Goal: Information Seeking & Learning: Check status

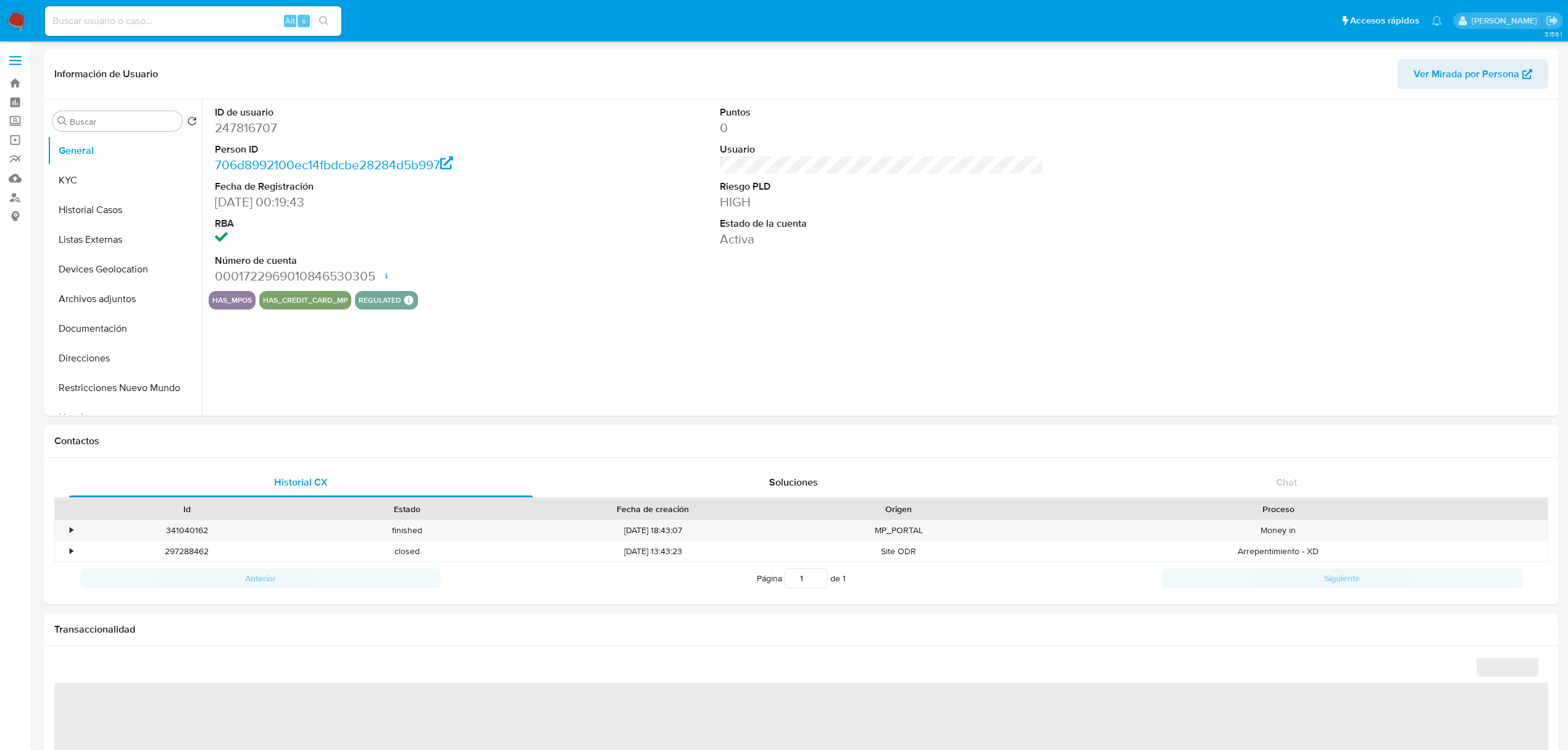
select select "10"
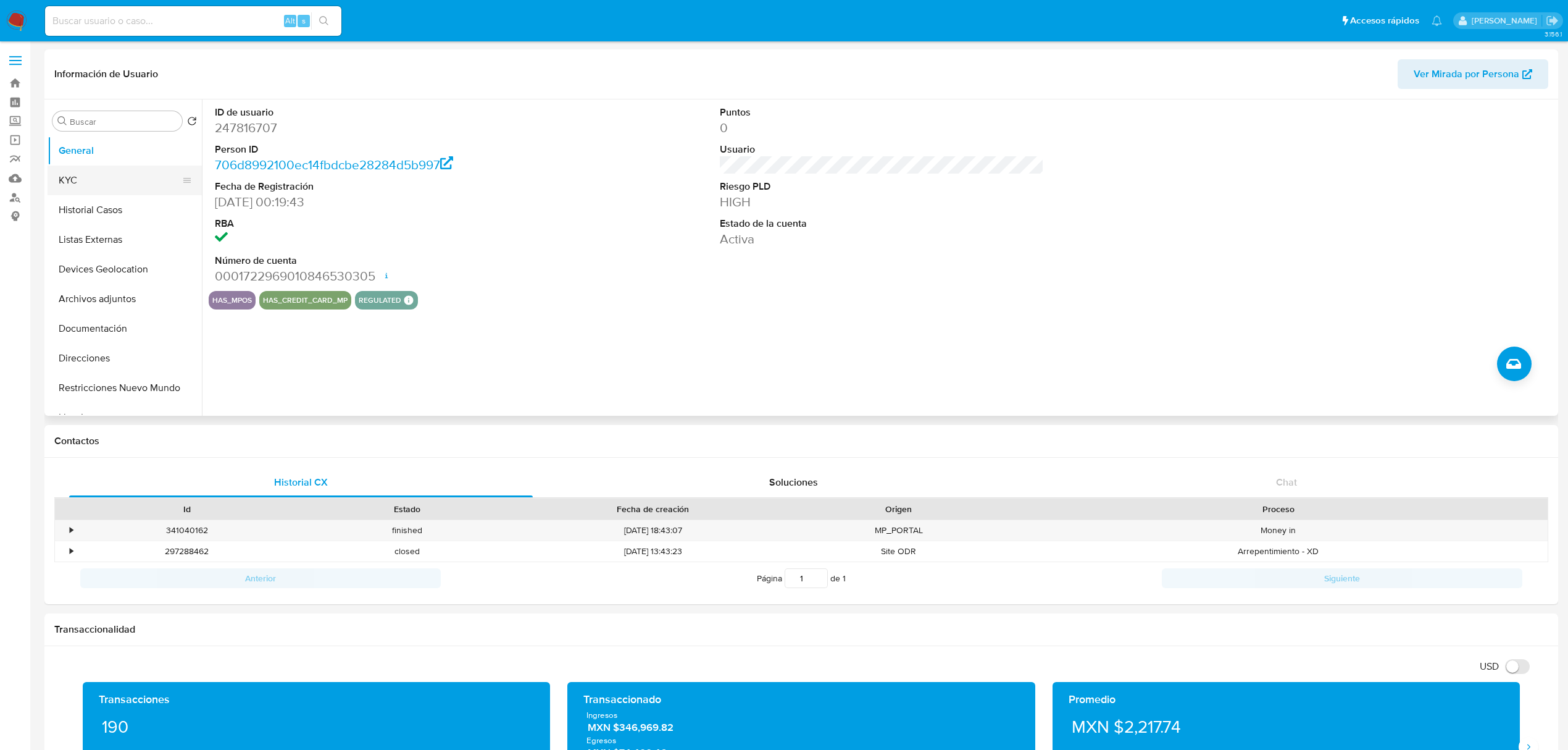
click at [58, 176] on button "KYC" at bounding box center [119, 179] width 144 height 29
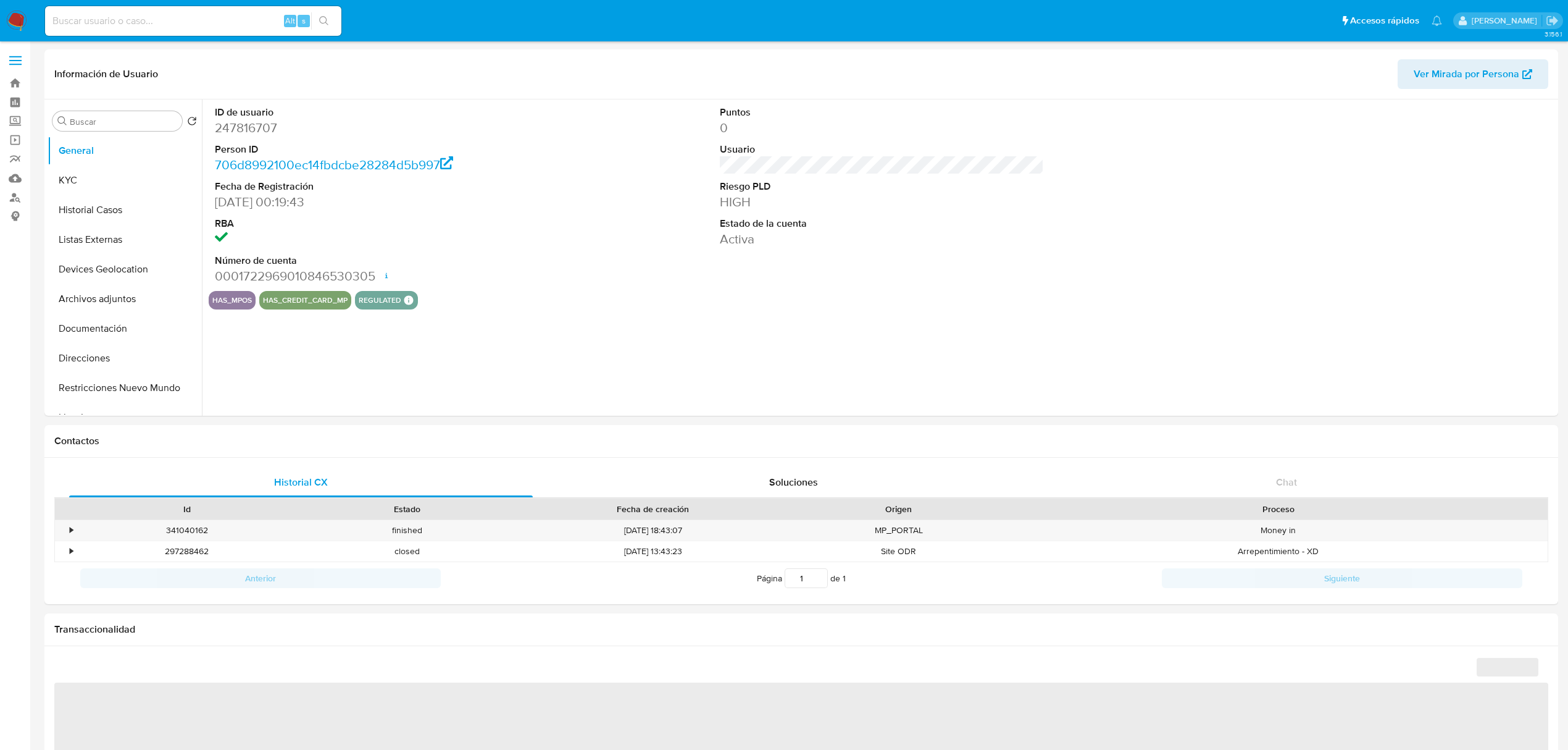
select select "10"
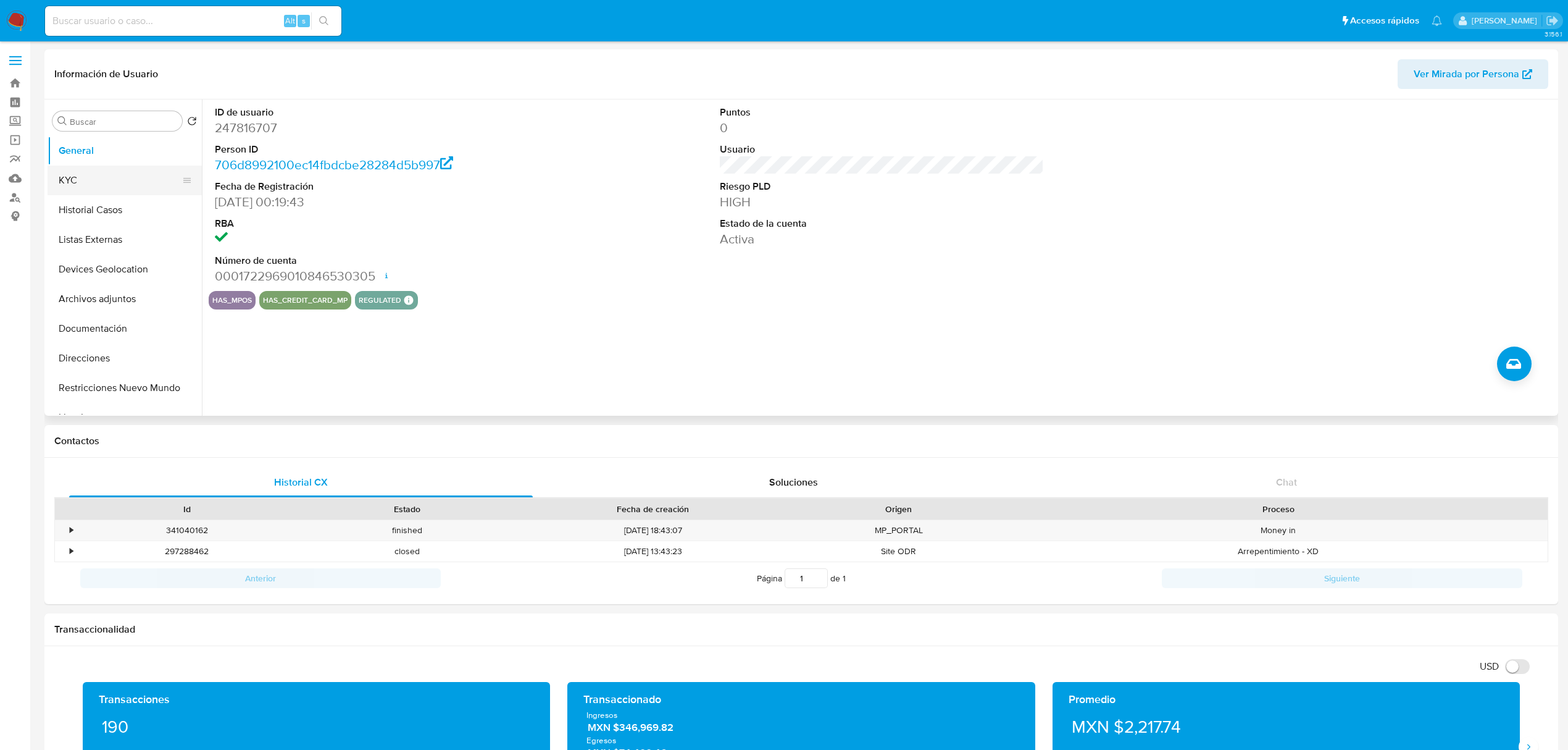
click at [129, 186] on button "KYC" at bounding box center [119, 179] width 144 height 29
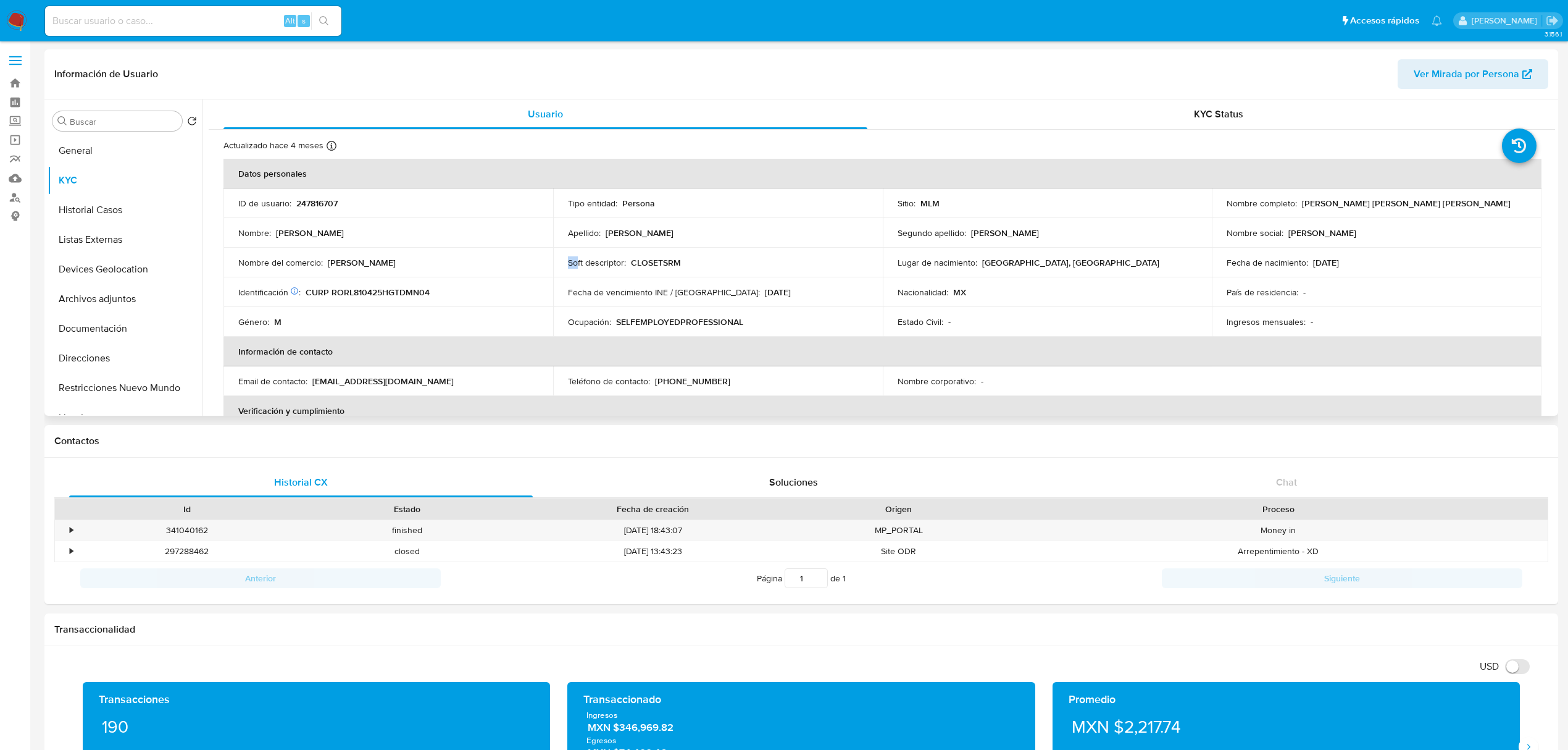
drag, startPoint x: 567, startPoint y: 261, endPoint x: 574, endPoint y: 261, distance: 7.0
click at [574, 261] on p "Soft descriptor :" at bounding box center [597, 262] width 58 height 11
click at [596, 272] on td "Soft descriptor : CLOSETSRM" at bounding box center [718, 262] width 330 height 29
click at [606, 267] on p "Soft descriptor :" at bounding box center [597, 262] width 58 height 11
click at [628, 270] on td "Soft descriptor : CLOSETSRM" at bounding box center [718, 262] width 330 height 29
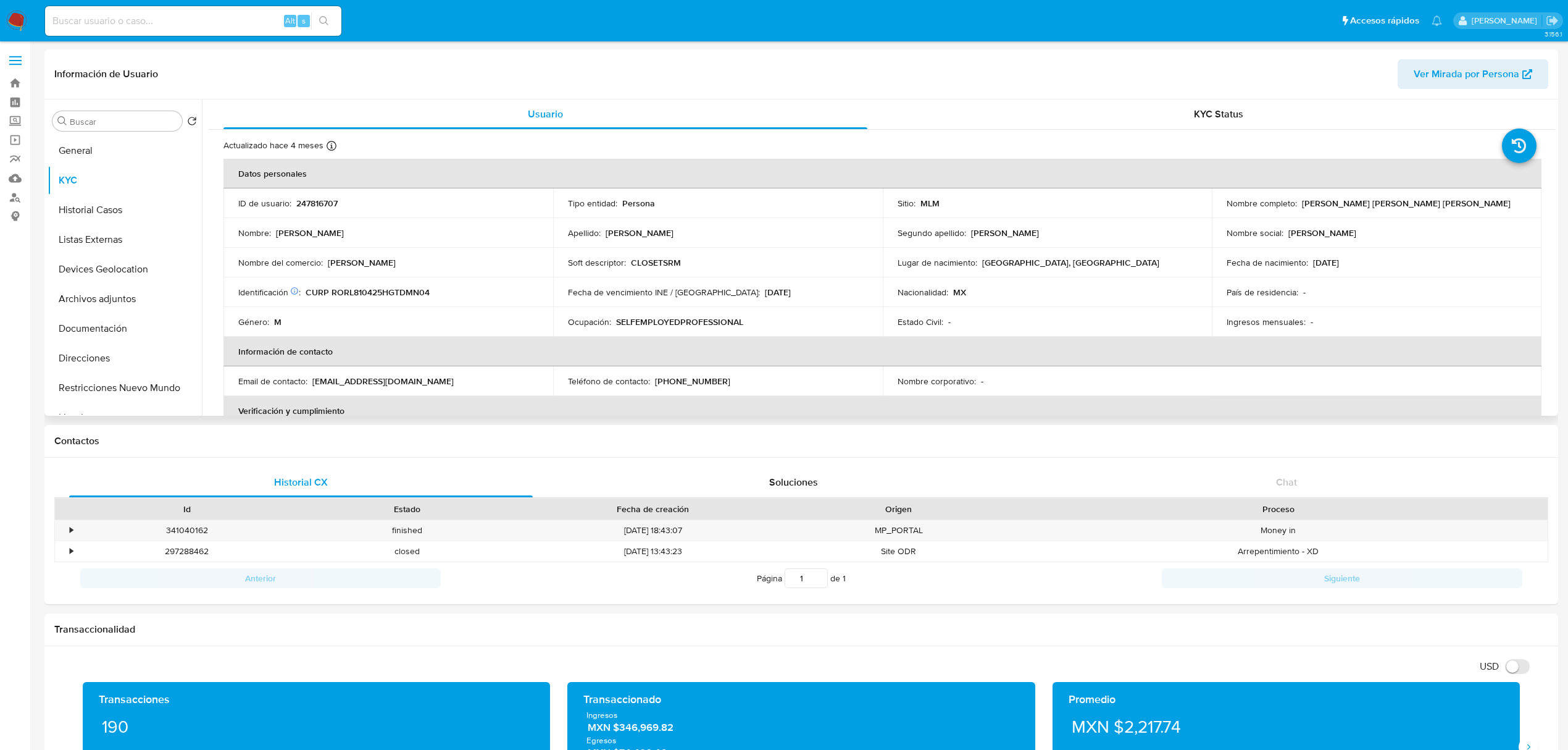
click at [679, 258] on div "Soft descriptor : CLOSETSRM" at bounding box center [718, 262] width 300 height 11
click at [677, 265] on p "CLOSETSRM" at bounding box center [656, 262] width 50 height 11
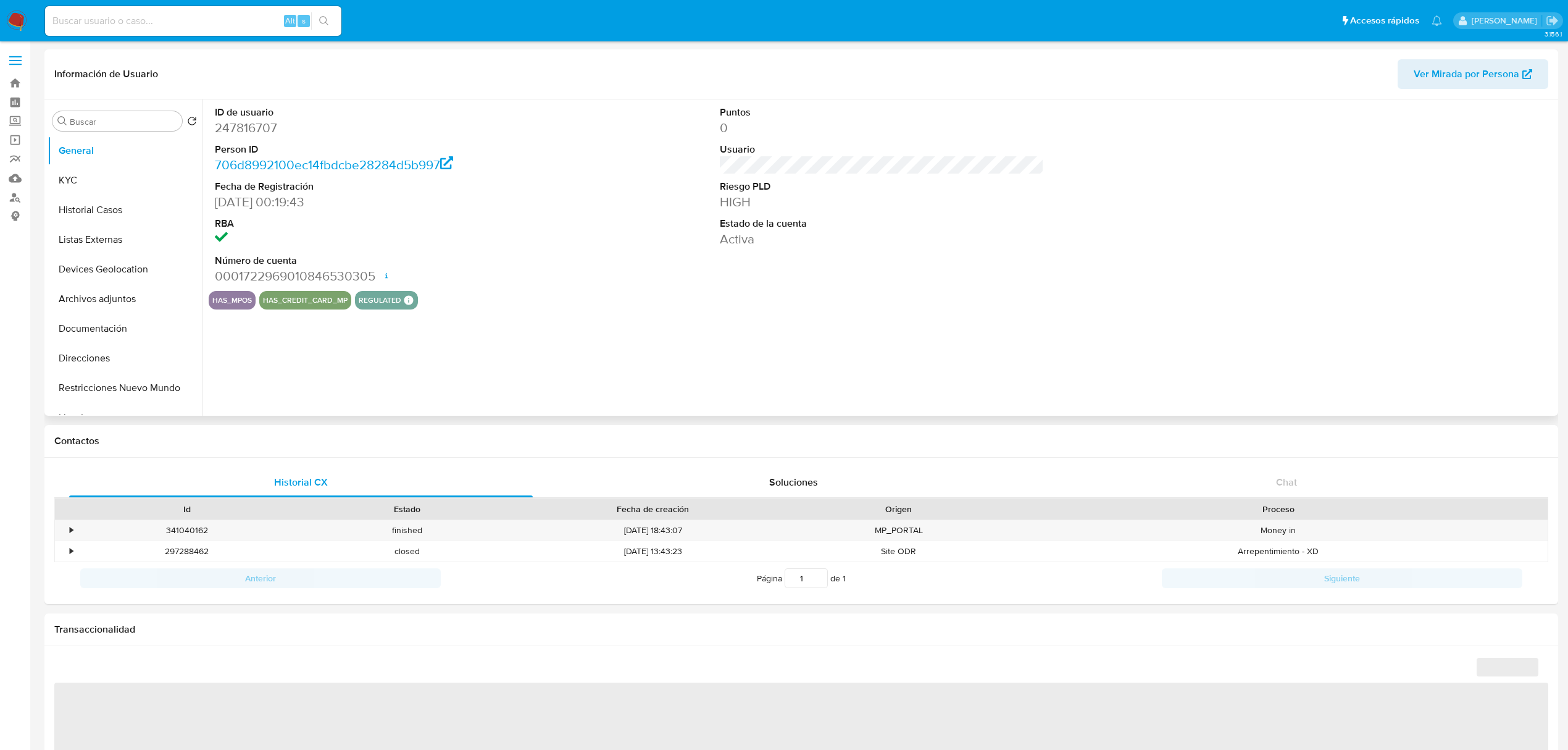
select select "10"
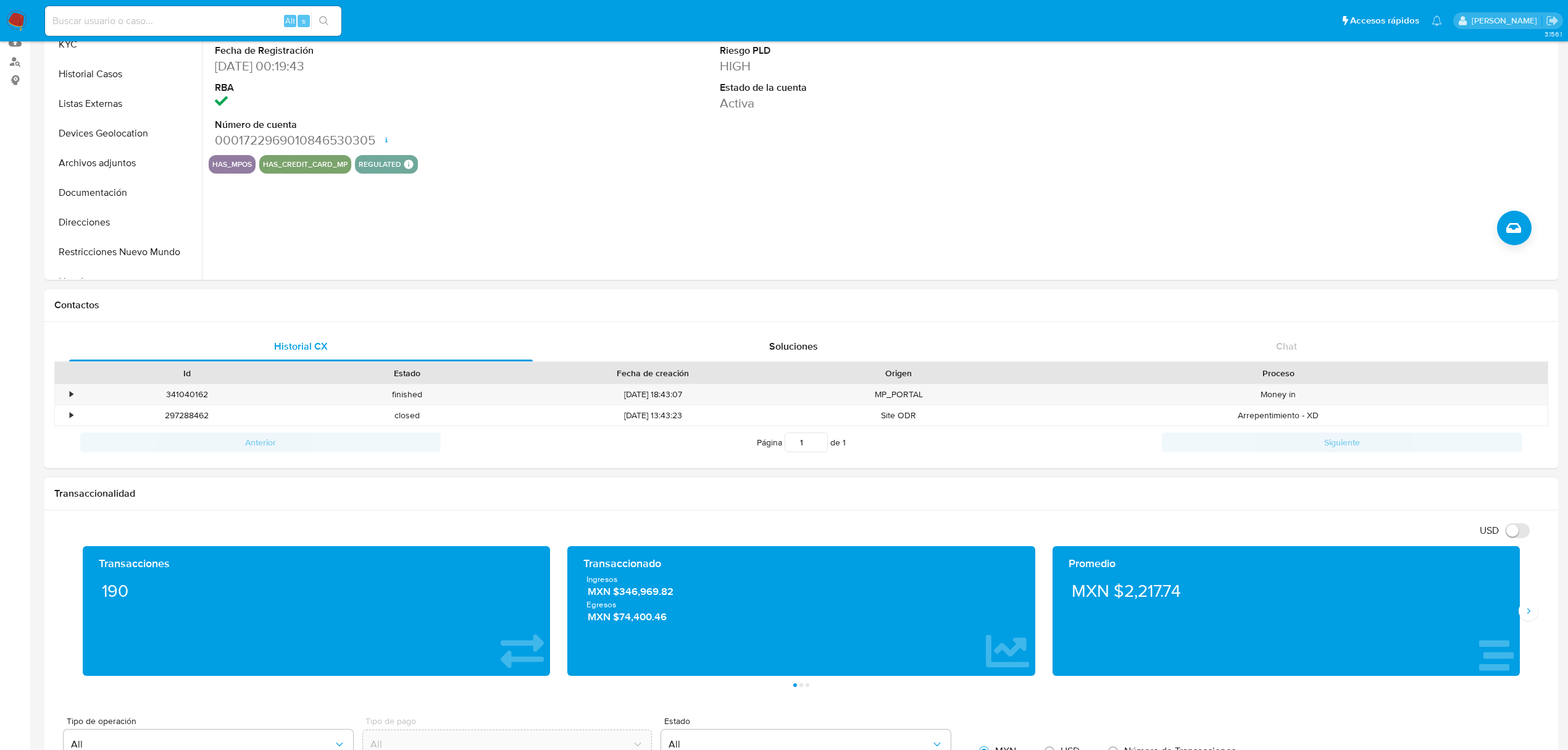
scroll to position [164, 0]
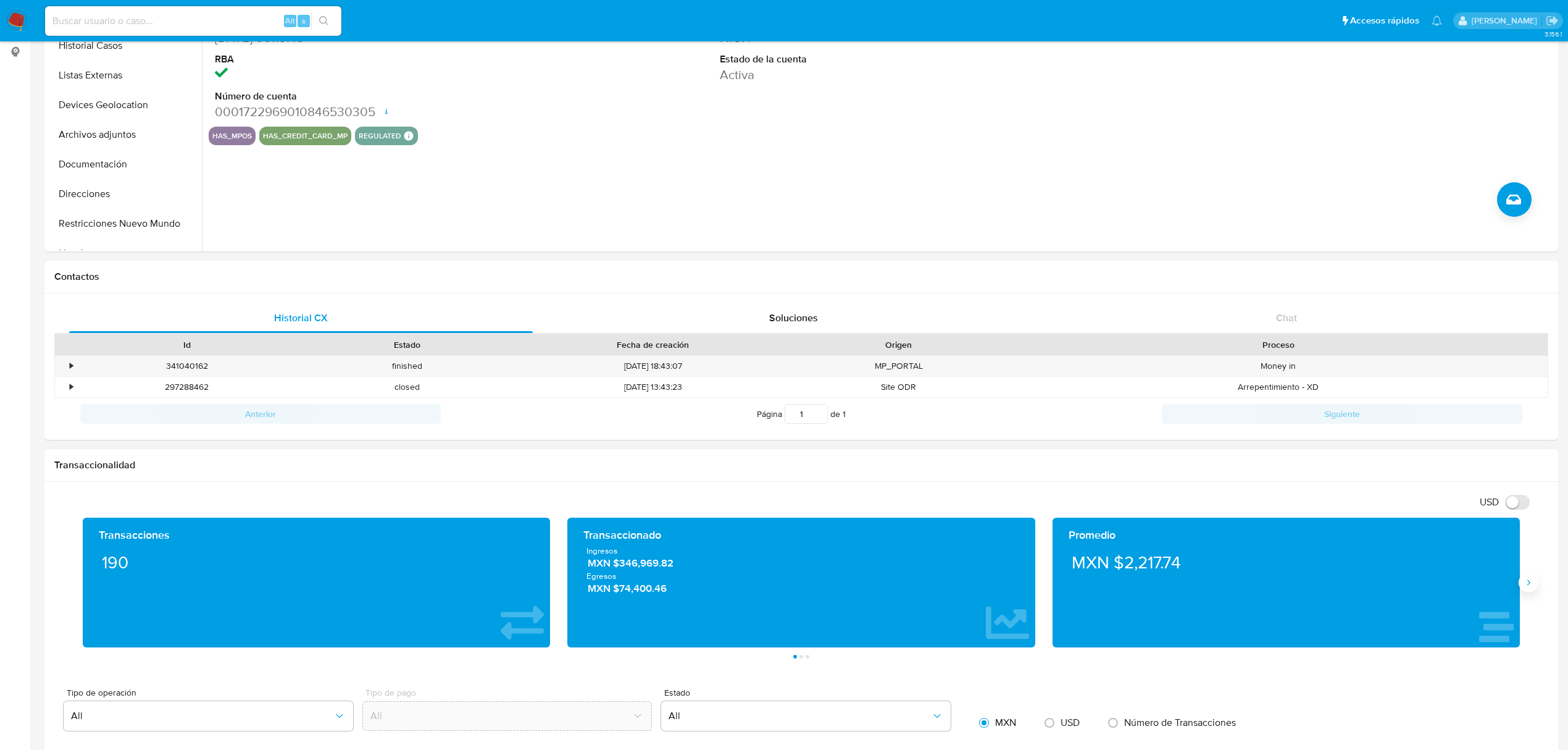
click at [1531, 582] on icon "Siguiente" at bounding box center [1528, 582] width 10 height 10
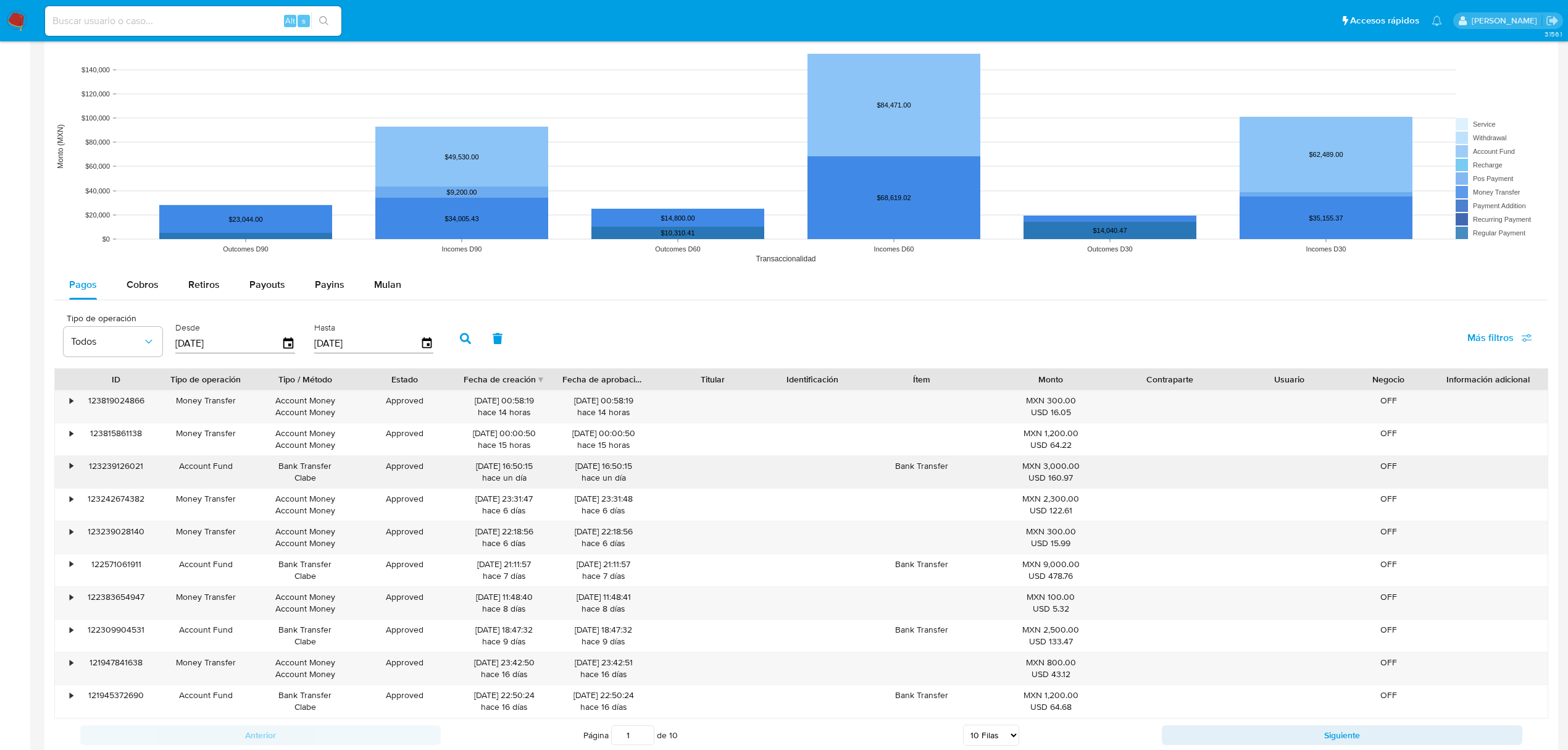
scroll to position [988, 0]
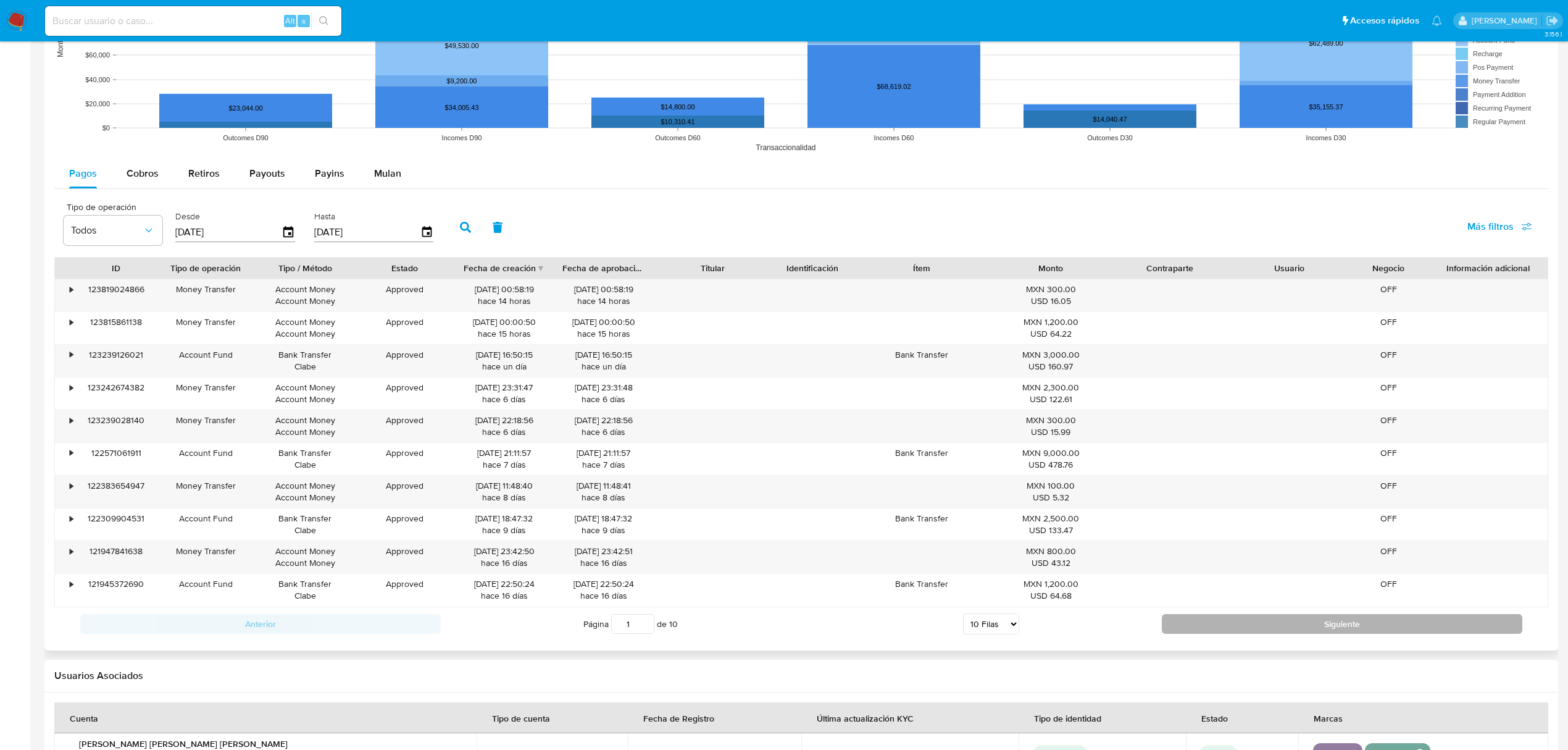
click at [1282, 623] on button "Siguiente" at bounding box center [1342, 624] width 360 height 20
click at [1253, 628] on button "Siguiente" at bounding box center [1342, 624] width 360 height 20
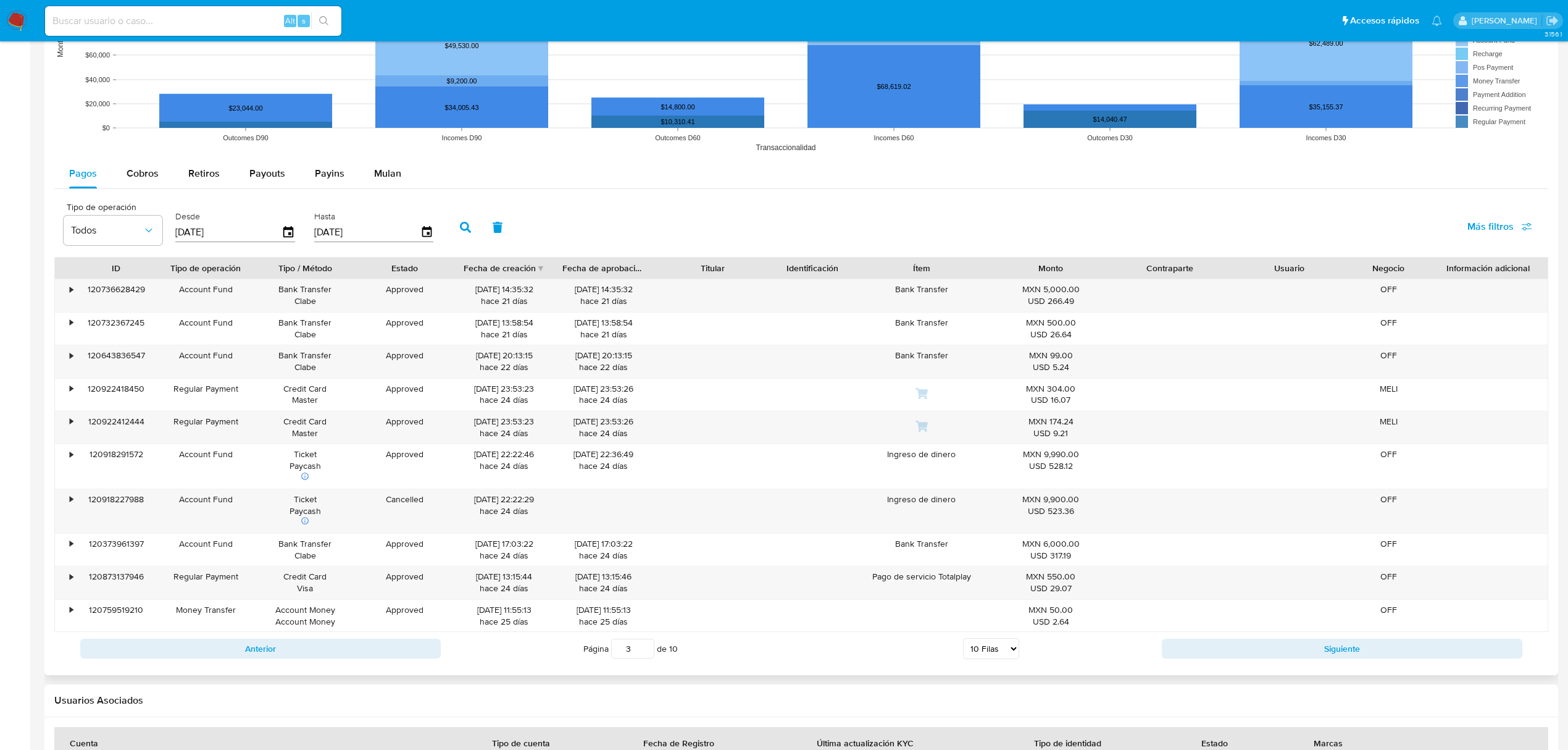
click at [315, 673] on div at bounding box center [801, 167] width 1514 height 1018
click at [322, 650] on button "Anterior" at bounding box center [260, 649] width 360 height 20
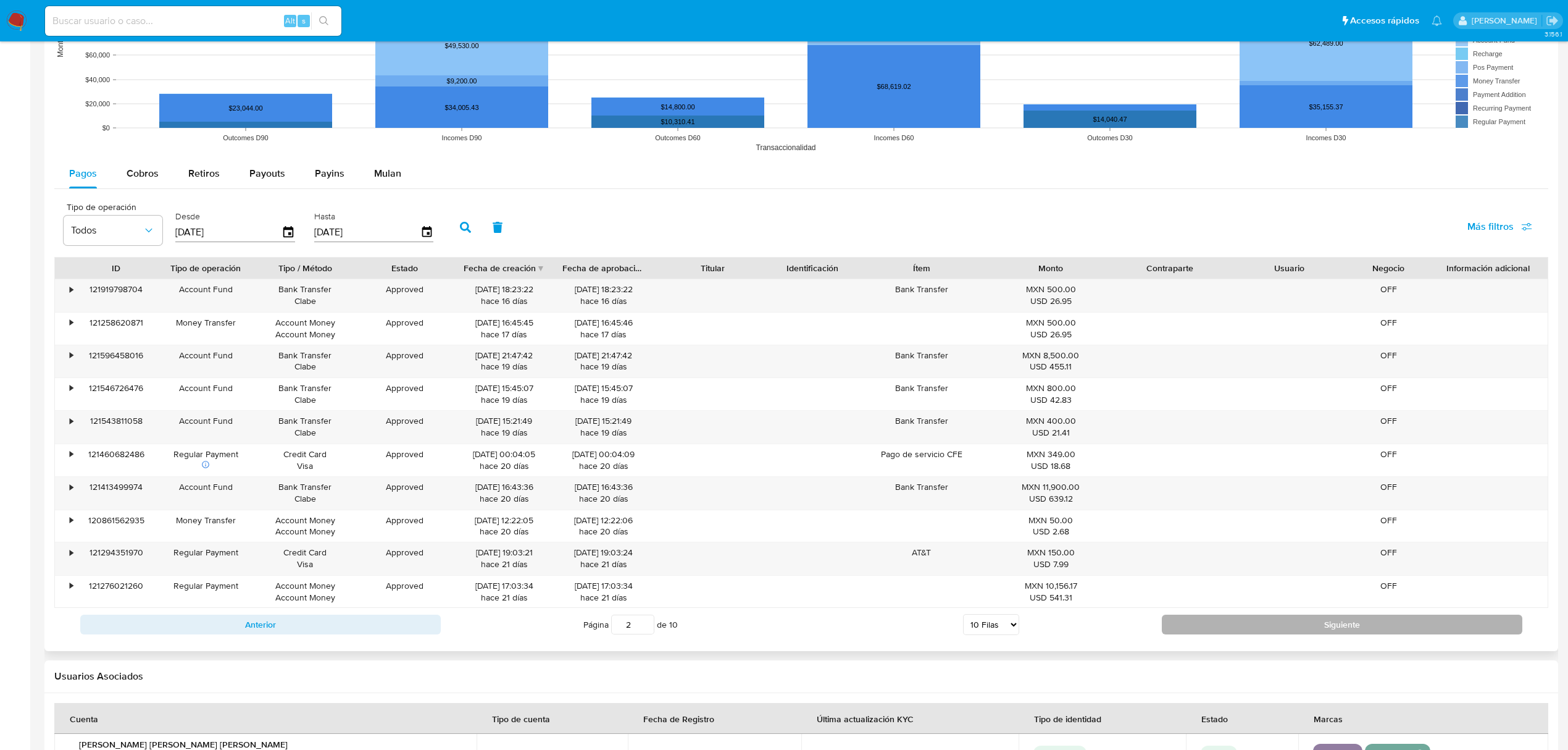
click at [1335, 622] on button "Siguiente" at bounding box center [1342, 624] width 360 height 20
type input "3"
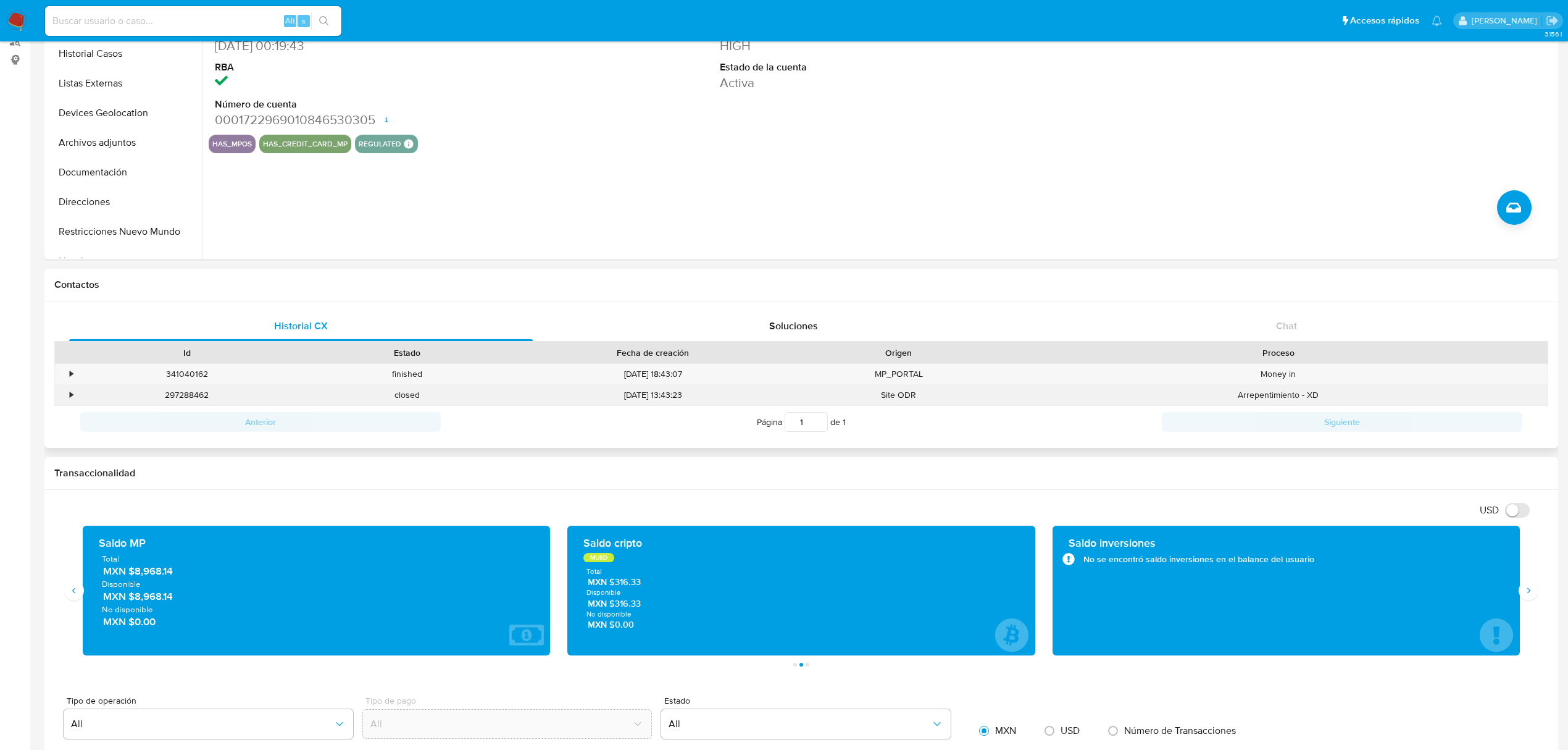
scroll to position [0, 0]
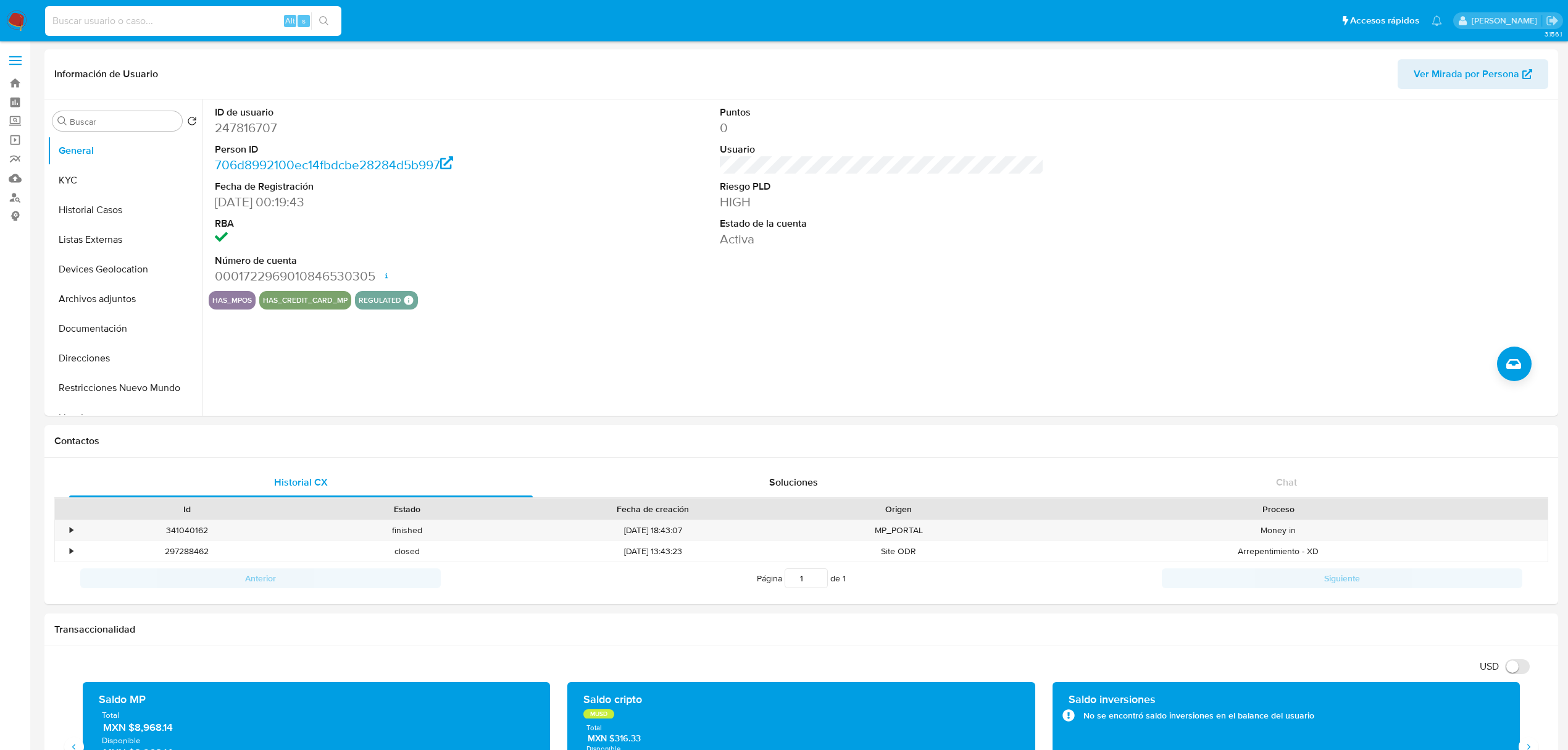
click at [200, 26] on input at bounding box center [193, 20] width 296 height 16
paste input "2450529742"
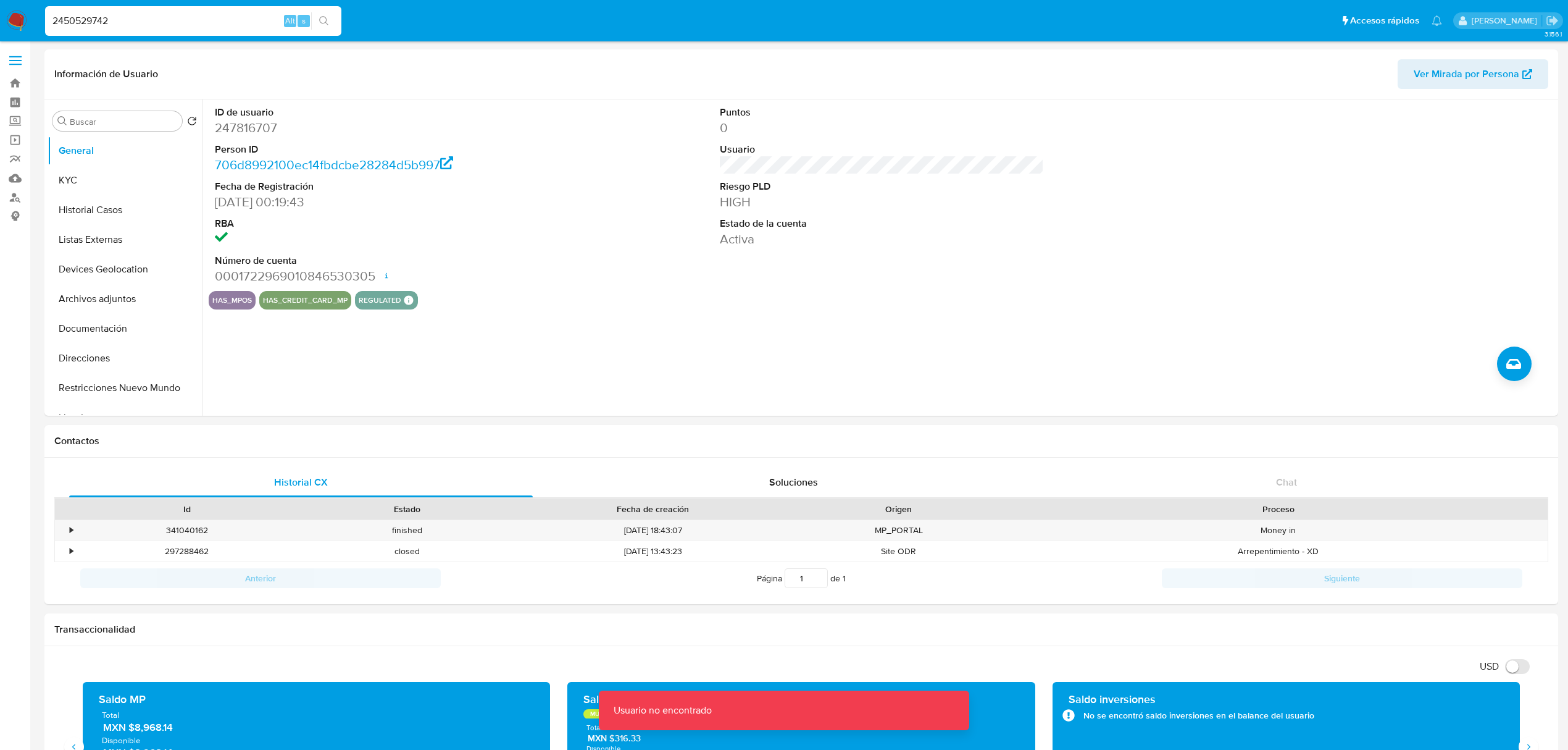
click at [215, 23] on input "2450529742" at bounding box center [193, 20] width 296 height 16
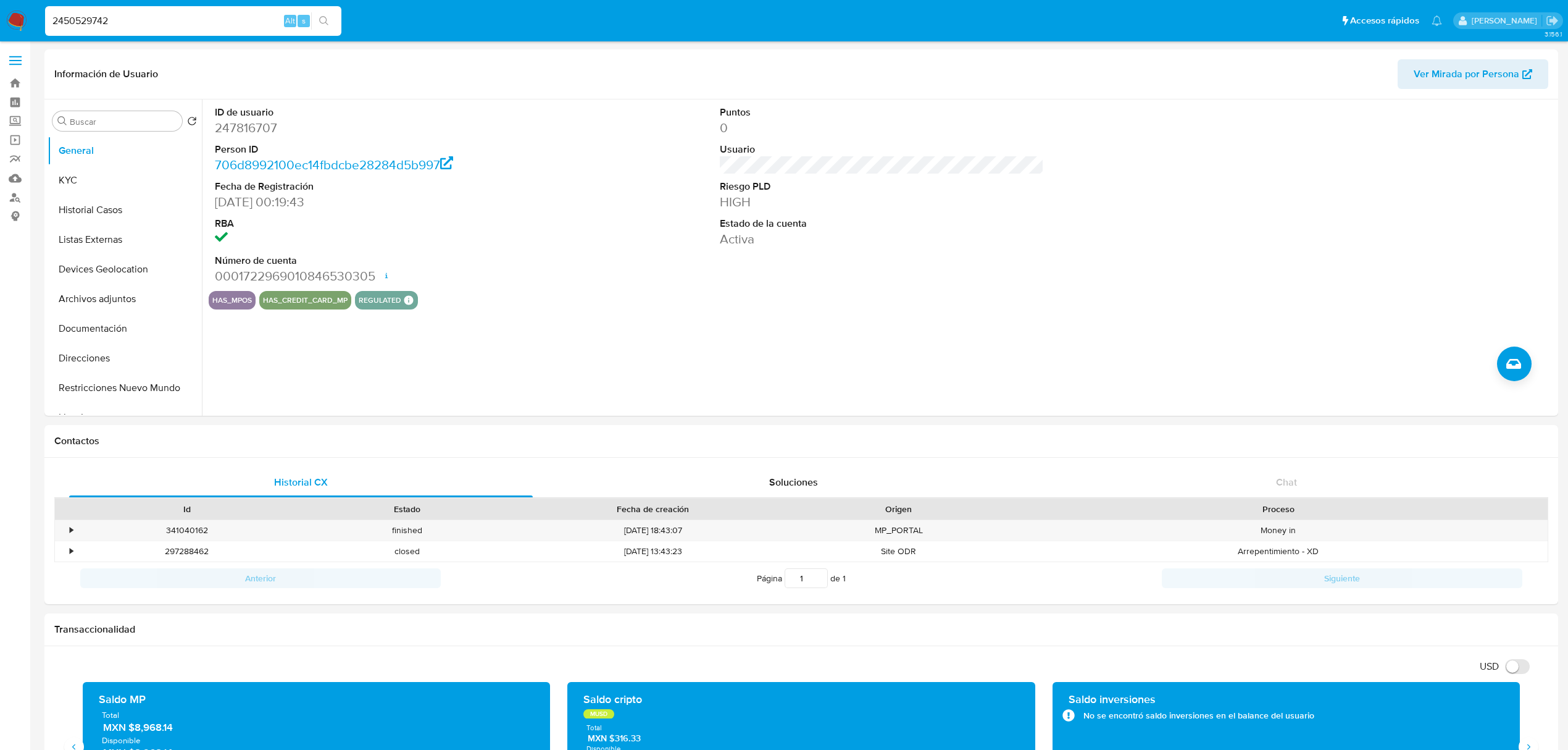
click at [218, 21] on input "2450529742" at bounding box center [193, 20] width 296 height 16
type input "2450529742"
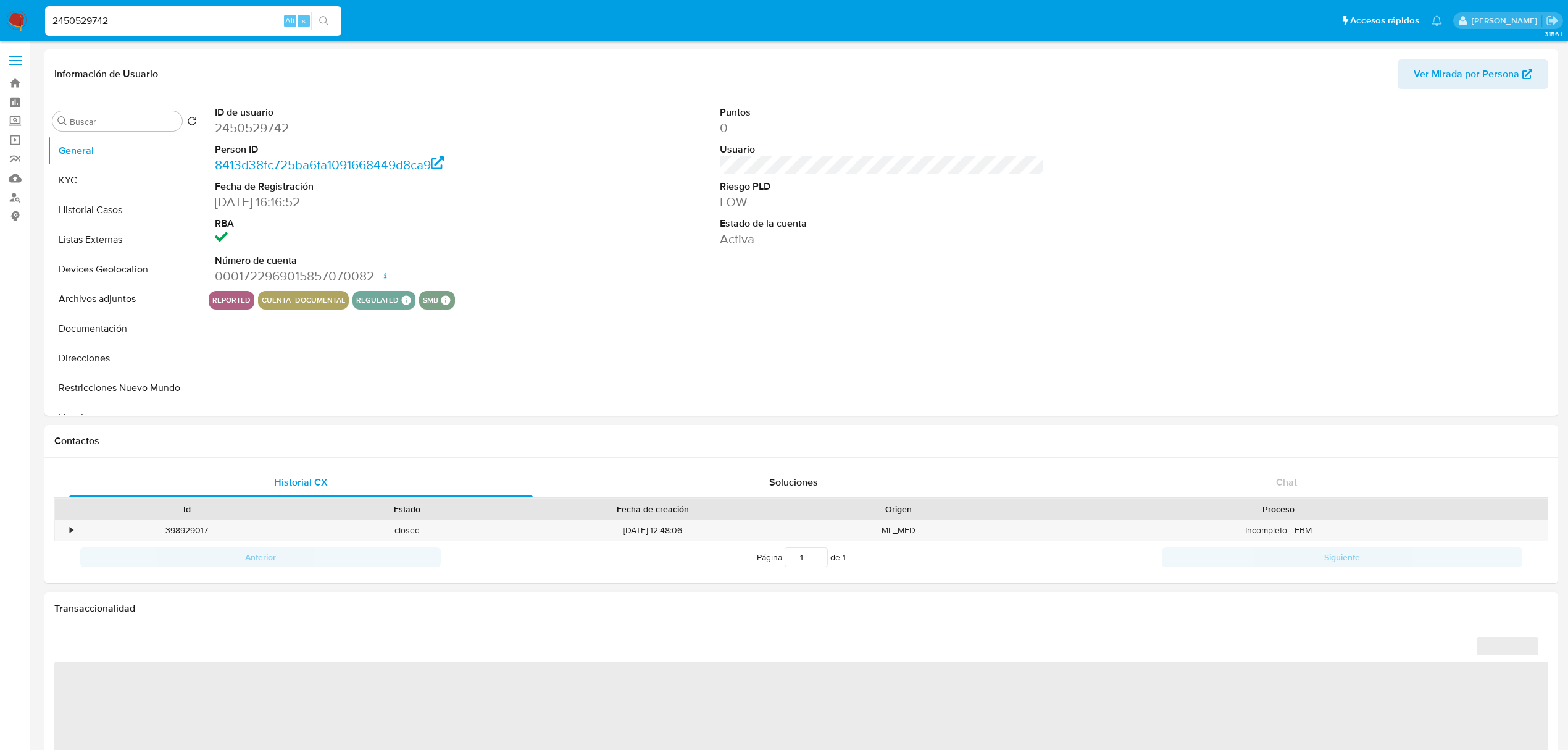
select select "10"
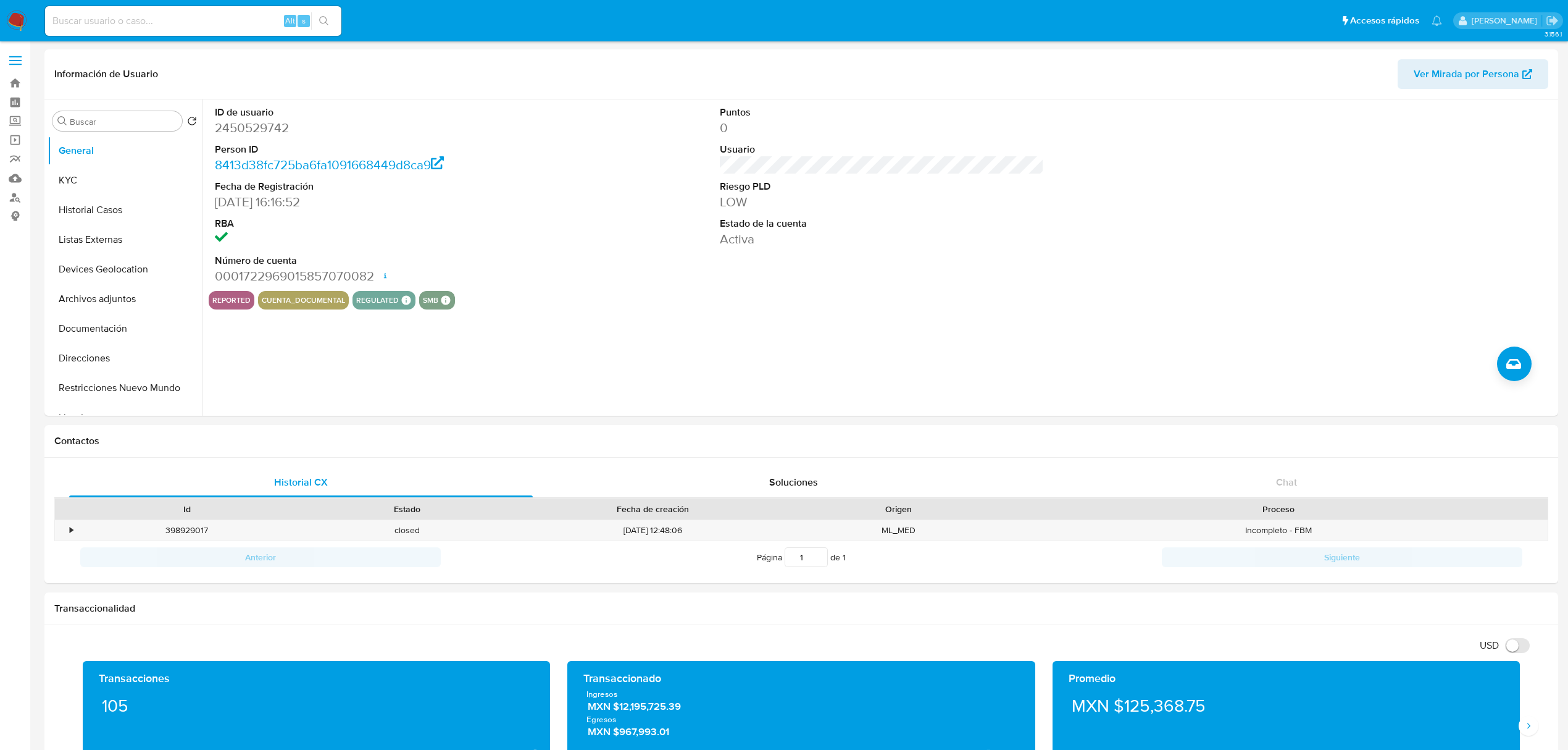
click at [115, 14] on input at bounding box center [193, 20] width 296 height 16
paste input "2020566468"
type input "2020566468"
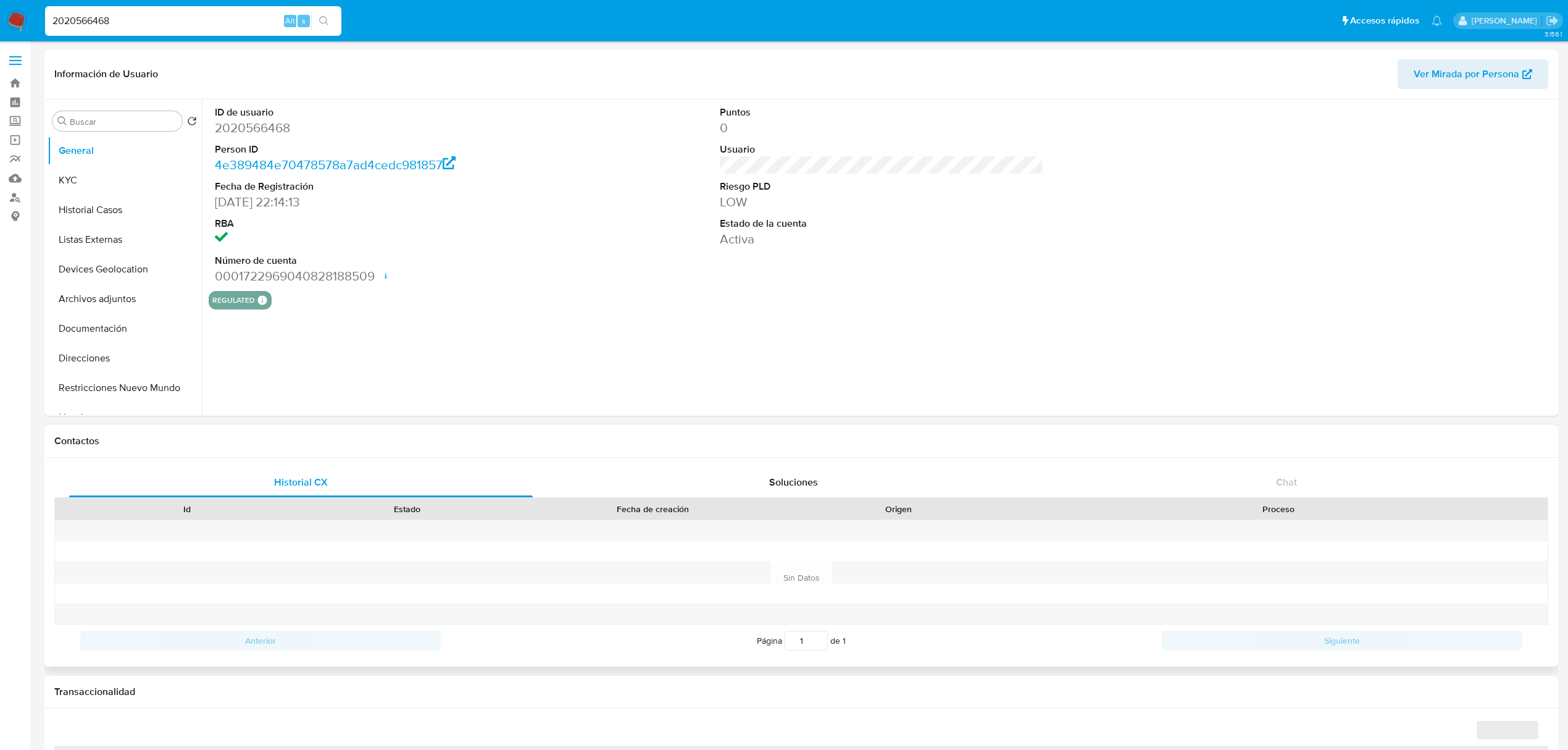
select select "10"
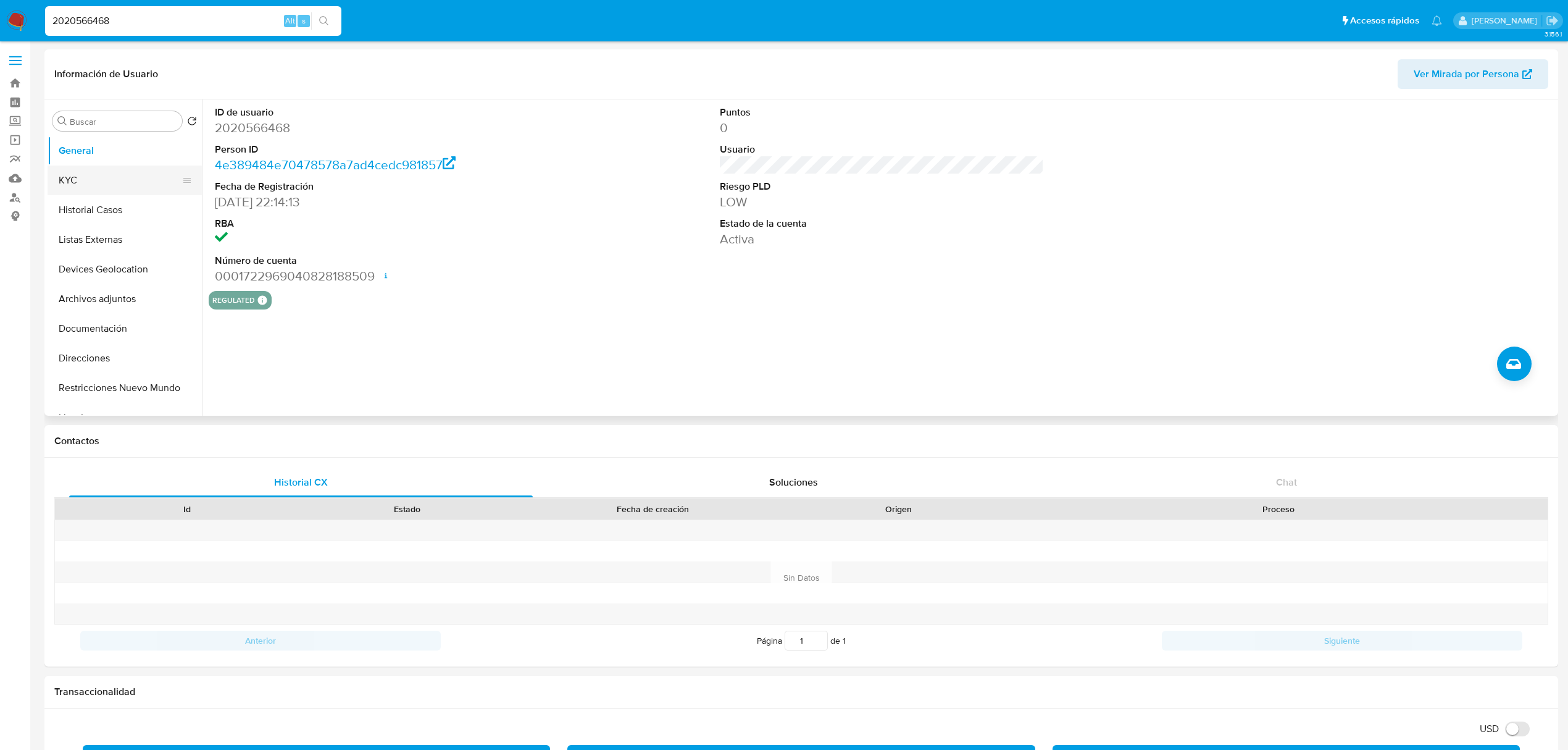
click at [100, 180] on button "KYC" at bounding box center [119, 179] width 144 height 29
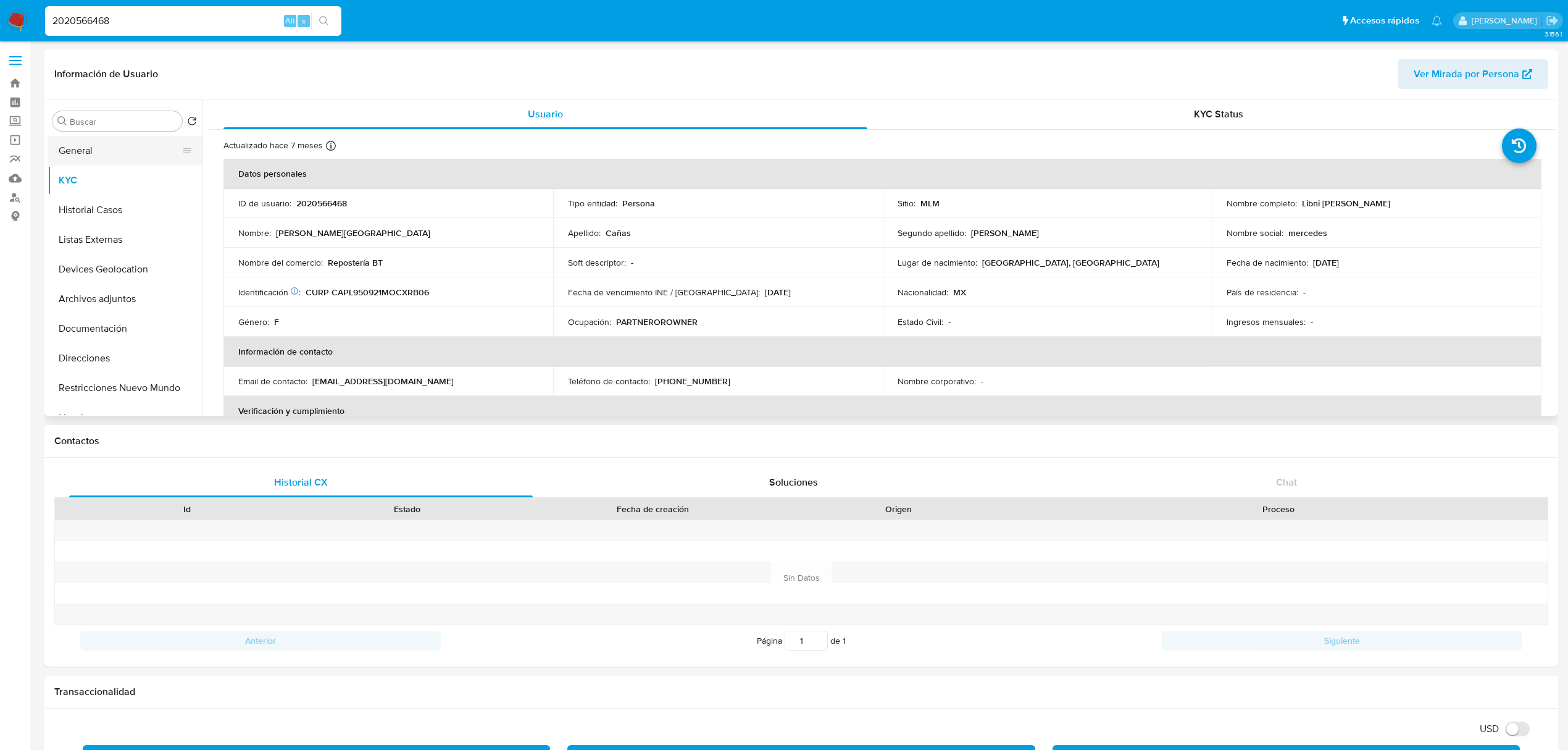
click at [89, 153] on button "General" at bounding box center [119, 150] width 144 height 29
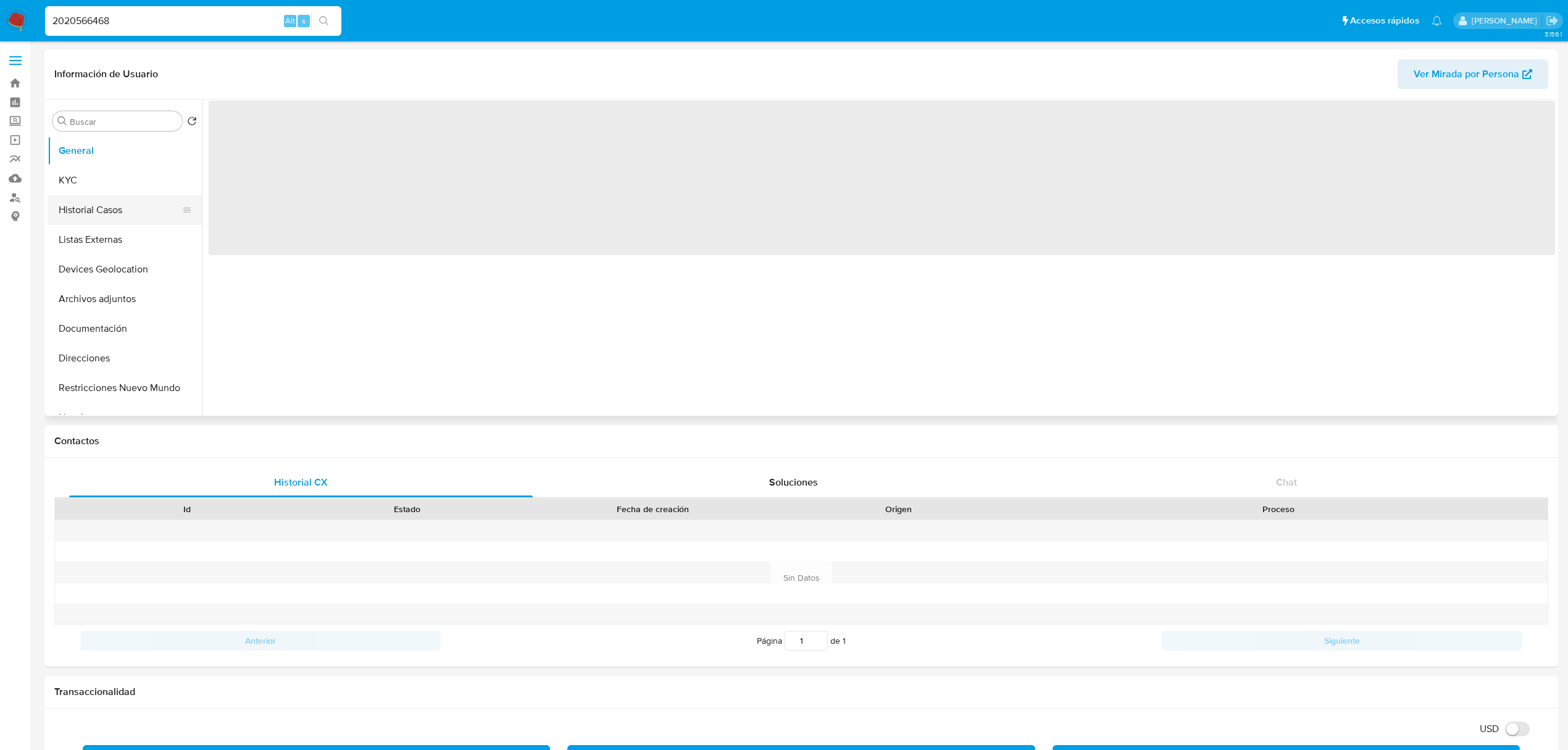
click at [104, 208] on button "Historial Casos" at bounding box center [119, 209] width 144 height 29
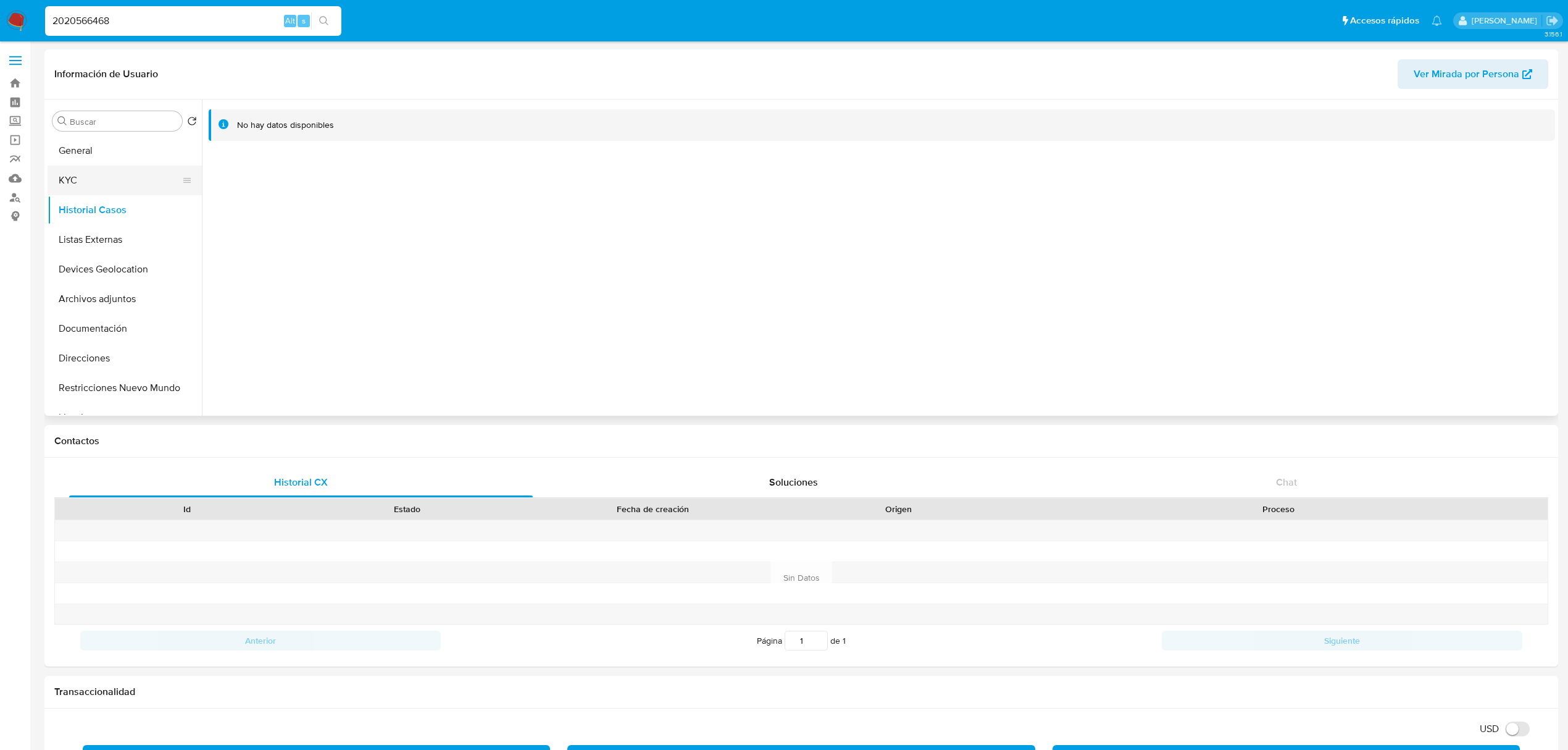
click at [75, 189] on button "KYC" at bounding box center [119, 179] width 144 height 29
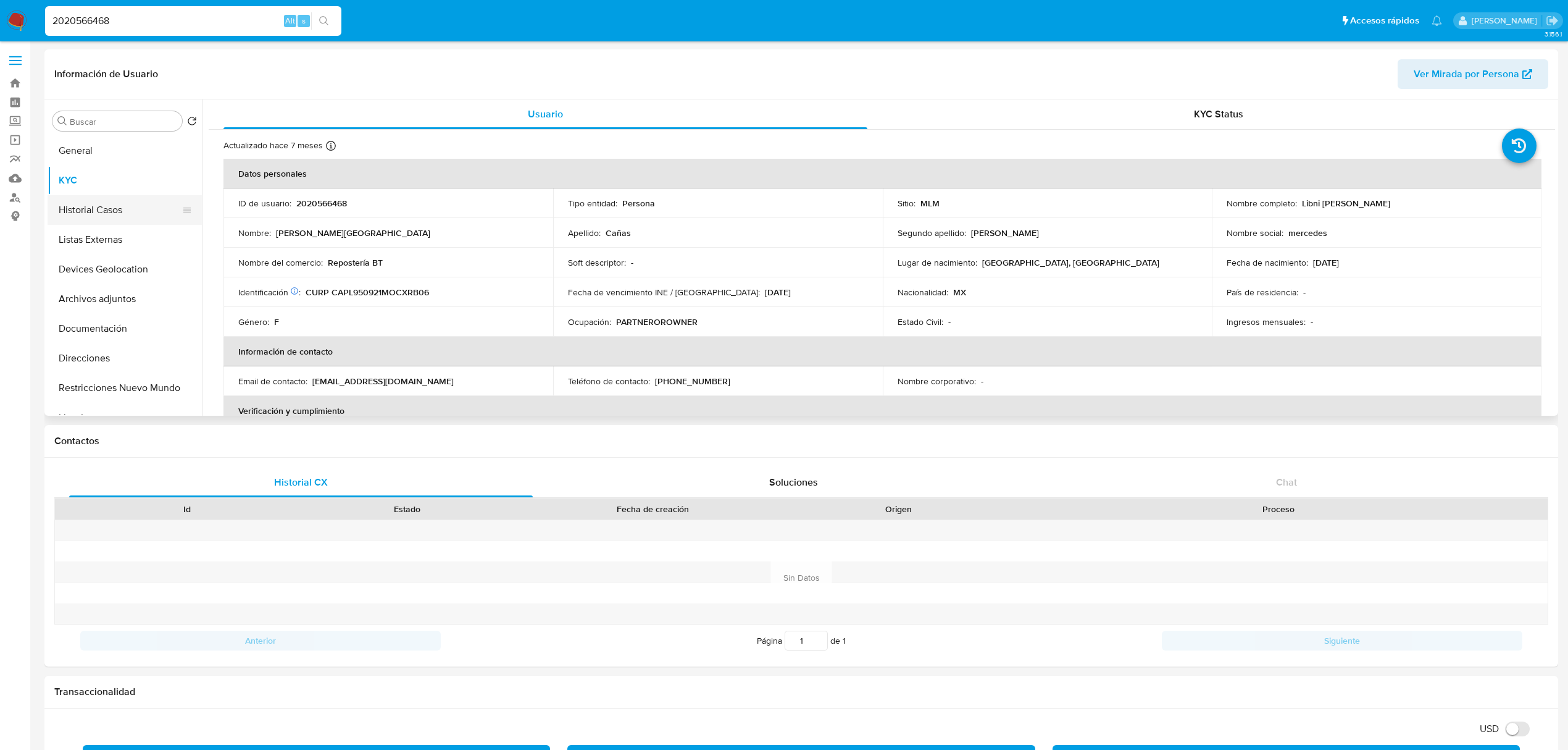
click at [75, 209] on button "Historial Casos" at bounding box center [119, 209] width 144 height 29
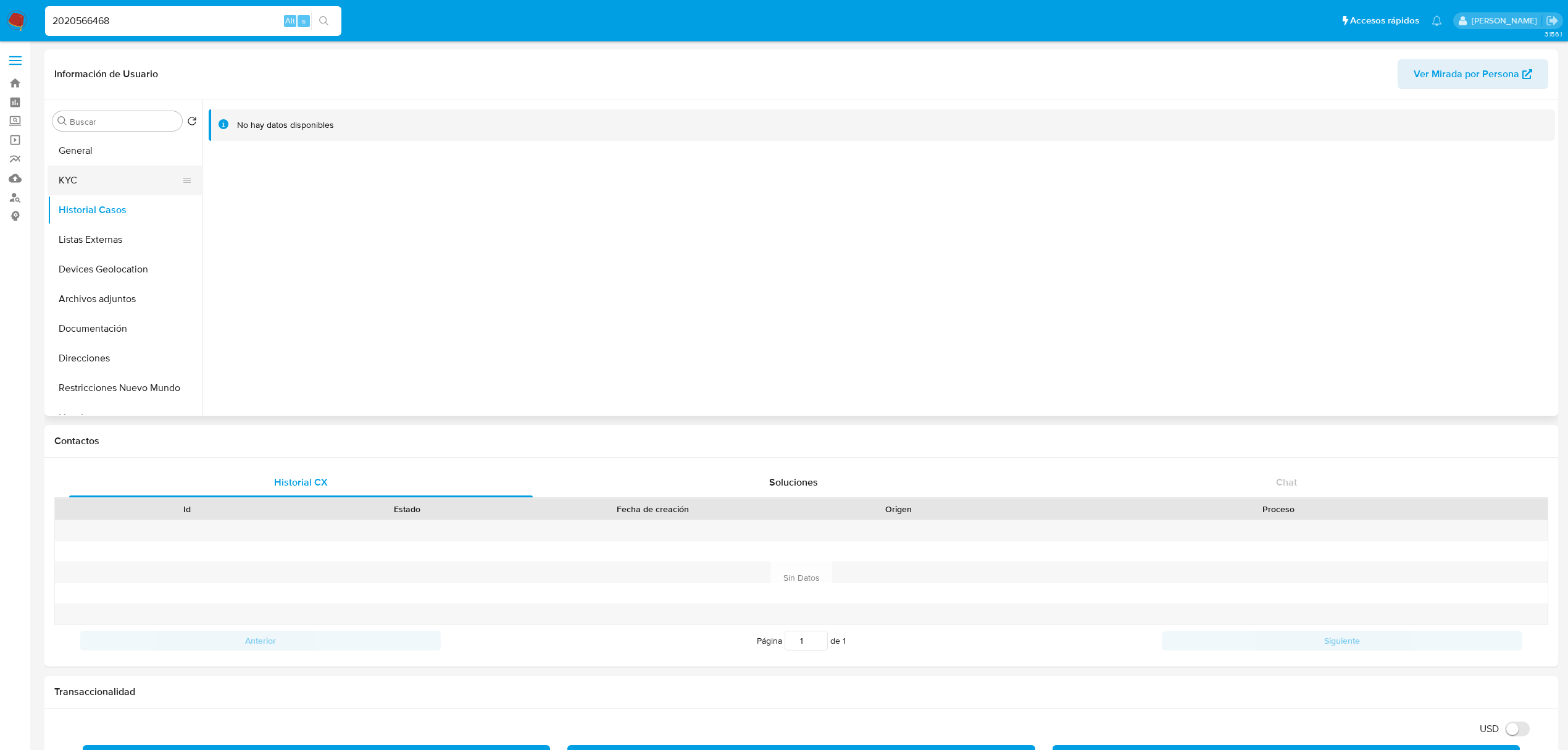
click at [88, 184] on button "KYC" at bounding box center [119, 179] width 144 height 29
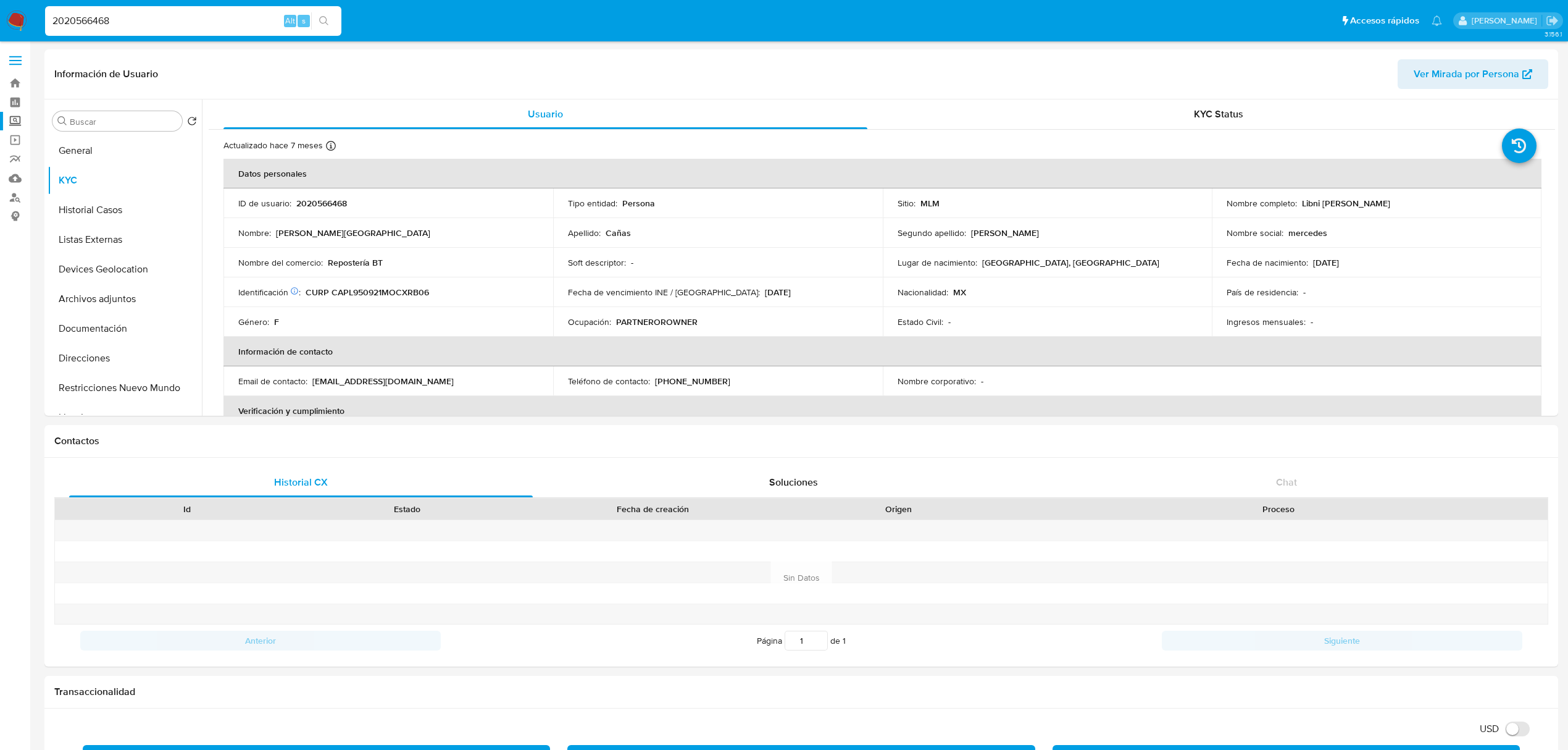
click at [20, 124] on label "Screening" at bounding box center [74, 121] width 147 height 19
click at [0, 0] on input "Screening" at bounding box center [0, 0] width 0 height 0
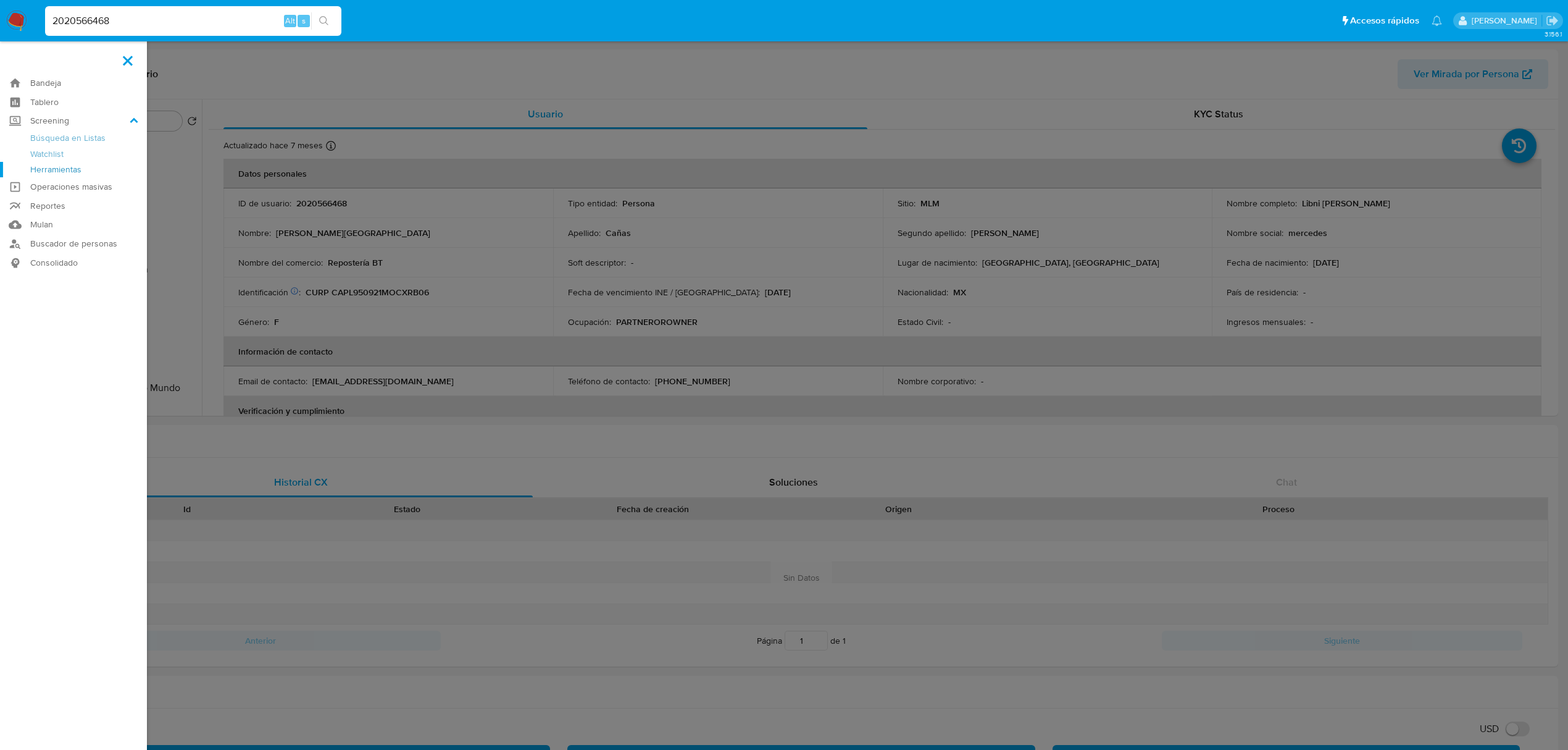
click at [71, 166] on link "Herramientas" at bounding box center [74, 170] width 147 height 16
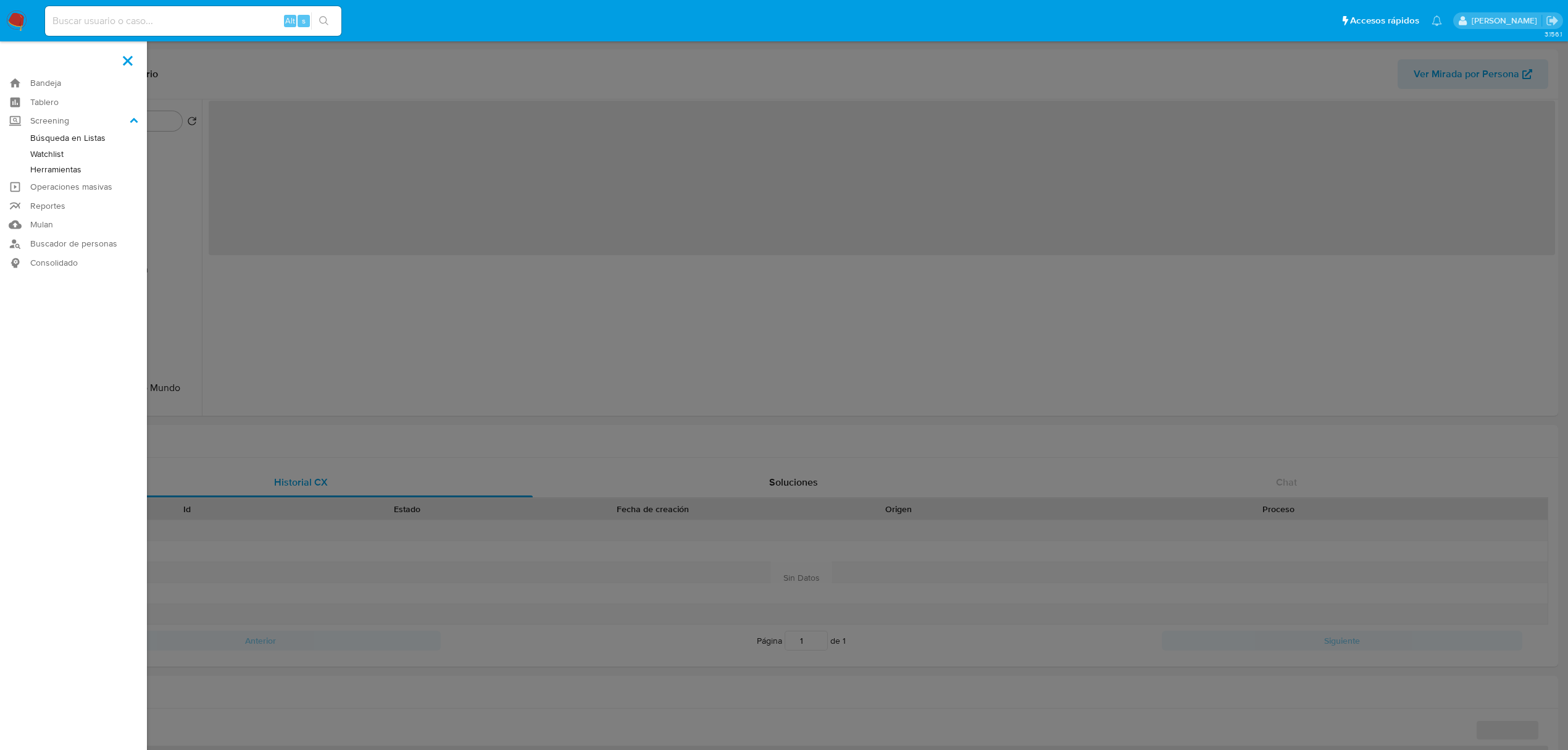
click at [62, 172] on link "Herramientas" at bounding box center [74, 170] width 147 height 16
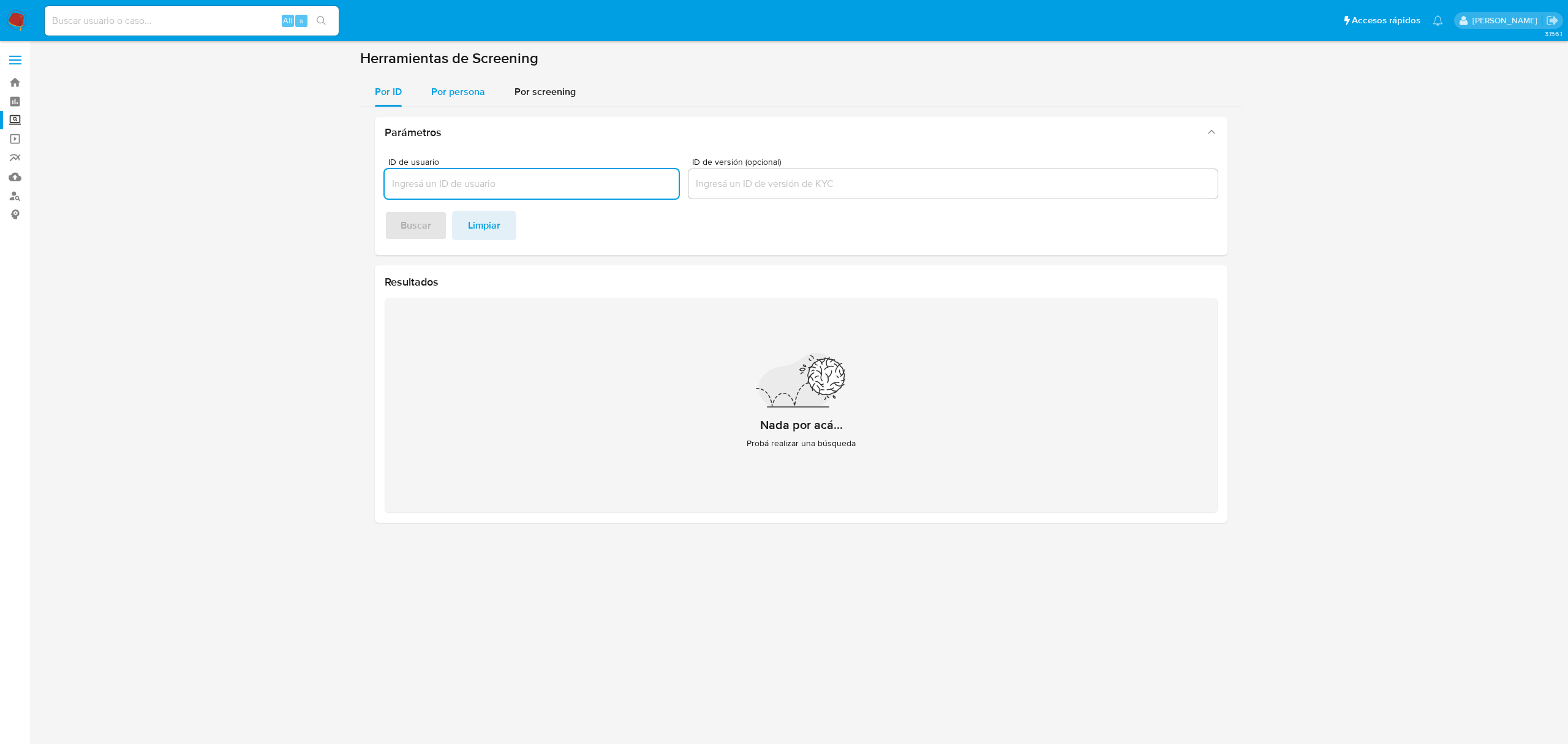
click at [454, 82] on div "Por persona" at bounding box center [458, 92] width 54 height 29
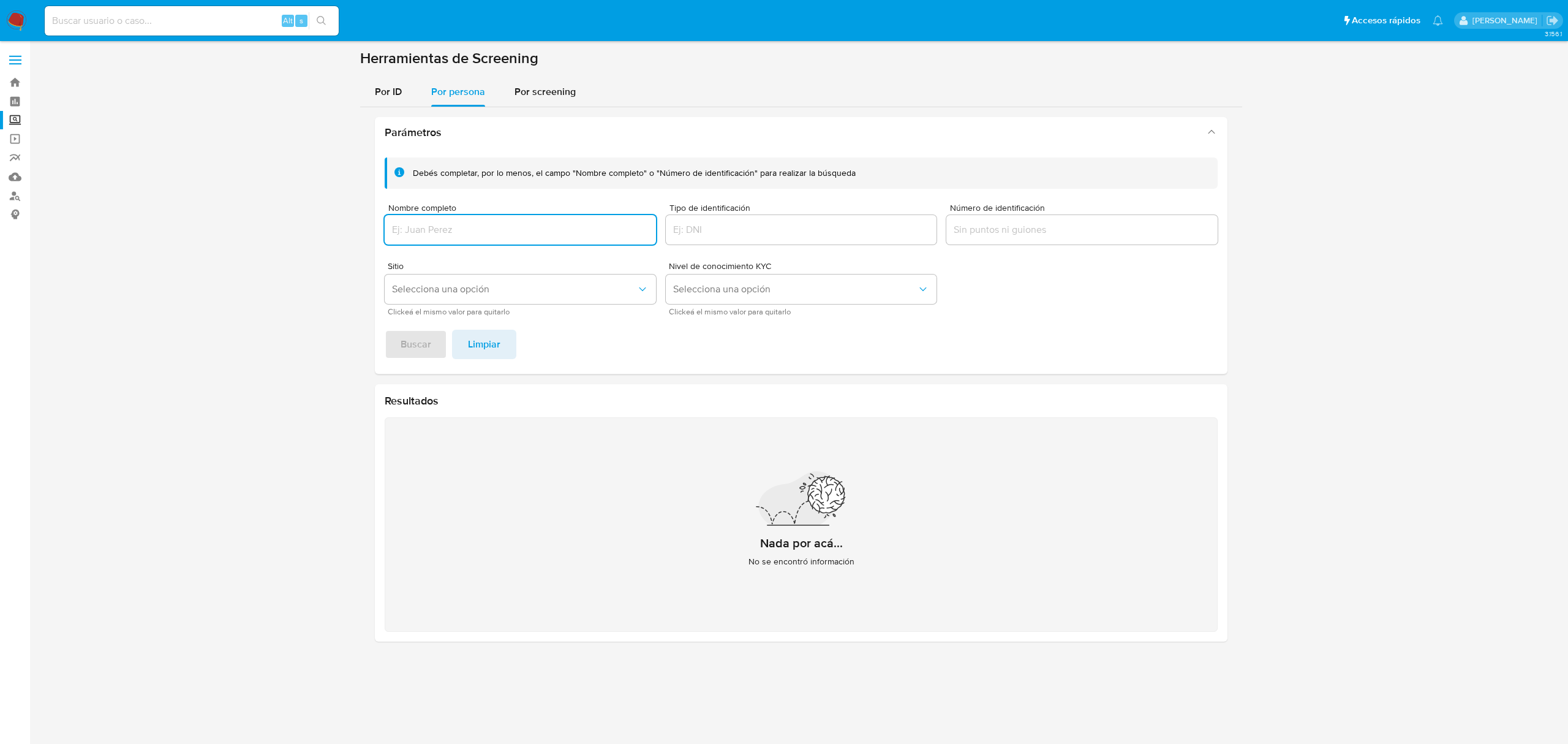
click at [466, 222] on input "Nombre completo" at bounding box center [520, 229] width 271 height 16
click at [468, 228] on input "Nombre completo" at bounding box center [520, 229] width 271 height 16
click at [427, 344] on span "Buscar" at bounding box center [415, 344] width 31 height 27
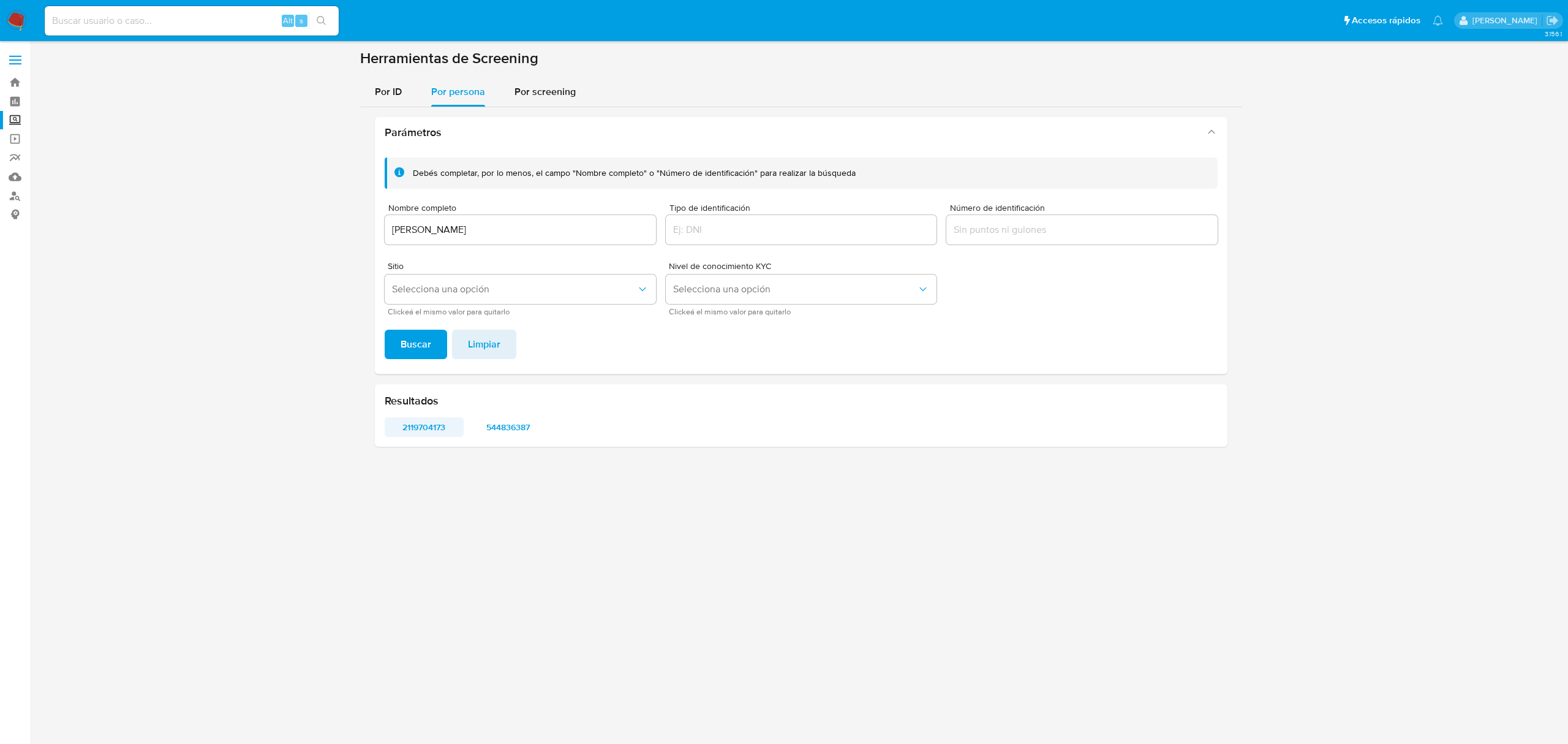
click at [437, 430] on span "2119704173" at bounding box center [424, 427] width 62 height 17
click at [517, 425] on span "544836387" at bounding box center [508, 427] width 62 height 17
click at [505, 229] on input "MARCOS JESUS GARCIA GARCIA" at bounding box center [520, 229] width 271 height 16
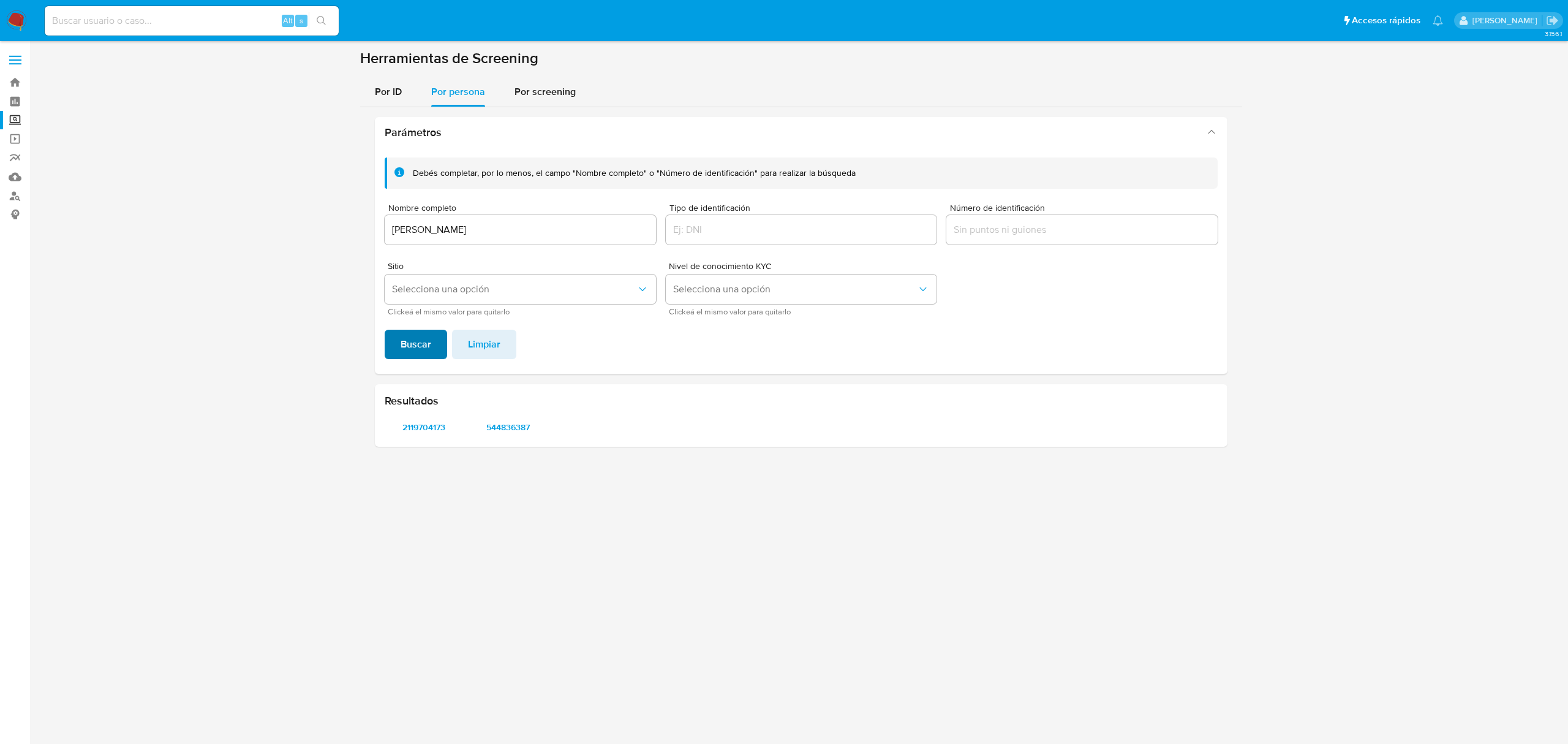
click at [416, 346] on span "Buscar" at bounding box center [415, 344] width 31 height 27
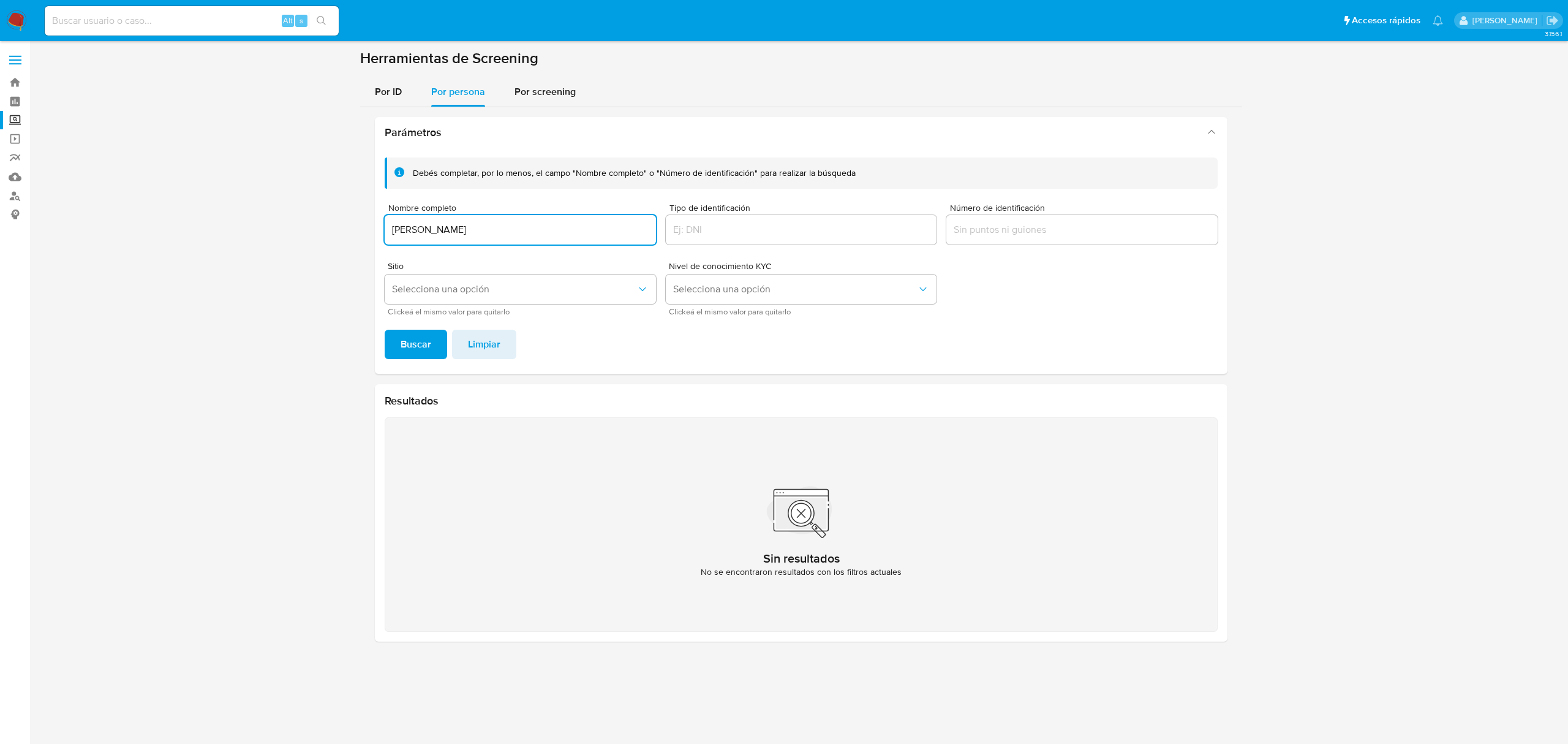
click at [571, 224] on input "SHEILA HILARY CERVANTES PRATZ" at bounding box center [520, 229] width 271 height 16
click at [385, 330] on button "Buscar" at bounding box center [416, 344] width 63 height 29
drag, startPoint x: 424, startPoint y: 343, endPoint x: 407, endPoint y: 353, distance: 19.7
click at [423, 342] on span "Buscar" at bounding box center [415, 344] width 31 height 27
click at [530, 226] on input "SHEILA HILARY CERVANTES PRATZ" at bounding box center [520, 229] width 271 height 16
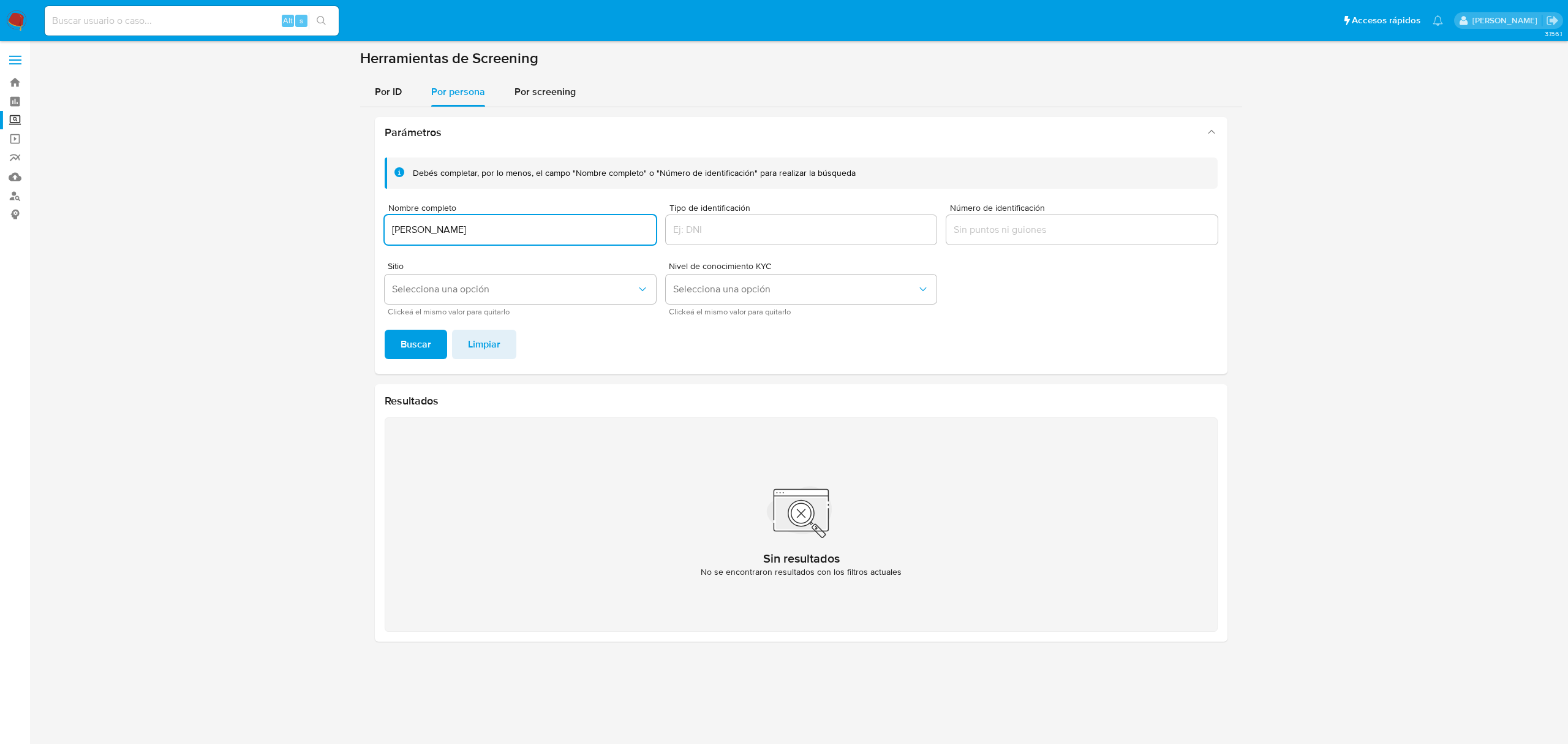
click at [530, 226] on input "SHEILA HILARY CERVANTES PRATZ" at bounding box center [520, 229] width 271 height 16
click at [385, 330] on button "Buscar" at bounding box center [416, 344] width 63 height 29
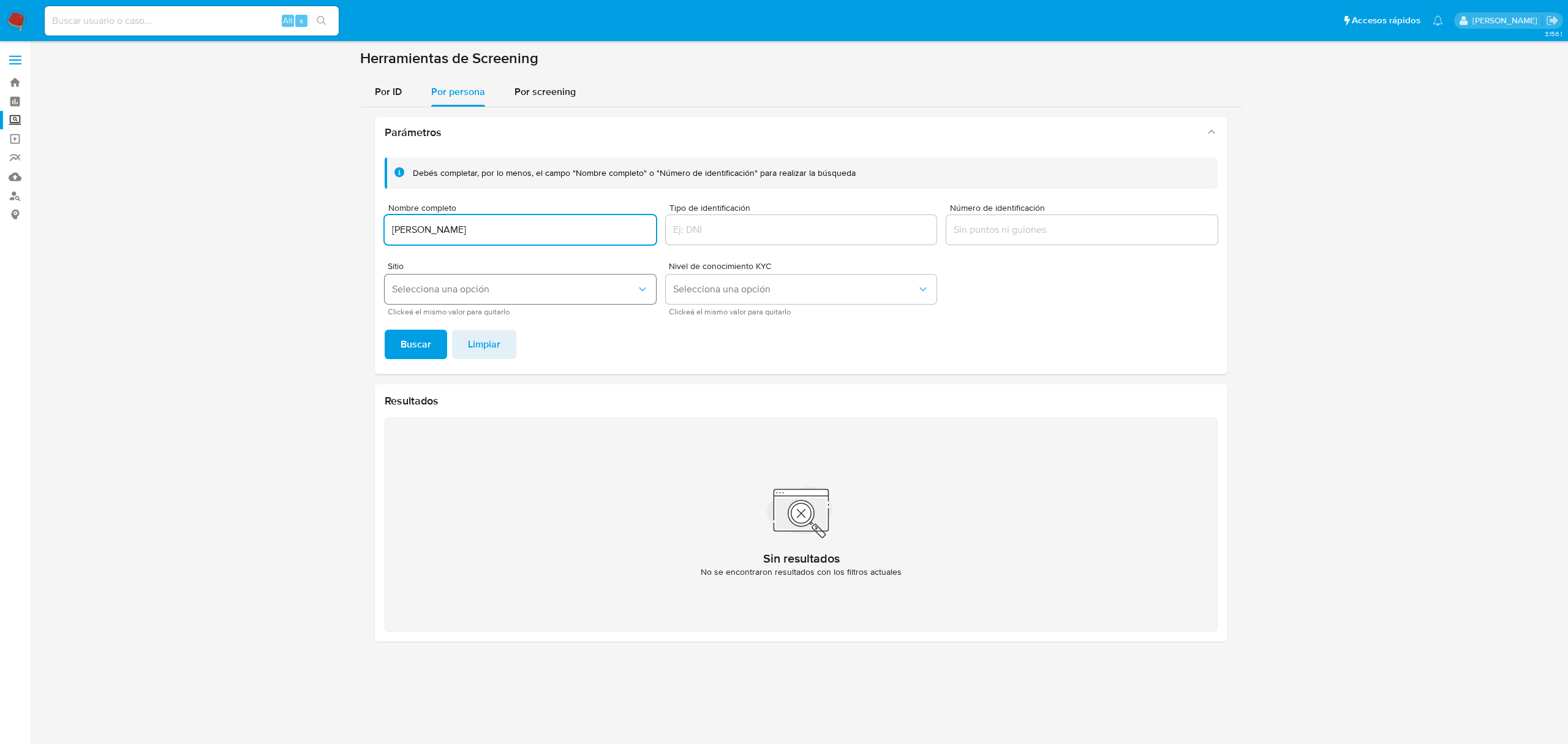
click at [409, 302] on button "Selecciona una opción" at bounding box center [520, 289] width 271 height 29
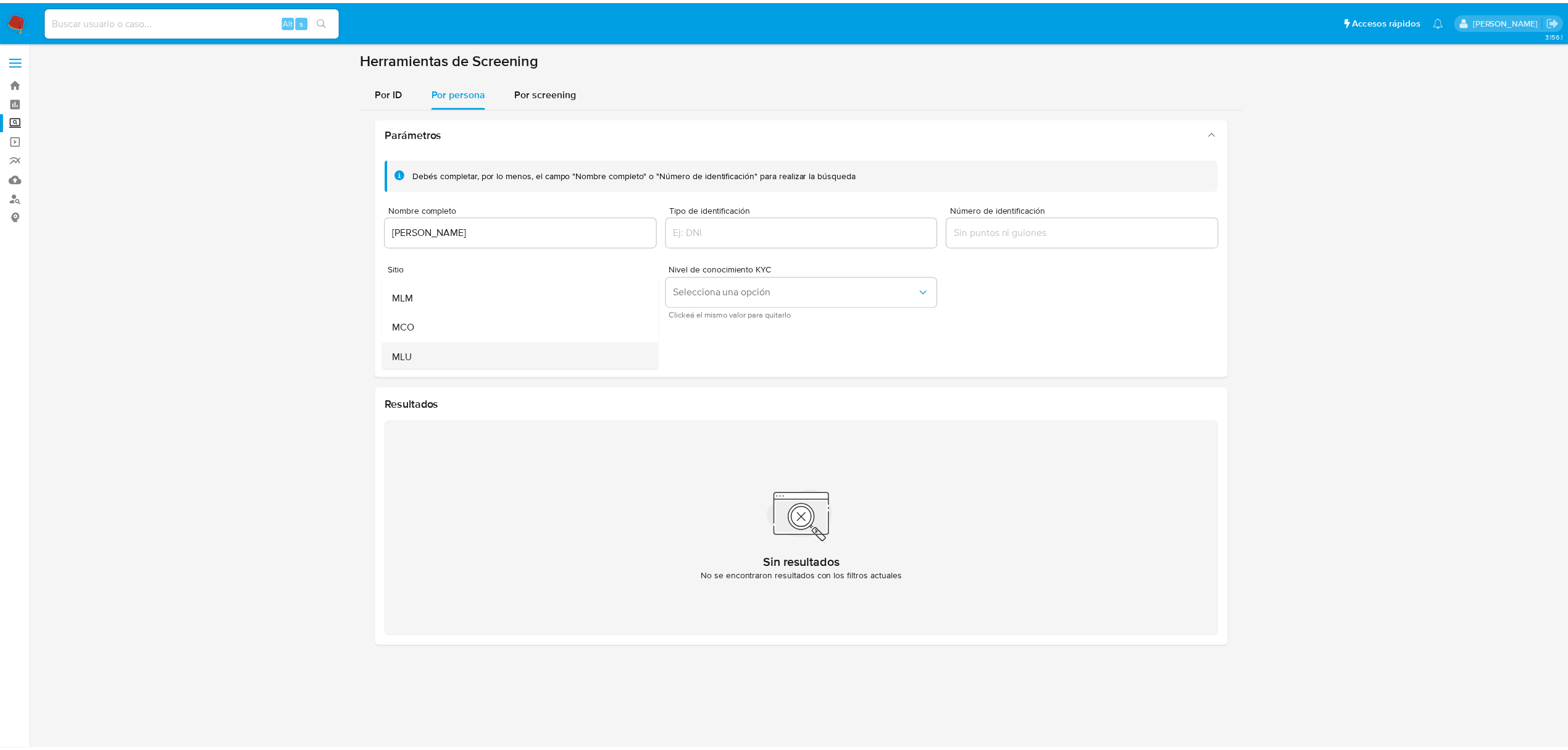
scroll to position [85, 0]
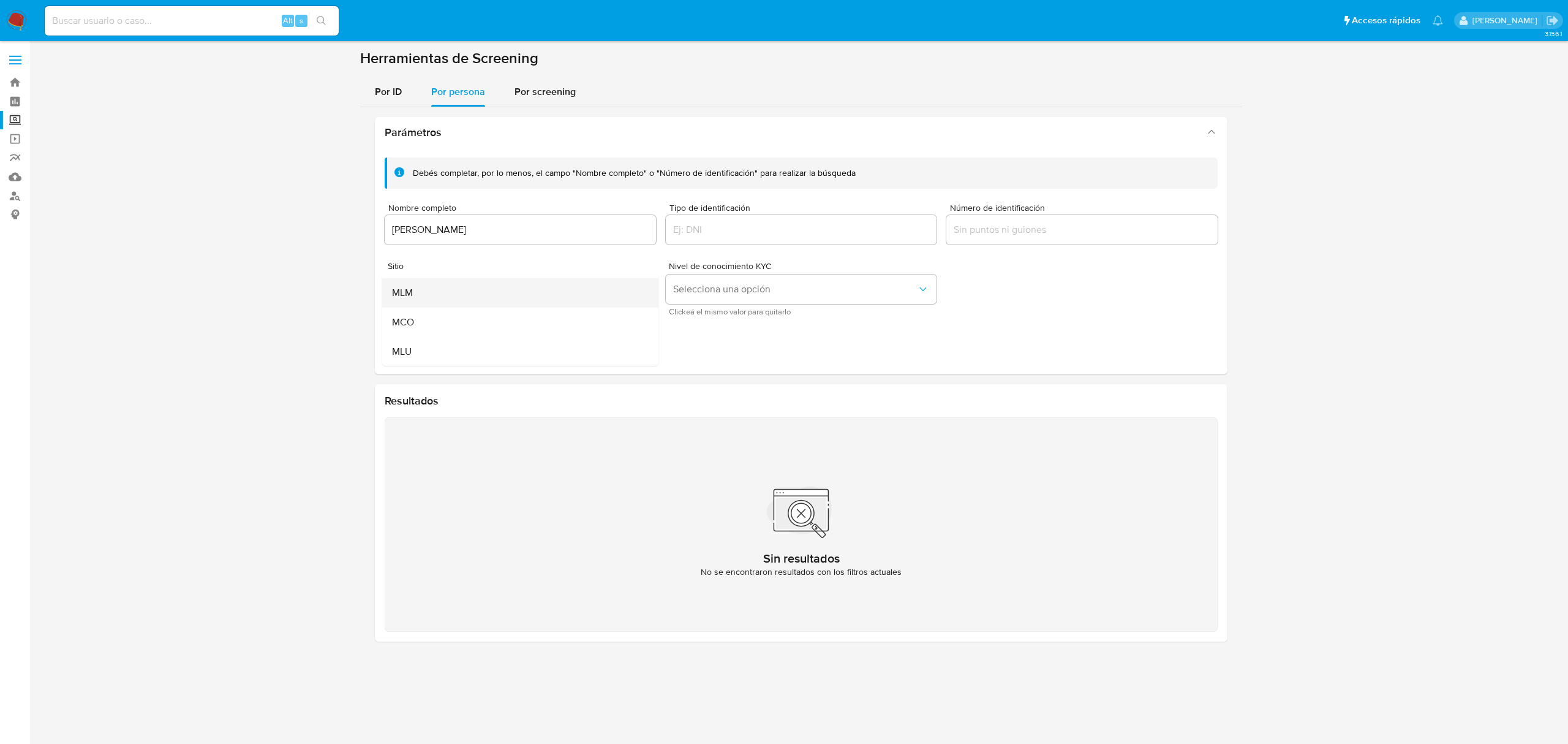
click at [419, 299] on div "MLM" at bounding box center [516, 292] width 249 height 29
click at [422, 349] on span "Buscar" at bounding box center [415, 344] width 31 height 27
click at [512, 232] on input "SHEILA HILARY" at bounding box center [520, 229] width 271 height 16
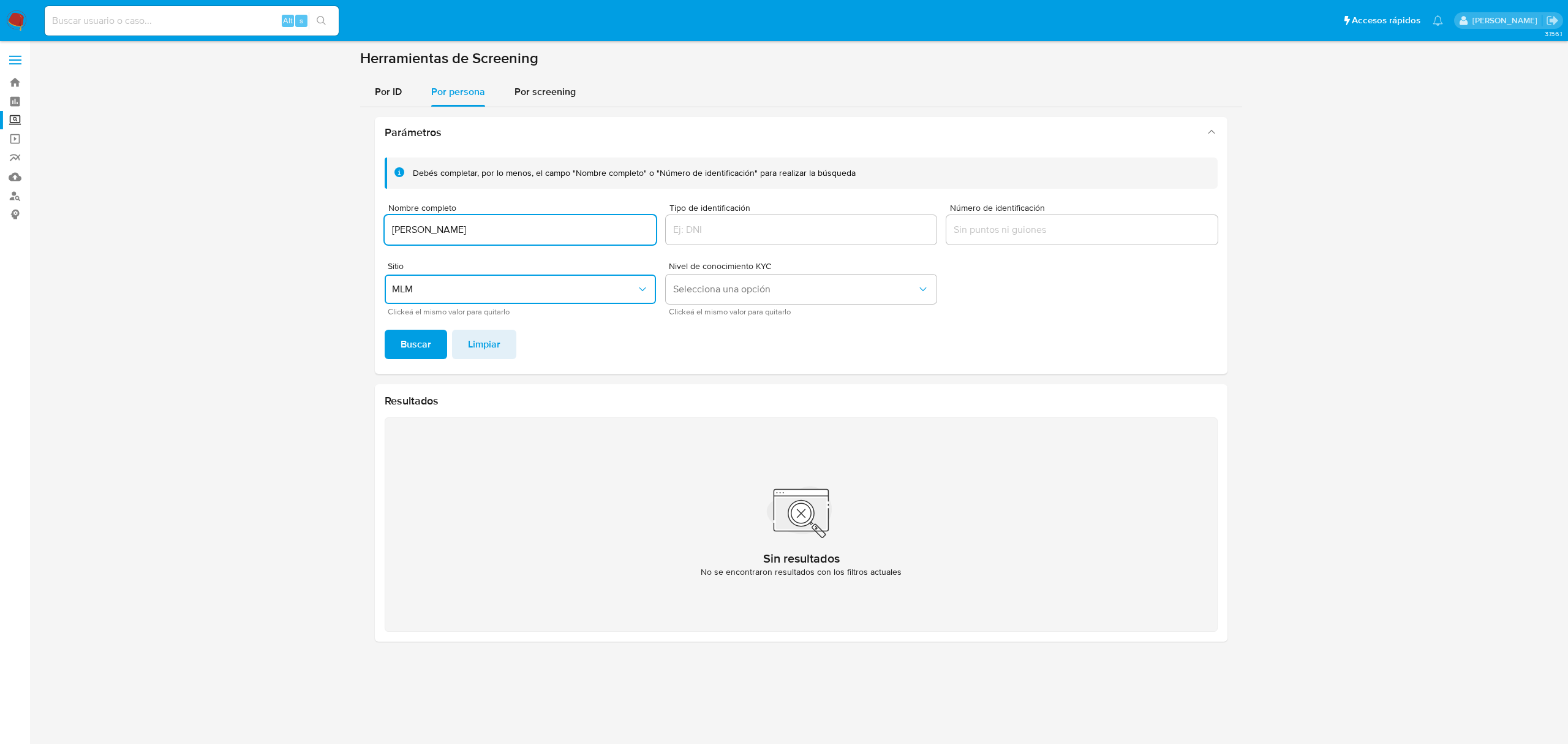
click at [385, 330] on button "Buscar" at bounding box center [416, 344] width 63 height 29
click at [547, 226] on input "SHEILA HILARY CERVANTES" at bounding box center [520, 229] width 271 height 16
click at [550, 226] on input "SHEILA HILARY CERVANTES" at bounding box center [520, 229] width 271 height 16
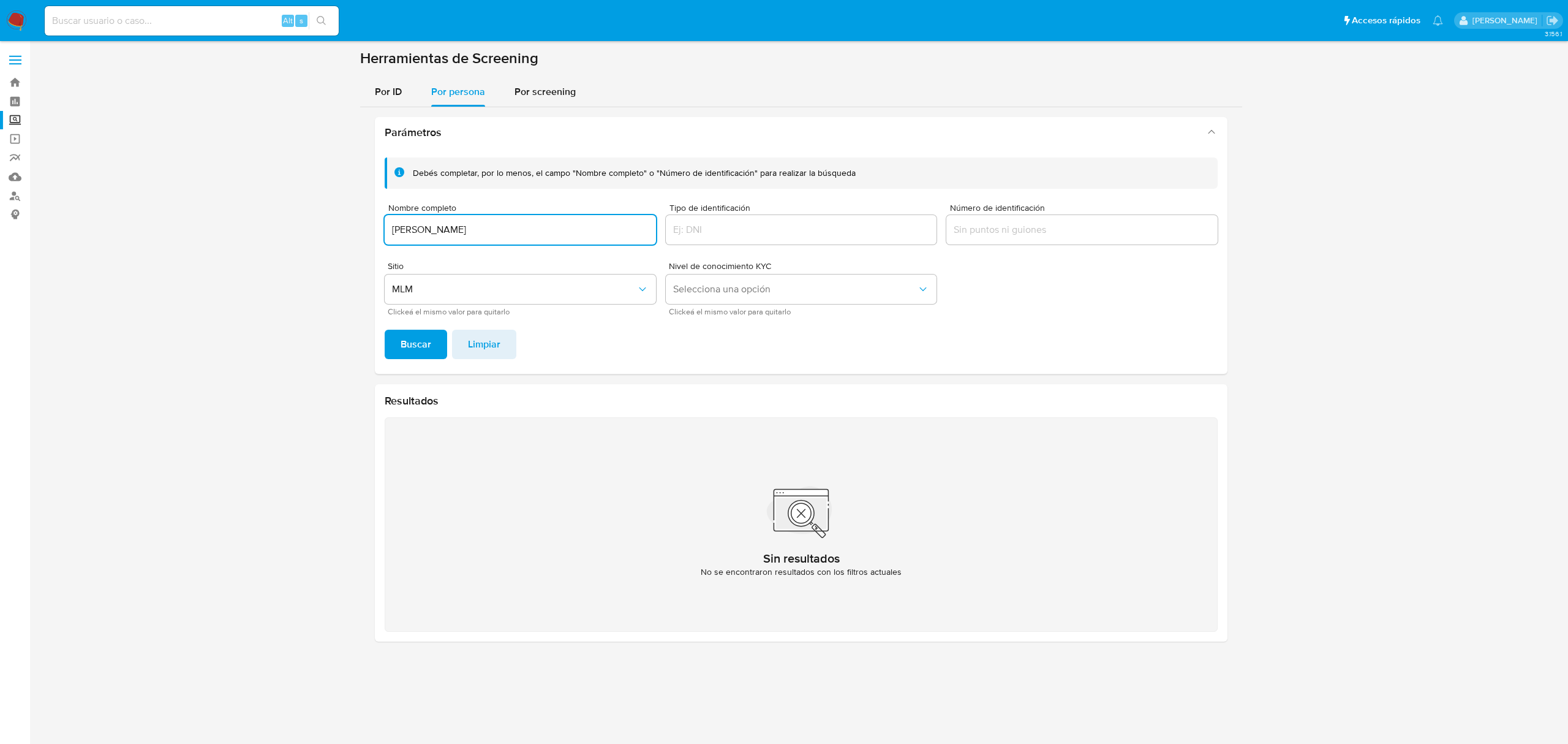
paste input "WILLIAM ALEXIS MARTINEZ ROJAS"
click at [385, 330] on button "Buscar" at bounding box center [416, 344] width 63 height 29
click at [552, 234] on input "WILLIAM ALEXIS MARTINEZ ROJAS" at bounding box center [520, 229] width 271 height 16
click at [550, 235] on input "WILLIAM ALEXIS MARTINEZ ROJAS" at bounding box center [520, 229] width 271 height 16
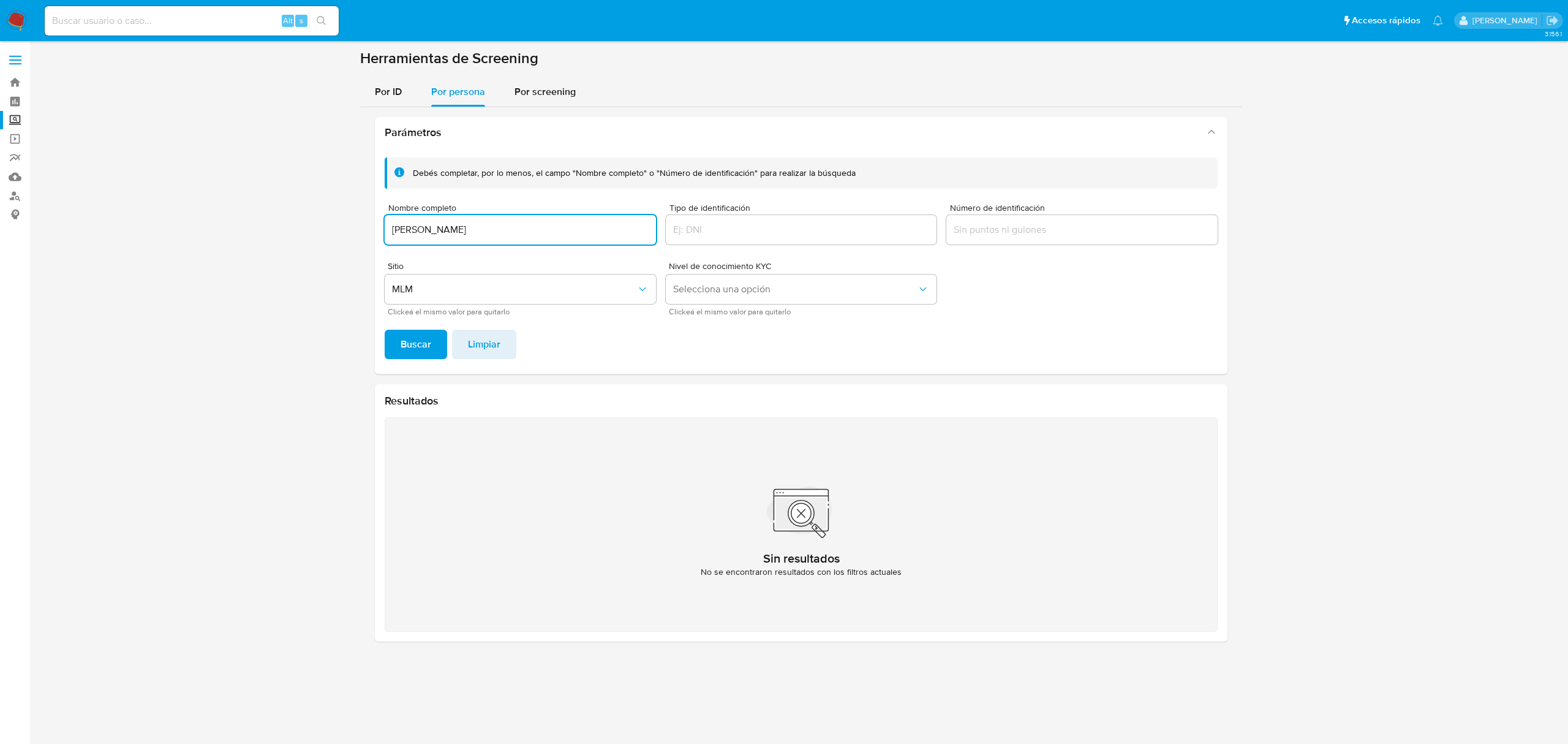
click at [549, 236] on input "WILLIAM ALEXIS MARTINEZ ROJAS" at bounding box center [520, 229] width 271 height 16
paste input "DORCA VARGAS VARG"
click at [385, 330] on button "Buscar" at bounding box center [416, 344] width 63 height 29
click at [532, 240] on div "DORCA VARGAS VARGAS" at bounding box center [520, 229] width 271 height 29
click at [524, 235] on input "DORCA VARGAS VARGAS" at bounding box center [520, 229] width 271 height 16
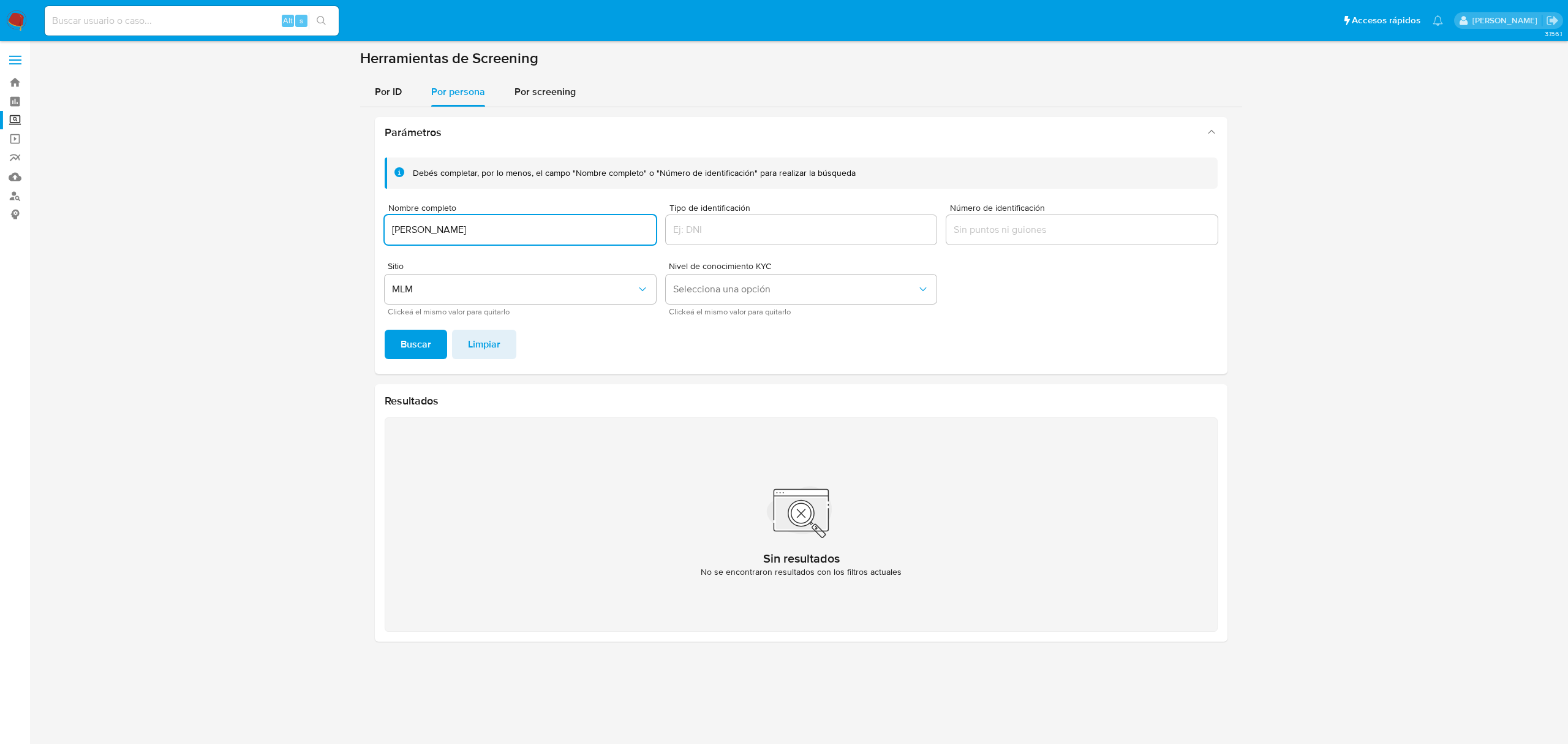
click at [520, 235] on input "DORCA VARGAS VARGAS" at bounding box center [520, 229] width 271 height 16
click at [520, 235] on input "DORCA VARGAS VARGAS" at bounding box center [520, 229] width 271 height 16
click at [520, 236] on input "DORCA VARGAS VARGAS" at bounding box center [520, 229] width 271 height 16
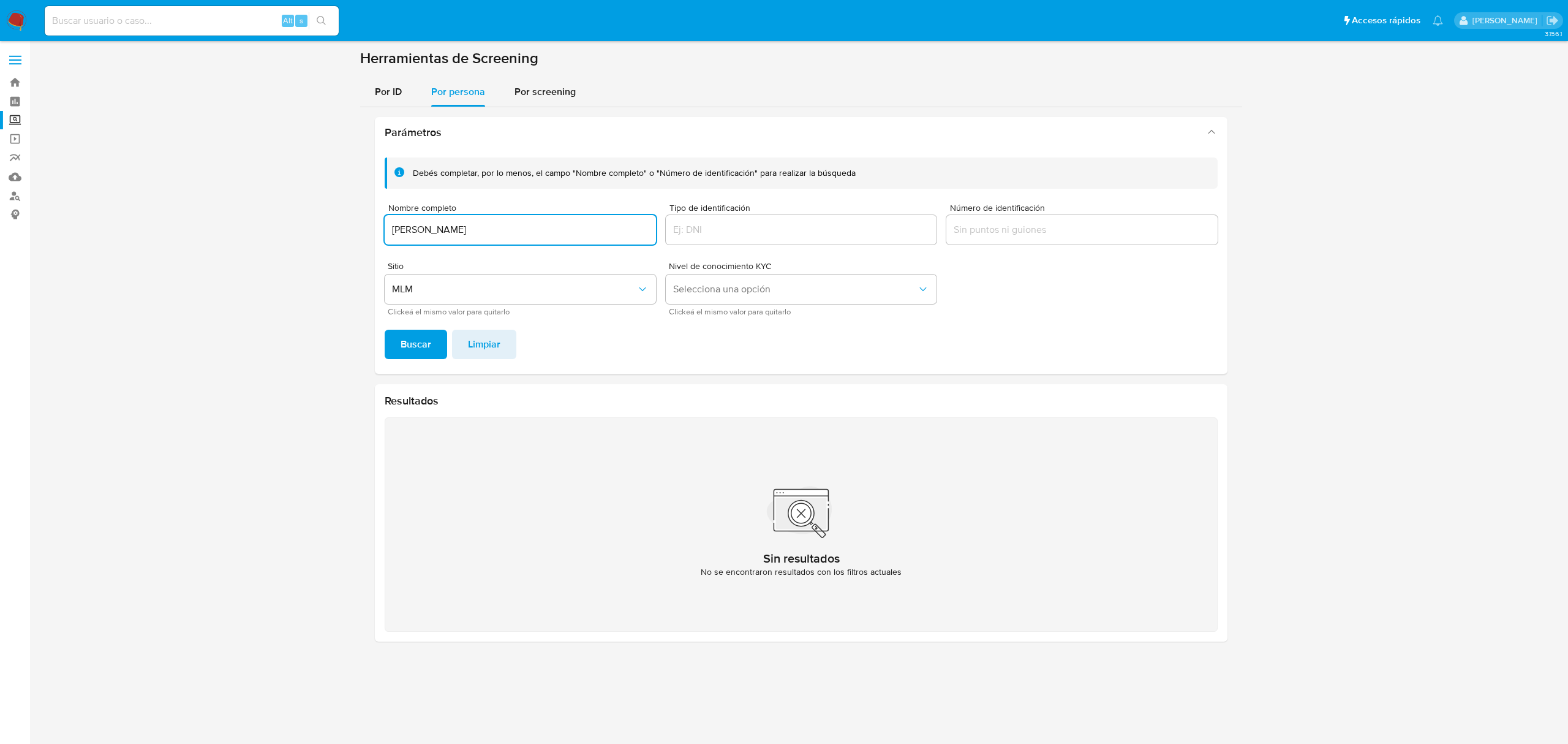
click at [520, 237] on input "DORCA VARGAS VARGAS" at bounding box center [520, 229] width 271 height 16
paste input "INGRID CUEVAS JOSE"
click at [385, 330] on button "Buscar" at bounding box center [416, 344] width 63 height 29
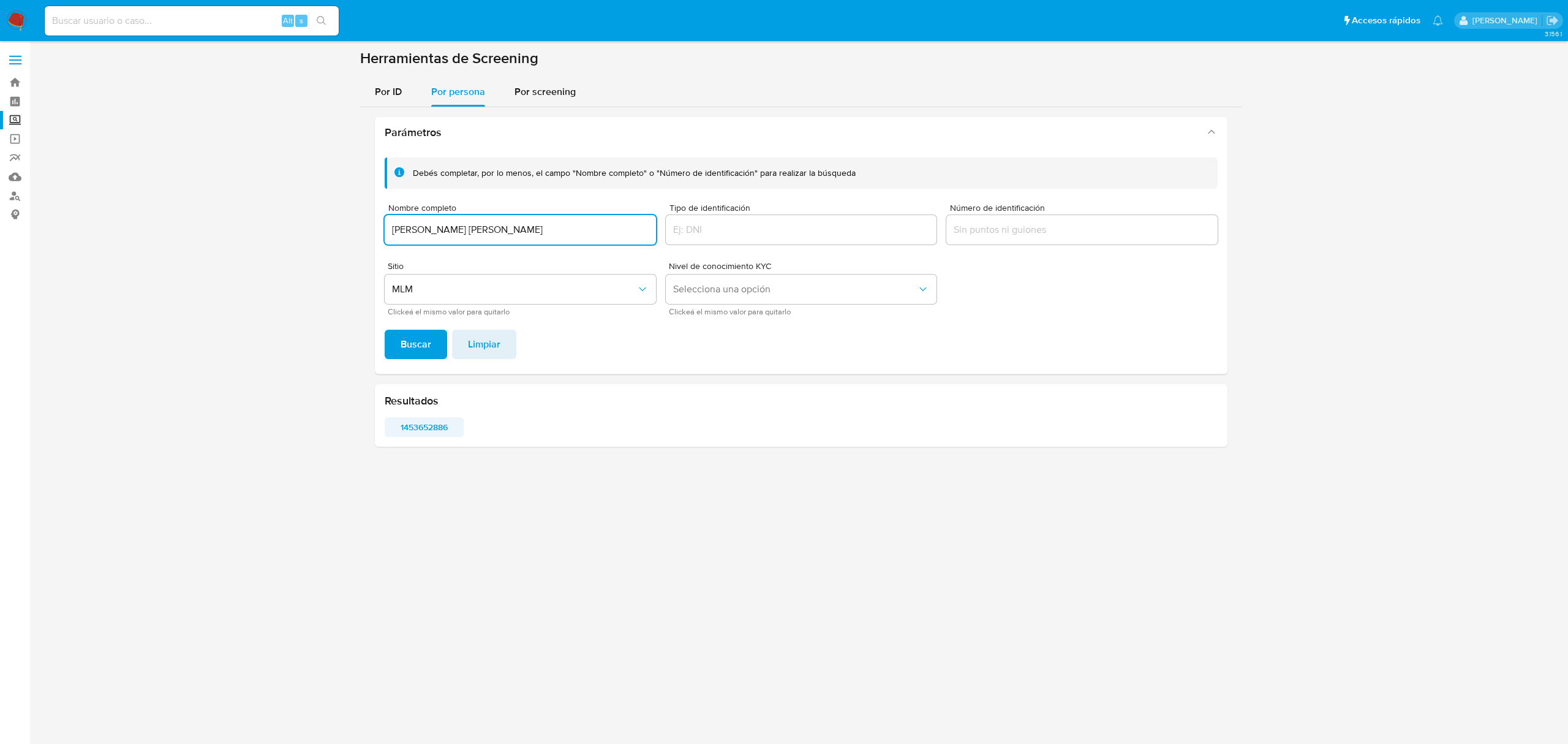
click at [442, 420] on span "1453652886" at bounding box center [424, 427] width 62 height 17
click at [523, 229] on input "INGRID CUEVAS JOSE" at bounding box center [520, 229] width 271 height 16
type input "KHARU BERENICE AGUET GIL"
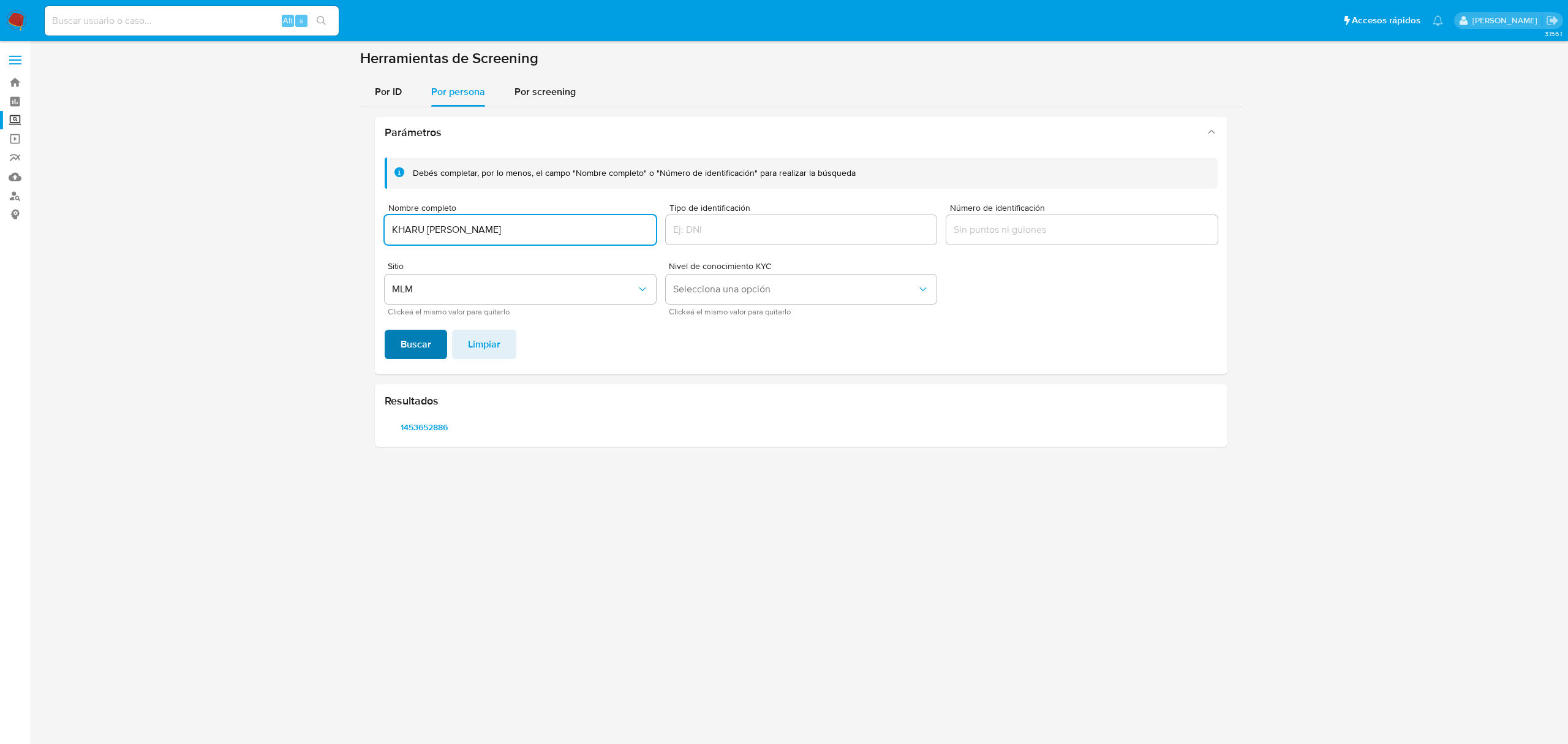
click at [385, 330] on button "Buscar" at bounding box center [416, 344] width 63 height 29
click at [442, 427] on span "705747506" at bounding box center [424, 427] width 62 height 17
click at [173, 18] on input at bounding box center [191, 20] width 294 height 16
paste input "705747506"
type input "705747506"
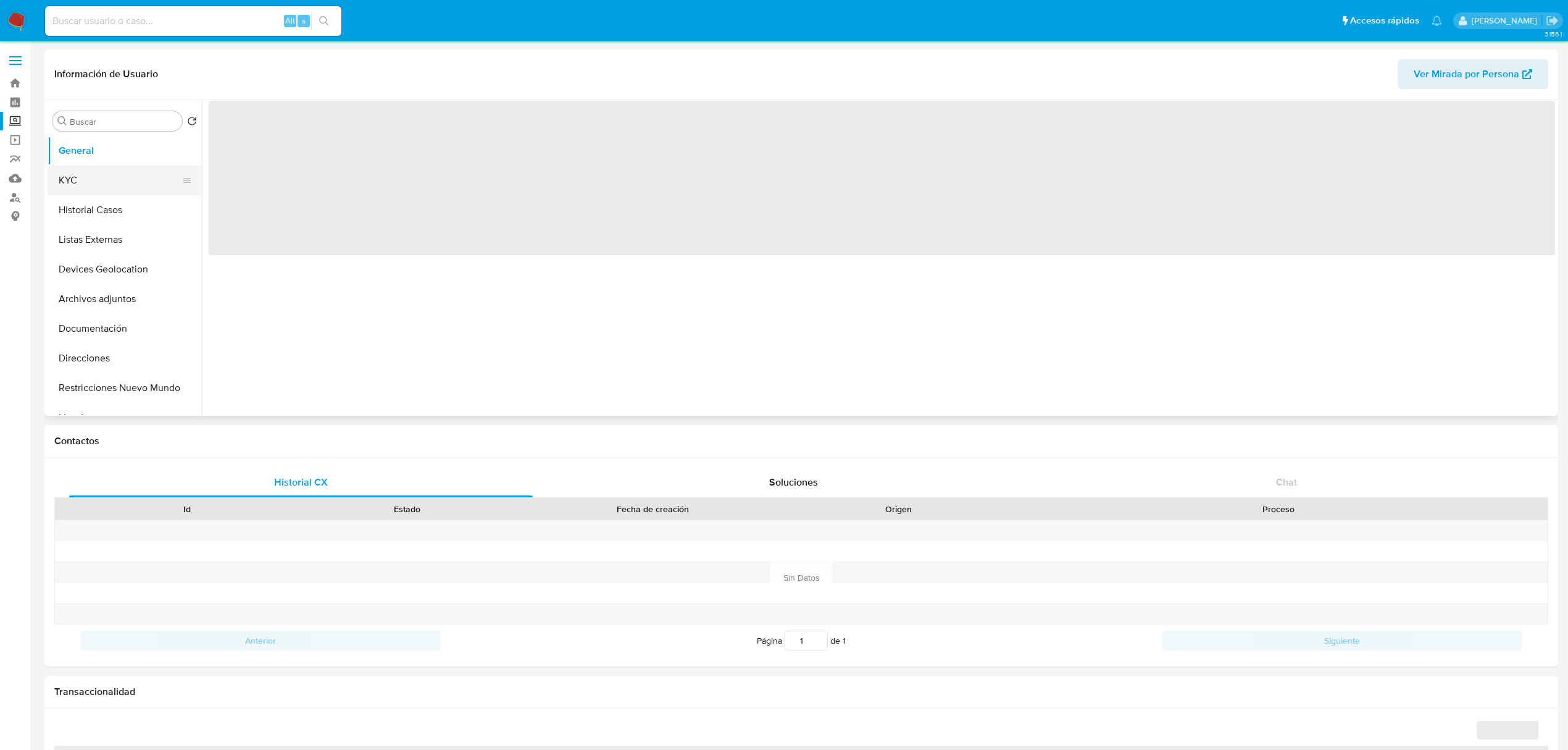
click at [95, 183] on button "KYC" at bounding box center [119, 179] width 144 height 29
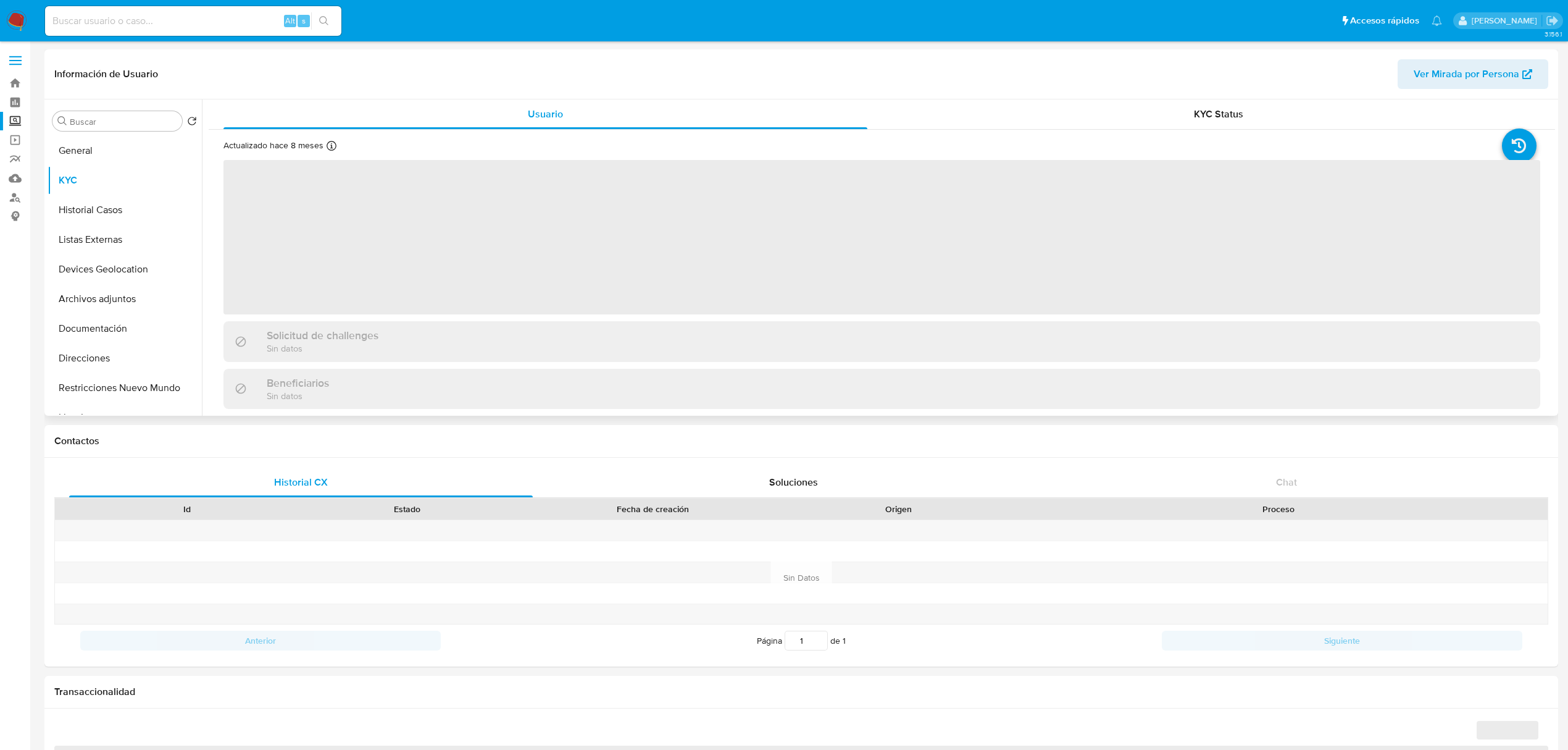
select select "10"
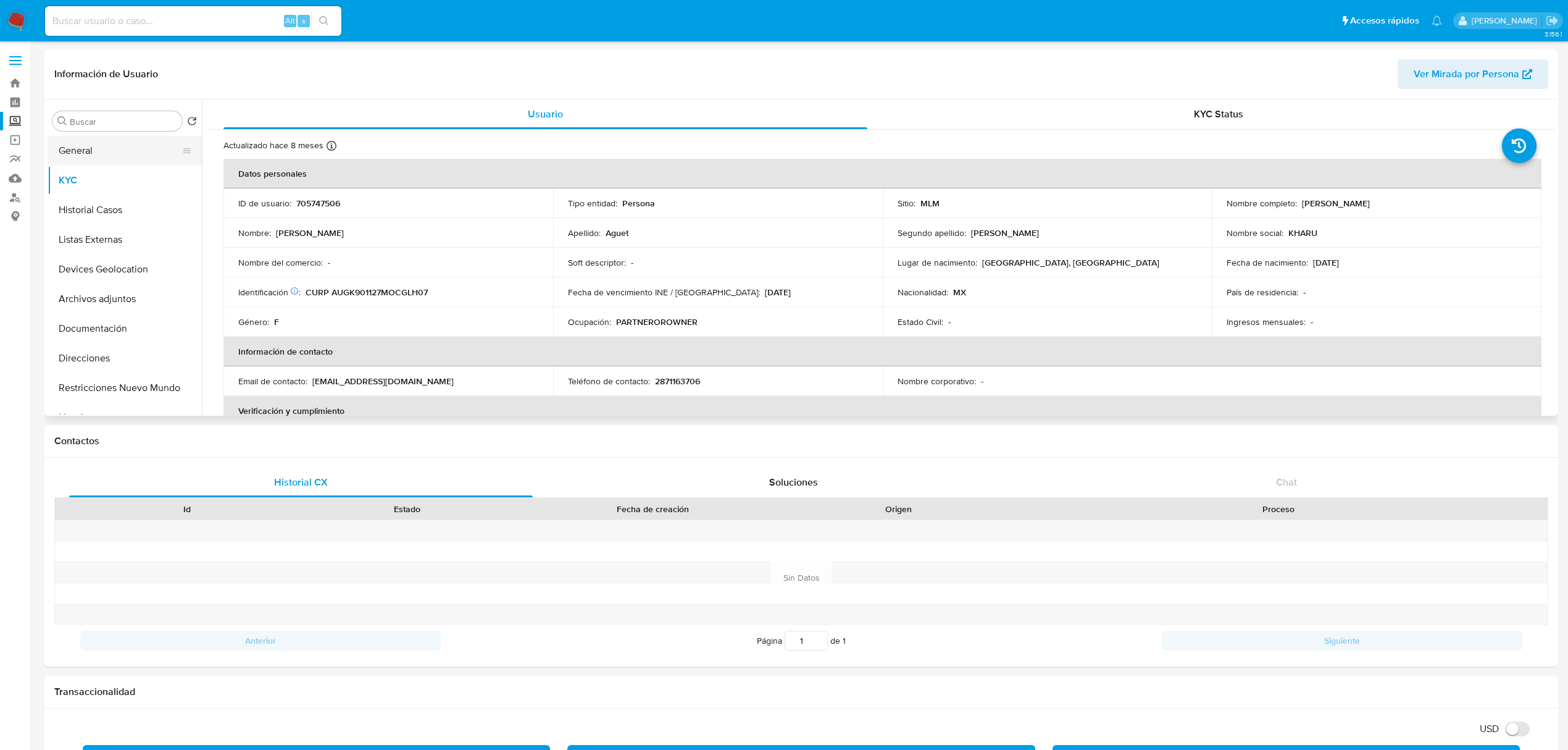
click at [102, 162] on button "General" at bounding box center [119, 150] width 144 height 29
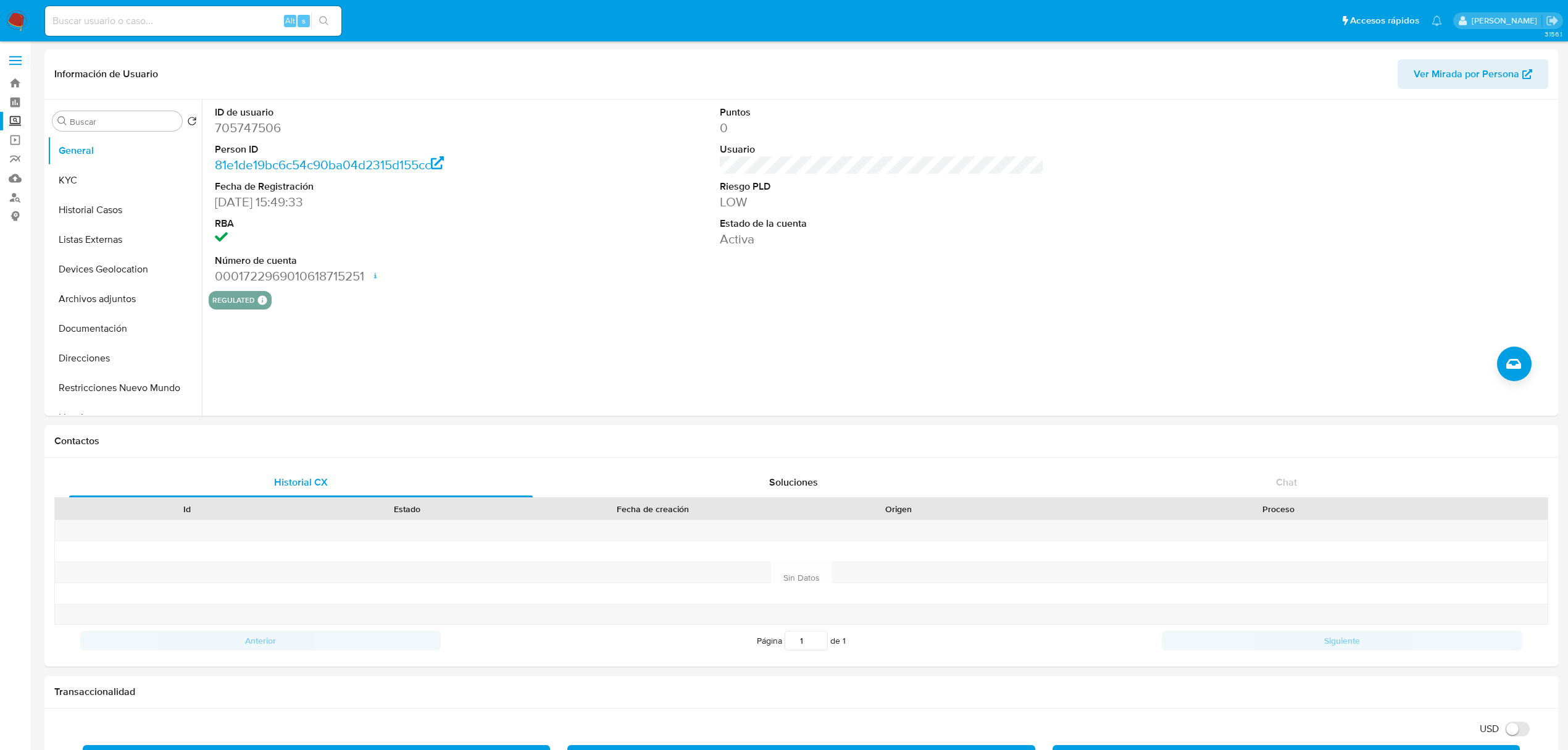
click at [266, 16] on input at bounding box center [193, 20] width 296 height 16
paste input "544836387"
type input "544836387"
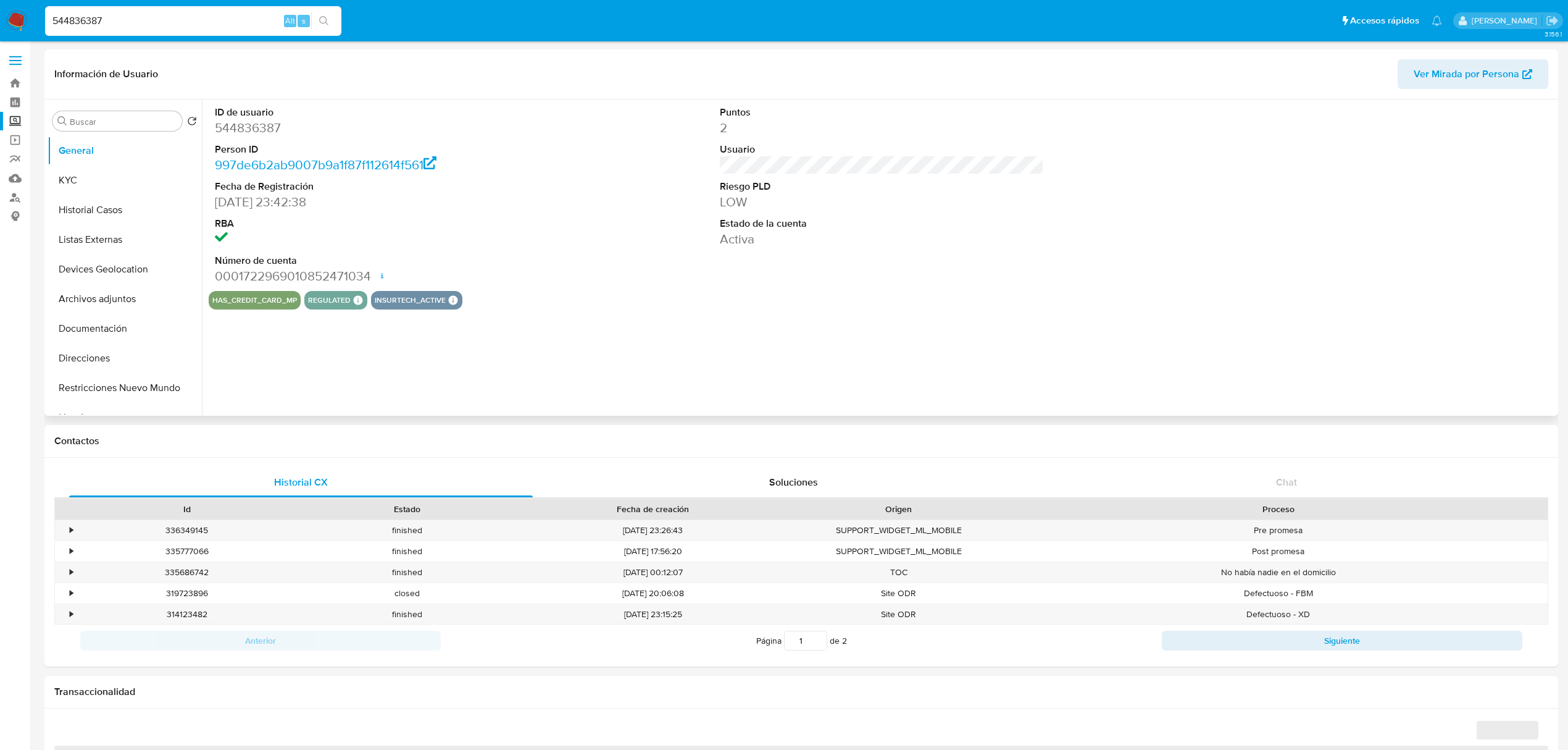
select select "10"
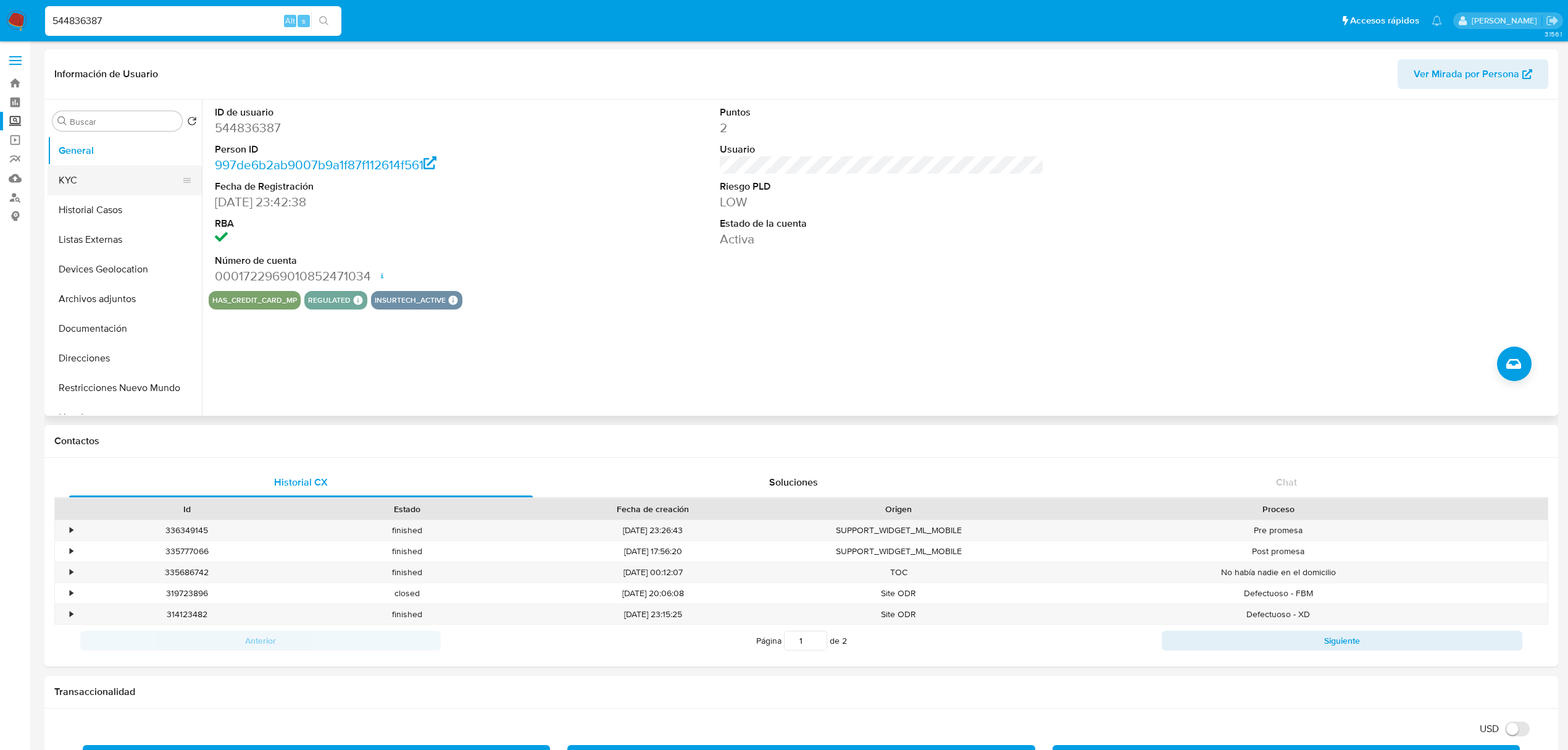
click at [58, 173] on button "KYC" at bounding box center [119, 179] width 144 height 29
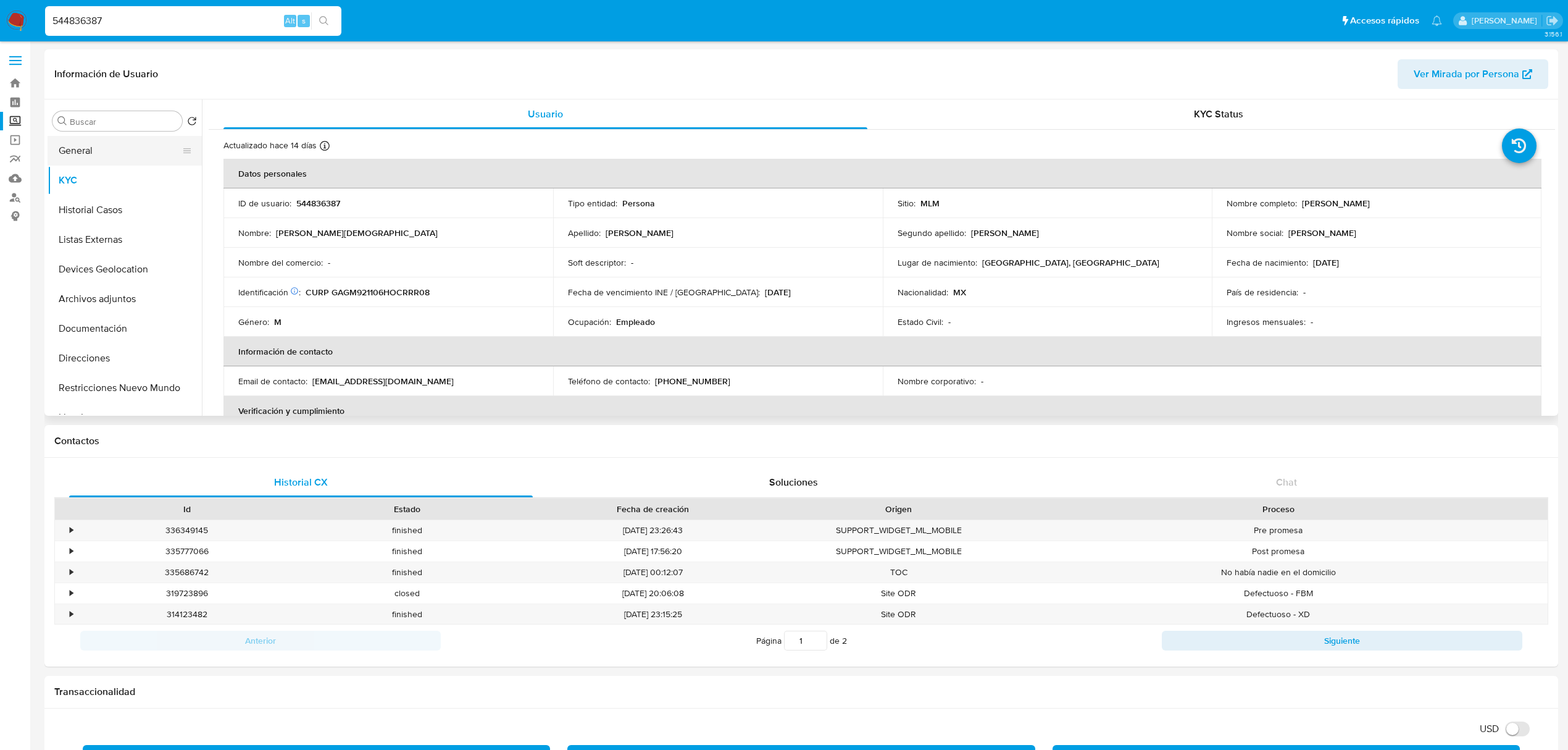
click at [75, 161] on button "General" at bounding box center [119, 150] width 144 height 29
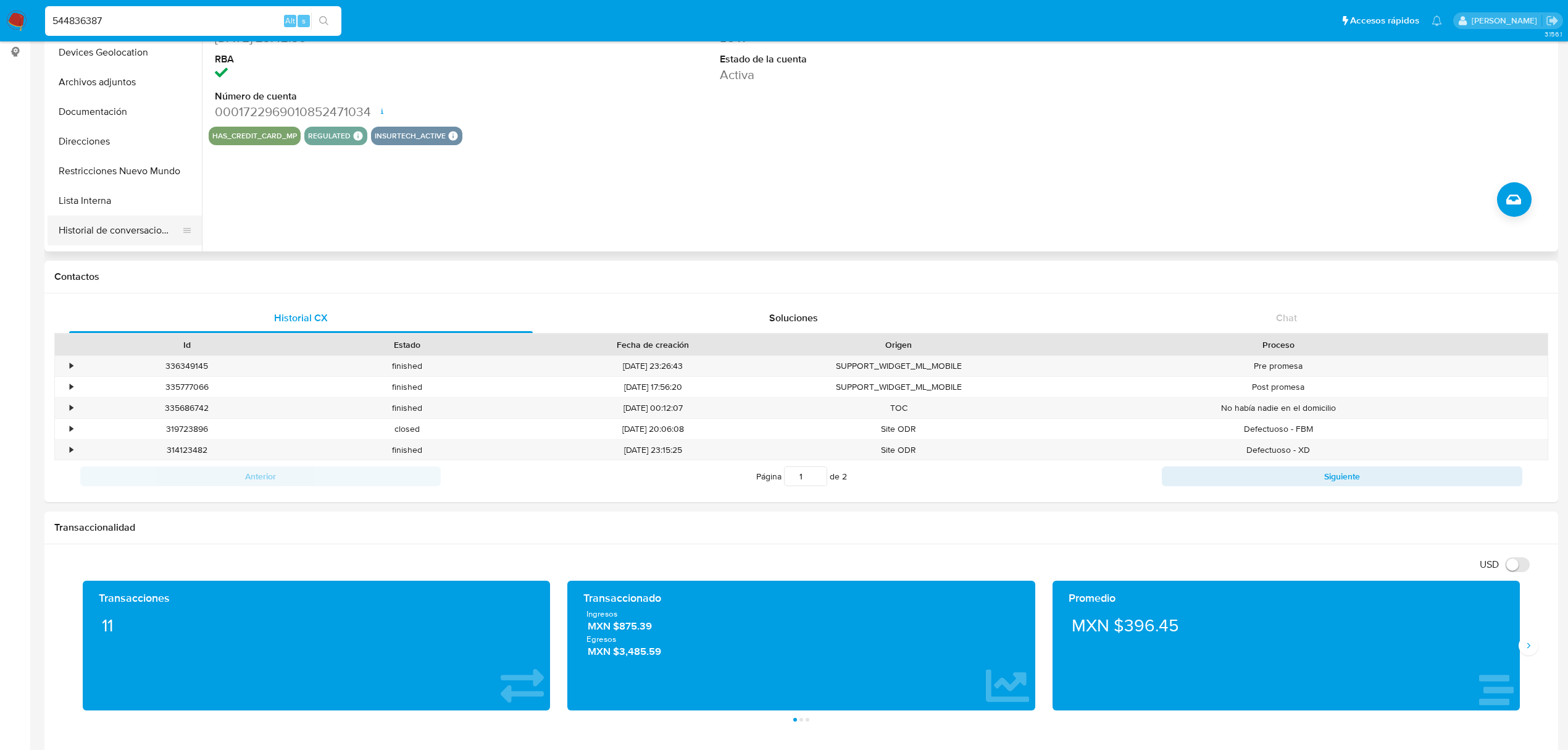
scroll to position [82, 0]
click at [107, 239] on button "Cruces y Relaciones" at bounding box center [119, 230] width 144 height 29
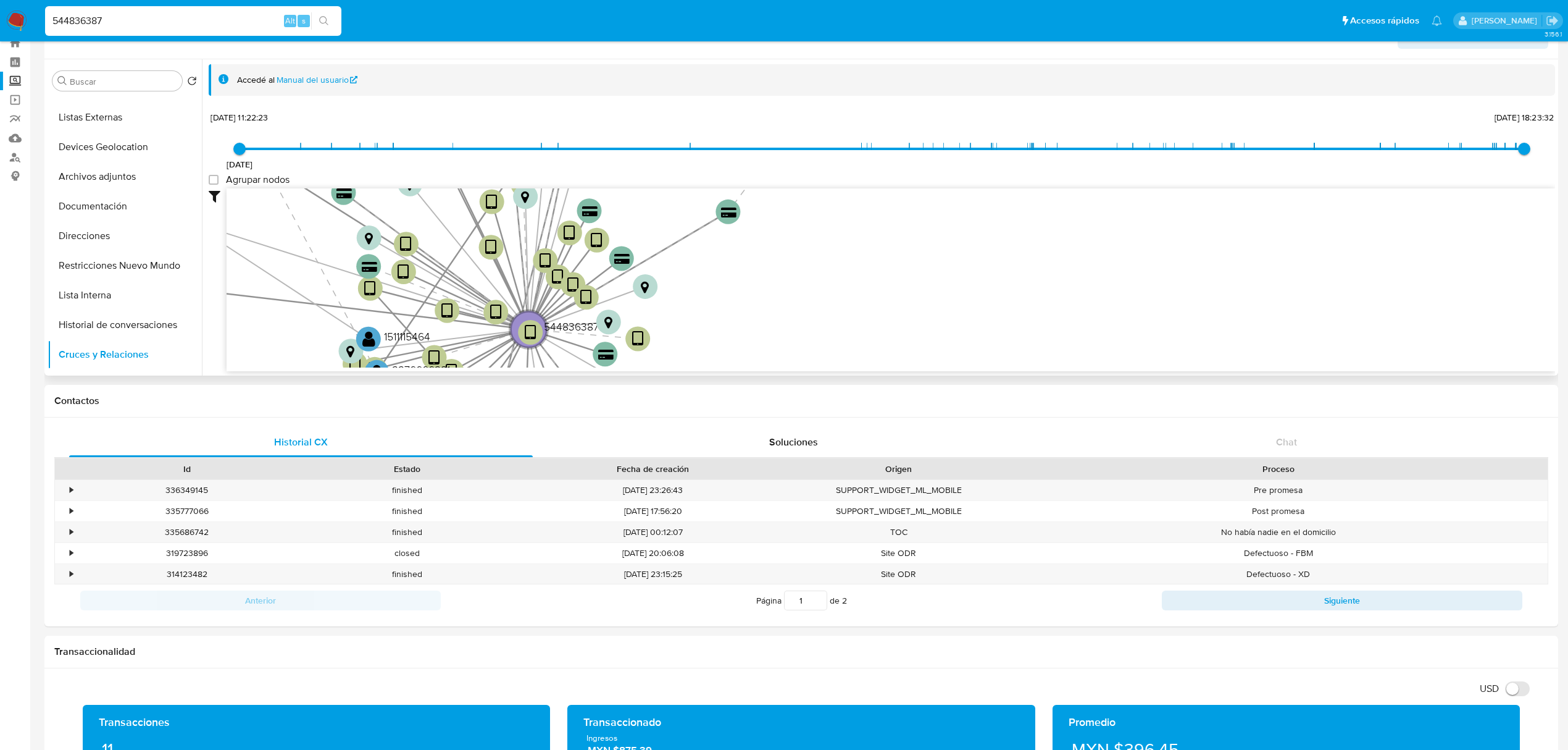
scroll to position [0, 0]
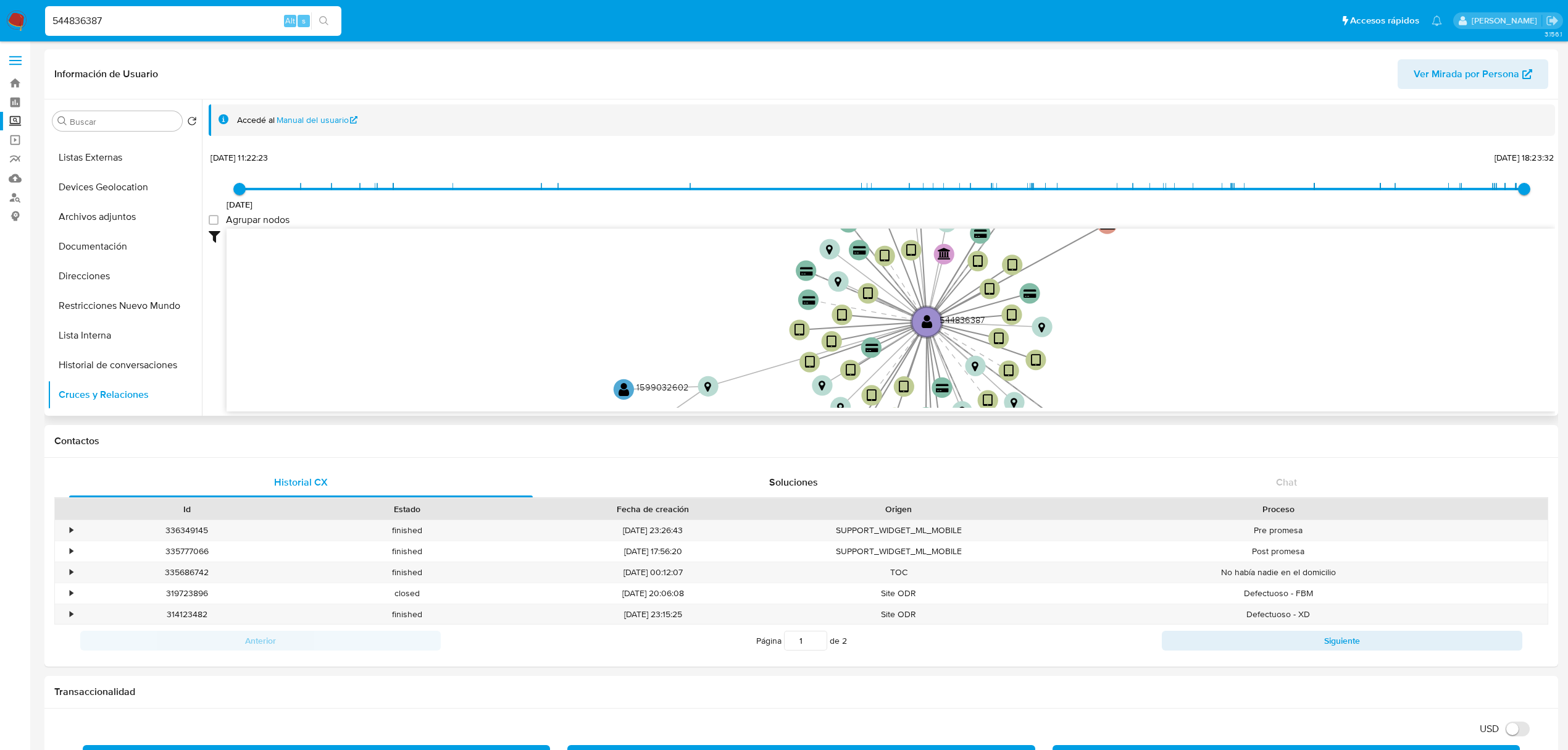
drag, startPoint x: 1178, startPoint y: 276, endPoint x: 1110, endPoint y: 322, distance: 82.1
click at [1122, 324] on icon "device-6528e3ef68872ef26a7d598d  device-6875eeac28e4225bc310b433  device-6457…" at bounding box center [891, 318] width 1329 height 179
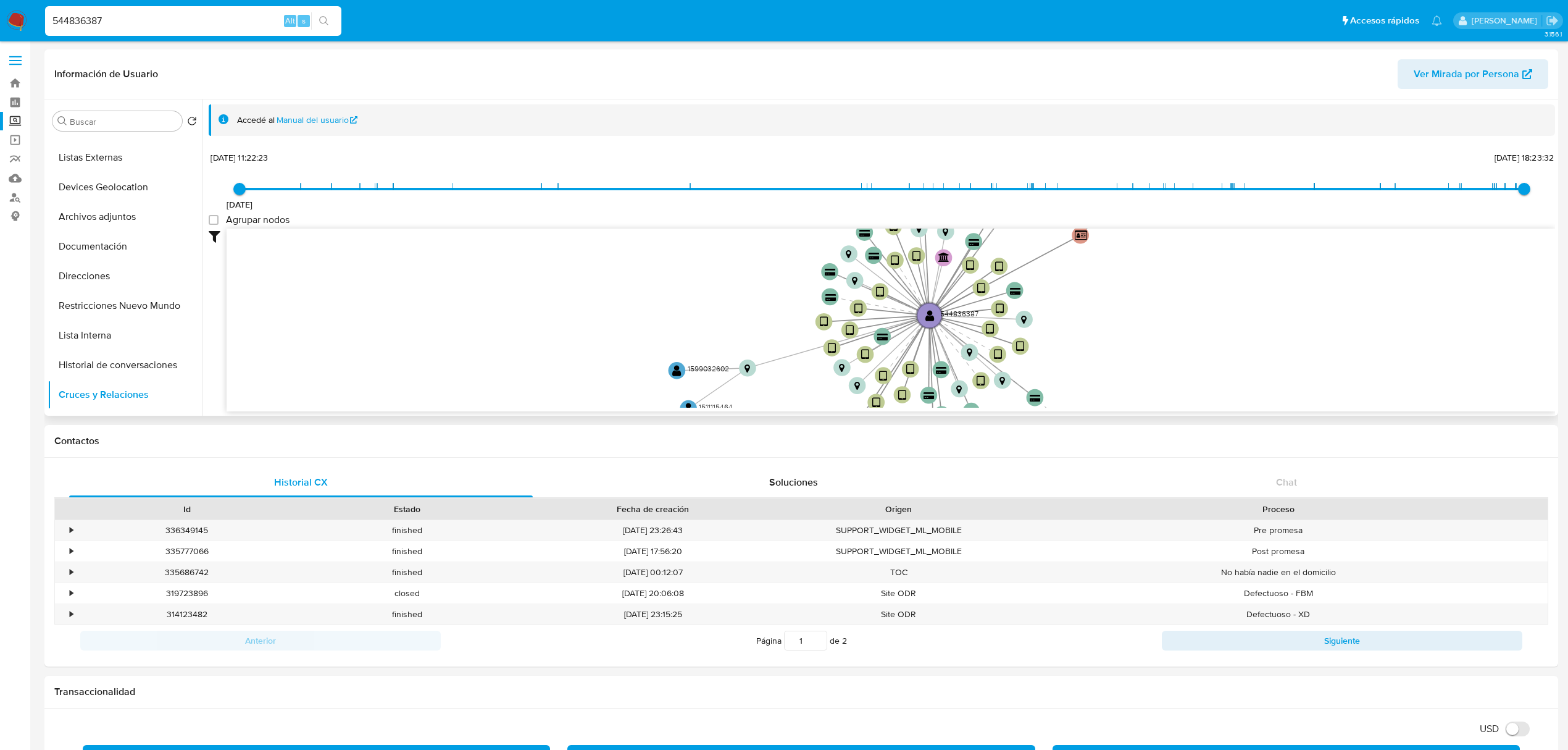
drag, startPoint x: 1112, startPoint y: 302, endPoint x: 1064, endPoint y: 297, distance: 48.3
click at [1064, 297] on icon "device-6528e3ef68872ef26a7d598d  device-6875eeac28e4225bc310b433  device-6457…" at bounding box center [891, 318] width 1329 height 179
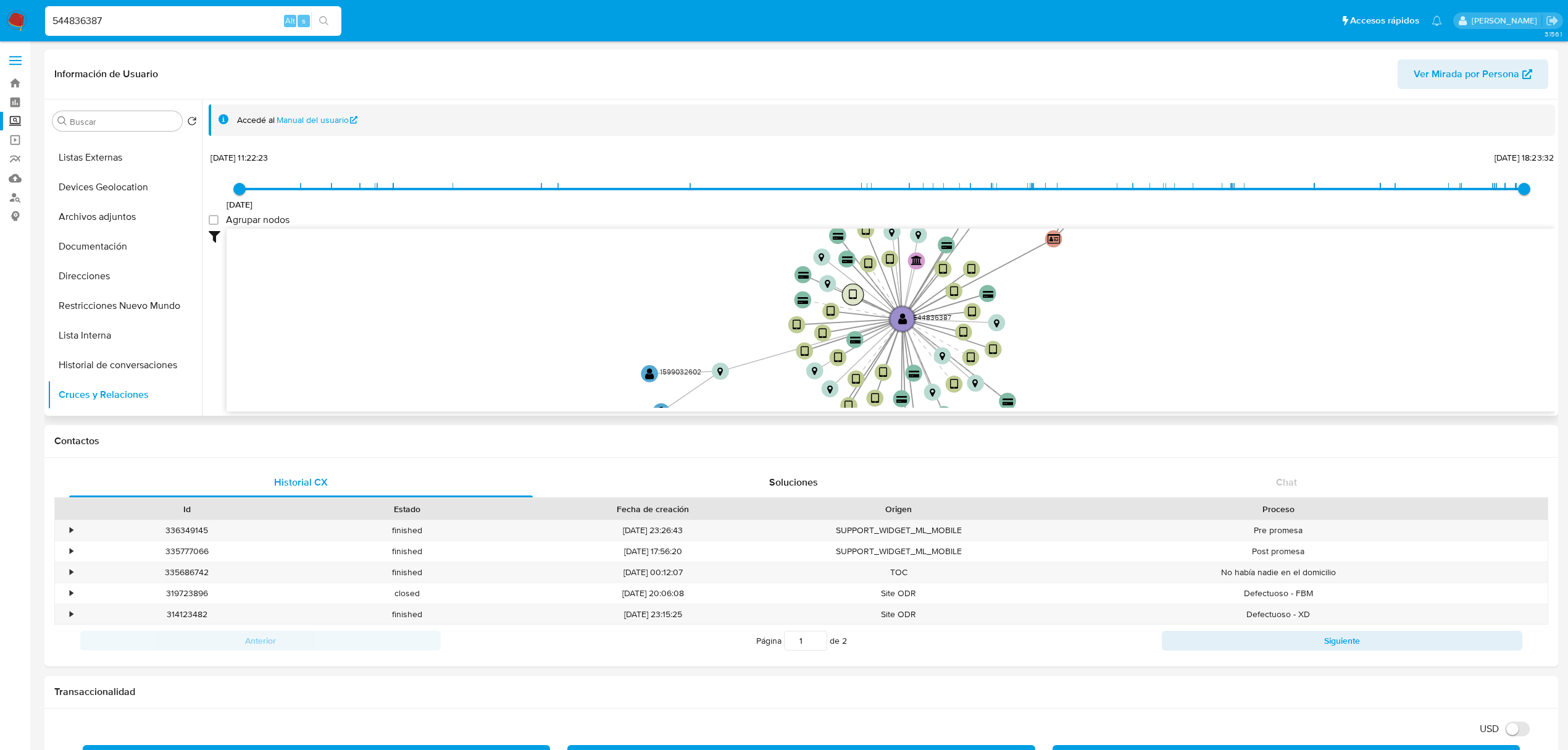
drag, startPoint x: 855, startPoint y: 297, endPoint x: 845, endPoint y: 294, distance: 10.4
click at [855, 295] on text "" at bounding box center [853, 295] width 8 height 12
drag, startPoint x: 847, startPoint y: 294, endPoint x: 744, endPoint y: 272, distance: 105.3
click at [718, 261] on icon "device-6528e3ef68872ef26a7d598d  device-6875eeac28e4225bc310b433  device-6457…" at bounding box center [891, 318] width 1329 height 179
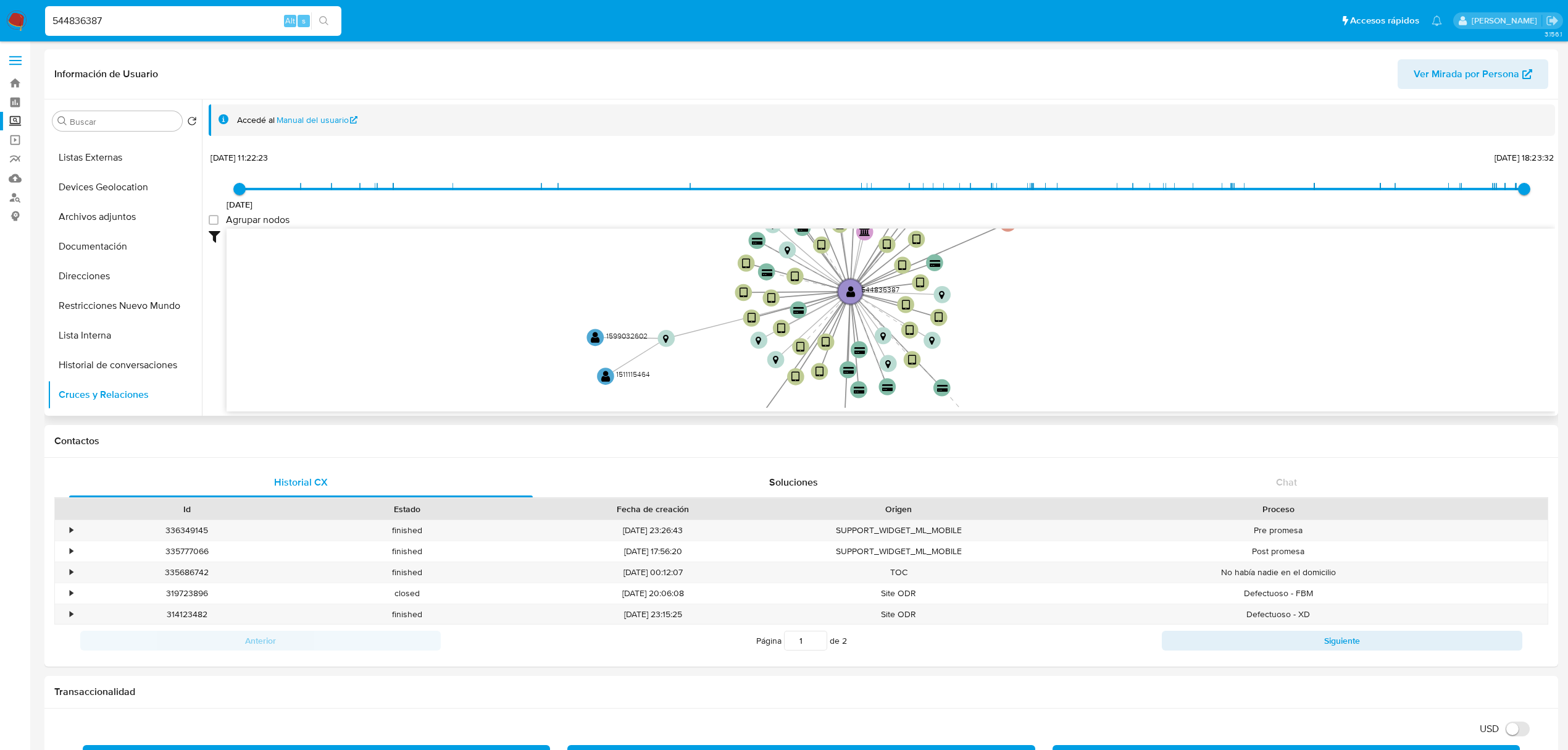
drag, startPoint x: 1068, startPoint y: 327, endPoint x: 1043, endPoint y: 304, distance: 34.0
click at [1043, 304] on icon "device-6528e3ef68872ef26a7d598d  device-6875eeac28e4225bc310b433  device-6457…" at bounding box center [891, 318] width 1329 height 179
click at [667, 336] on text "" at bounding box center [665, 339] width 5 height 9
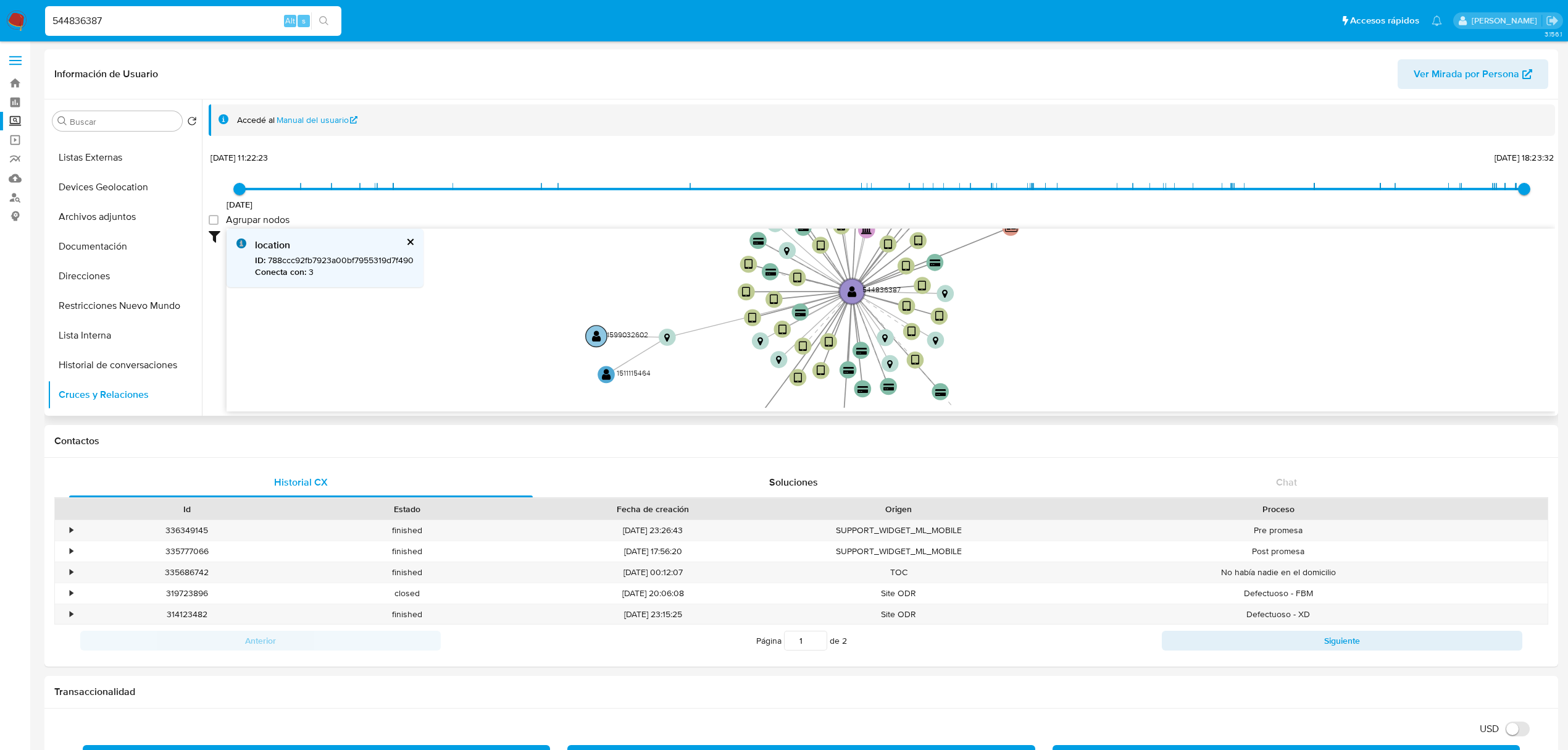
click at [597, 339] on text "" at bounding box center [597, 336] width 9 height 12
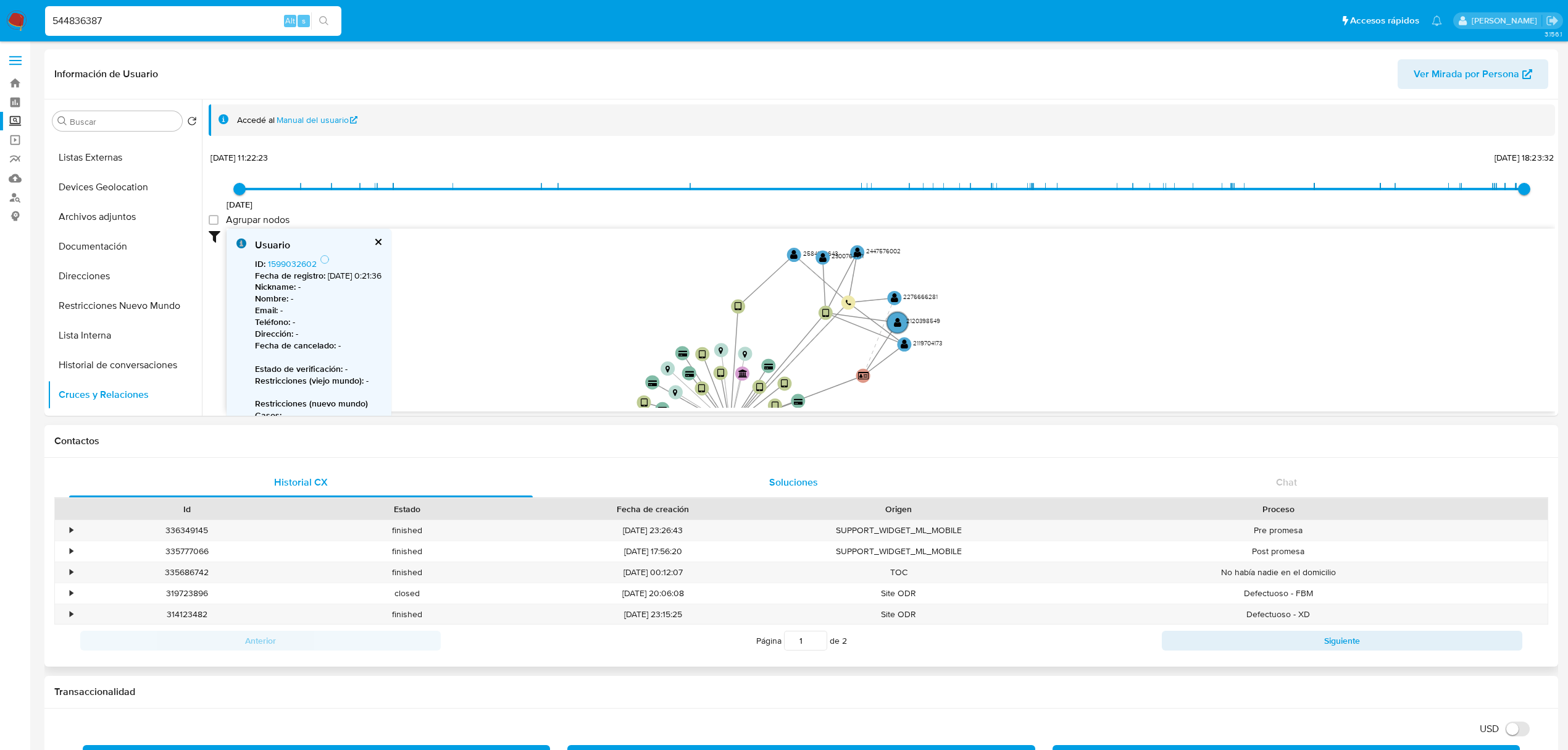
drag, startPoint x: 1032, startPoint y: 354, endPoint x: 879, endPoint y: 477, distance: 196.3
click at [381, 245] on div "Usuario" at bounding box center [318, 245] width 127 height 14
click at [381, 239] on button "cerrar" at bounding box center [378, 242] width 8 height 8
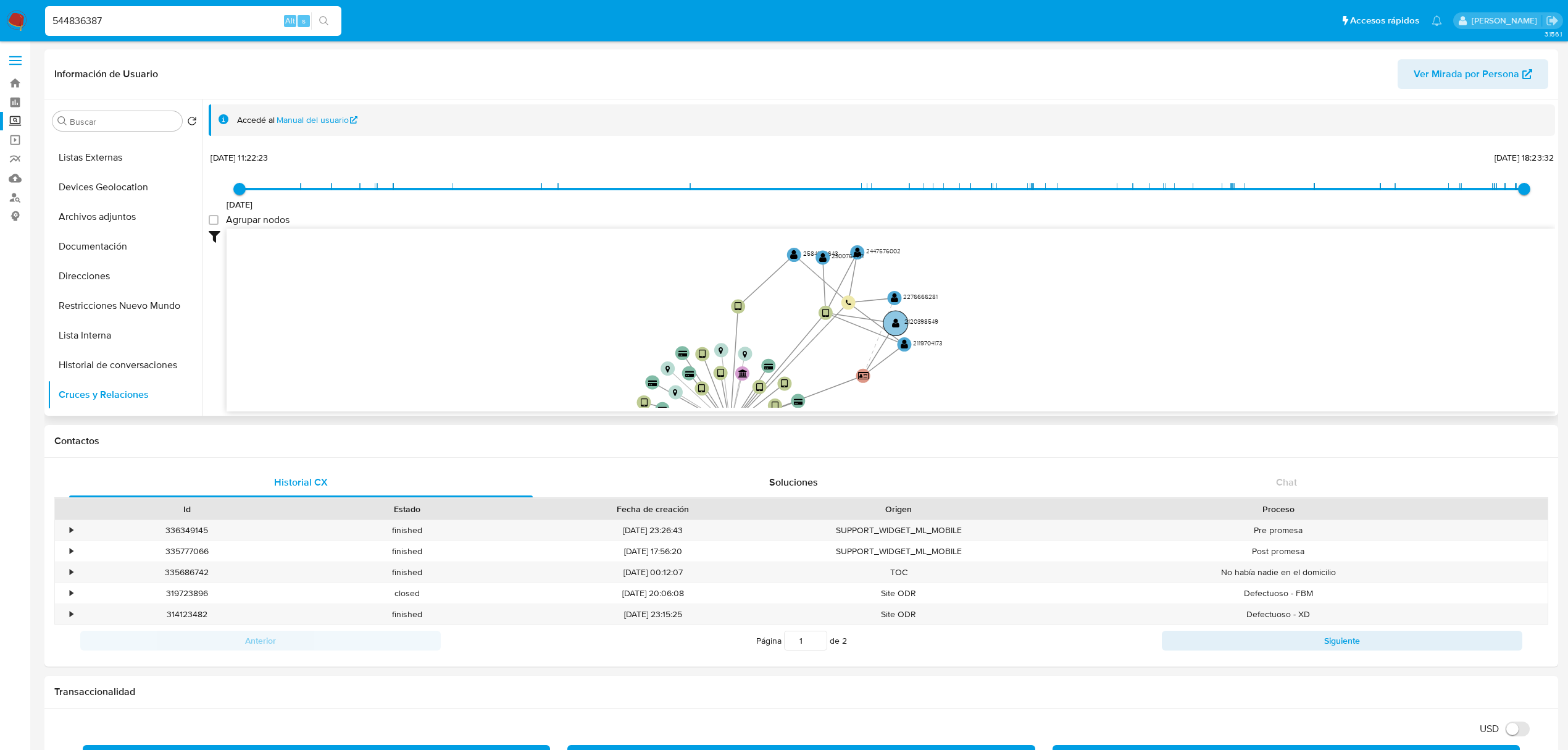
click at [904, 322] on text "2120398549" at bounding box center [921, 322] width 34 height 9
click at [894, 324] on text "" at bounding box center [897, 324] width 8 height 10
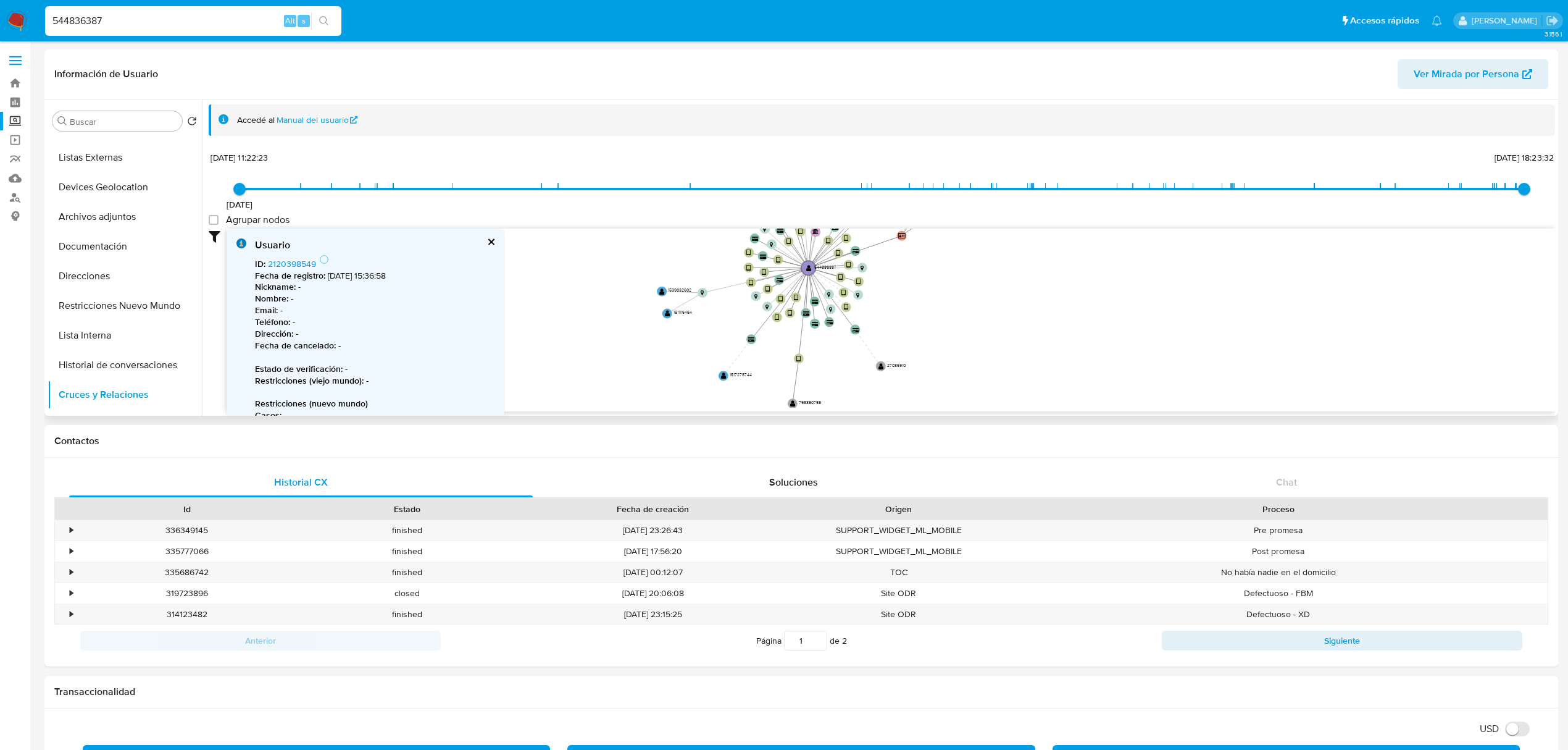
drag, startPoint x: 1040, startPoint y: 248, endPoint x: 1032, endPoint y: 209, distance: 39.8
click at [1033, 210] on div "25/2/2021 25/2/2021, 11:22:23 21/8/2025, 18:23:32 Agrupar nodos Filtros Confian…" at bounding box center [882, 280] width 1347 height 263
drag, startPoint x: 1028, startPoint y: 293, endPoint x: 1021, endPoint y: 289, distance: 8.1
click at [1021, 289] on icon "device-6528e3ef68872ef26a7d598d  device-6875eeac28e4225bc310b433  device-6457…" at bounding box center [891, 318] width 1329 height 179
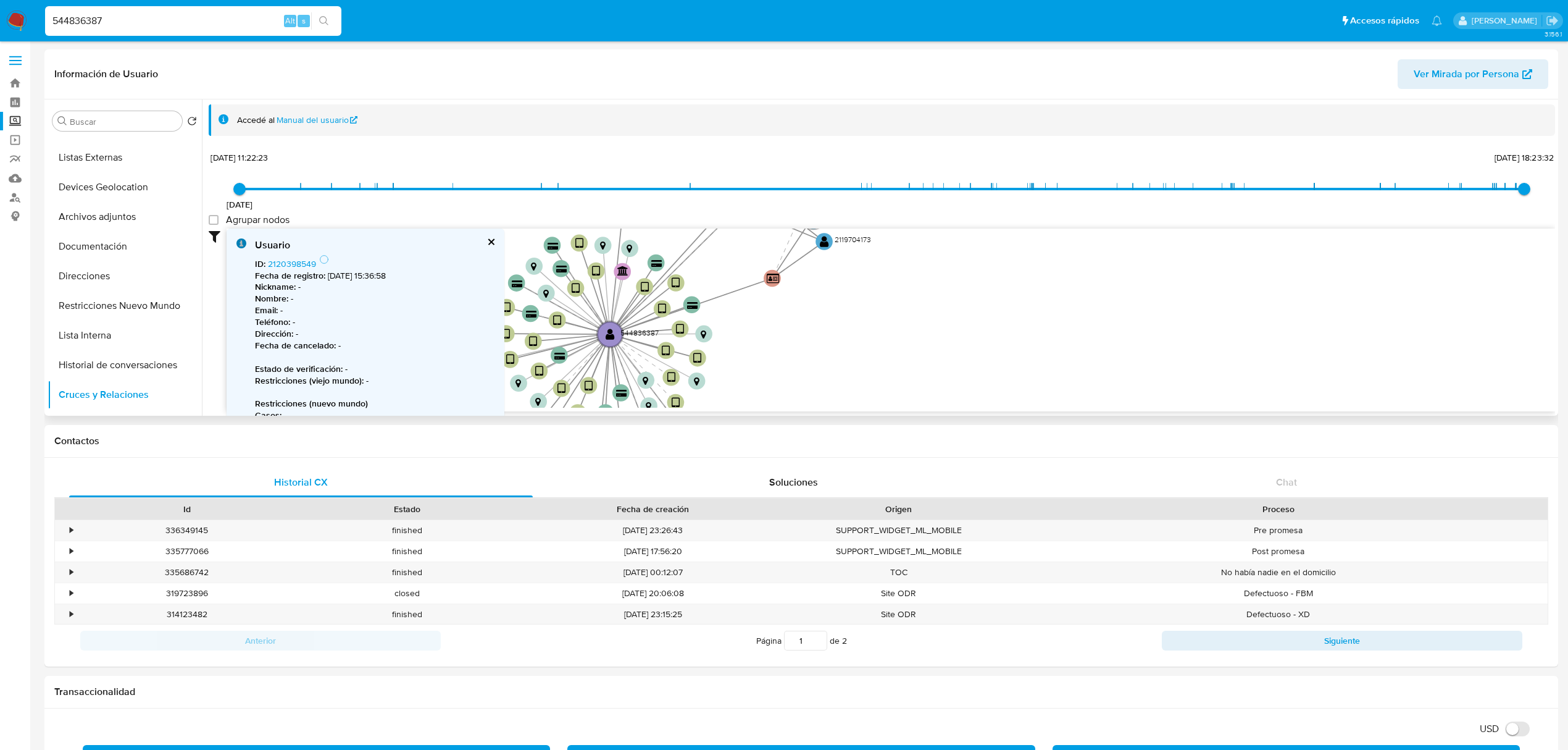
drag, startPoint x: 947, startPoint y: 322, endPoint x: 879, endPoint y: 402, distance: 105.0
click at [879, 402] on icon "device-6528e3ef68872ef26a7d598d  device-6875eeac28e4225bc310b433  device-6457…" at bounding box center [891, 318] width 1329 height 179
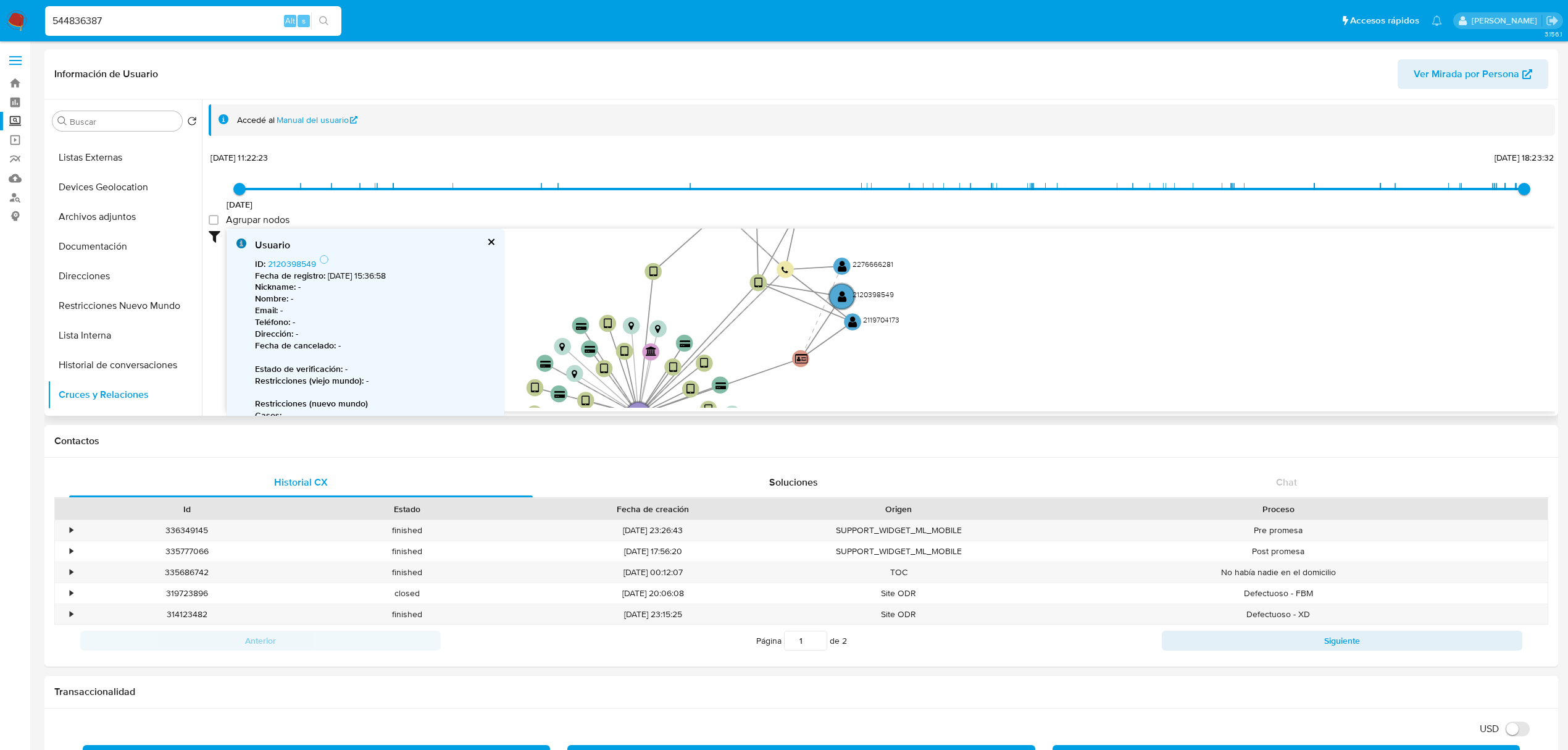
drag, startPoint x: 865, startPoint y: 325, endPoint x: 892, endPoint y: 405, distance: 84.4
click at [892, 405] on icon "device-6528e3ef68872ef26a7d598d  device-6875eeac28e4225bc310b433  device-6457…" at bounding box center [891, 318] width 1329 height 179
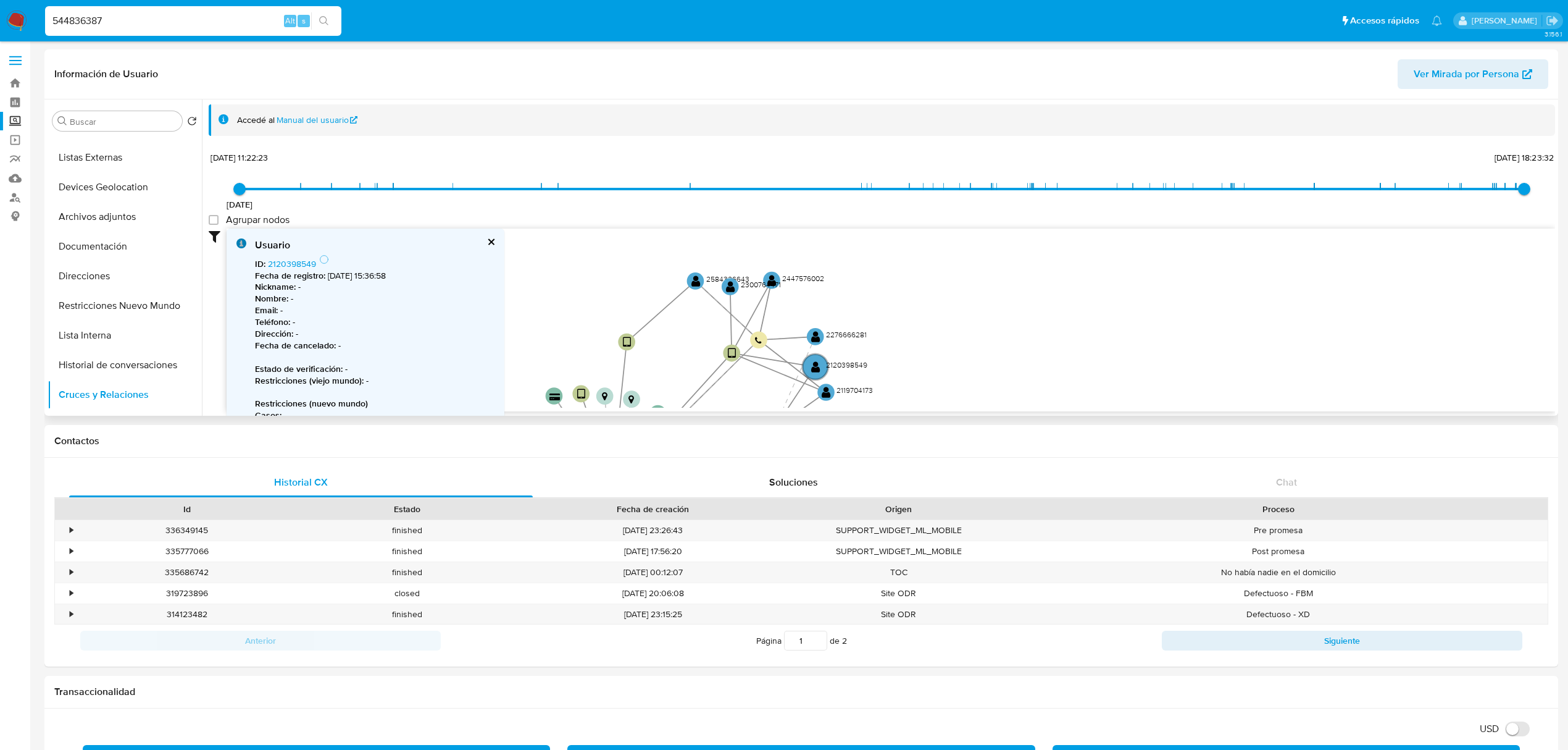
drag, startPoint x: 974, startPoint y: 285, endPoint x: 944, endPoint y: 357, distance: 78.0
click at [944, 357] on icon "device-6528e3ef68872ef26a7d598d  device-6875eeac28e4225bc310b433  device-6457…" at bounding box center [891, 318] width 1329 height 179
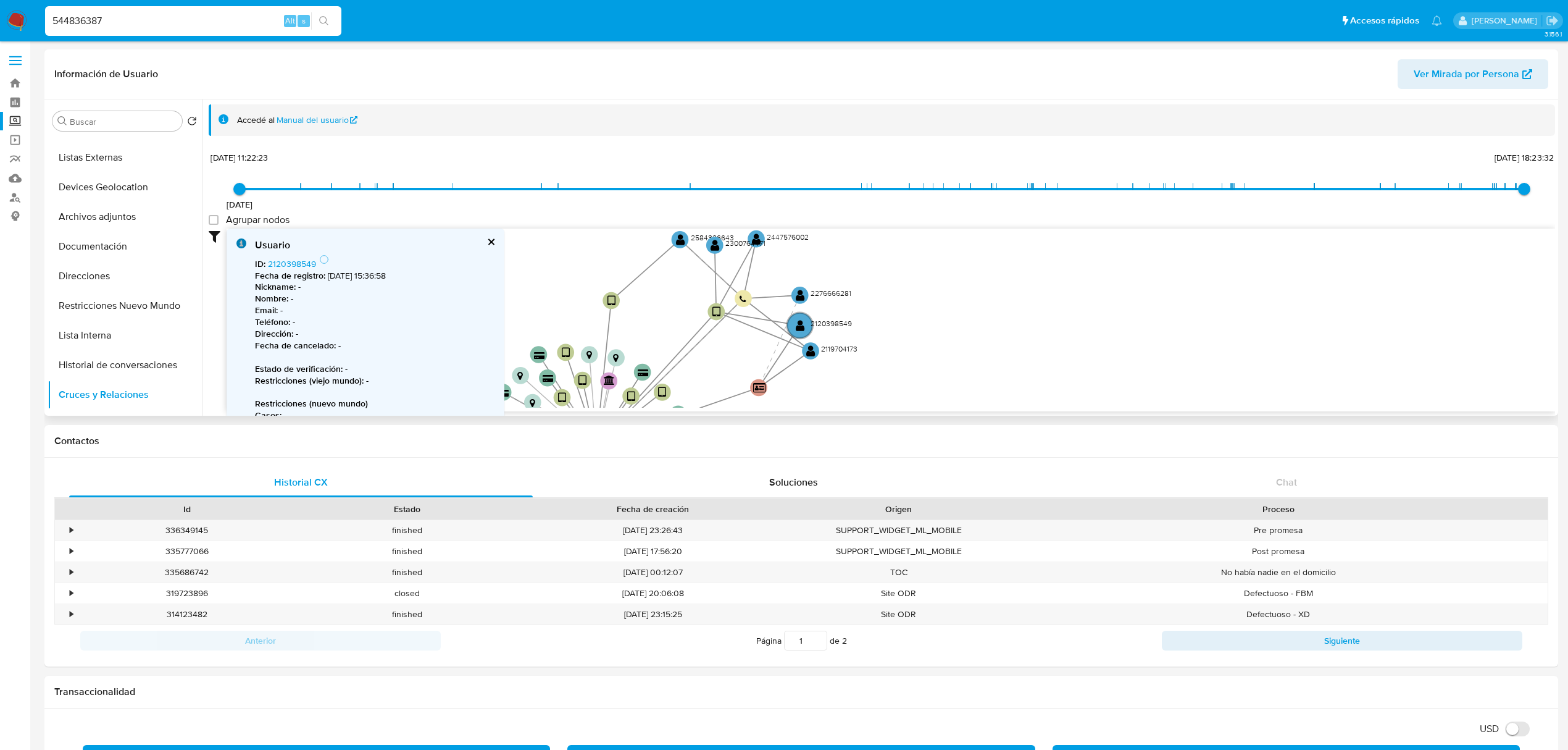
drag, startPoint x: 940, startPoint y: 334, endPoint x: 921, endPoint y: 312, distance: 29.1
click at [922, 312] on icon "device-6528e3ef68872ef26a7d598d  device-6875eeac28e4225bc310b433  device-6457…" at bounding box center [891, 318] width 1329 height 179
click at [488, 235] on div "Usuario ID : 2120398549 Fecha de registro : 27/11/2024, 15:36:58 Nickname : - N…" at bounding box center [366, 382] width 278 height 308
click at [498, 239] on div "Usuario ID : 2120398549 Fecha de registro : 27/11/2024, 15:36:58 Nickname : - N…" at bounding box center [366, 382] width 278 height 308
click at [492, 239] on button "cerrar" at bounding box center [490, 242] width 8 height 8
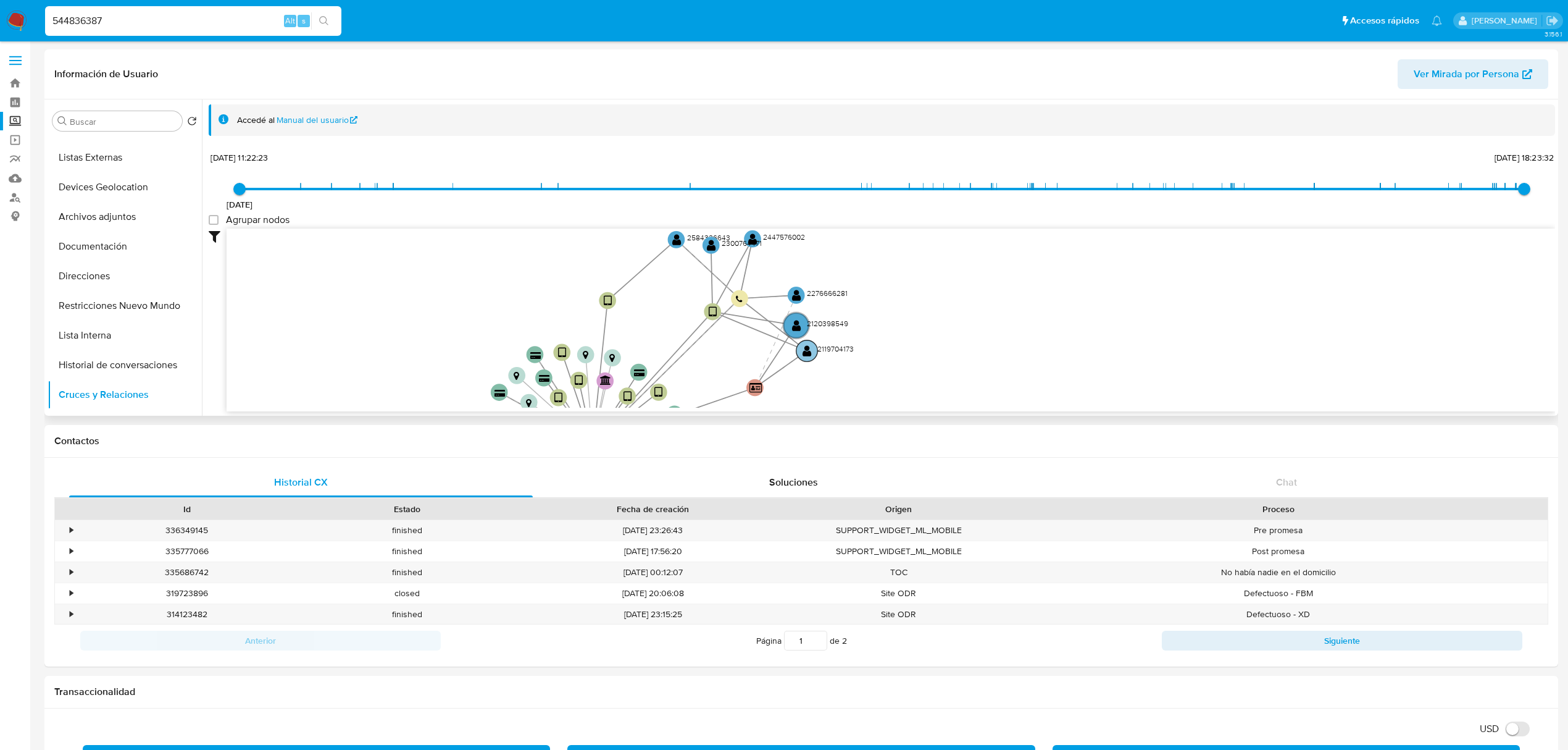
click at [805, 354] on text "" at bounding box center [807, 351] width 9 height 12
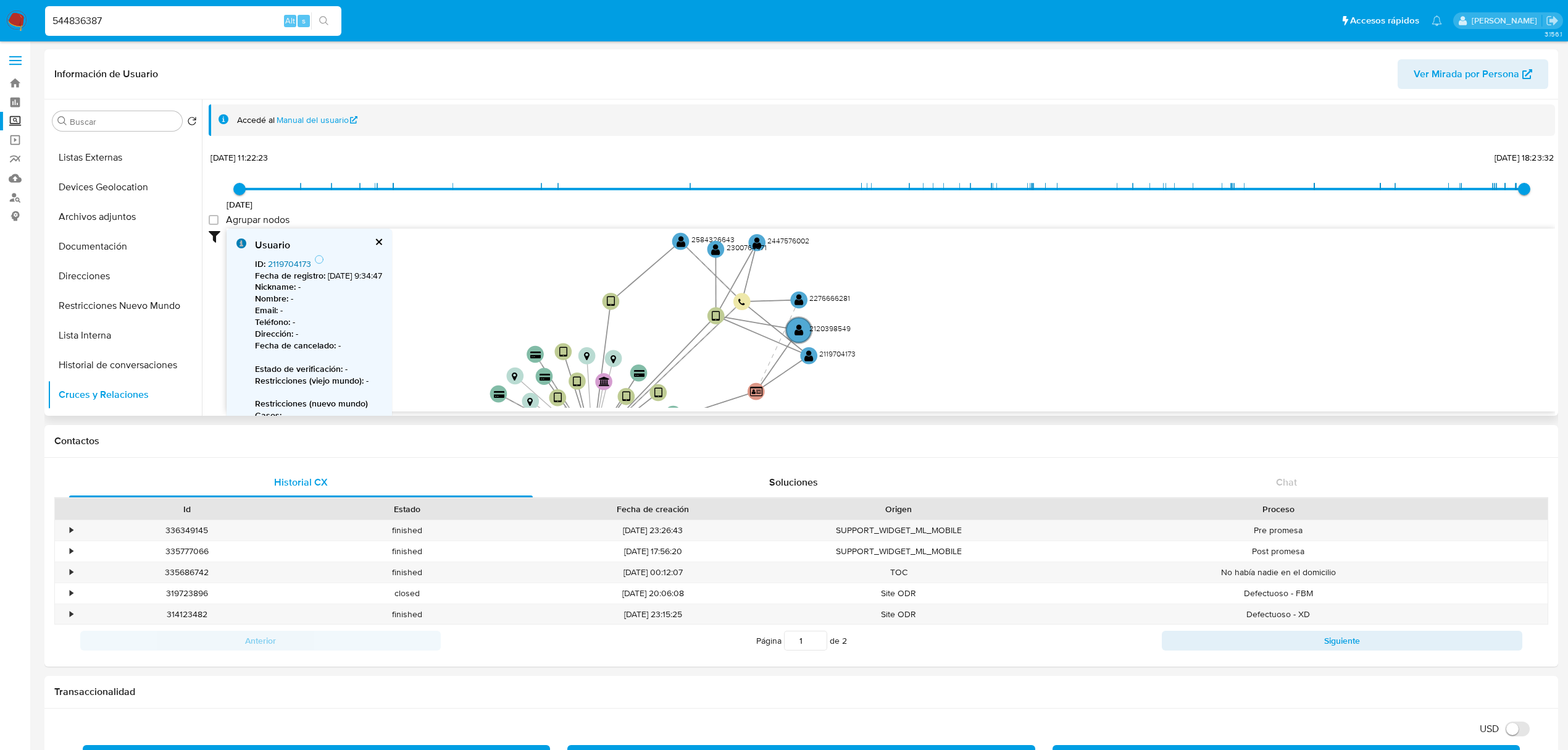
click at [290, 261] on link "2119704173" at bounding box center [290, 264] width 44 height 12
click at [811, 359] on text "" at bounding box center [809, 356] width 9 height 12
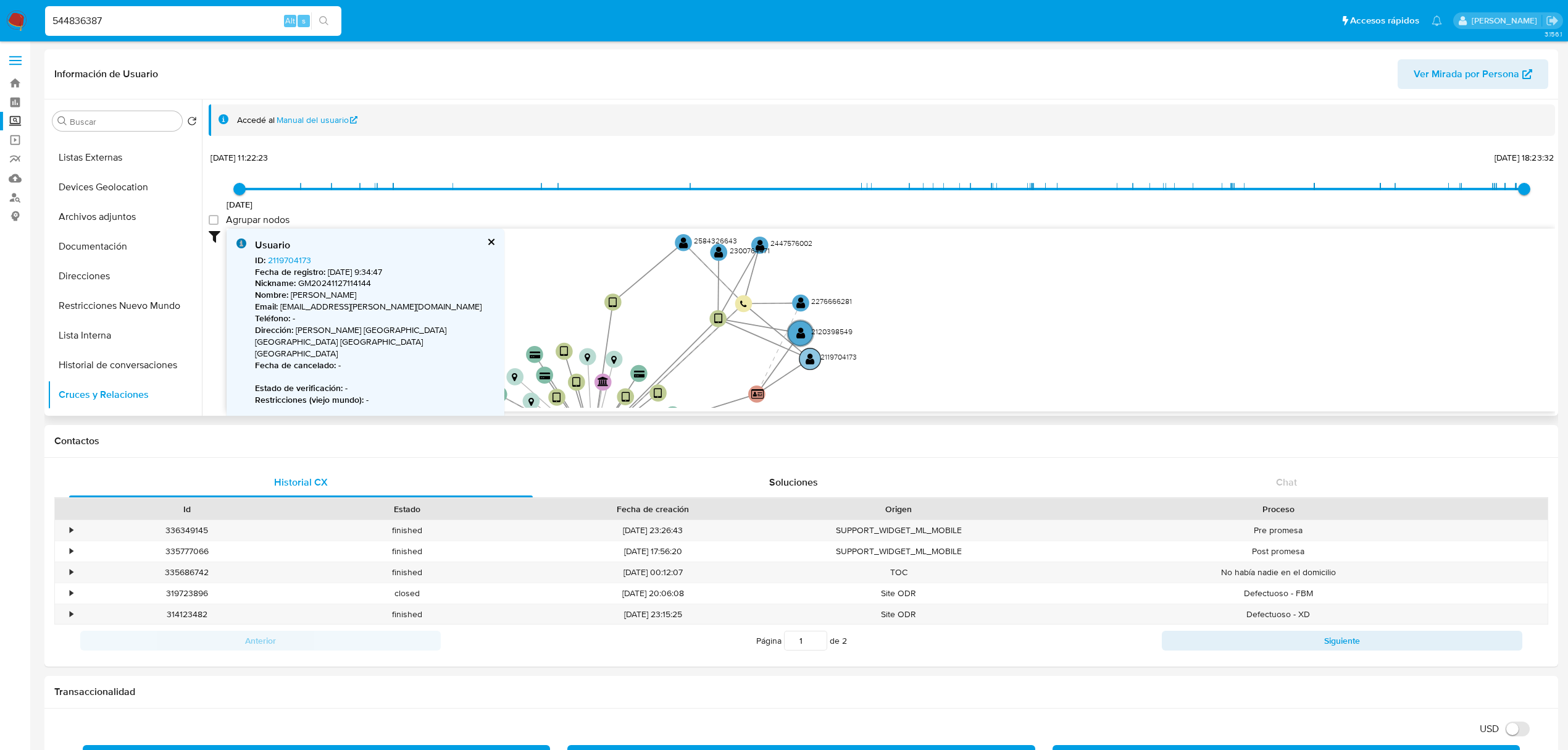
click at [808, 359] on text "" at bounding box center [810, 359] width 9 height 12
click at [810, 363] on text "" at bounding box center [813, 365] width 9 height 12
click at [486, 239] on button "cerrar" at bounding box center [490, 242] width 8 height 8
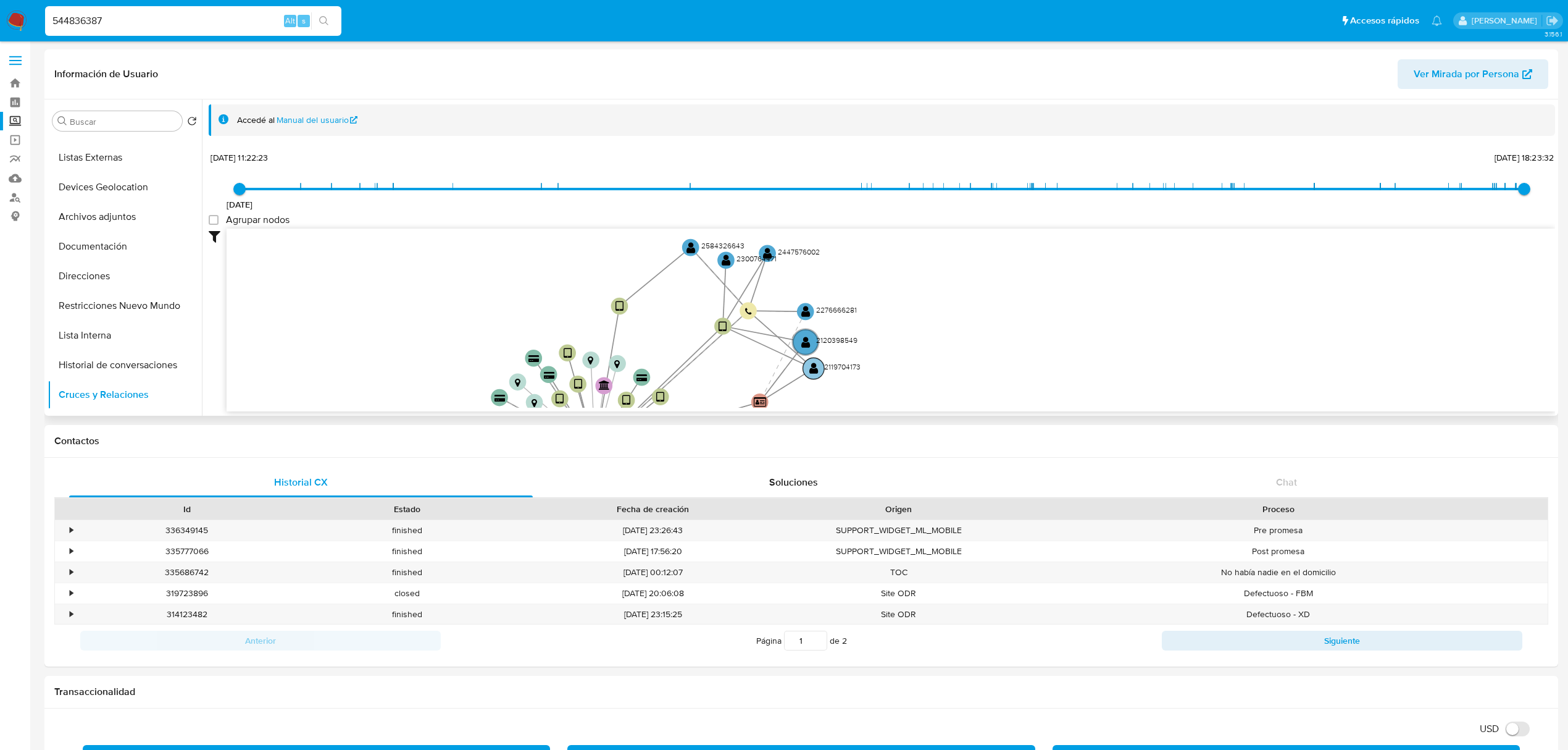
click at [814, 358] on icon "device-6528e3ef68872ef26a7d598d  device-6875eeac28e4225bc310b433  device-6457…" at bounding box center [891, 318] width 1329 height 179
click at [816, 366] on text "" at bounding box center [815, 368] width 9 height 12
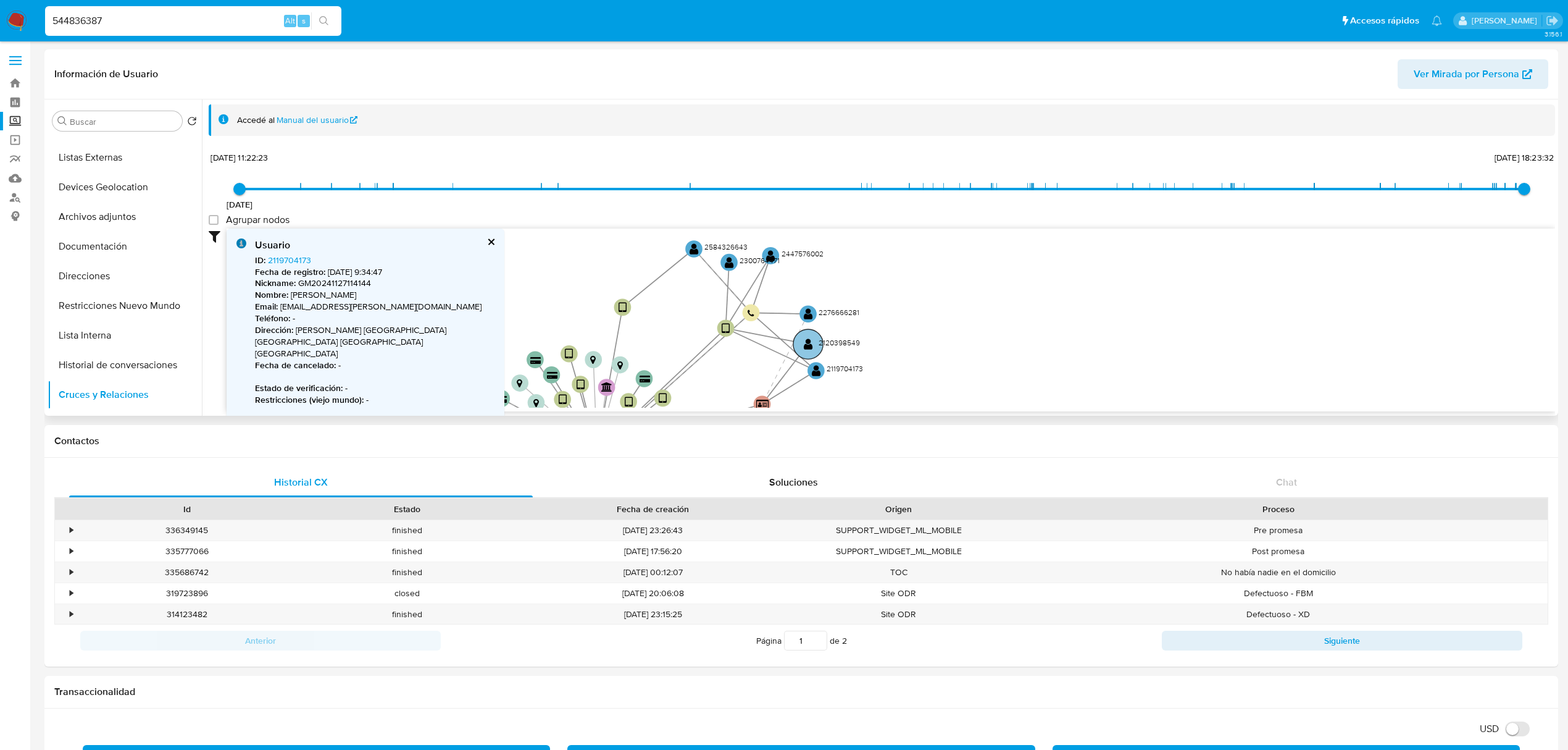
click at [815, 339] on circle at bounding box center [808, 343] width 29 height 29
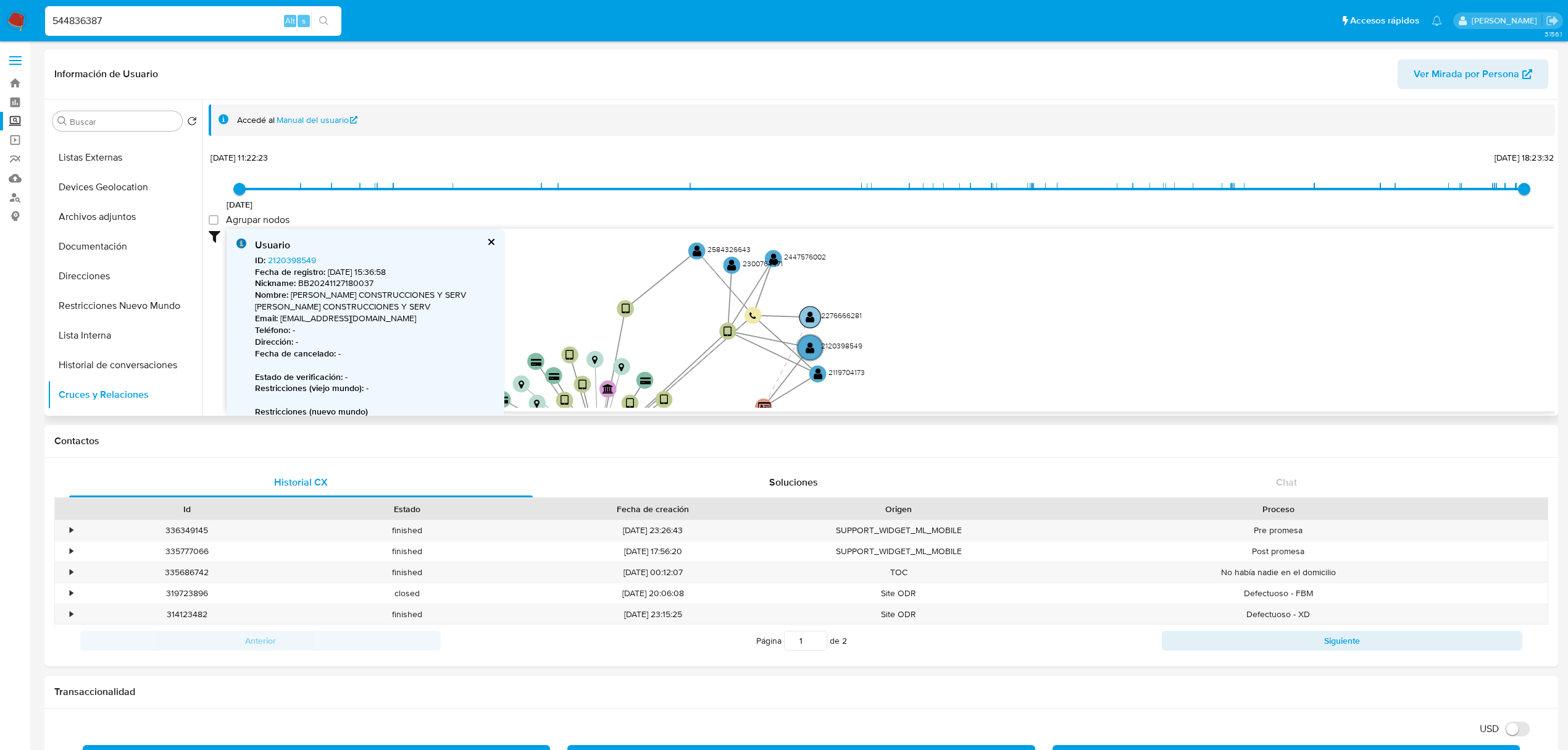
click at [811, 312] on text "" at bounding box center [810, 317] width 9 height 12
click at [488, 239] on button "cerrar" at bounding box center [490, 242] width 8 height 8
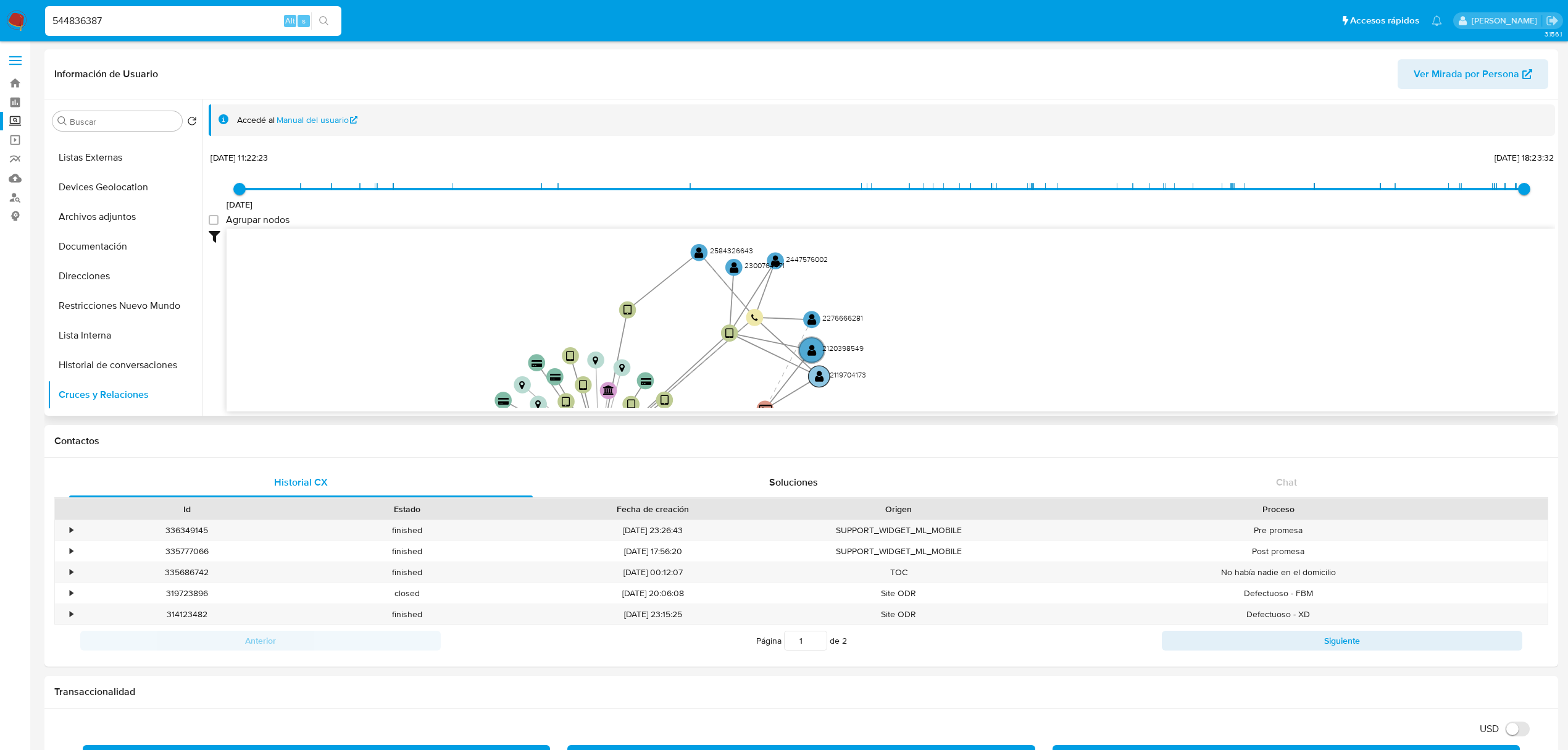
click at [827, 378] on circle at bounding box center [820, 376] width 22 height 22
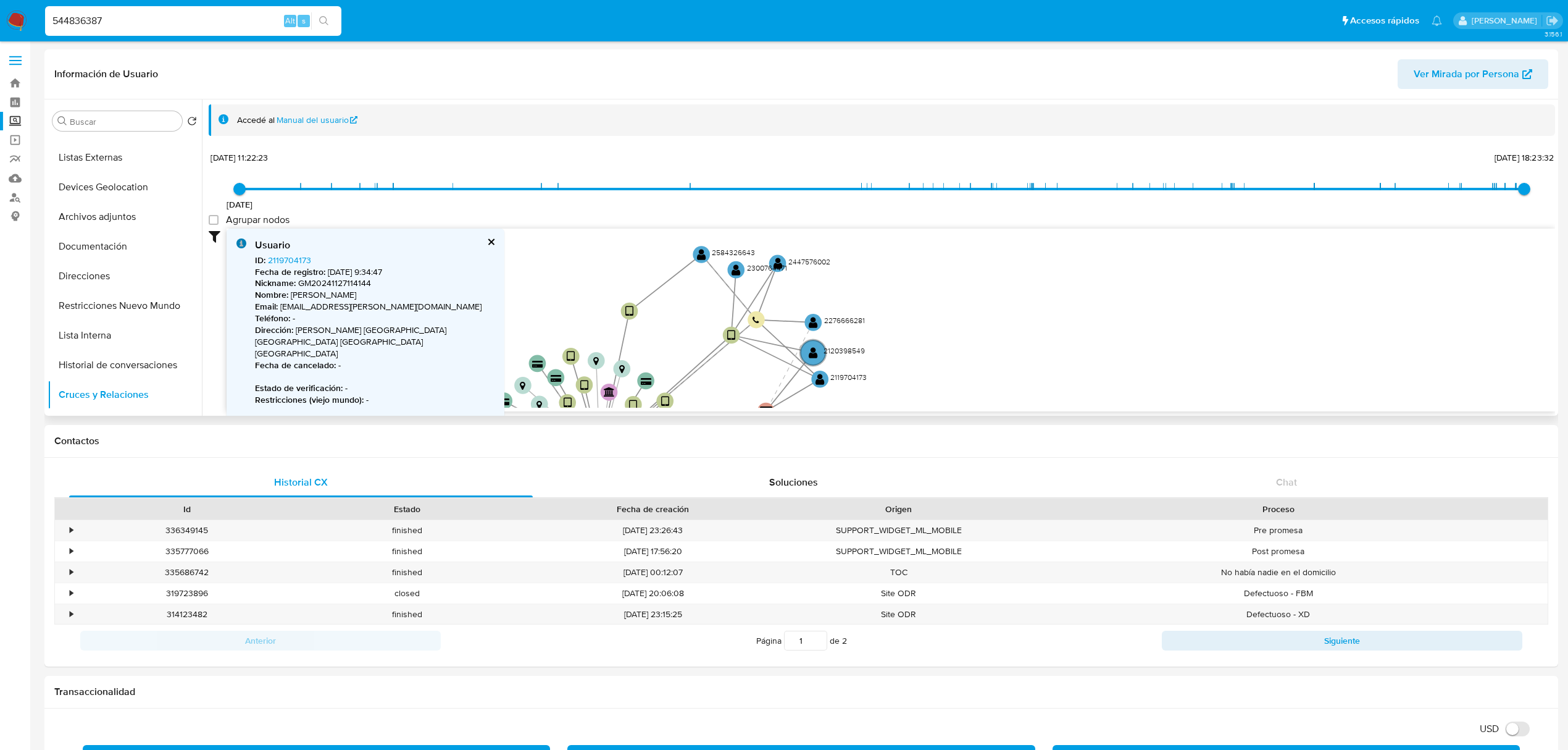
click at [486, 241] on button "cerrar" at bounding box center [490, 242] width 8 height 8
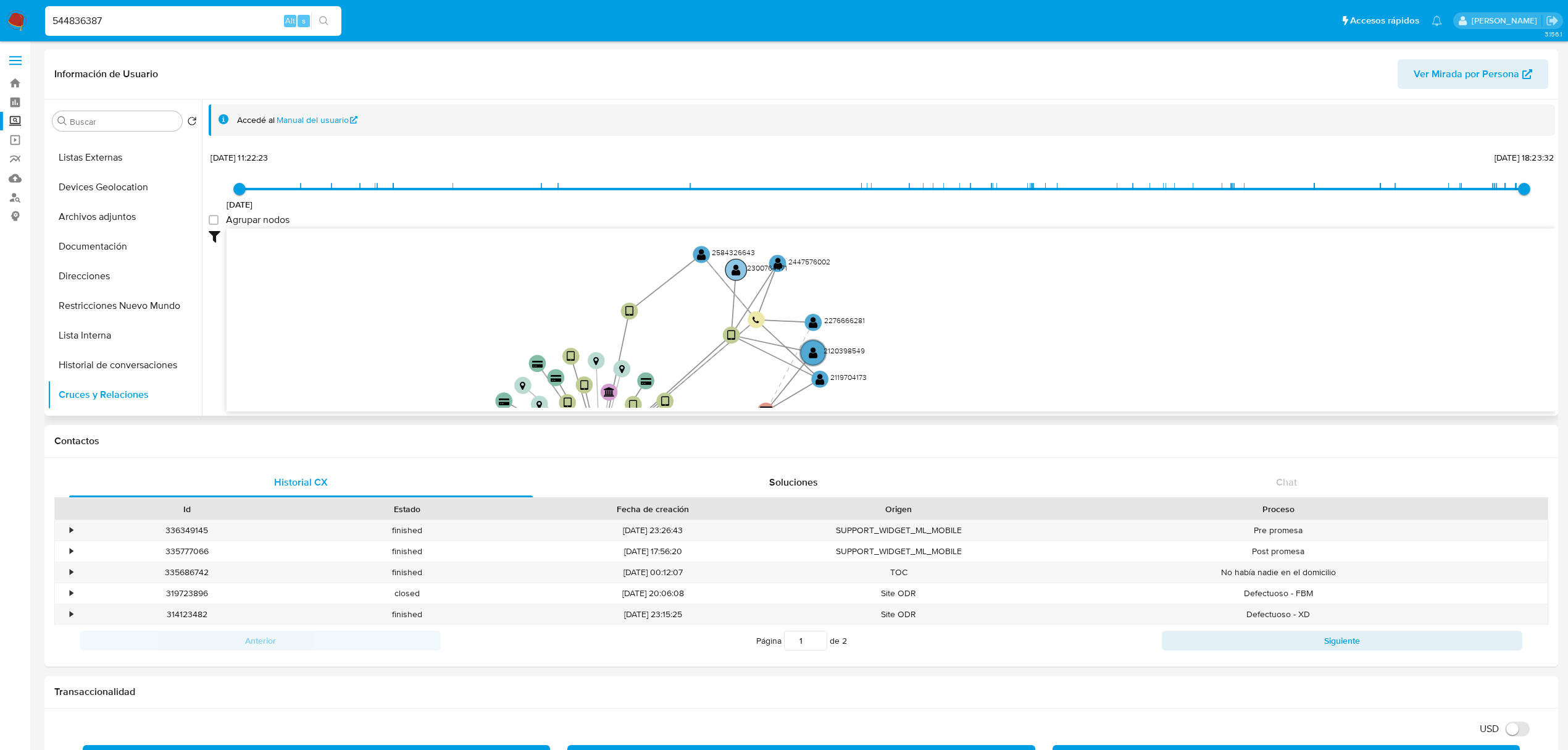
click at [784, 264] on text "2300764471" at bounding box center [766, 268] width 40 height 11
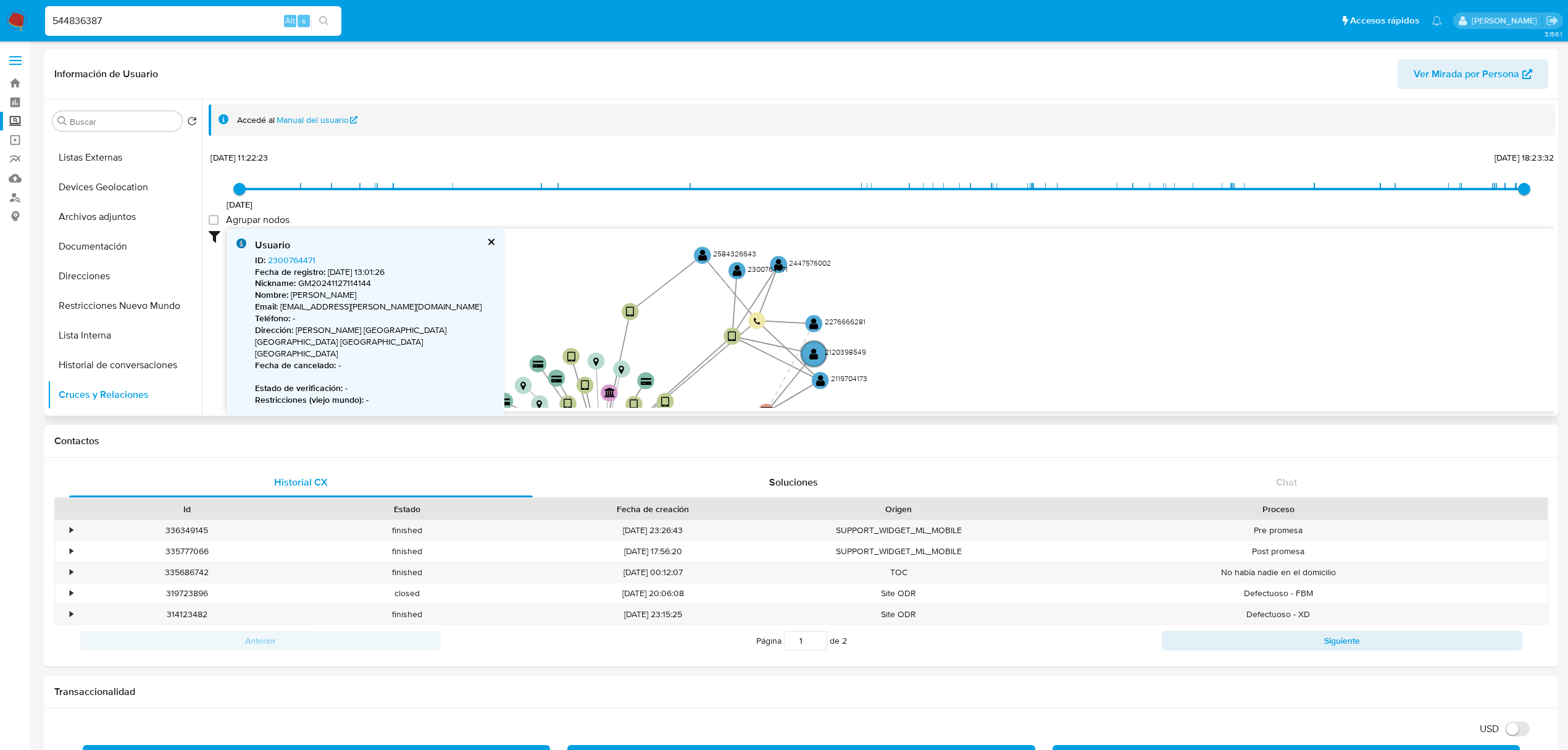
click at [458, 240] on div "Usuario ID : 2300764471 Fecha de registro : 3/3/2025, 13:01:26 Nickname : GM202…" at bounding box center [366, 380] width 278 height 304
click at [486, 242] on button "cerrar" at bounding box center [490, 242] width 8 height 8
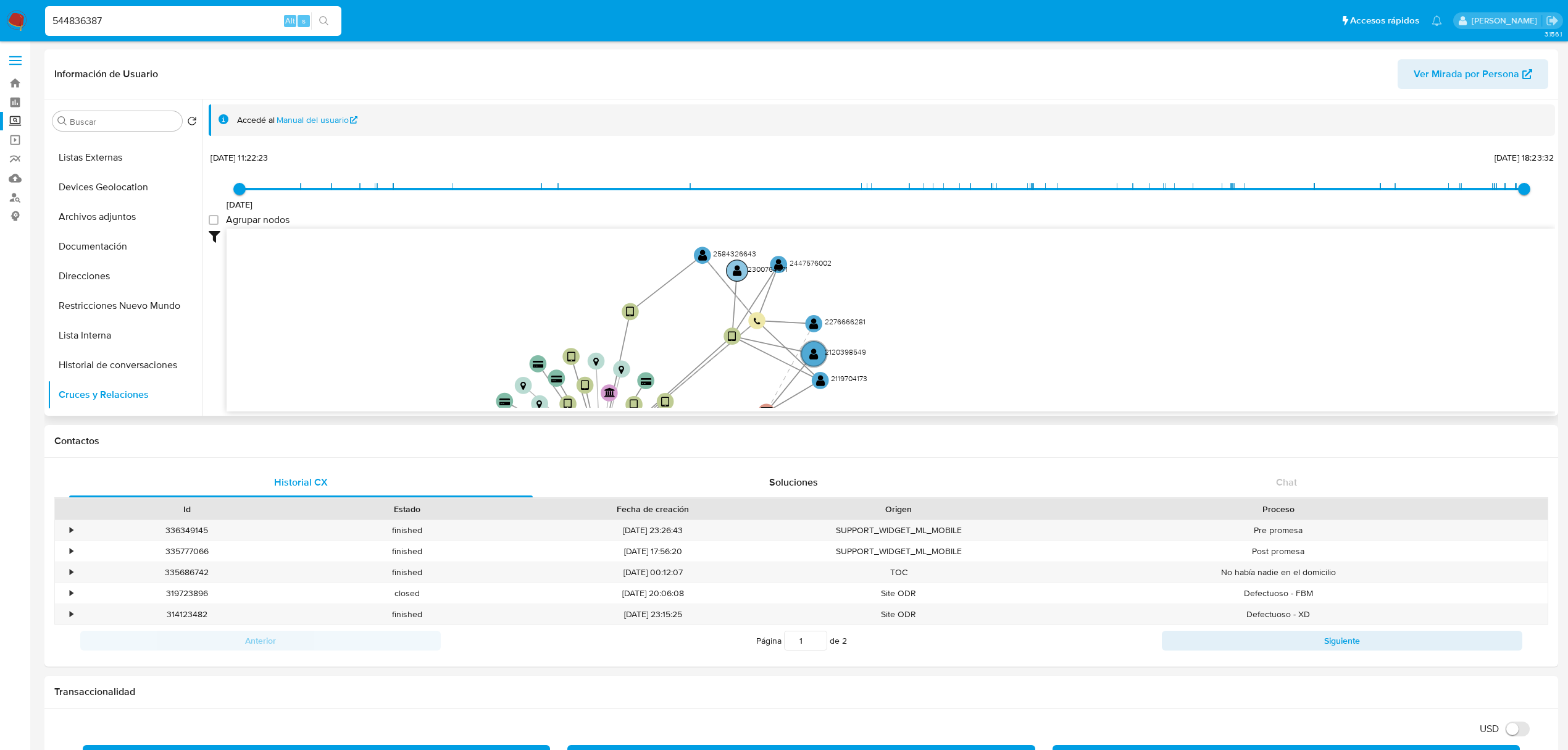
click at [736, 264] on text "" at bounding box center [737, 270] width 9 height 12
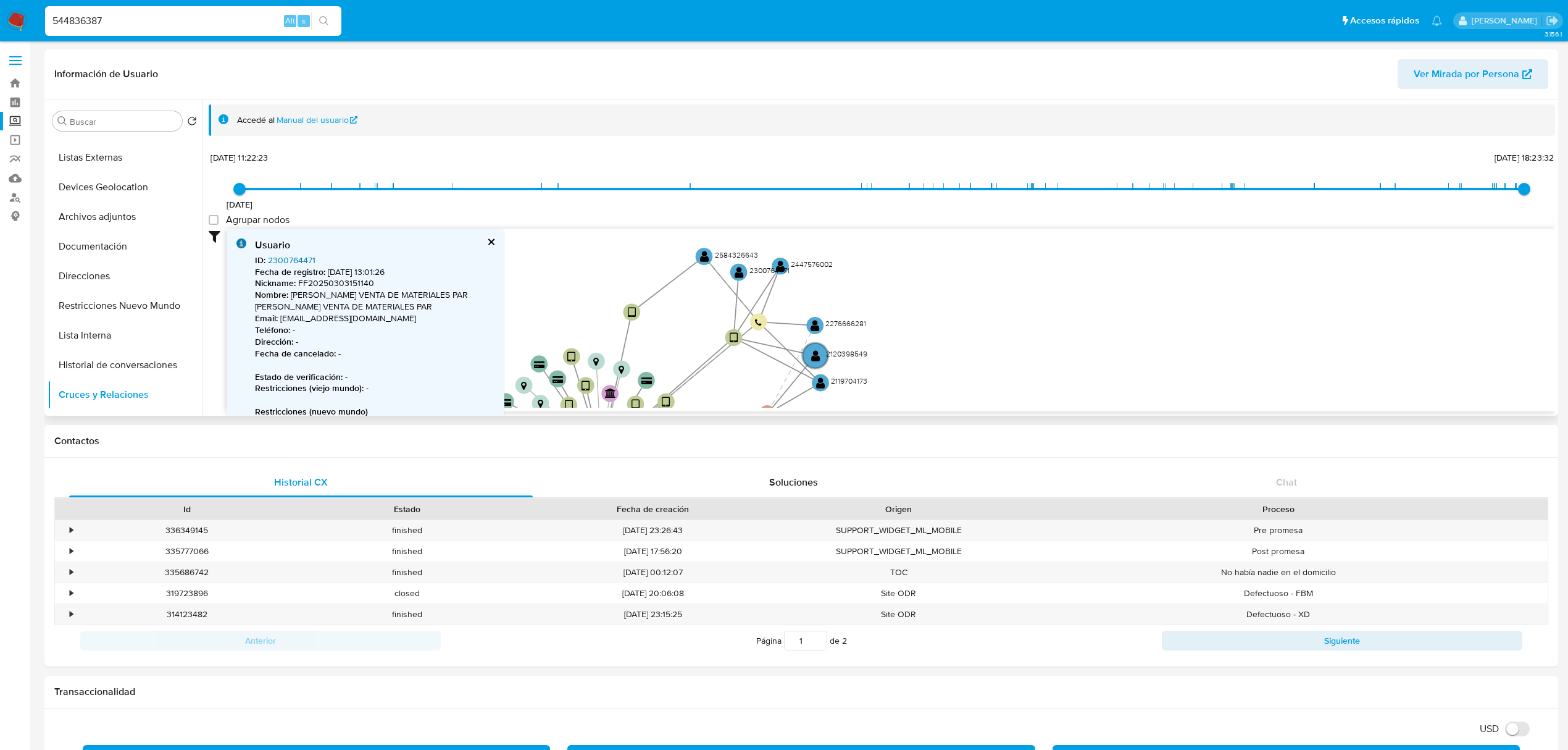
click at [284, 258] on link "2300764471" at bounding box center [291, 260] width 47 height 12
drag, startPoint x: 715, startPoint y: 288, endPoint x: 707, endPoint y: 294, distance: 10.0
click at [707, 294] on circle at bounding box center [713, 294] width 22 height 22
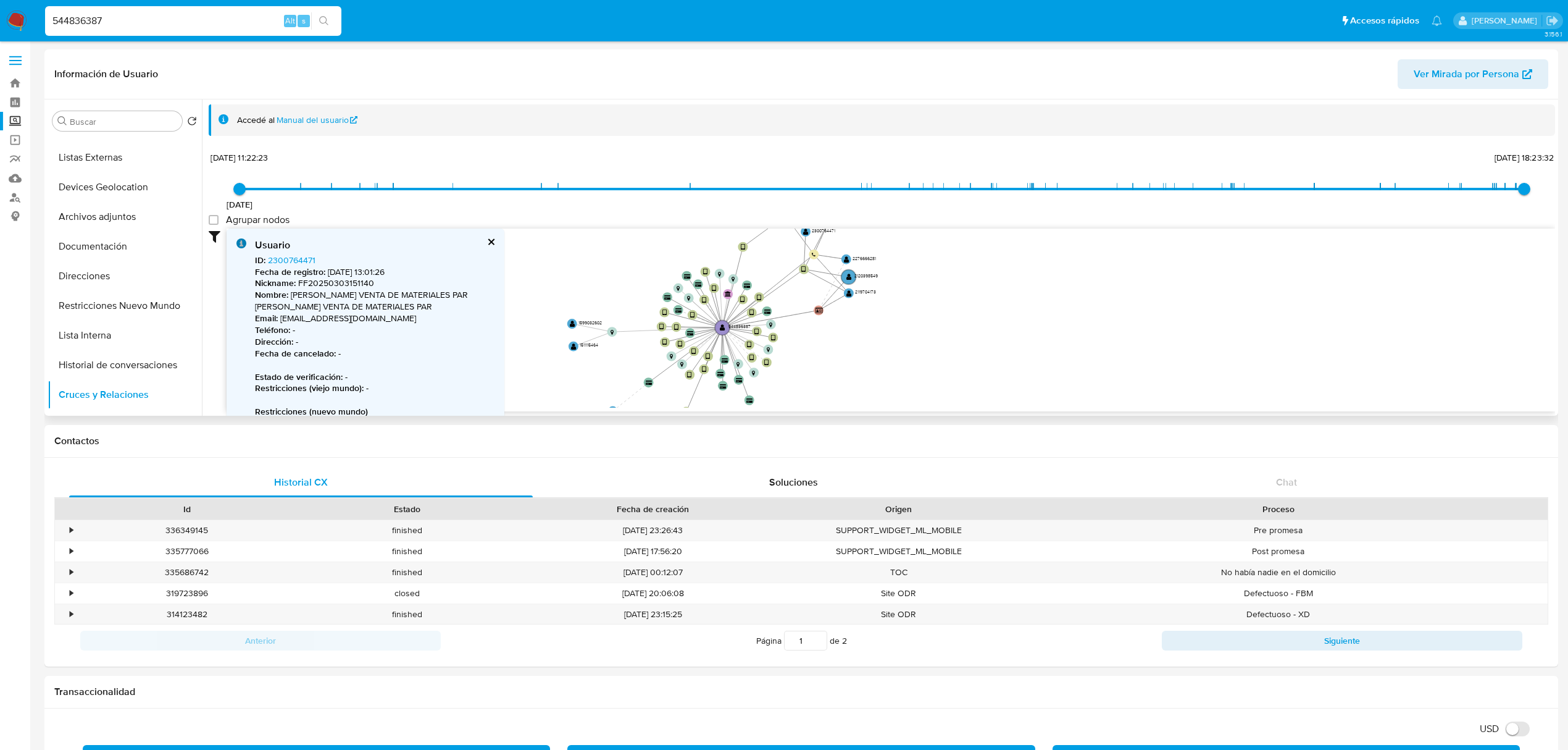
drag, startPoint x: 735, startPoint y: 331, endPoint x: 691, endPoint y: 252, distance: 90.4
click at [691, 252] on icon "device-6528e3ef68872ef26a7d598d  device-6875eeac28e4225bc310b433  device-6457…" at bounding box center [891, 318] width 1329 height 179
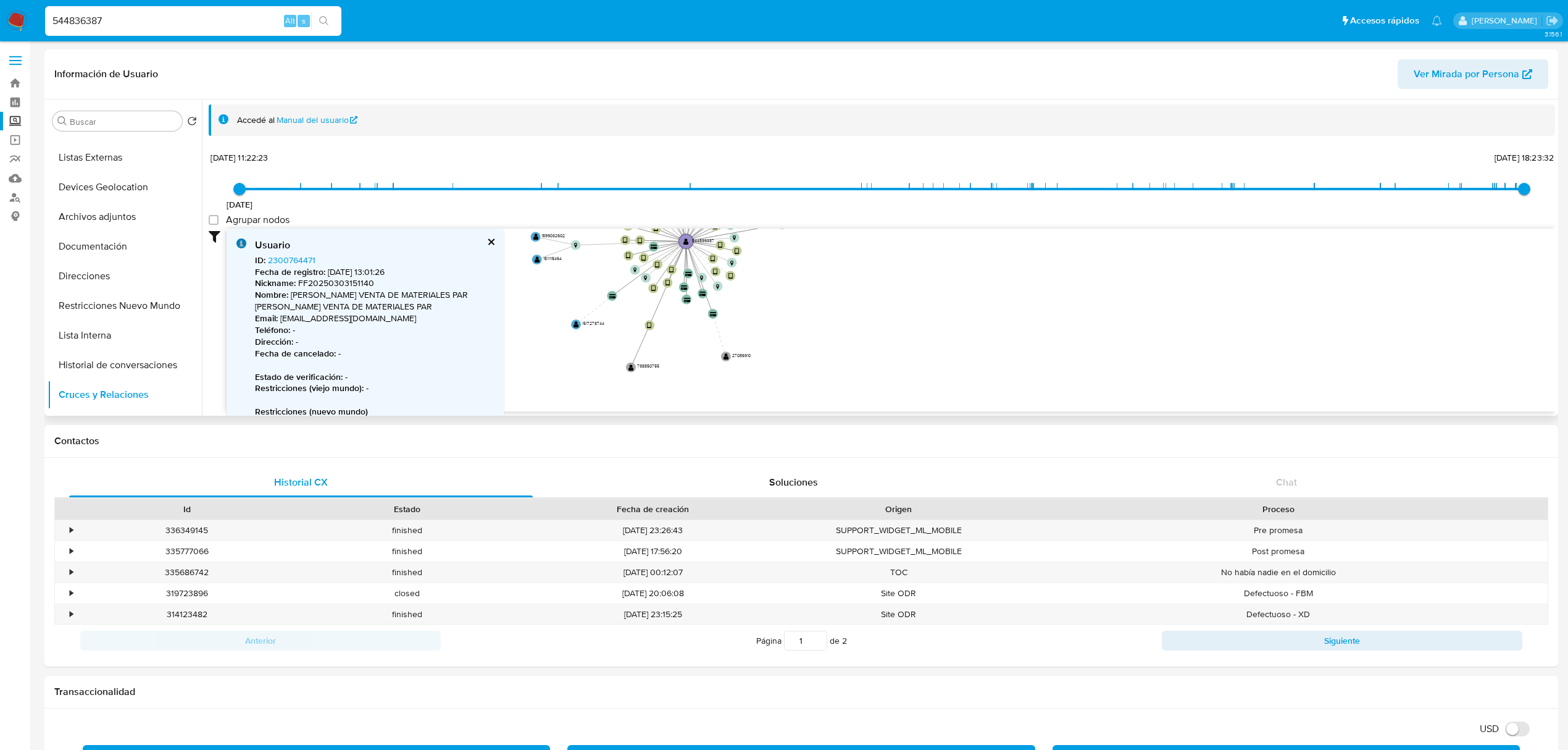
drag, startPoint x: 831, startPoint y: 368, endPoint x: 798, endPoint y: 297, distance: 78.3
click at [798, 297] on icon "device-6528e3ef68872ef26a7d598d  device-6875eeac28e4225bc310b433  device-6457…" at bounding box center [891, 318] width 1329 height 179
click at [628, 366] on g "user-798850755  798850755" at bounding box center [639, 363] width 35 height 12
click at [624, 363] on text "" at bounding box center [626, 363] width 5 height 8
click at [492, 245] on button "cerrar" at bounding box center [490, 242] width 8 height 8
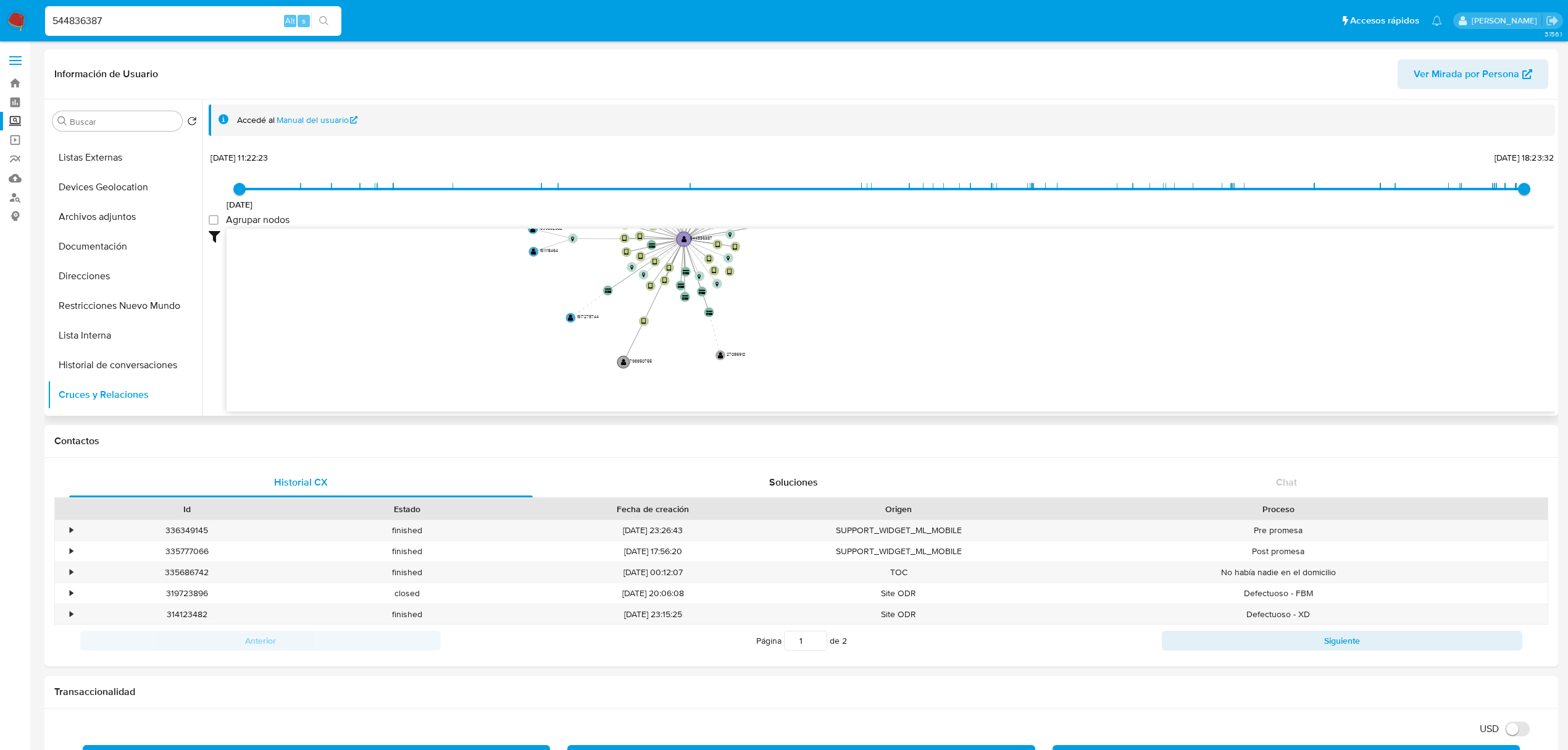
click at [621, 363] on circle at bounding box center [624, 362] width 12 height 12
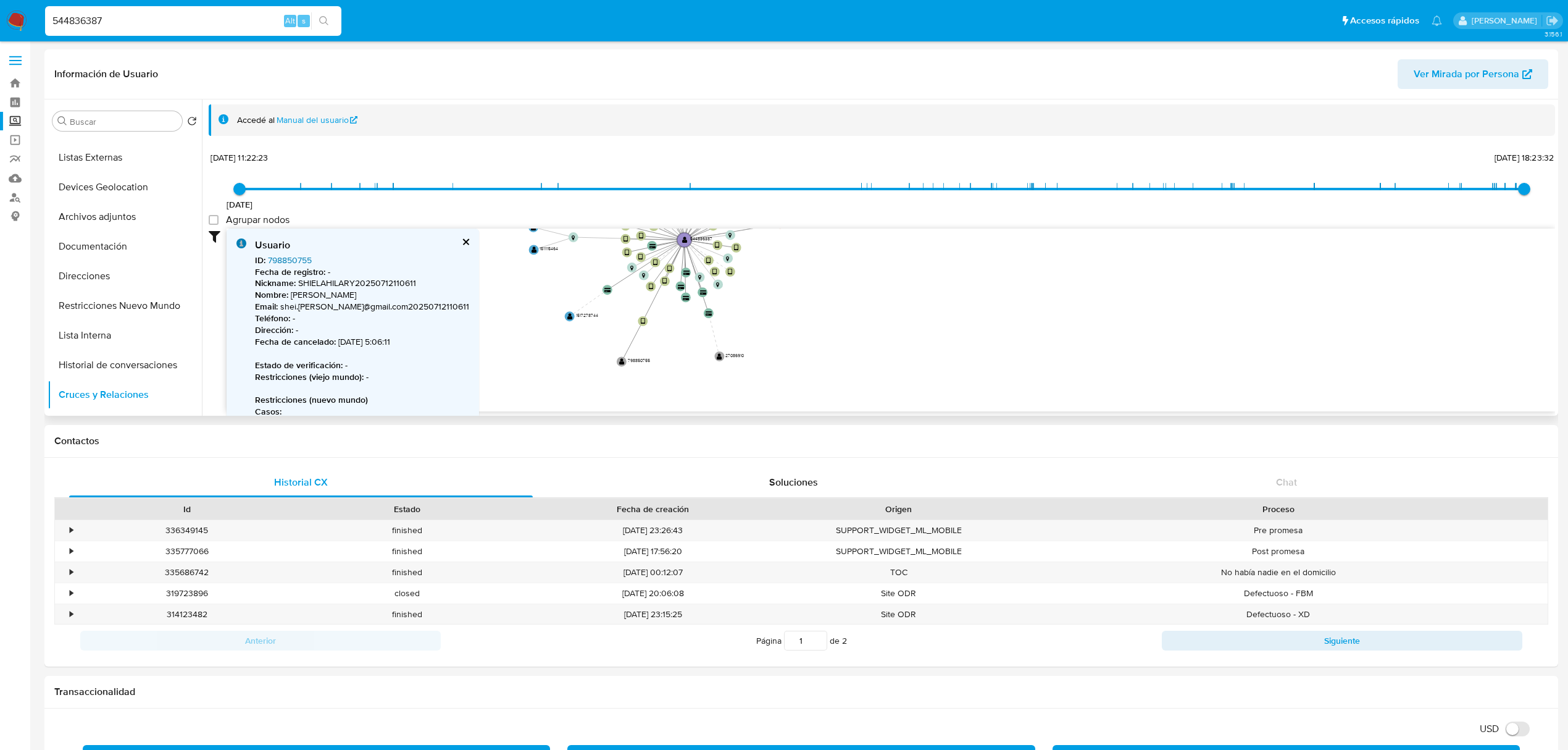
click at [297, 261] on link "798850755" at bounding box center [290, 260] width 44 height 12
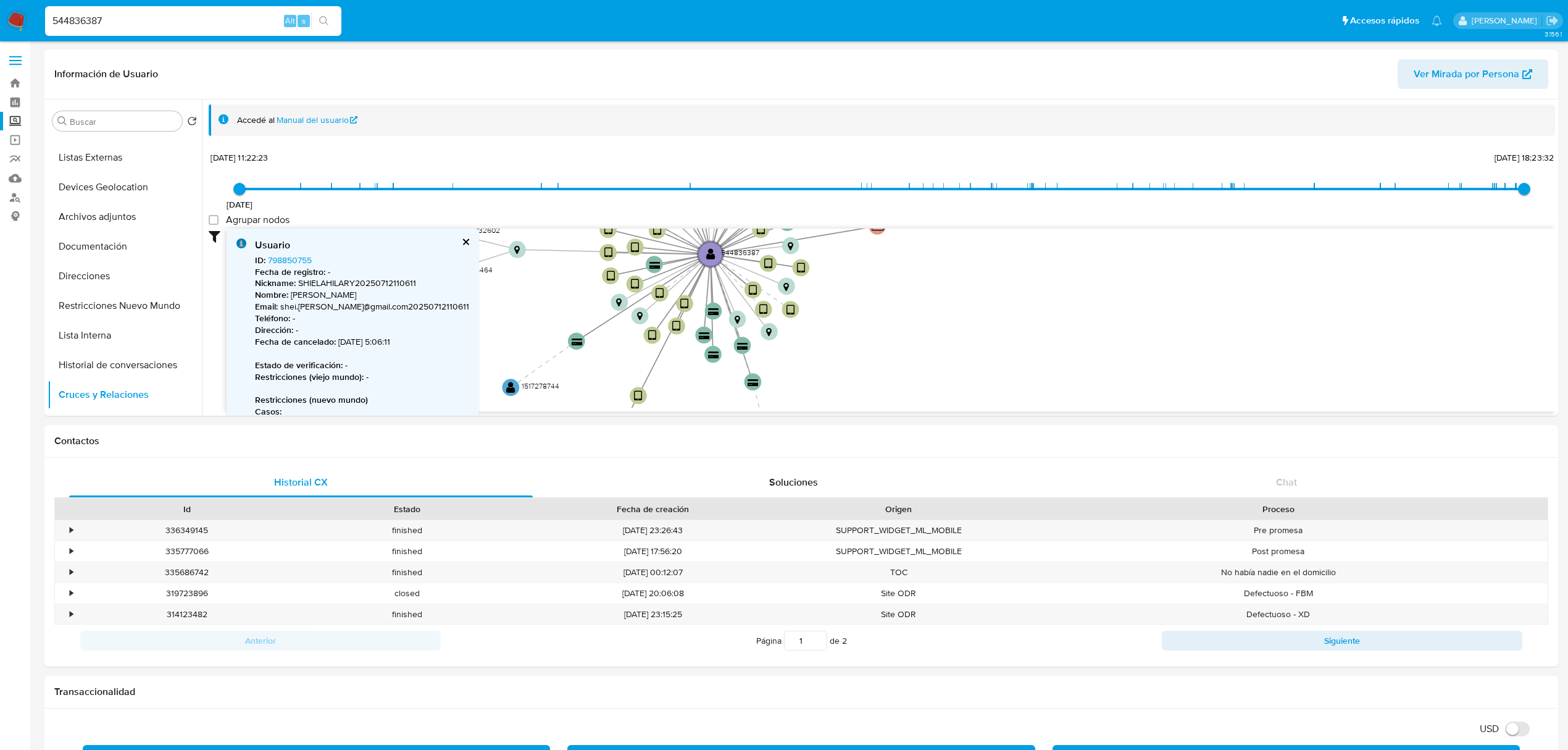
drag, startPoint x: 910, startPoint y: 399, endPoint x: 959, endPoint y: 423, distance: 54.6
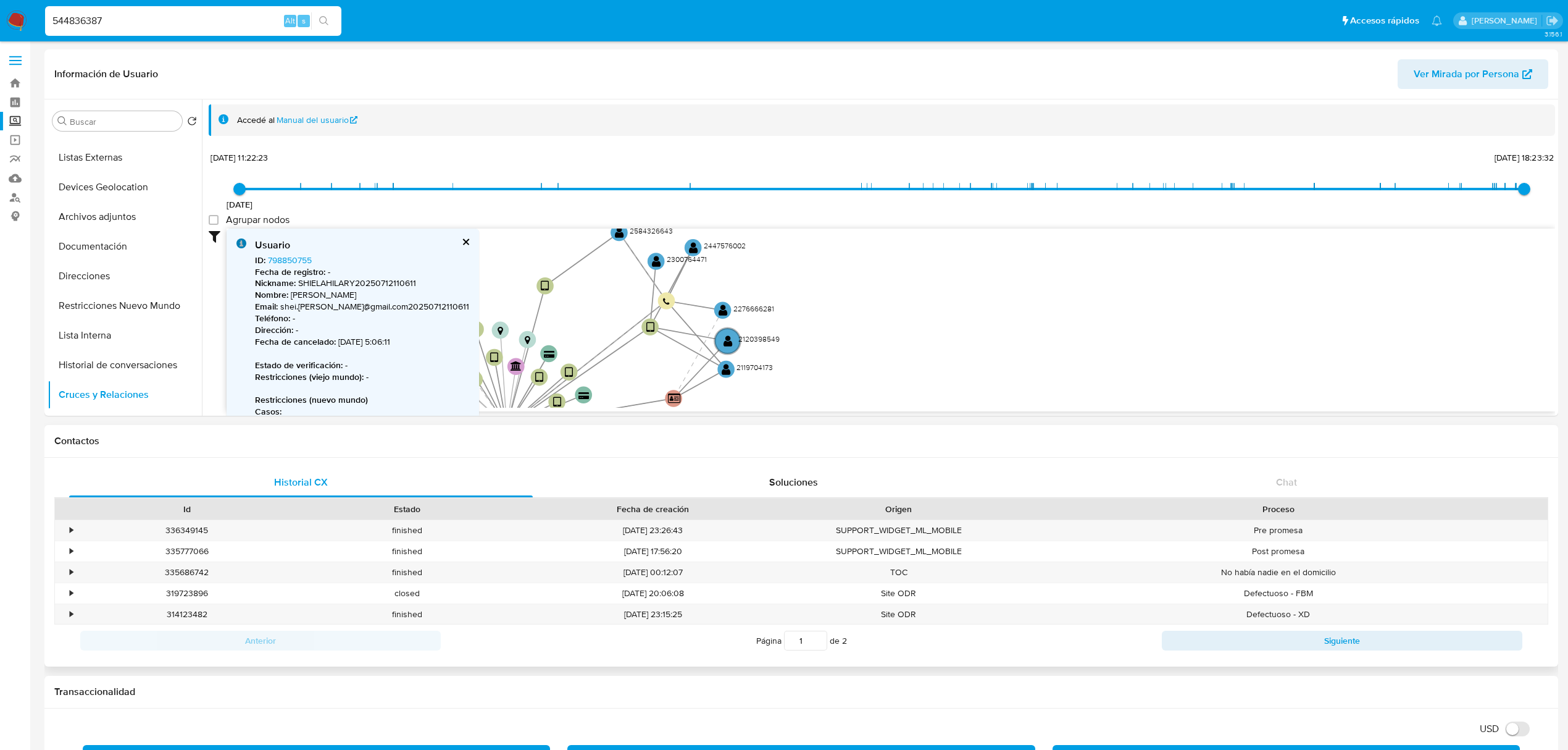
drag, startPoint x: 919, startPoint y: 300, endPoint x: 699, endPoint y: 465, distance: 275.0
click at [16, 121] on label "Screening" at bounding box center [74, 121] width 147 height 19
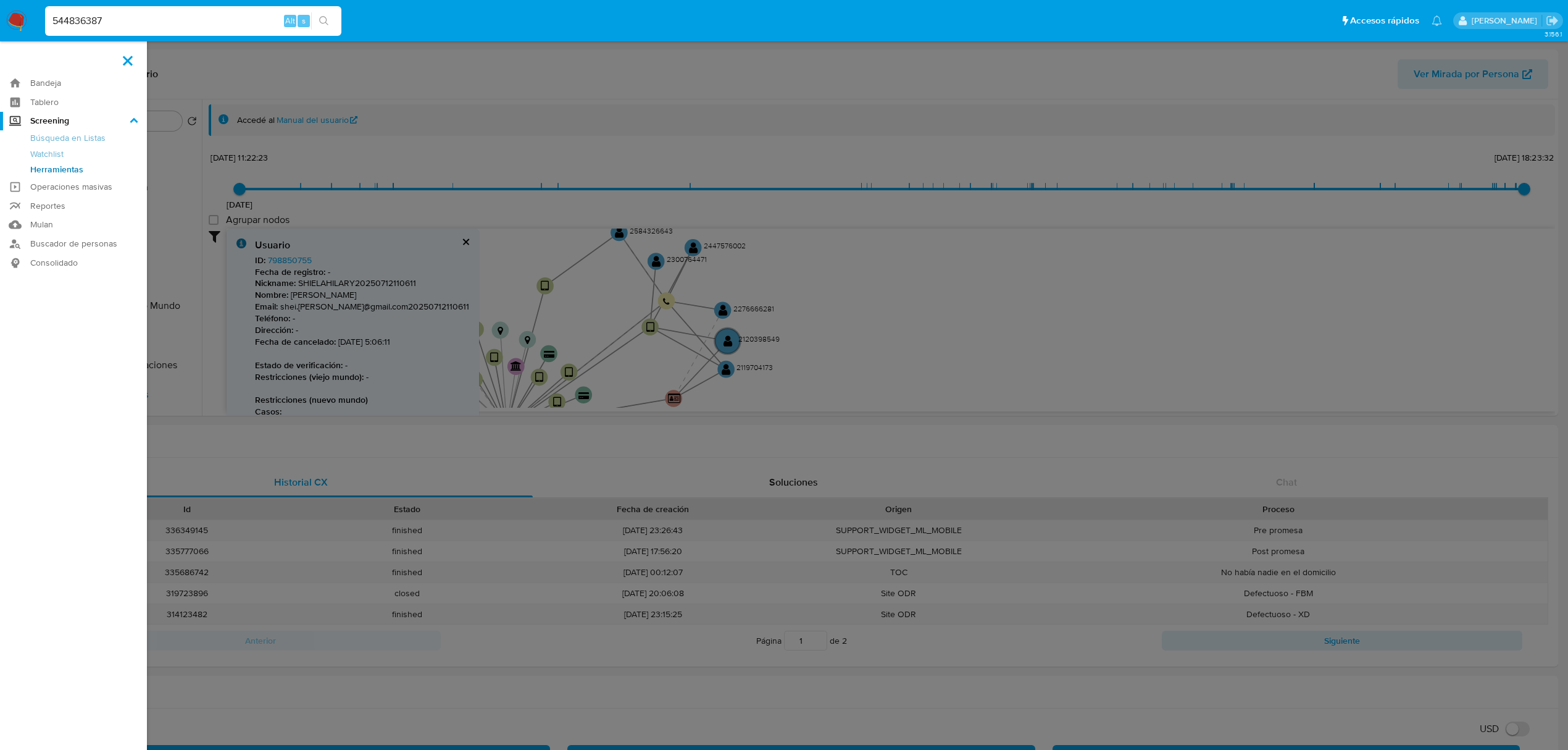
click at [0, 0] on input "Screening" at bounding box center [0, 0] width 0 height 0
click at [62, 164] on link "Herramientas" at bounding box center [74, 170] width 147 height 16
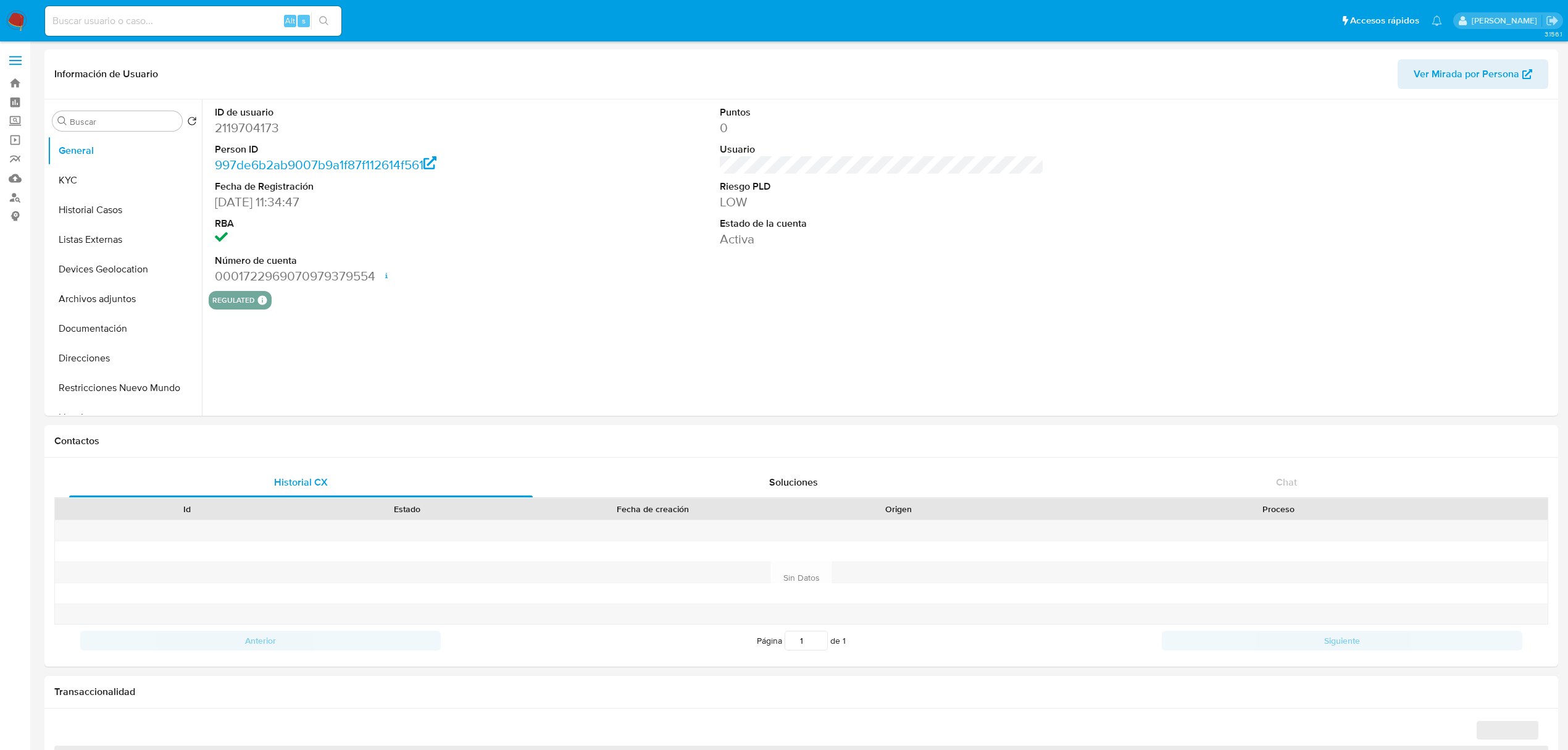
select select "10"
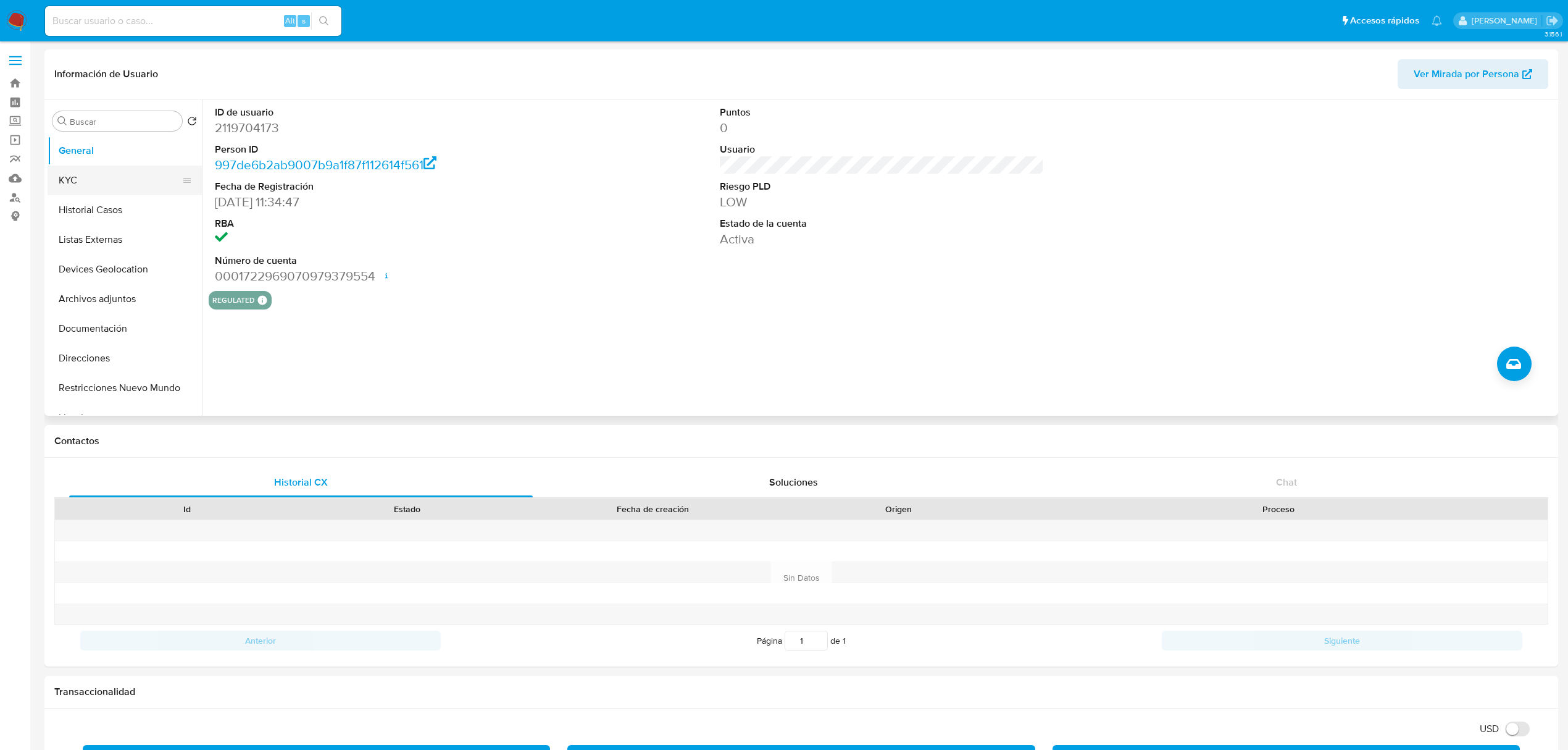
click at [90, 191] on button "KYC" at bounding box center [119, 179] width 144 height 29
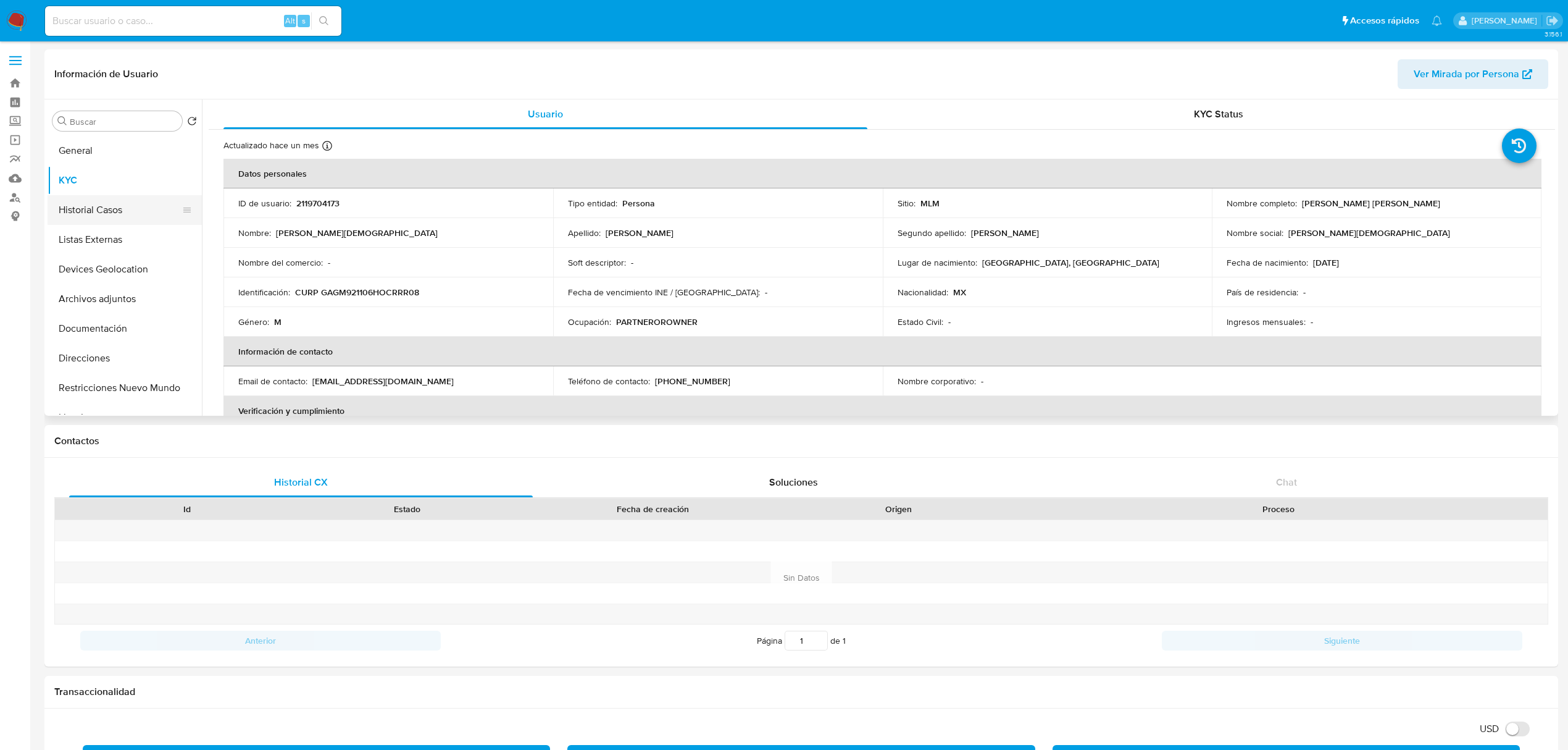
click at [112, 208] on button "Historial Casos" at bounding box center [119, 209] width 144 height 29
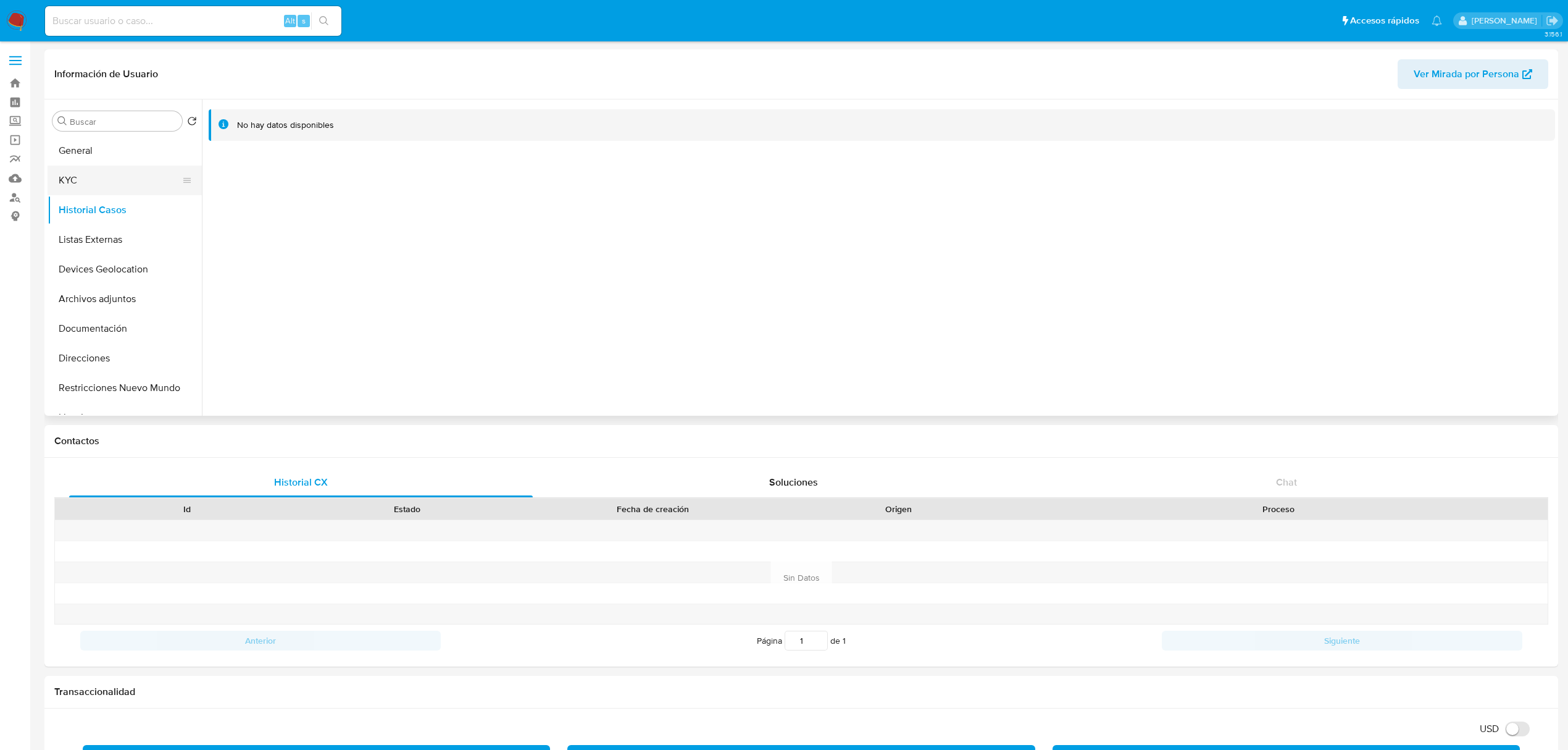
click at [114, 176] on button "KYC" at bounding box center [119, 179] width 144 height 29
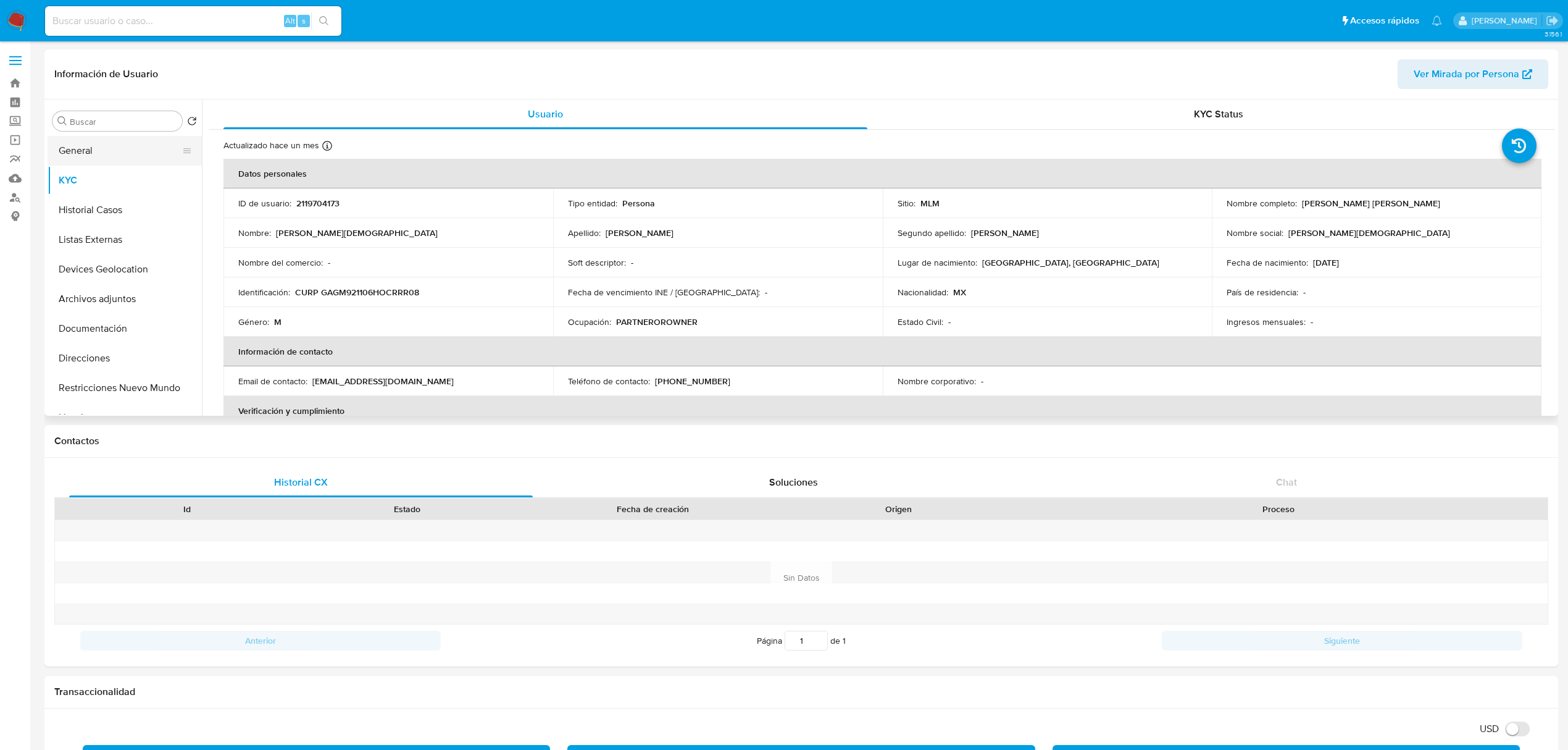
click at [125, 161] on button "General" at bounding box center [119, 150] width 144 height 29
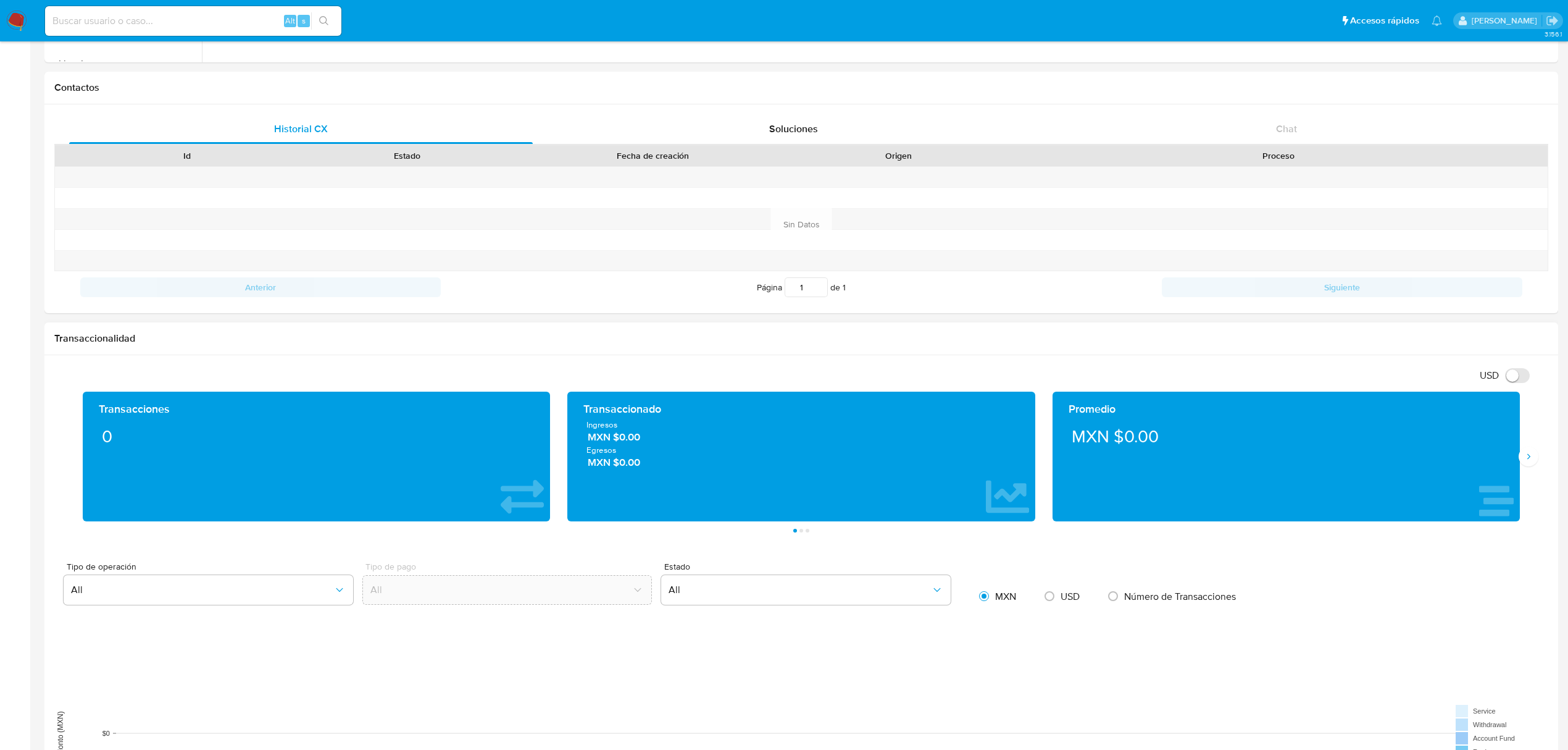
scroll to position [329, 0]
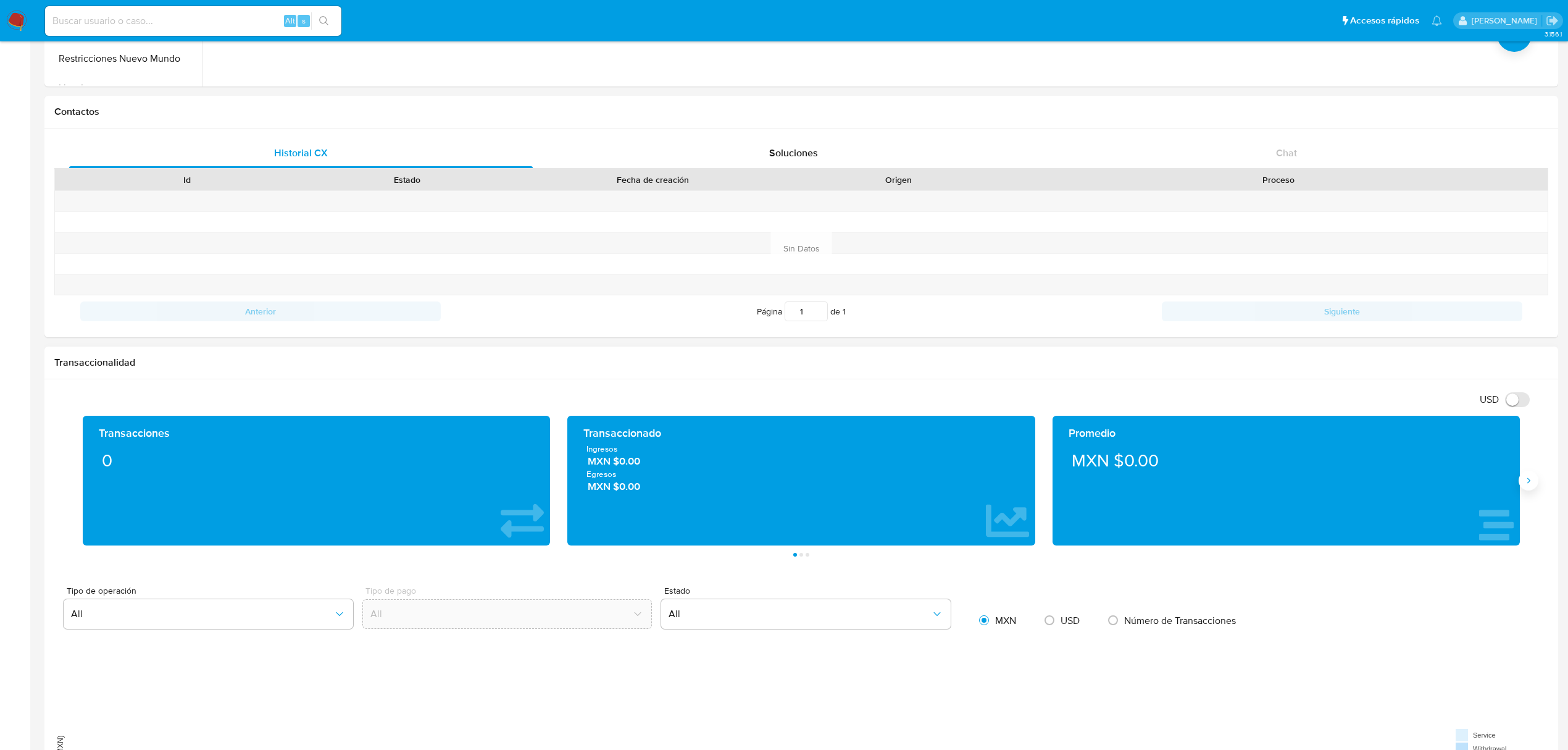
click at [1532, 489] on button "Siguiente" at bounding box center [1529, 480] width 20 height 20
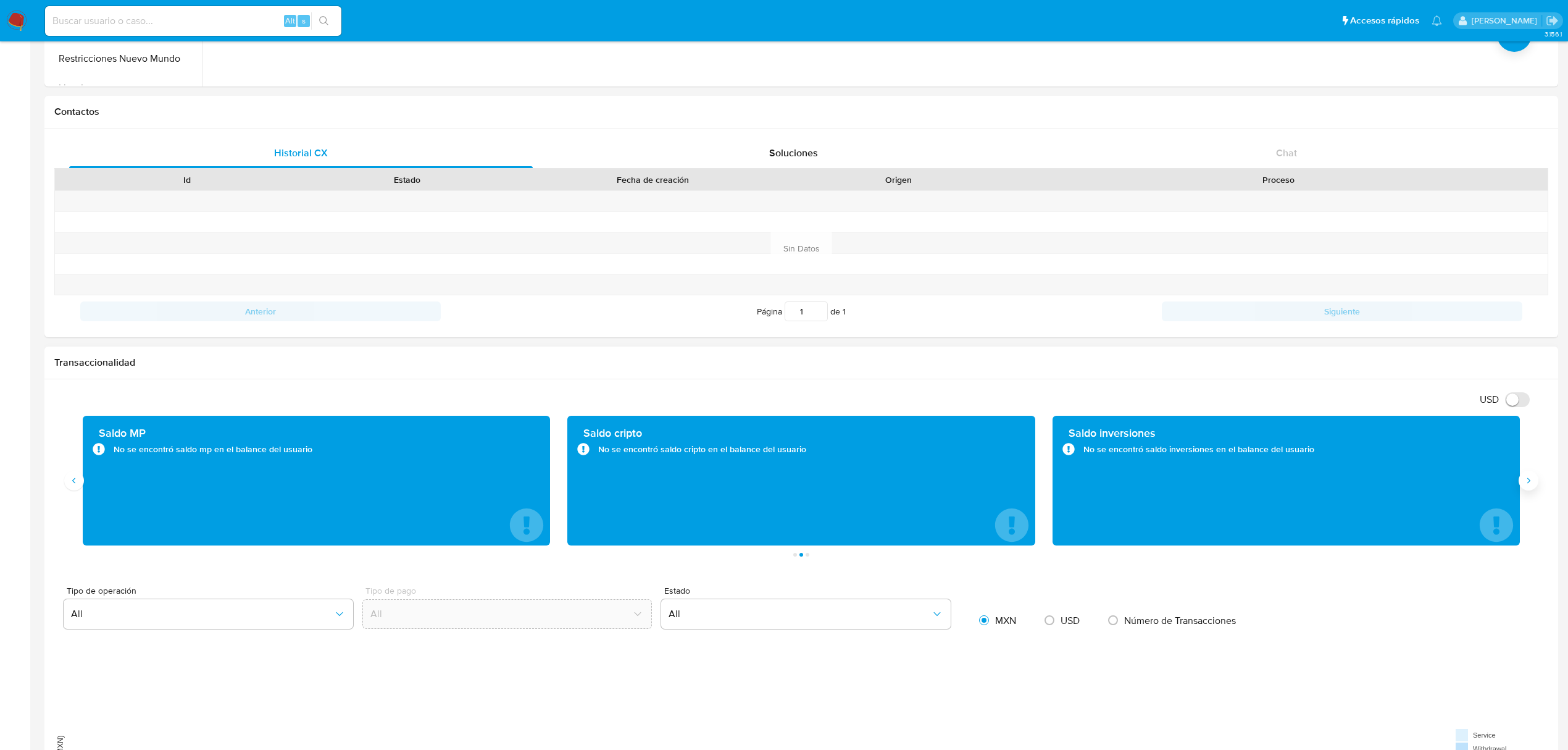
click at [1533, 489] on button "Siguiente" at bounding box center [1529, 480] width 20 height 20
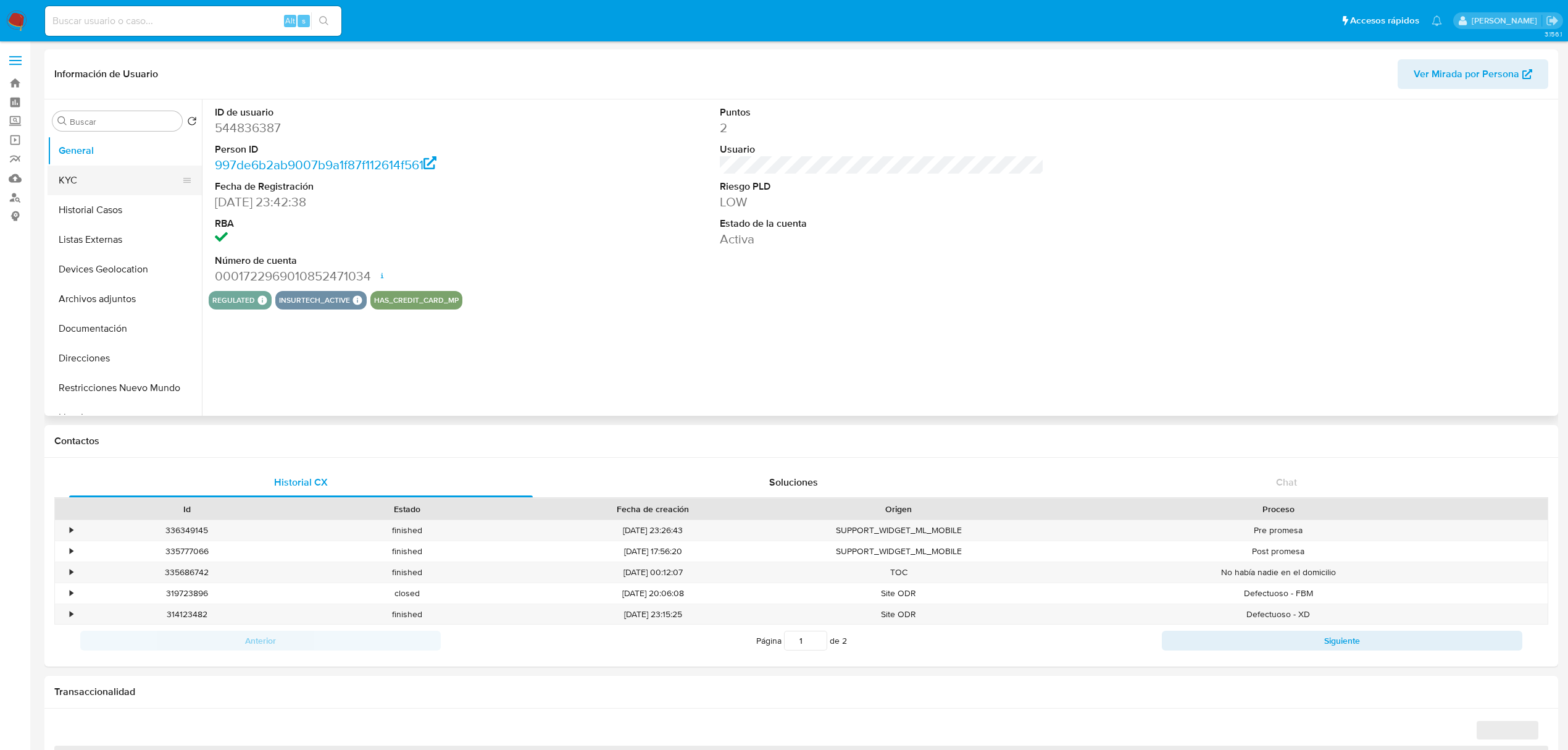
click at [89, 181] on button "KYC" at bounding box center [119, 179] width 144 height 29
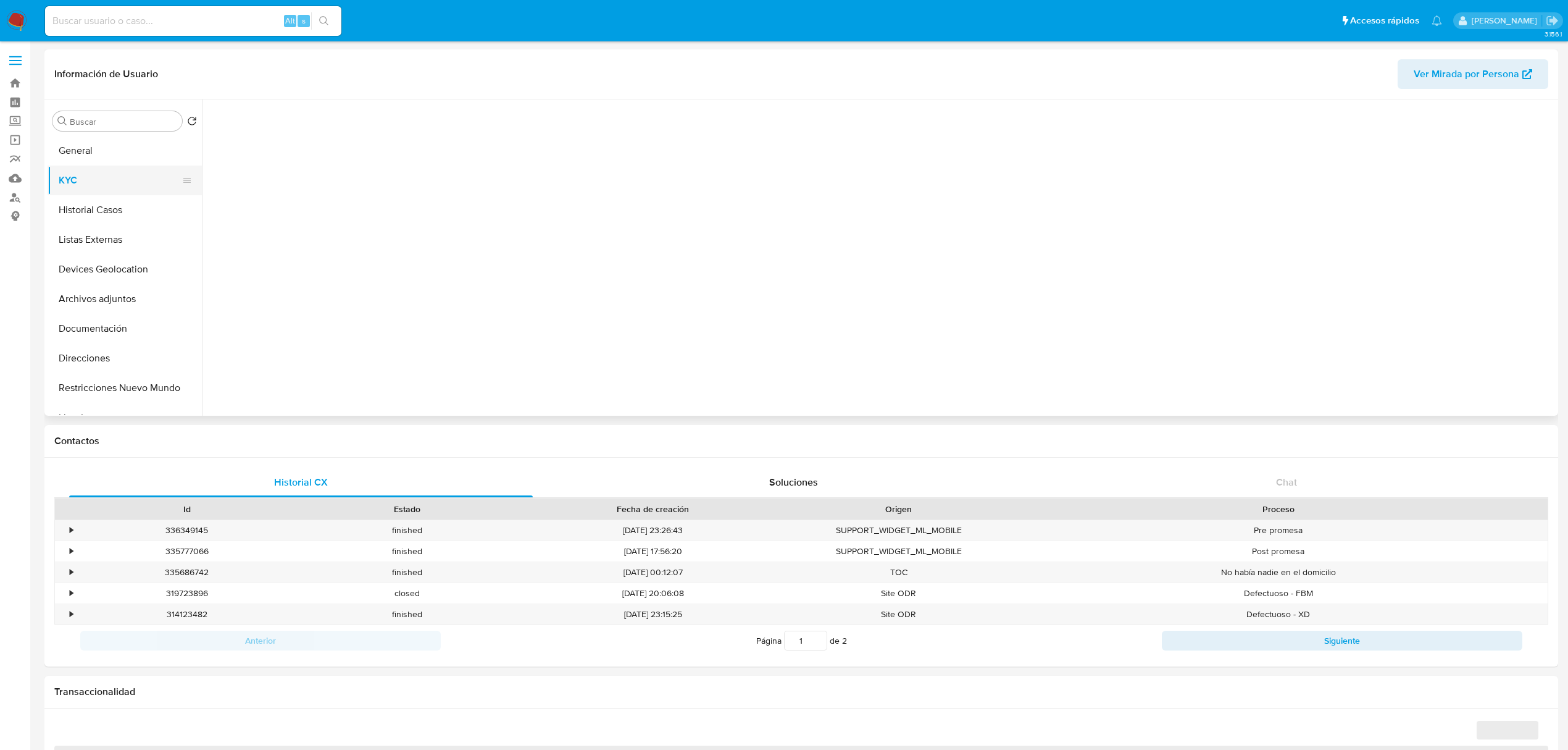
select select "10"
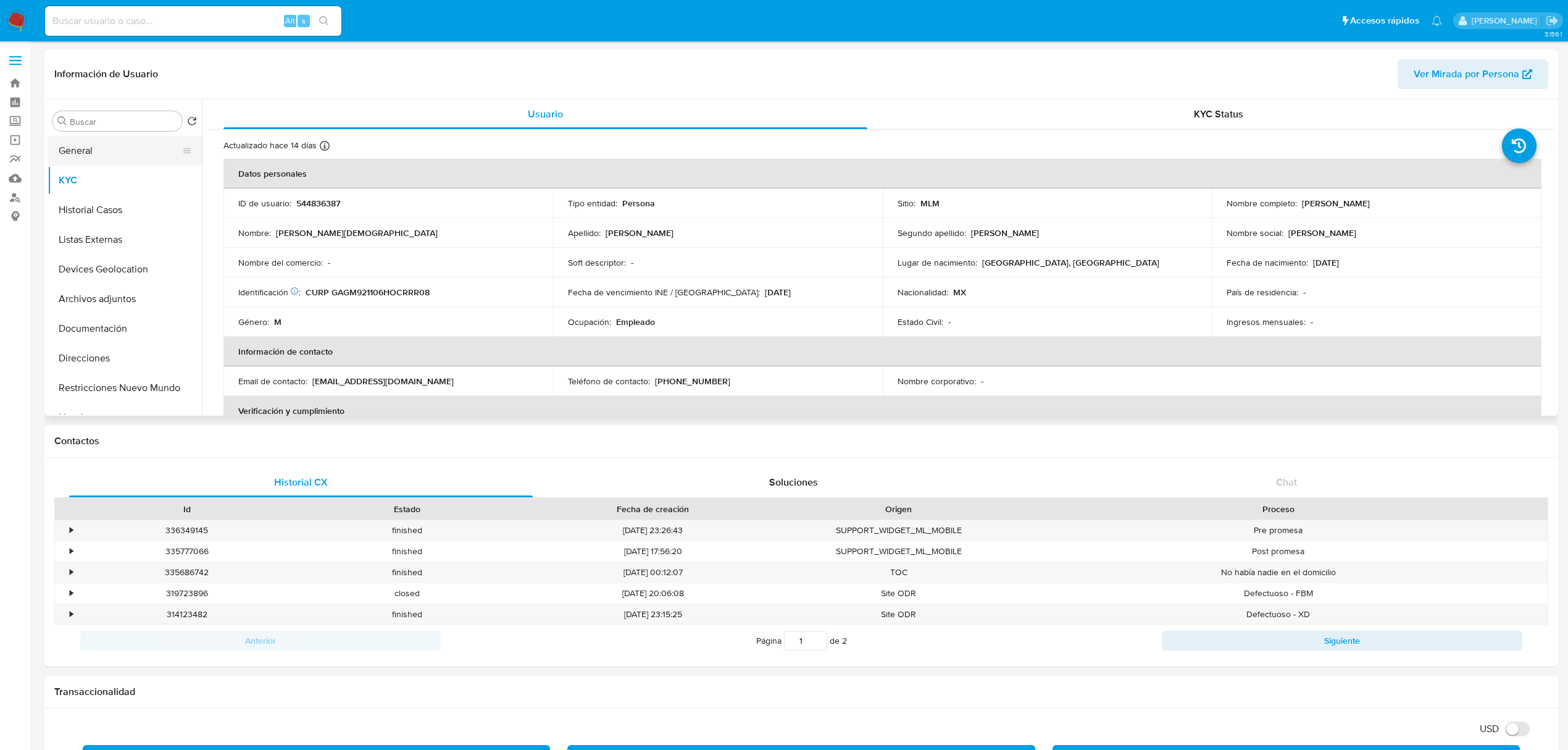
click at [99, 154] on button "General" at bounding box center [119, 150] width 144 height 29
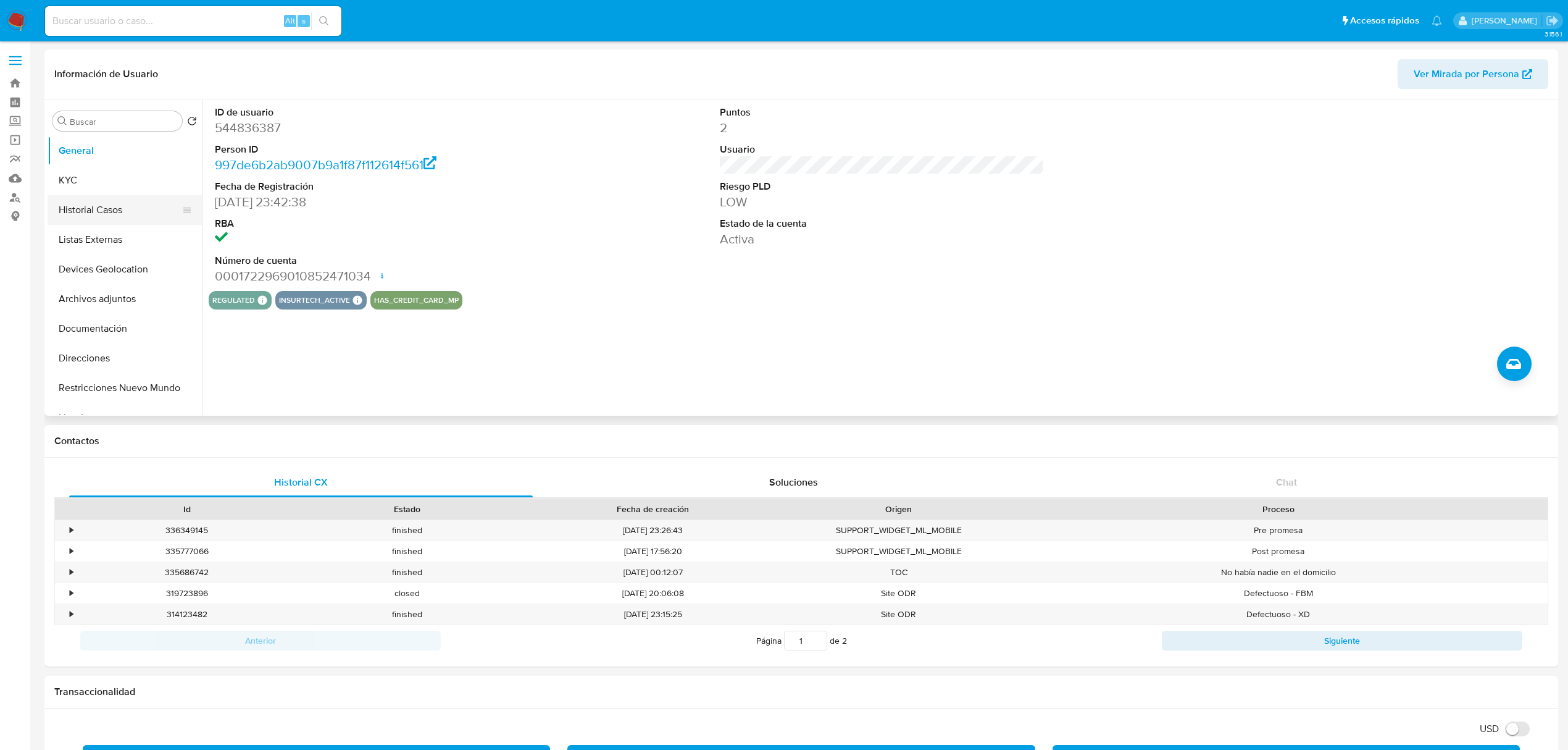
click at [92, 210] on button "Historial Casos" at bounding box center [119, 209] width 144 height 29
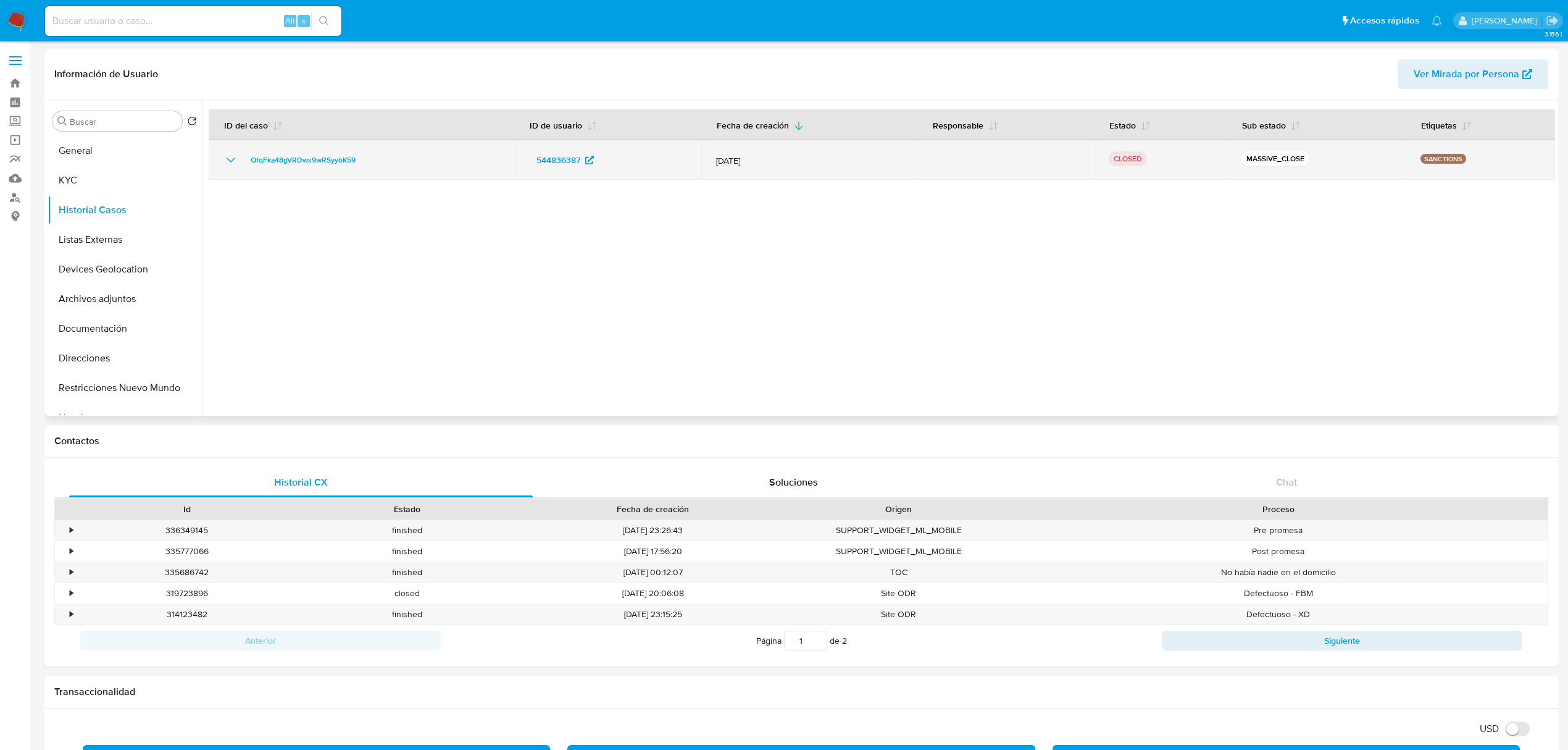
click at [230, 153] on icon "Mostrar/Ocultar" at bounding box center [231, 160] width 15 height 15
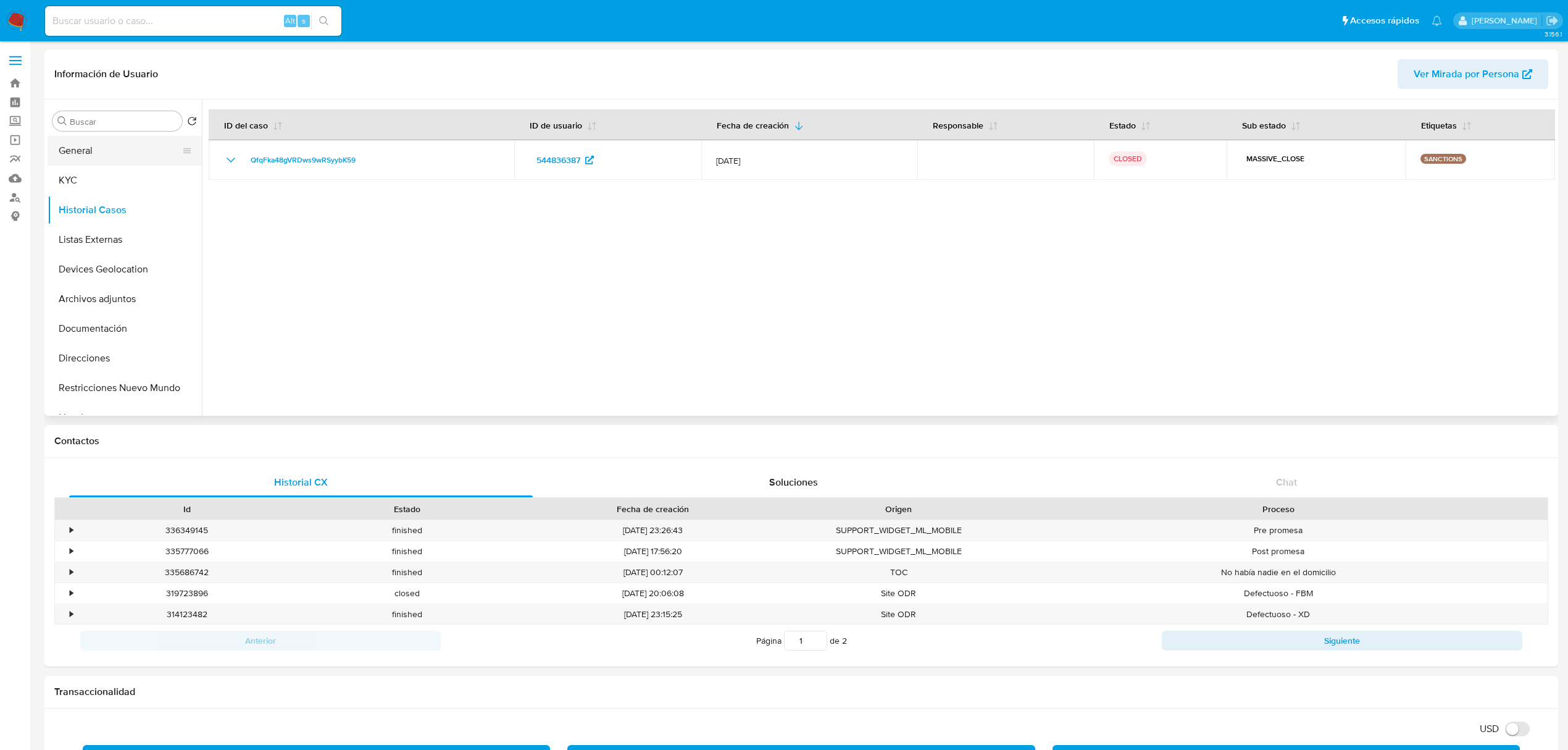
click at [77, 146] on button "General" at bounding box center [119, 150] width 144 height 29
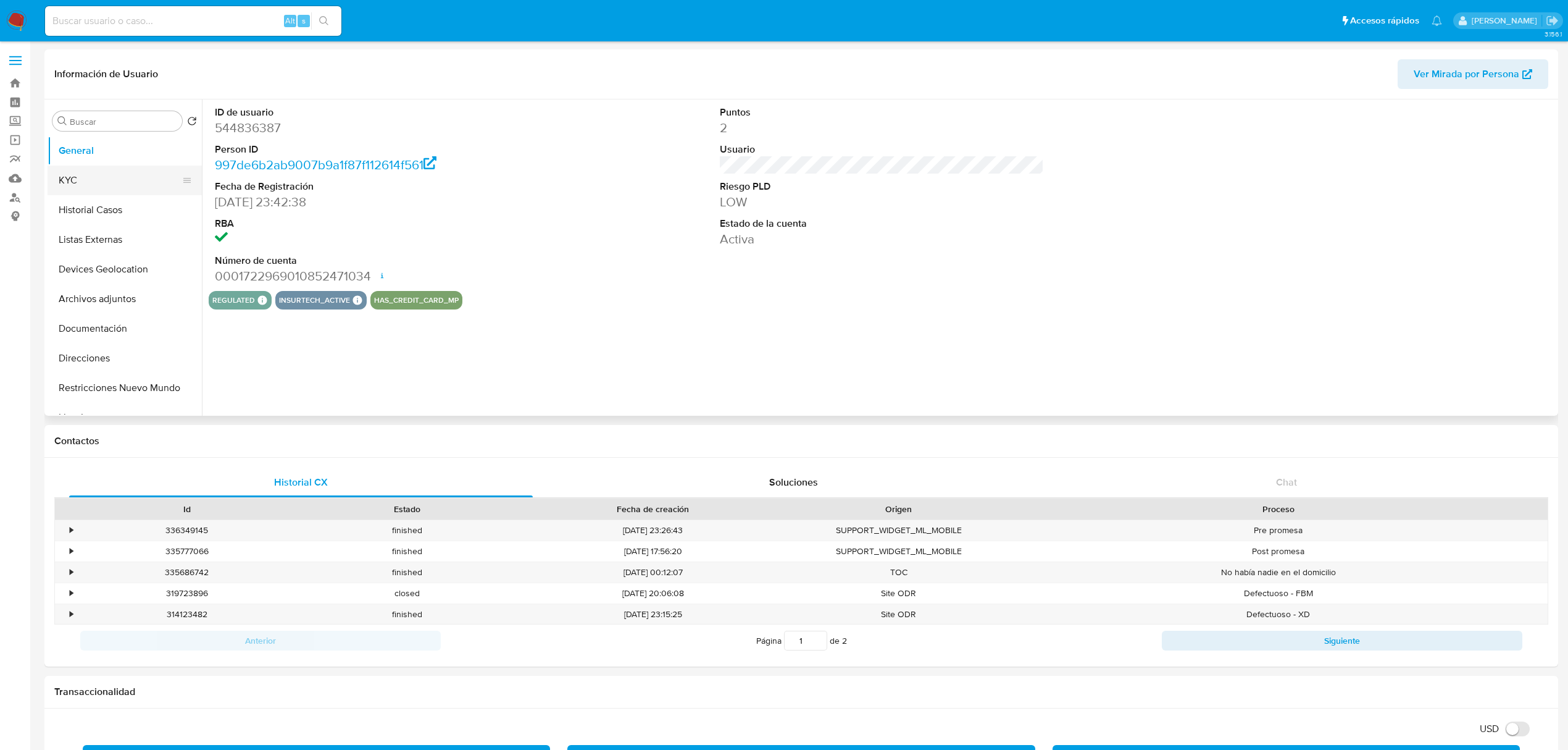
click at [95, 183] on button "KYC" at bounding box center [119, 179] width 144 height 29
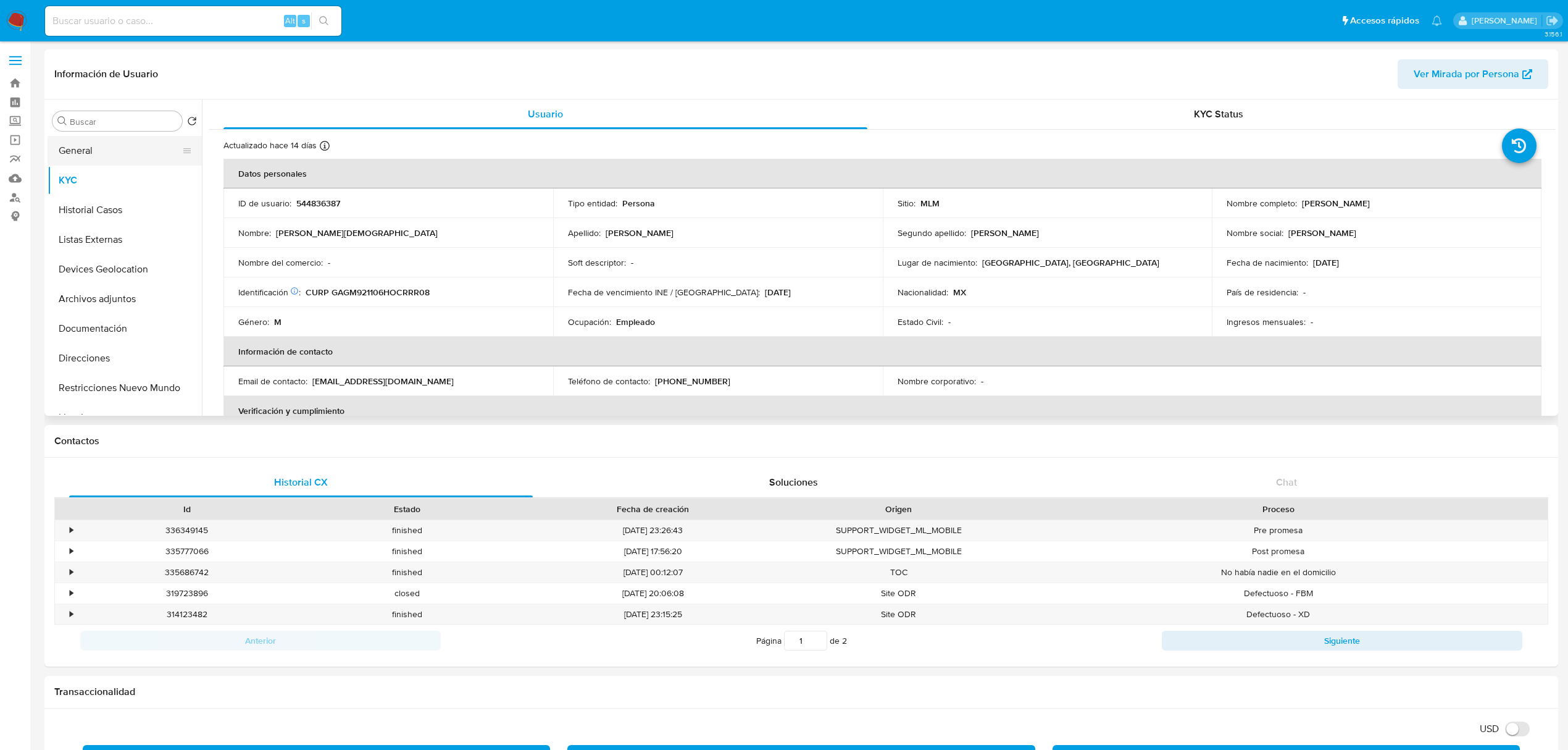
click at [86, 152] on button "General" at bounding box center [119, 150] width 144 height 29
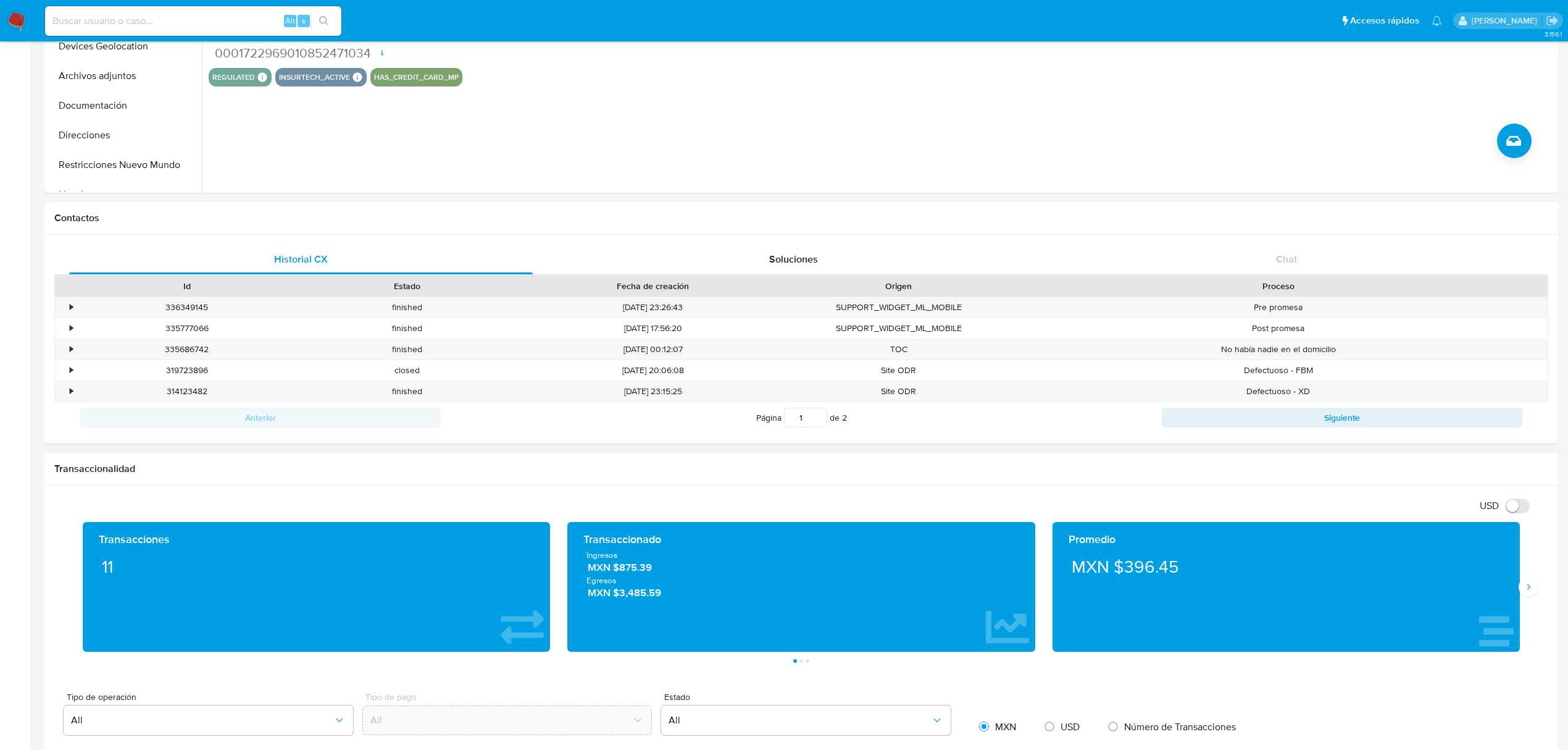
scroll to position [247, 0]
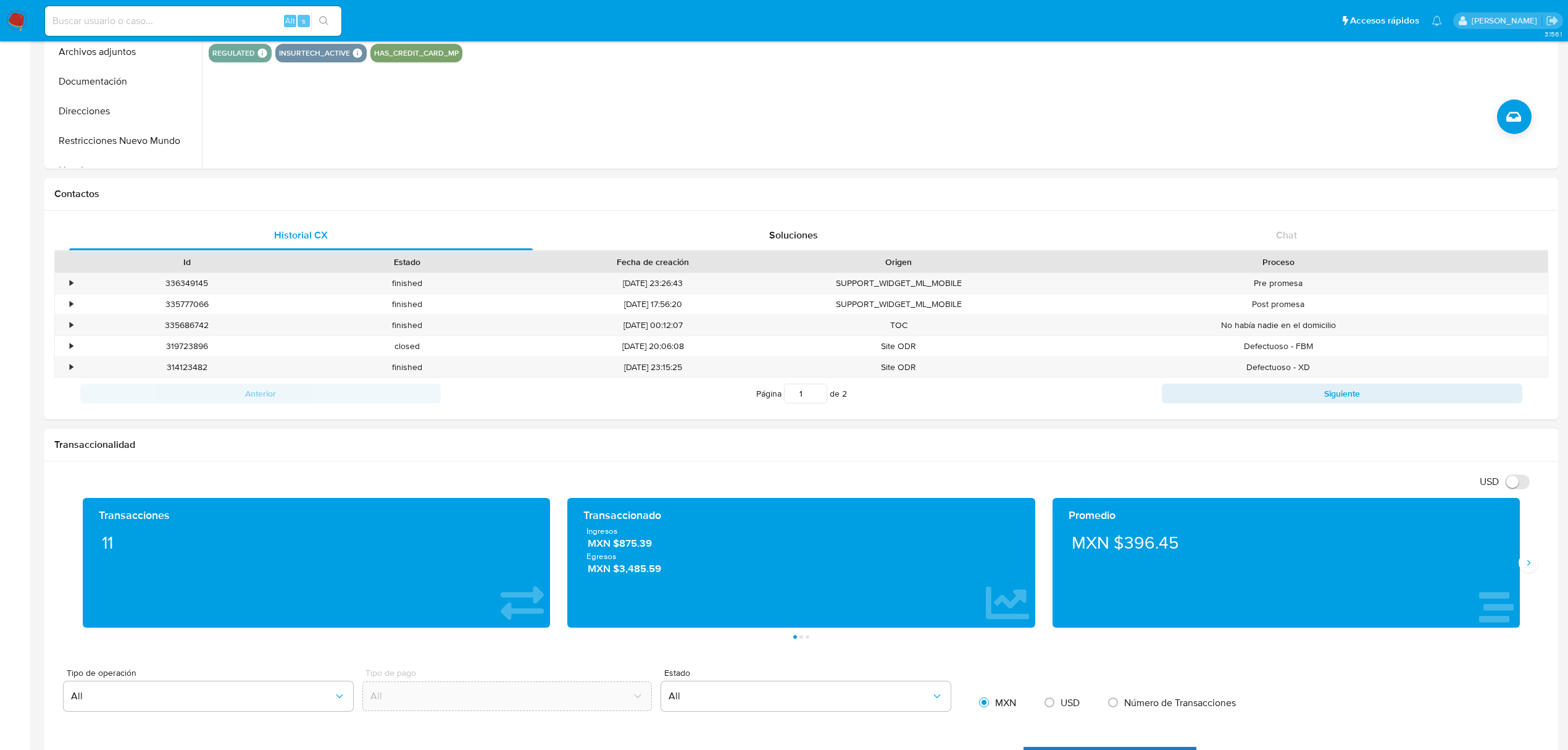
click at [1543, 574] on div "Transacciones 11 Transaccionado Ingresos MXN $875.39 Egresos MXN $3,485.59 Prom…" at bounding box center [801, 568] width 1494 height 141
click at [1529, 568] on icon "Siguiente" at bounding box center [1528, 562] width 10 height 10
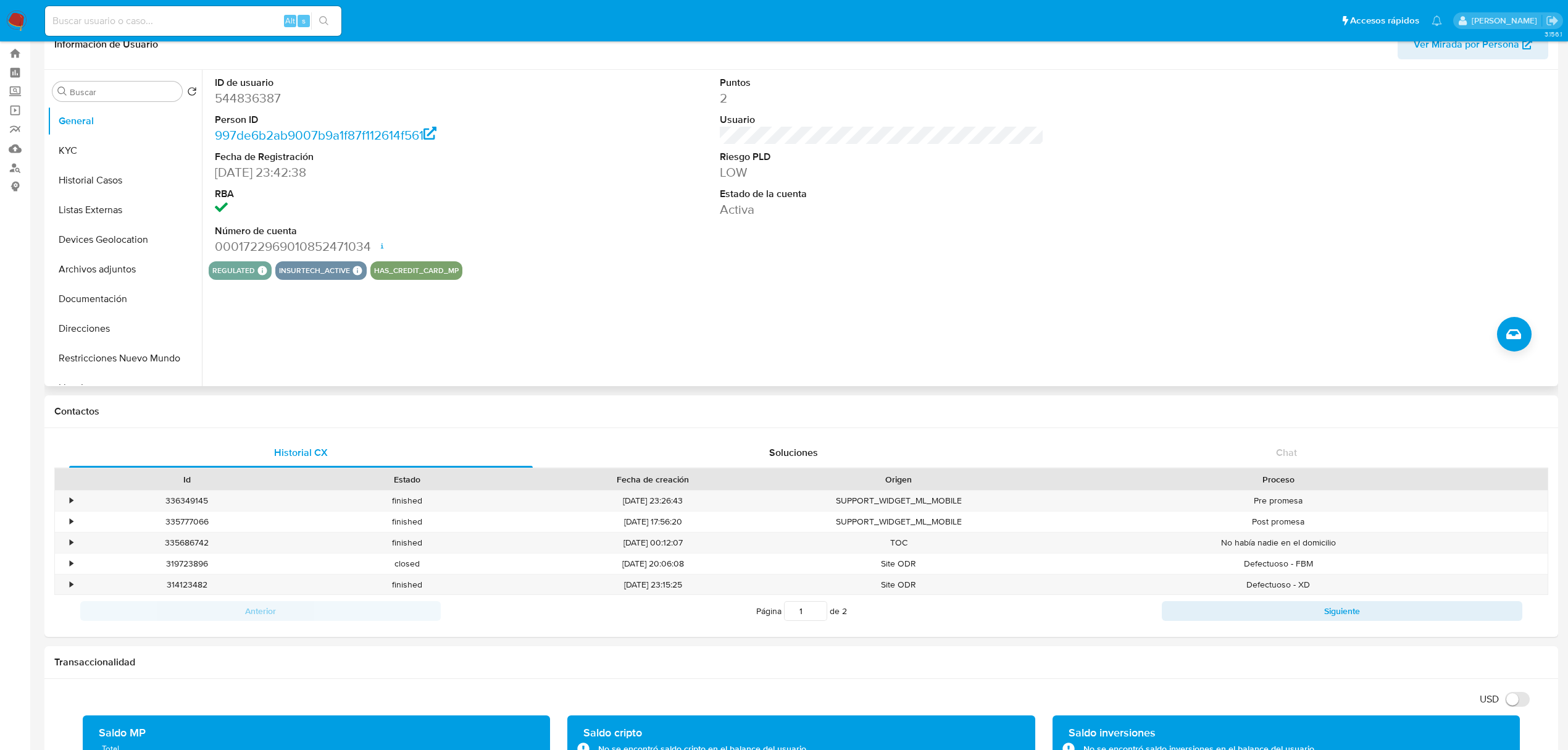
scroll to position [0, 0]
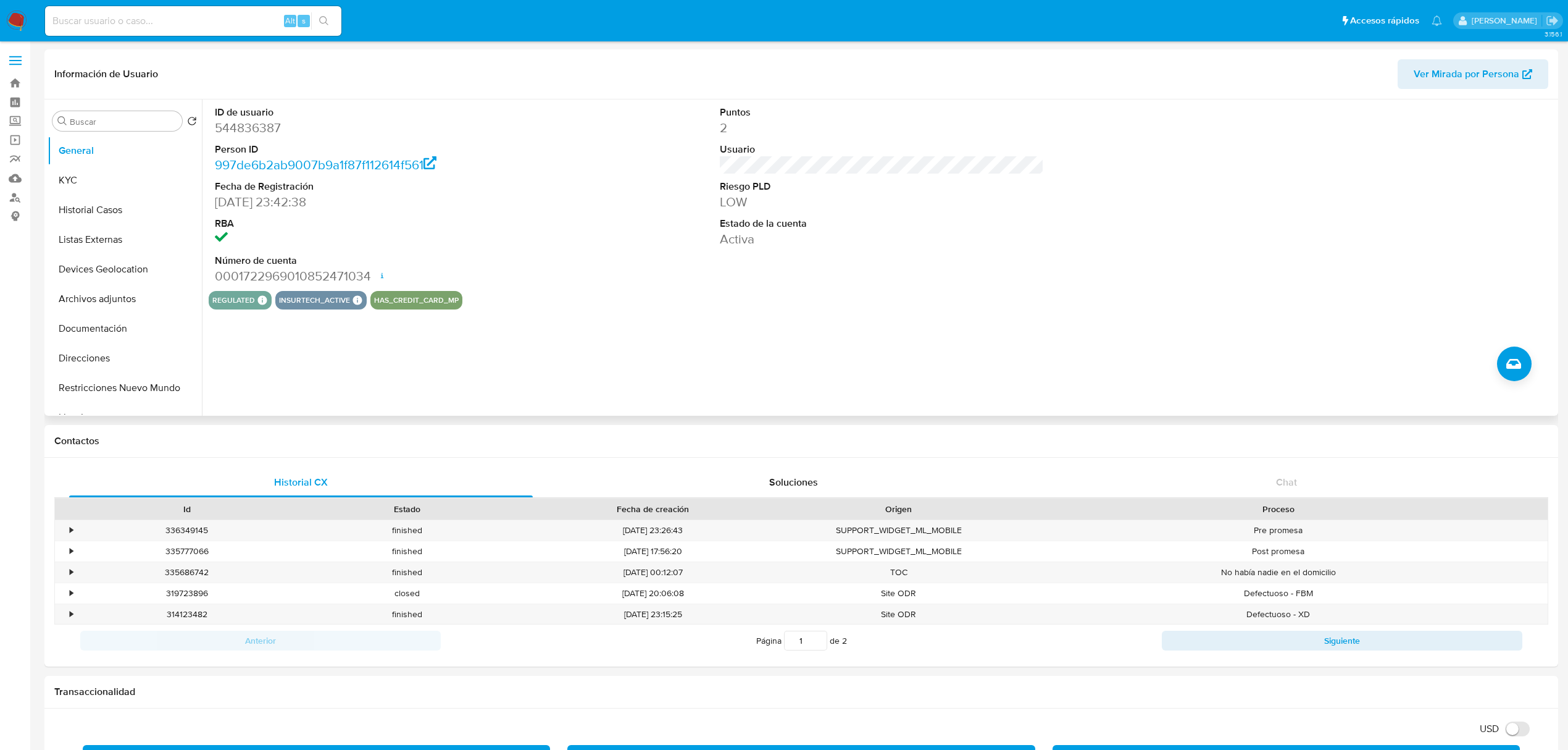
click at [269, 134] on dd "544836387" at bounding box center [377, 128] width 324 height 17
click at [268, 134] on dd "544836387" at bounding box center [377, 128] width 324 height 17
copy dd "544836387"
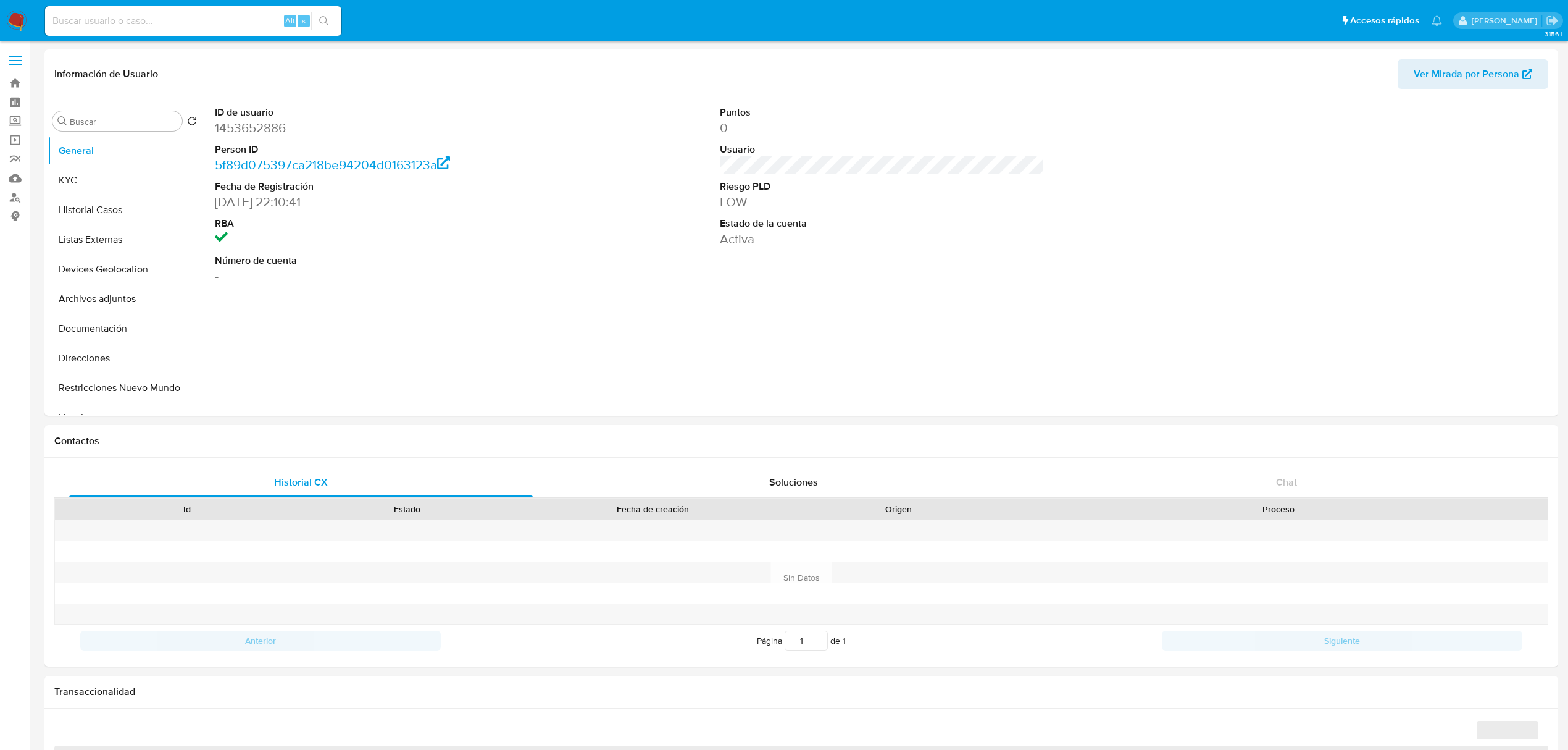
select select "10"
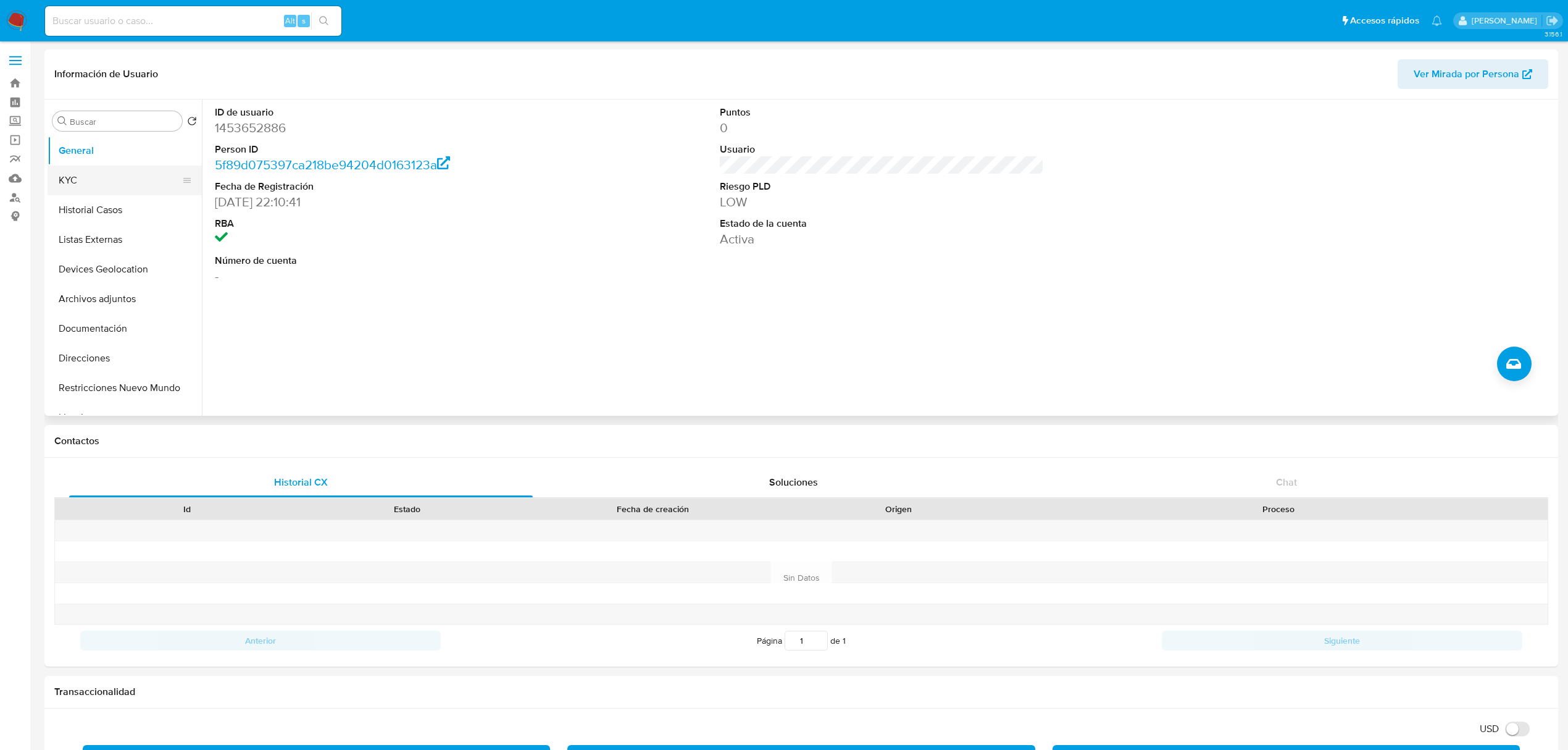
click at [89, 181] on button "KYC" at bounding box center [119, 179] width 144 height 29
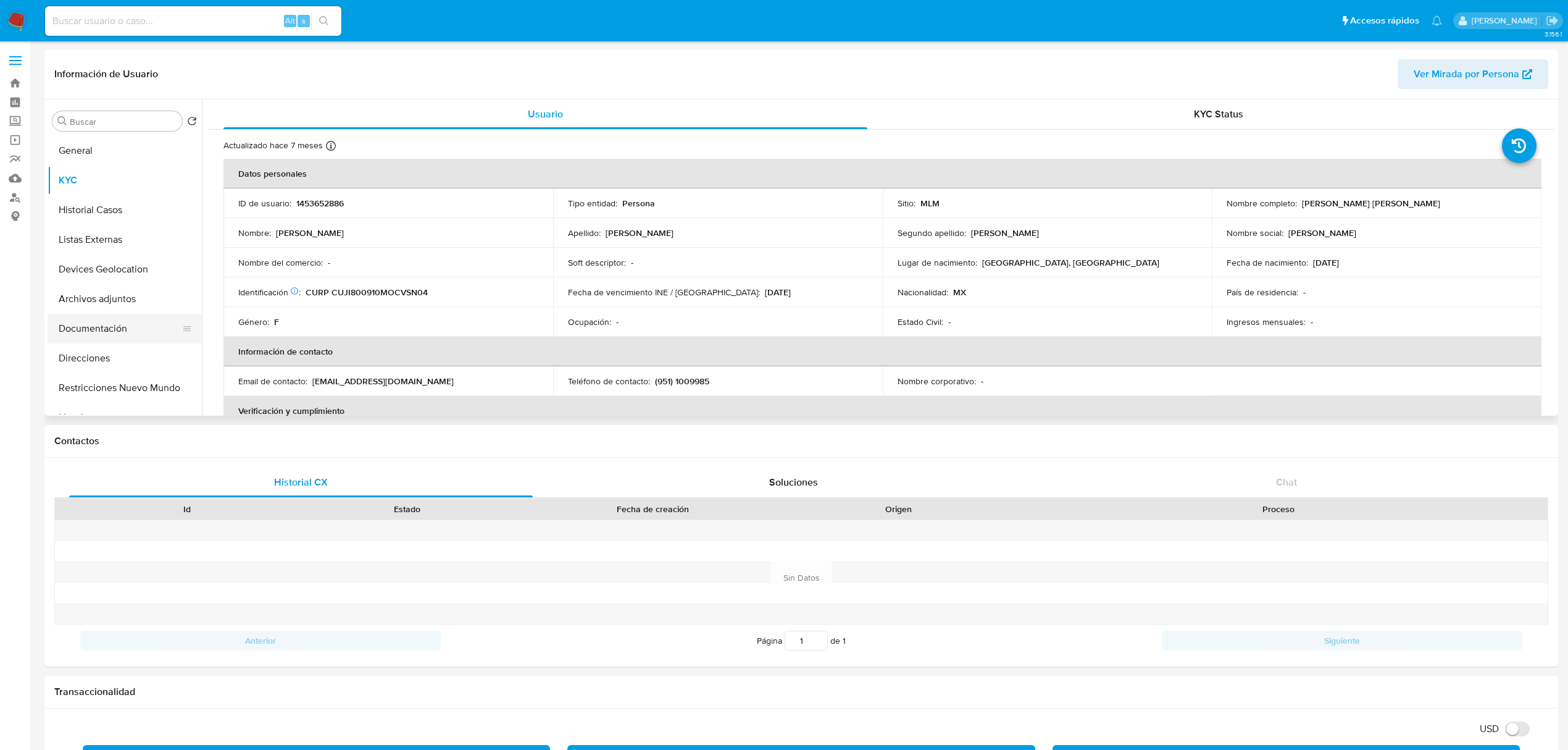
click at [128, 329] on button "Documentación" at bounding box center [119, 328] width 144 height 29
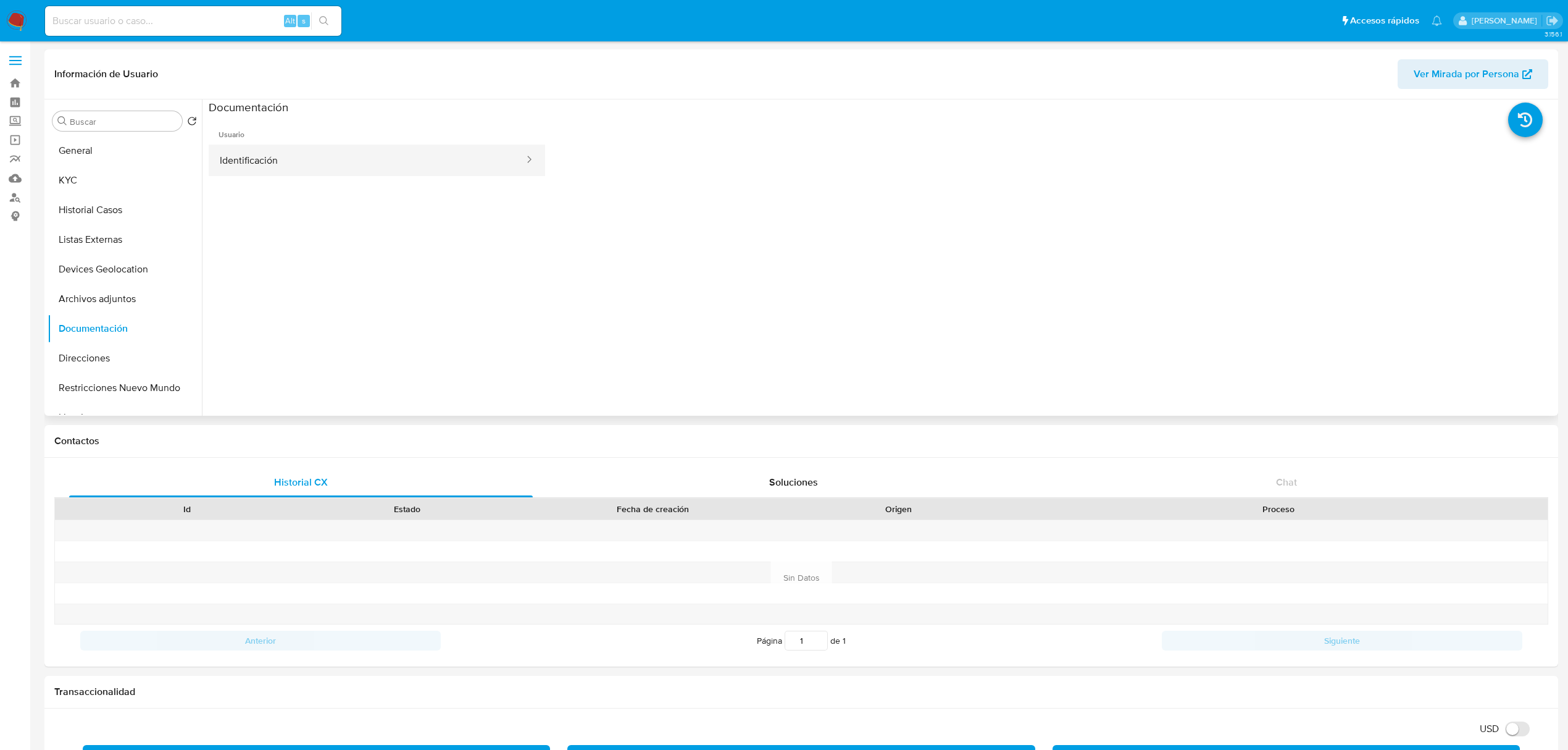
click at [257, 164] on button "Identificación" at bounding box center [367, 160] width 317 height 32
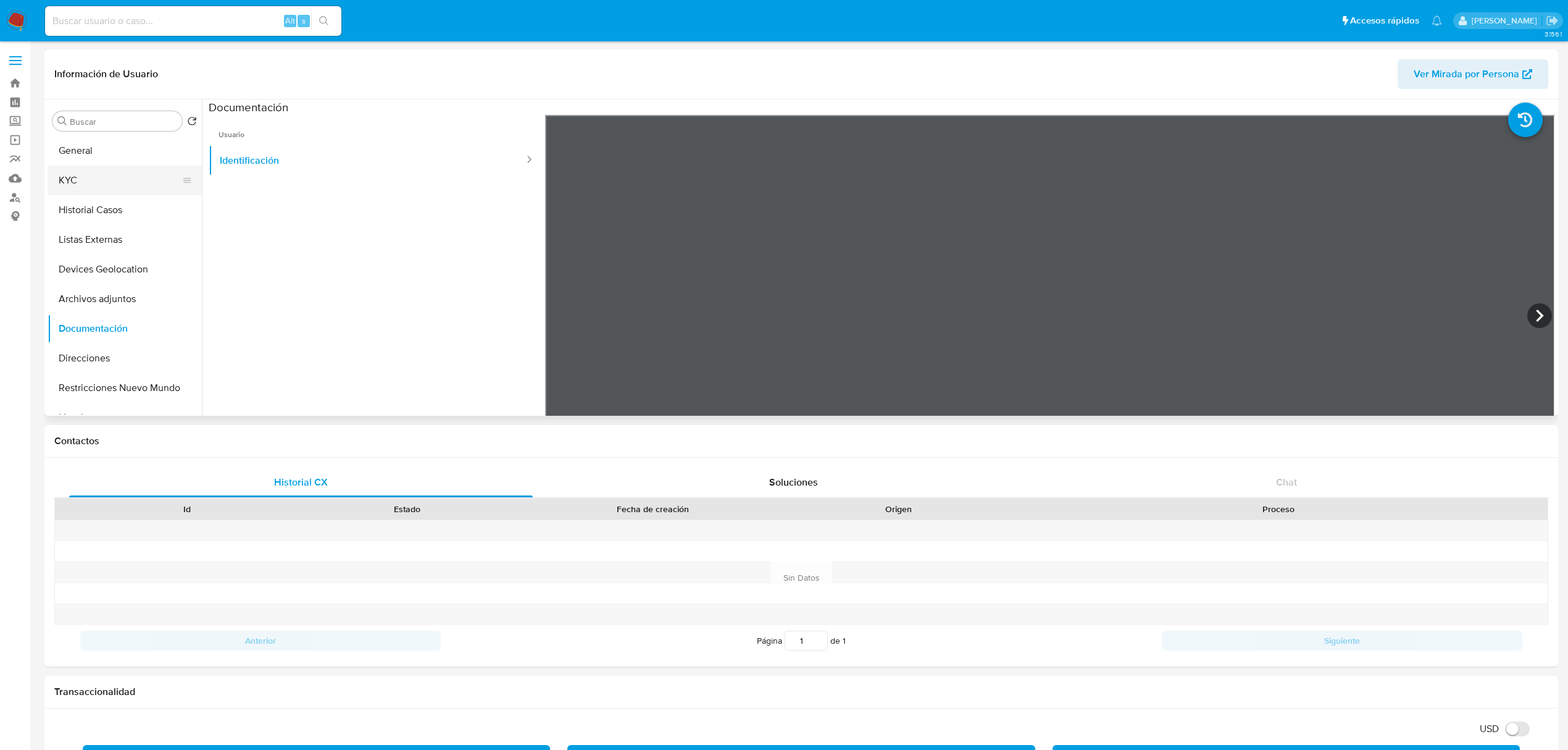
click at [102, 186] on button "KYC" at bounding box center [119, 179] width 144 height 29
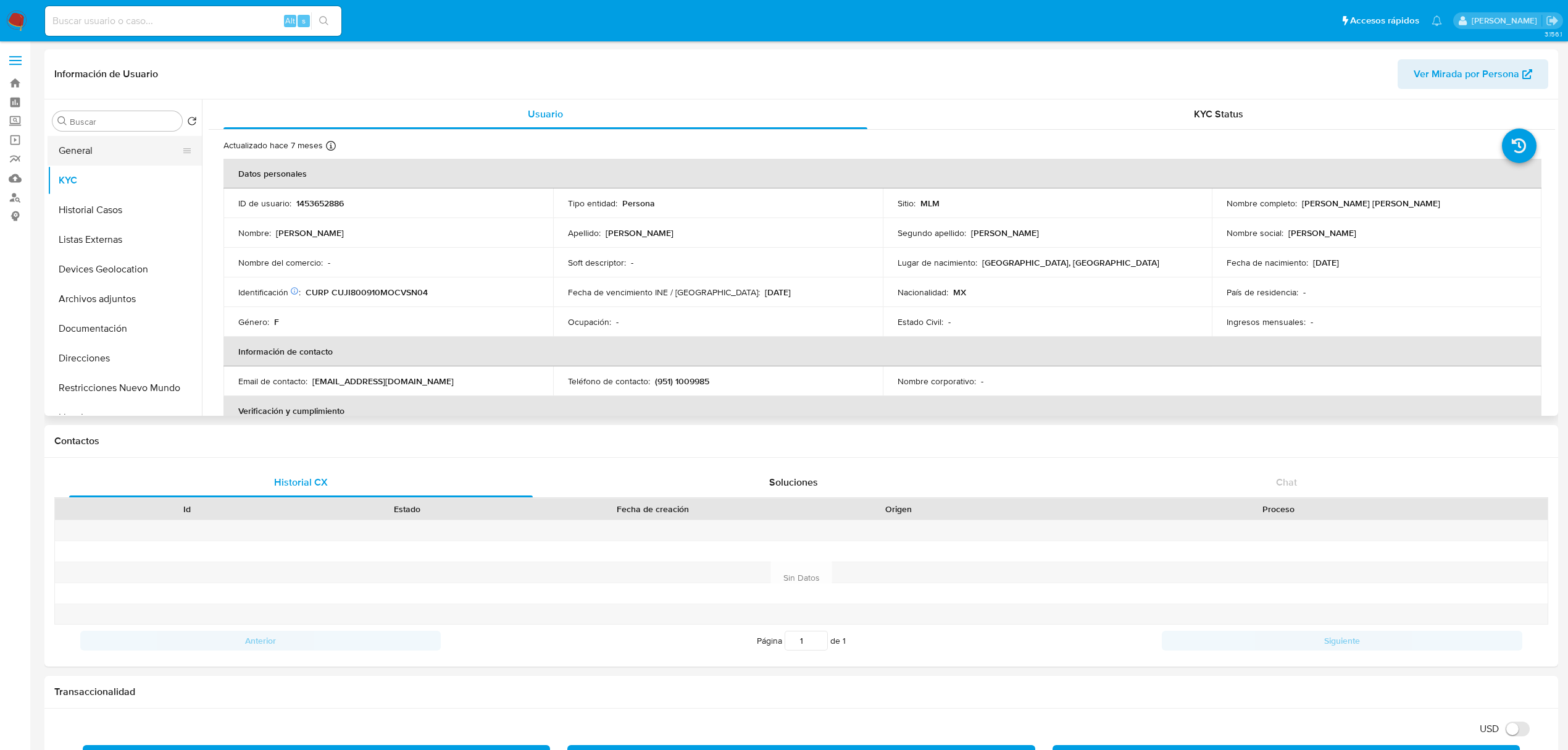
click at [95, 156] on button "General" at bounding box center [119, 150] width 144 height 29
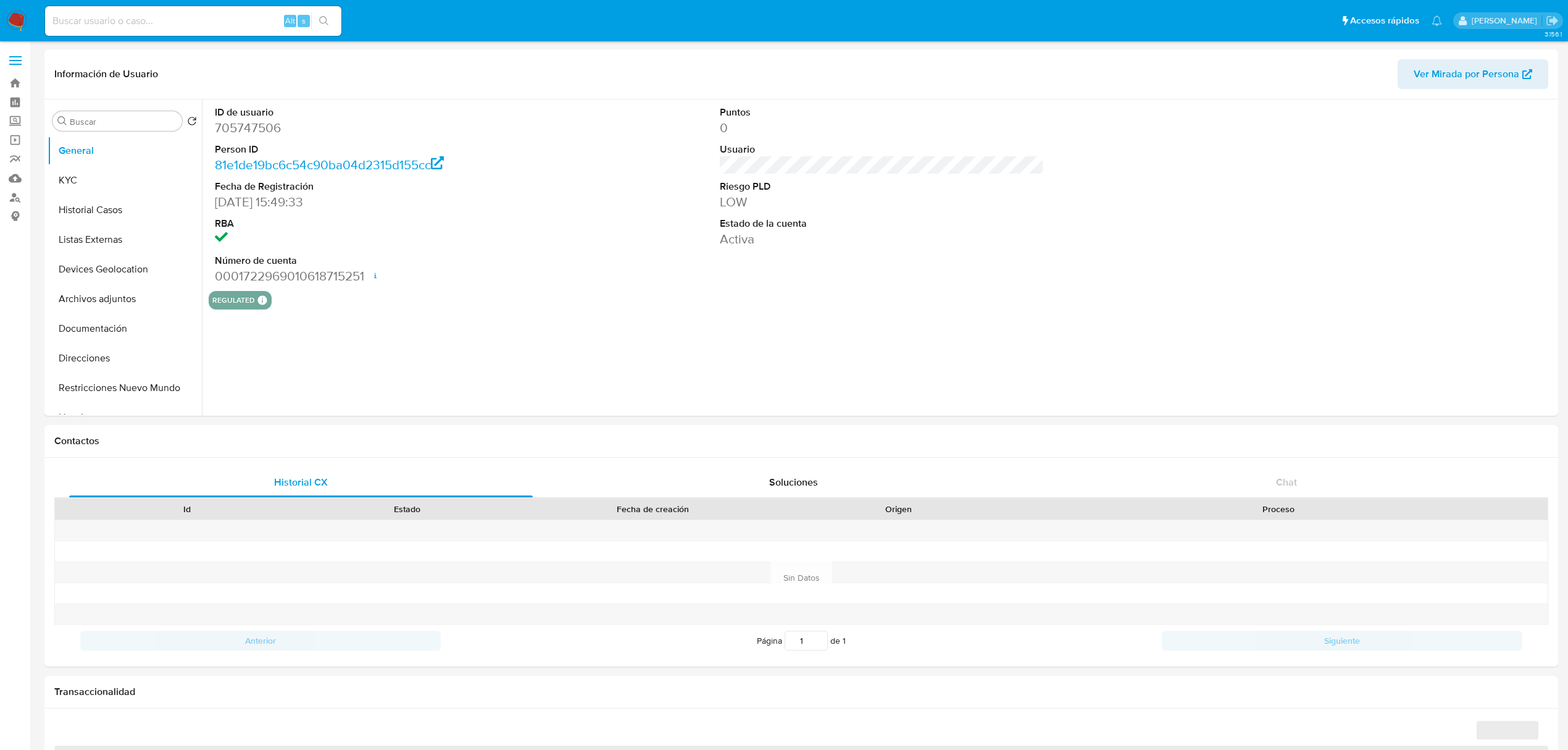
select select "10"
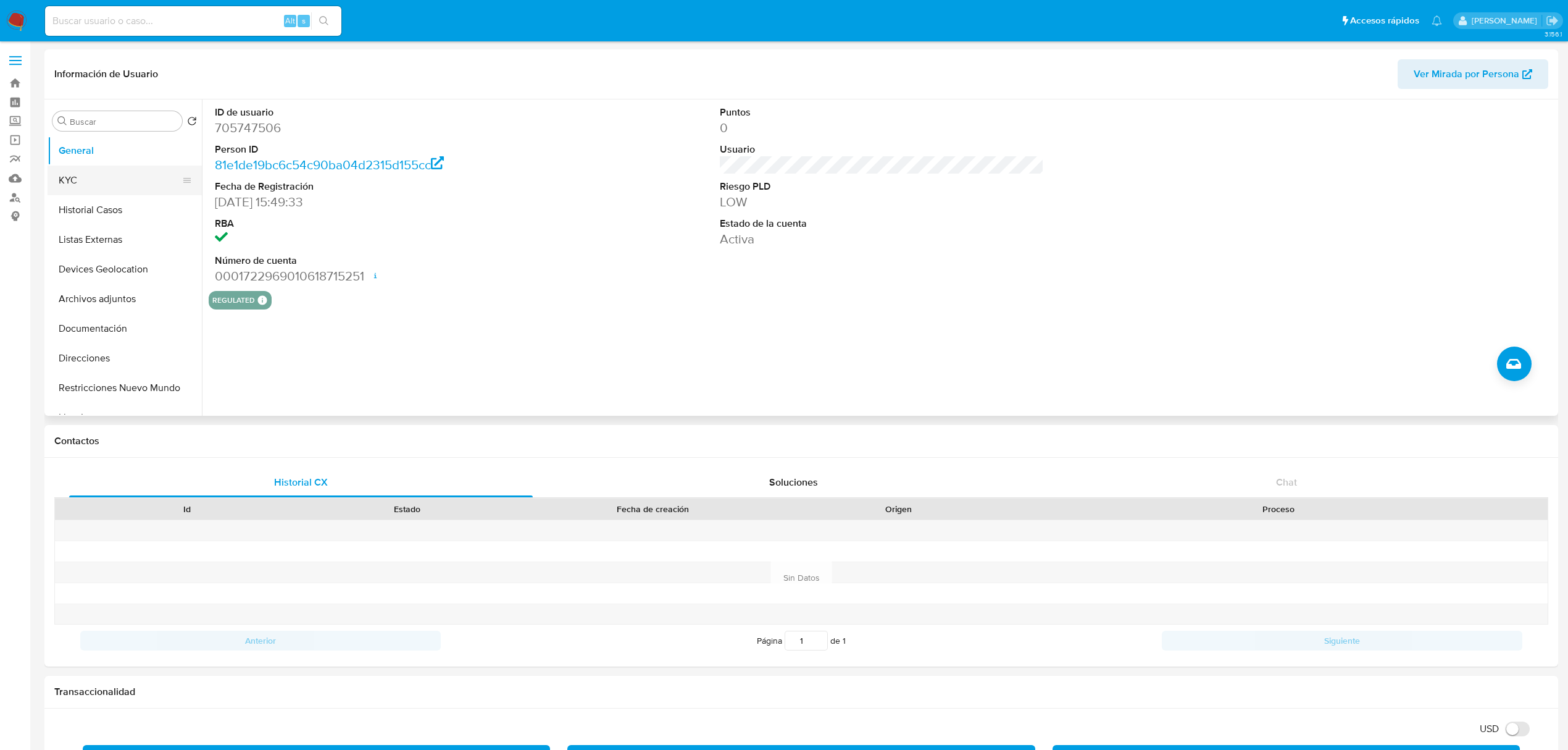
click at [122, 186] on button "KYC" at bounding box center [119, 179] width 144 height 29
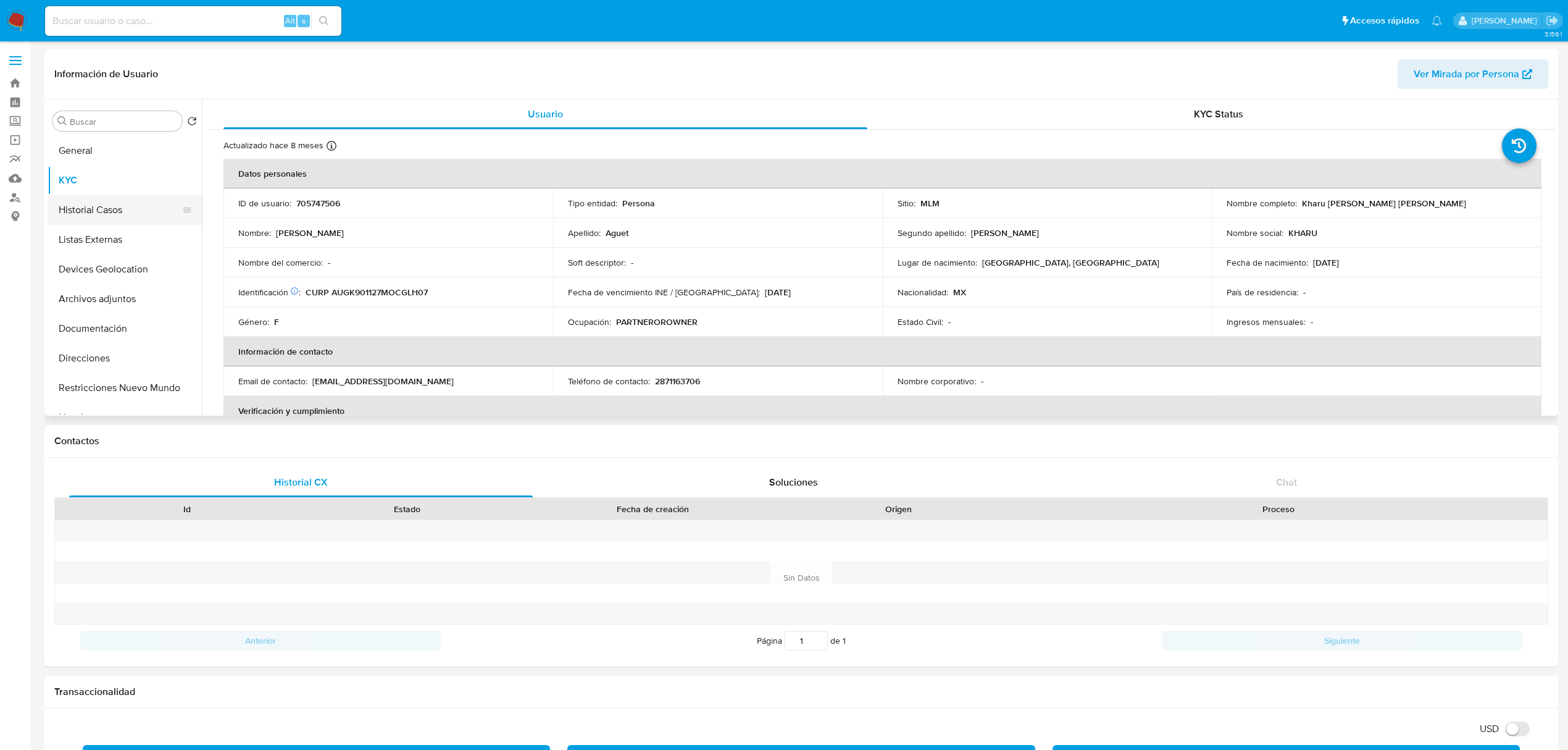
click at [112, 211] on button "Historial Casos" at bounding box center [119, 209] width 144 height 29
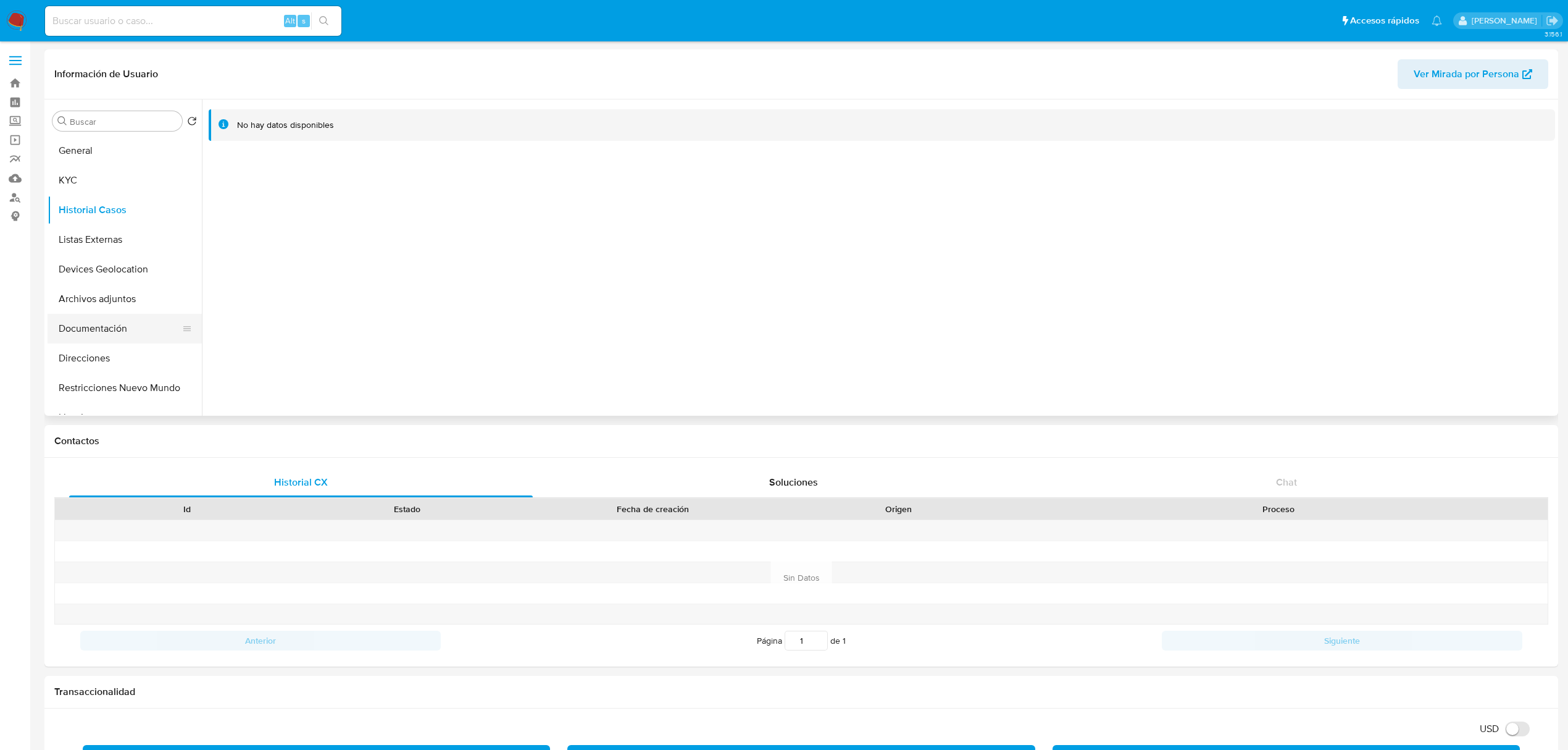
click at [120, 324] on button "Documentación" at bounding box center [119, 328] width 144 height 29
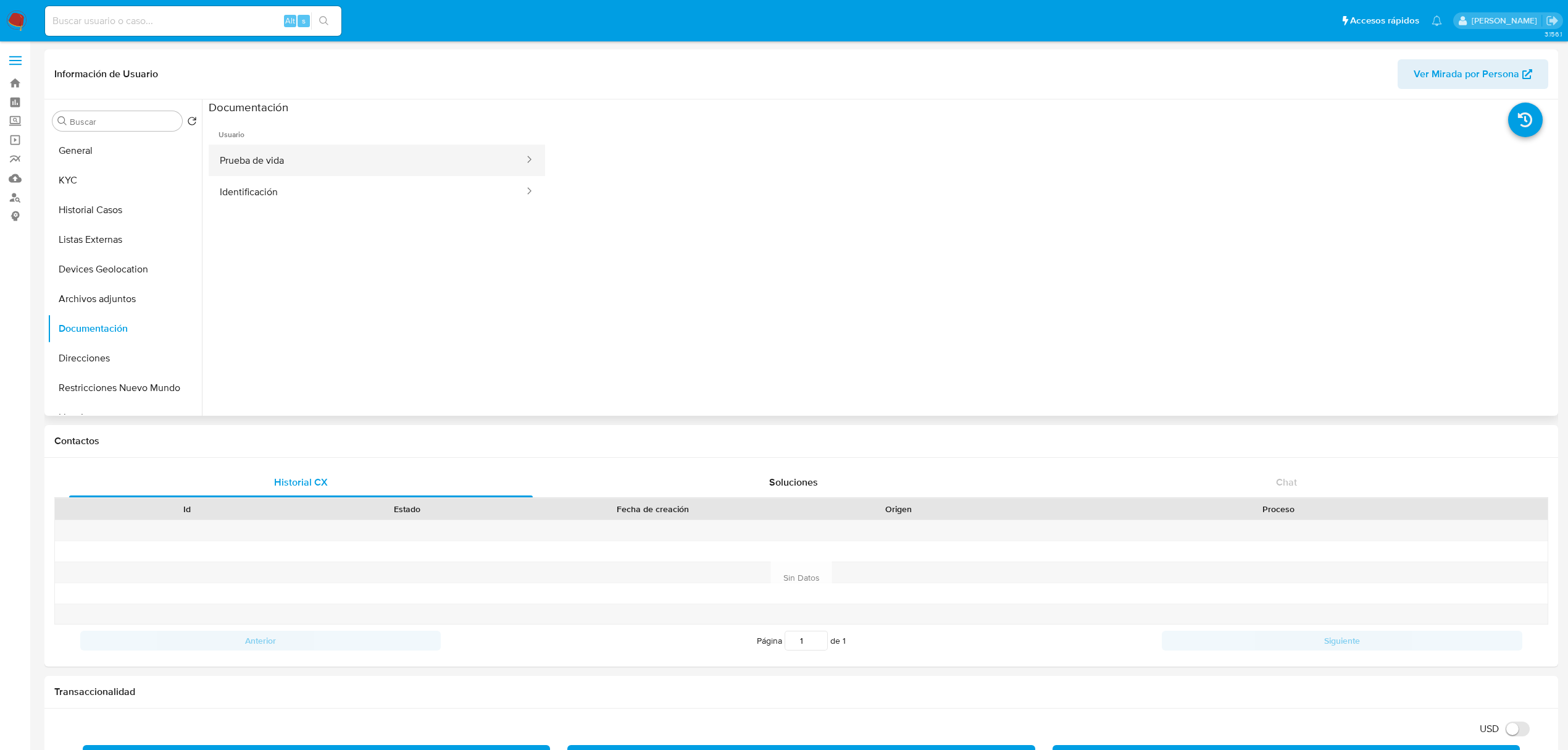
click at [273, 157] on button "Prueba de vida" at bounding box center [367, 160] width 317 height 32
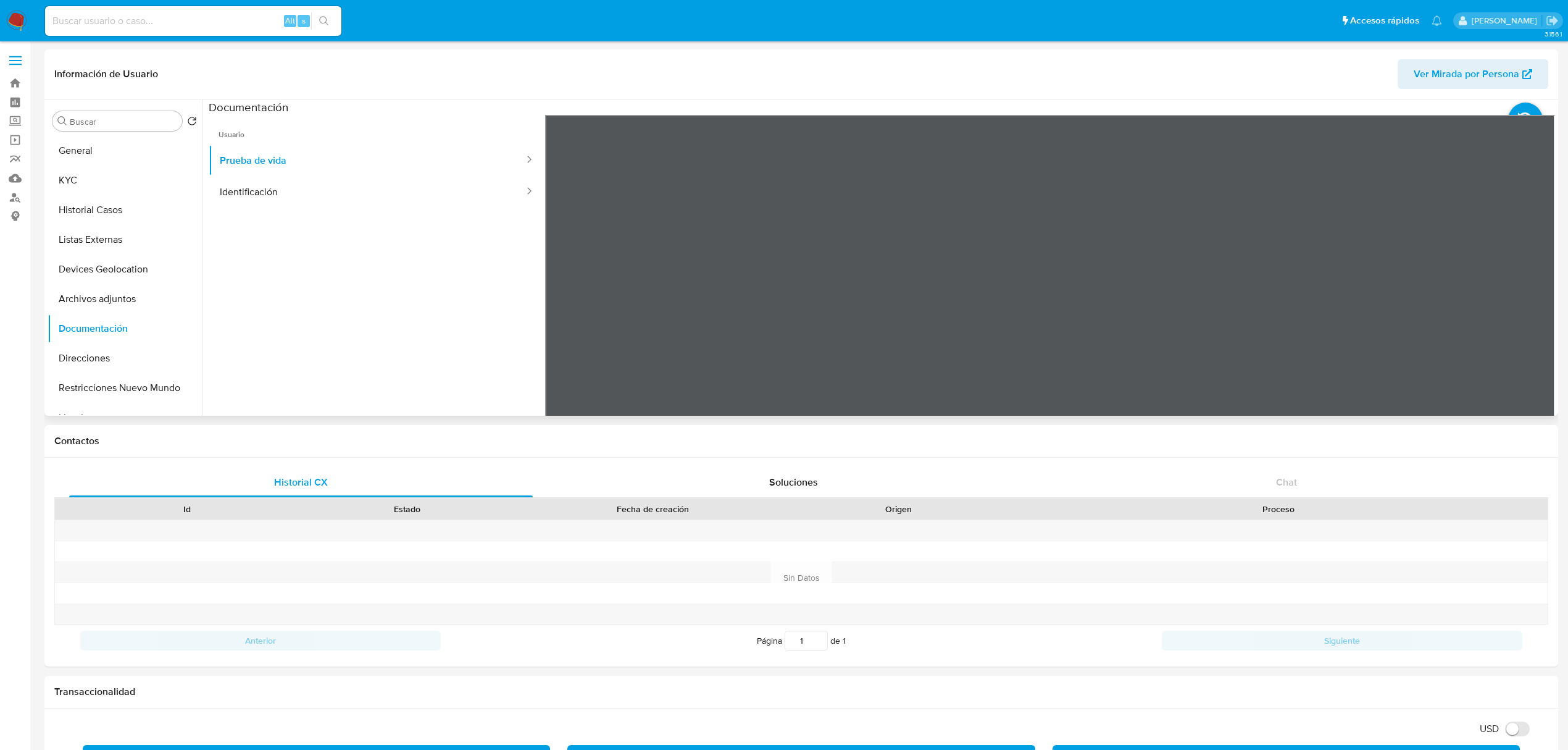
scroll to position [38, 0]
drag, startPoint x: 1163, startPoint y: 239, endPoint x: 1171, endPoint y: 257, distance: 19.7
click at [1181, 319] on div at bounding box center [1050, 318] width 1010 height 405
click at [391, 208] on ul "Usuario Prueba de vida Identificación" at bounding box center [377, 293] width 336 height 356
click at [390, 191] on button "Identificación" at bounding box center [367, 191] width 317 height 32
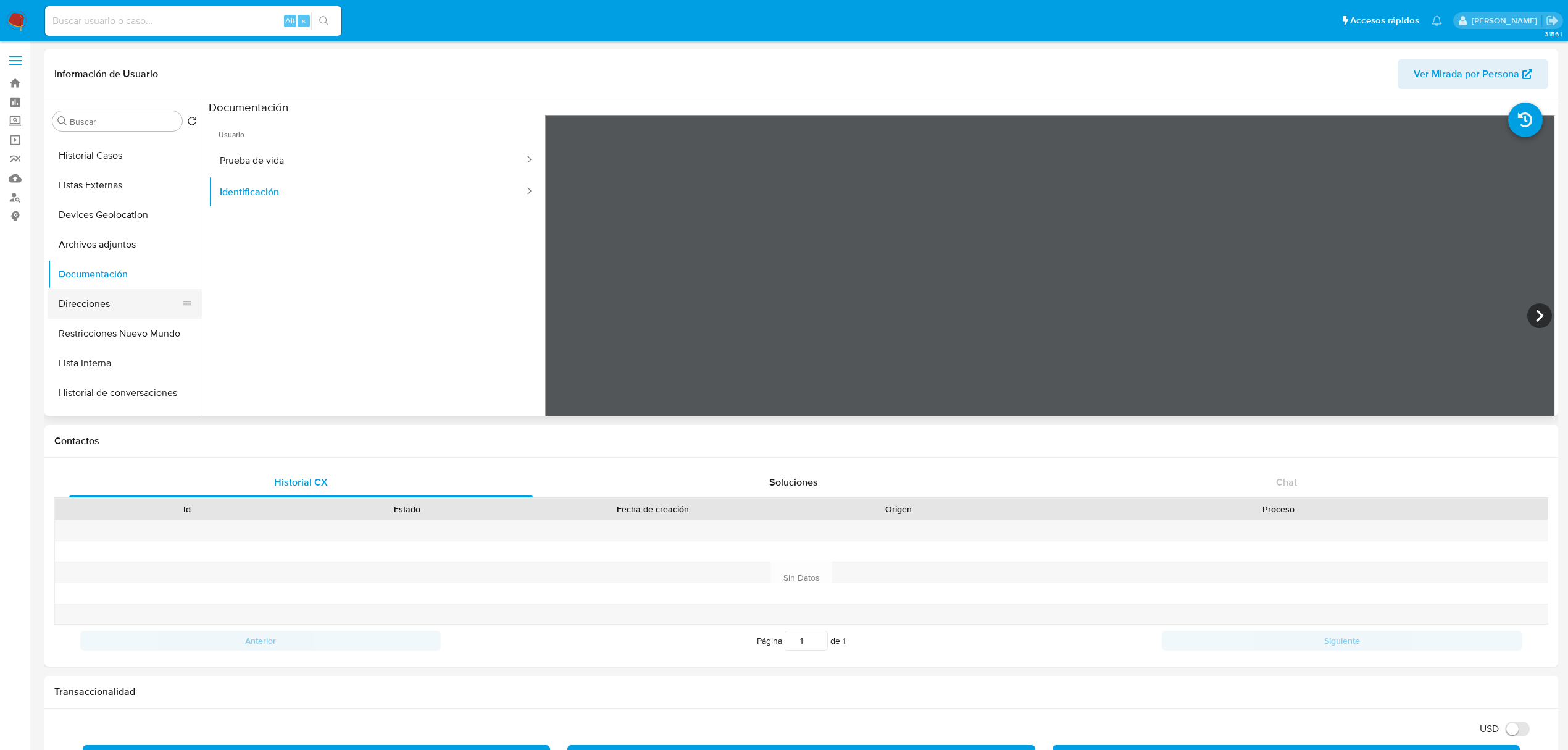
scroll to position [82, 0]
click at [134, 363] on button "Historial de conversaciones" at bounding box center [119, 364] width 144 height 29
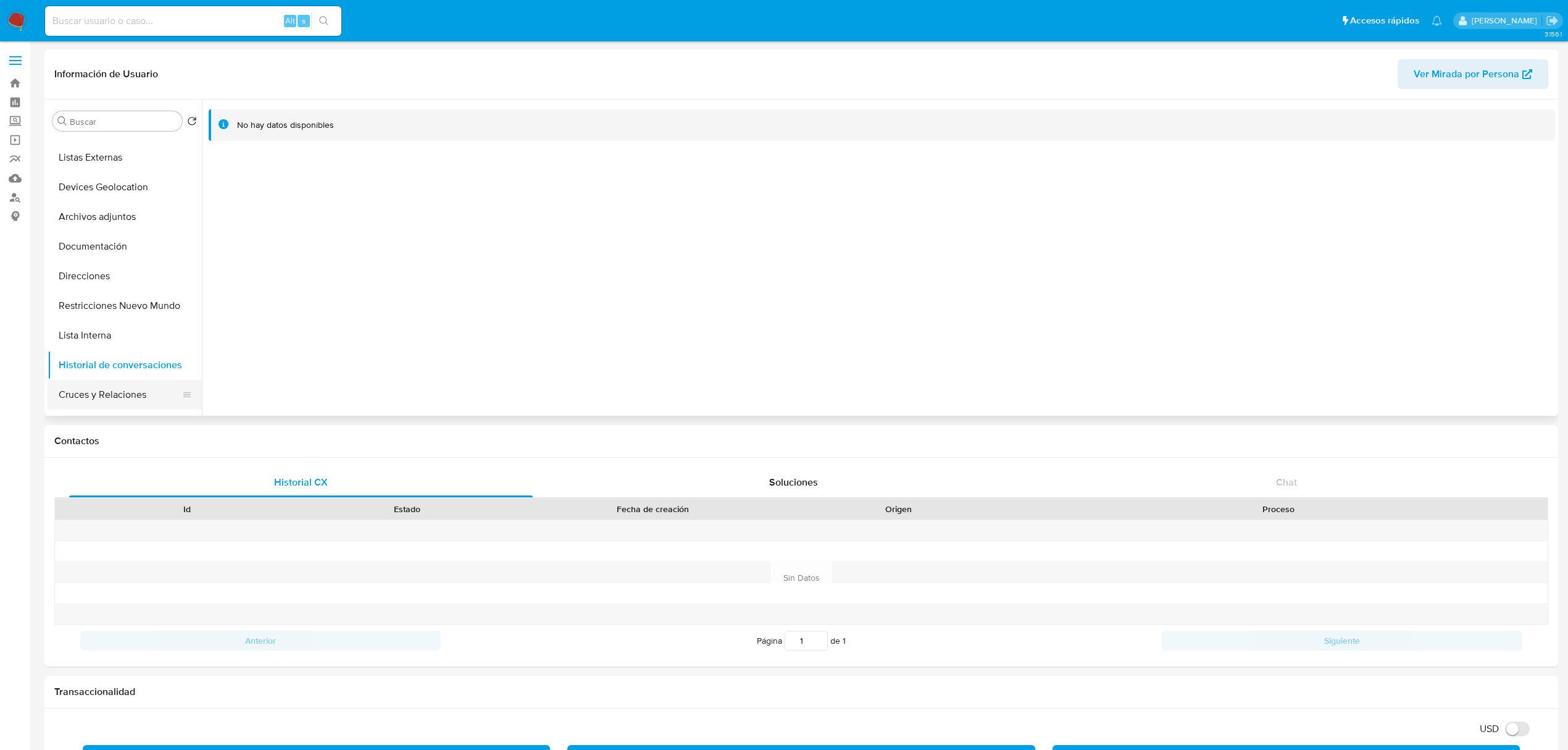
click at [113, 392] on button "Cruces y Relaciones" at bounding box center [119, 394] width 144 height 29
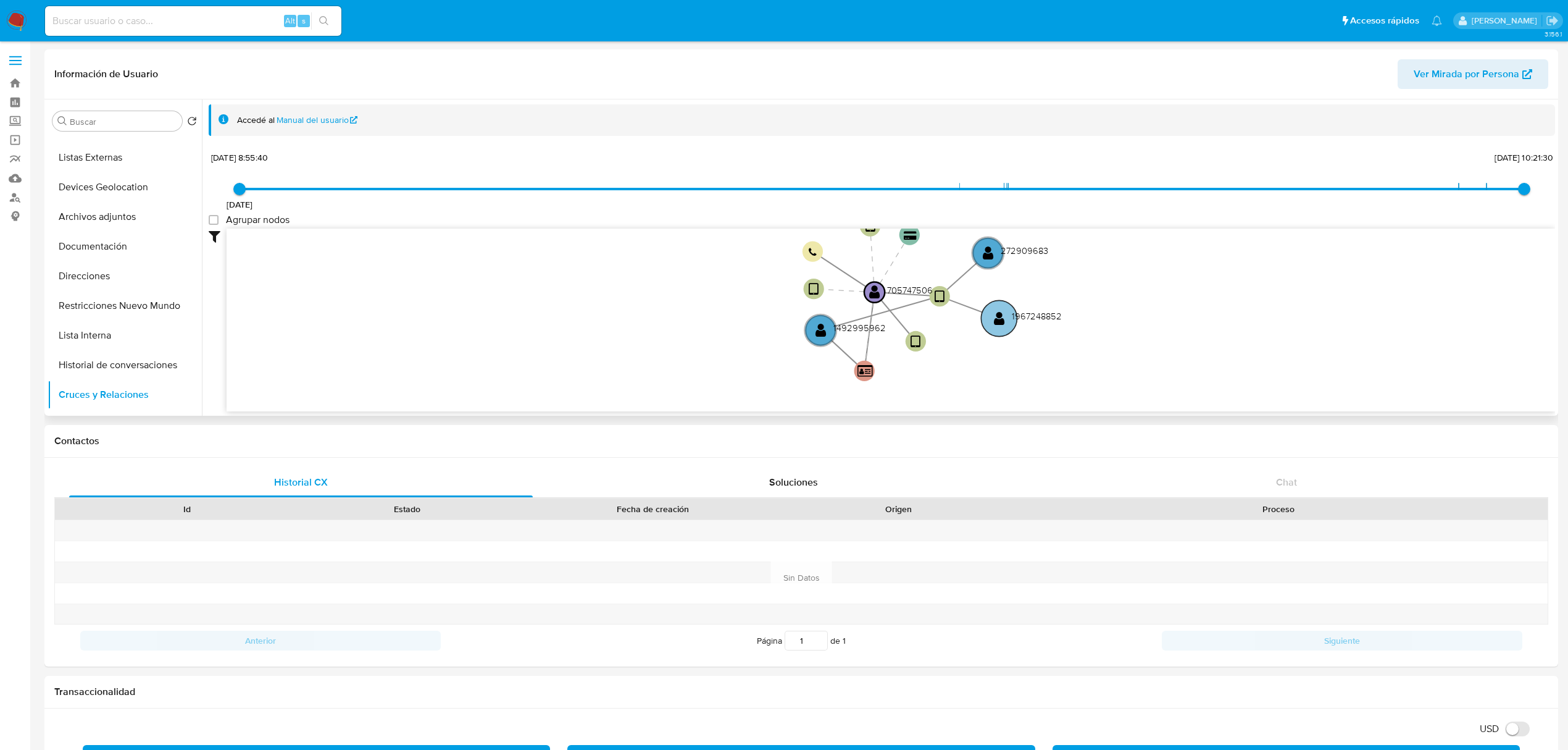
click at [997, 315] on text "" at bounding box center [999, 318] width 11 height 15
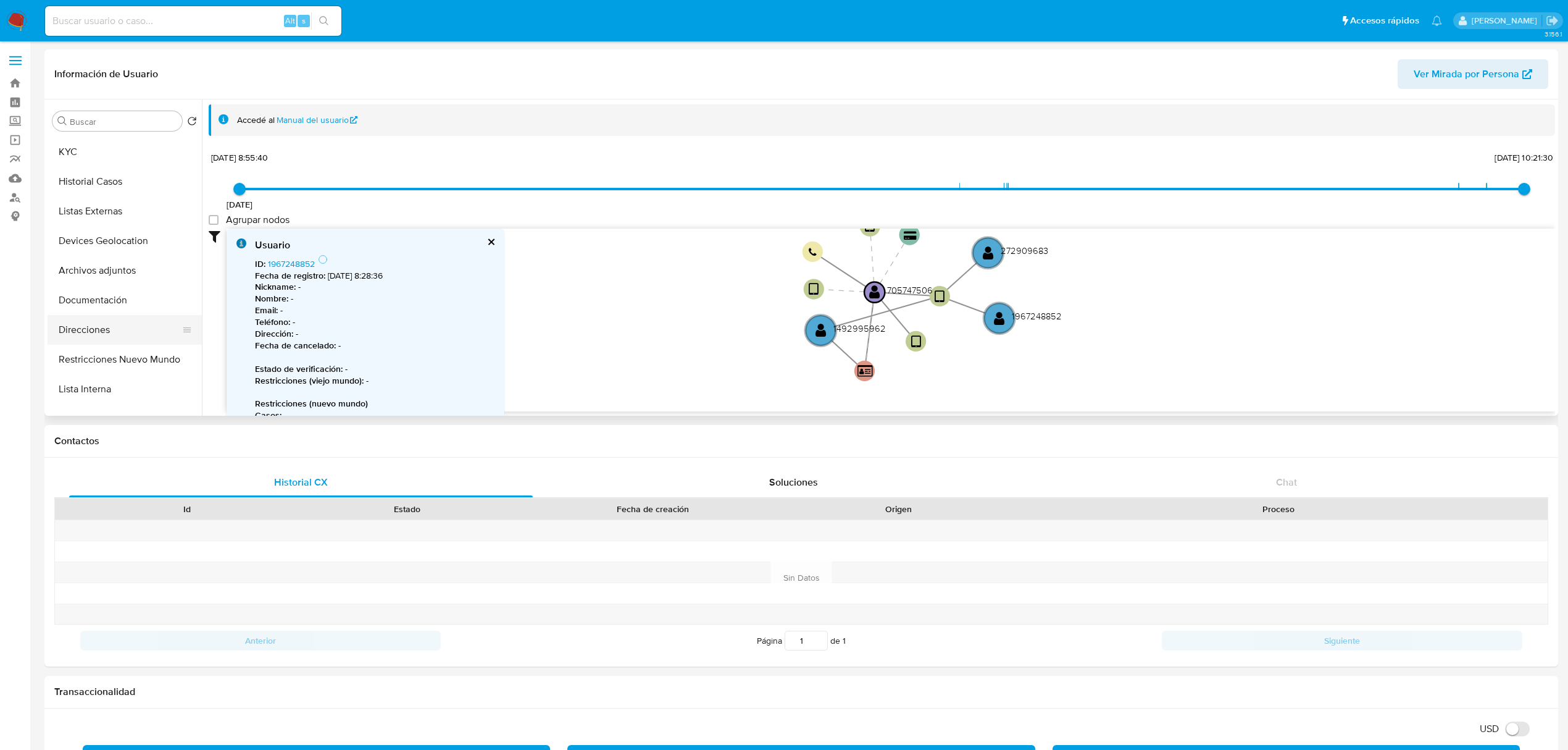
scroll to position [0, 0]
click at [101, 174] on button "KYC" at bounding box center [119, 179] width 144 height 29
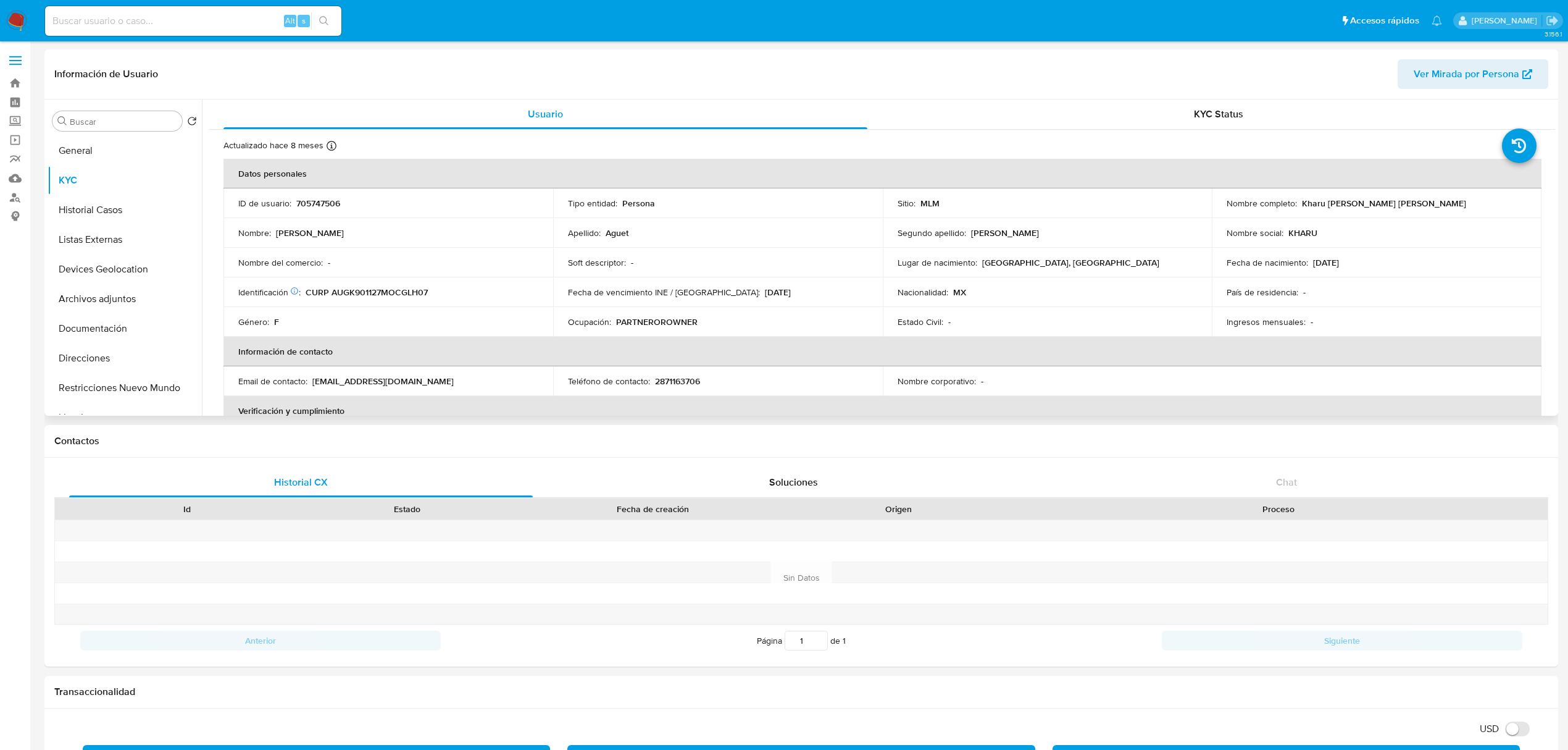
click at [310, 198] on p "705747506" at bounding box center [318, 203] width 44 height 11
copy p "705747506"
click at [128, 395] on button "Cruces y Relaciones" at bounding box center [119, 394] width 144 height 29
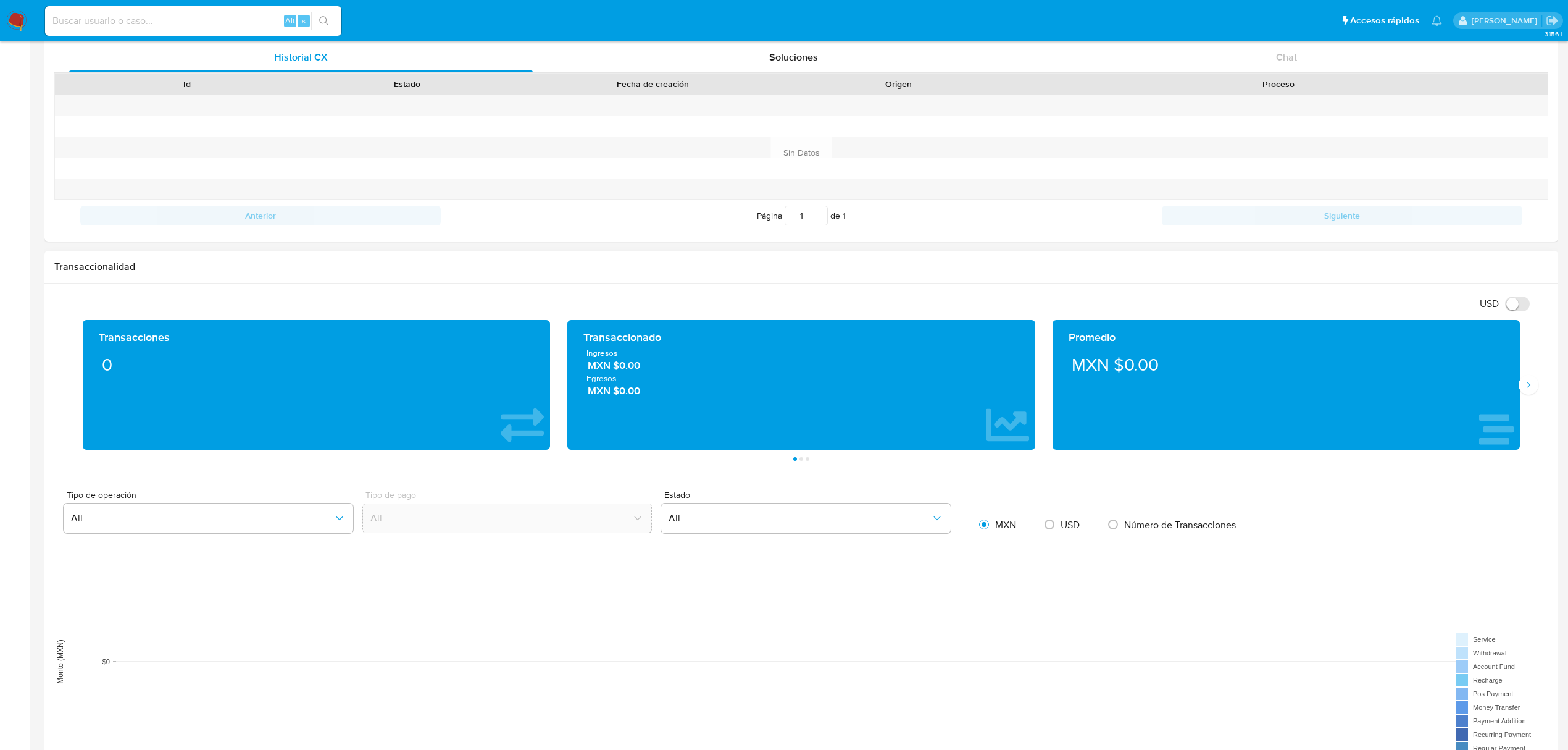
scroll to position [329, 0]
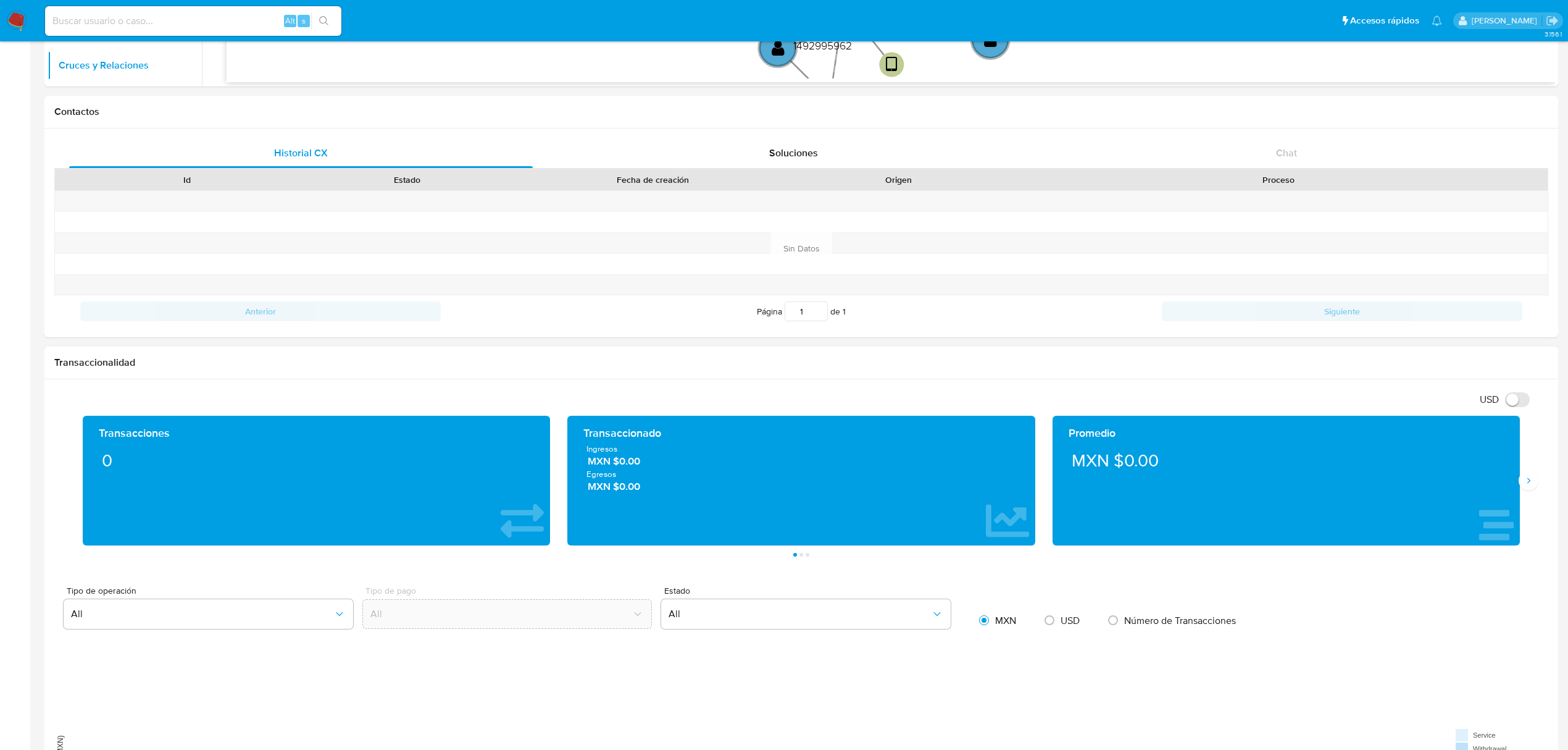
click at [1537, 475] on div "Transacciones 0 Transaccionado Ingresos MXN $0.00 Egresos MXN $0.00 Promedio MX…" at bounding box center [801, 486] width 1494 height 141
click at [1537, 482] on button "Siguiente" at bounding box center [1529, 480] width 20 height 20
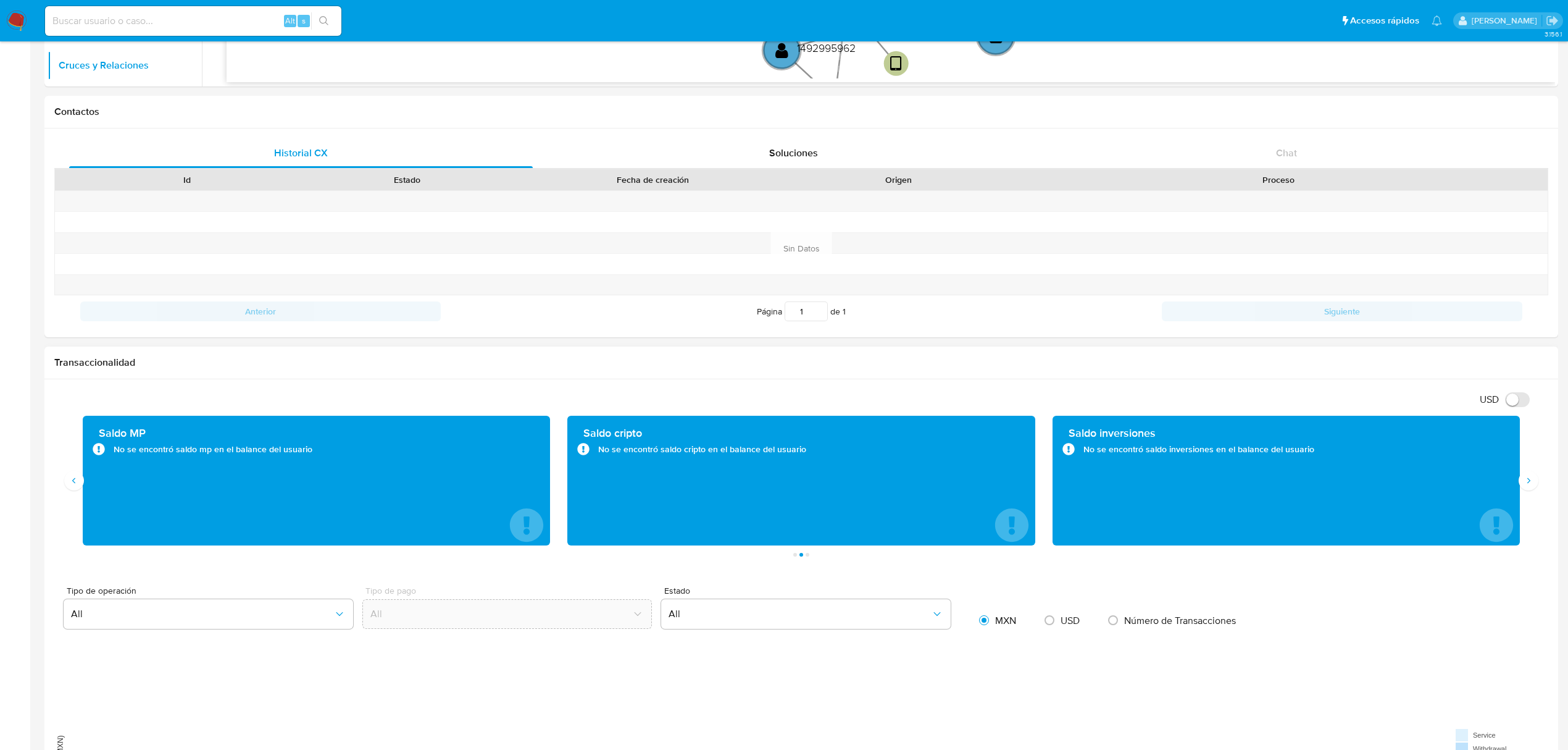
drag, startPoint x: 1535, startPoint y: 482, endPoint x: 1518, endPoint y: 477, distance: 17.7
click at [1534, 482] on button "Siguiente" at bounding box center [1529, 480] width 20 height 20
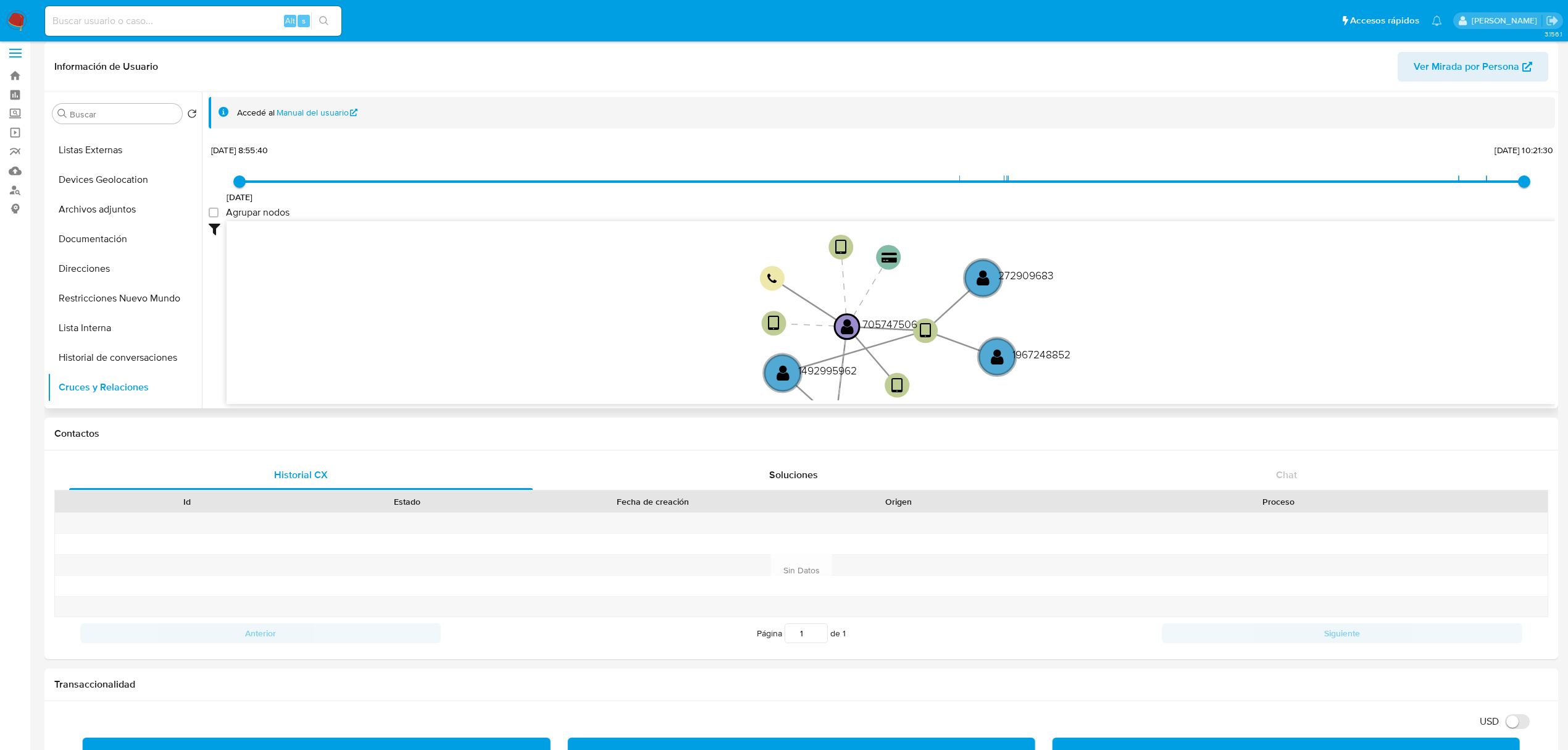
scroll to position [0, 0]
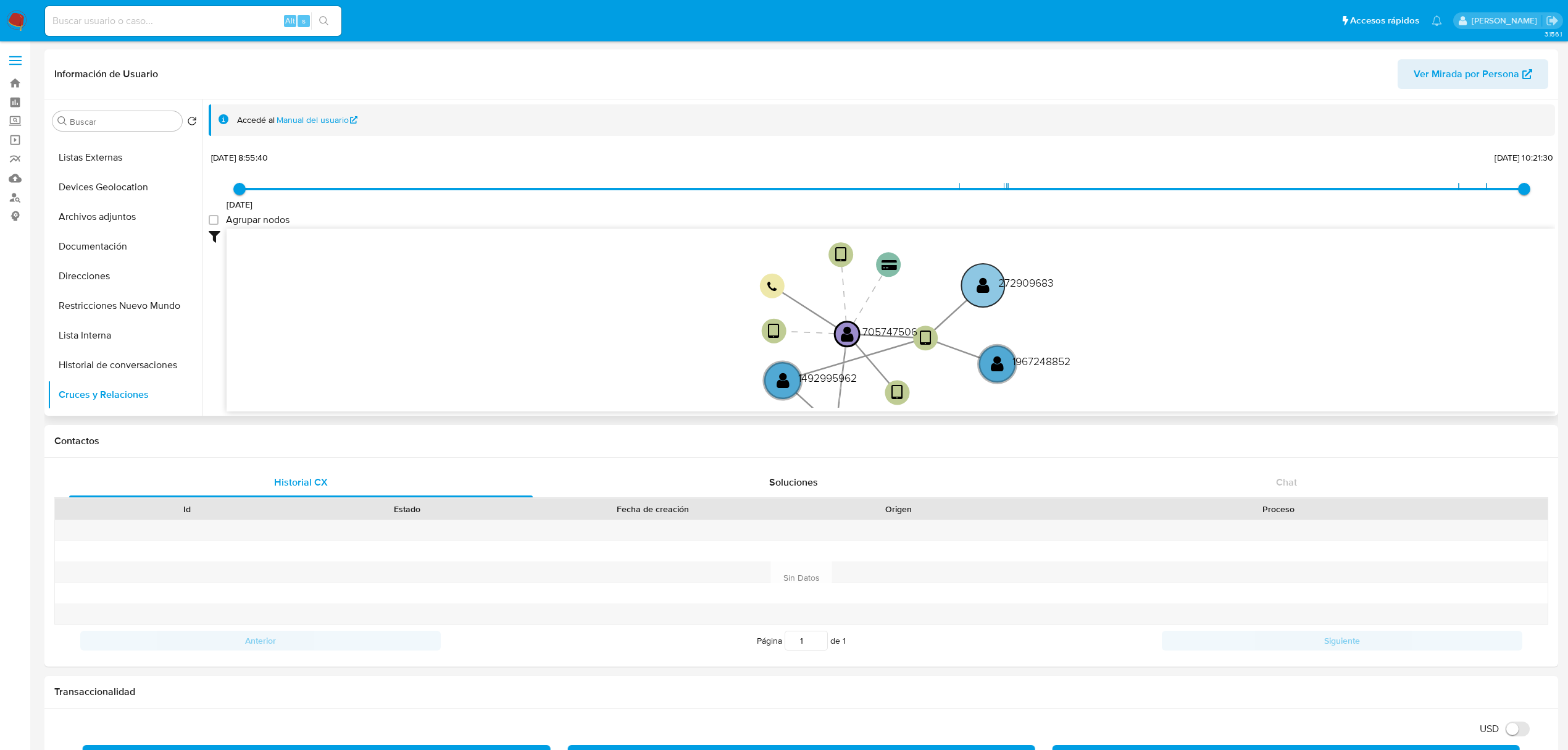
click at [981, 297] on circle at bounding box center [983, 285] width 44 height 44
click at [986, 285] on text "" at bounding box center [983, 285] width 13 height 18
click at [1020, 282] on text "272909683" at bounding box center [1027, 281] width 56 height 16
click at [1020, 282] on text "272909683" at bounding box center [1028, 282] width 56 height 16
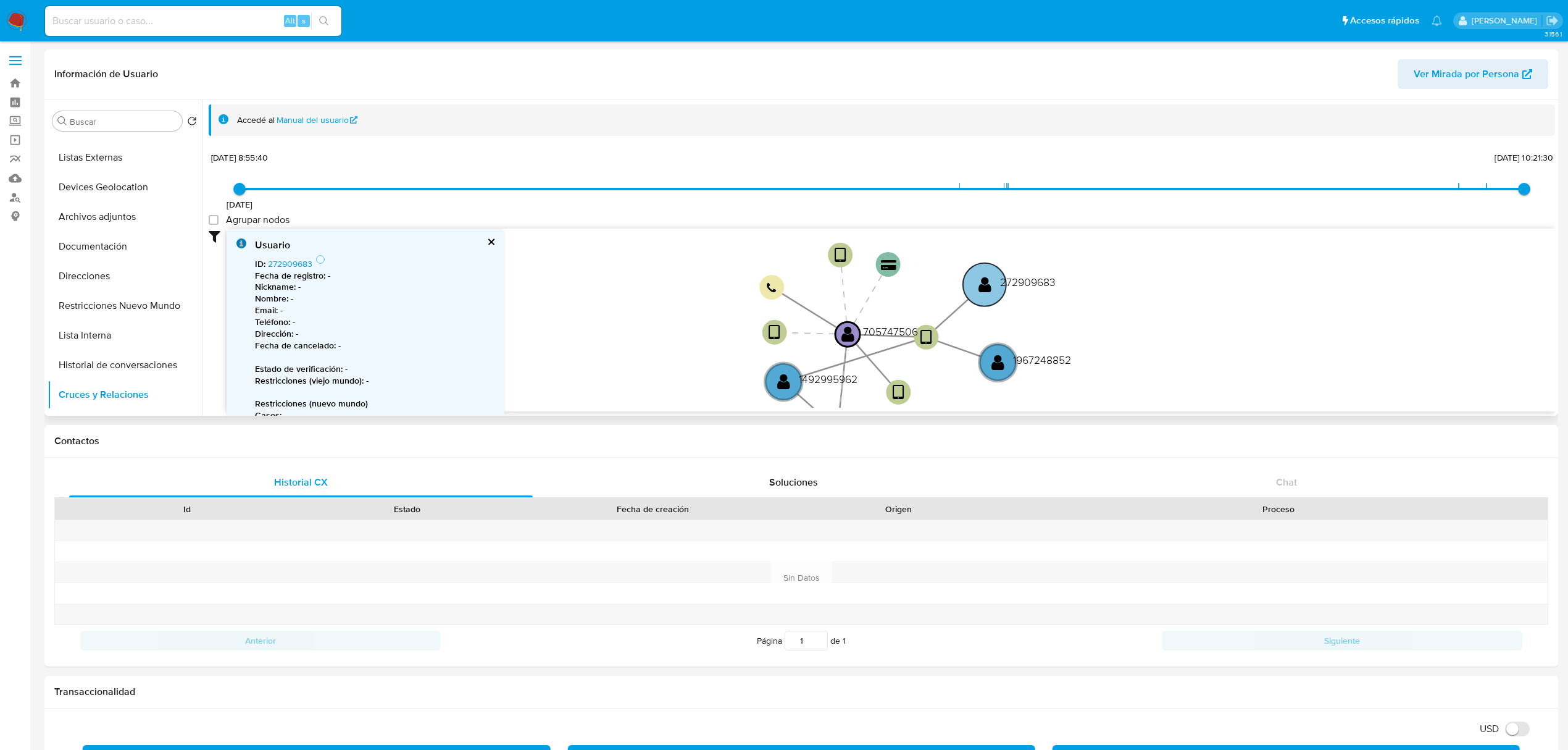
click at [982, 283] on text "" at bounding box center [985, 285] width 13 height 18
click at [982, 283] on text "" at bounding box center [984, 285] width 13 height 18
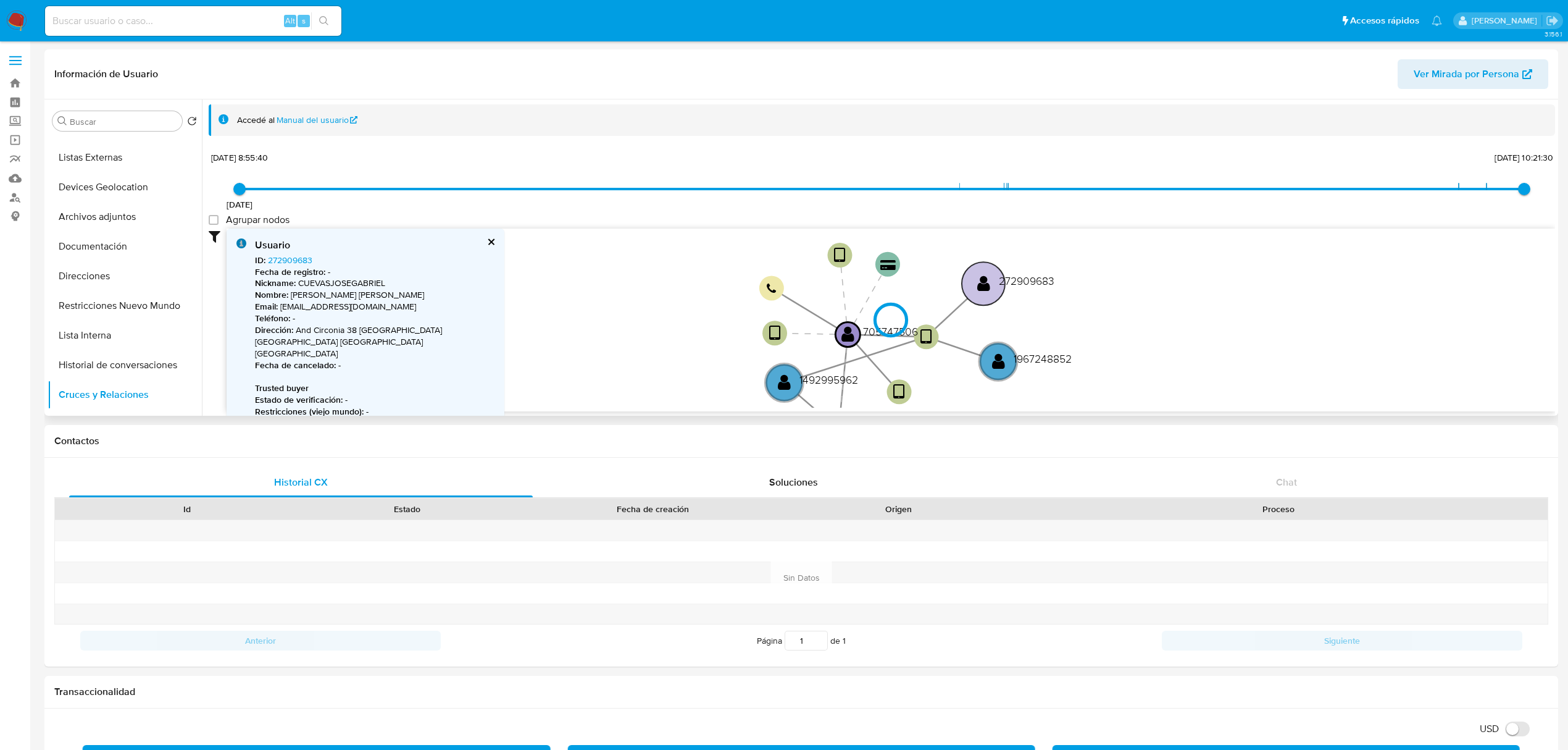
type input "1624473417000"
type input "1755359808000"
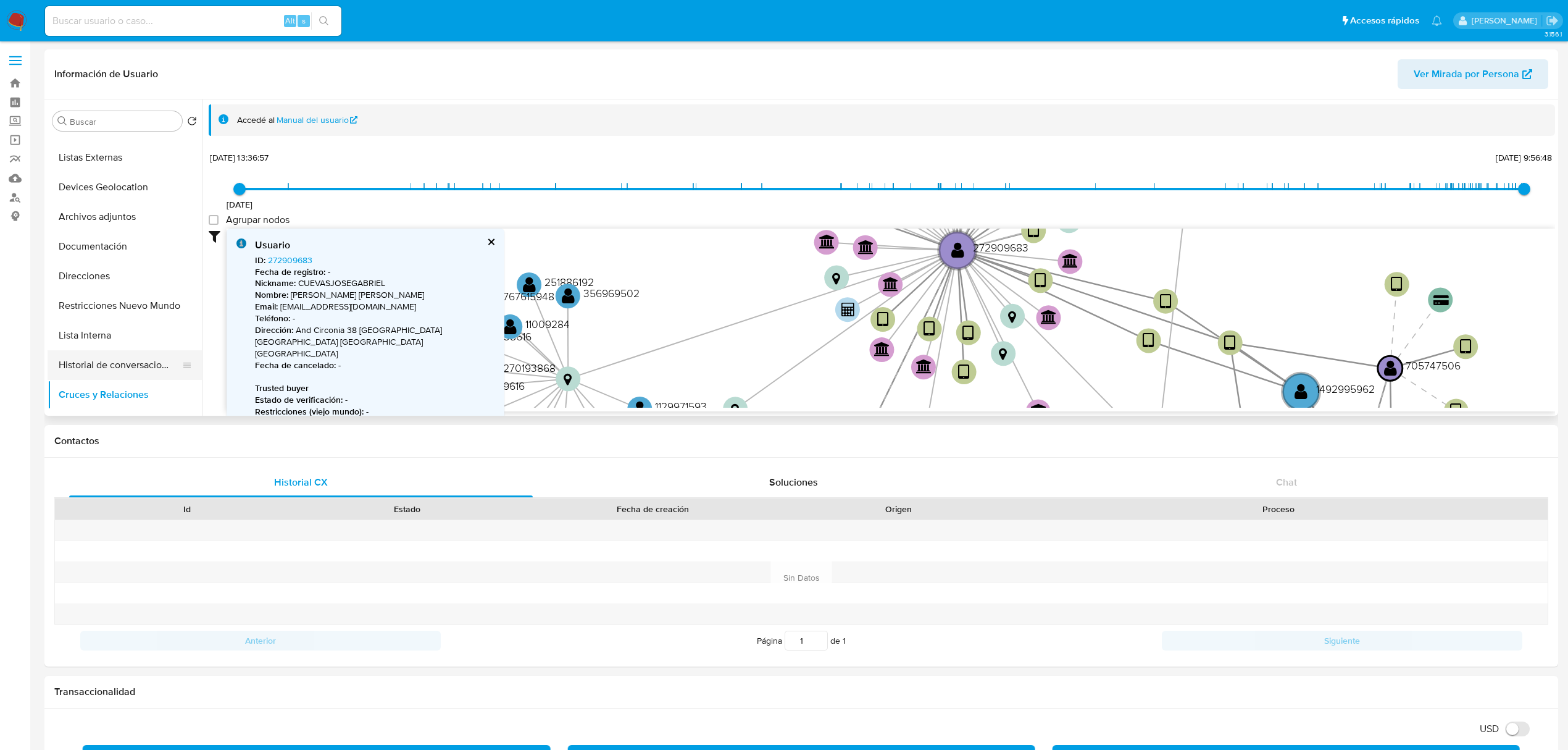
drag, startPoint x: 107, startPoint y: 359, endPoint x: 120, endPoint y: 362, distance: 13.3
click at [109, 359] on button "Historial de conversaciones" at bounding box center [119, 364] width 144 height 29
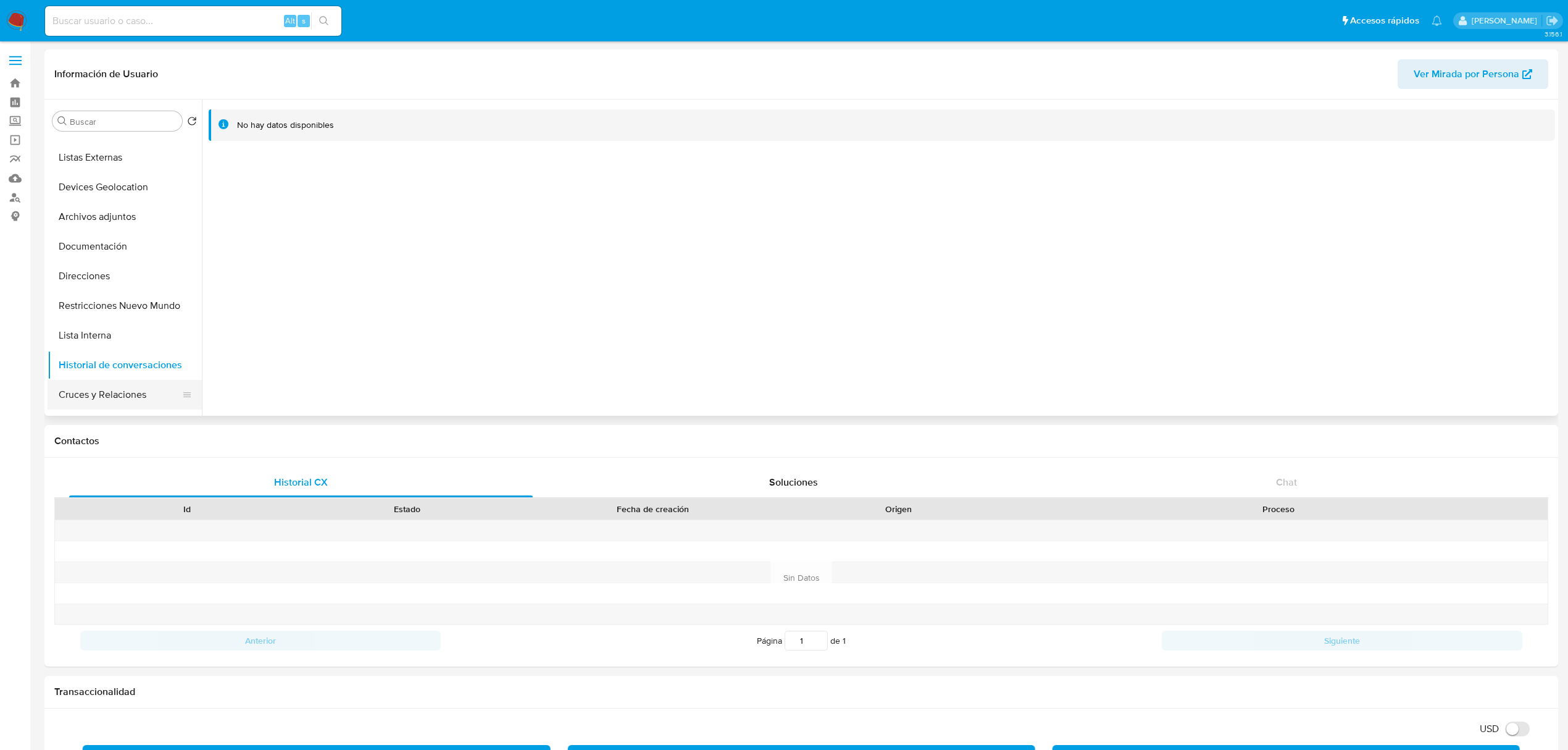
click at [129, 398] on button "Cruces y Relaciones" at bounding box center [119, 394] width 144 height 29
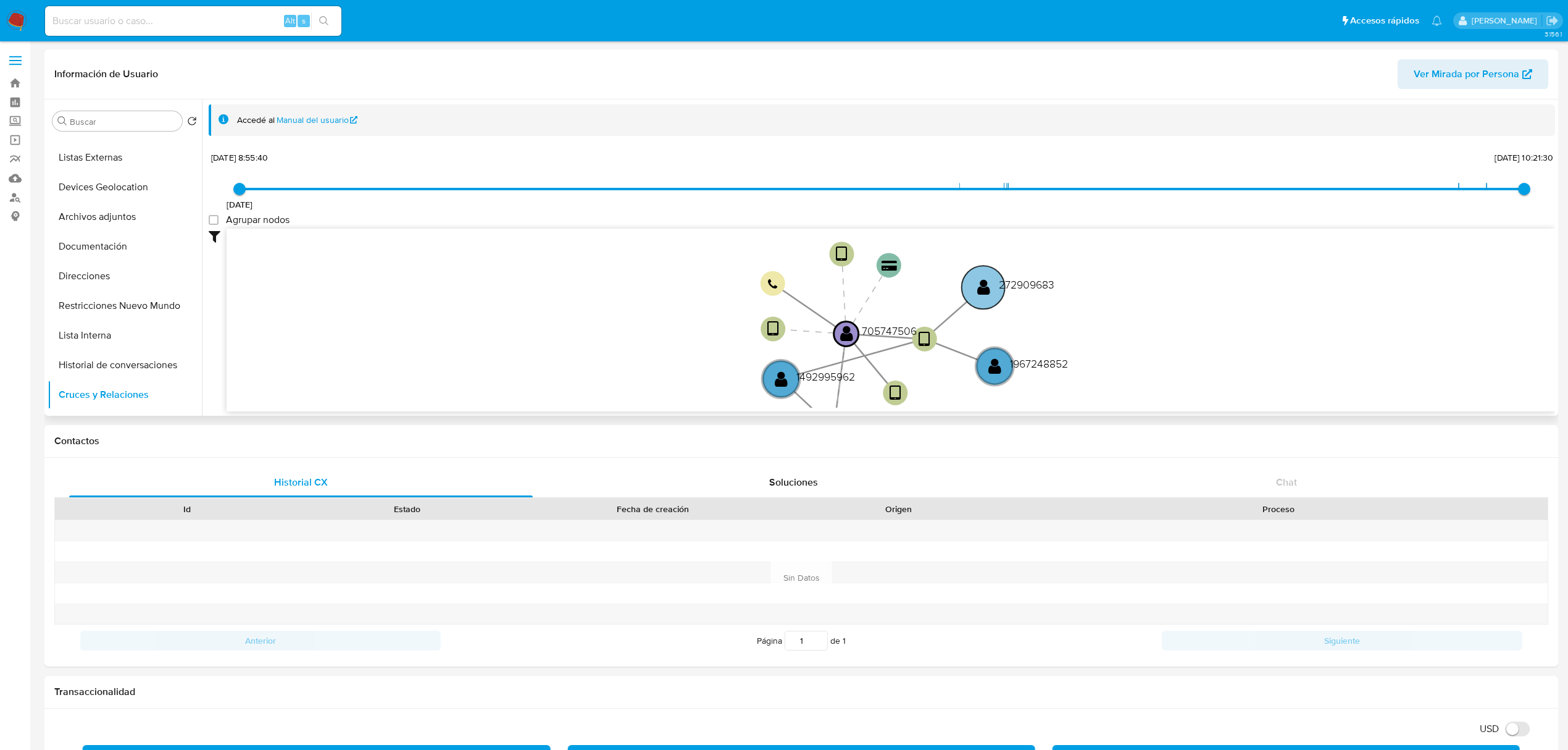
click at [990, 293] on circle at bounding box center [984, 288] width 44 height 44
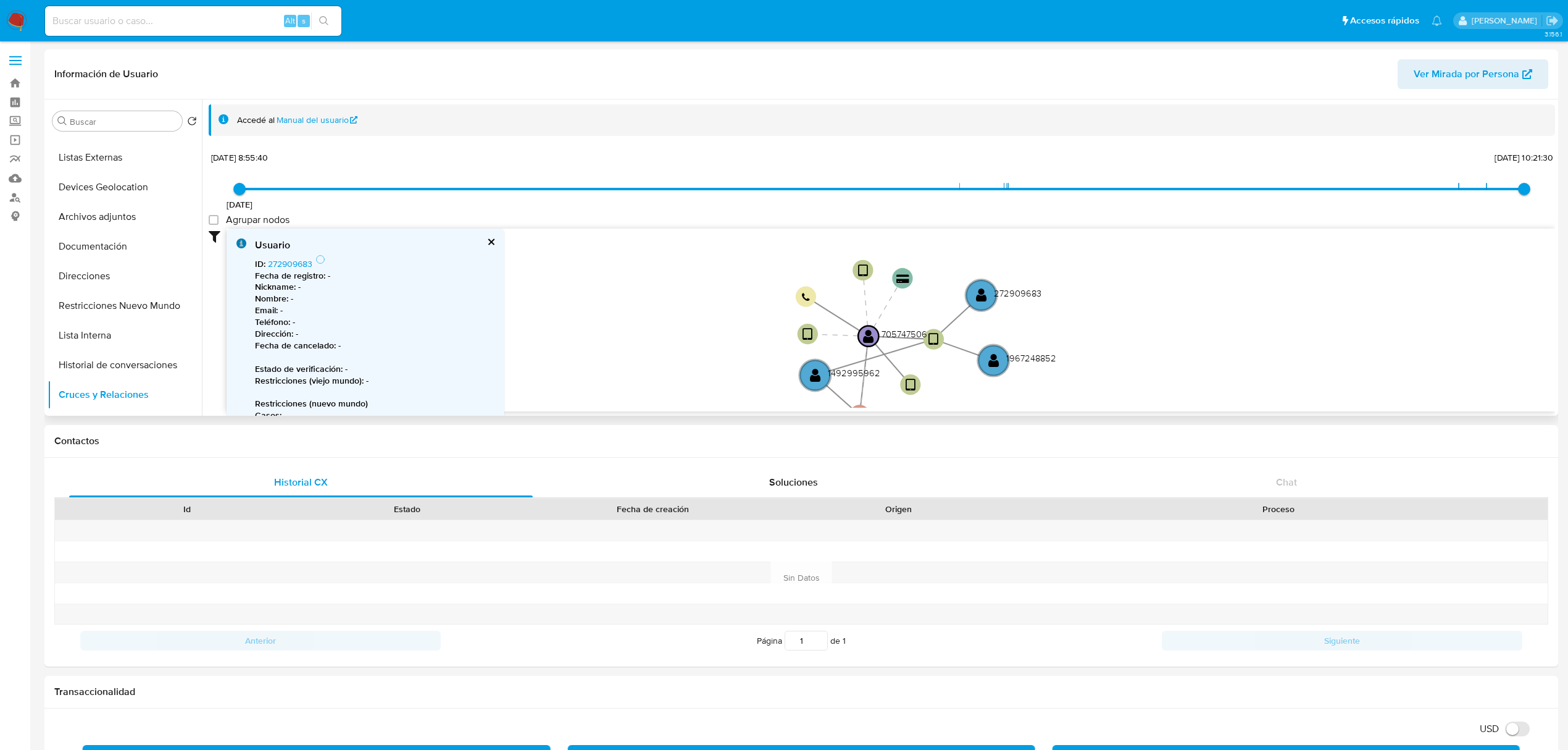
drag, startPoint x: 1166, startPoint y: 329, endPoint x: 1164, endPoint y: 312, distance: 17.1
click at [1166, 326] on icon "device-64e6ad9da7b29dec16c69a04  user-705747506  705747506 device-622228e2088…" at bounding box center [891, 318] width 1329 height 179
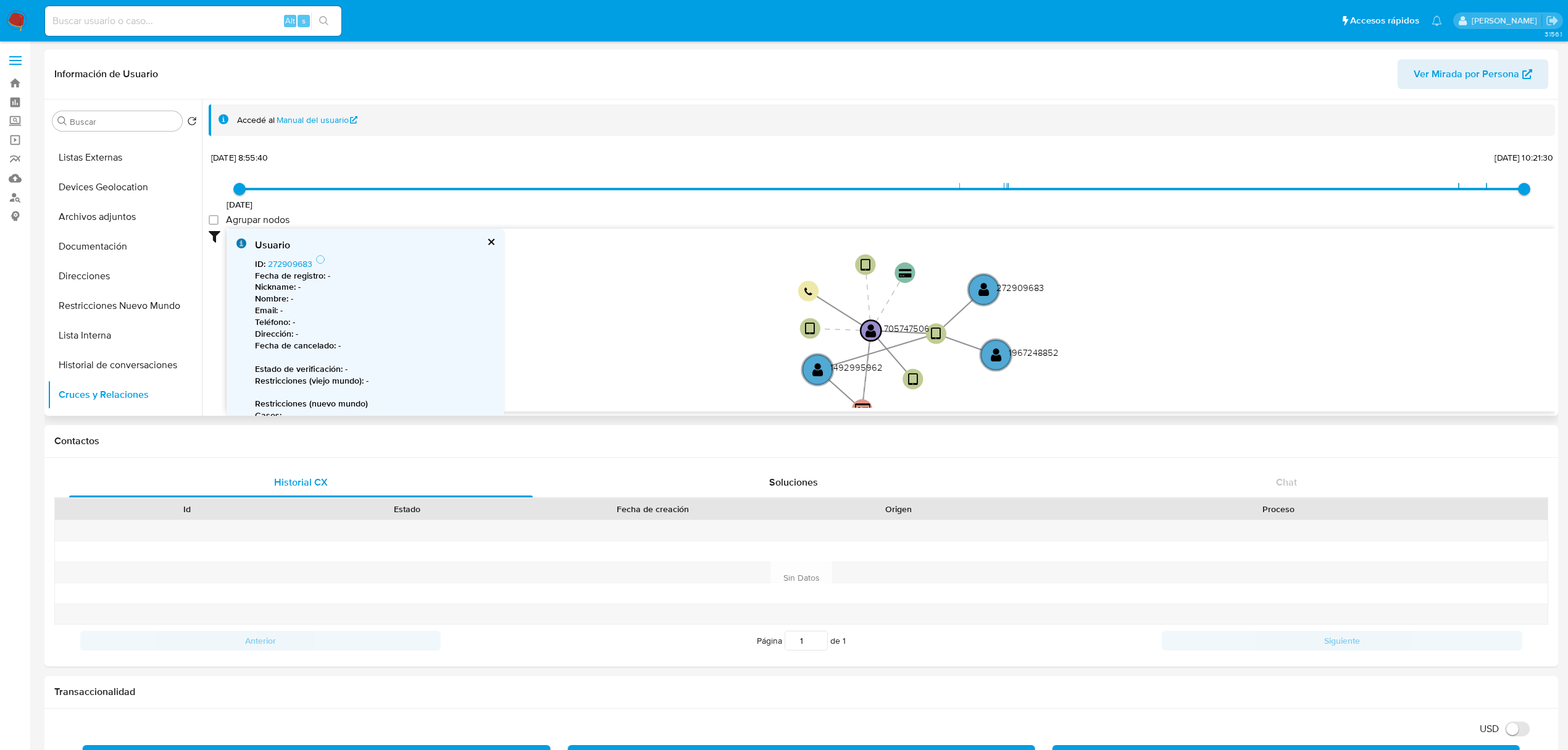
click at [1160, 299] on icon "device-64e6ad9da7b29dec16c69a04  user-705747506  705747506 device-622228e2088…" at bounding box center [891, 318] width 1329 height 179
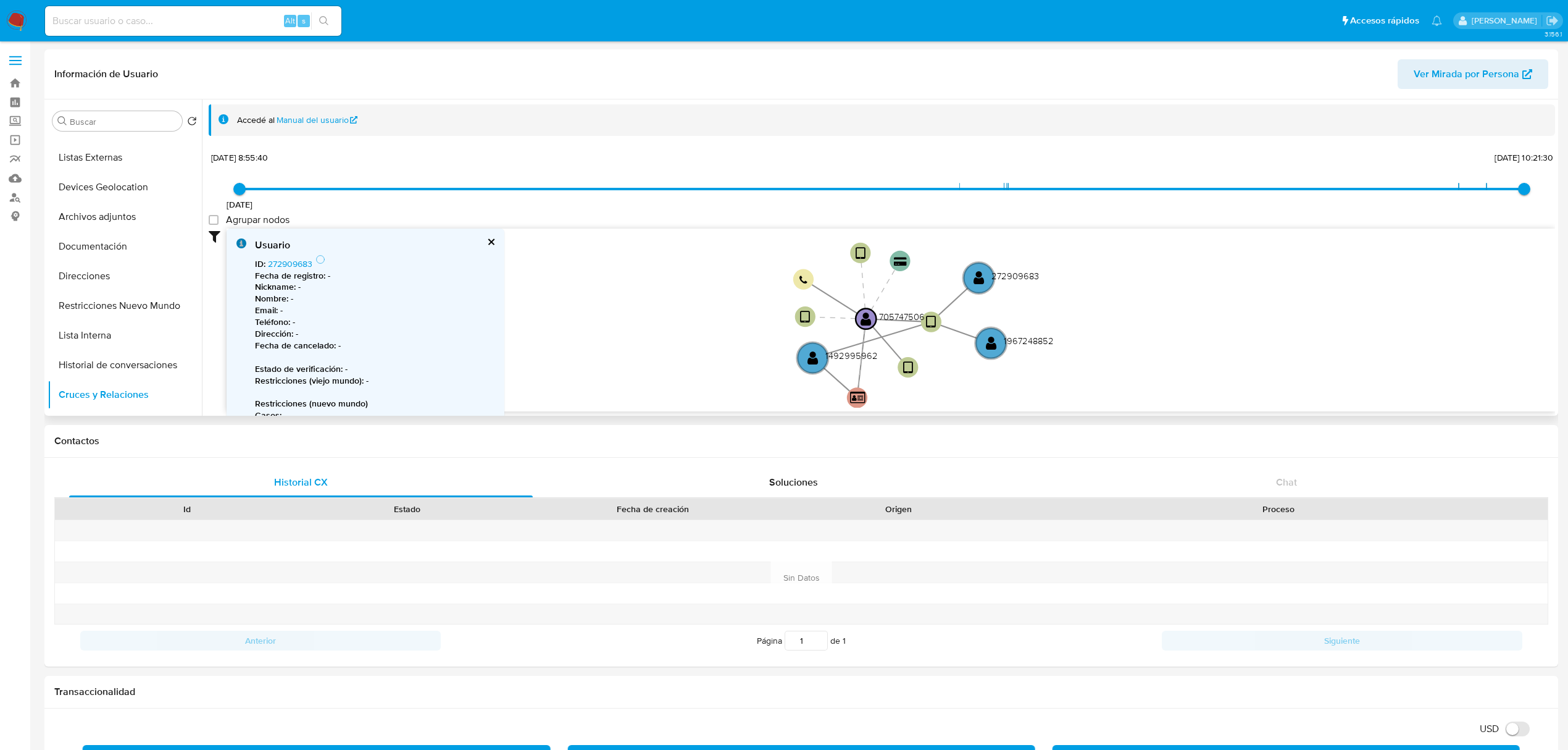
drag, startPoint x: 1161, startPoint y: 320, endPoint x: 1139, endPoint y: 273, distance: 51.9
click at [1139, 273] on icon "device-64e6ad9da7b29dec16c69a04  user-705747506  705747506 device-622228e2088…" at bounding box center [891, 318] width 1329 height 179
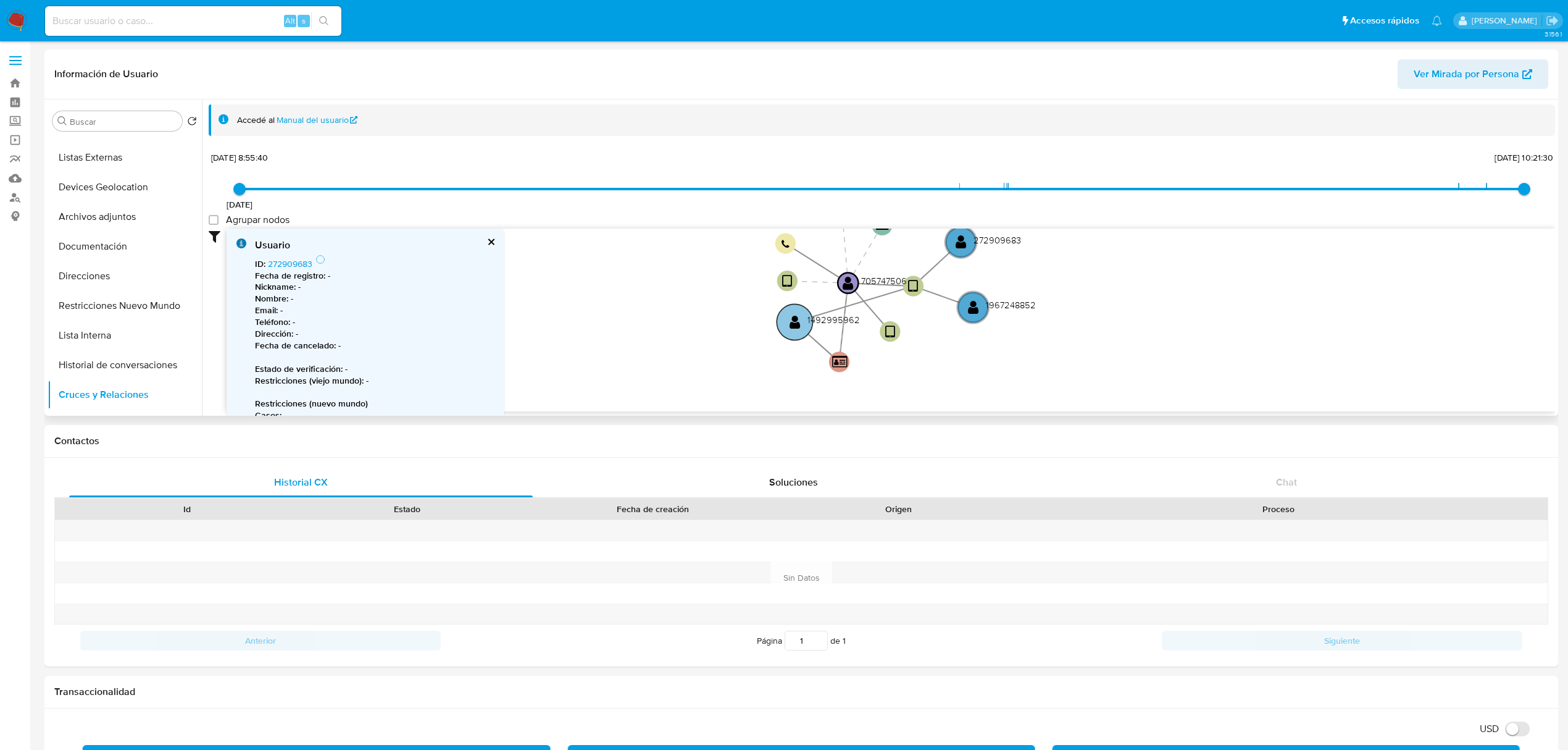
click at [799, 326] on circle at bounding box center [795, 322] width 36 height 36
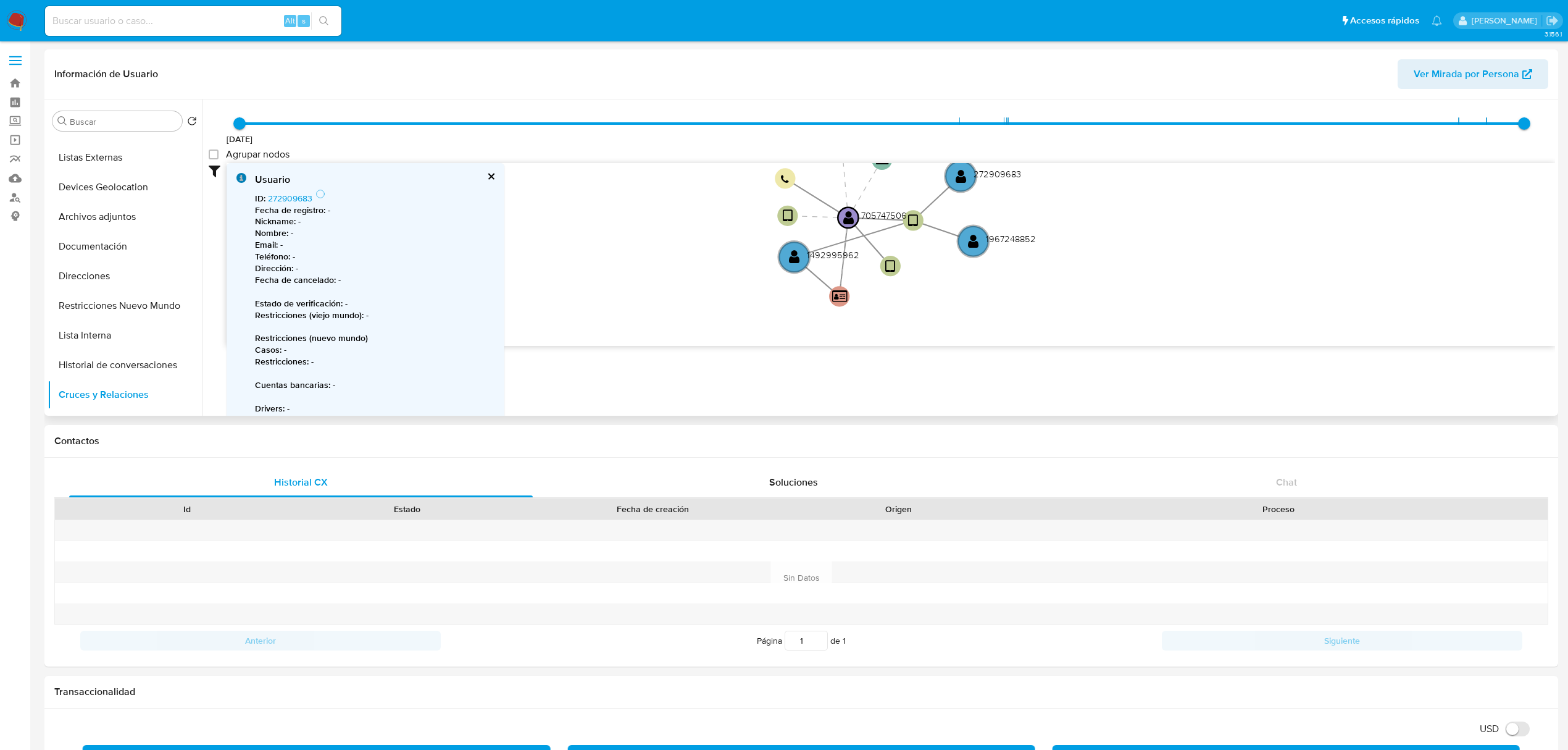
scroll to position [38, 0]
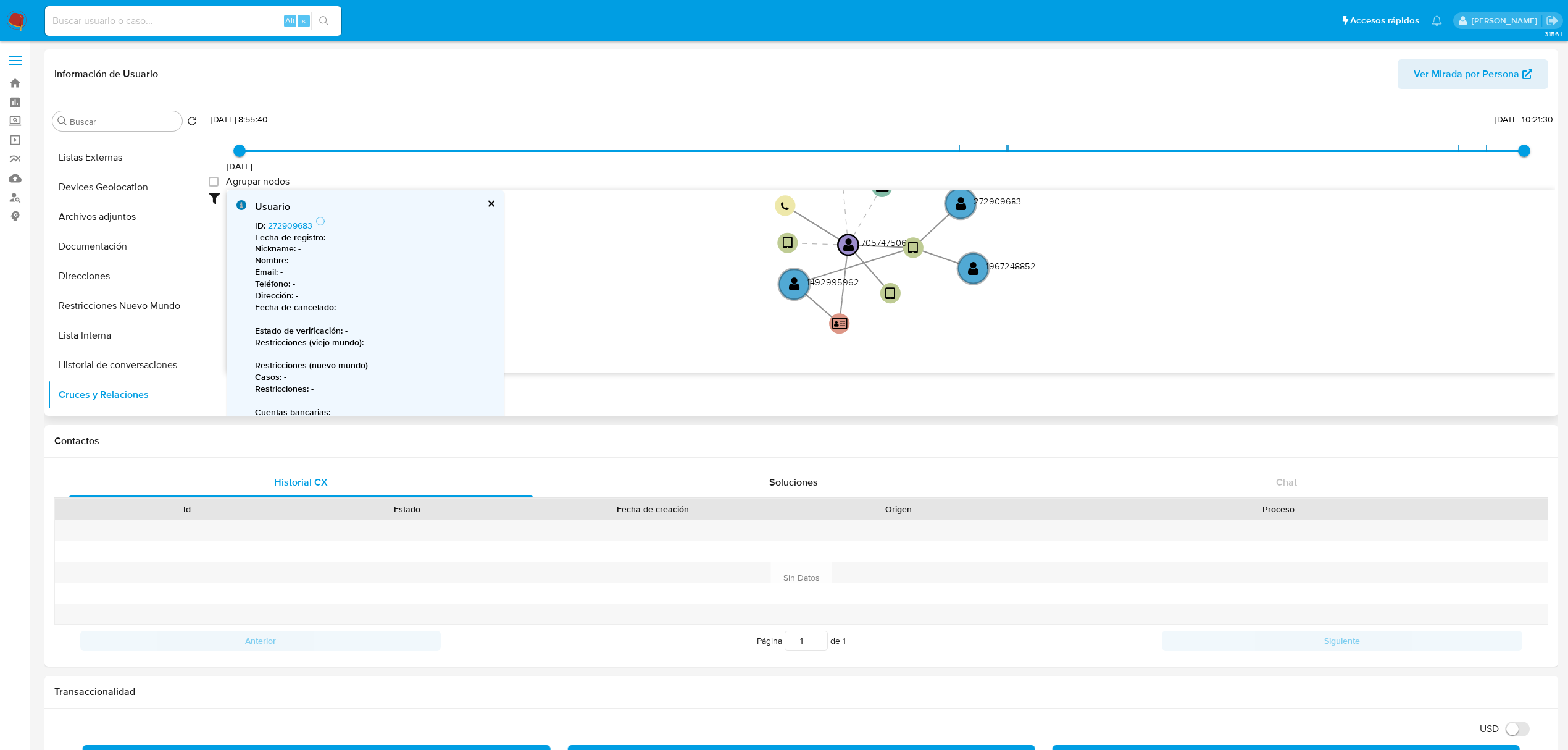
click at [1022, 292] on icon "device-64e6ad9da7b29dec16c69a04  user-705747506  705747506 device-622228e2088…" at bounding box center [891, 279] width 1329 height 179
click at [972, 256] on circle at bounding box center [975, 268] width 36 height 36
click at [487, 203] on button "cerrar" at bounding box center [490, 203] width 8 height 8
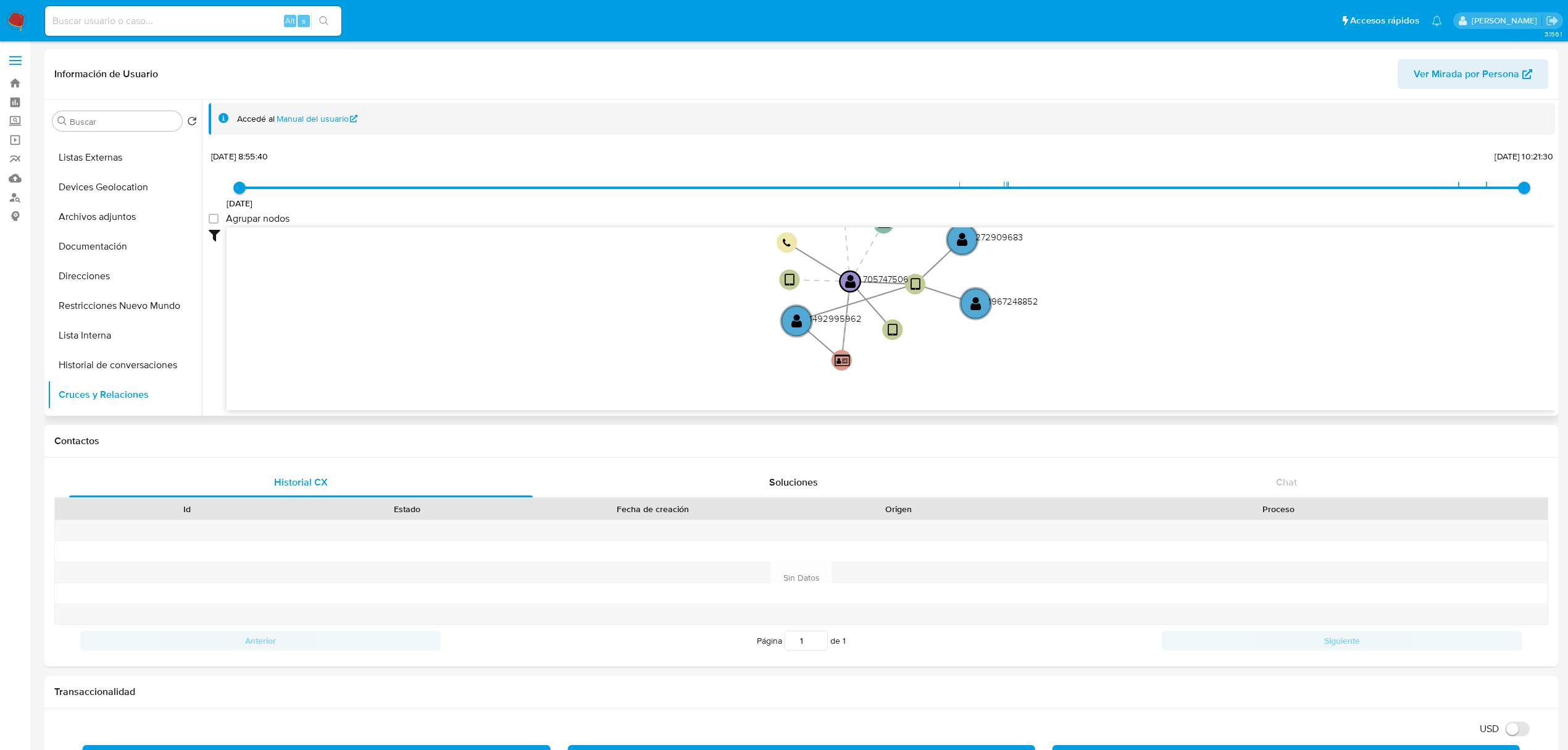
scroll to position [0, 0]
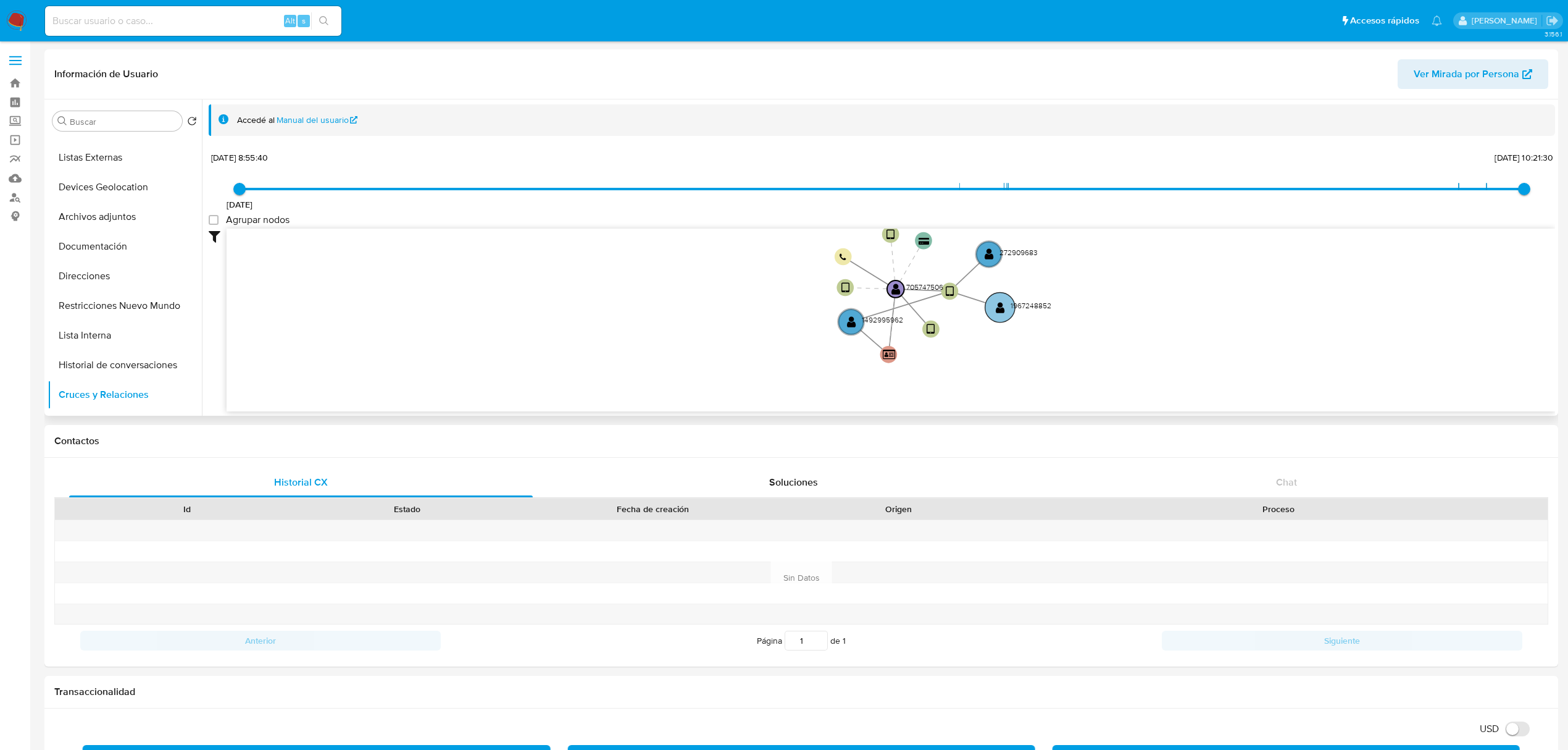
click at [998, 316] on circle at bounding box center [1000, 307] width 29 height 29
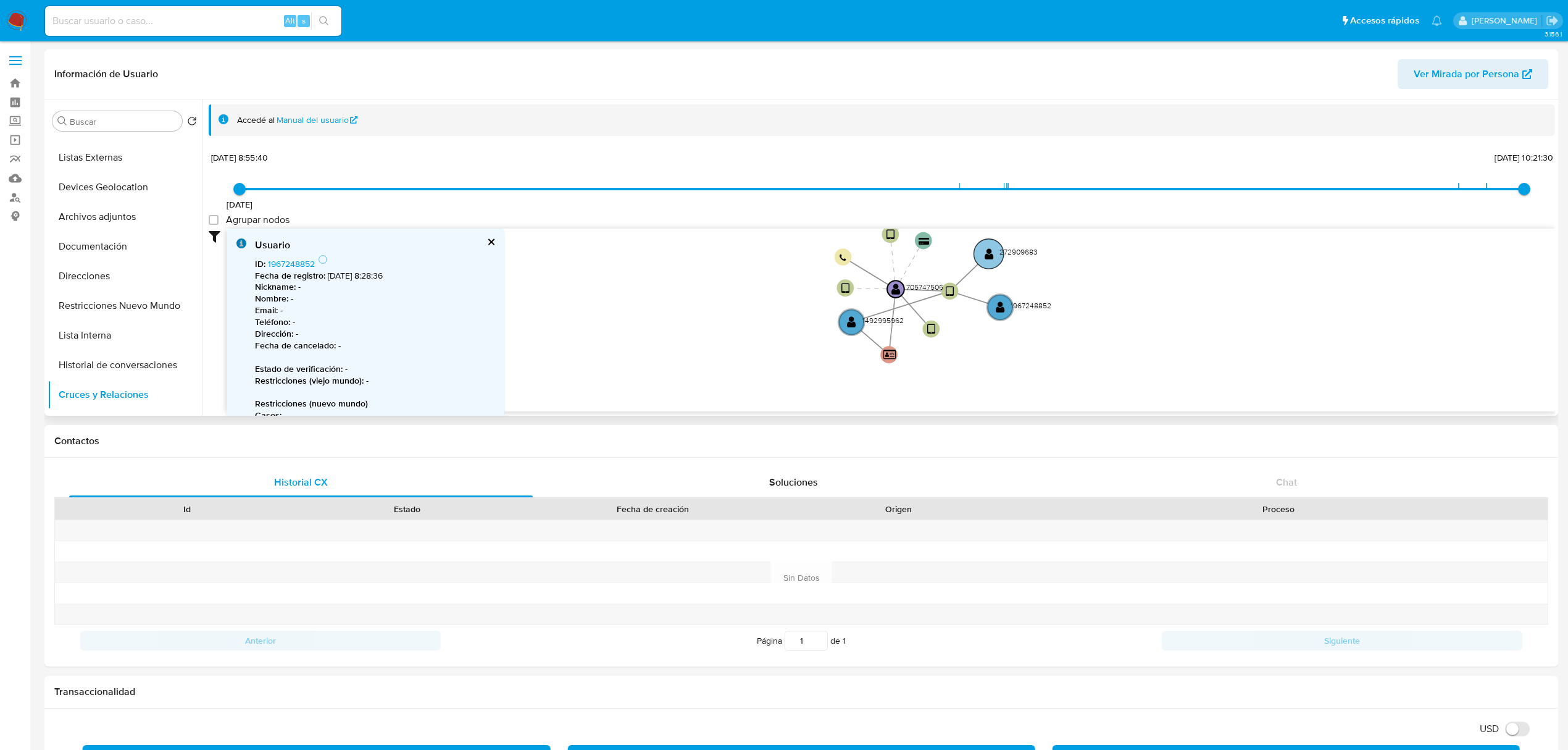
click at [990, 242] on circle at bounding box center [988, 253] width 29 height 29
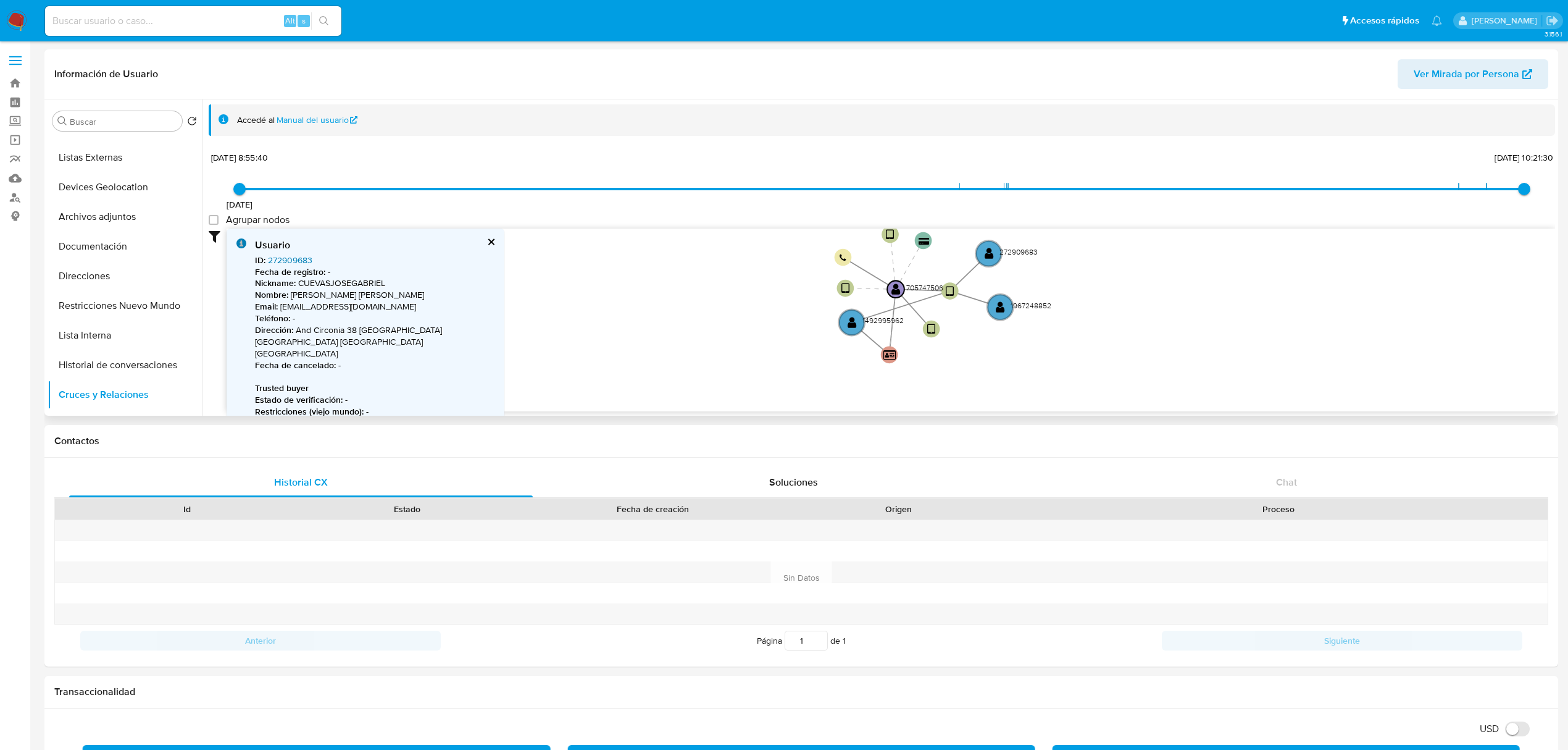
click at [287, 262] on link "272909683" at bounding box center [290, 260] width 44 height 12
click at [492, 240] on button "cerrar" at bounding box center [490, 242] width 8 height 8
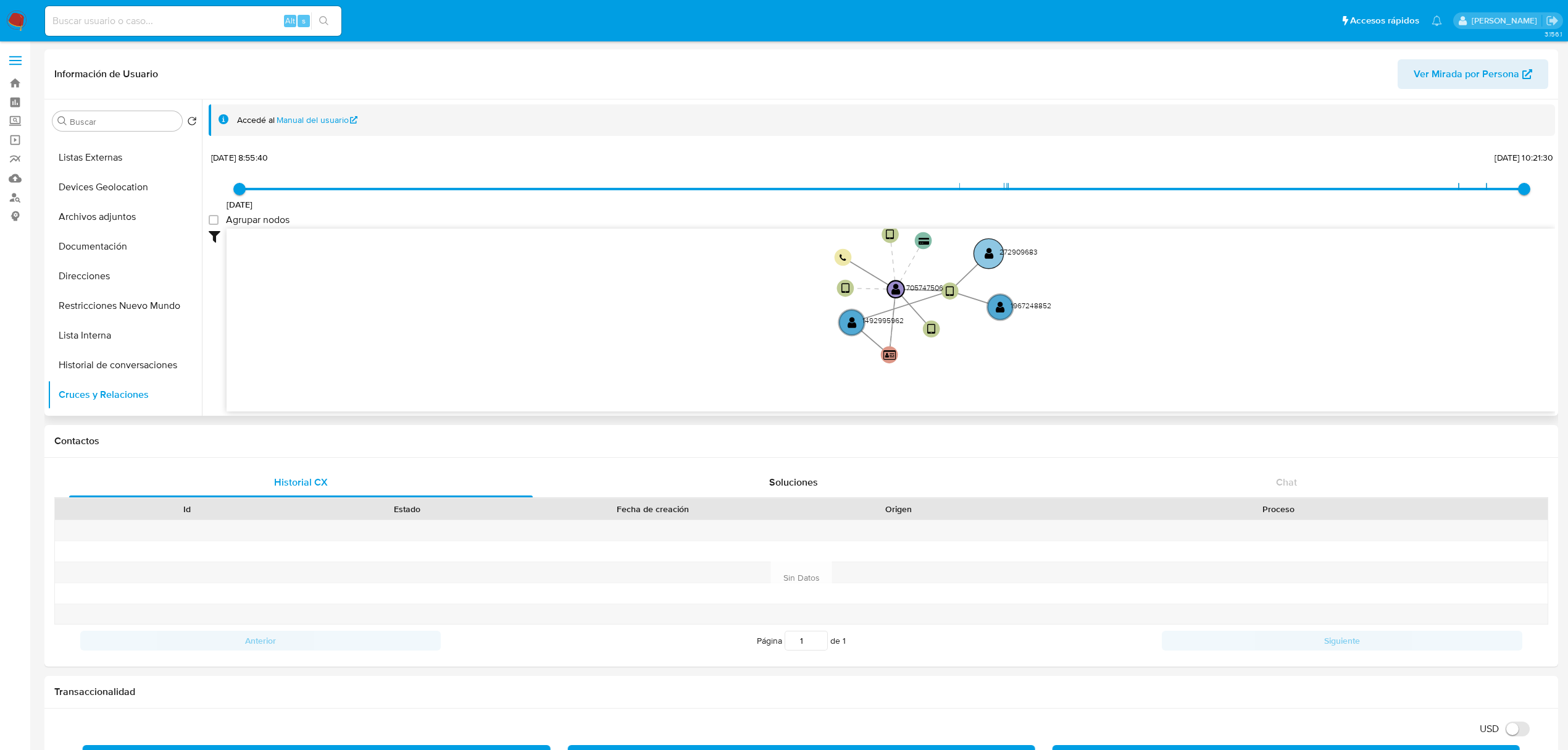
click at [990, 257] on text "" at bounding box center [989, 254] width 9 height 12
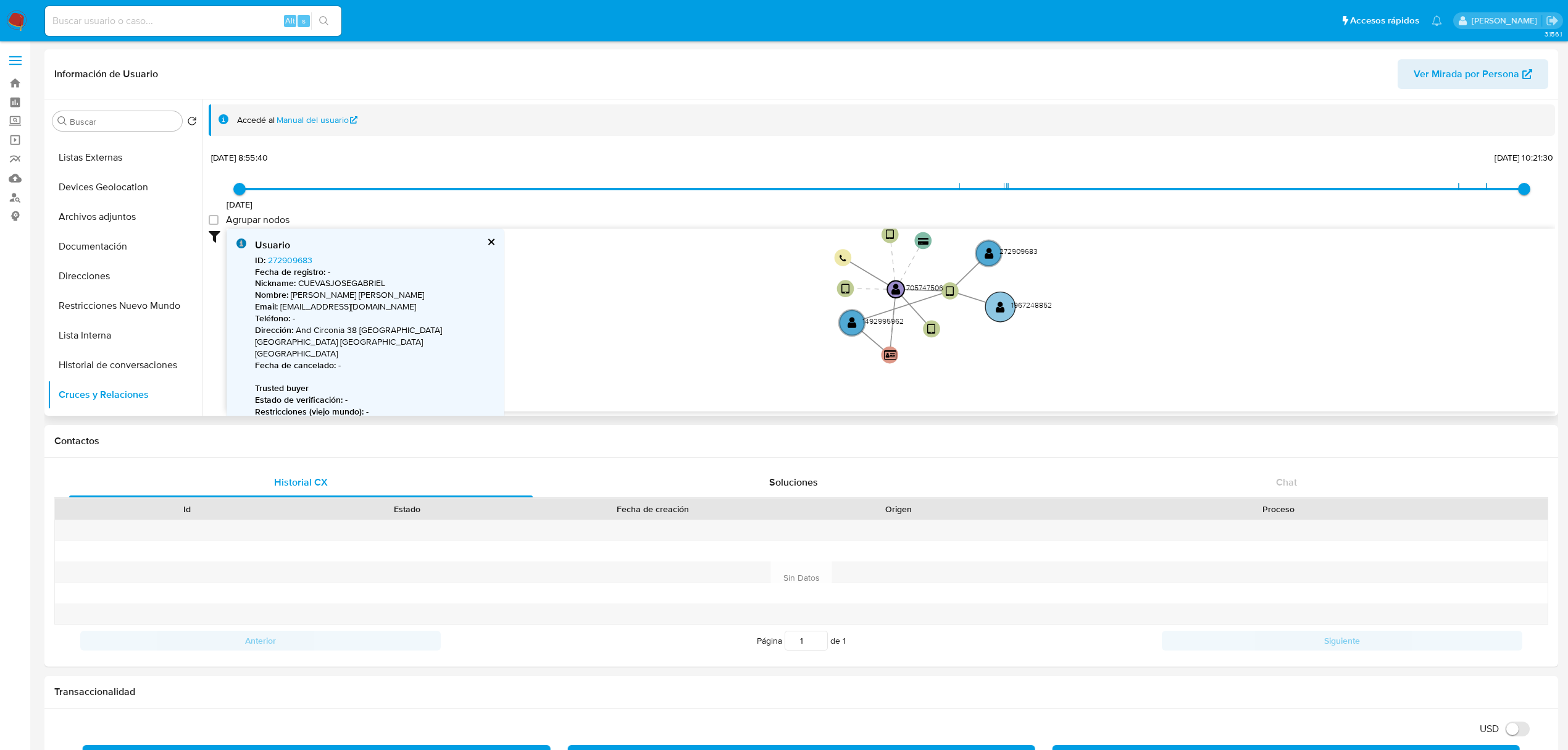
click at [999, 315] on circle at bounding box center [1000, 306] width 29 height 29
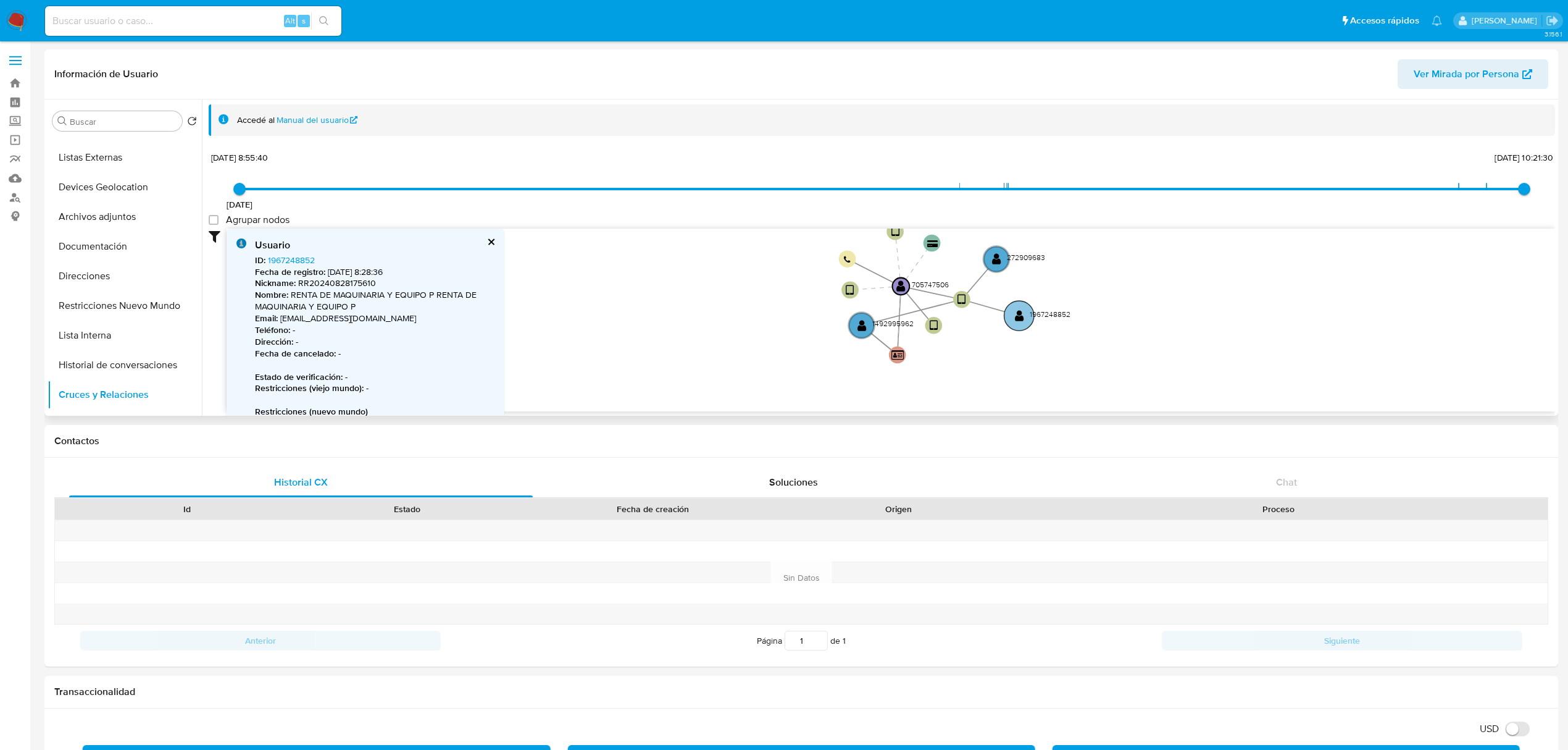
drag, startPoint x: 1001, startPoint y: 315, endPoint x: 1019, endPoint y: 324, distance: 20.1
click at [1019, 324] on circle at bounding box center [1019, 315] width 29 height 29
click at [868, 325] on circle at bounding box center [859, 324] width 29 height 29
click at [861, 325] on text "" at bounding box center [859, 324] width 9 height 12
click at [1001, 312] on text "" at bounding box center [1004, 317] width 9 height 12
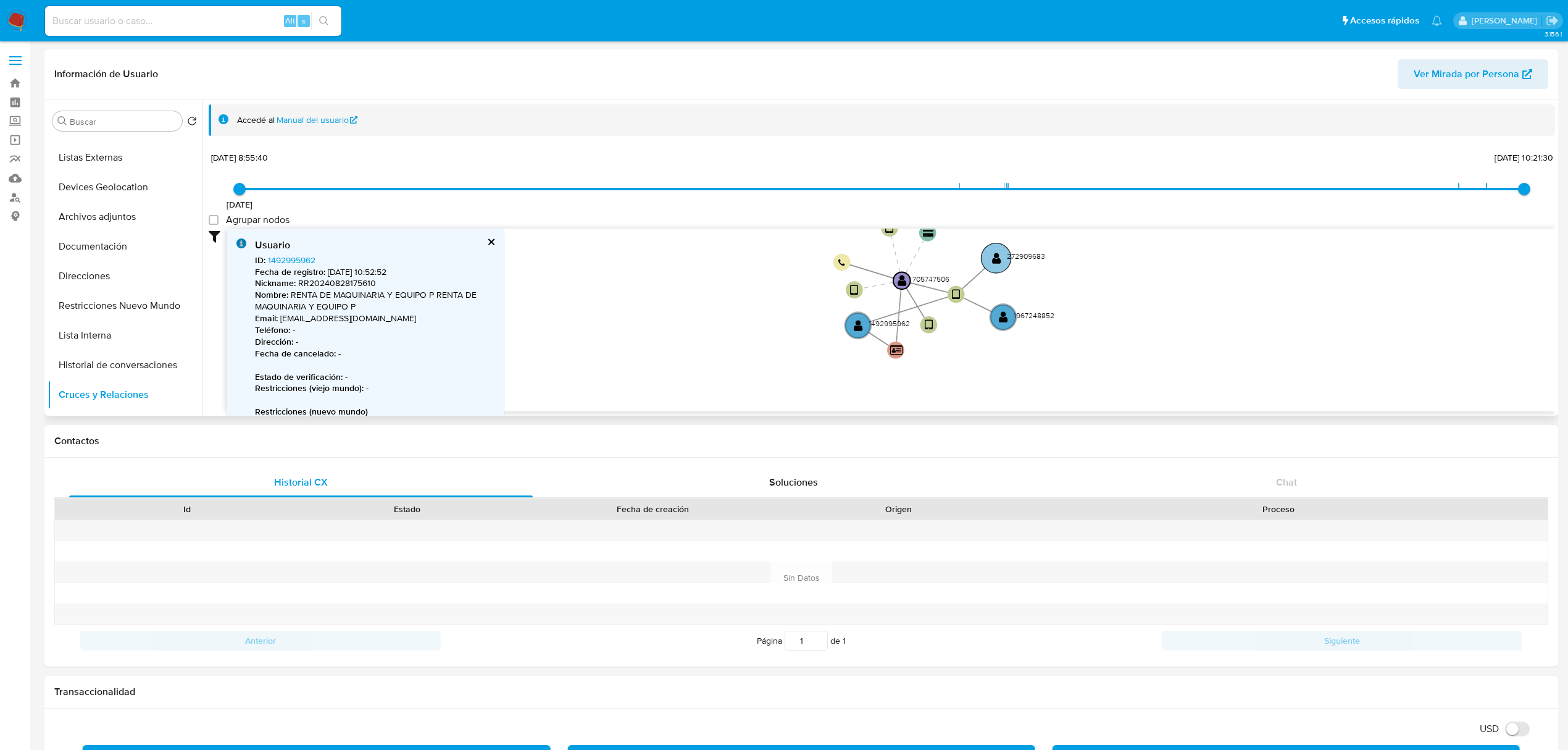
click at [995, 256] on text "" at bounding box center [997, 258] width 9 height 12
click at [492, 242] on button "cerrar" at bounding box center [490, 242] width 8 height 8
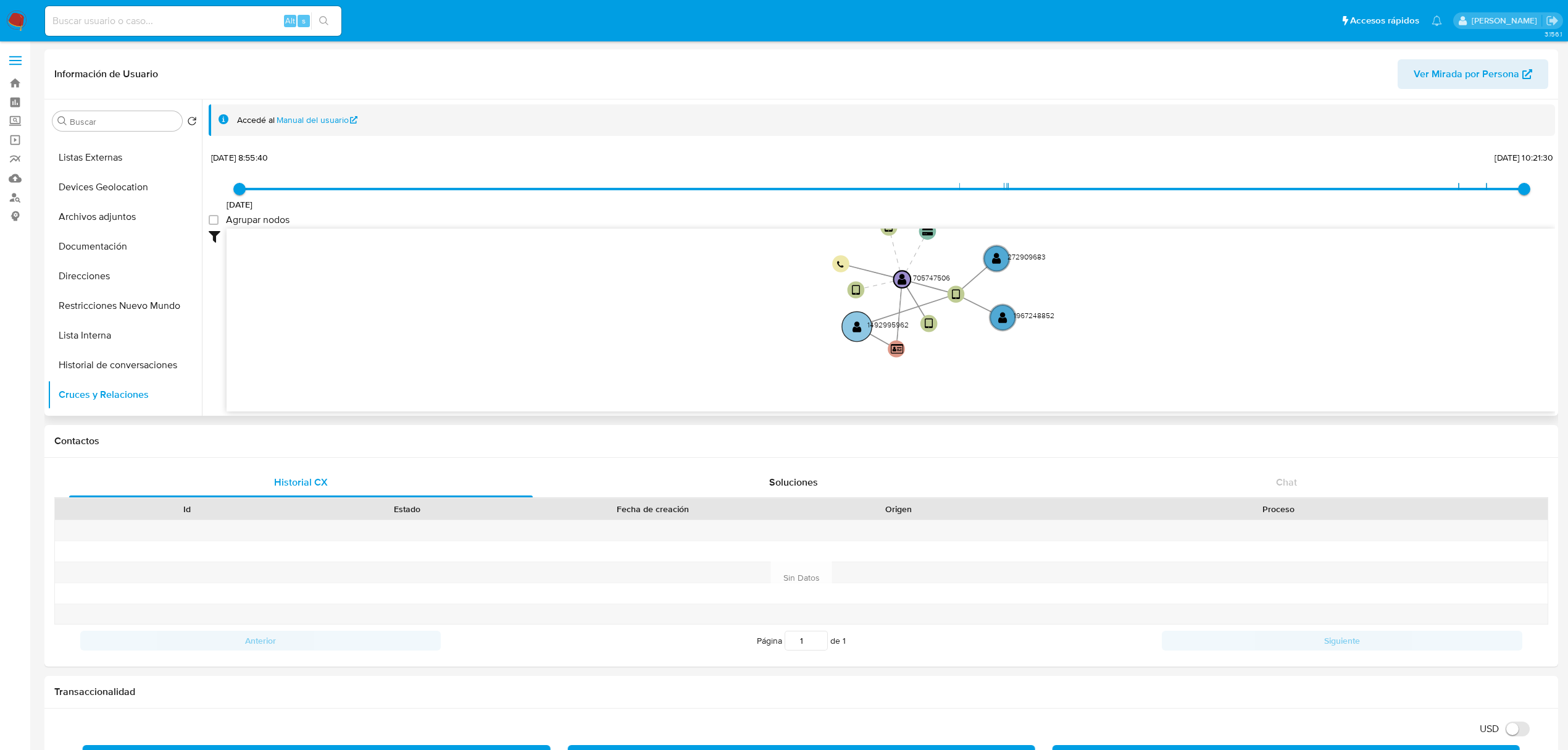
click at [855, 322] on text "" at bounding box center [857, 327] width 9 height 12
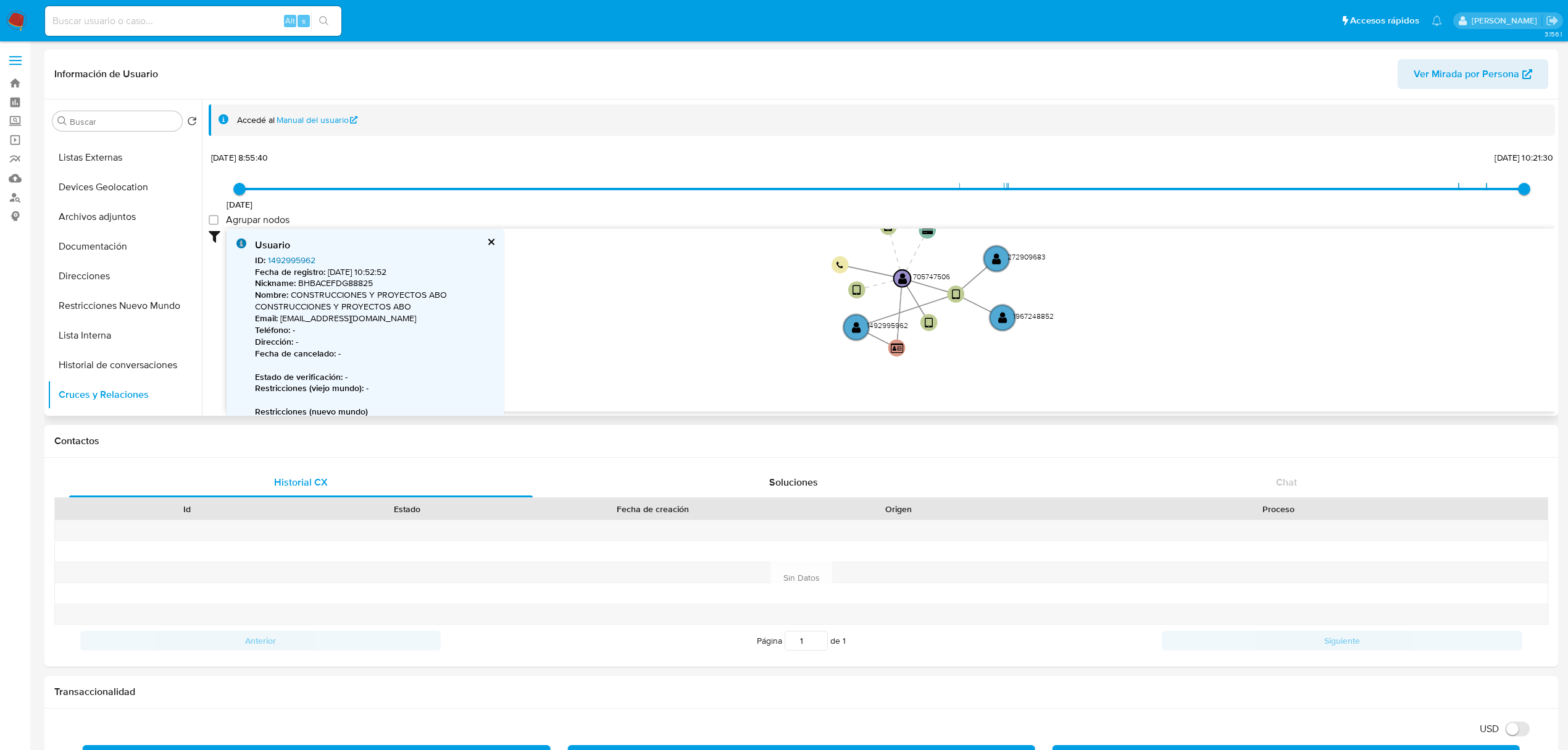
click at [299, 254] on link "1492995962" at bounding box center [291, 260] width 47 height 12
click at [979, 363] on icon "device-64e6ad9da7b29dec16c69a04  user-705747506  705747506 device-622228e2088…" at bounding box center [891, 318] width 1329 height 179
click at [993, 315] on circle at bounding box center [1002, 315] width 29 height 29
click at [1004, 318] on text "" at bounding box center [1003, 315] width 9 height 12
drag, startPoint x: 1001, startPoint y: 327, endPoint x: 1003, endPoint y: 354, distance: 27.1
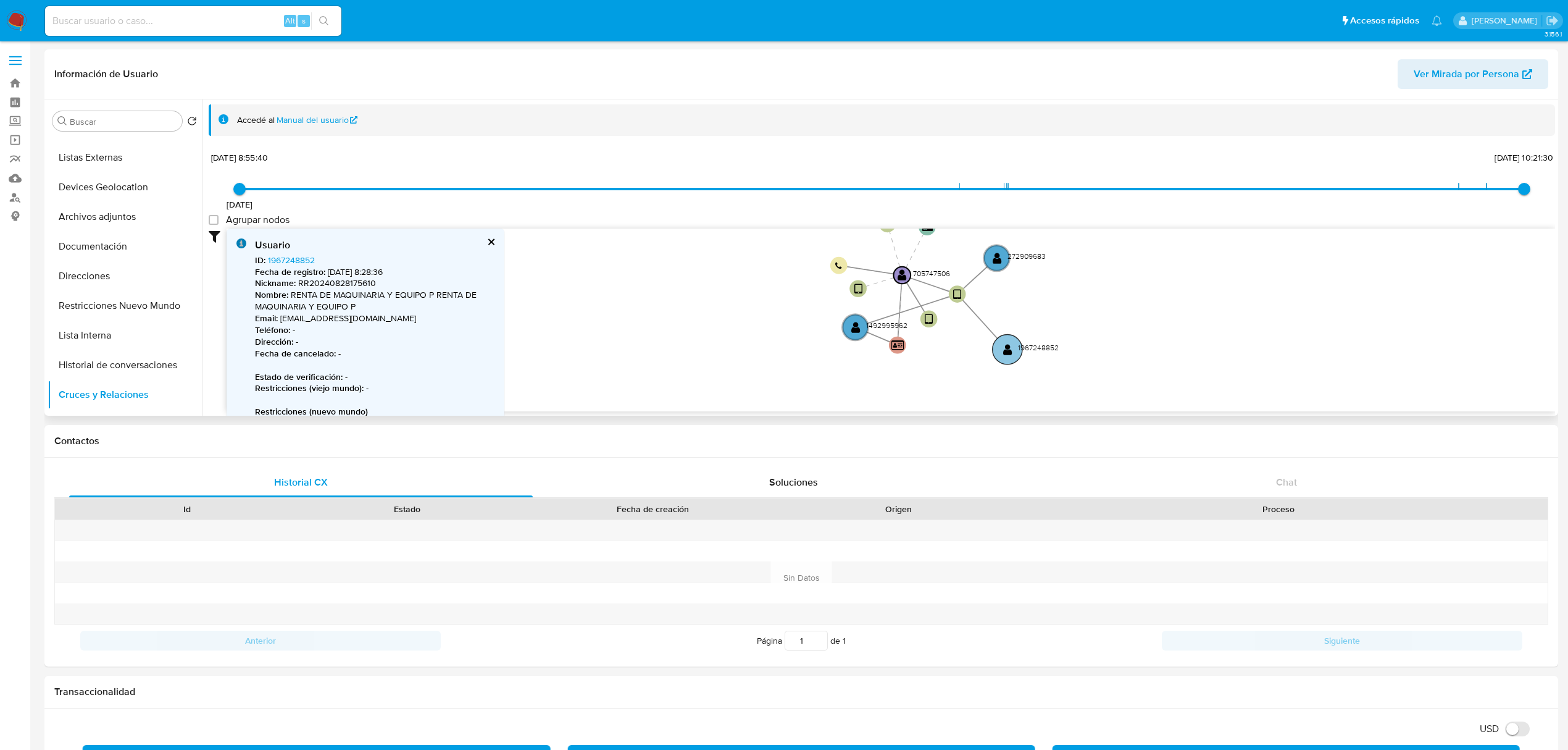
click at [1003, 354] on circle at bounding box center [1007, 349] width 29 height 29
drag, startPoint x: 858, startPoint y: 339, endPoint x: 921, endPoint y: 373, distance: 71.6
click at [920, 373] on circle at bounding box center [910, 363] width 29 height 29
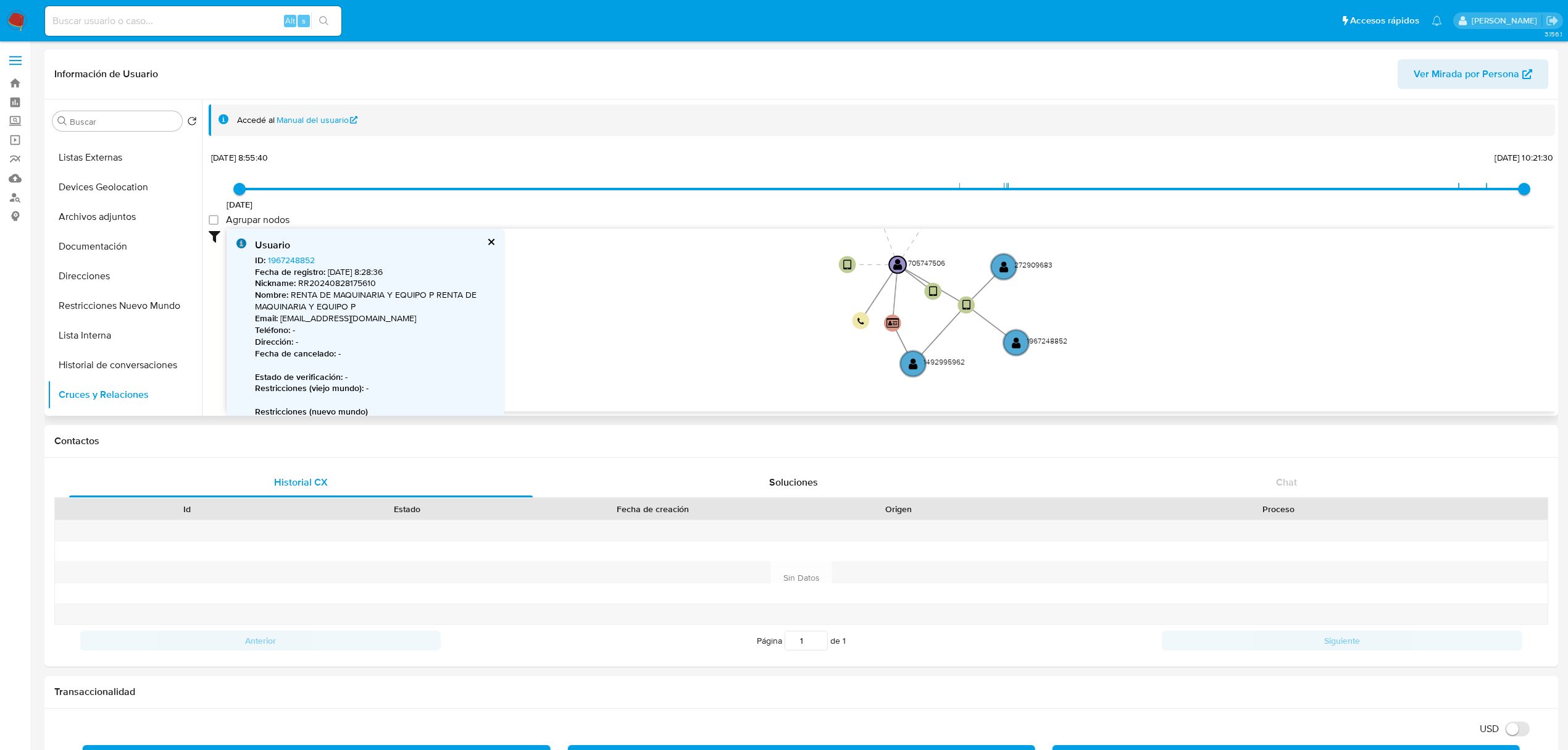
drag, startPoint x: 1004, startPoint y: 346, endPoint x: 998, endPoint y: 357, distance: 12.5
click at [1011, 354] on circle at bounding box center [1016, 342] width 26 height 26
drag, startPoint x: 959, startPoint y: 378, endPoint x: 966, endPoint y: 379, distance: 7.1
click at [966, 379] on icon "device-64e6ad9da7b29dec16c69a04  user-705747506  705747506 device-622228e2088…" at bounding box center [891, 318] width 1329 height 179
click at [1014, 293] on circle at bounding box center [1011, 282] width 29 height 29
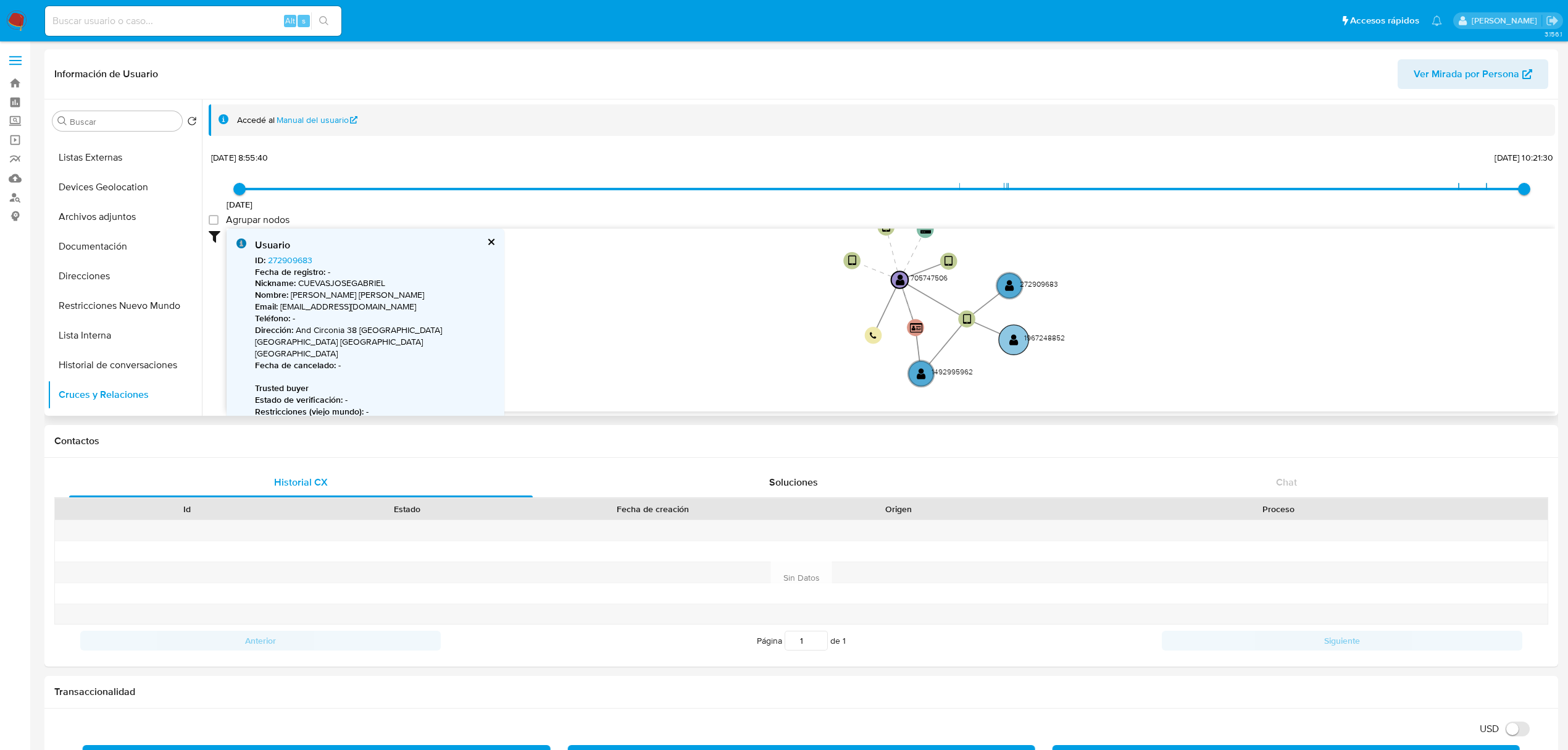
click at [1013, 344] on text "" at bounding box center [1014, 339] width 9 height 12
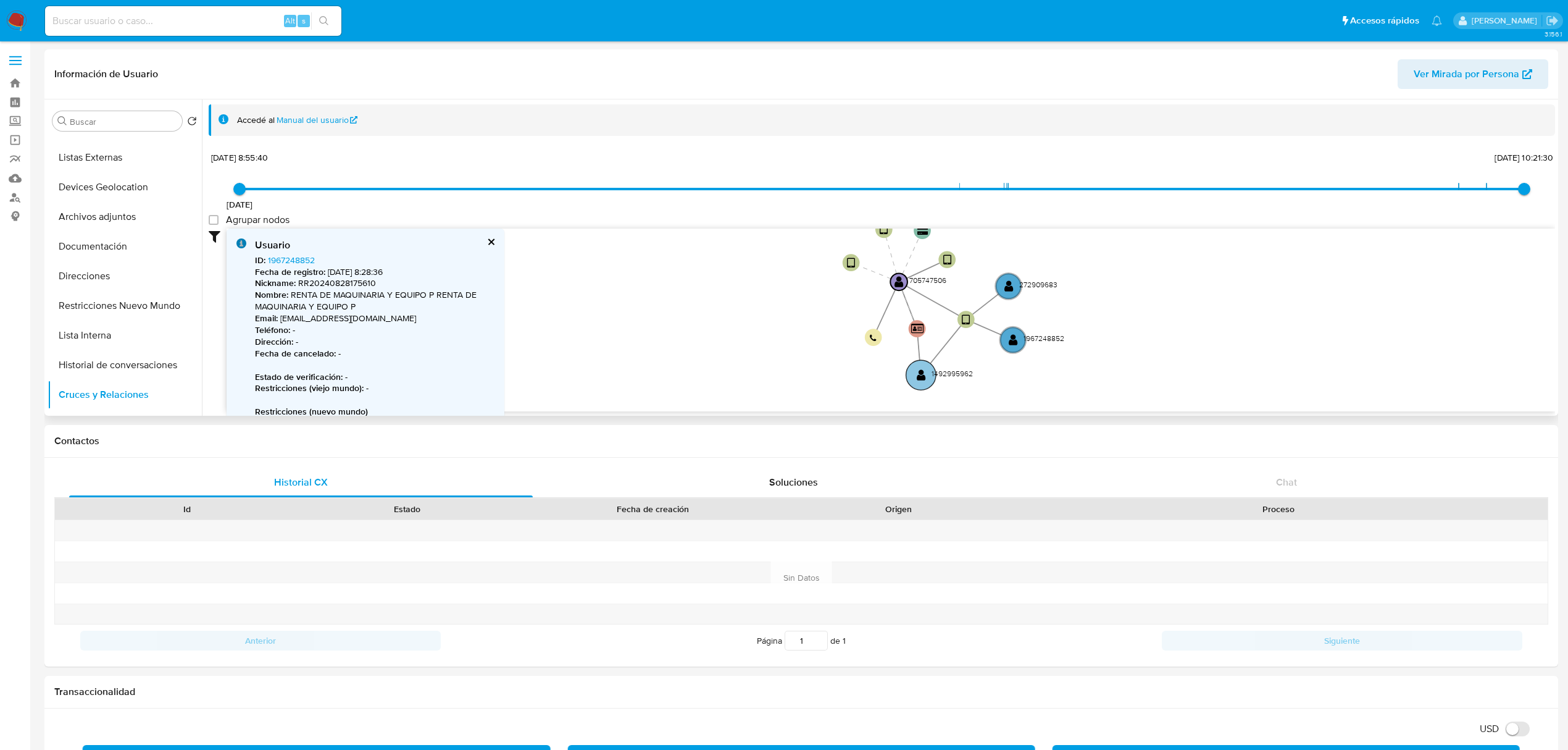
click at [930, 374] on circle at bounding box center [921, 375] width 29 height 29
click at [895, 285] on text "" at bounding box center [899, 283] width 9 height 12
click at [492, 245] on div "Usuario ID : 705747506 Fecha de registro : 23/1/2021, 13:49:33 Nickname : BHBAC…" at bounding box center [366, 374] width 278 height 292
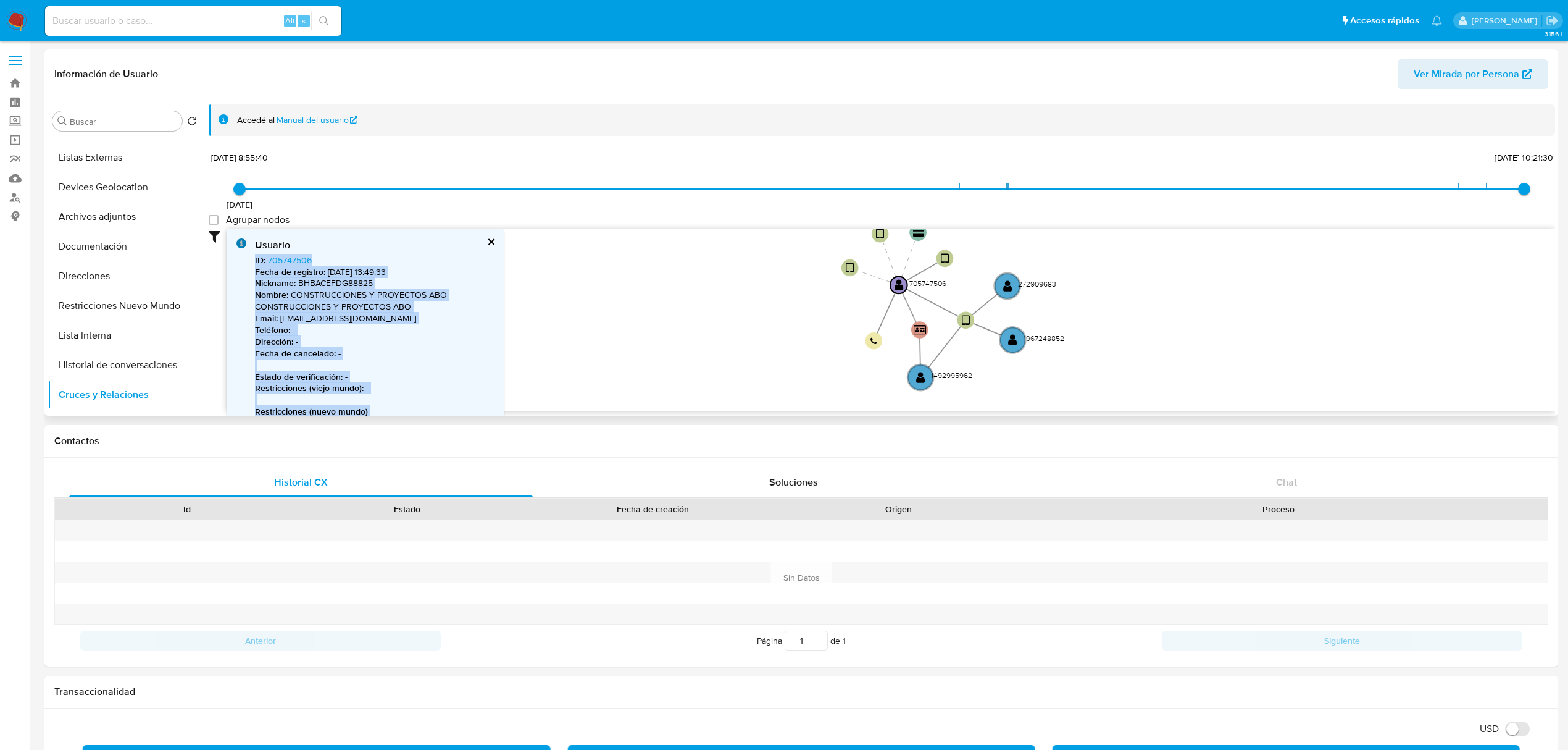
click at [489, 245] on button "cerrar" at bounding box center [490, 242] width 8 height 8
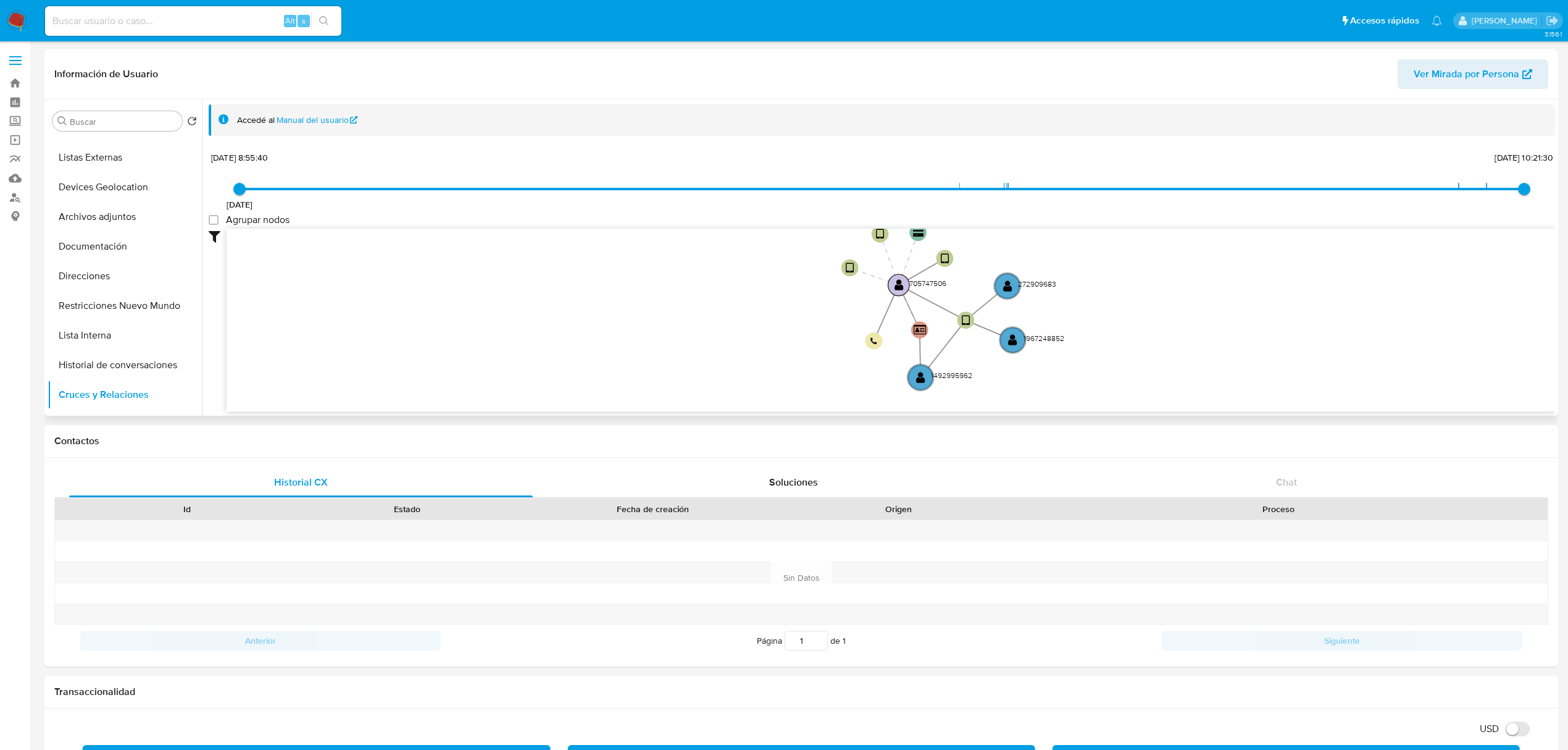
click at [892, 282] on circle at bounding box center [899, 285] width 22 height 22
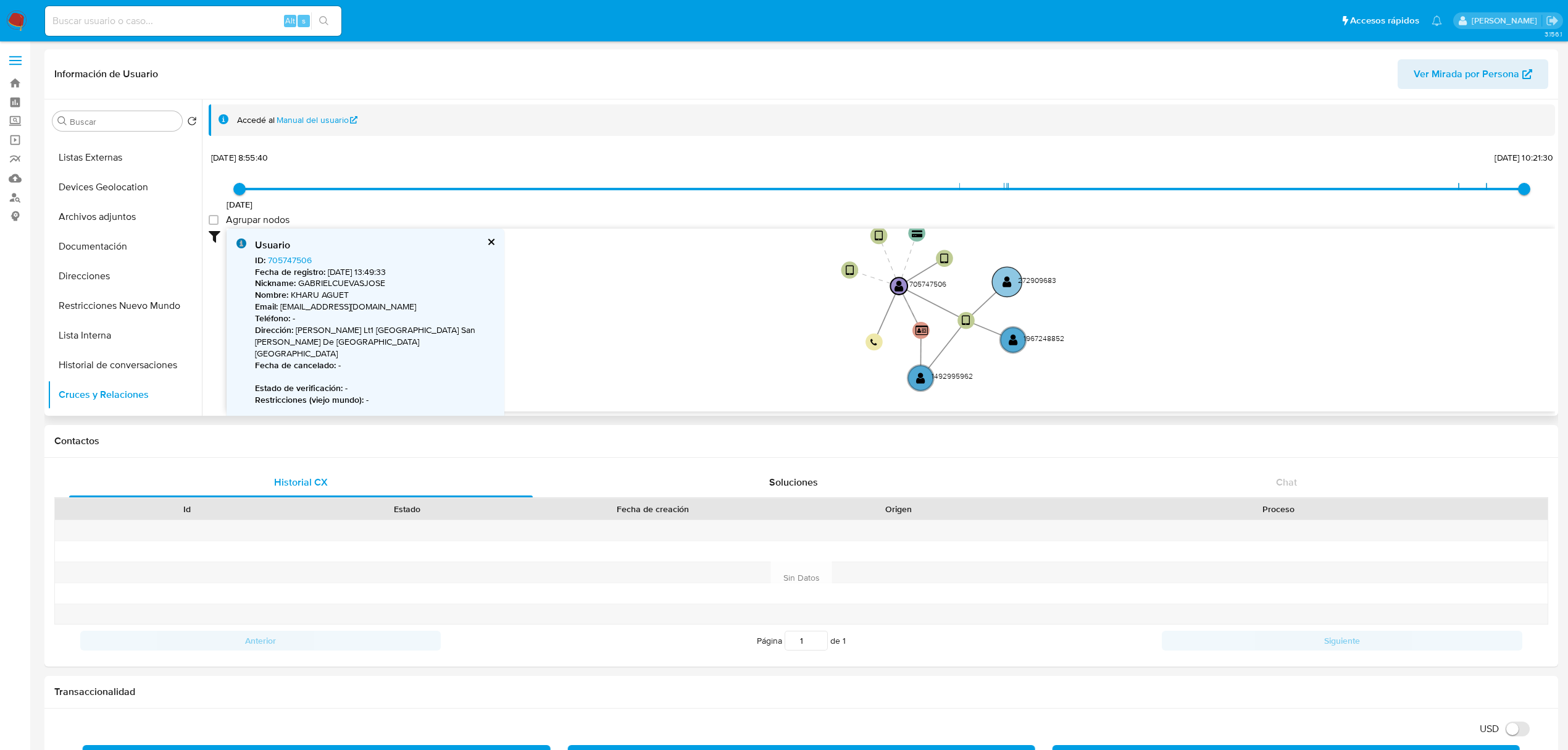
click at [1005, 288] on g "user-272909683  272909683" at bounding box center [1024, 281] width 64 height 29
click at [1009, 283] on text "" at bounding box center [1007, 283] width 9 height 12
click at [309, 259] on link "272909683" at bounding box center [290, 260] width 44 height 12
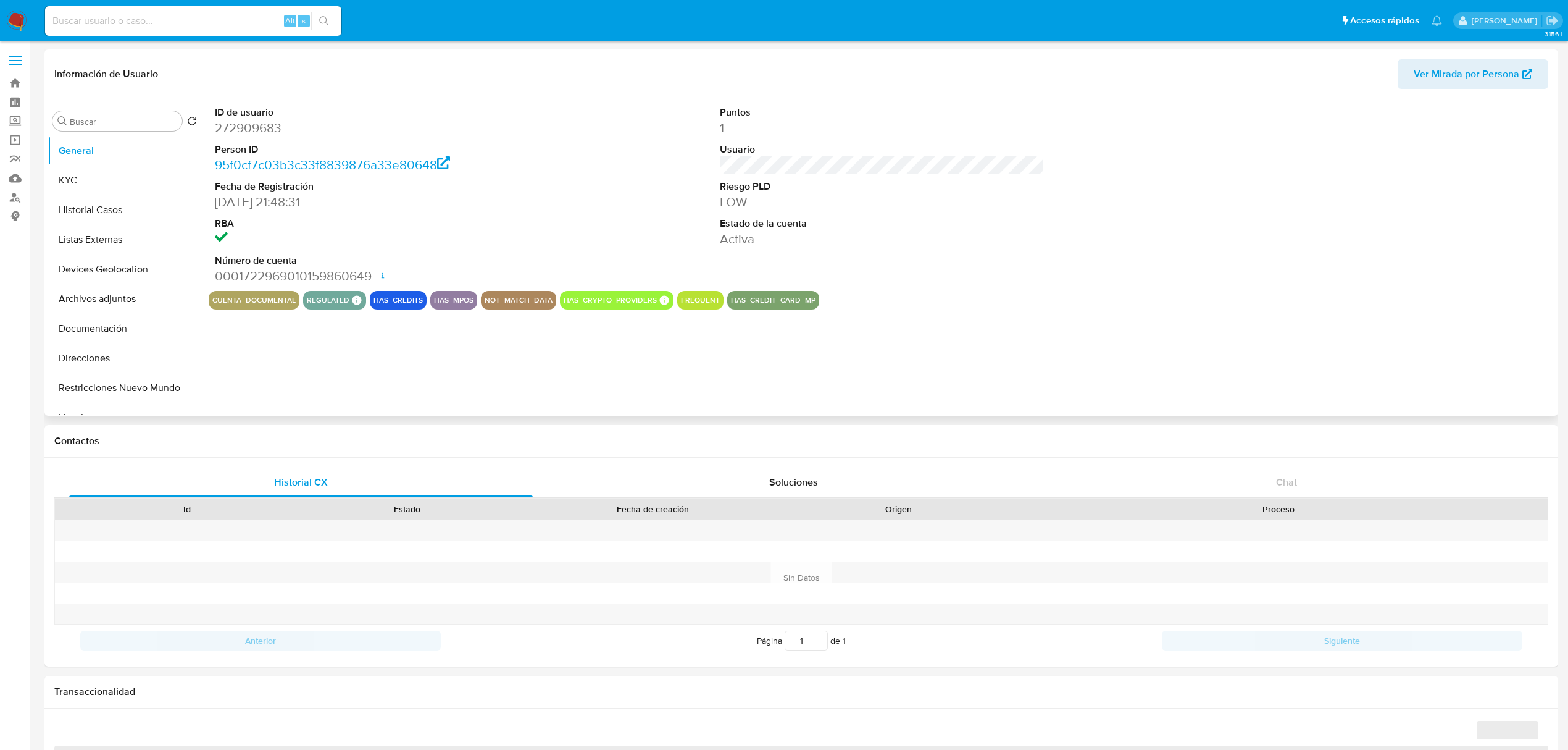
select select "10"
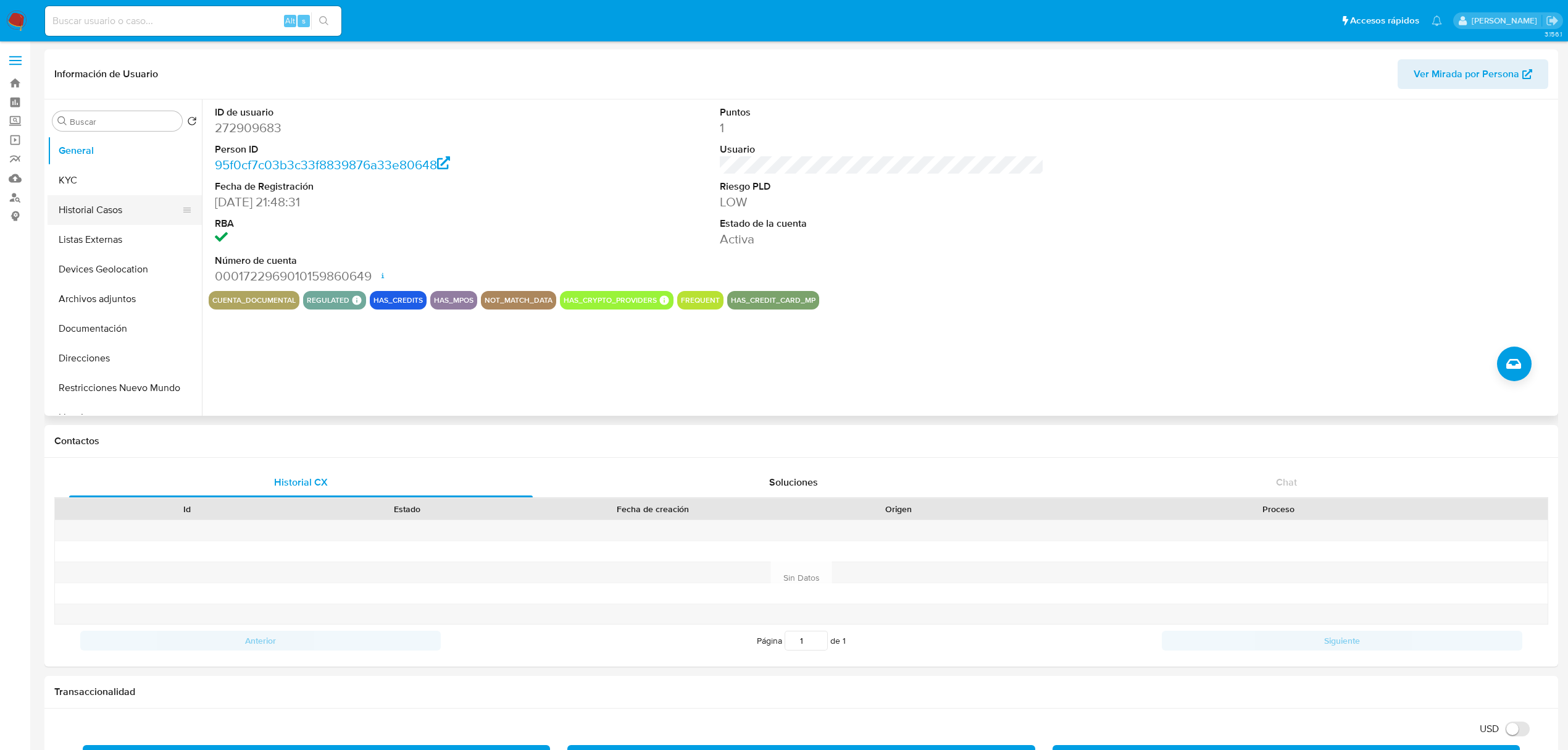
click at [95, 210] on button "Historial Casos" at bounding box center [119, 209] width 144 height 29
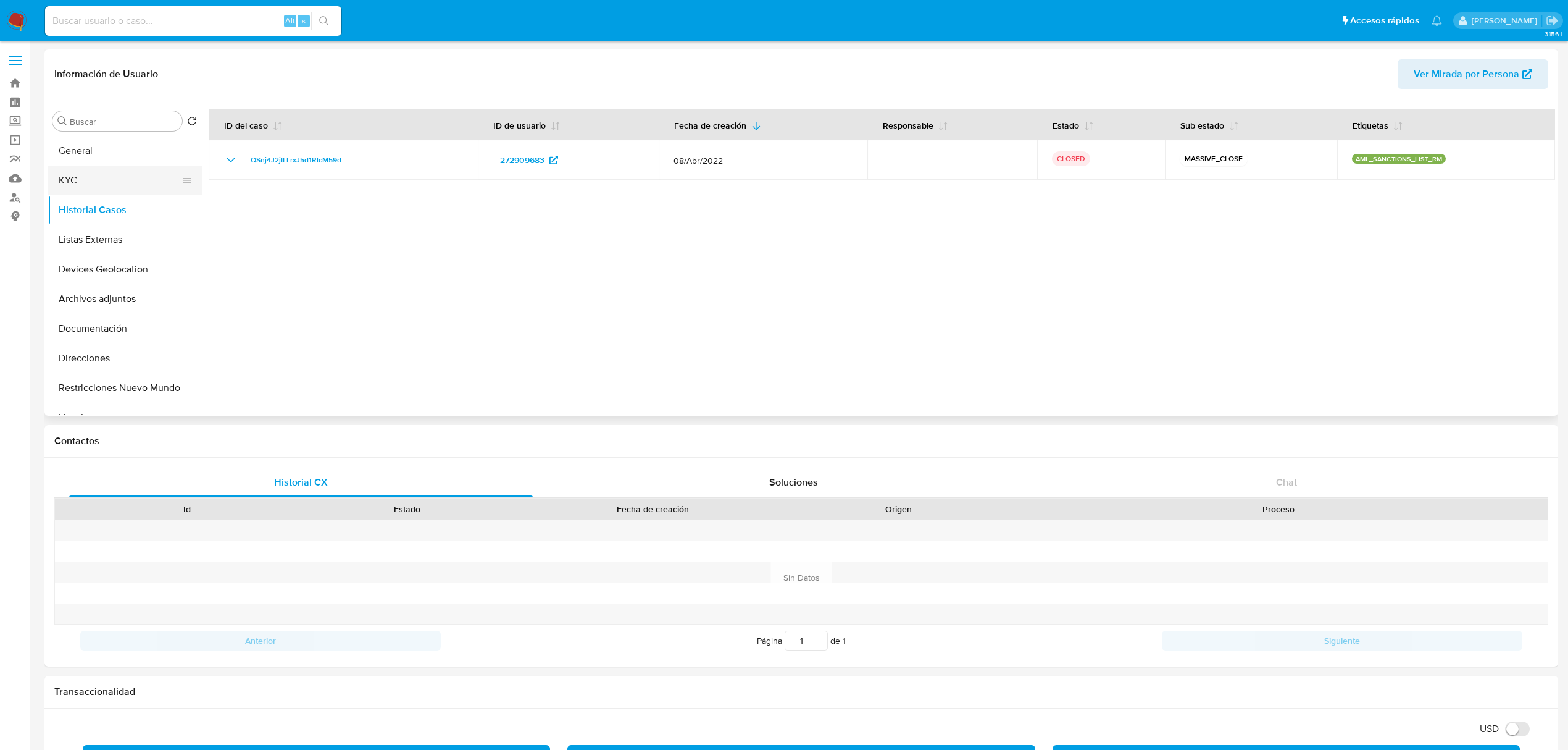
click at [97, 186] on button "KYC" at bounding box center [119, 179] width 144 height 29
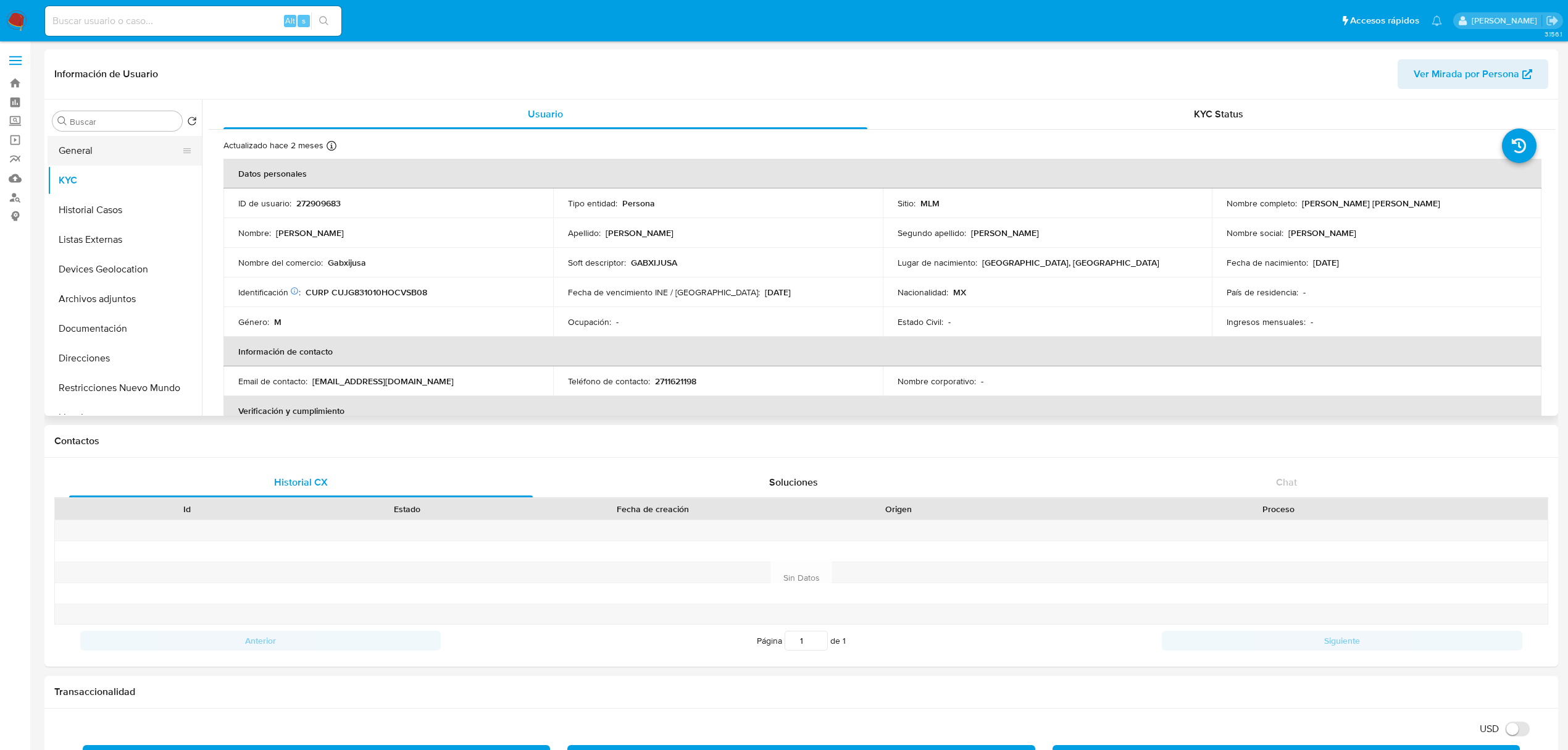
click at [100, 155] on button "General" at bounding box center [119, 150] width 144 height 29
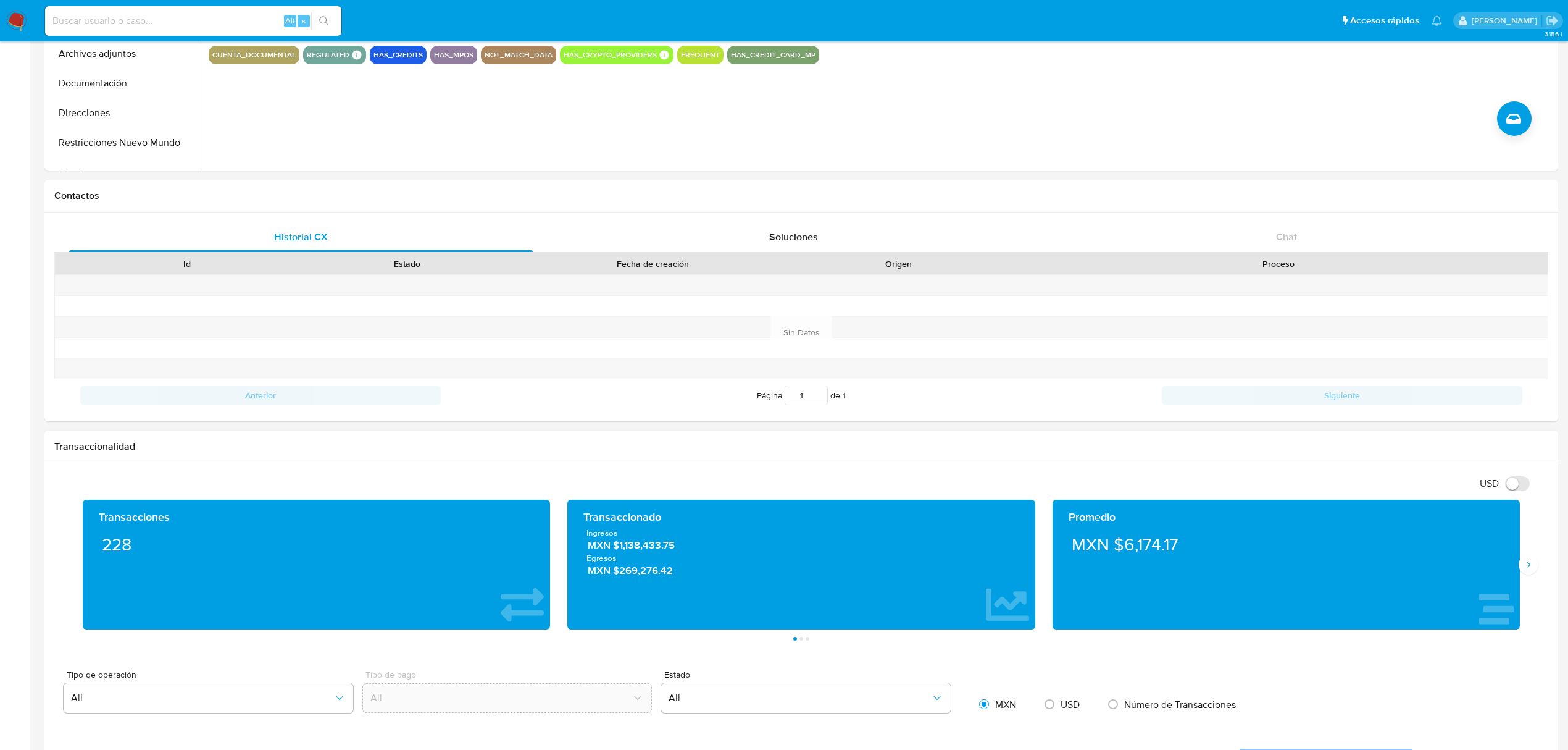
scroll to position [247, 0]
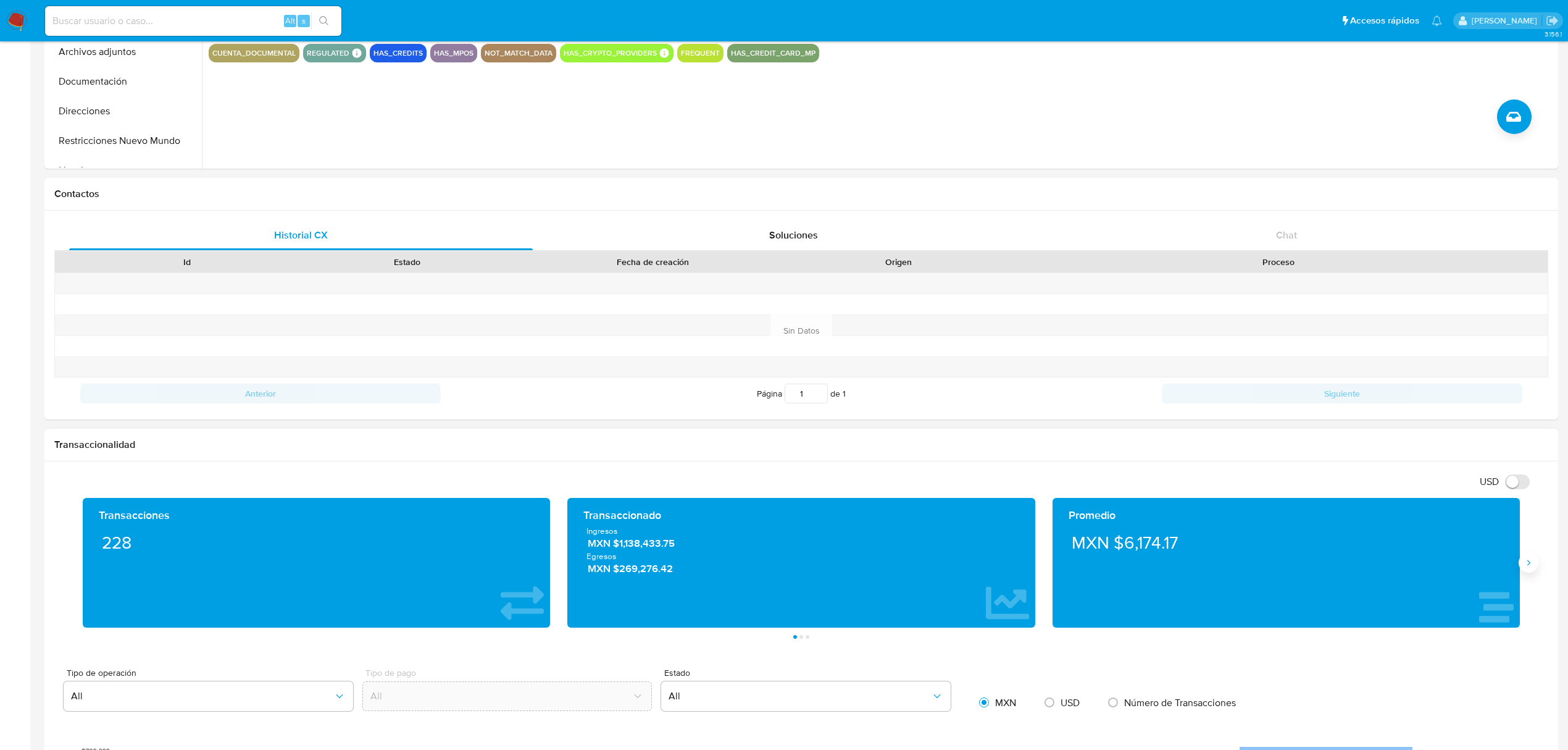
click at [1522, 563] on button "Siguiente" at bounding box center [1529, 562] width 20 height 20
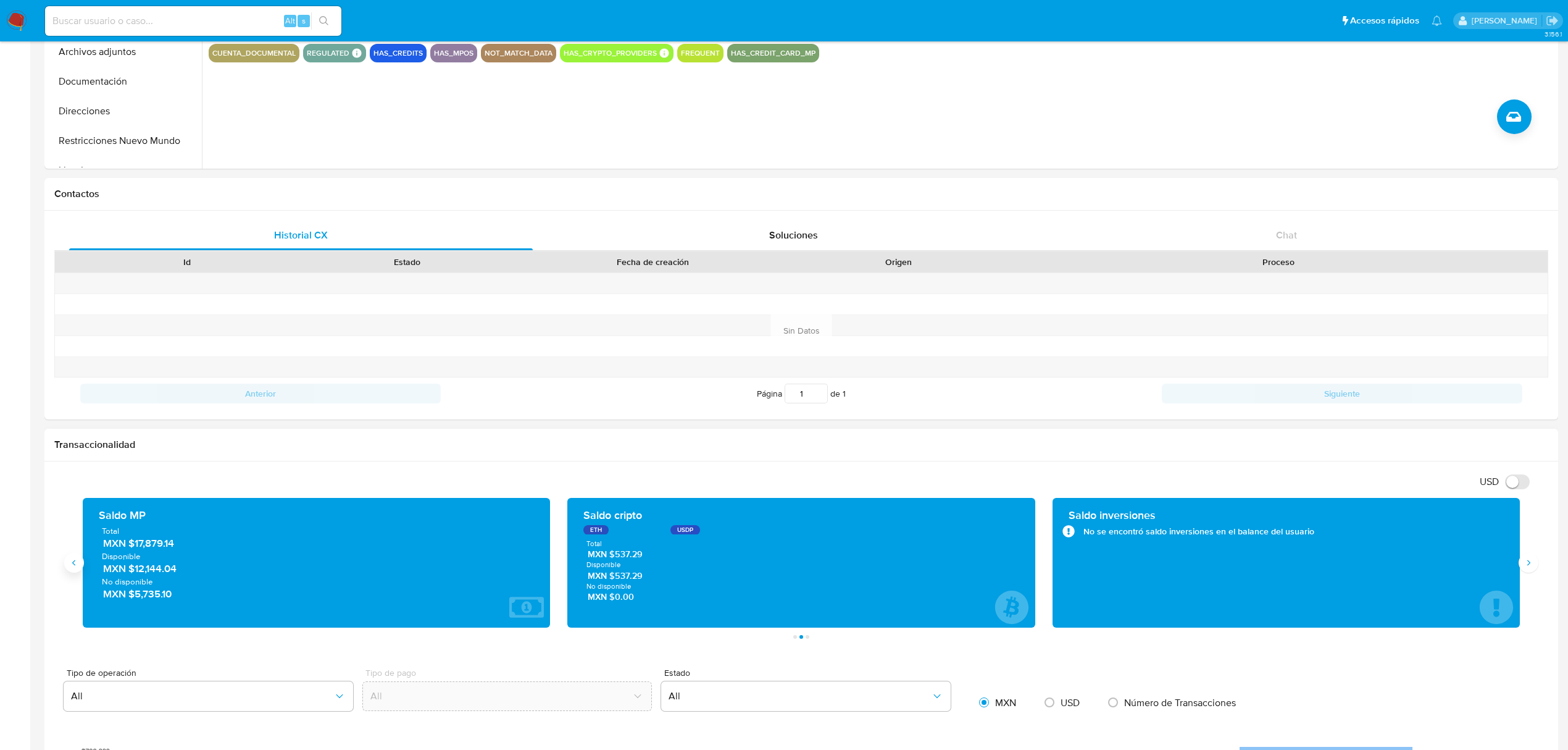
click at [65, 569] on button "Anterior" at bounding box center [74, 562] width 20 height 20
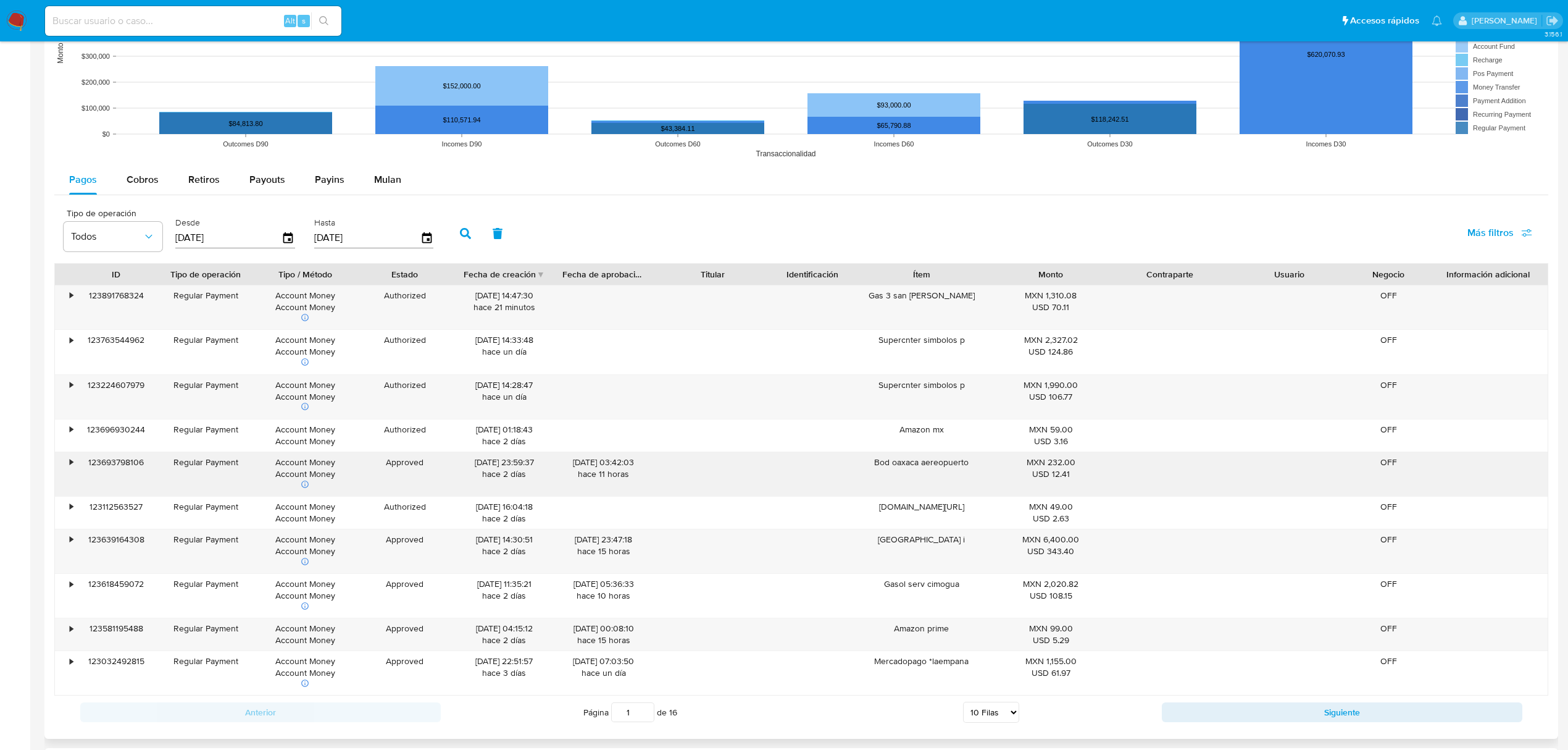
scroll to position [1071, 0]
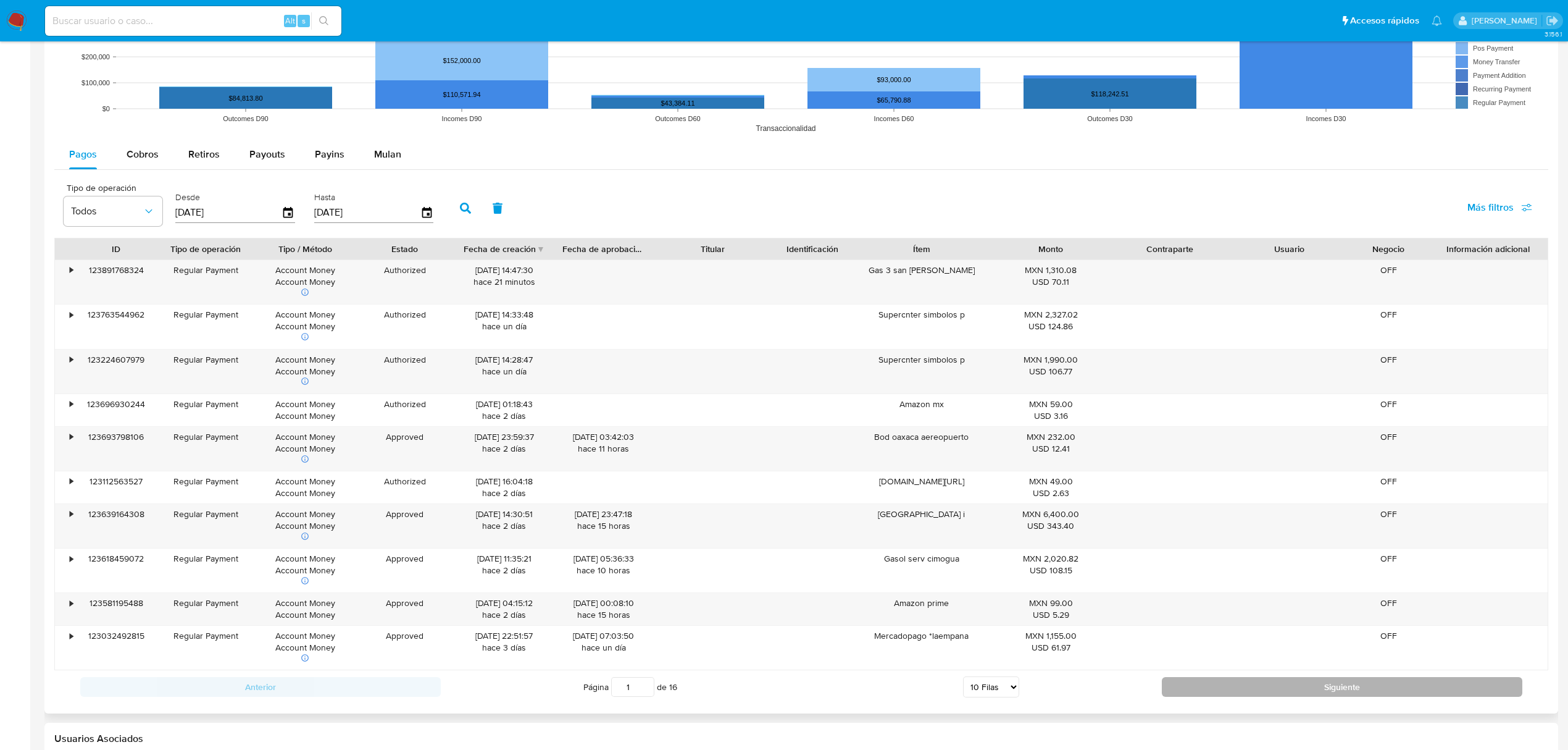
click at [1261, 685] on button "Siguiente" at bounding box center [1342, 687] width 360 height 20
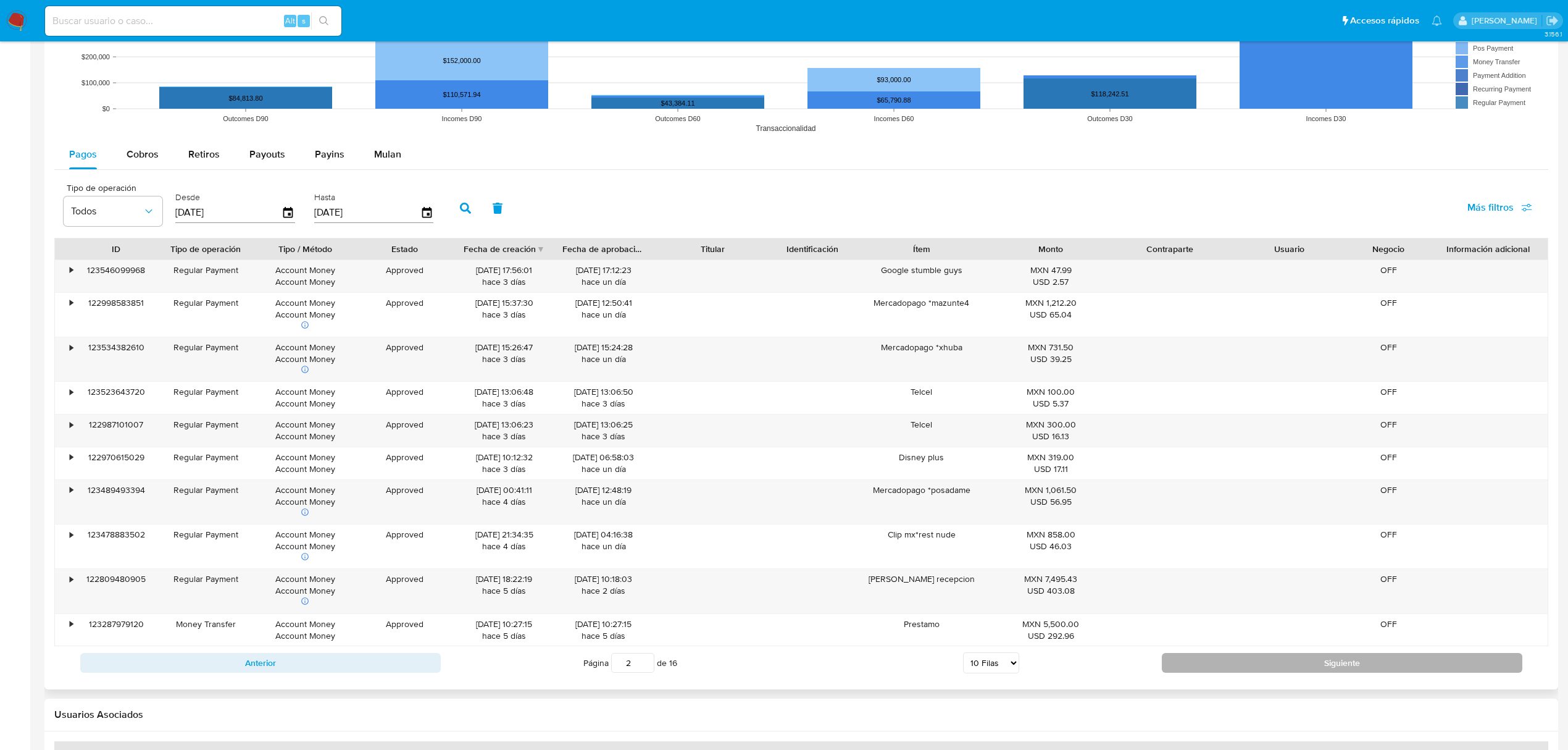
click at [1244, 663] on button "Siguiente" at bounding box center [1342, 662] width 360 height 20
type input "3"
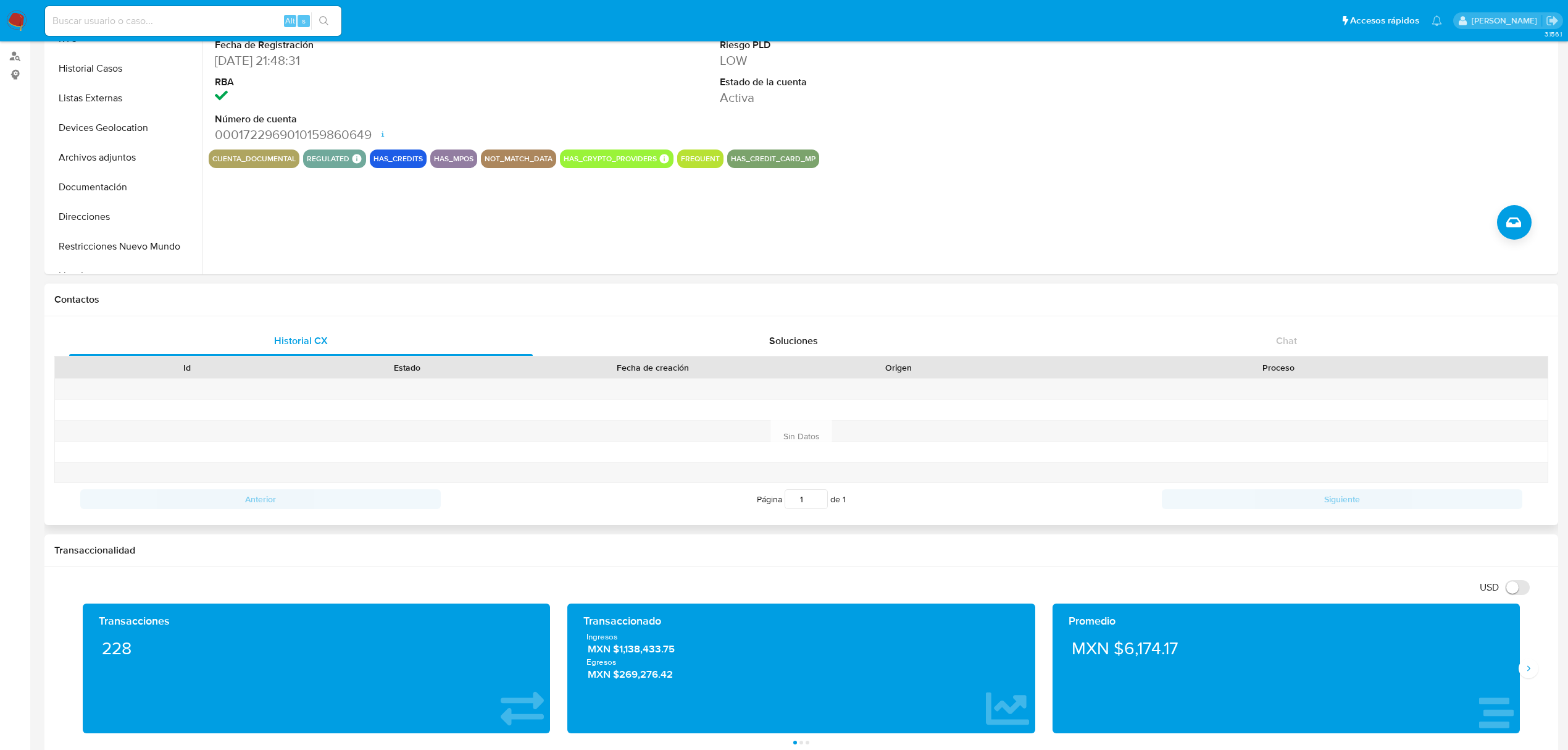
scroll to position [0, 0]
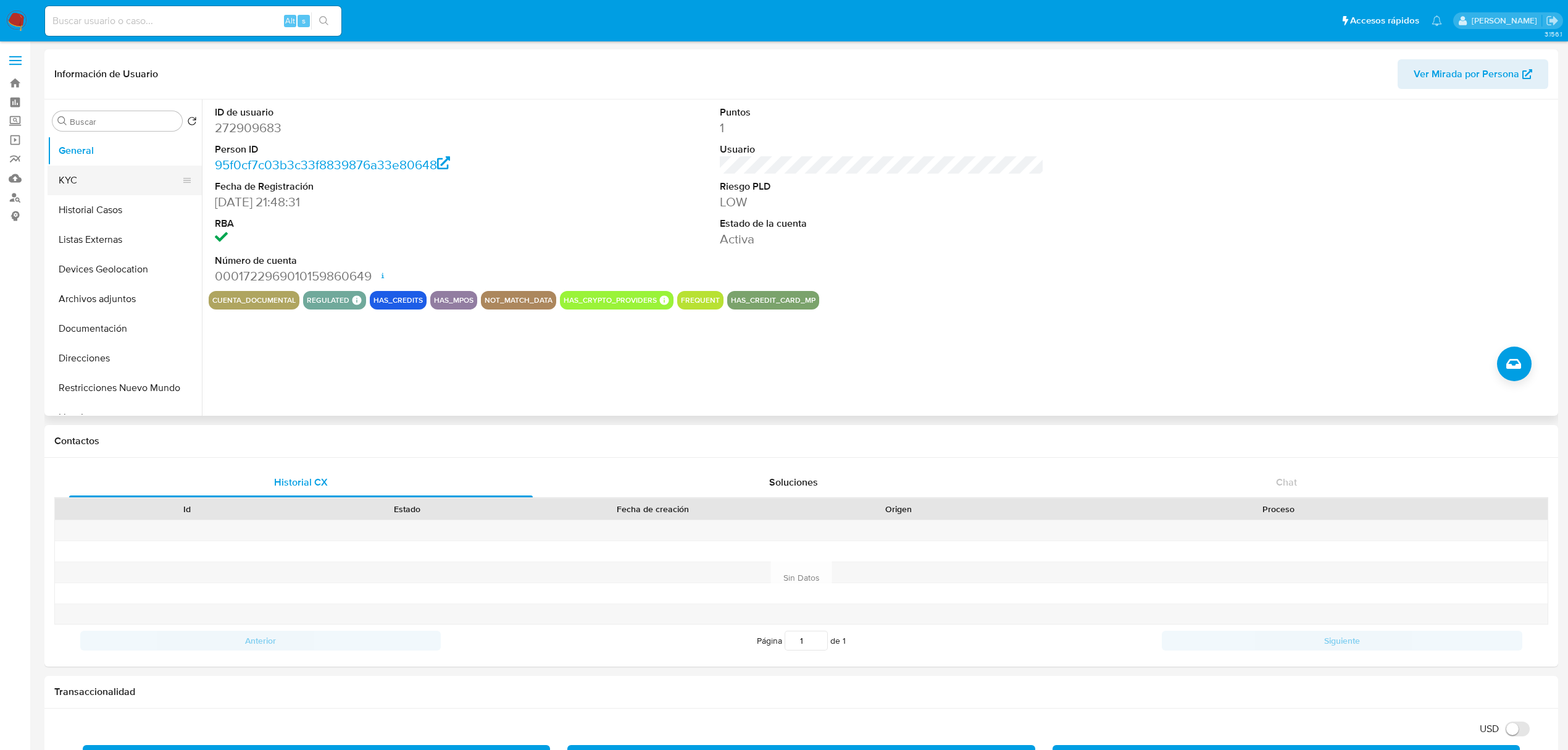
click at [117, 186] on button "KYC" at bounding box center [119, 179] width 144 height 29
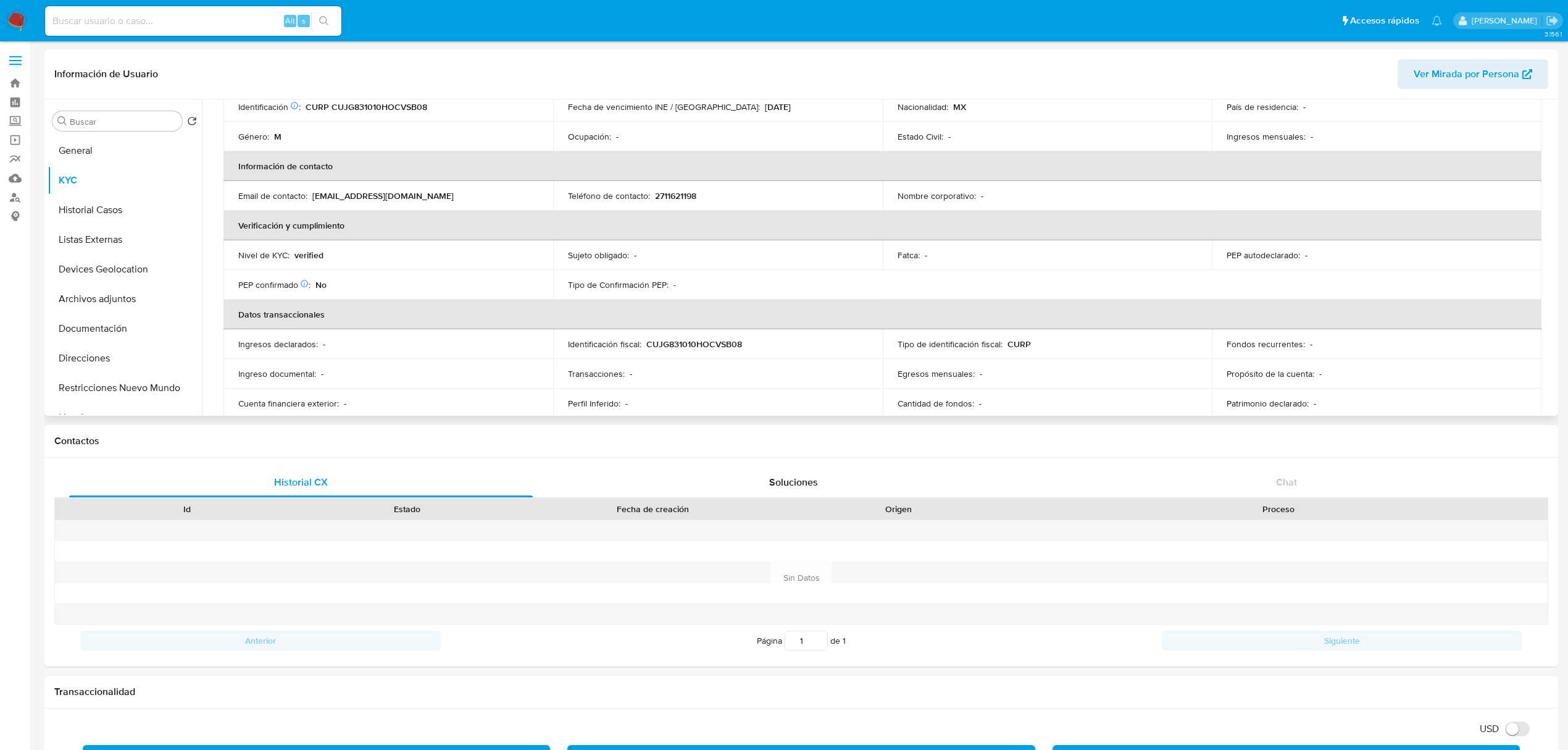
scroll to position [247, 0]
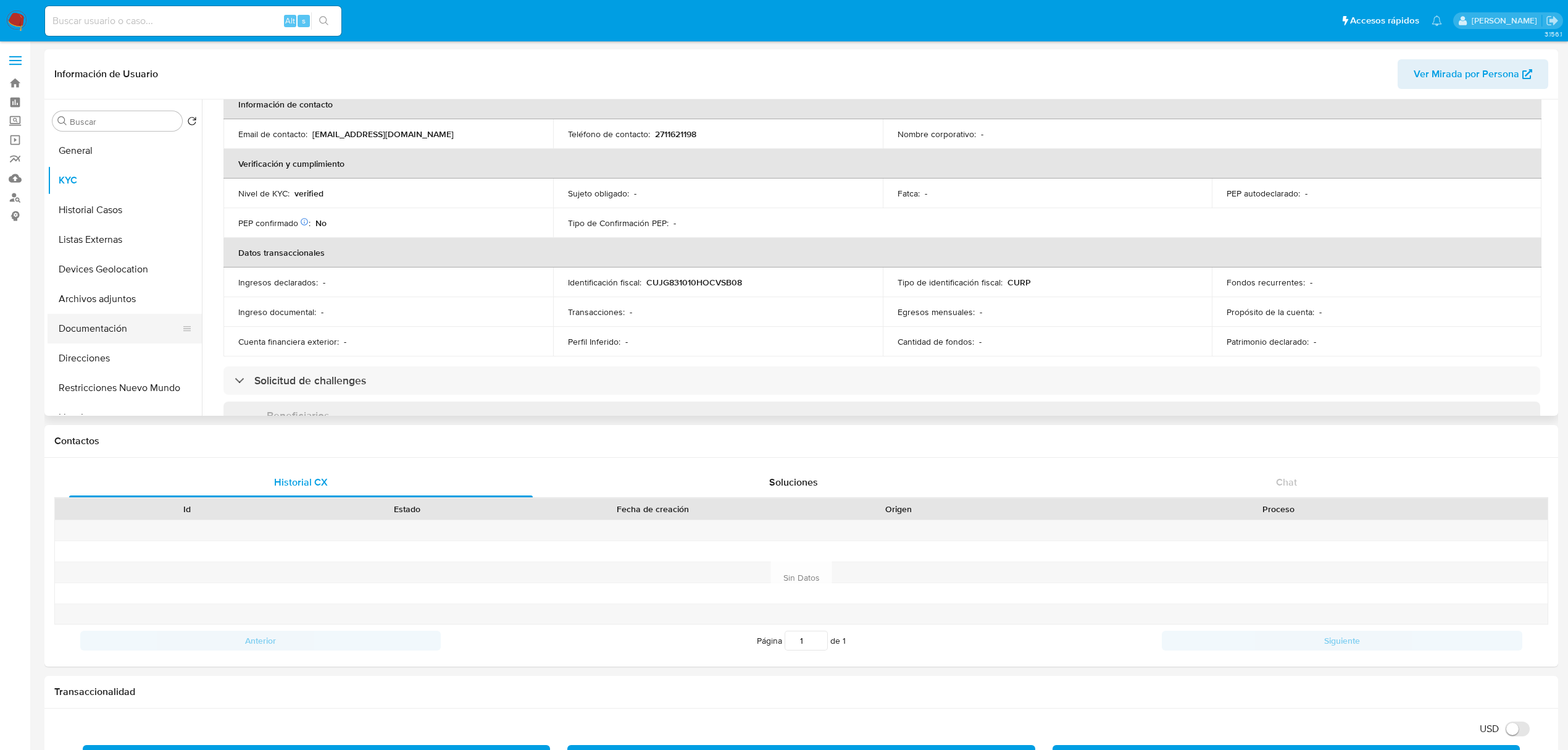
click at [107, 337] on button "Documentación" at bounding box center [119, 328] width 144 height 29
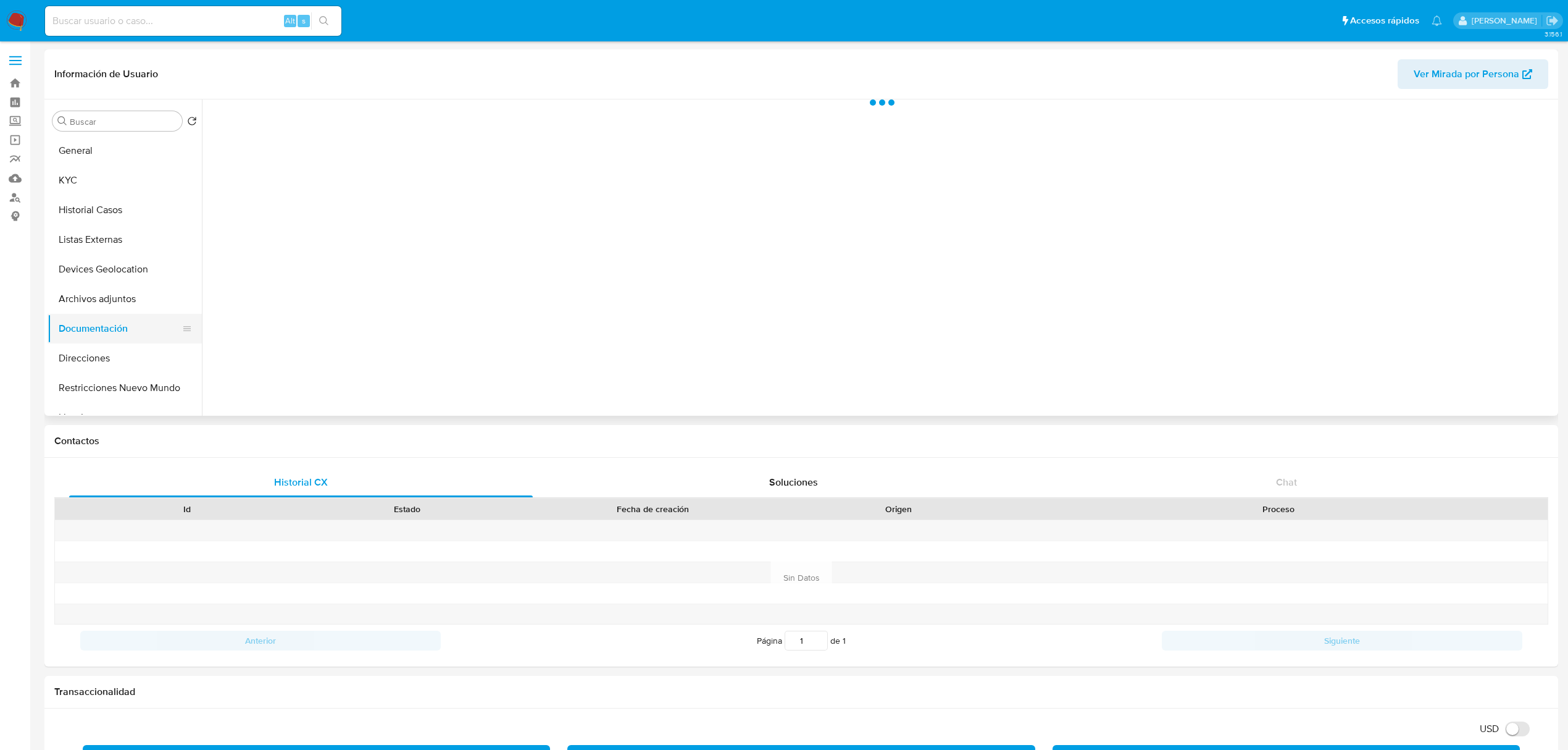
scroll to position [0, 0]
click at [388, 157] on button "Prueba de domicilio" at bounding box center [367, 160] width 317 height 32
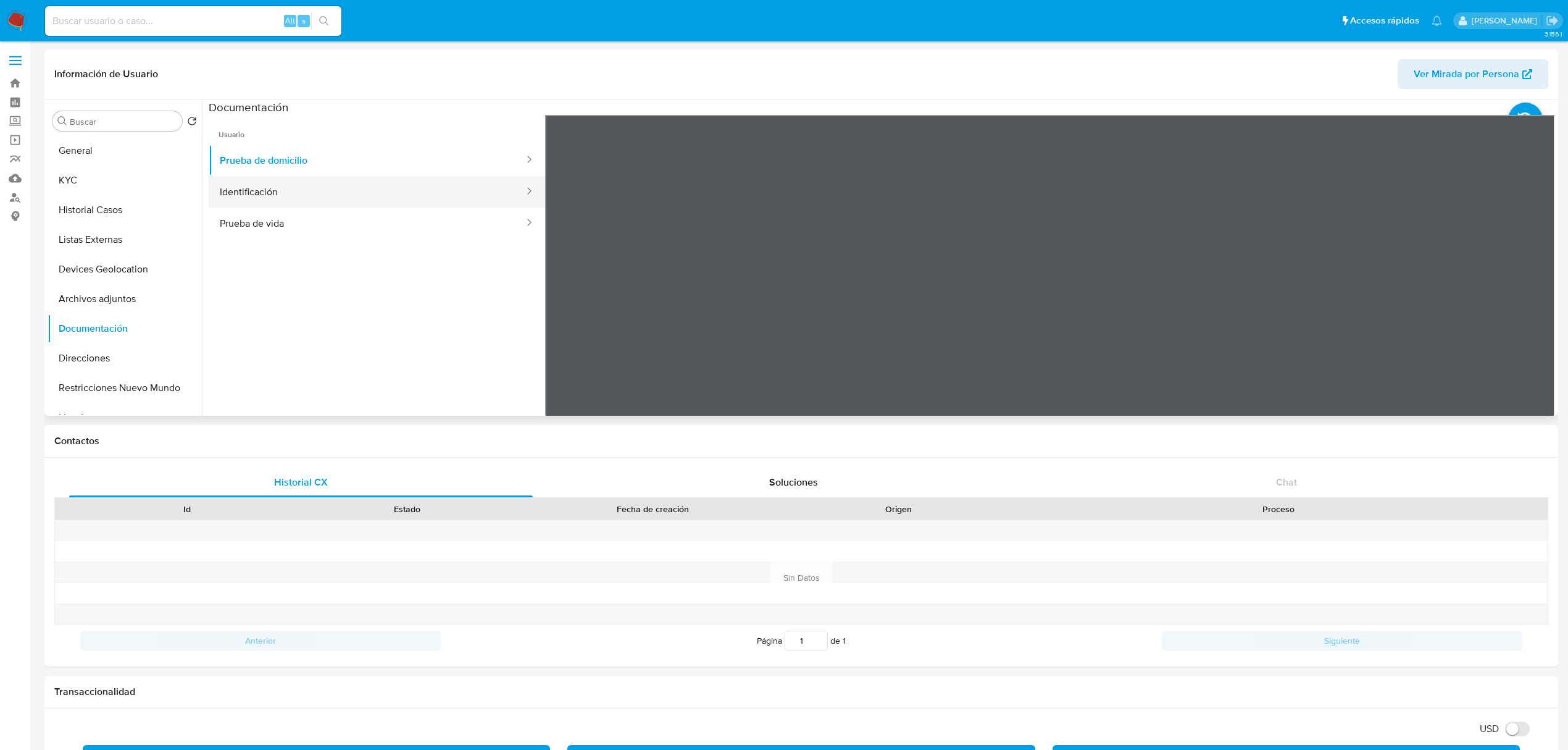
click at [327, 186] on button "Identificación" at bounding box center [367, 191] width 317 height 32
click at [399, 223] on button "Prueba de vida" at bounding box center [367, 223] width 317 height 32
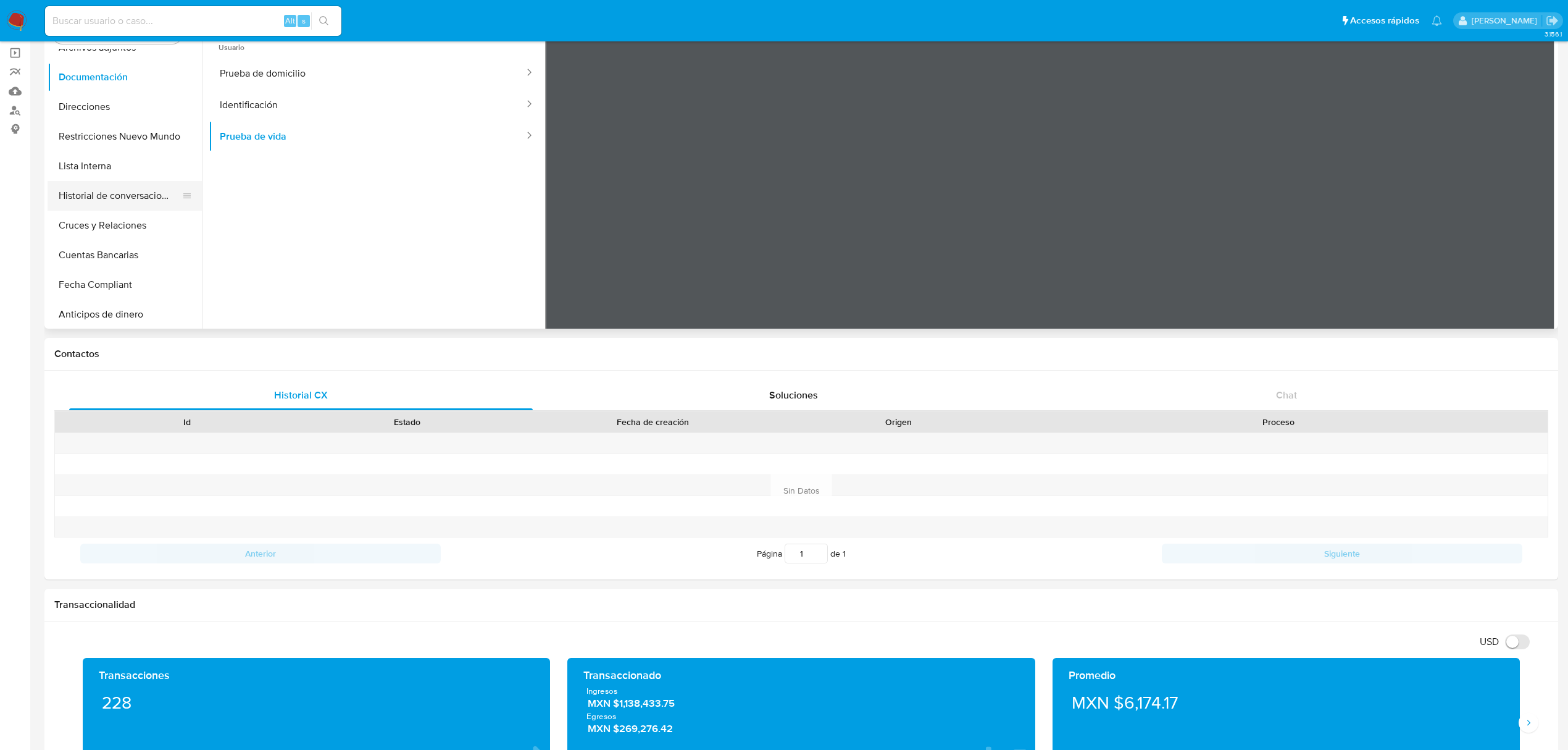
scroll to position [82, 0]
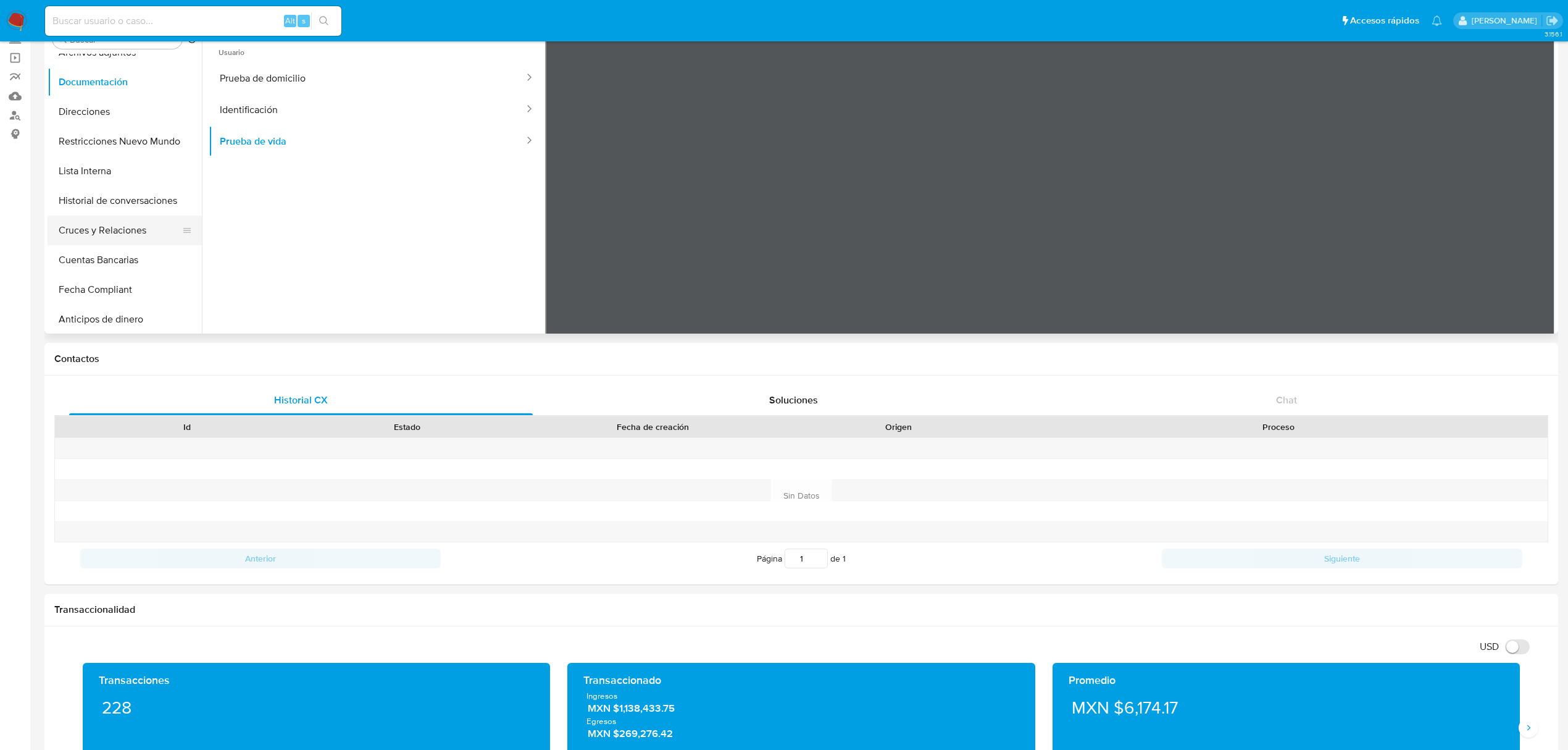
click at [113, 230] on button "Cruces y Relaciones" at bounding box center [119, 230] width 144 height 29
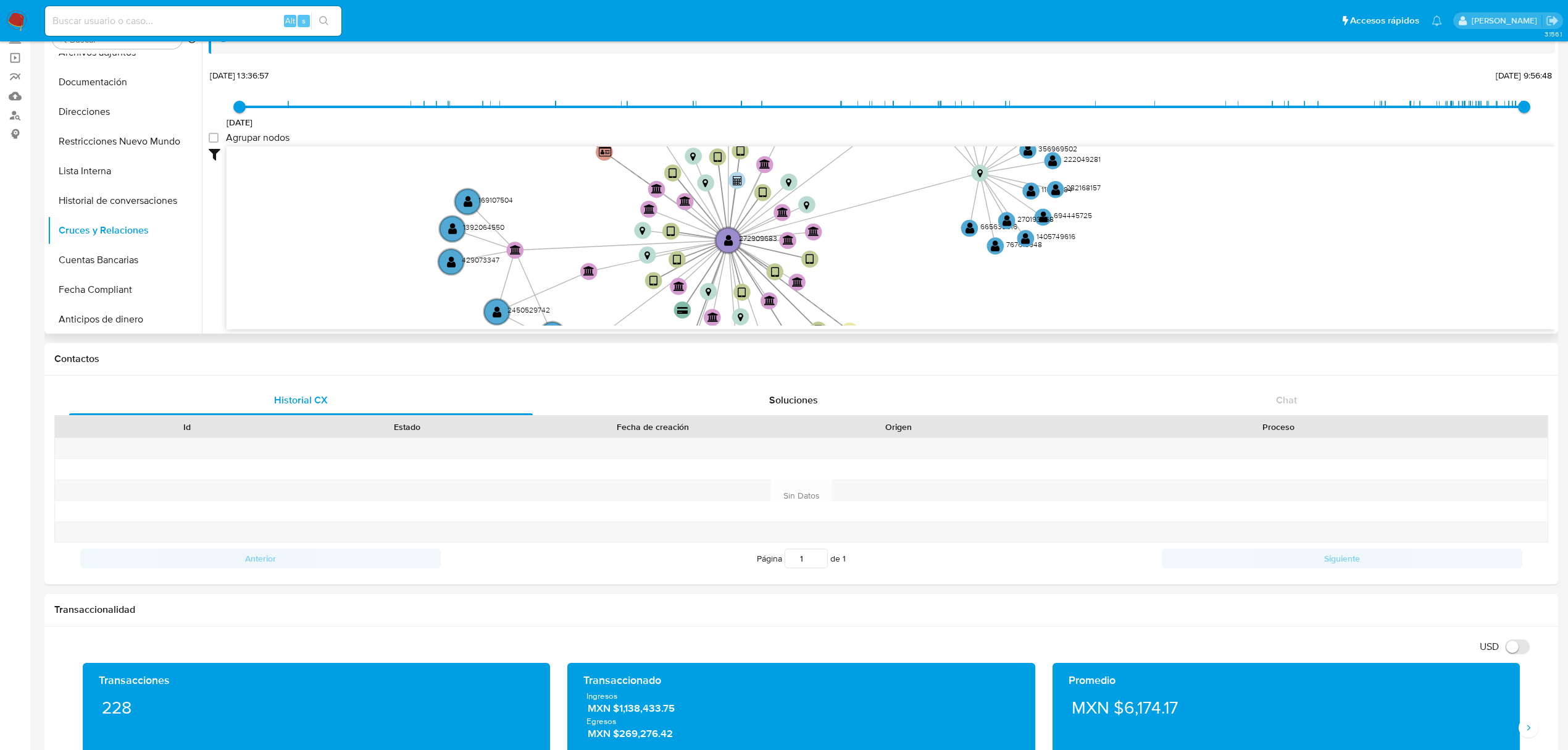
drag, startPoint x: 1073, startPoint y: 283, endPoint x: 877, endPoint y: 272, distance: 196.3
click at [877, 272] on icon "device-64e6ad9da7b29dec16c69a04  device-5f2c48f408813b0017f2a7eb  device-66e1…" at bounding box center [891, 236] width 1329 height 179
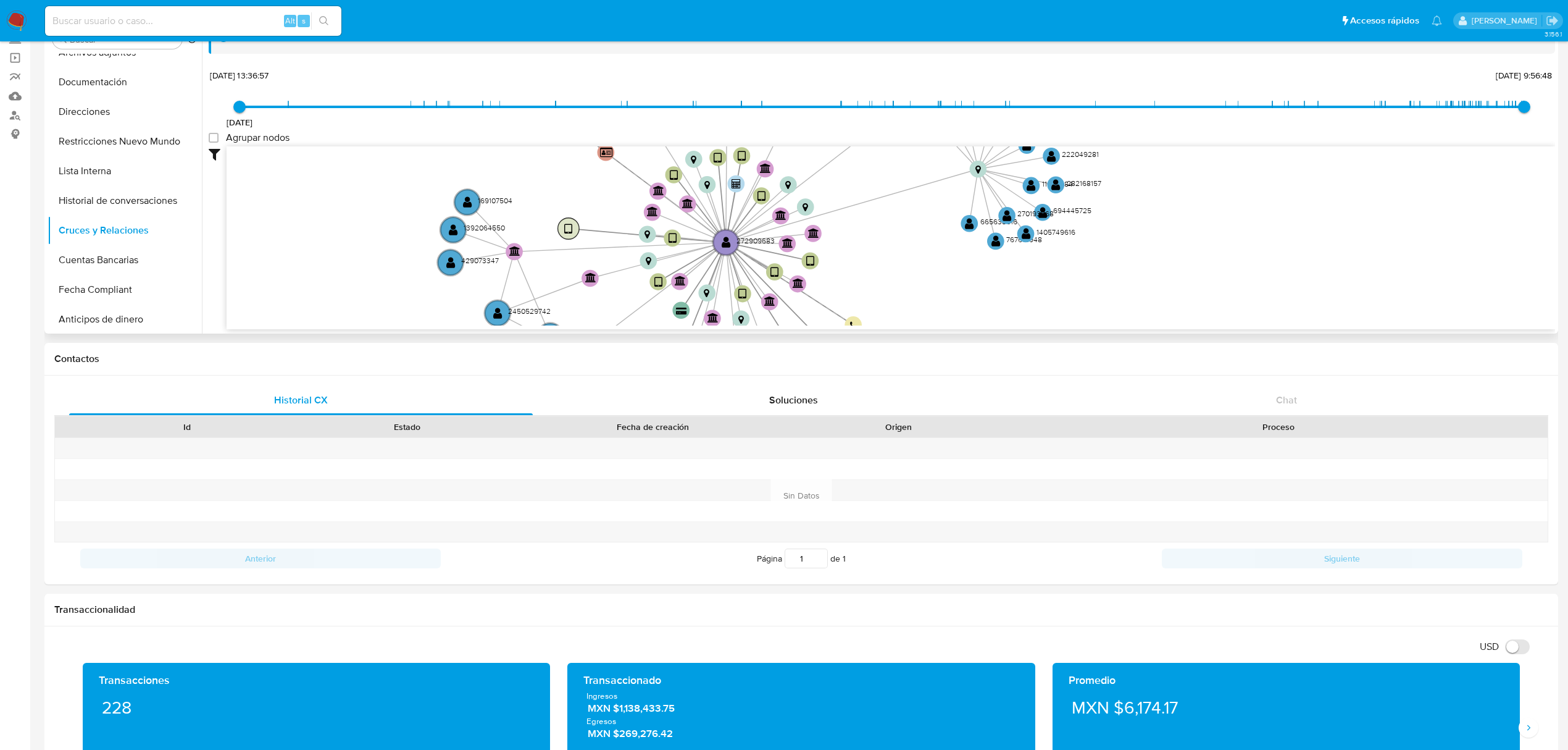
drag, startPoint x: 675, startPoint y: 262, endPoint x: 566, endPoint y: 231, distance: 113.3
click at [566, 231] on text "" at bounding box center [568, 229] width 8 height 12
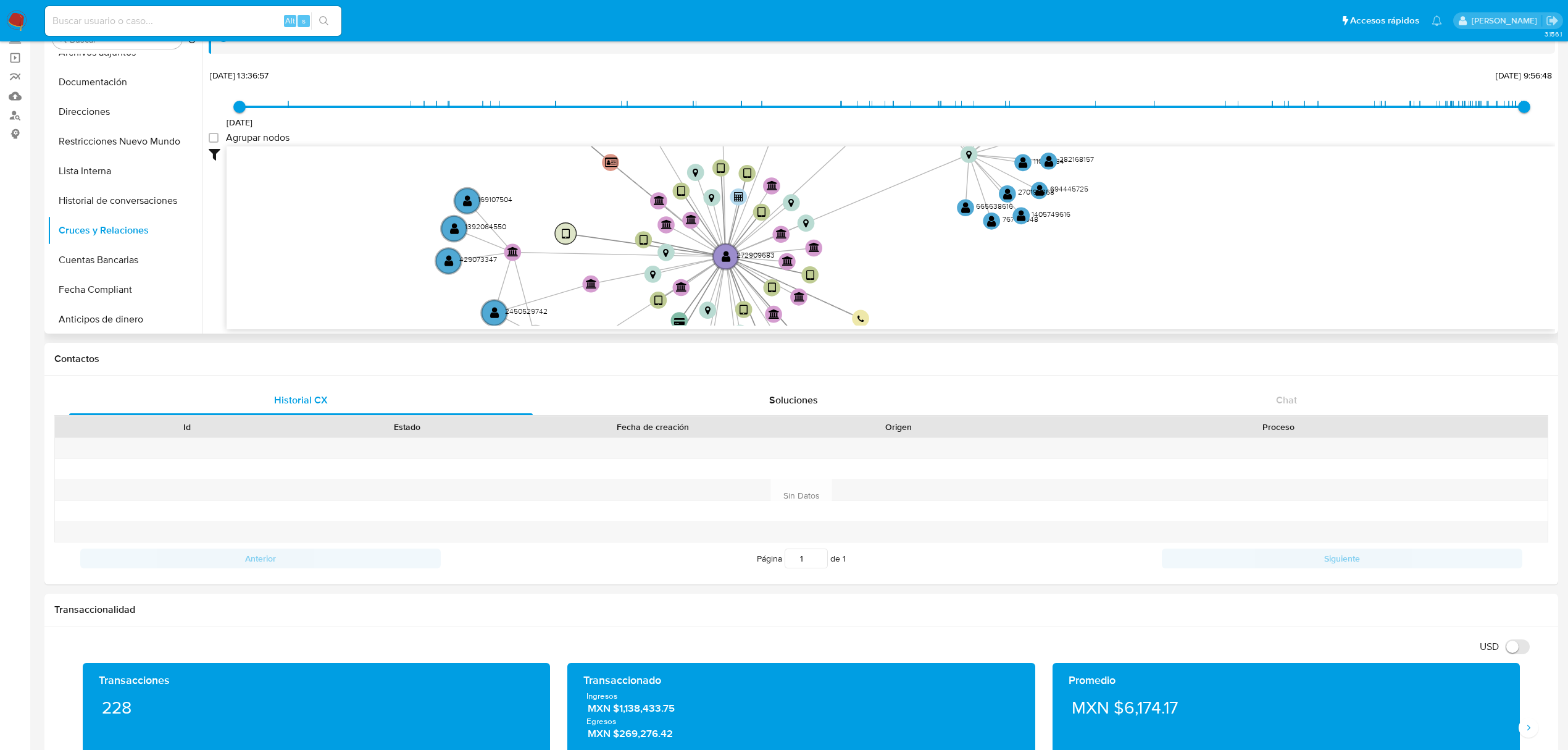
drag, startPoint x: 682, startPoint y: 248, endPoint x: 569, endPoint y: 230, distance: 114.4
click at [569, 230] on text "" at bounding box center [566, 234] width 8 height 12
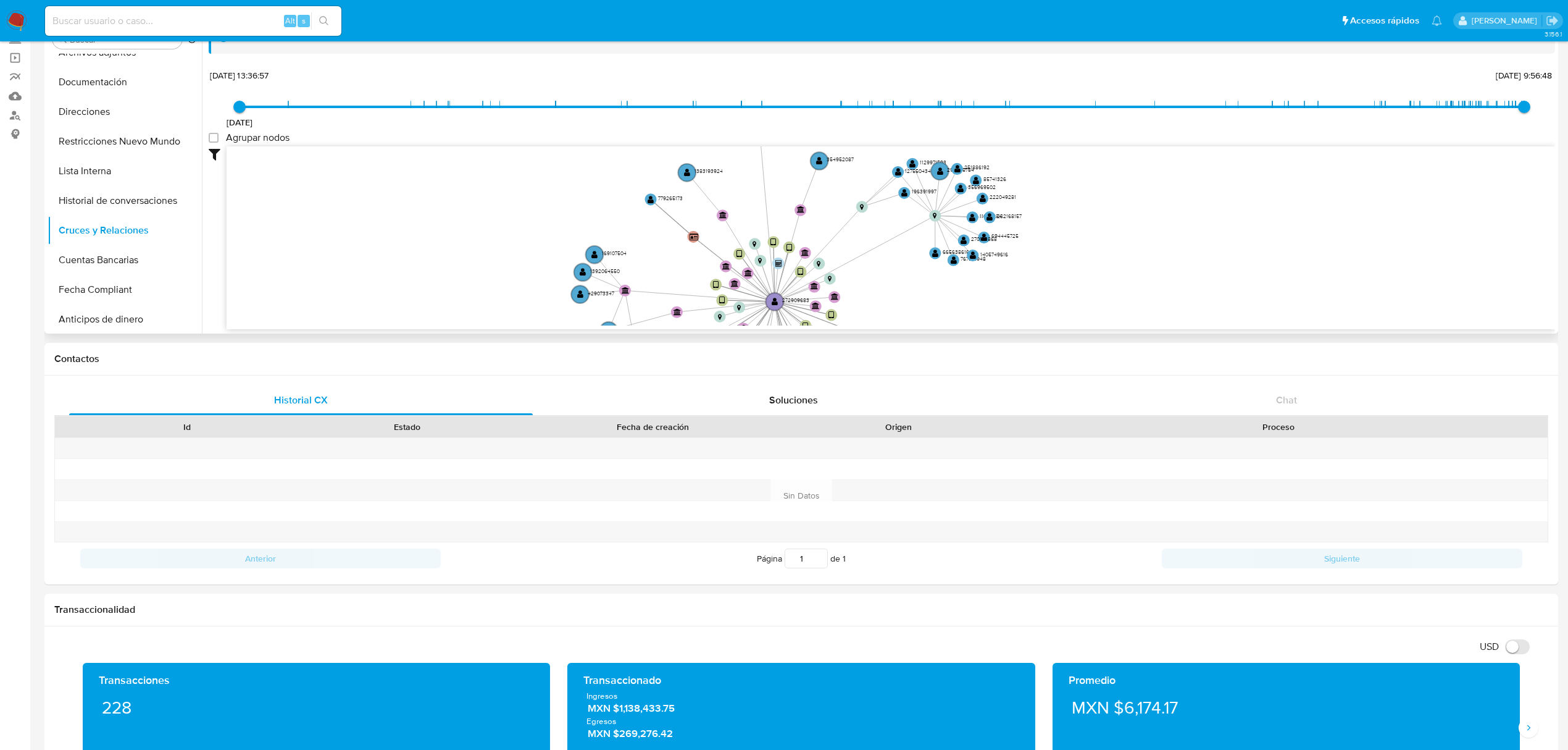
drag, startPoint x: 974, startPoint y: 257, endPoint x: 922, endPoint y: 273, distance: 54.4
click at [924, 274] on icon "device-64e6ad9da7b29dec16c69a04  device-5f2c48f408813b0017f2a7eb  device-66e1…" at bounding box center [891, 236] width 1329 height 179
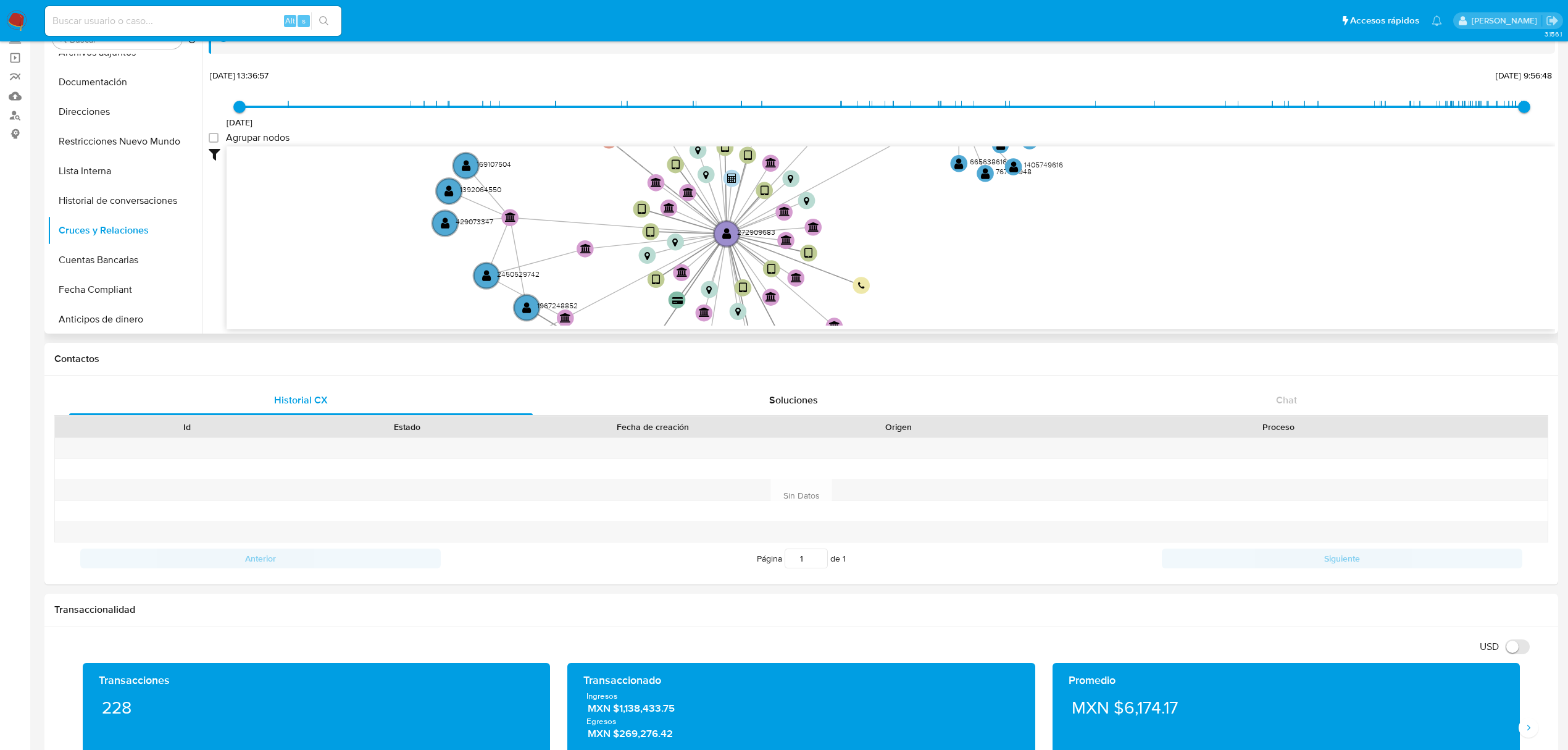
drag, startPoint x: 890, startPoint y: 270, endPoint x: 916, endPoint y: 215, distance: 60.8
click at [916, 215] on icon "device-64e6ad9da7b29dec16c69a04  device-5f2c48f408813b0017f2a7eb  device-66e1…" at bounding box center [891, 236] width 1329 height 179
click at [512, 212] on text "" at bounding box center [510, 216] width 11 height 10
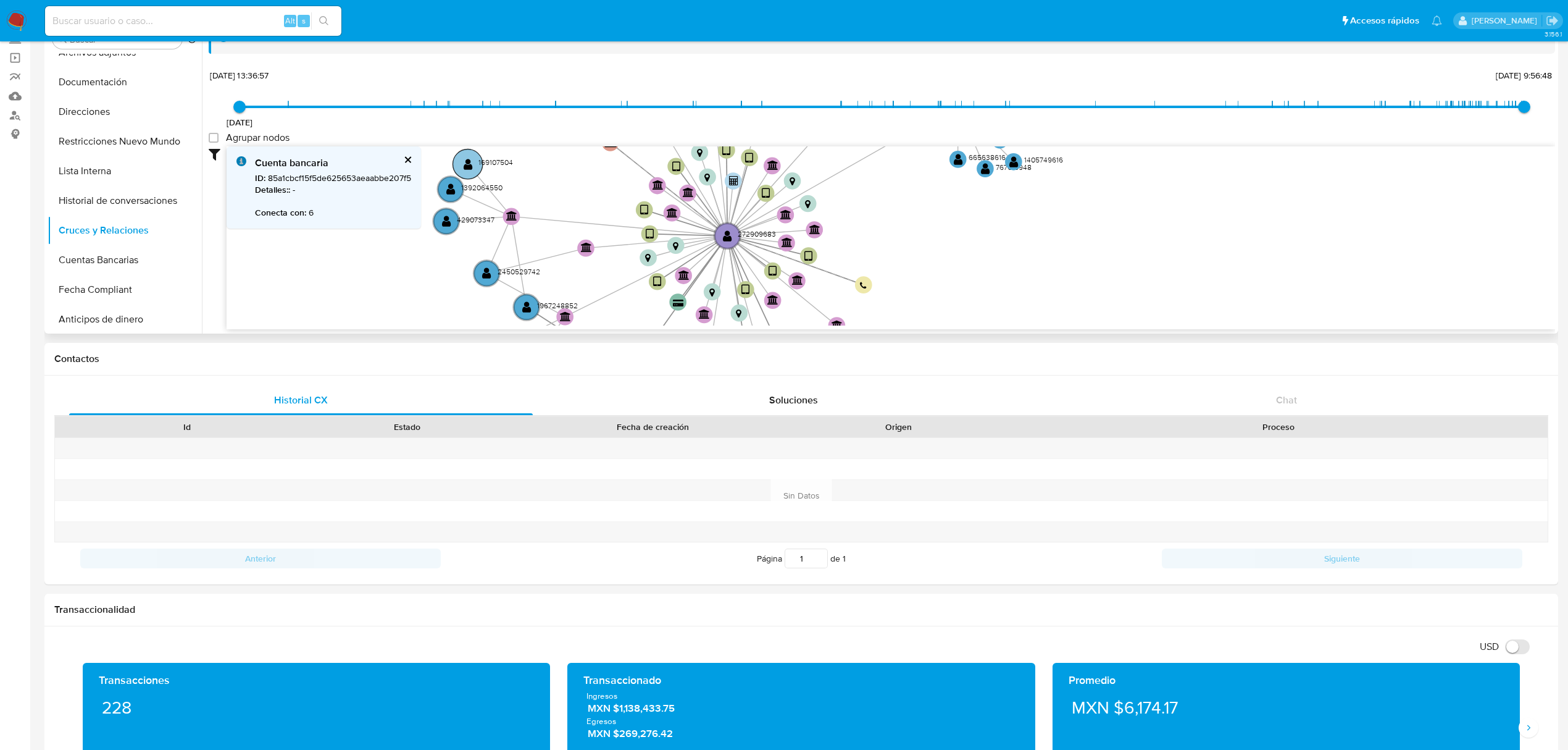
click at [467, 167] on text "" at bounding box center [468, 164] width 9 height 12
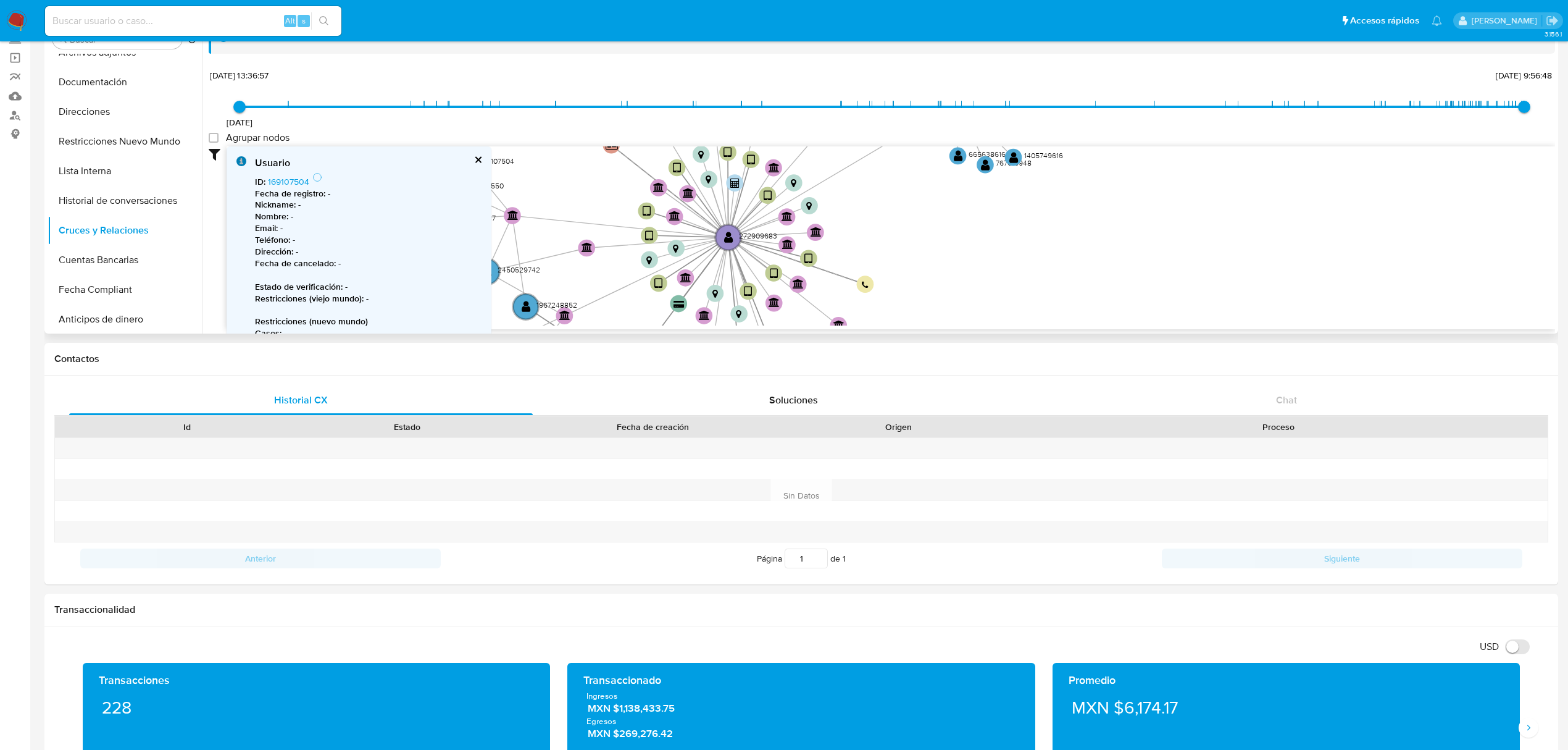
click at [537, 176] on icon "device-64e6ad9da7b29dec16c69a04  device-5f2c48f408813b0017f2a7eb  device-66e1…" at bounding box center [891, 236] width 1329 height 179
click at [474, 158] on button "cerrar" at bounding box center [477, 159] width 8 height 8
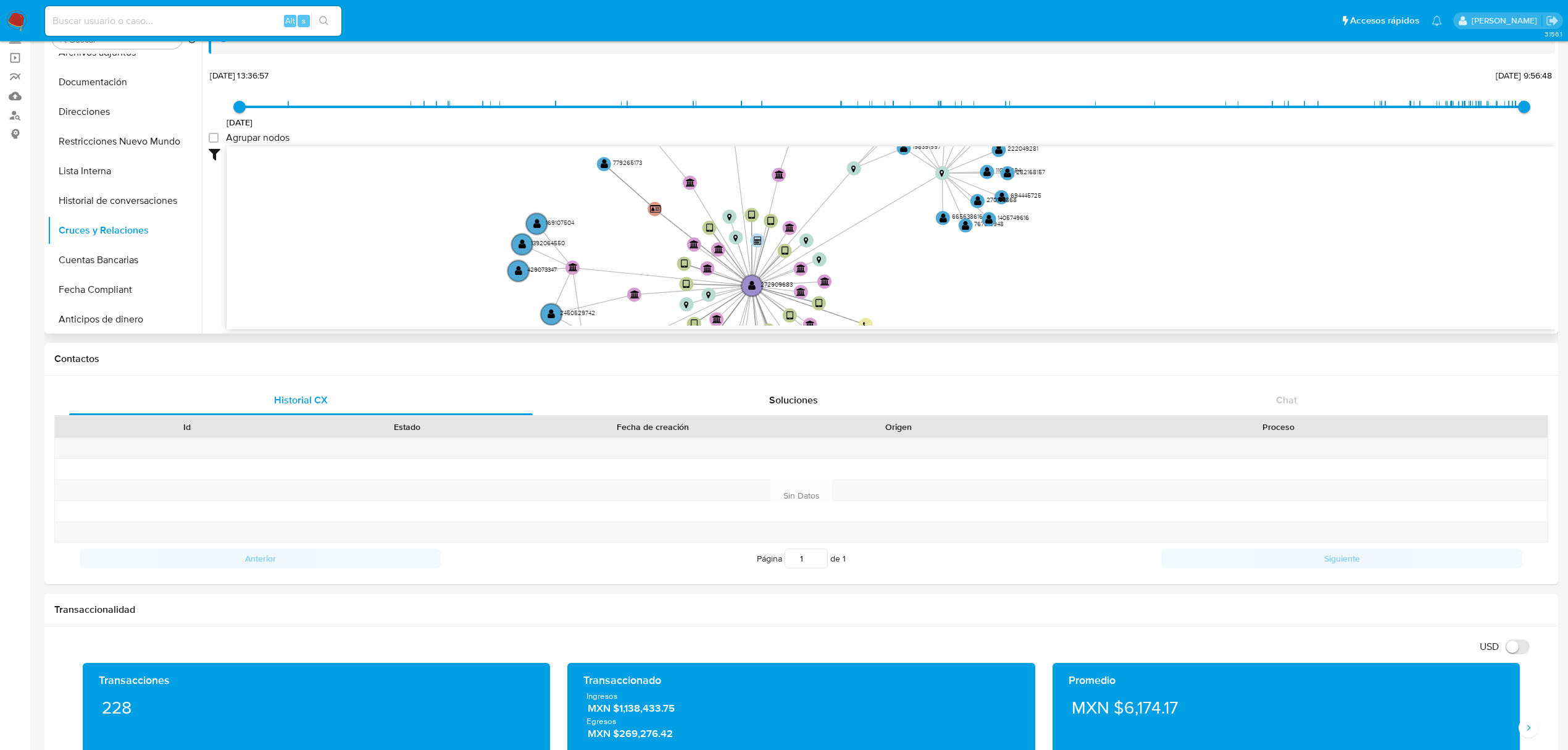
drag, startPoint x: 1015, startPoint y: 291, endPoint x: 963, endPoint y: 300, distance: 52.8
click at [965, 300] on icon "device-64e6ad9da7b29dec16c69a04  device-5f2c48f408813b0017f2a7eb  device-66e1…" at bounding box center [891, 236] width 1329 height 179
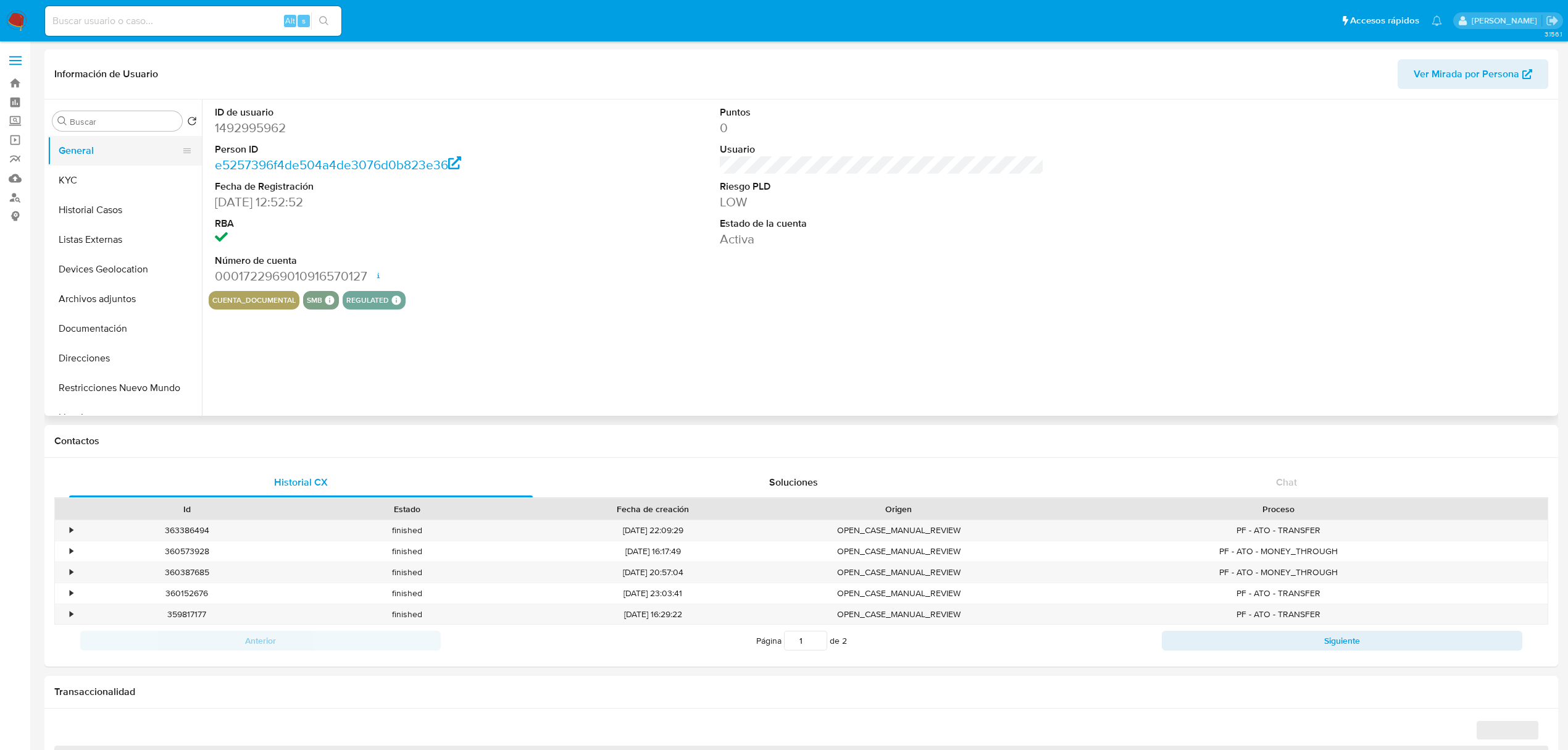
select select "10"
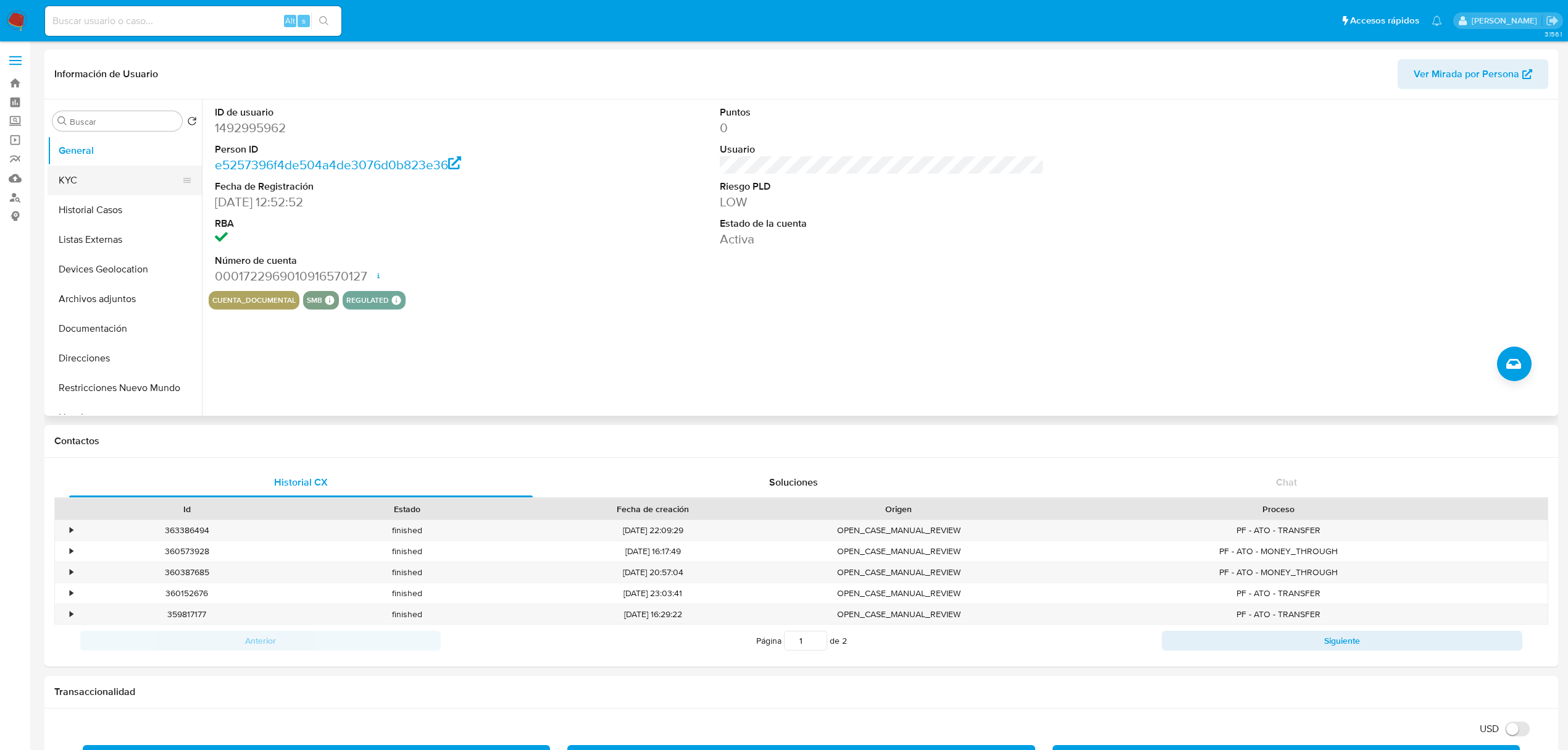
click at [122, 176] on button "KYC" at bounding box center [119, 179] width 144 height 29
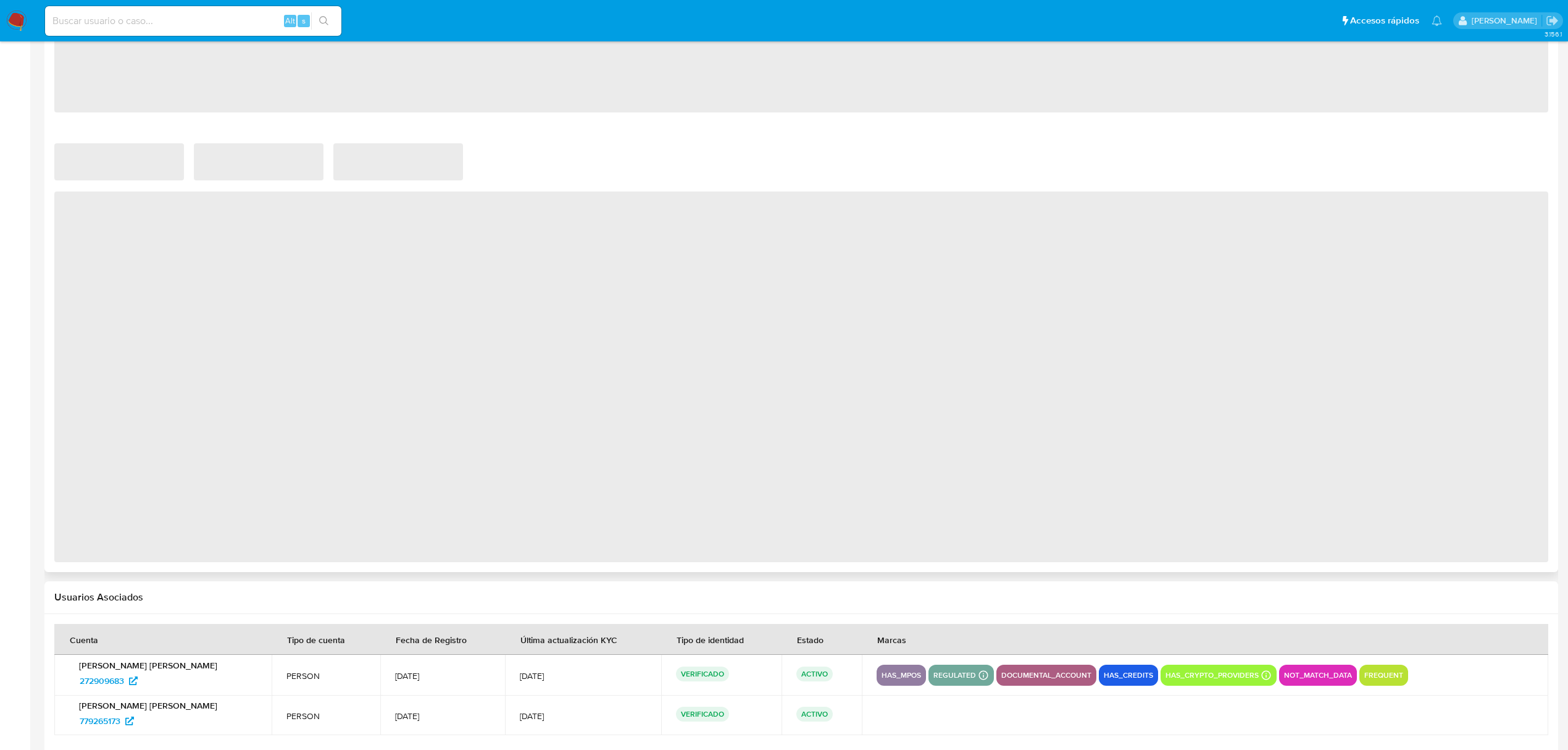
scroll to position [787, 0]
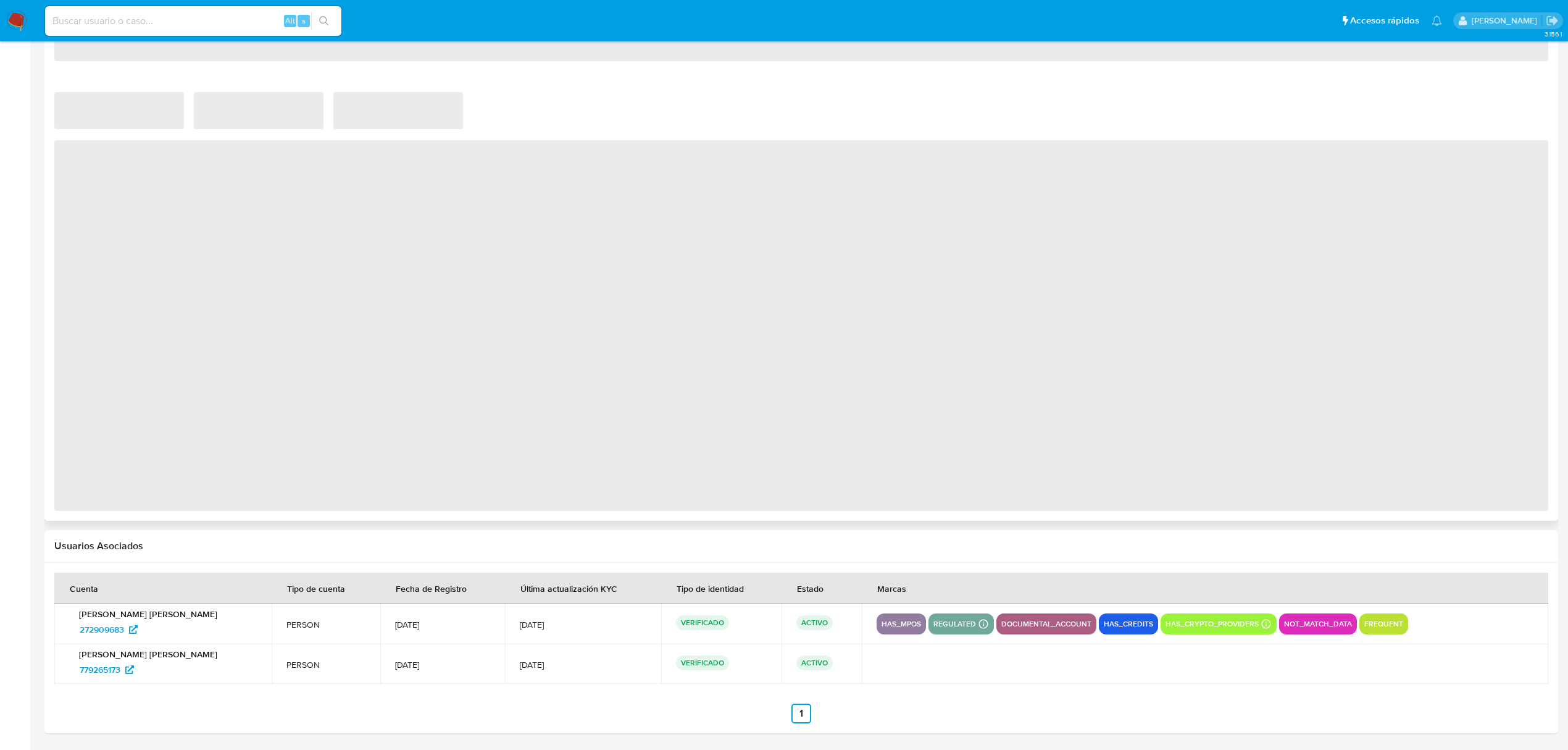
select select "10"
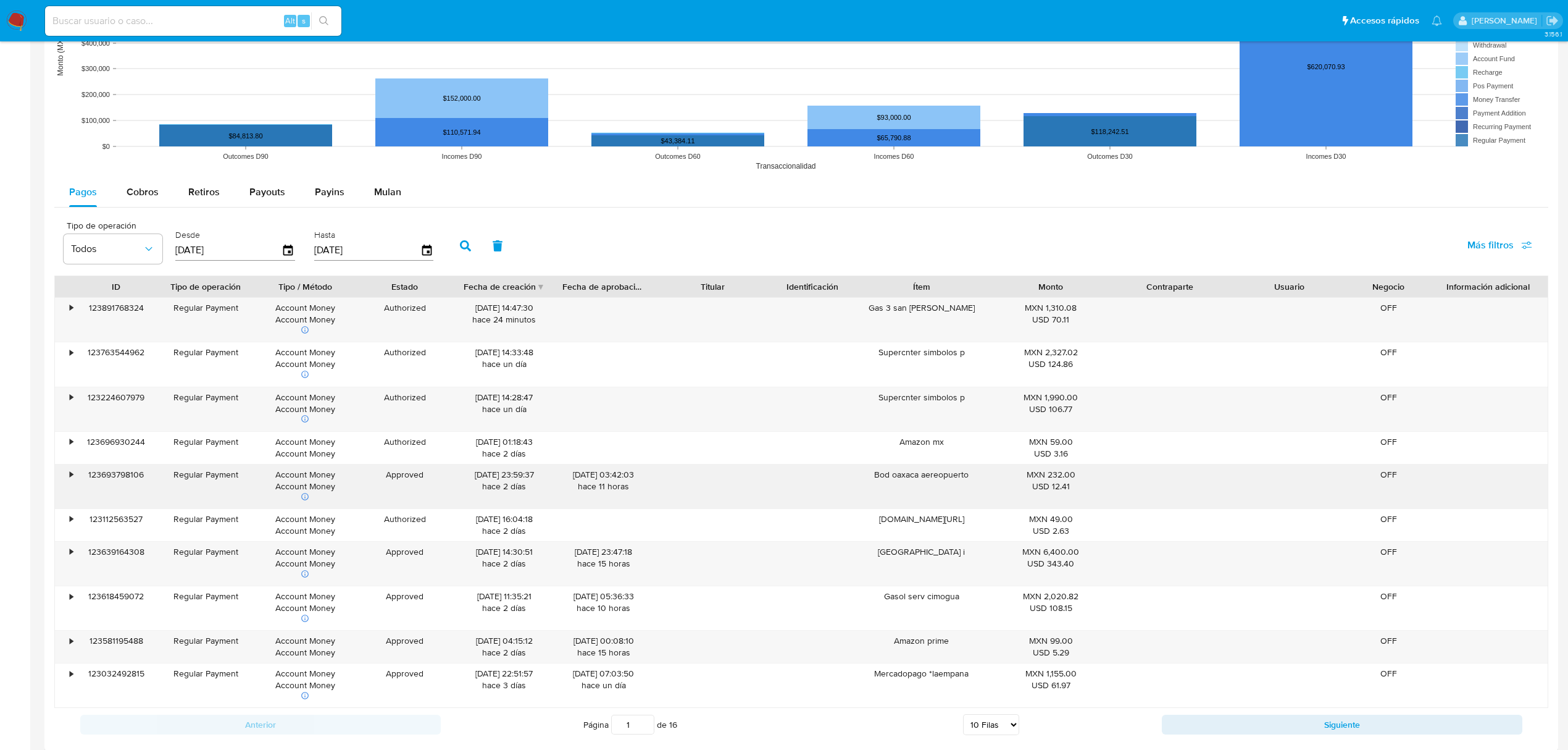
scroll to position [1034, 0]
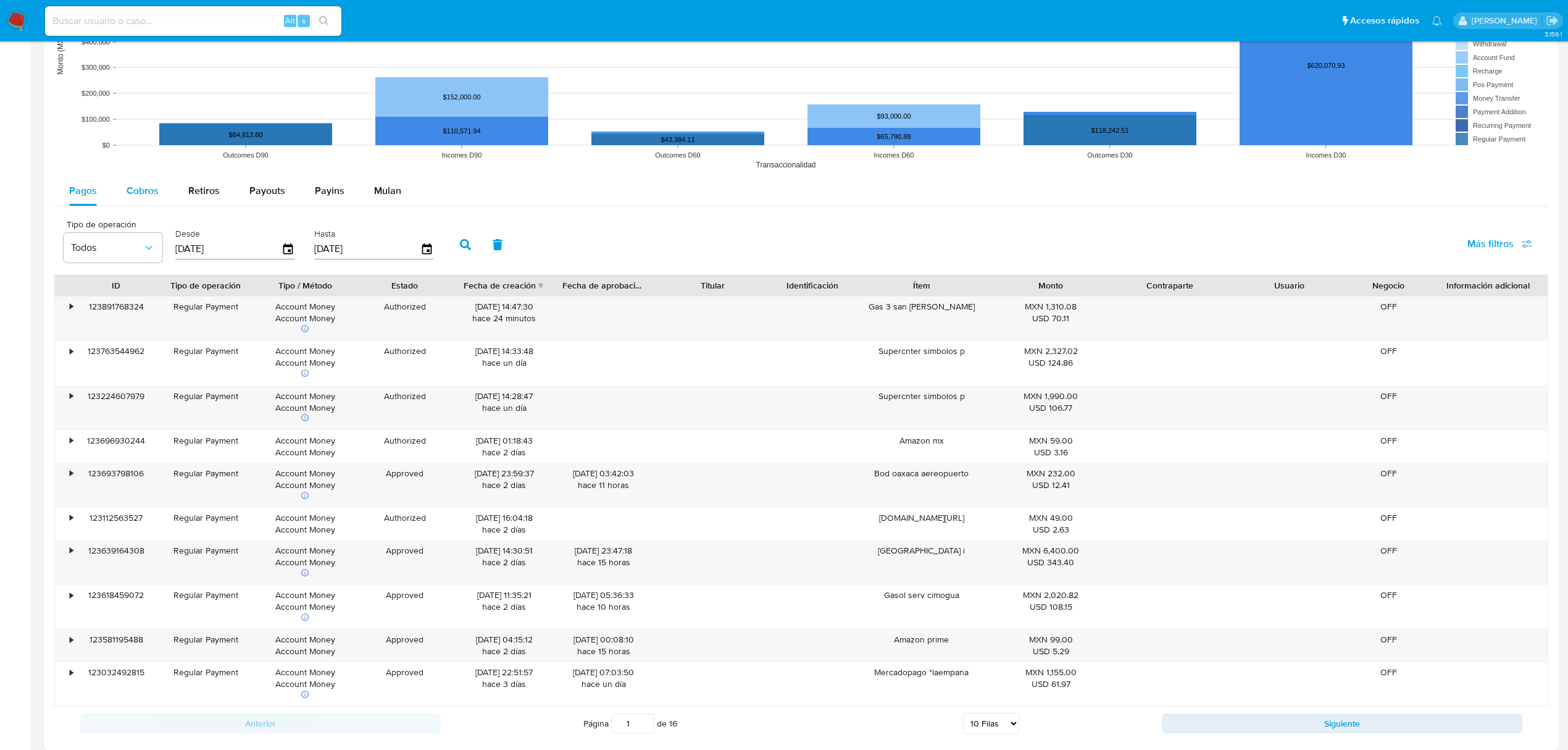
click at [129, 188] on span "Cobros" at bounding box center [143, 190] width 32 height 14
select select "10"
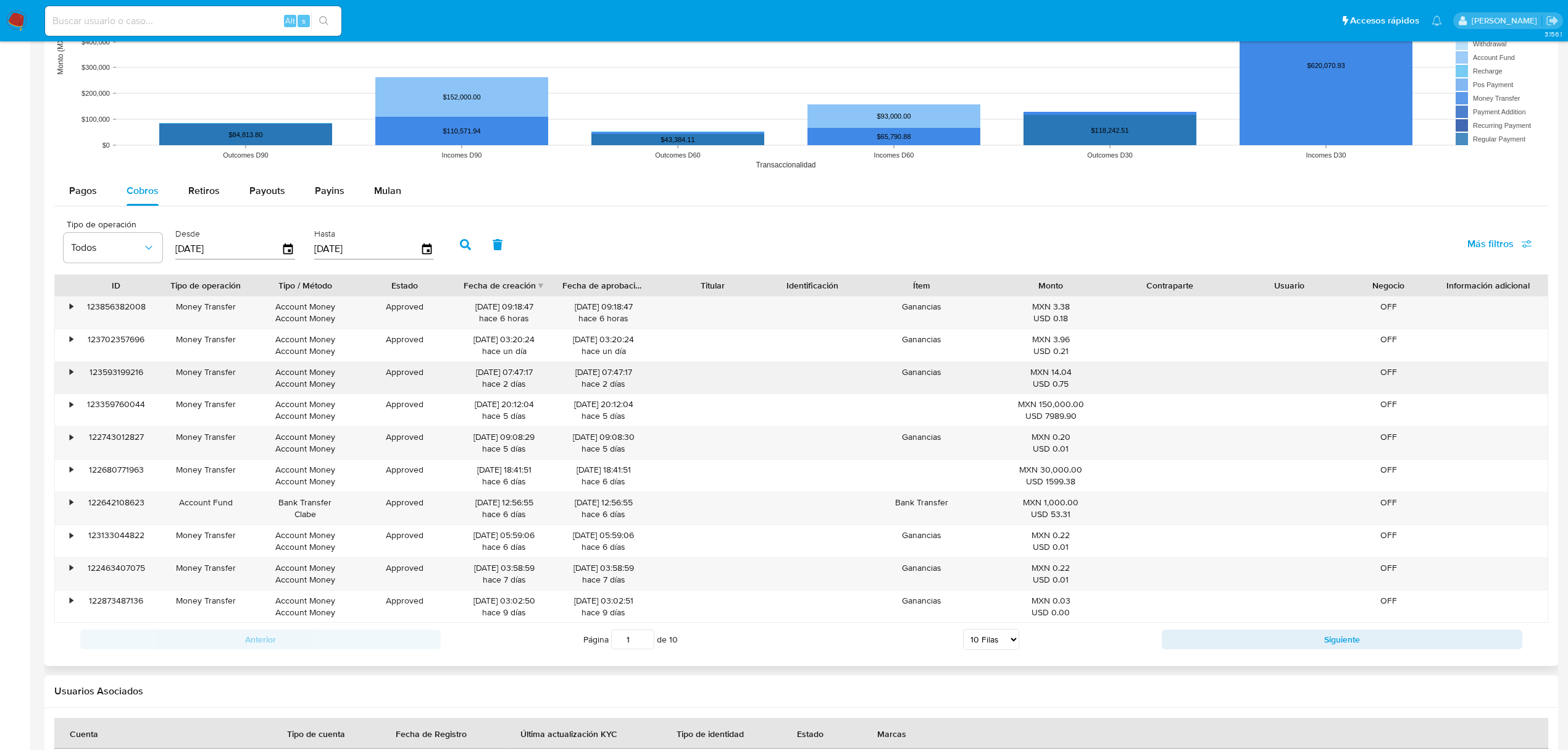
scroll to position [1116, 0]
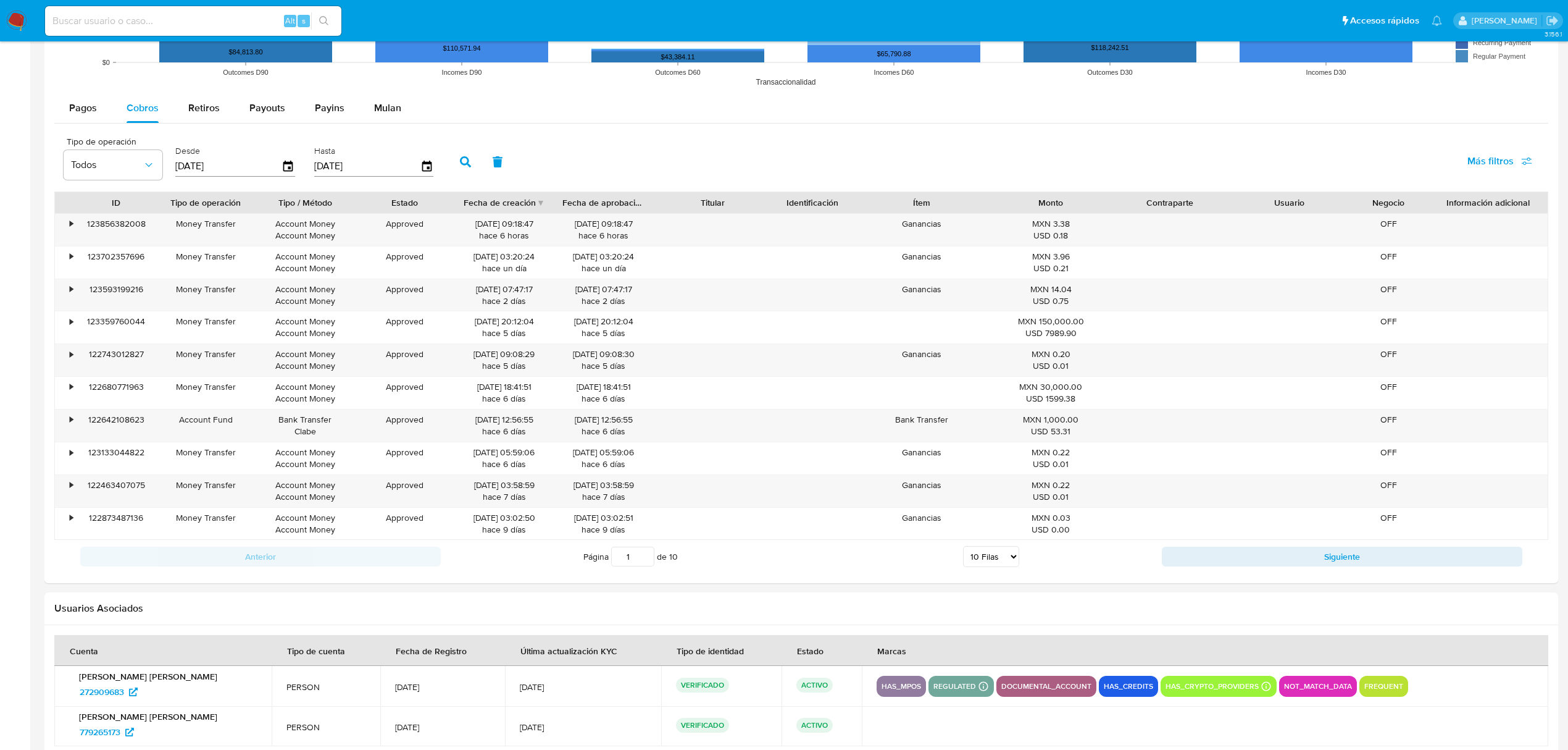
click at [1296, 566] on button "Siguiente" at bounding box center [1342, 556] width 360 height 20
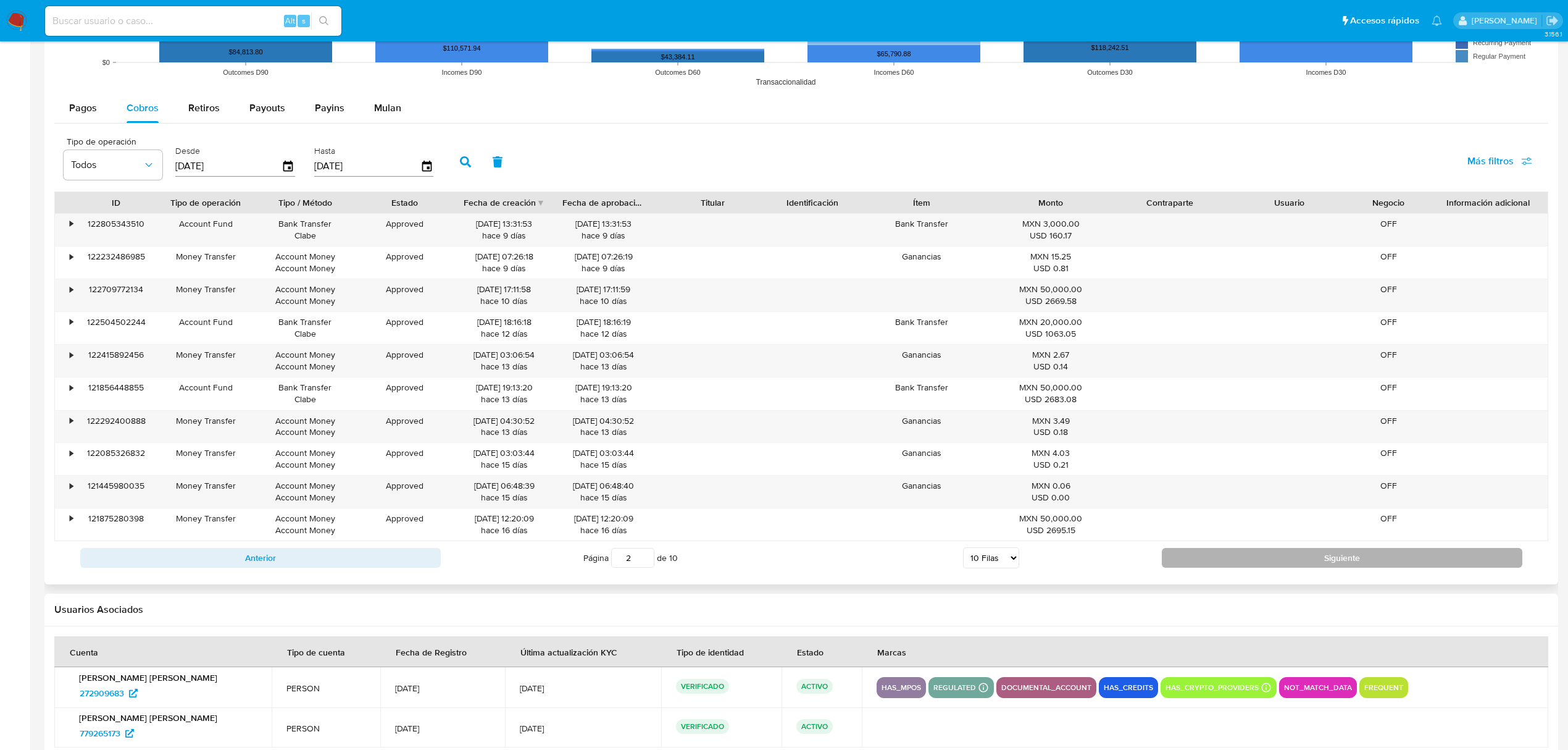
click at [1310, 568] on button "Siguiente" at bounding box center [1342, 558] width 360 height 20
click at [1311, 567] on button "Siguiente" at bounding box center [1342, 557] width 360 height 20
click at [1313, 567] on button "Siguiente" at bounding box center [1342, 557] width 360 height 20
click at [1314, 567] on button "Siguiente" at bounding box center [1342, 557] width 360 height 20
click at [1314, 566] on button "Siguiente" at bounding box center [1342, 556] width 360 height 20
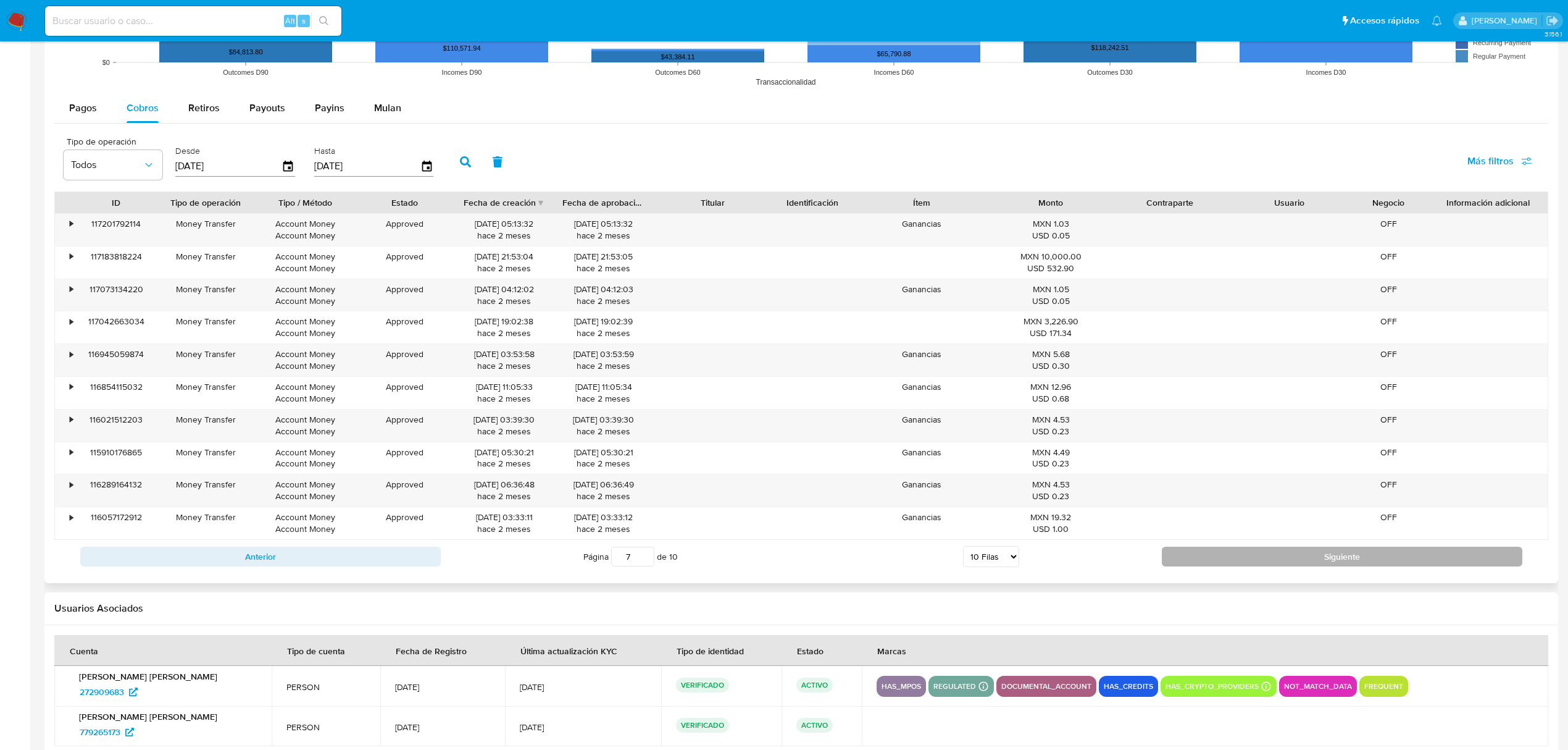
click at [1314, 571] on div "Anterior Página 7 de 10 5 [PERSON_NAME] 10 [PERSON_NAME] 20 [PERSON_NAME] 25 [P…" at bounding box center [801, 556] width 1494 height 33
click at [1307, 566] on button "Siguiente" at bounding box center [1342, 556] width 360 height 20
type input "8"
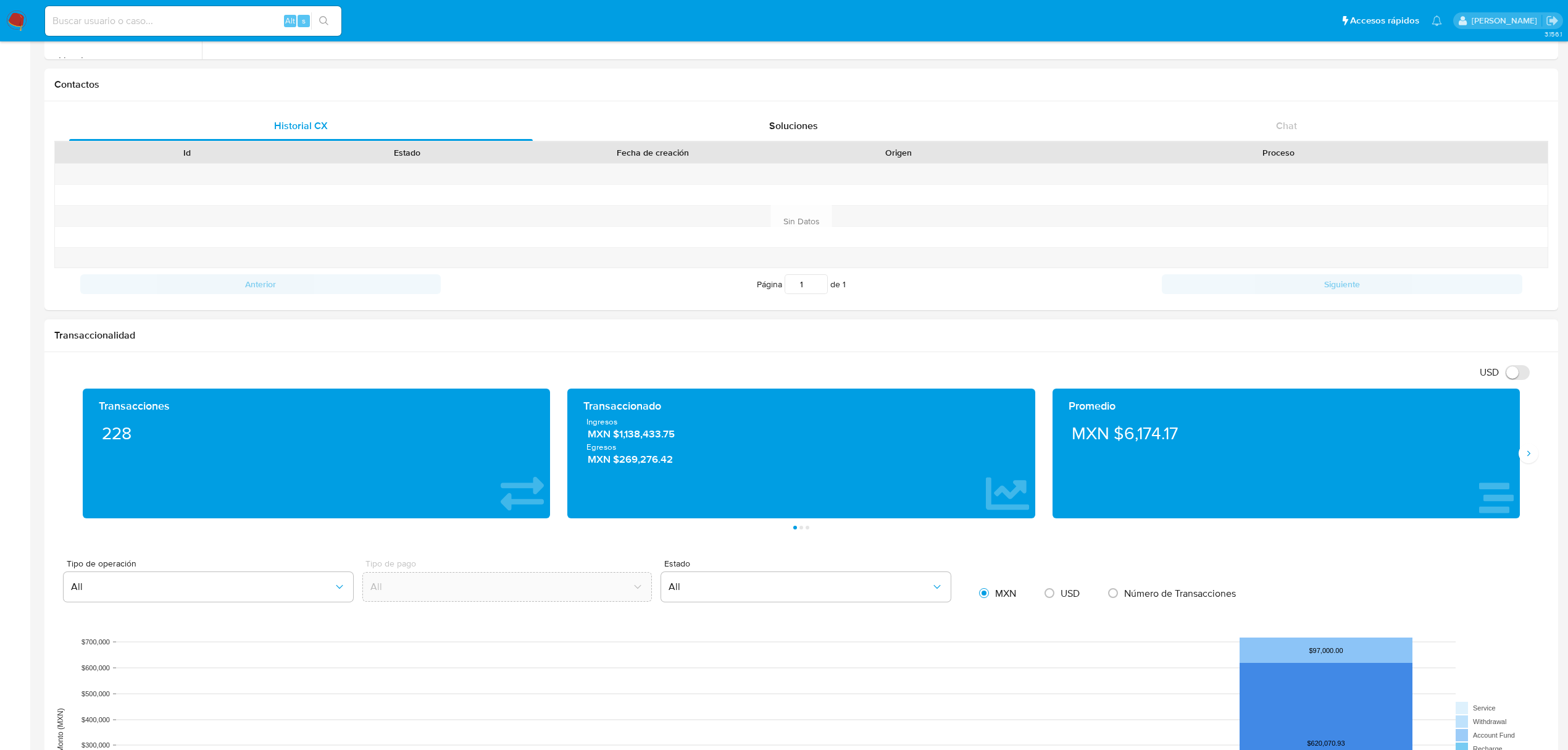
scroll to position [375, 0]
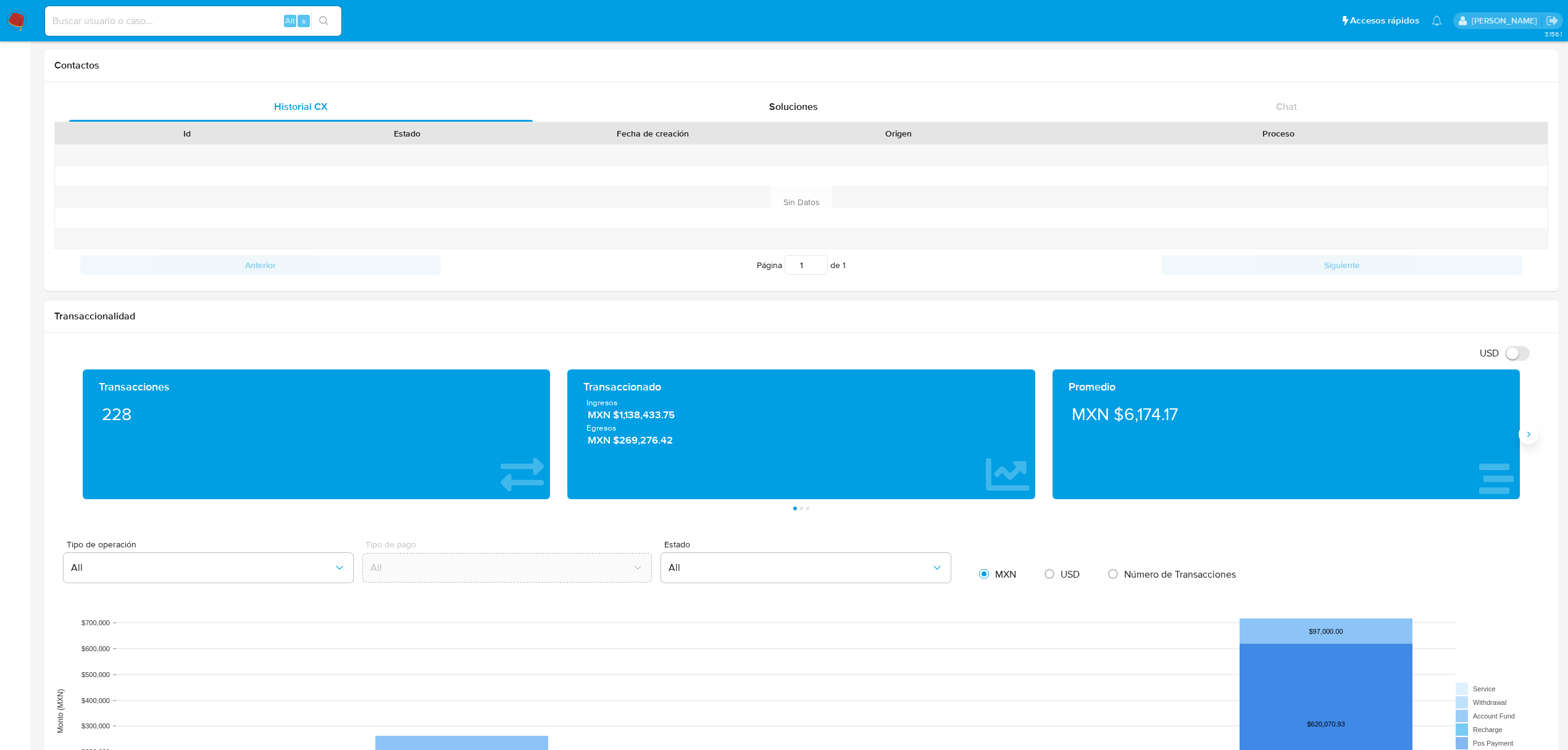
click at [1530, 444] on button "Siguiente" at bounding box center [1529, 434] width 20 height 20
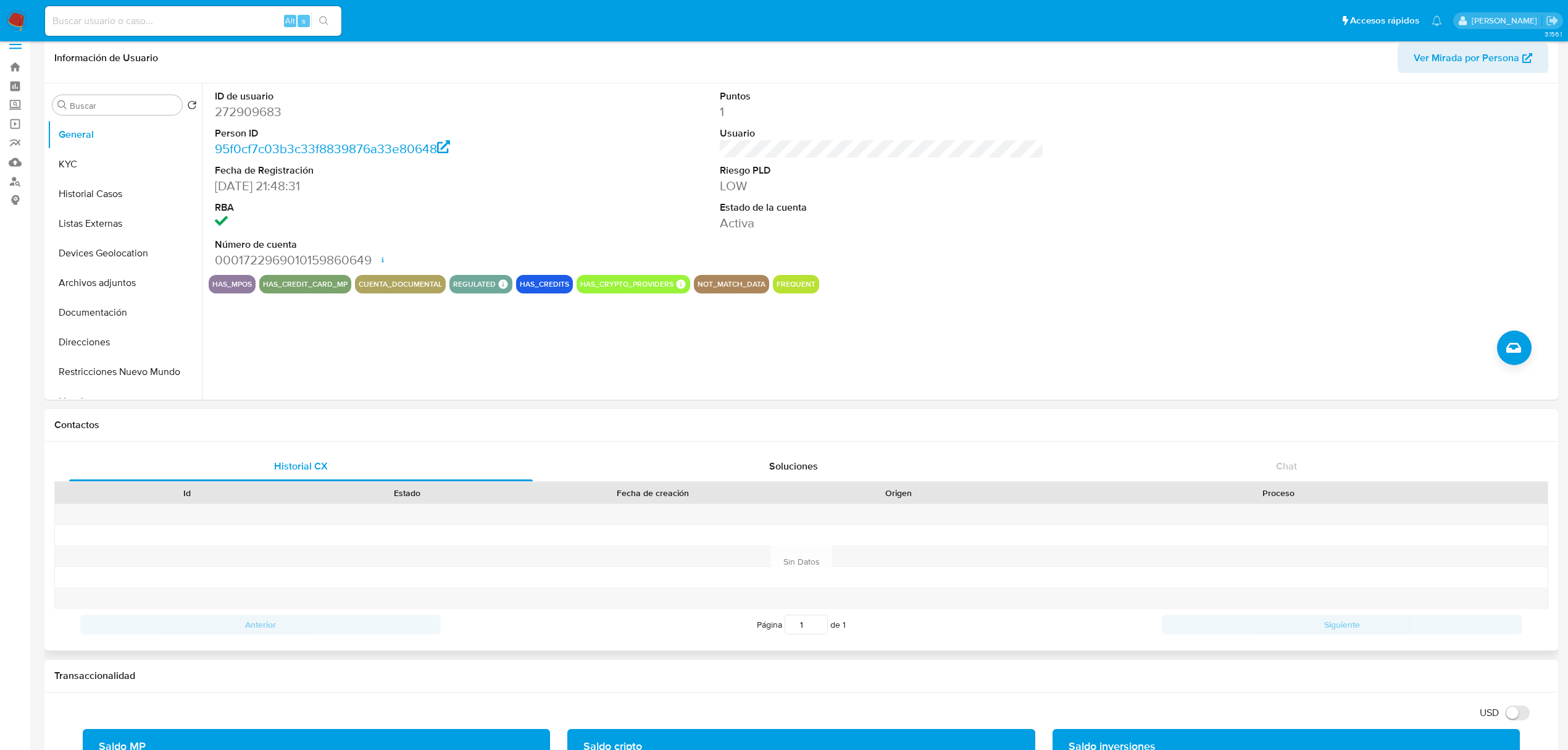
scroll to position [0, 0]
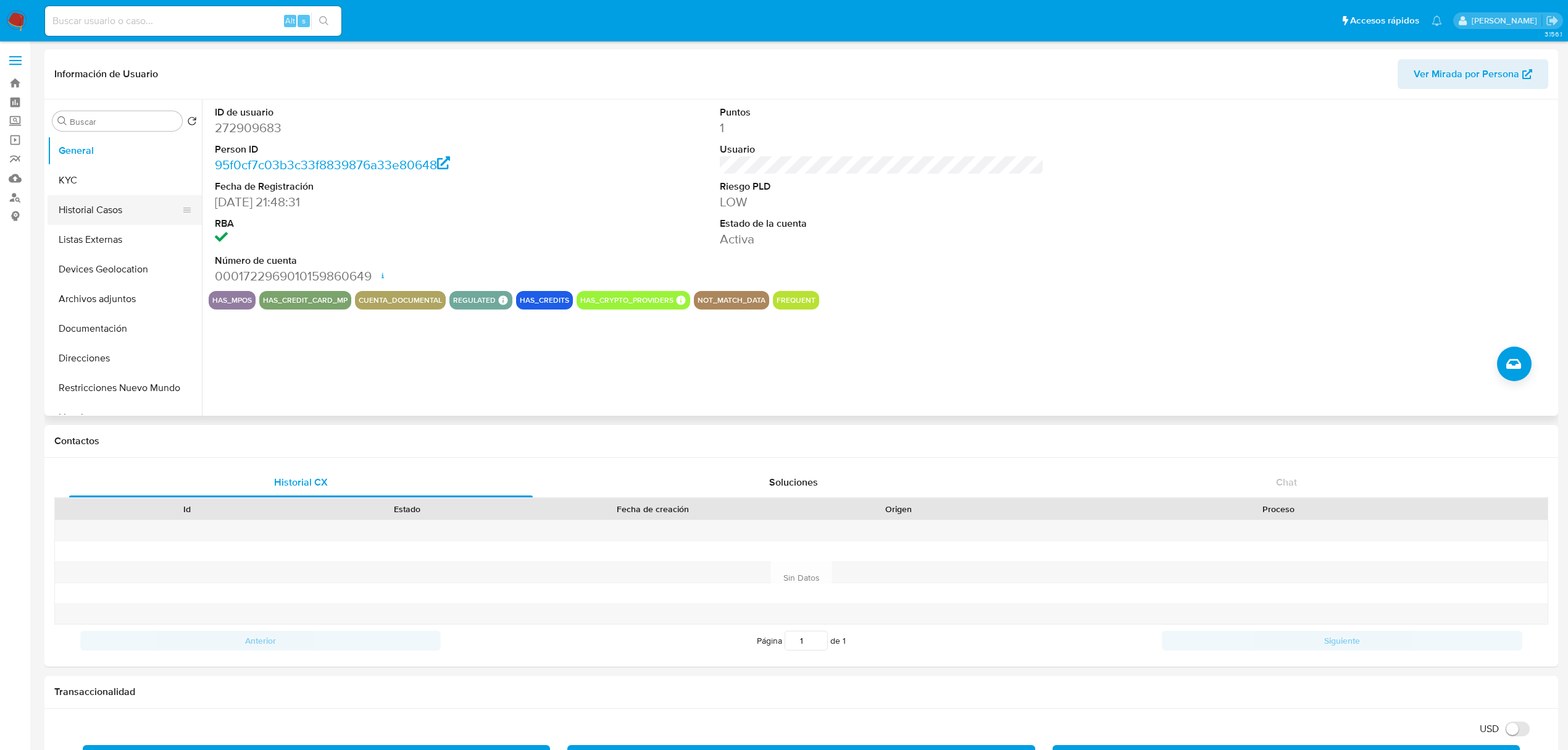
click at [124, 211] on button "Historial Casos" at bounding box center [119, 209] width 144 height 29
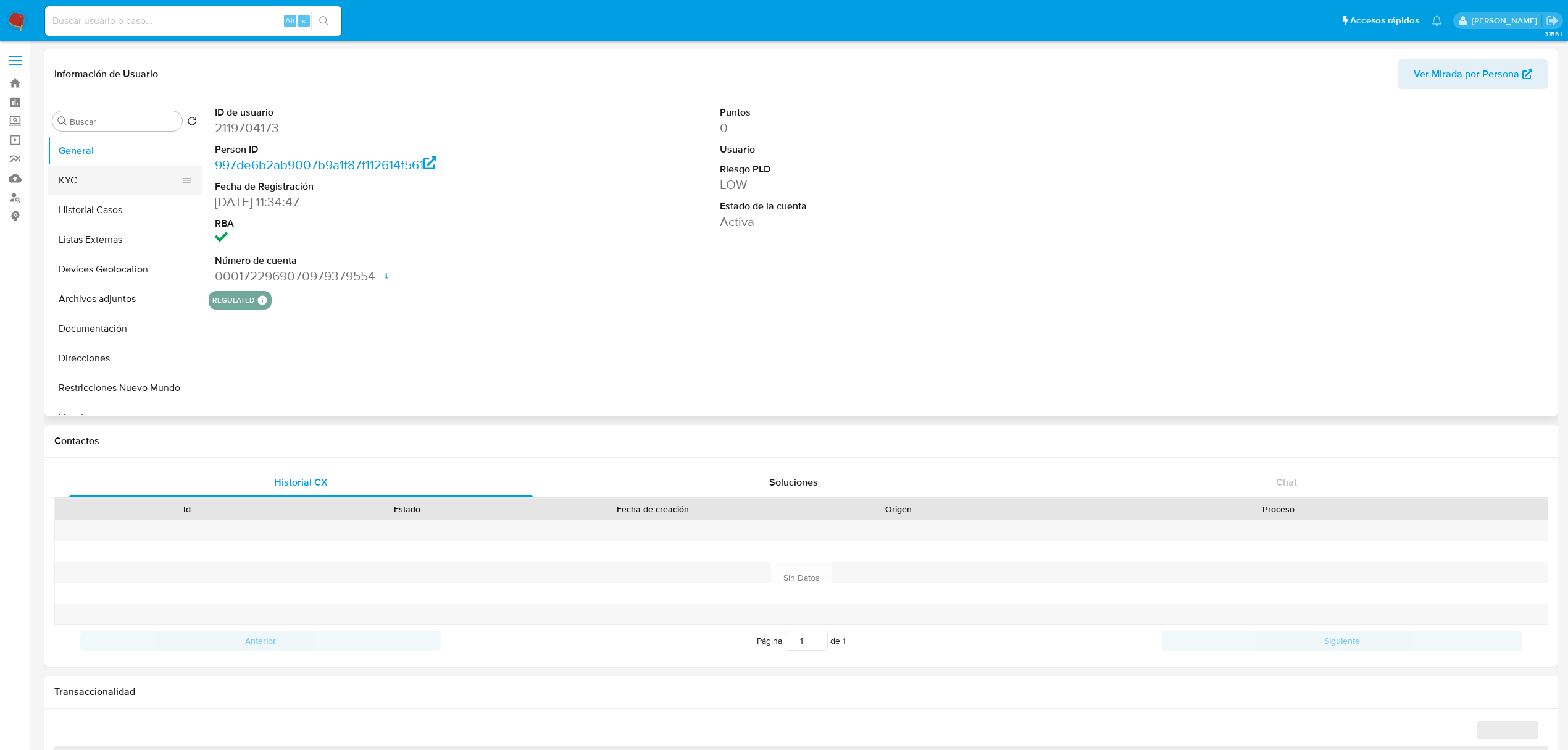
click at [107, 184] on button "KYC" at bounding box center [119, 179] width 144 height 29
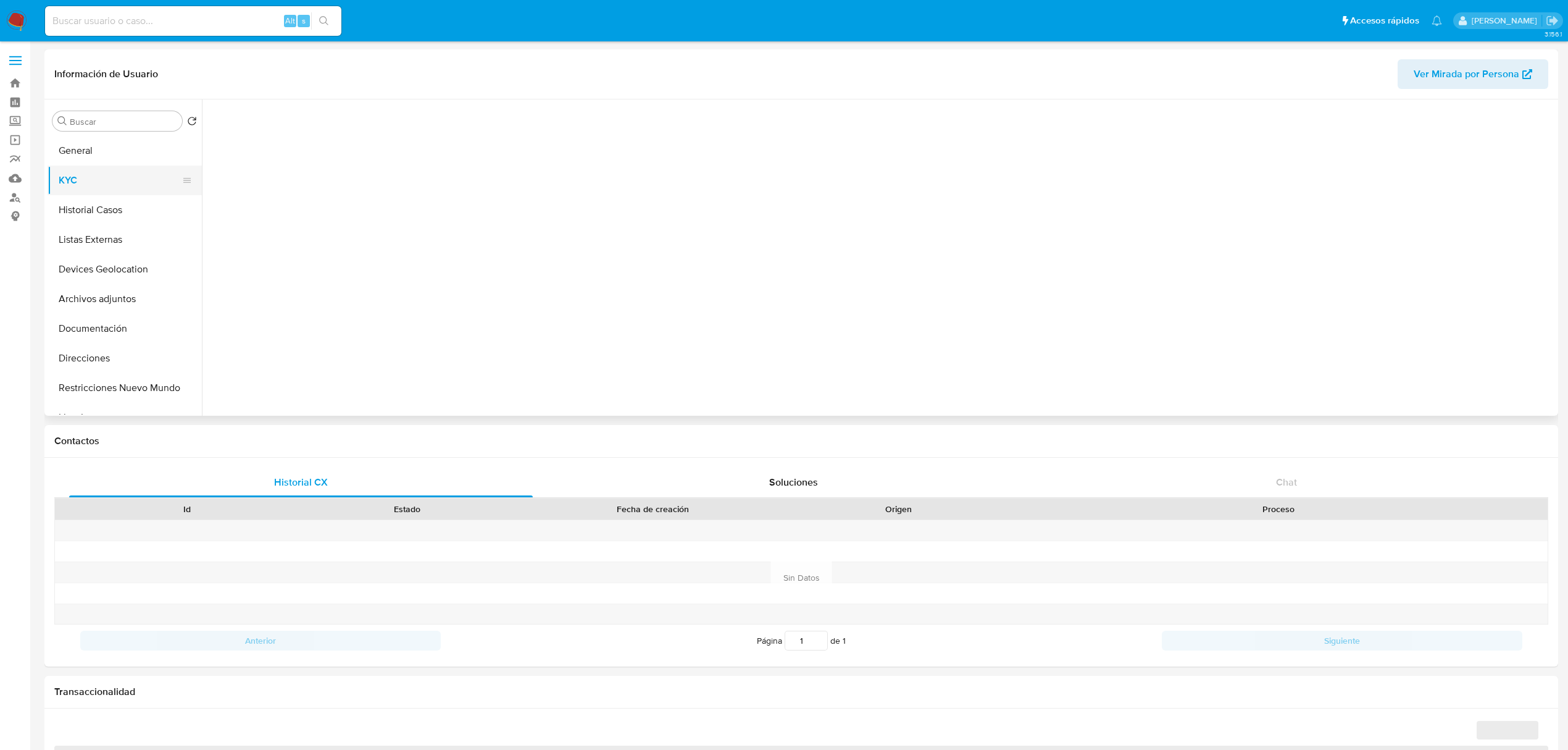
select select "10"
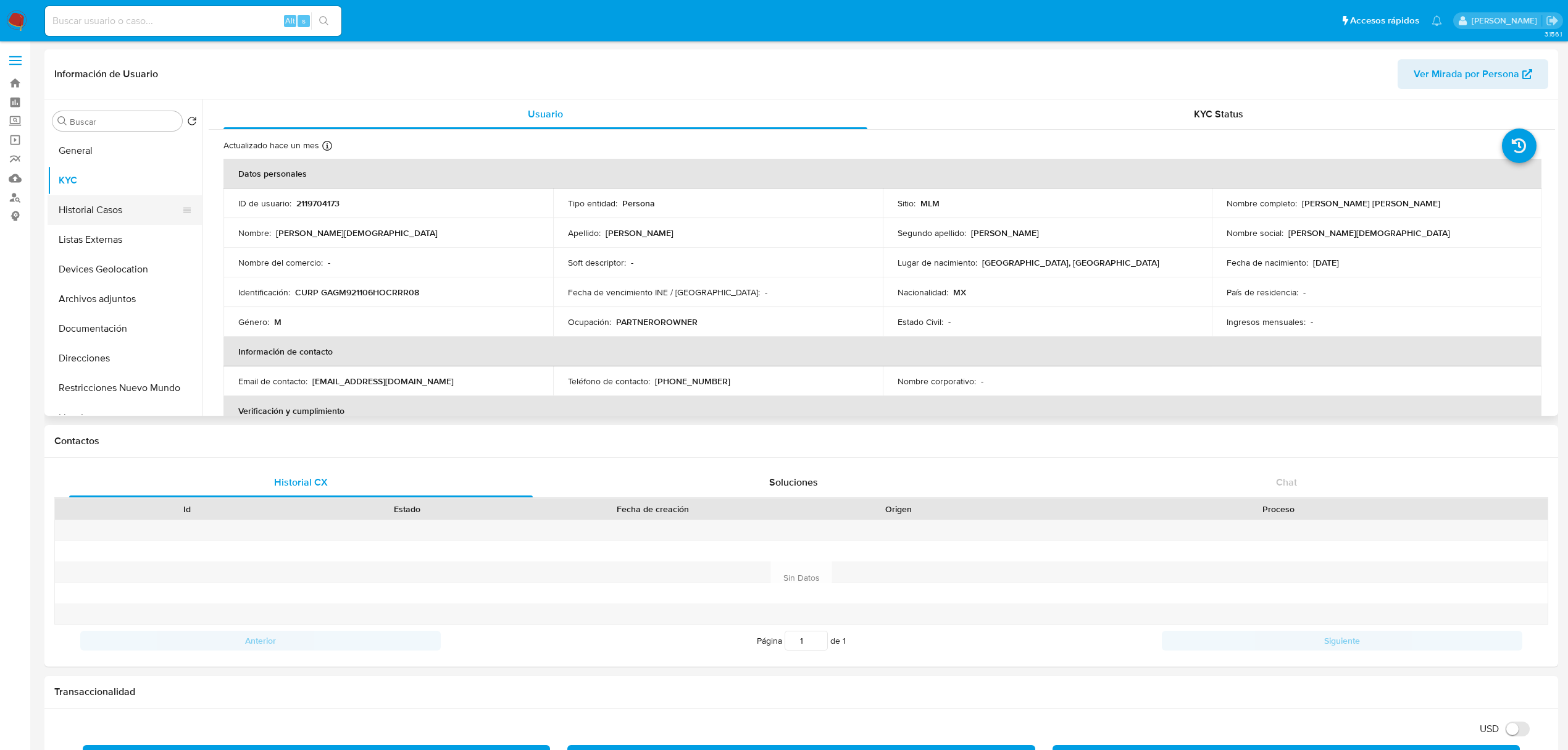
click at [111, 211] on button "Historial Casos" at bounding box center [119, 209] width 144 height 29
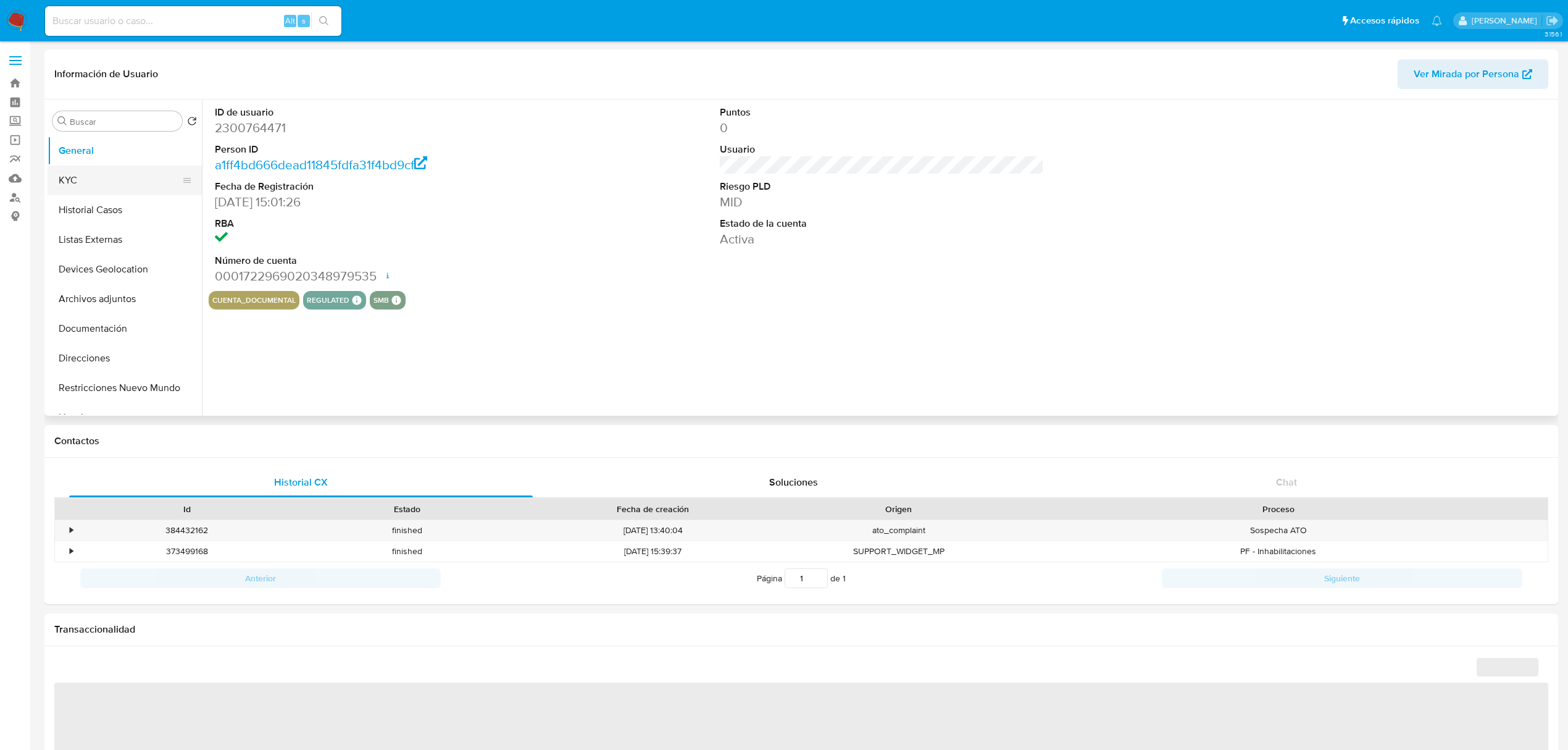
select select "10"
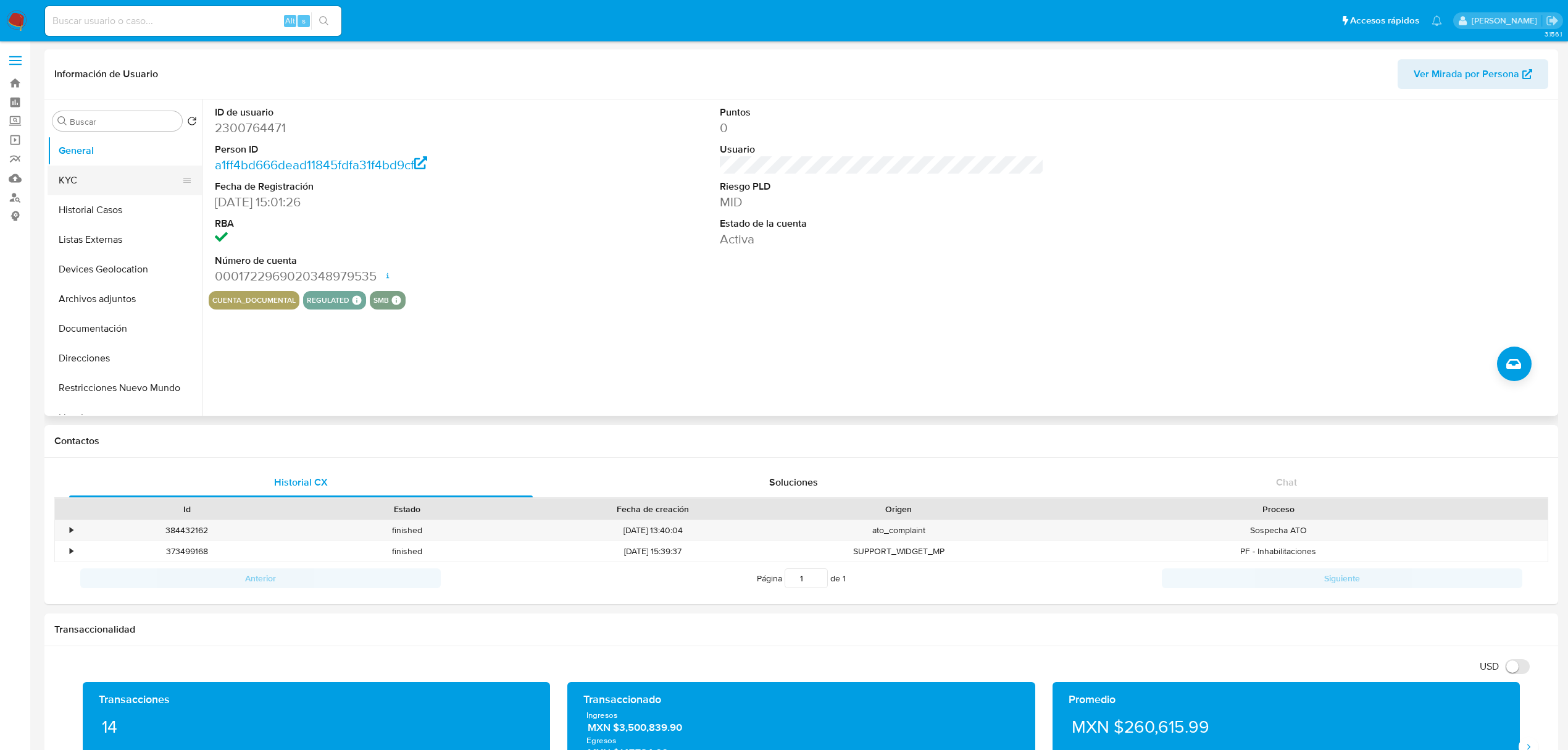
click at [92, 190] on button "KYC" at bounding box center [119, 179] width 144 height 29
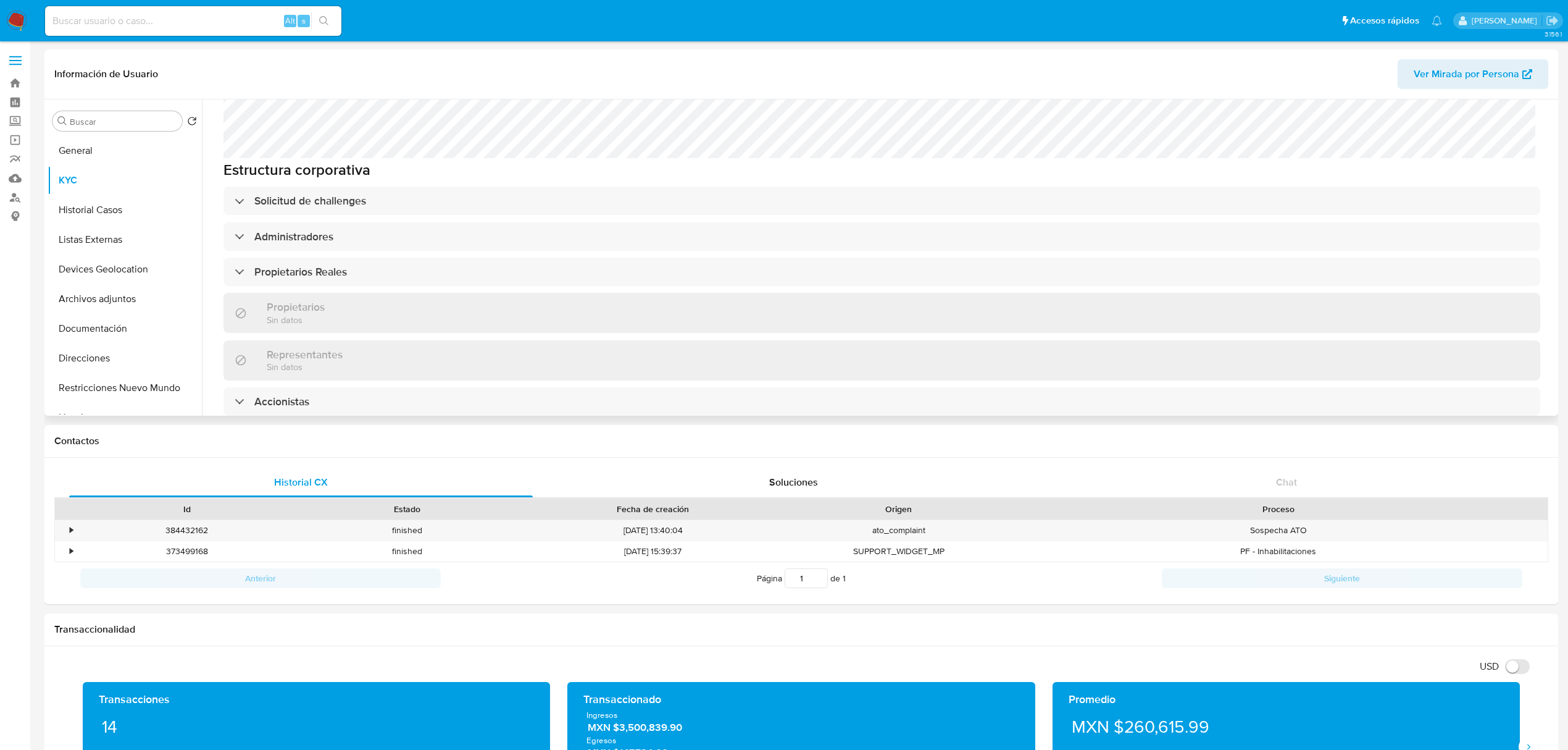
scroll to position [329, 0]
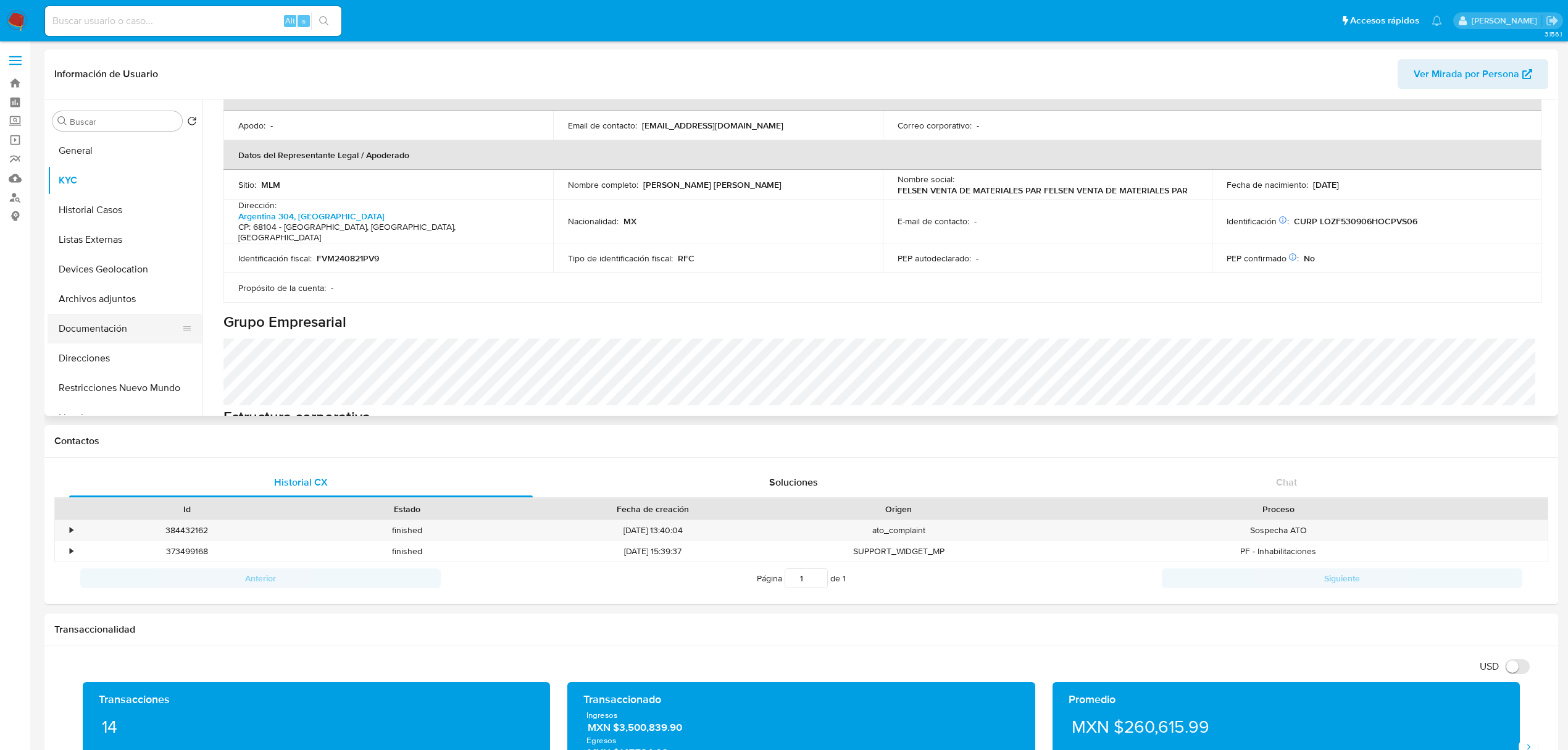
click at [117, 329] on button "Documentación" at bounding box center [119, 328] width 144 height 29
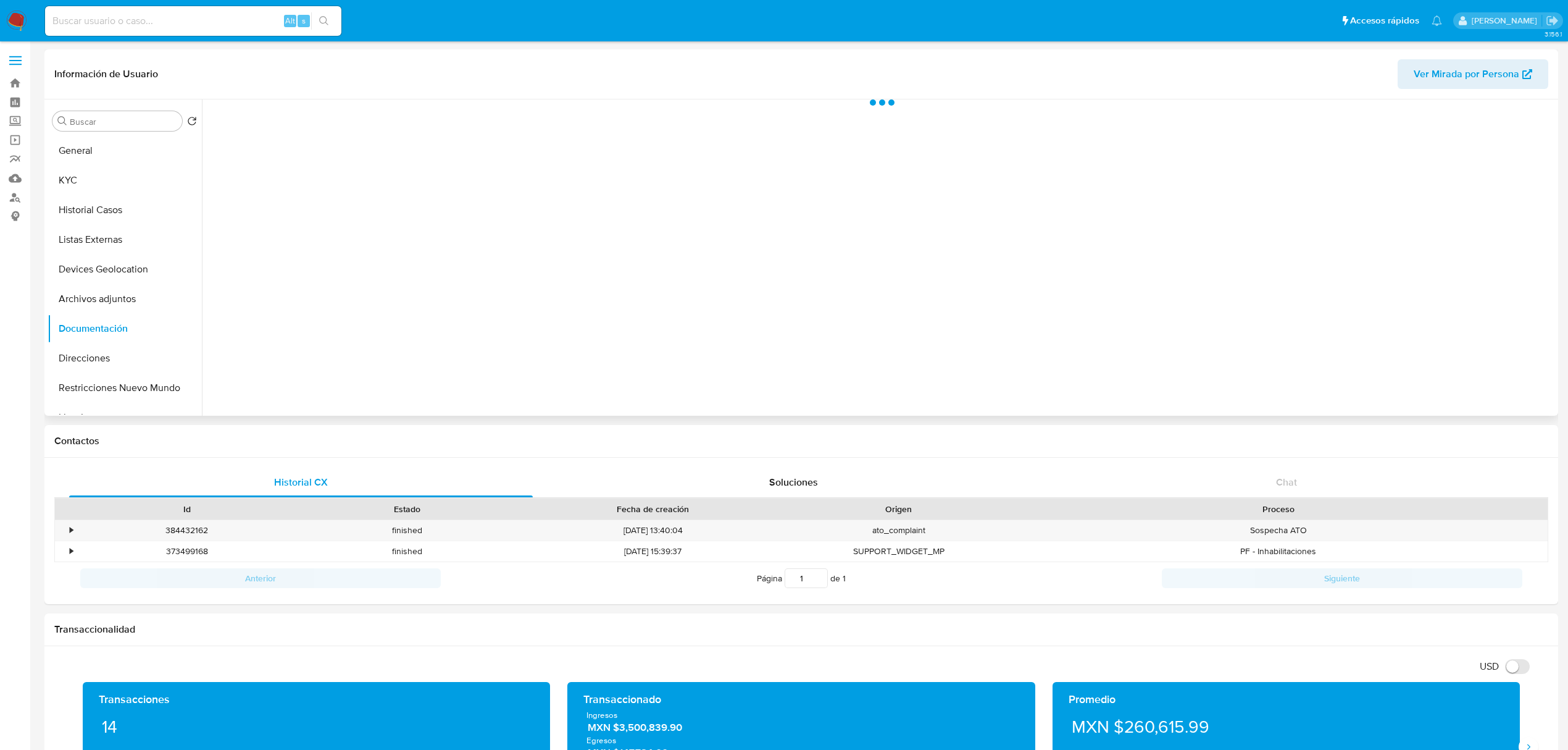
scroll to position [0, 0]
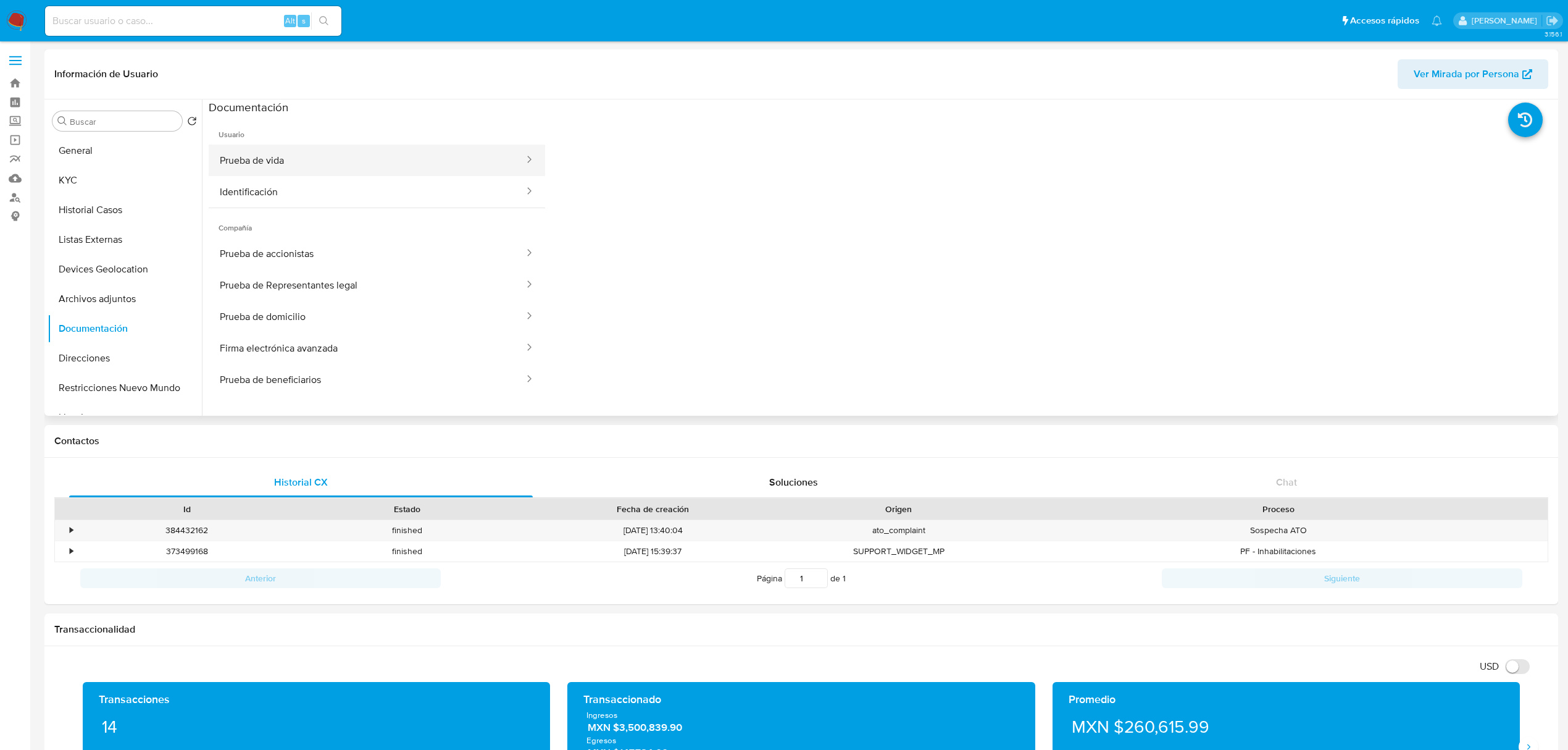
click at [315, 164] on button "Prueba de vida" at bounding box center [367, 160] width 317 height 32
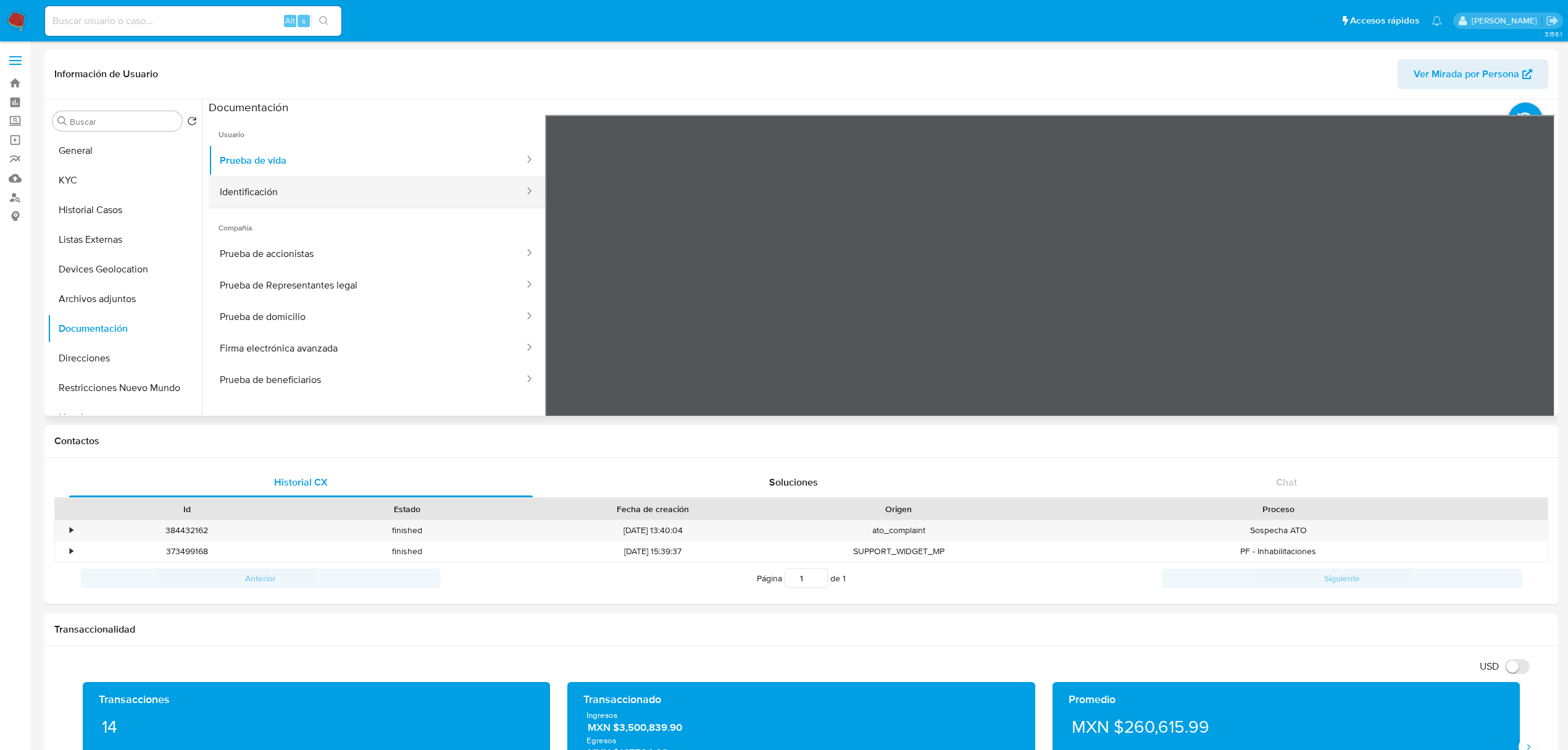
click at [393, 203] on button "Identificación" at bounding box center [367, 191] width 317 height 32
click at [327, 257] on button "Prueba de accionistas" at bounding box center [367, 254] width 317 height 32
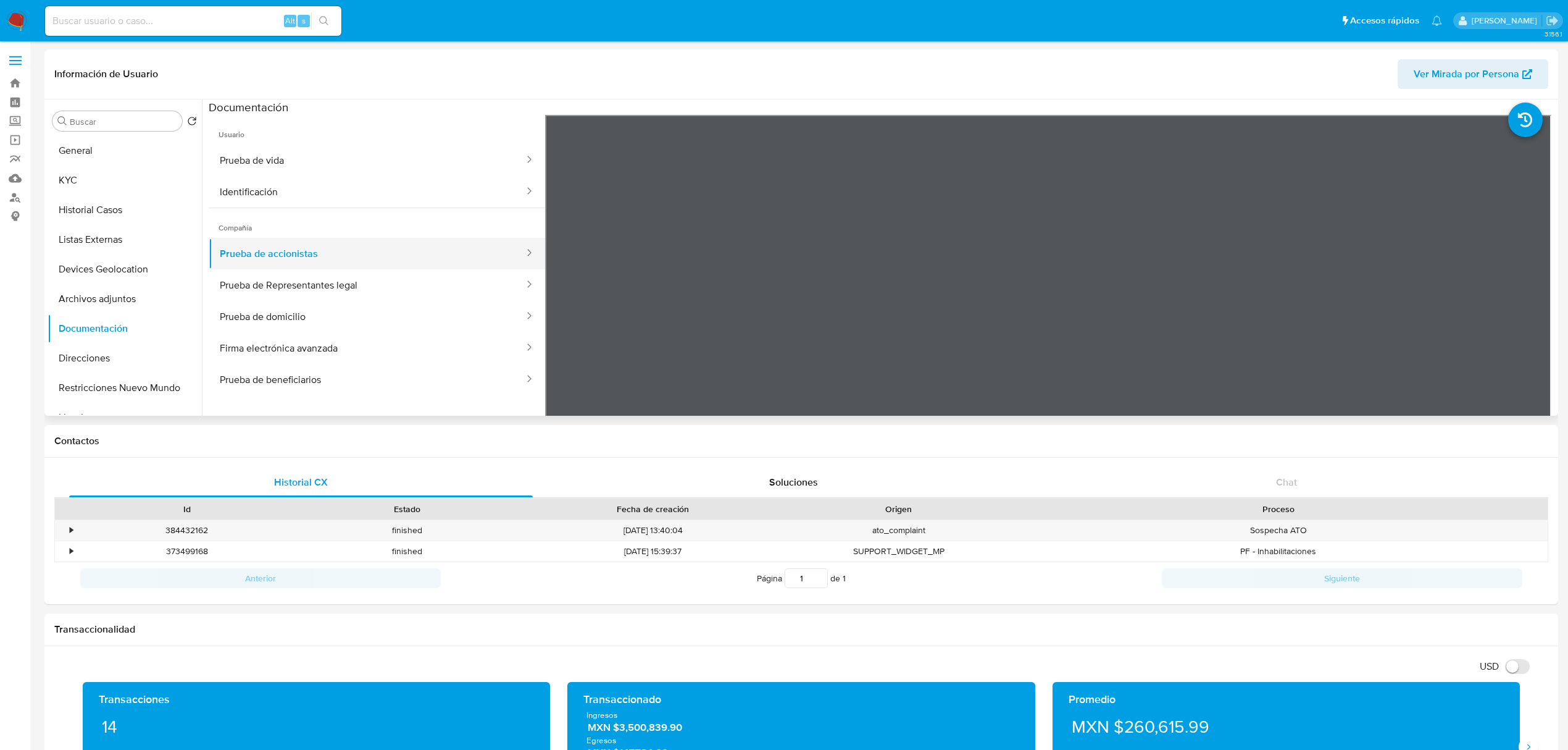
scroll to position [107, 0]
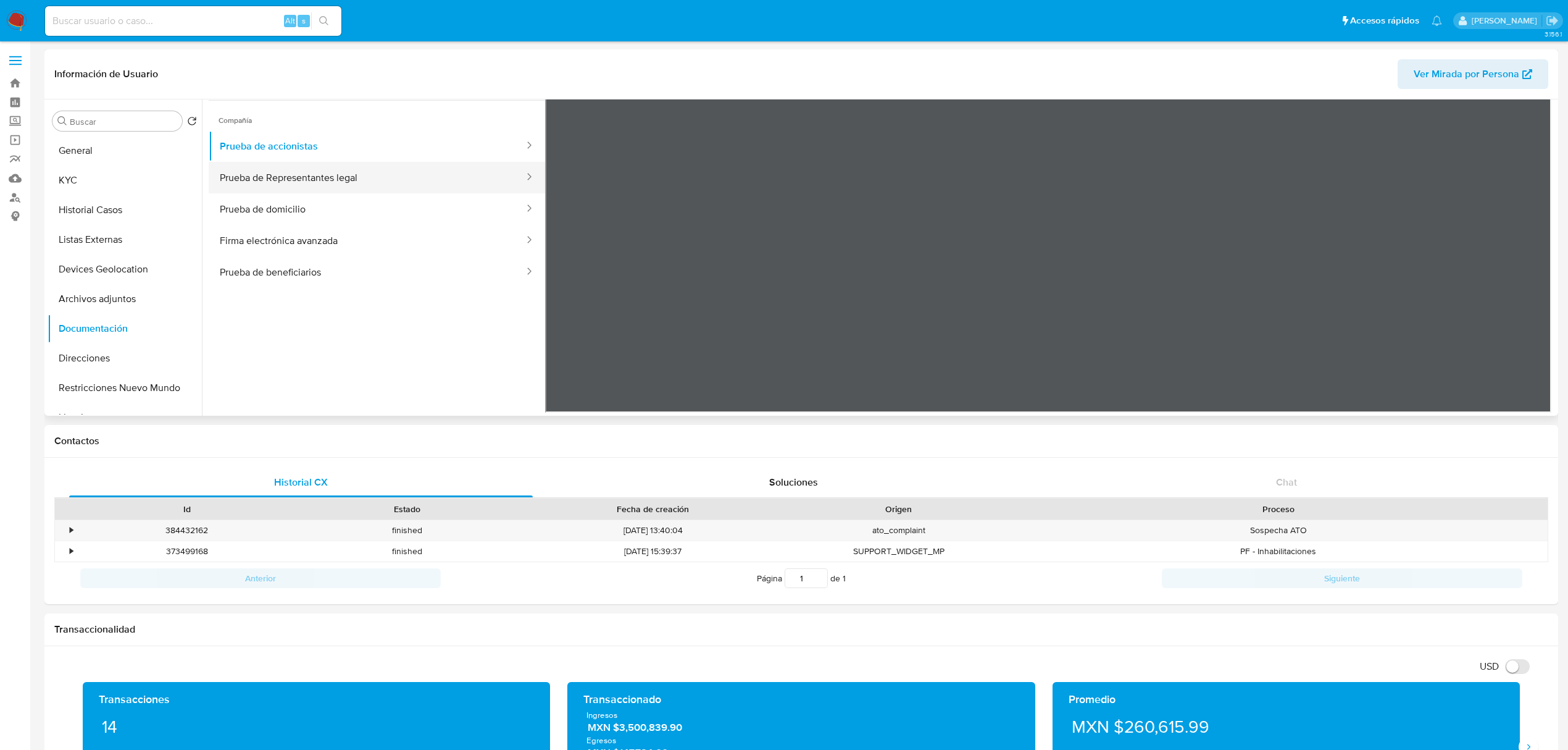
click at [294, 186] on button "Prueba de Representantes legal" at bounding box center [367, 178] width 317 height 32
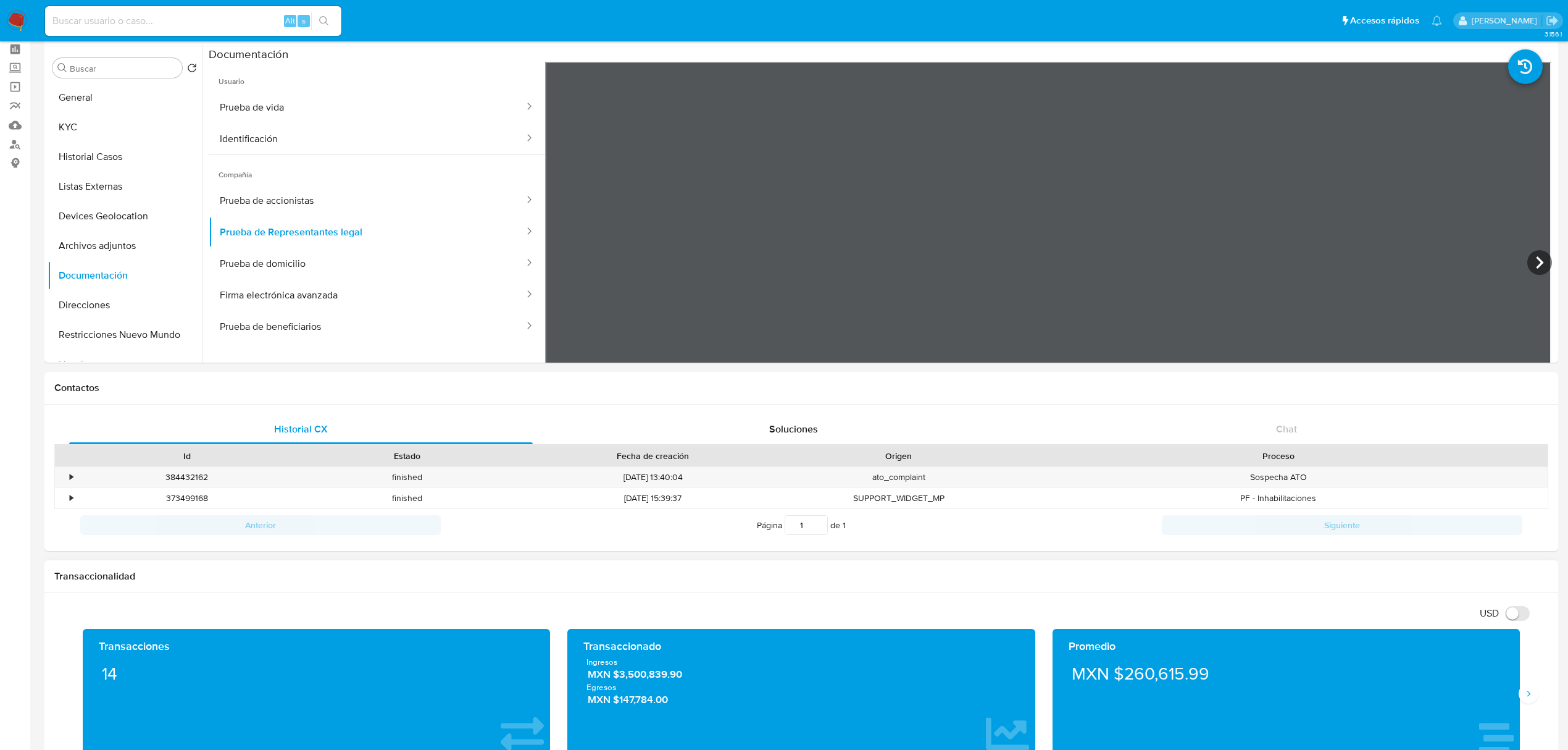
scroll to position [82, 0]
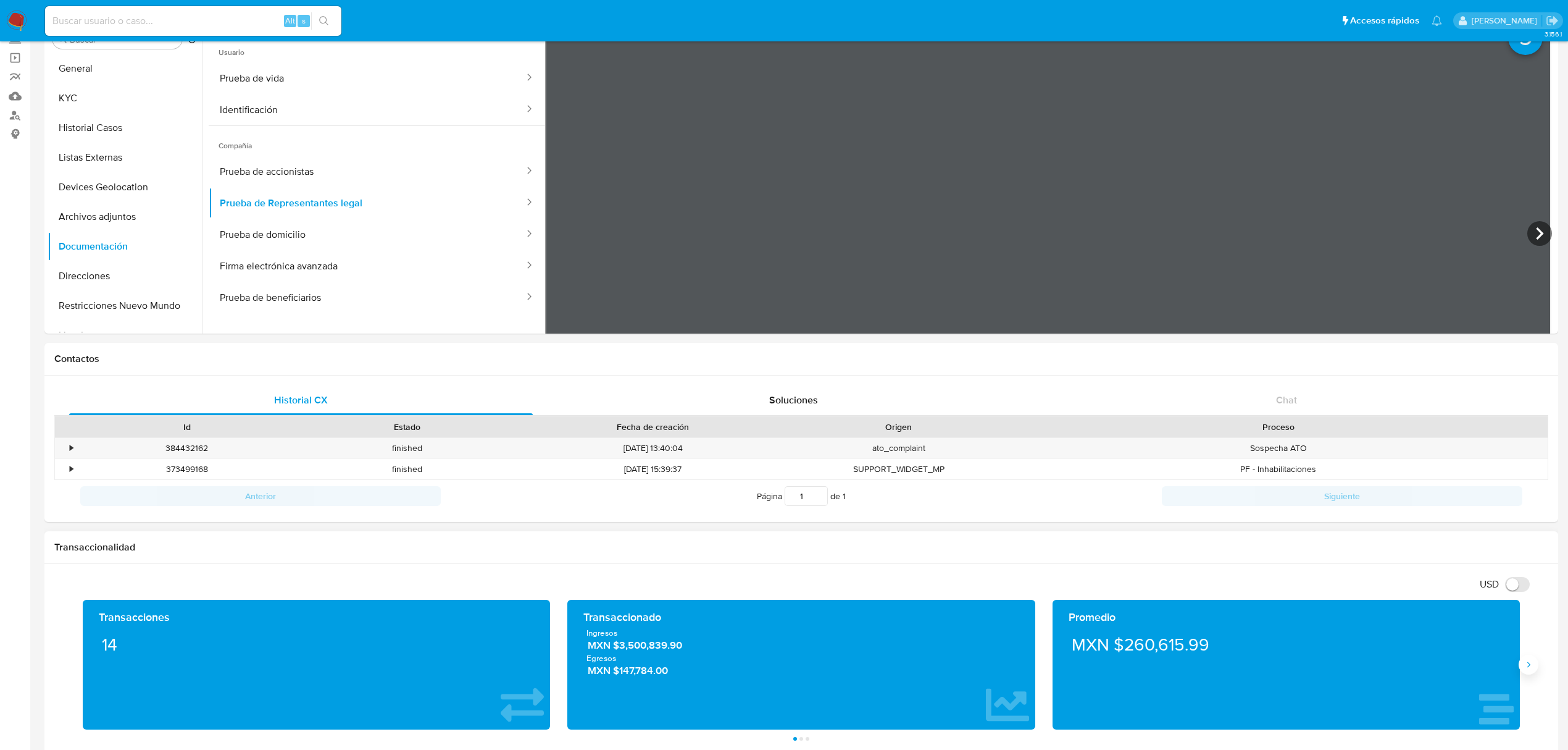
click at [1532, 667] on icon "Siguiente" at bounding box center [1528, 664] width 10 height 10
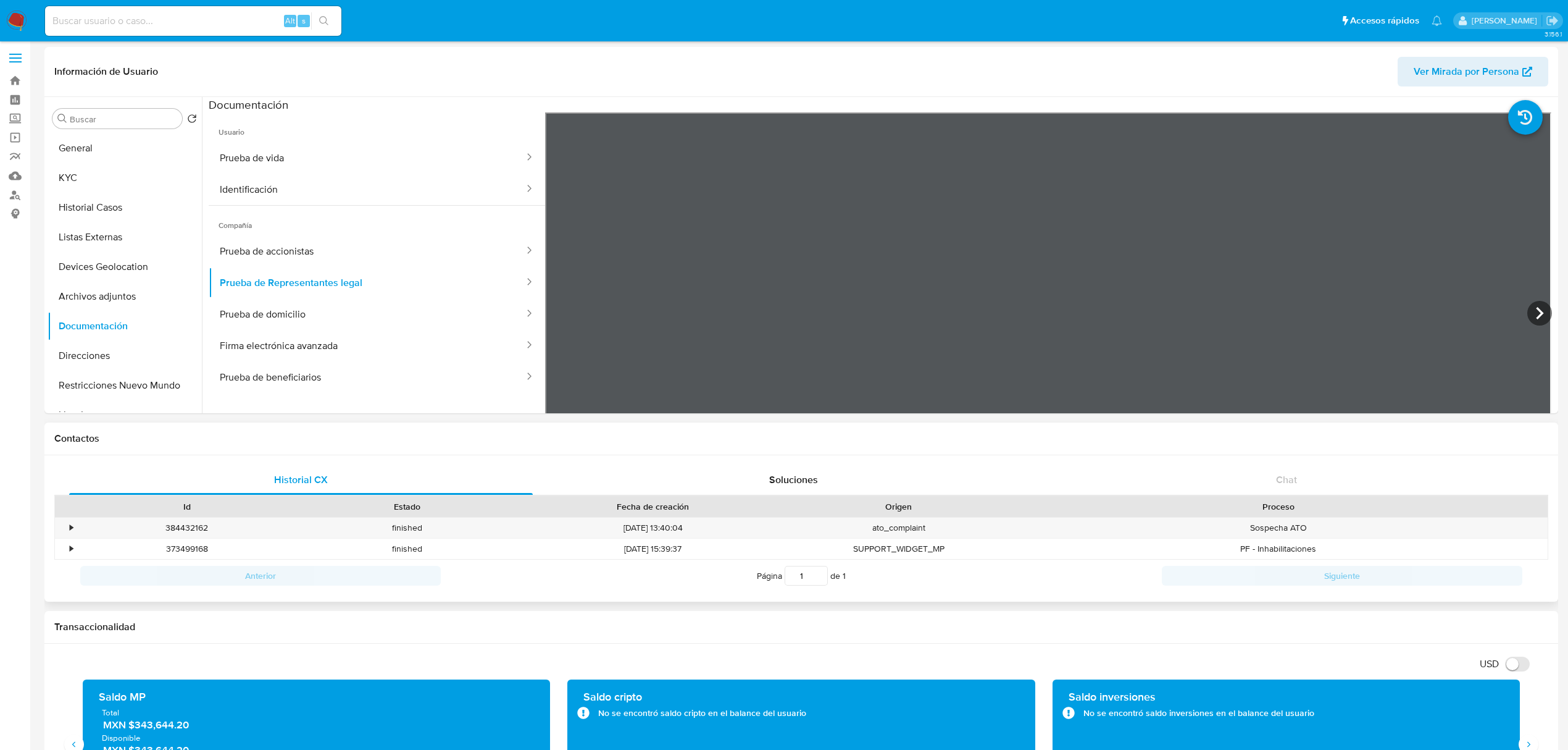
scroll to position [0, 0]
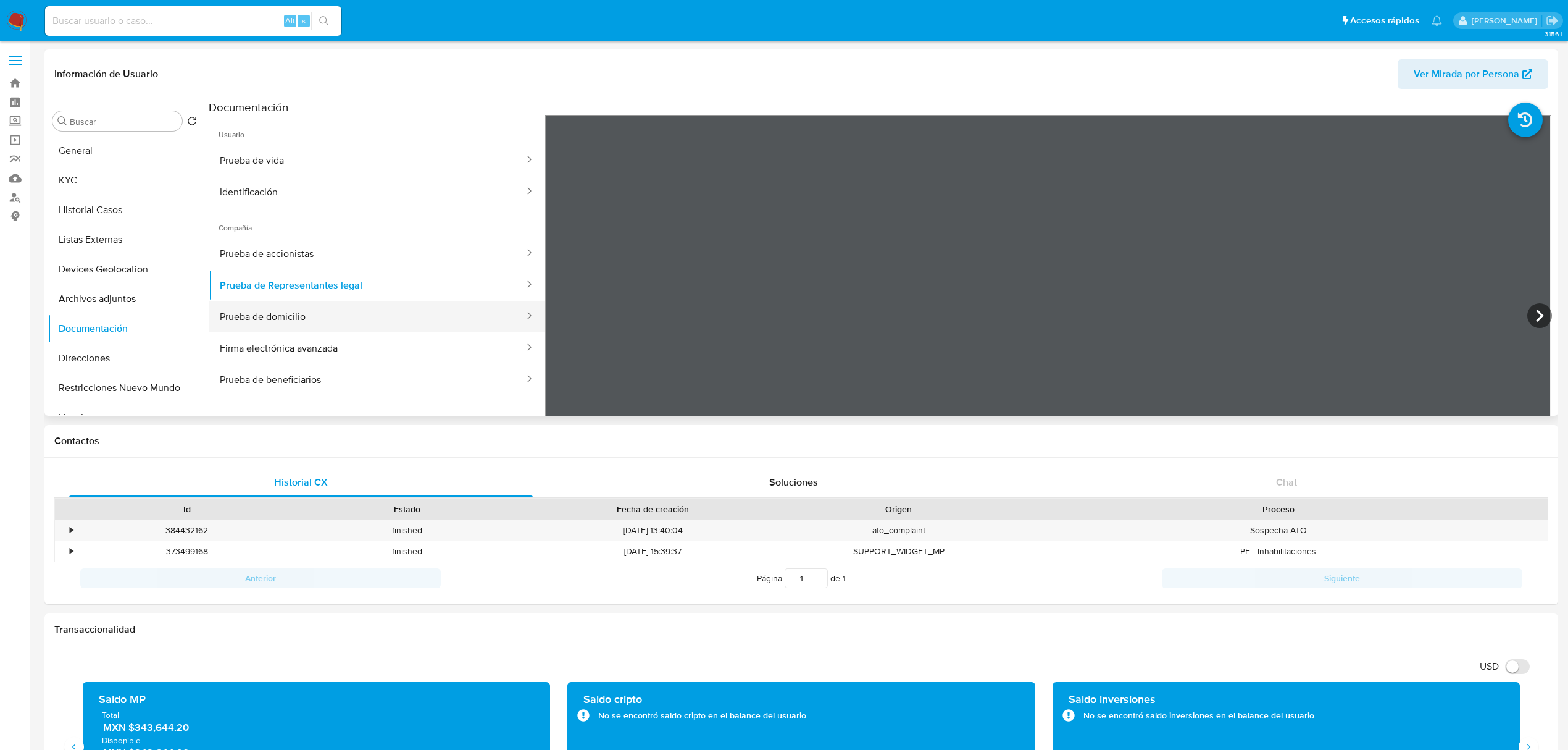
click at [388, 310] on button "Prueba de domicilio" at bounding box center [367, 317] width 317 height 32
click at [237, 255] on button "Prueba de accionistas" at bounding box center [367, 254] width 317 height 32
click at [114, 182] on button "KYC" at bounding box center [119, 179] width 144 height 29
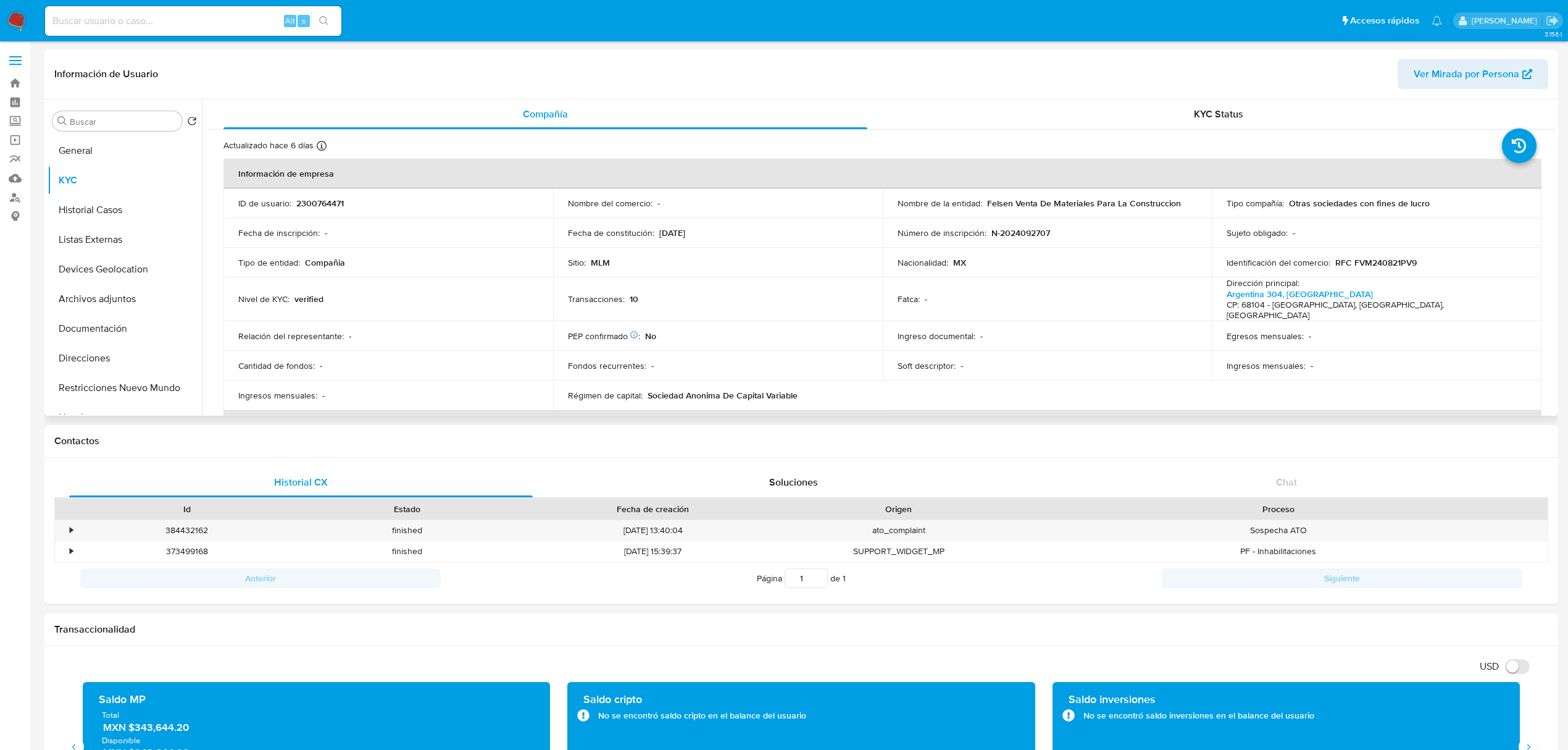
click at [679, 230] on p "21/08/2024" at bounding box center [673, 233] width 26 height 11
click at [322, 203] on p "2300764471" at bounding box center [320, 203] width 47 height 11
copy p "2300764471"
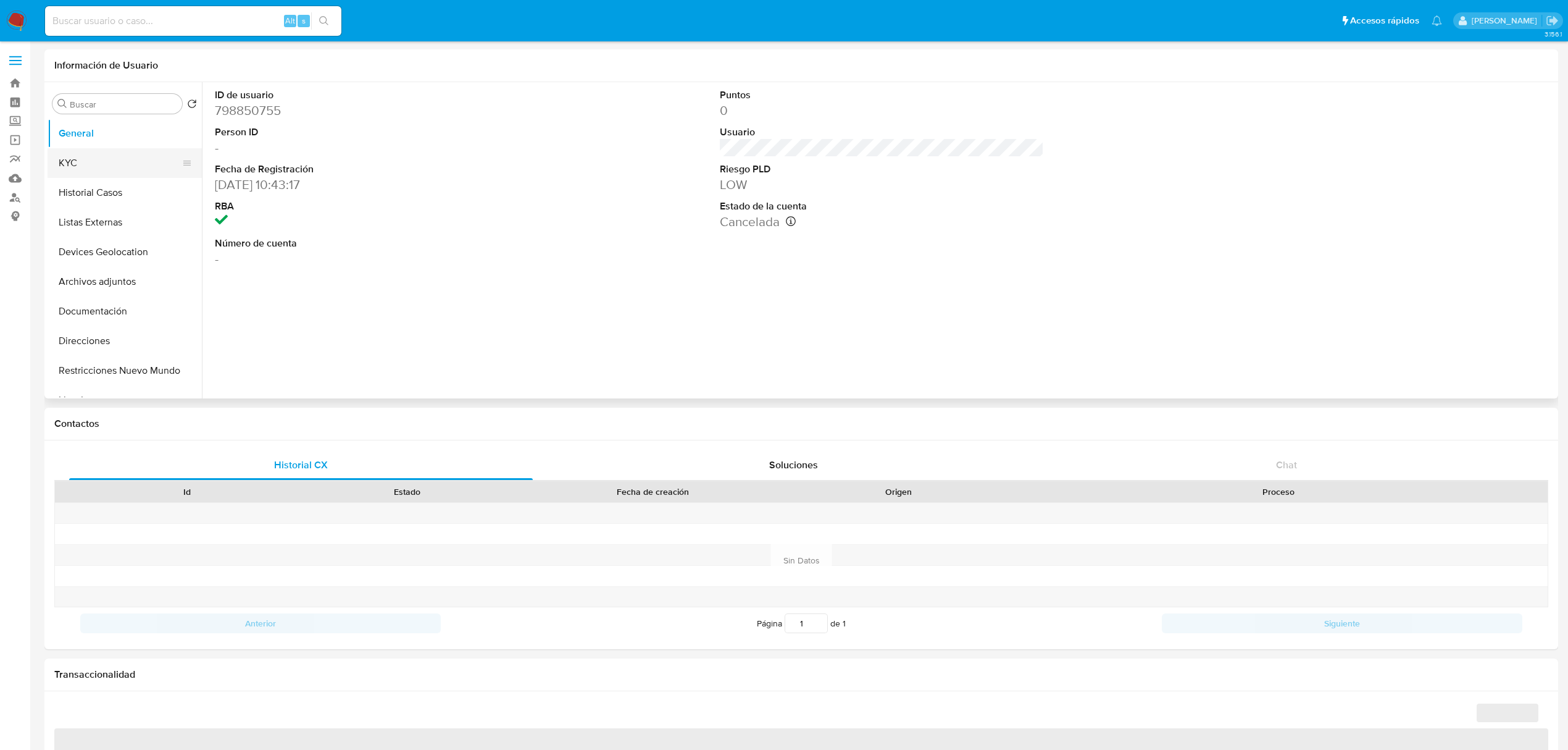
select select "10"
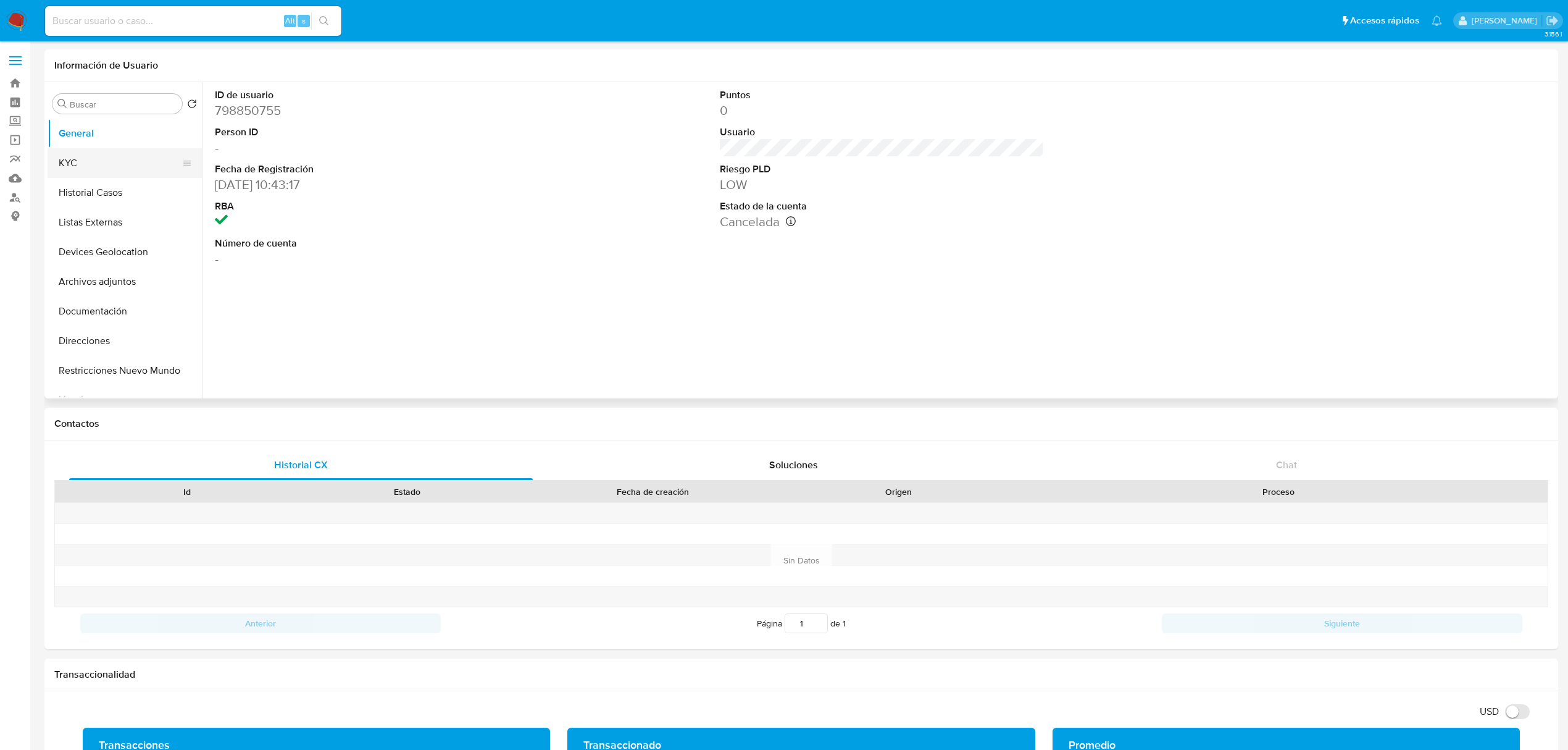
click at [102, 158] on button "KYC" at bounding box center [119, 162] width 144 height 29
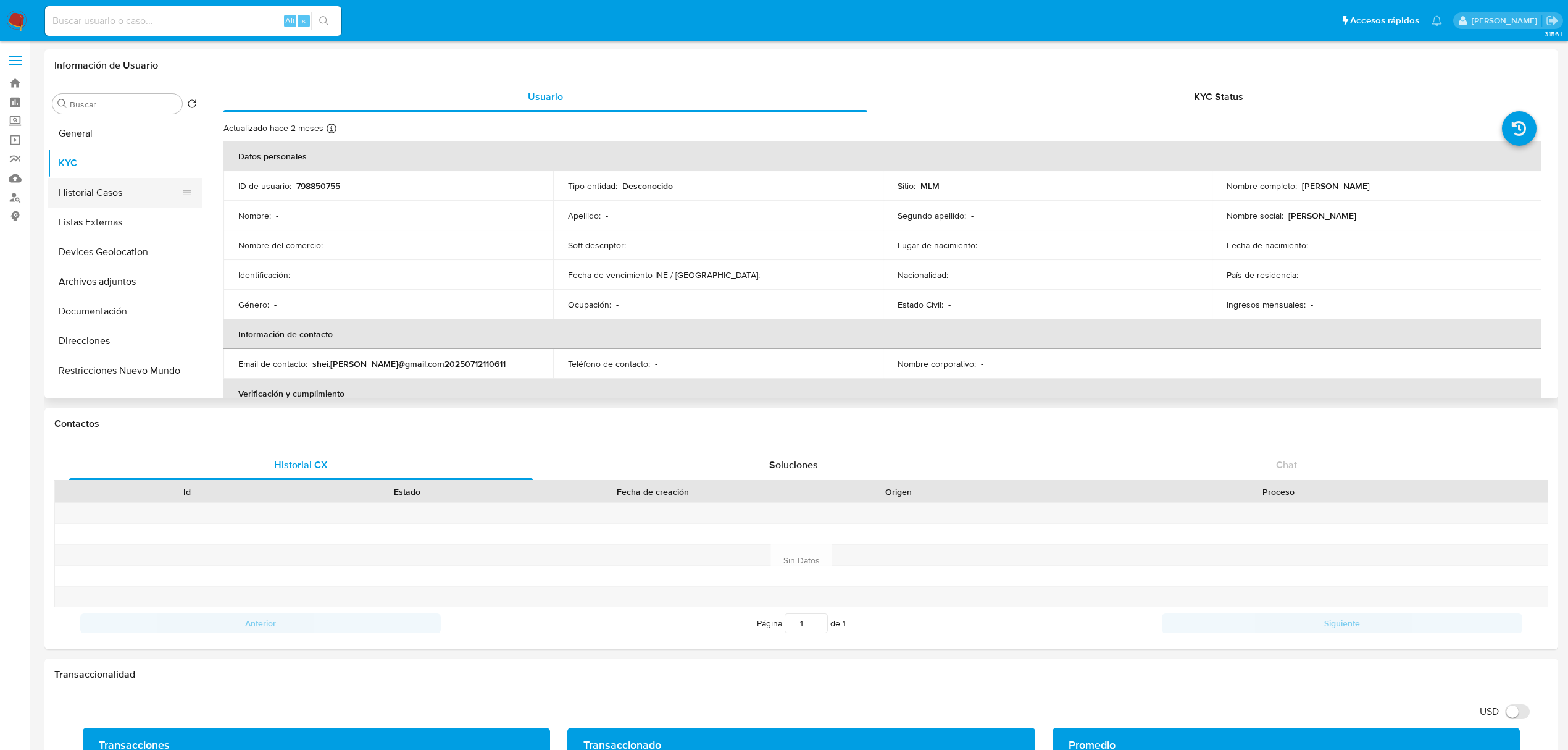
click at [106, 193] on button "Historial Casos" at bounding box center [119, 192] width 144 height 29
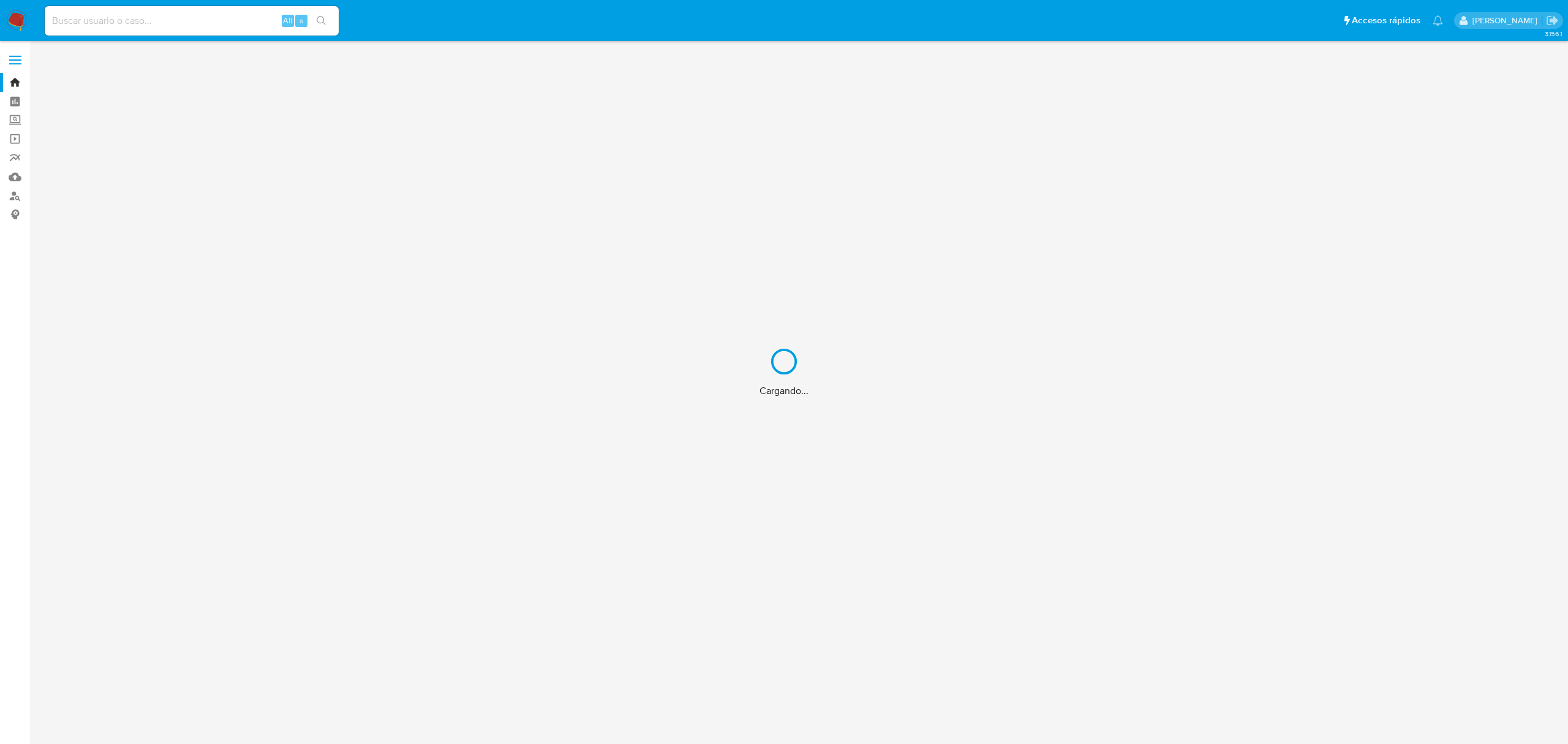
click at [188, 21] on div "Cargando..." at bounding box center [784, 372] width 1568 height 744
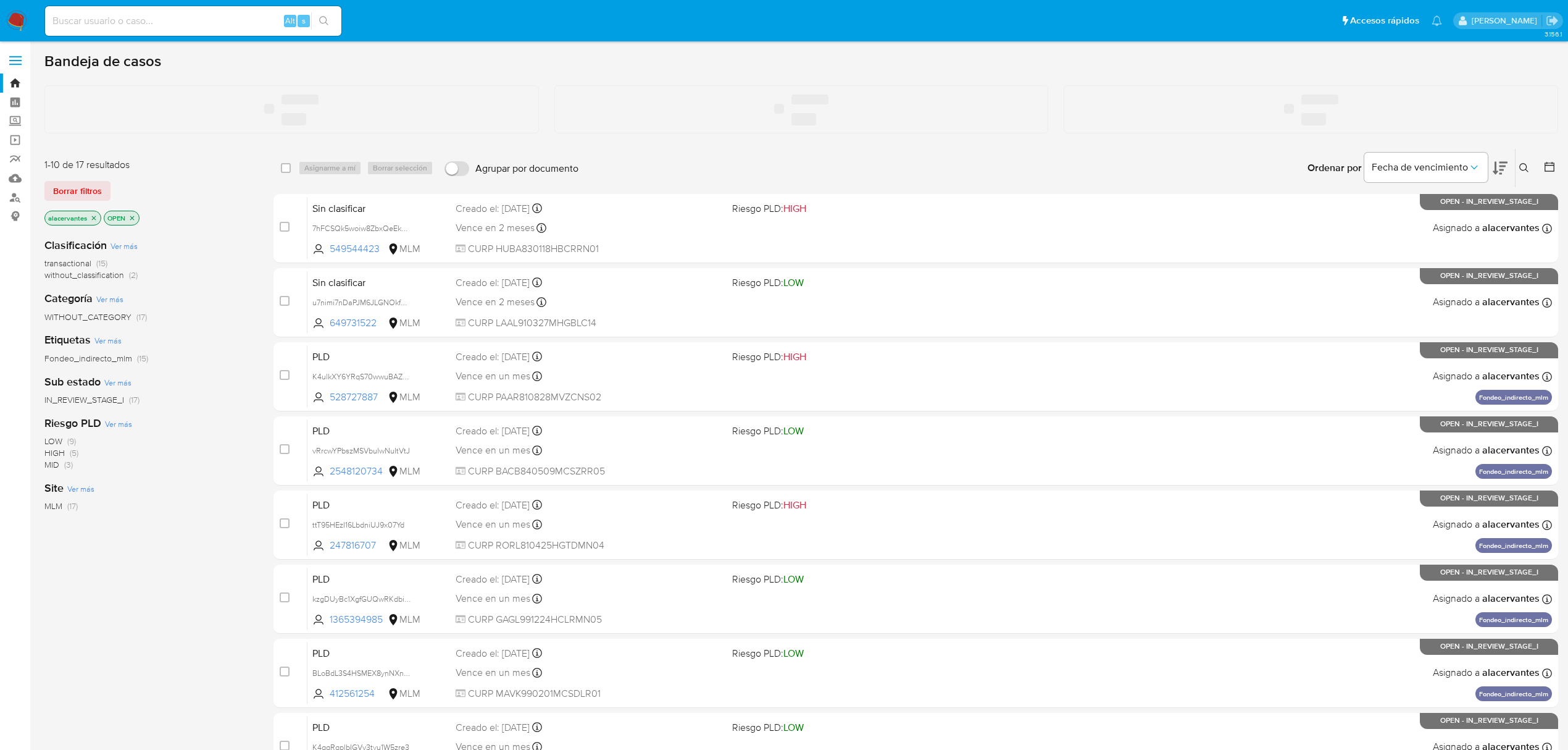
click at [191, 18] on input at bounding box center [193, 20] width 296 height 16
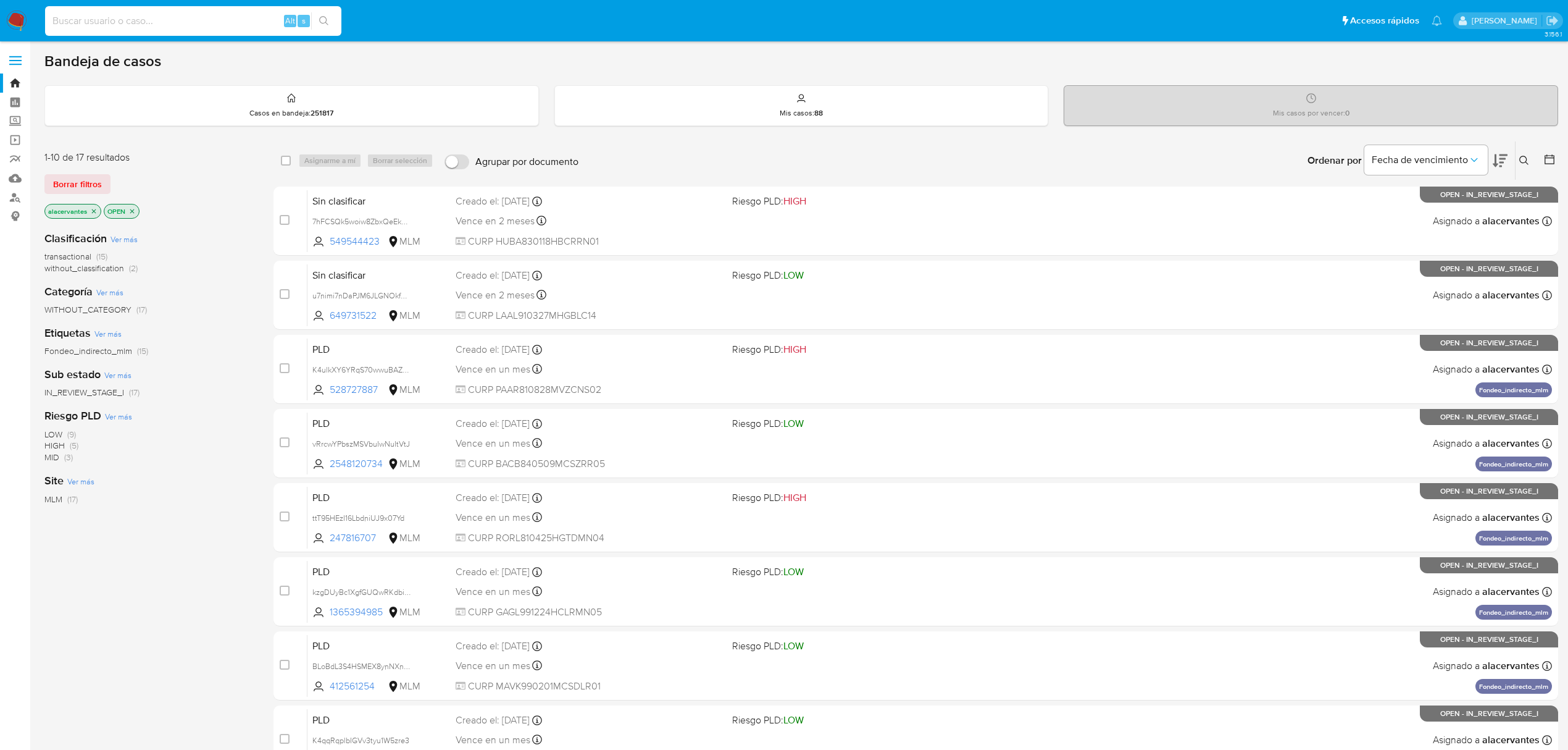
paste input "637602268"
type input "637602268"
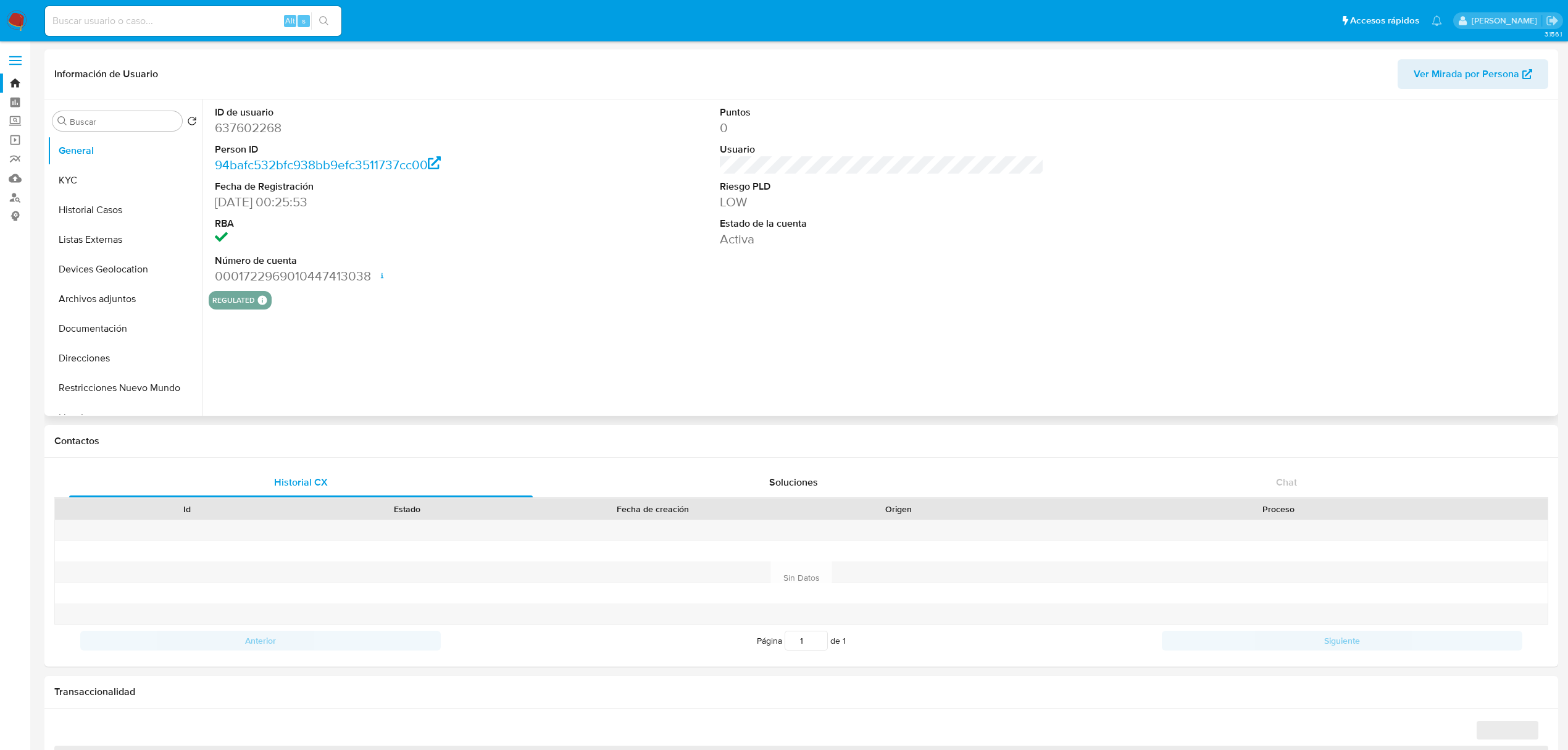
select select "10"
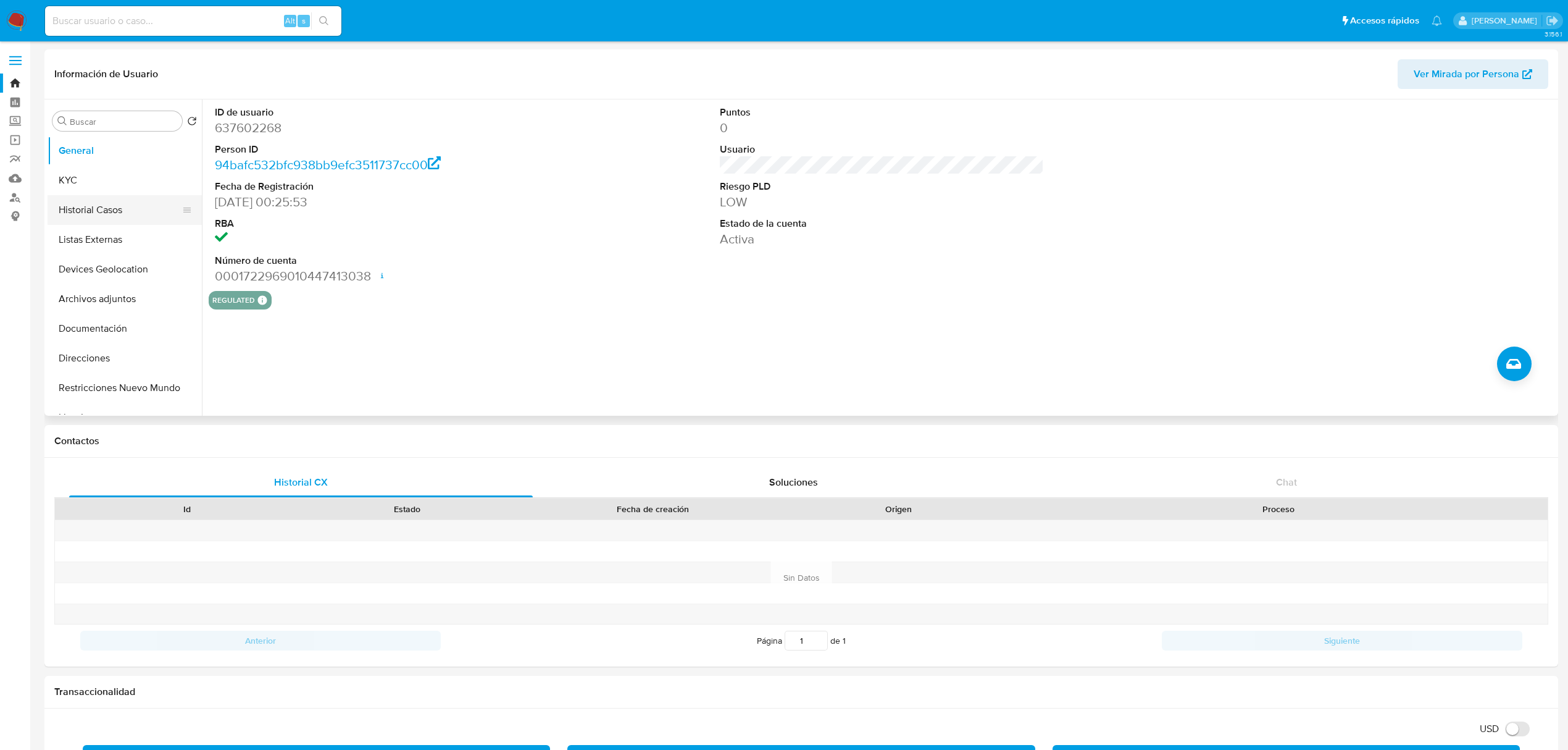
click at [104, 210] on button "Historial Casos" at bounding box center [119, 209] width 144 height 29
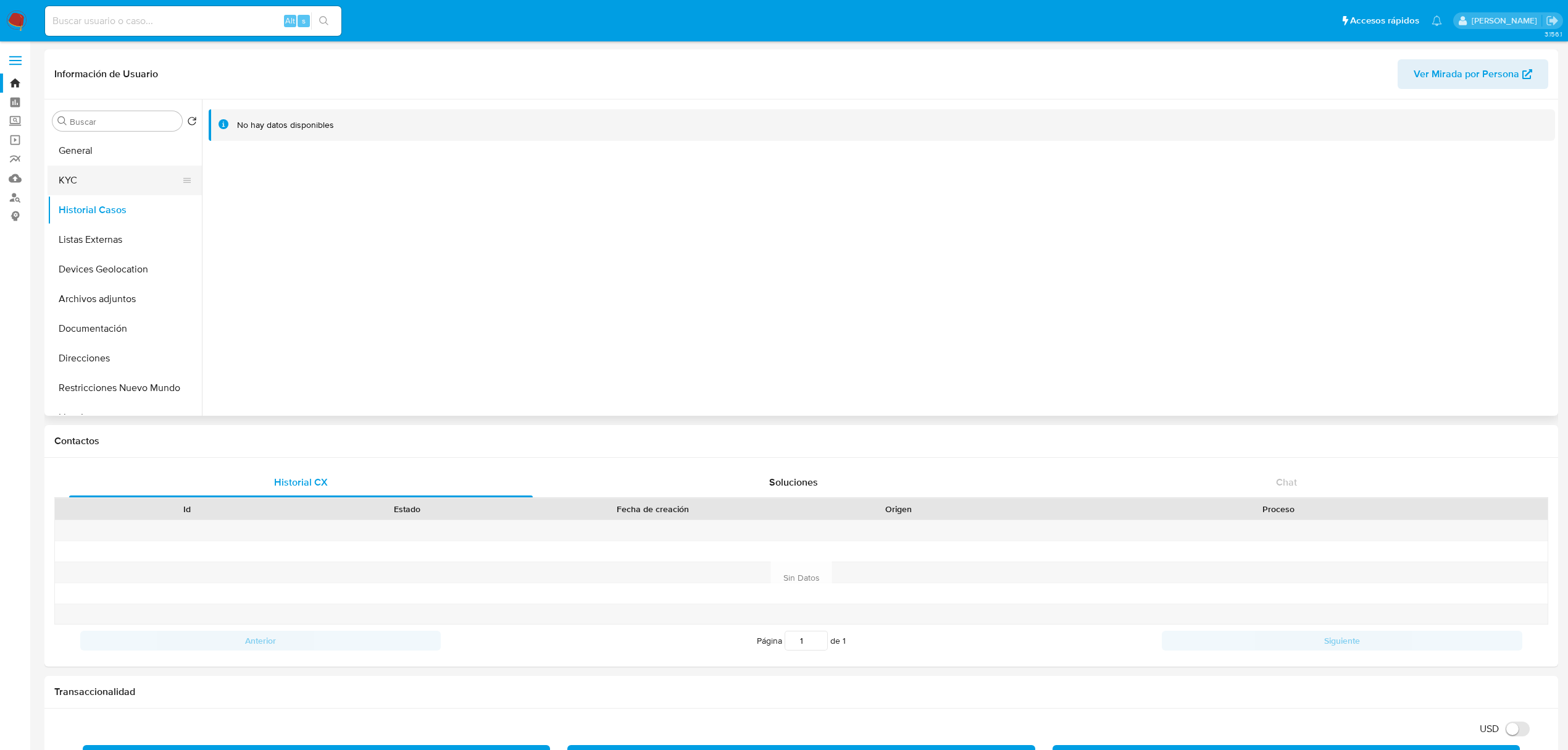
click at [95, 193] on button "KYC" at bounding box center [119, 179] width 144 height 29
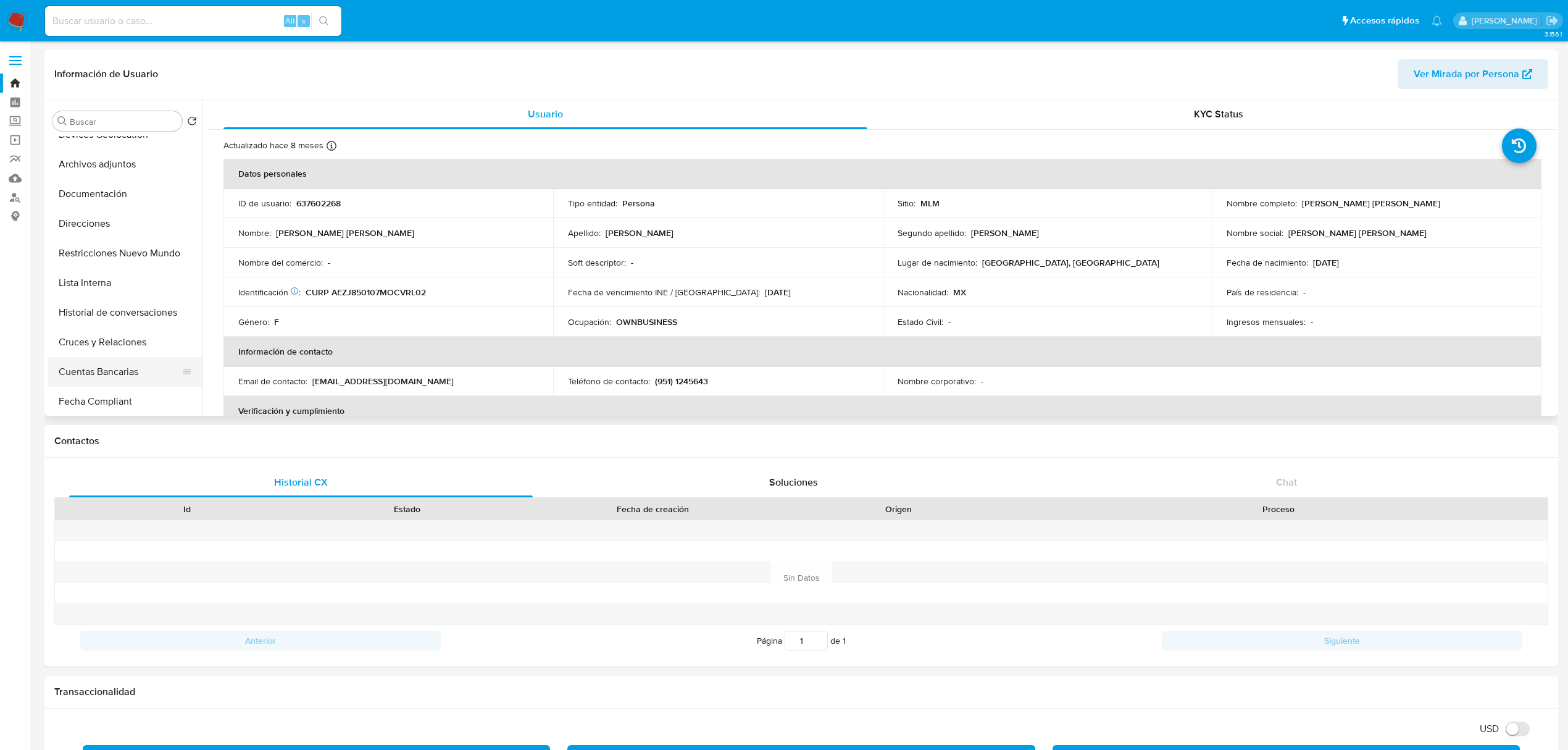
scroll to position [164, 0]
click at [130, 312] on button "Cruces y Relaciones" at bounding box center [119, 312] width 144 height 29
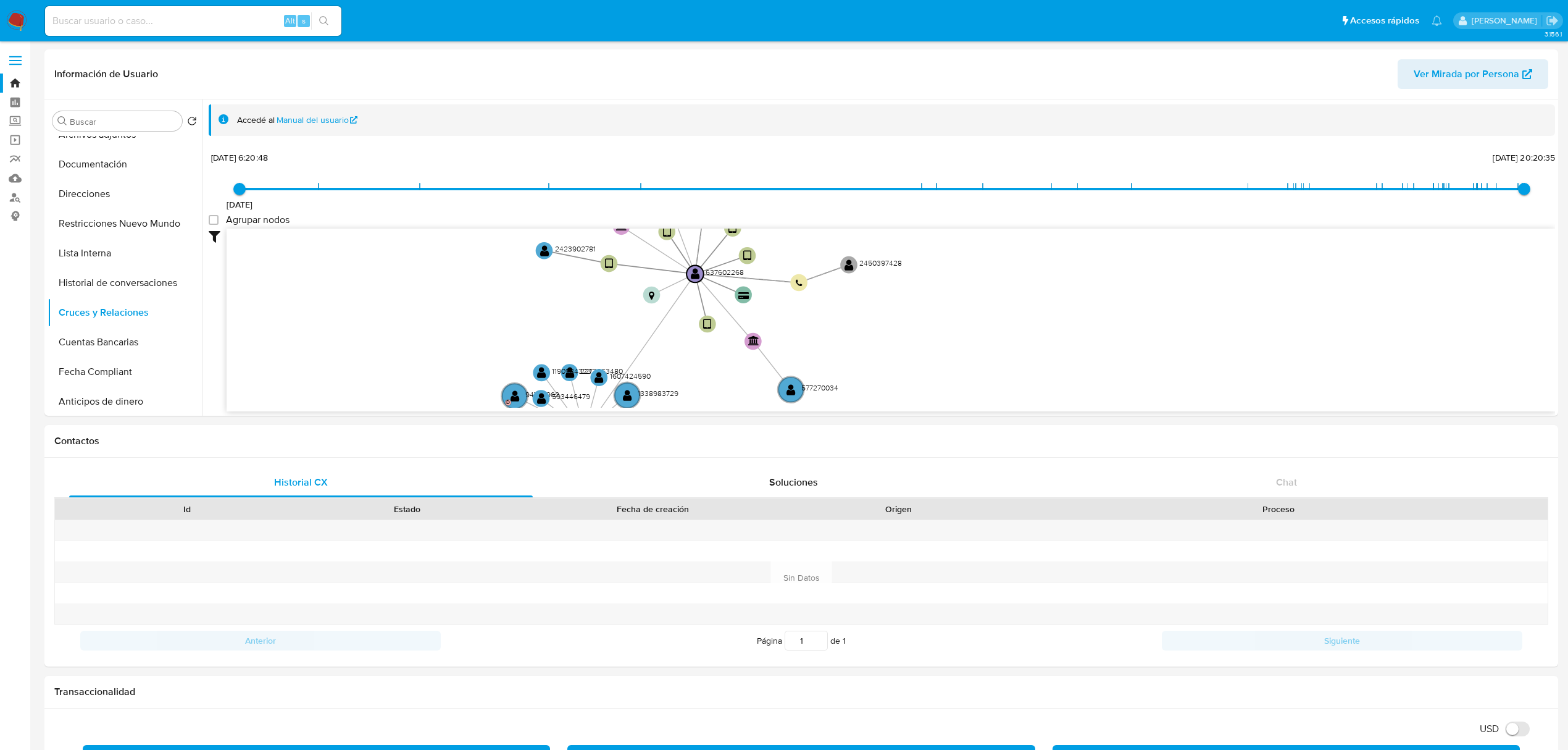
drag, startPoint x: 994, startPoint y: 342, endPoint x: 698, endPoint y: 419, distance: 305.9
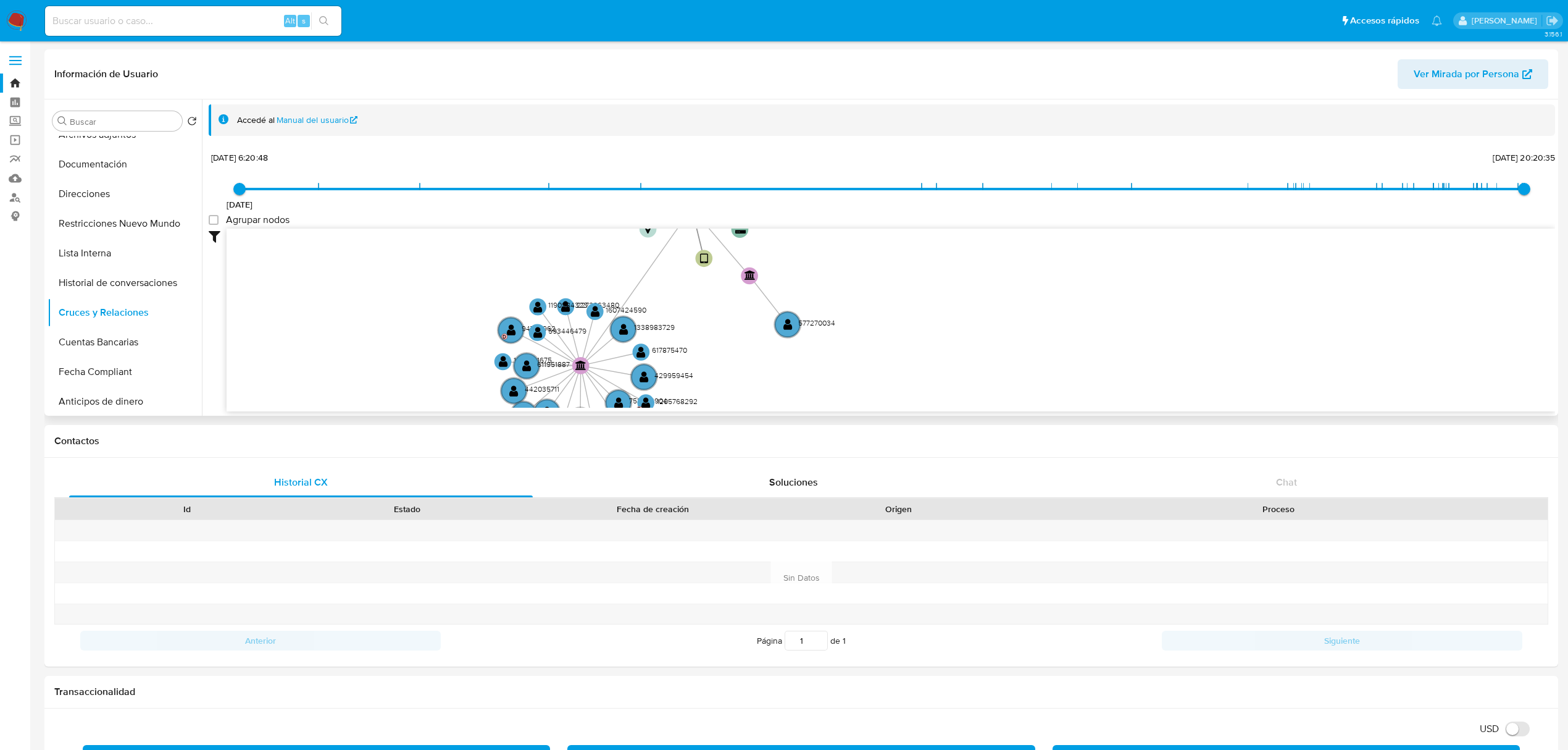
drag, startPoint x: 707, startPoint y: 297, endPoint x: 705, endPoint y: 230, distance: 67.0
click at [705, 230] on icon "device-6604b0e79589c67d00fc74d8  device-6377cb6608813b00183c8a84  device-6655…" at bounding box center [891, 318] width 1329 height 179
click at [623, 326] on text "" at bounding box center [624, 329] width 9 height 12
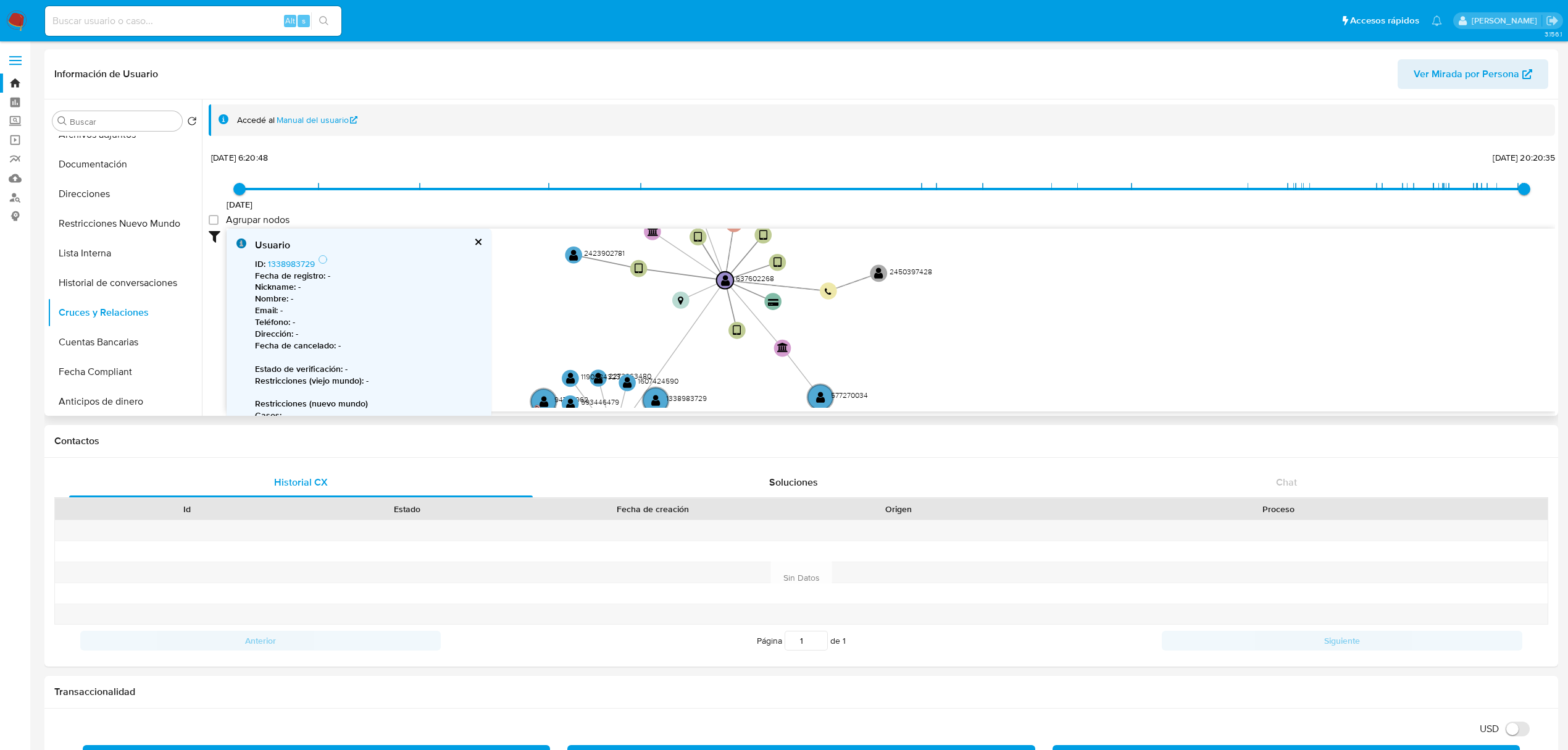
drag, startPoint x: 912, startPoint y: 283, endPoint x: 945, endPoint y: 354, distance: 78.3
click at [945, 354] on icon "device-6604b0e79589c67d00fc74d8  device-6377cb6608813b00183c8a84  device-6655…" at bounding box center [891, 318] width 1329 height 179
click at [640, 270] on text "" at bounding box center [639, 269] width 8 height 12
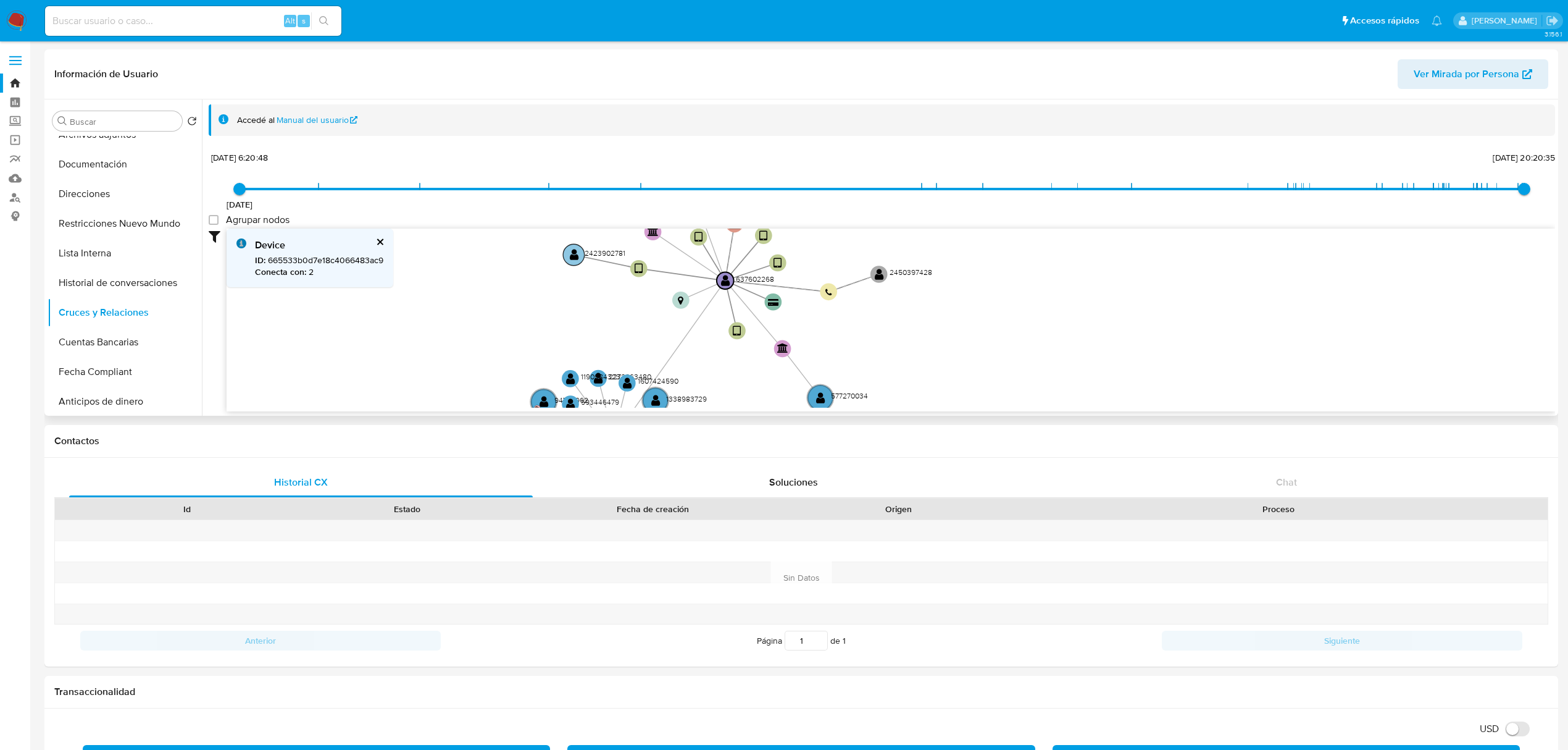
click at [579, 257] on circle at bounding box center [573, 255] width 22 height 22
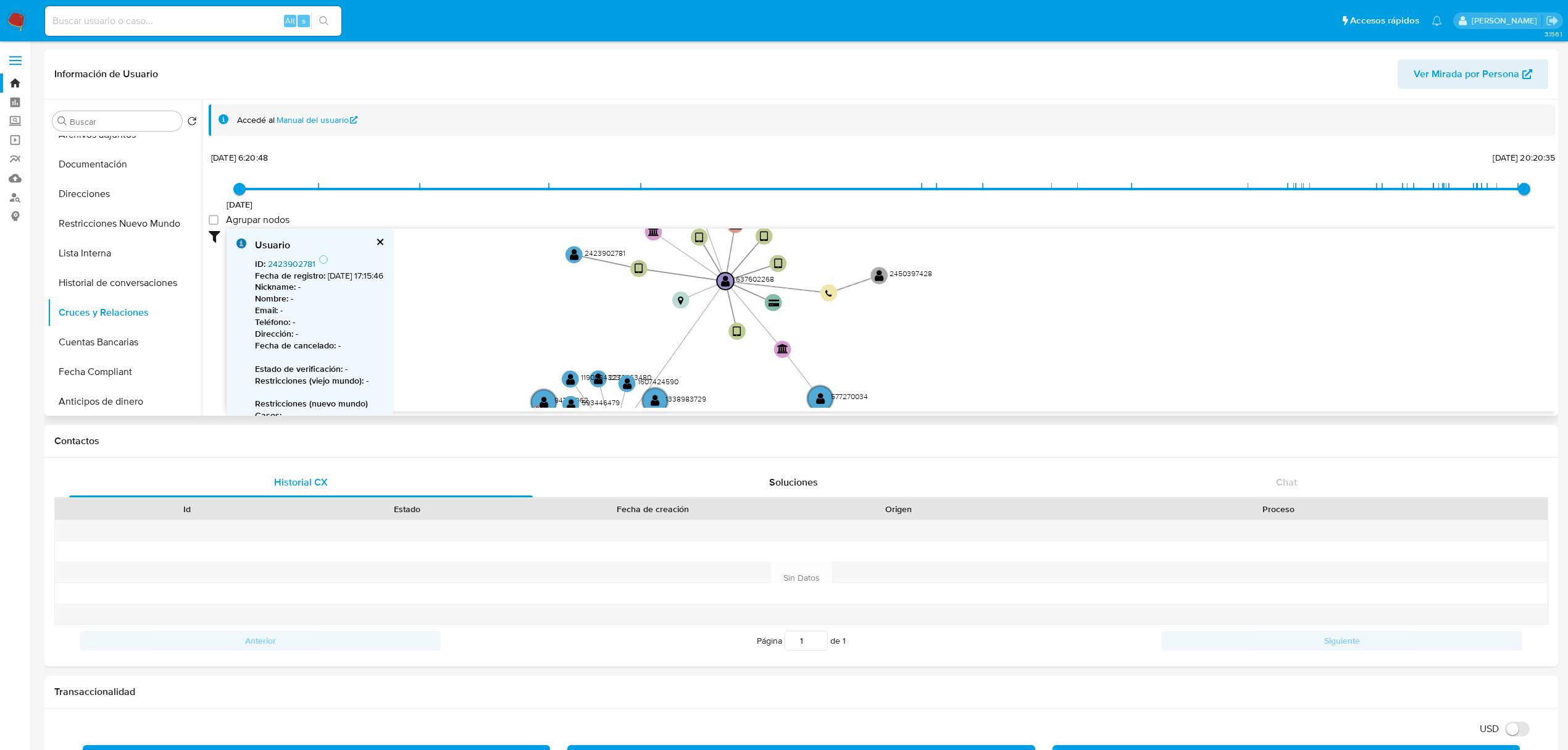
click at [304, 260] on link "2423902781" at bounding box center [291, 264] width 47 height 12
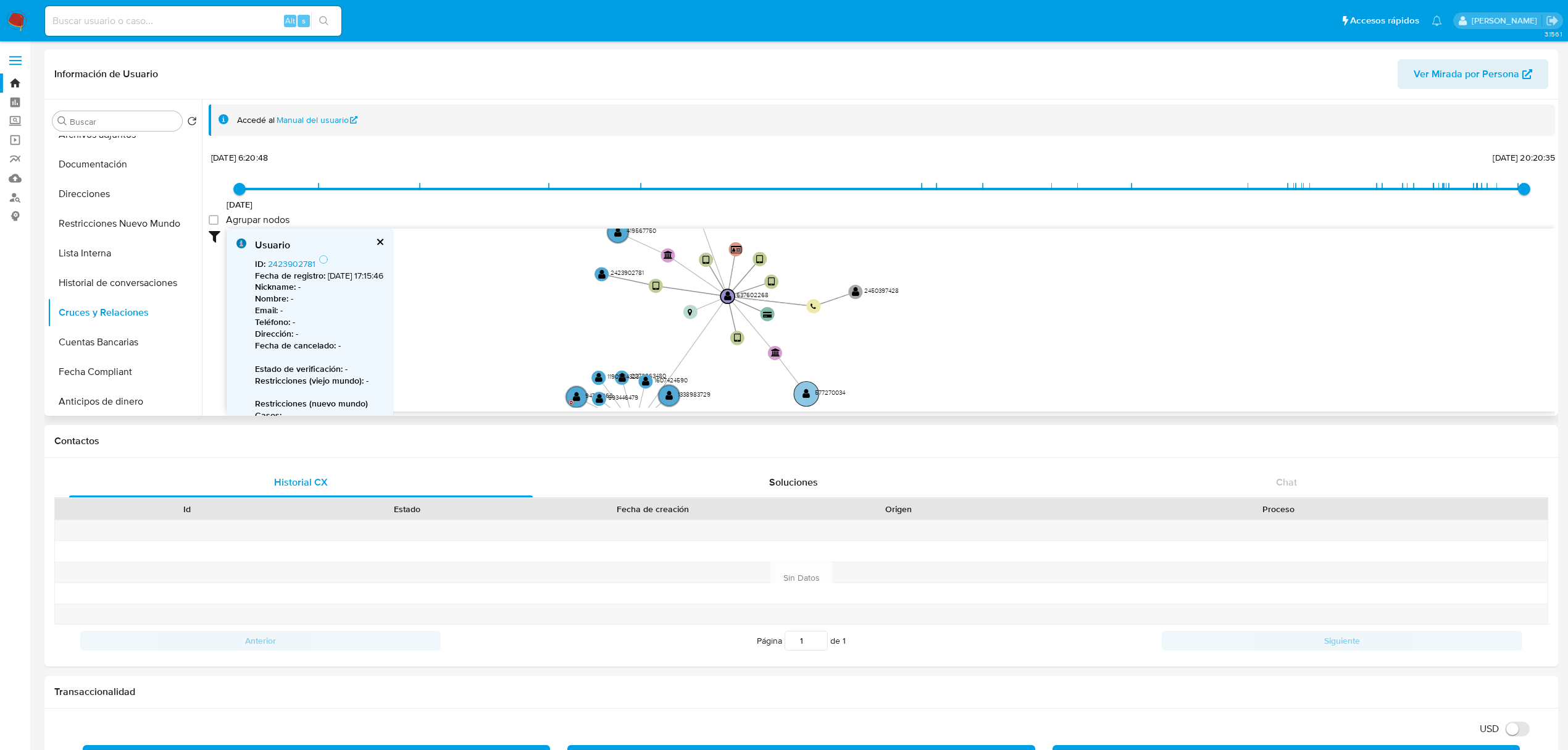
click at [813, 388] on circle at bounding box center [806, 393] width 25 height 25
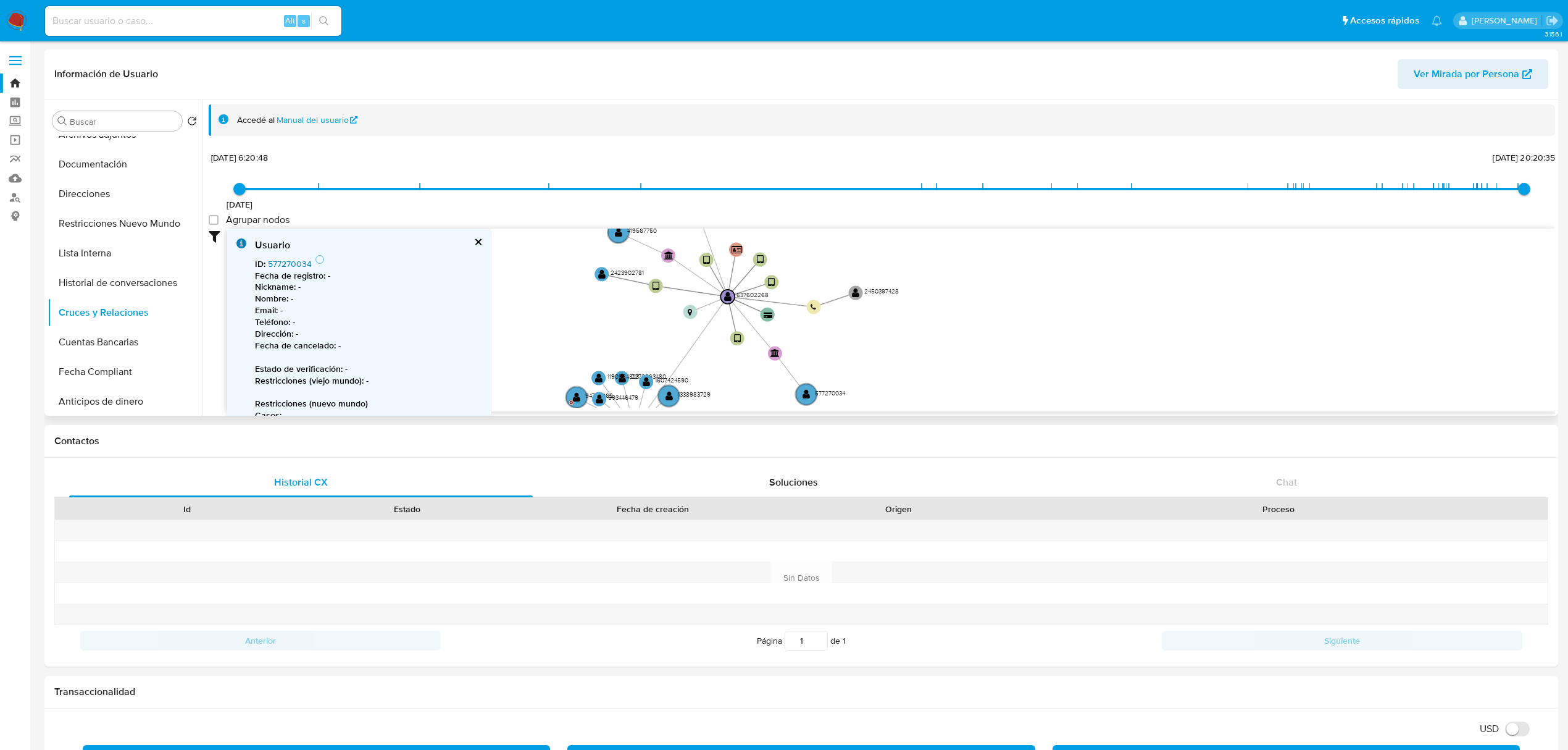
click at [299, 263] on link "577270034" at bounding box center [290, 264] width 44 height 12
click at [128, 20] on input at bounding box center [193, 20] width 296 height 16
paste input "2020566468"
type input "2020566468"
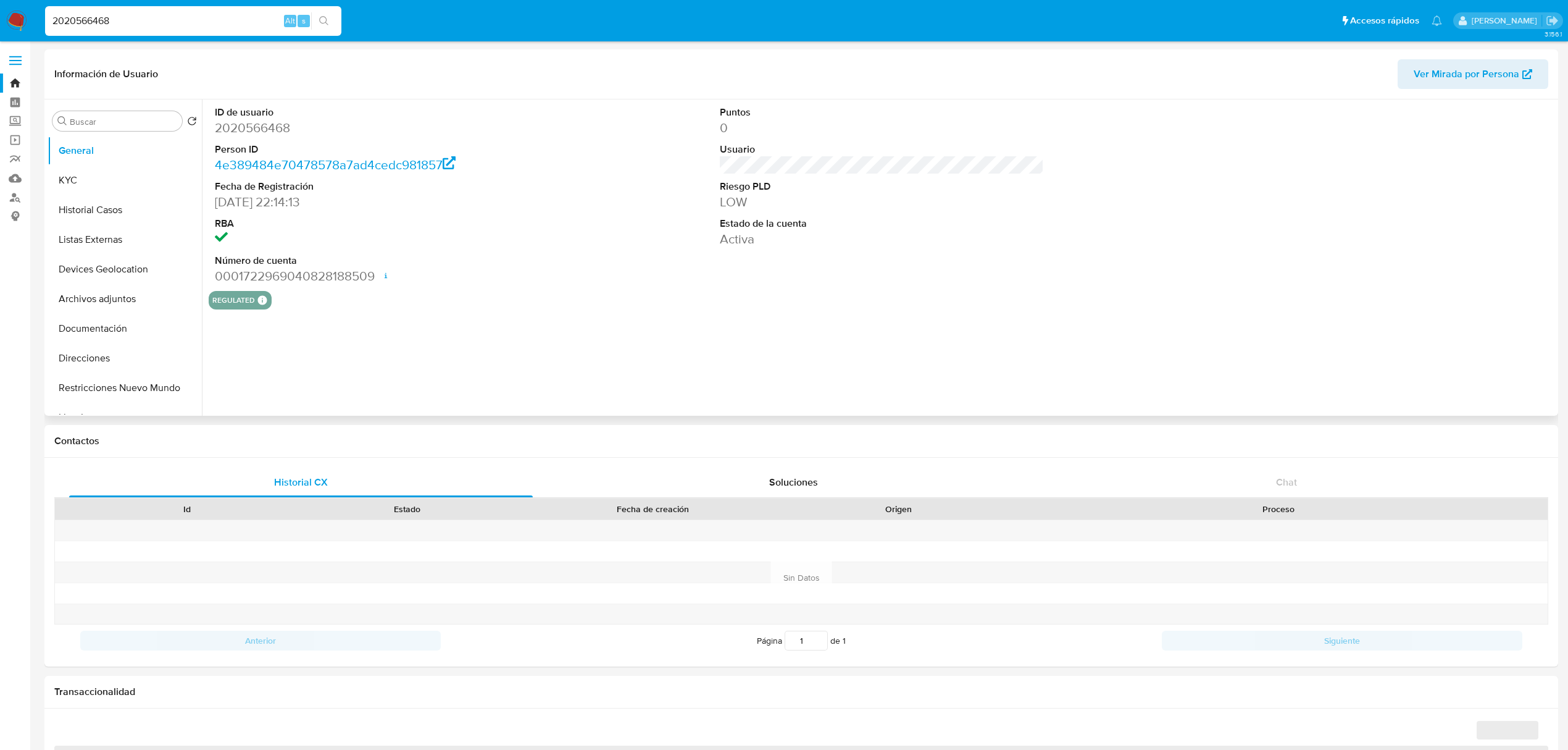
select select "10"
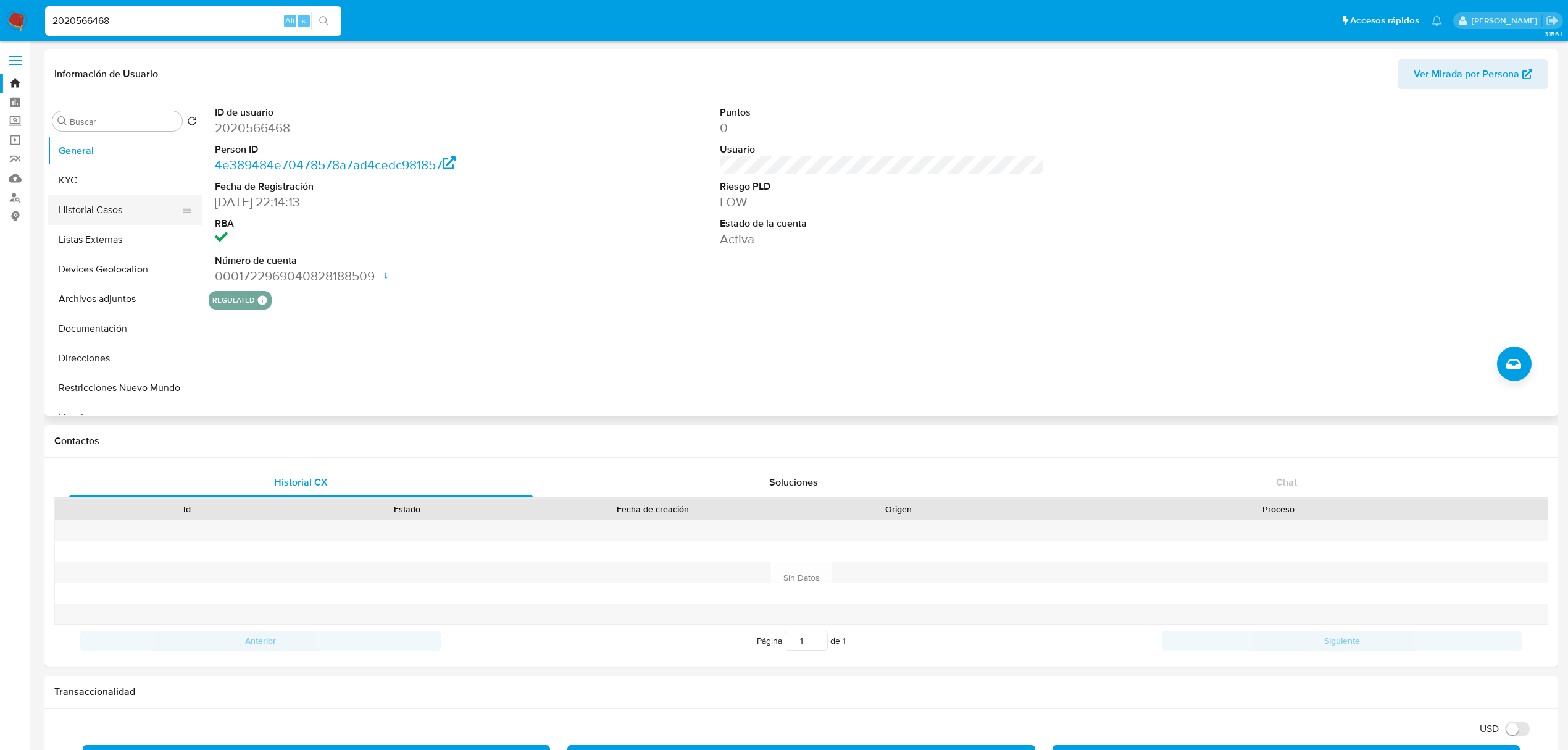
click at [107, 214] on button "Historial Casos" at bounding box center [119, 209] width 144 height 29
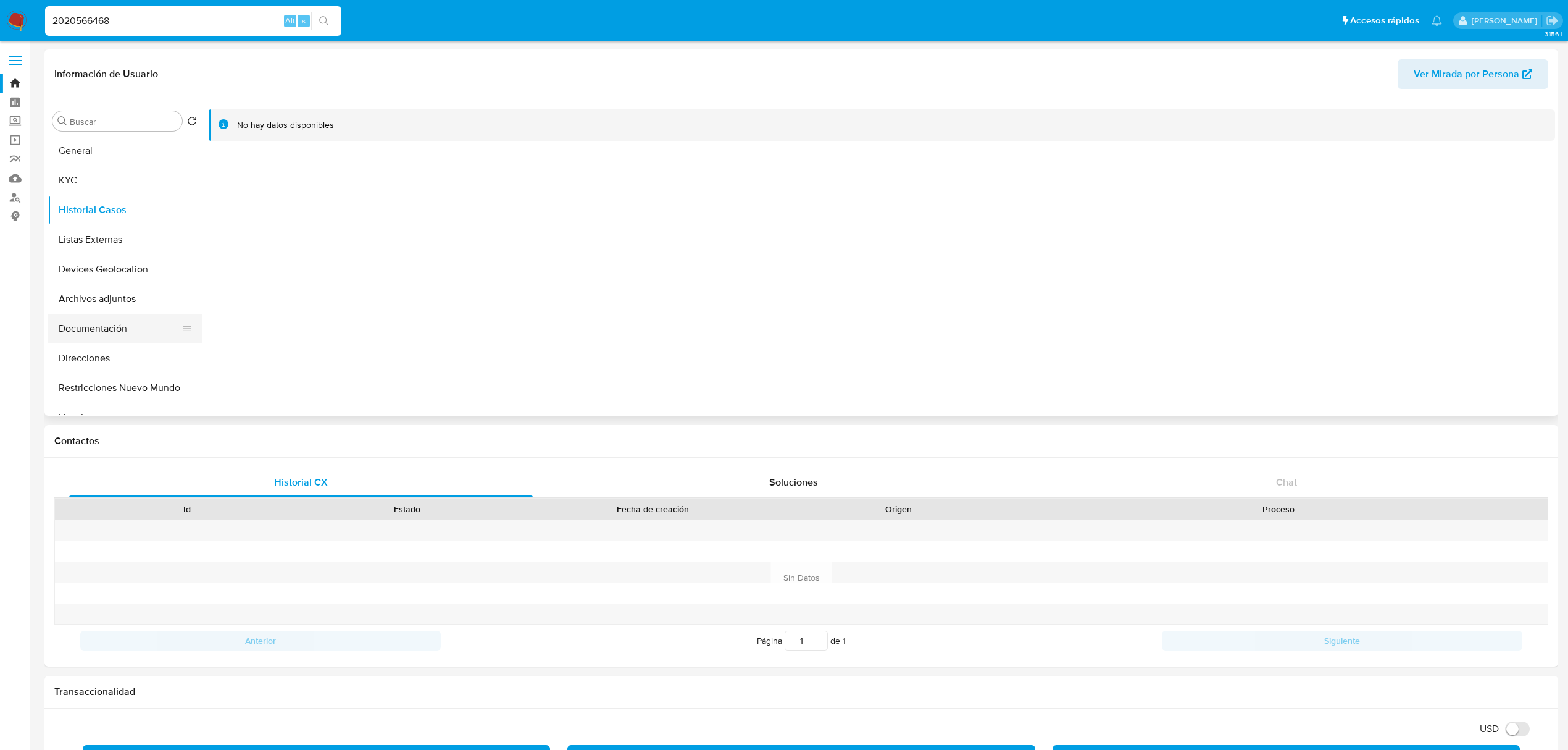
click at [110, 324] on button "Documentación" at bounding box center [119, 328] width 144 height 29
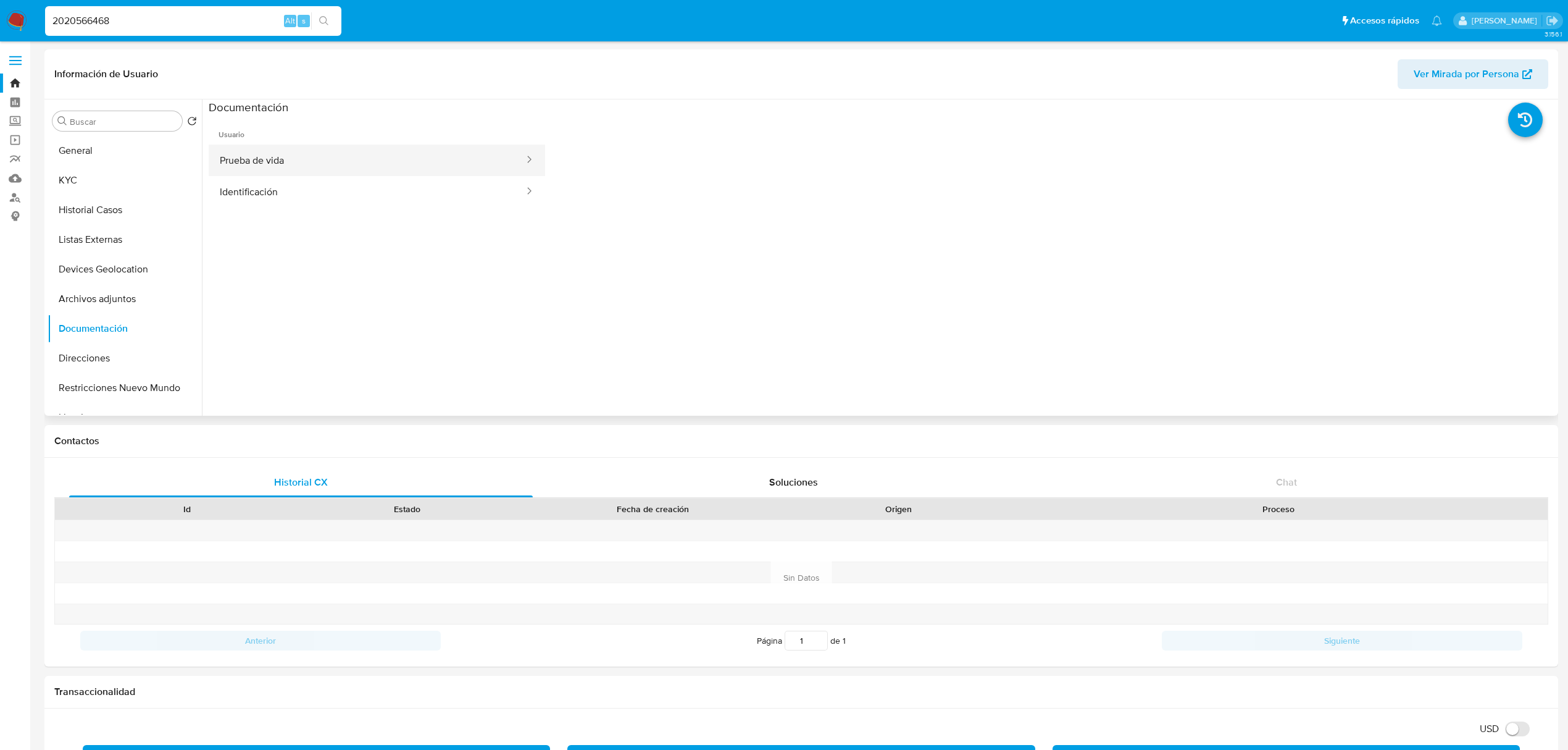
click at [287, 152] on button "Prueba de vida" at bounding box center [367, 160] width 317 height 32
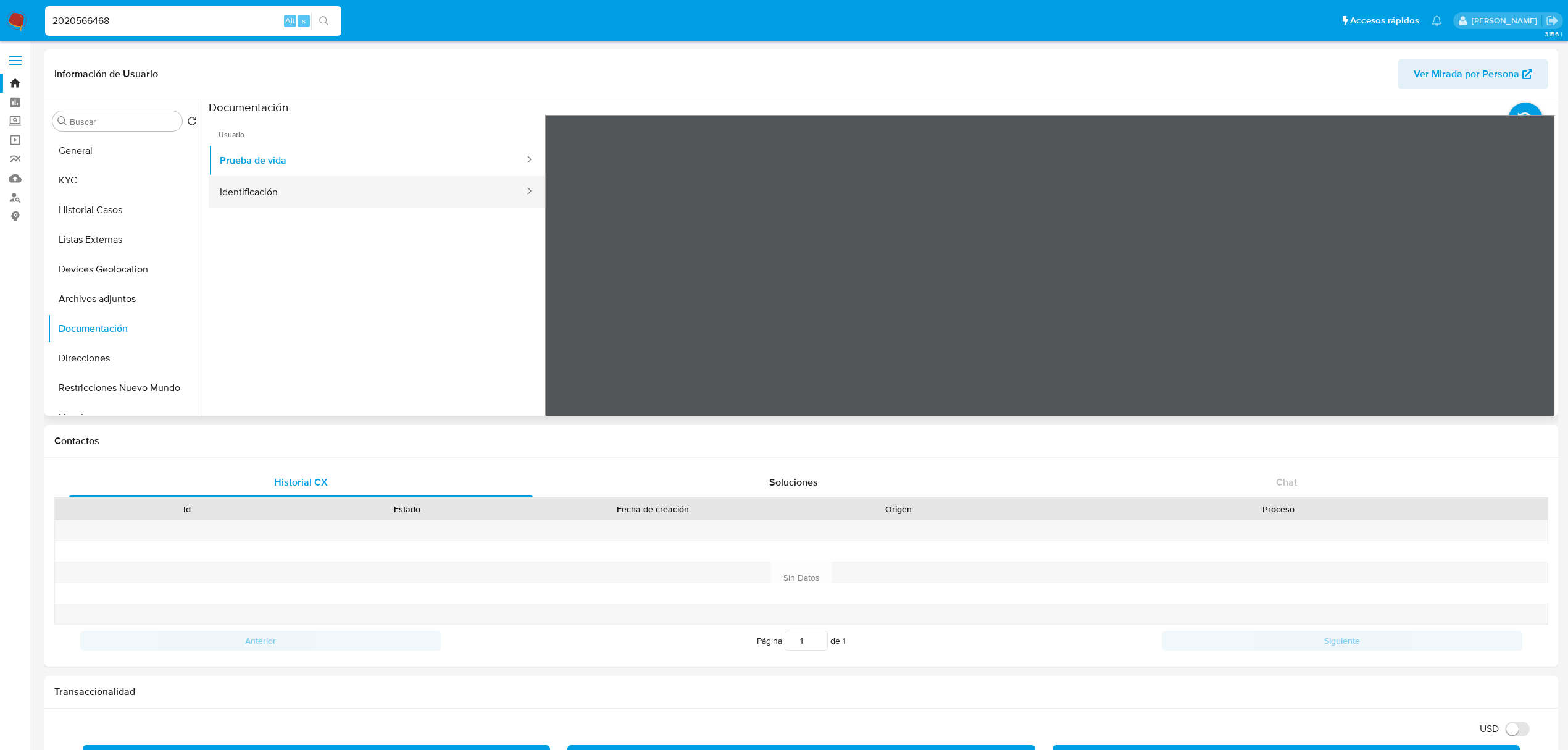
click at [329, 205] on button "Identificación" at bounding box center [367, 191] width 317 height 32
click at [398, 182] on button "Identificación" at bounding box center [367, 191] width 317 height 32
click at [396, 164] on button "Prueba de vida" at bounding box center [367, 160] width 317 height 32
click at [117, 297] on button "Archivos adjuntos" at bounding box center [119, 298] width 144 height 29
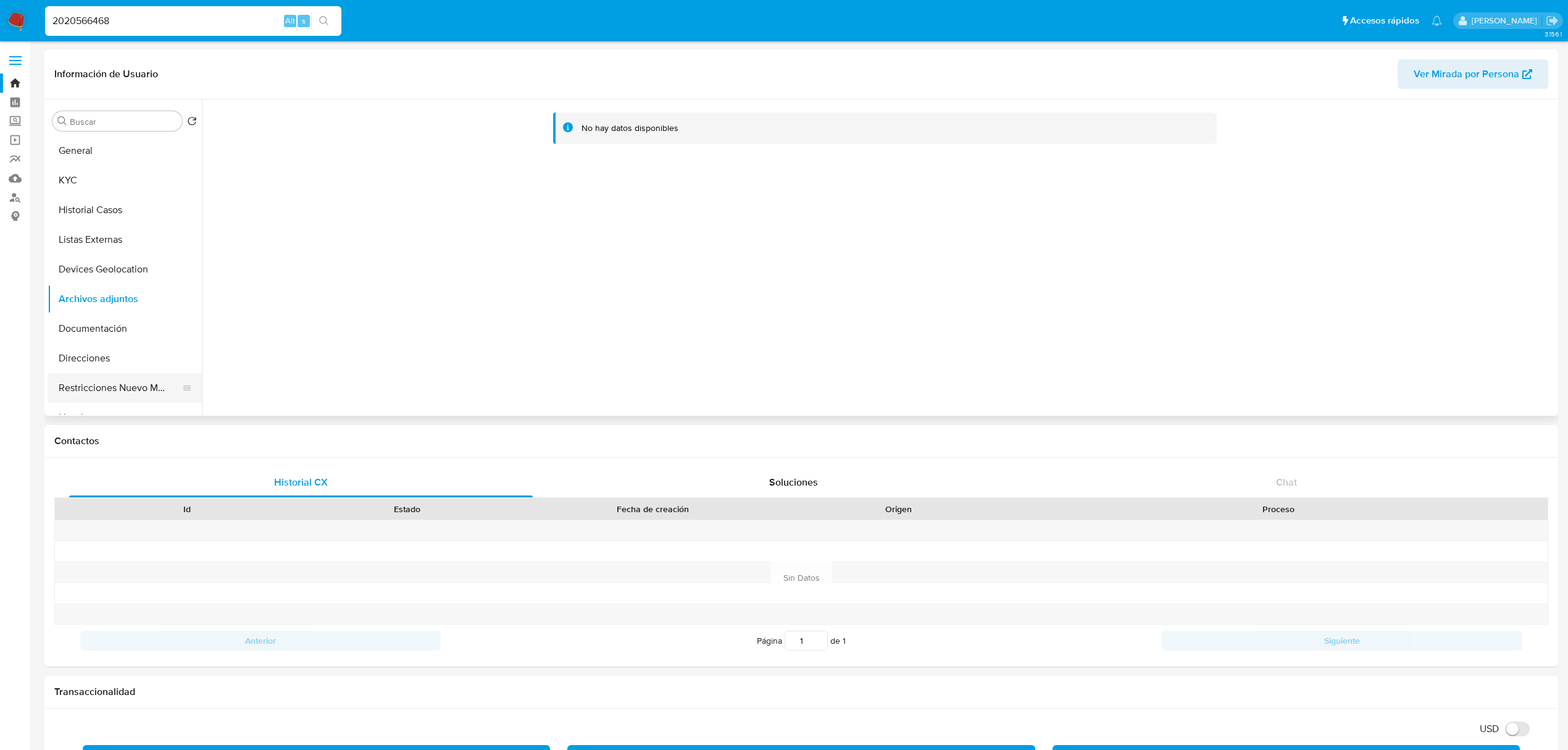
click at [128, 384] on button "Restricciones Nuevo Mundo" at bounding box center [119, 387] width 144 height 29
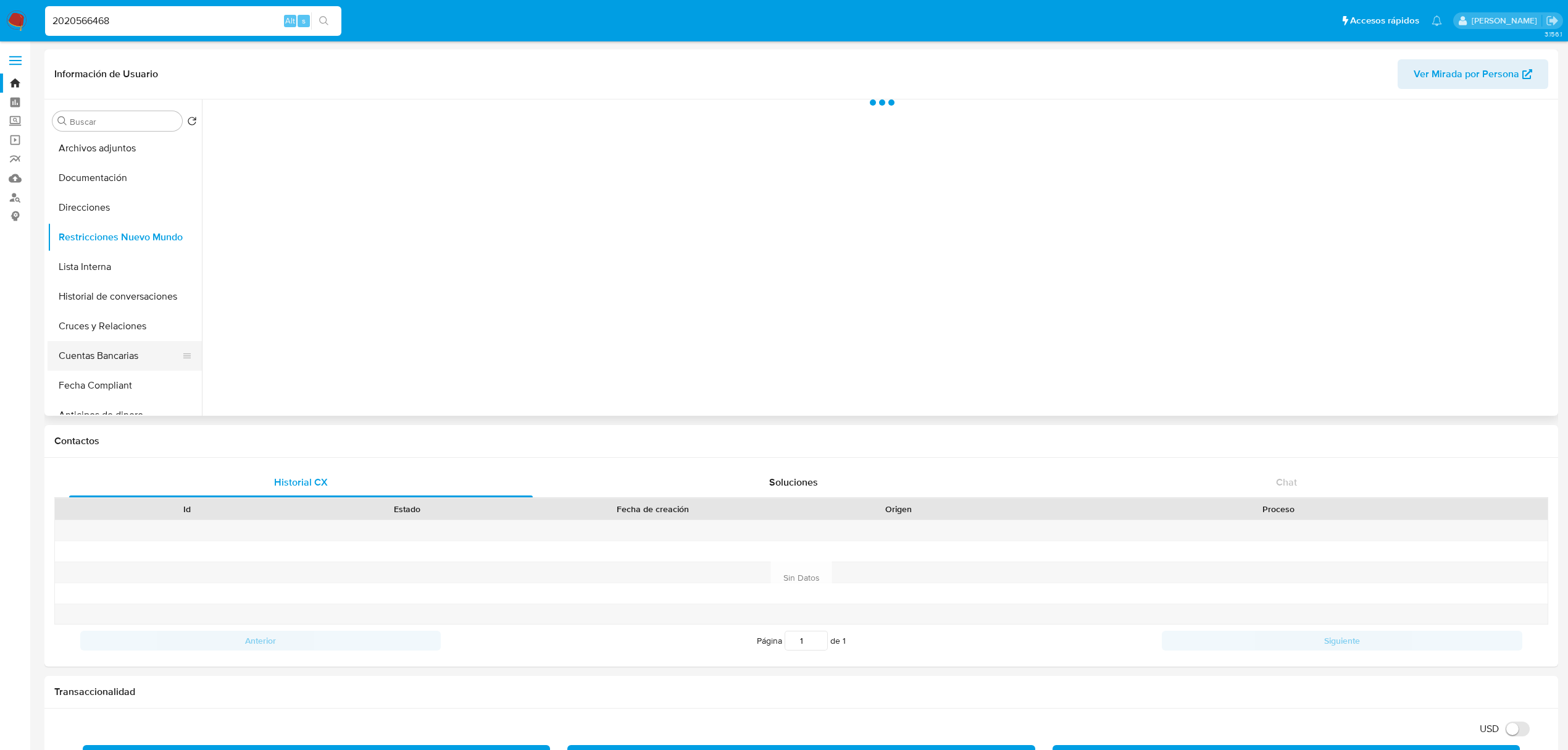
scroll to position [164, 0]
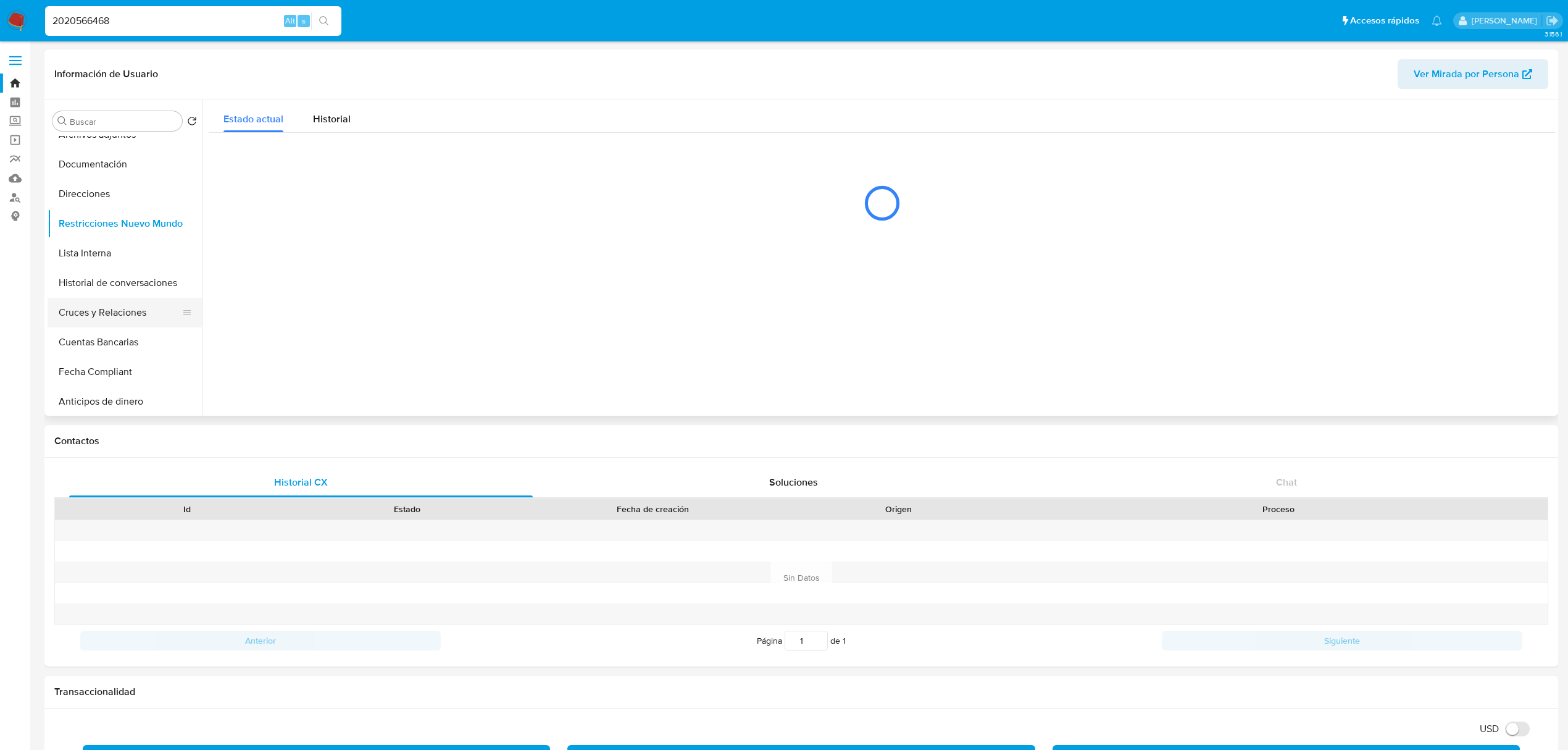
click at [122, 326] on button "Cruces y Relaciones" at bounding box center [119, 312] width 144 height 29
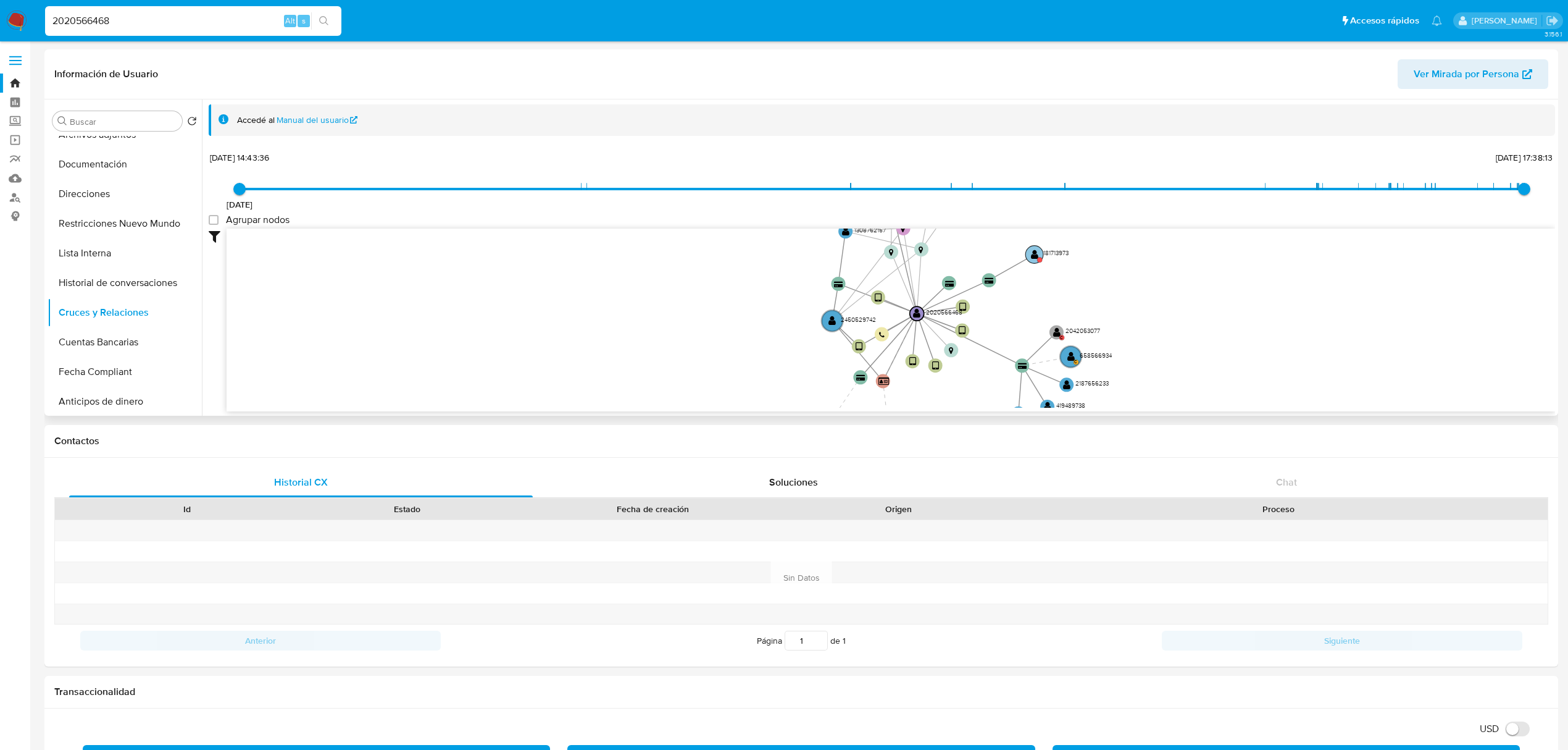
click at [1031, 252] on circle at bounding box center [1034, 255] width 18 height 18
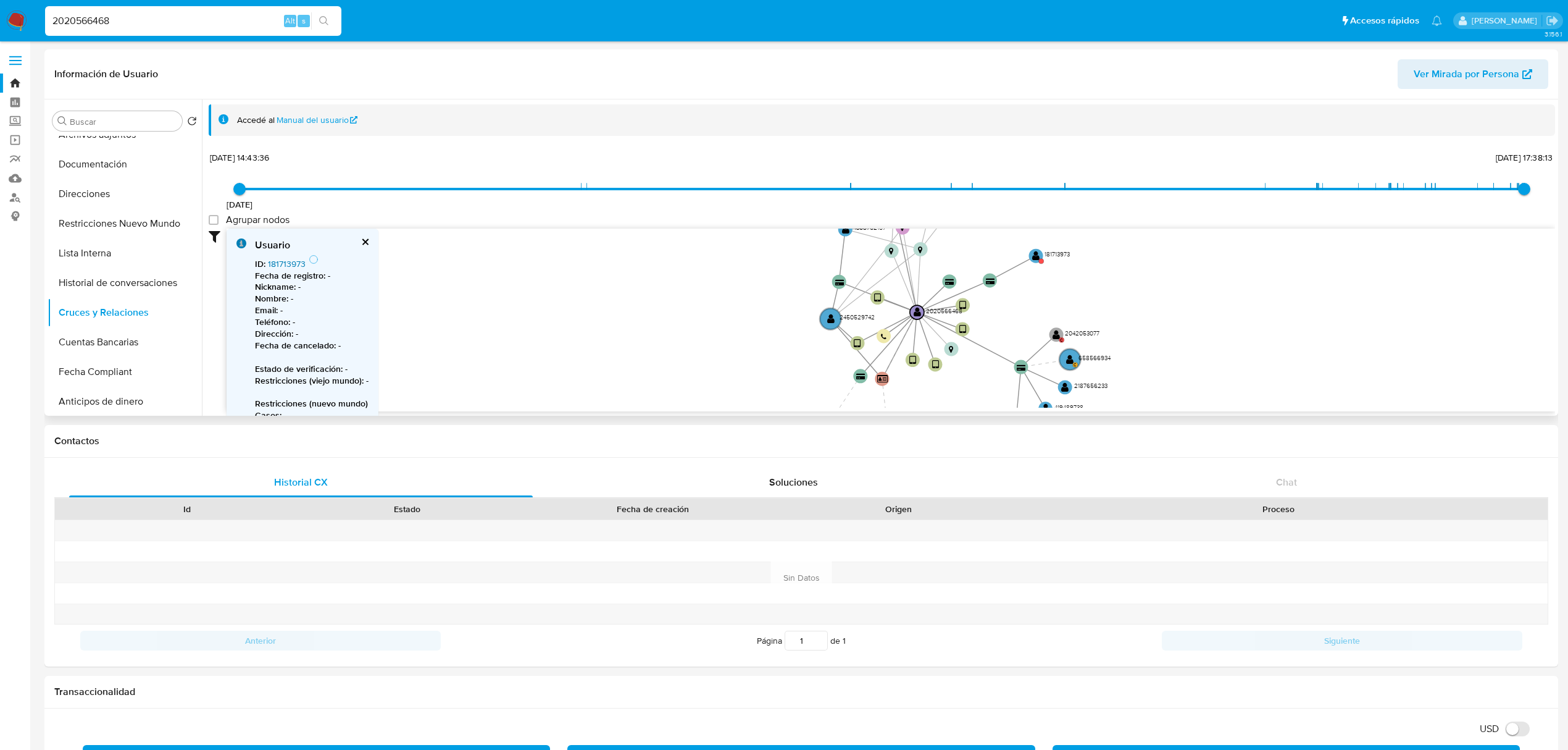
click at [287, 267] on link "181713973" at bounding box center [287, 264] width 38 height 12
click at [1055, 333] on text "" at bounding box center [1056, 334] width 8 height 10
click at [1055, 333] on text "" at bounding box center [1056, 335] width 8 height 10
click at [294, 260] on link "2042053077" at bounding box center [293, 264] width 50 height 12
drag, startPoint x: 1171, startPoint y: 342, endPoint x: 1172, endPoint y: 293, distance: 49.0
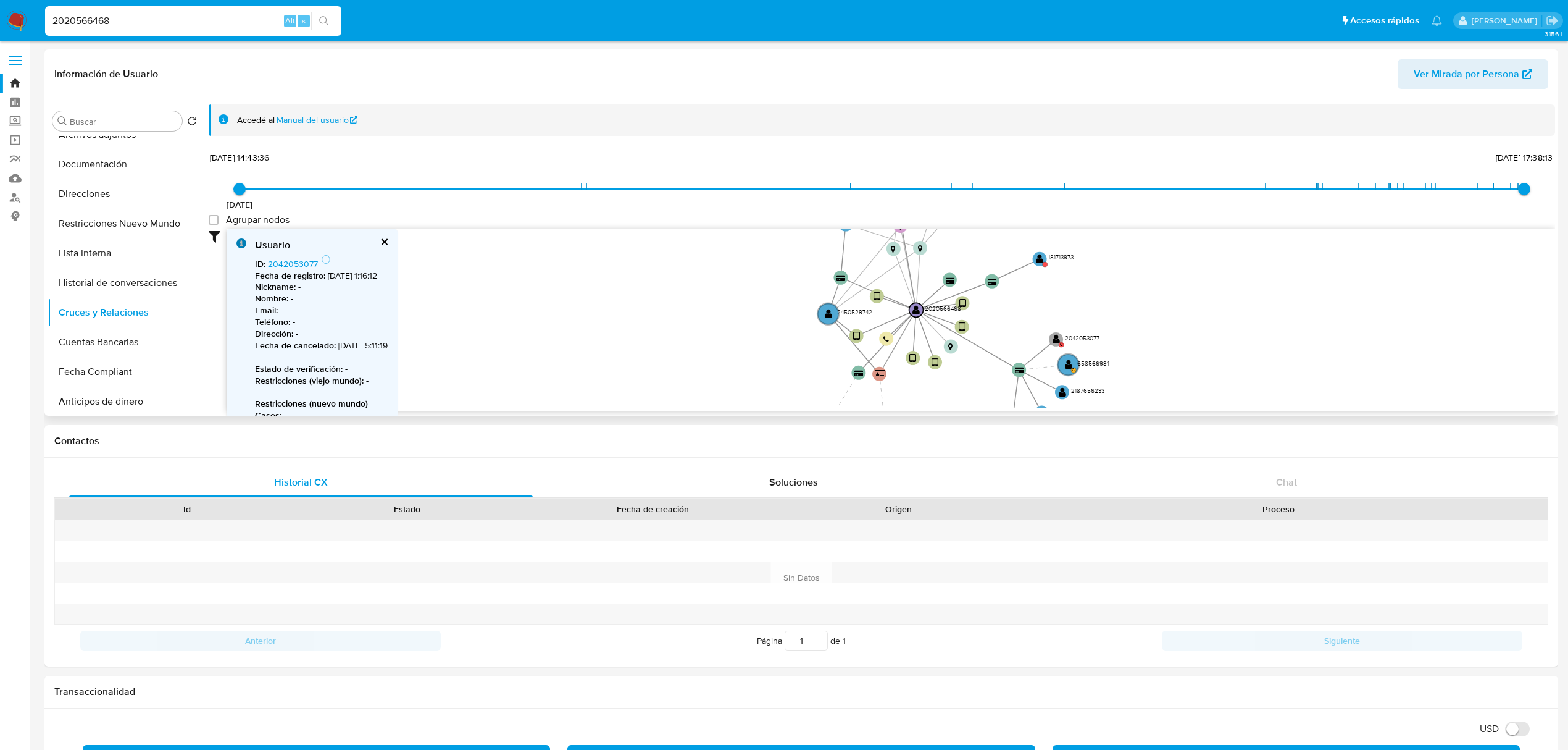
click at [1172, 293] on icon "device-66ff4fffa02cbb7f100a1596  device-6703702e746698160da85470  device-6703…" at bounding box center [891, 318] width 1329 height 179
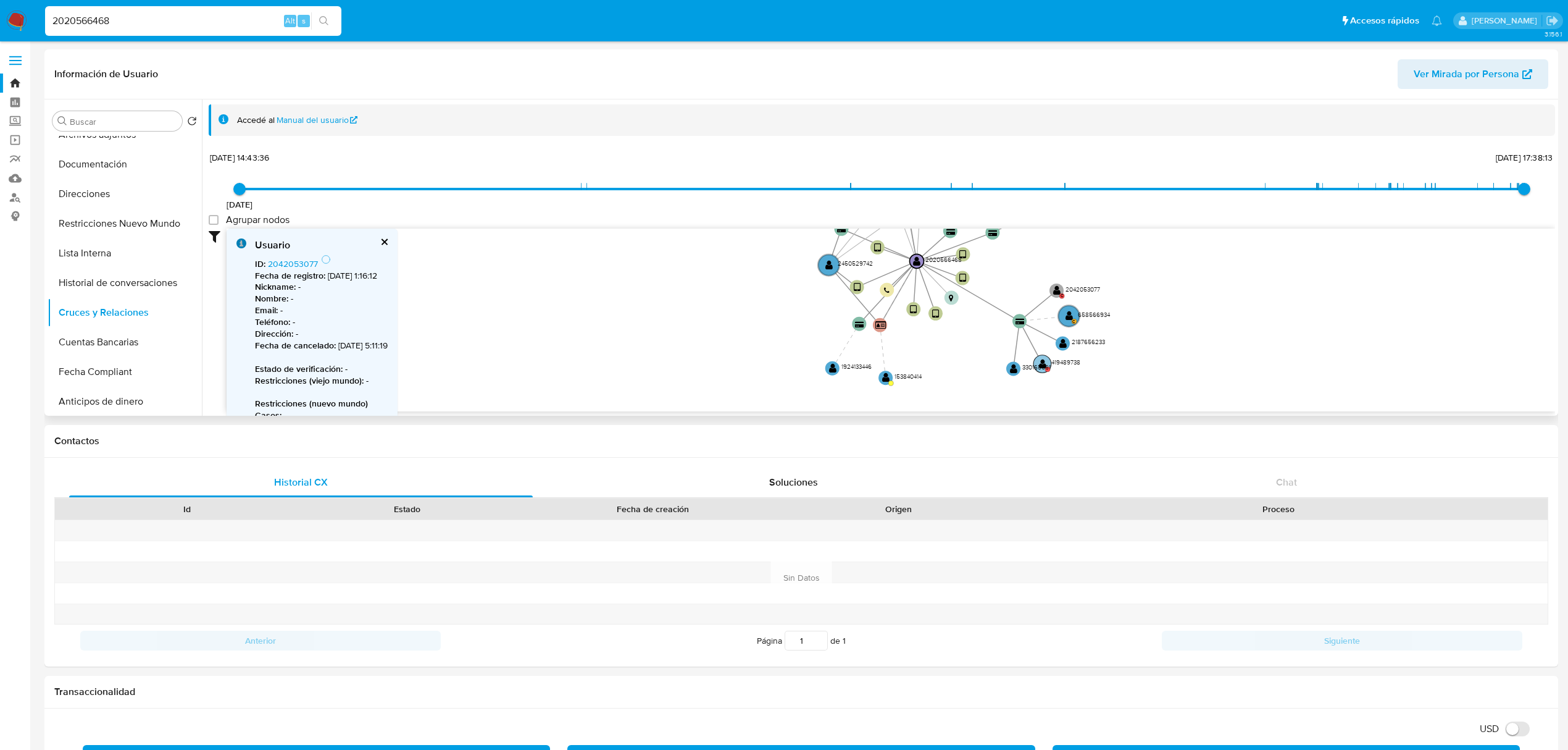
click at [1043, 357] on circle at bounding box center [1043, 364] width 18 height 18
click at [295, 263] on link "419489738" at bounding box center [289, 264] width 42 height 12
click at [13, 179] on link "Mulan" at bounding box center [74, 178] width 147 height 19
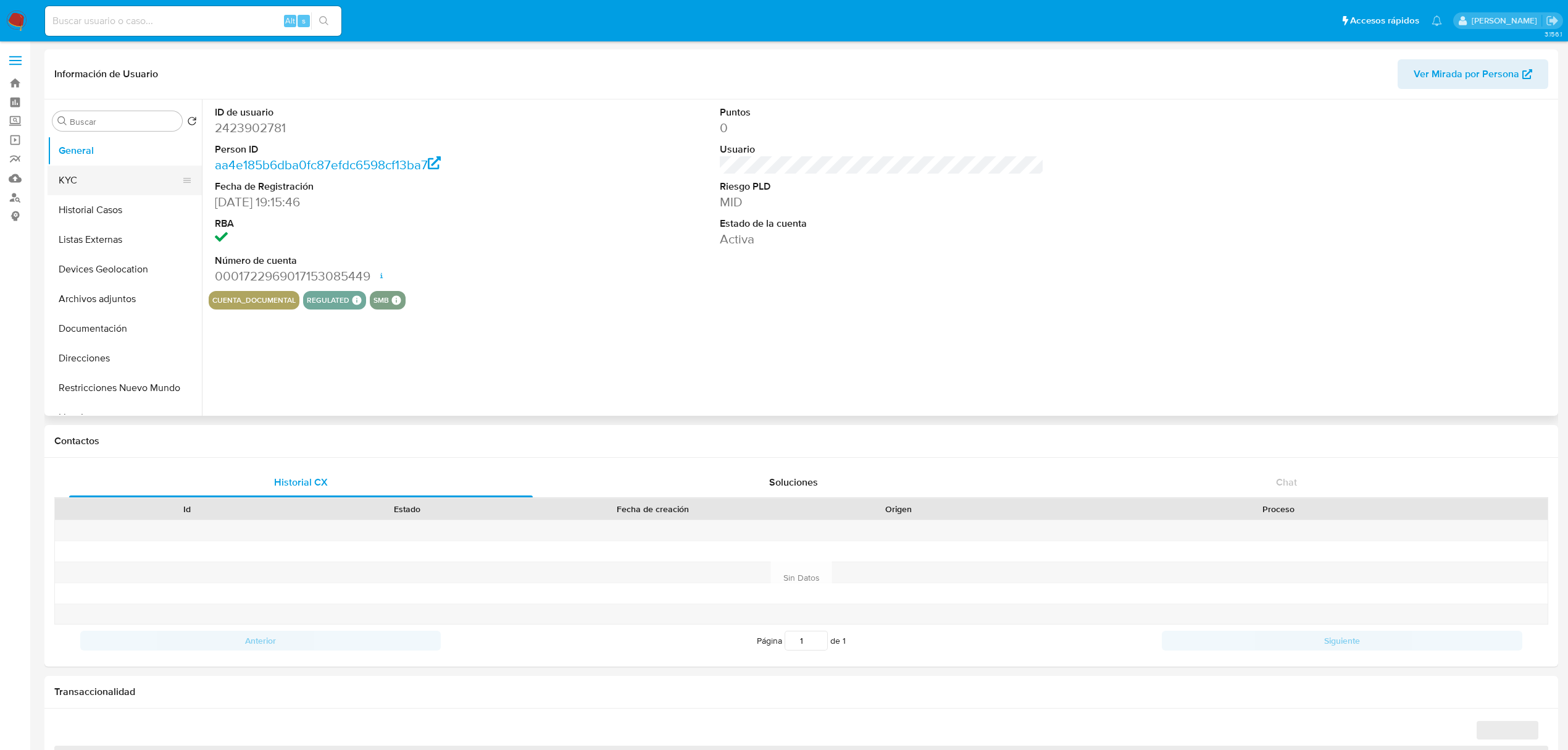
click at [113, 179] on button "KYC" at bounding box center [119, 179] width 144 height 29
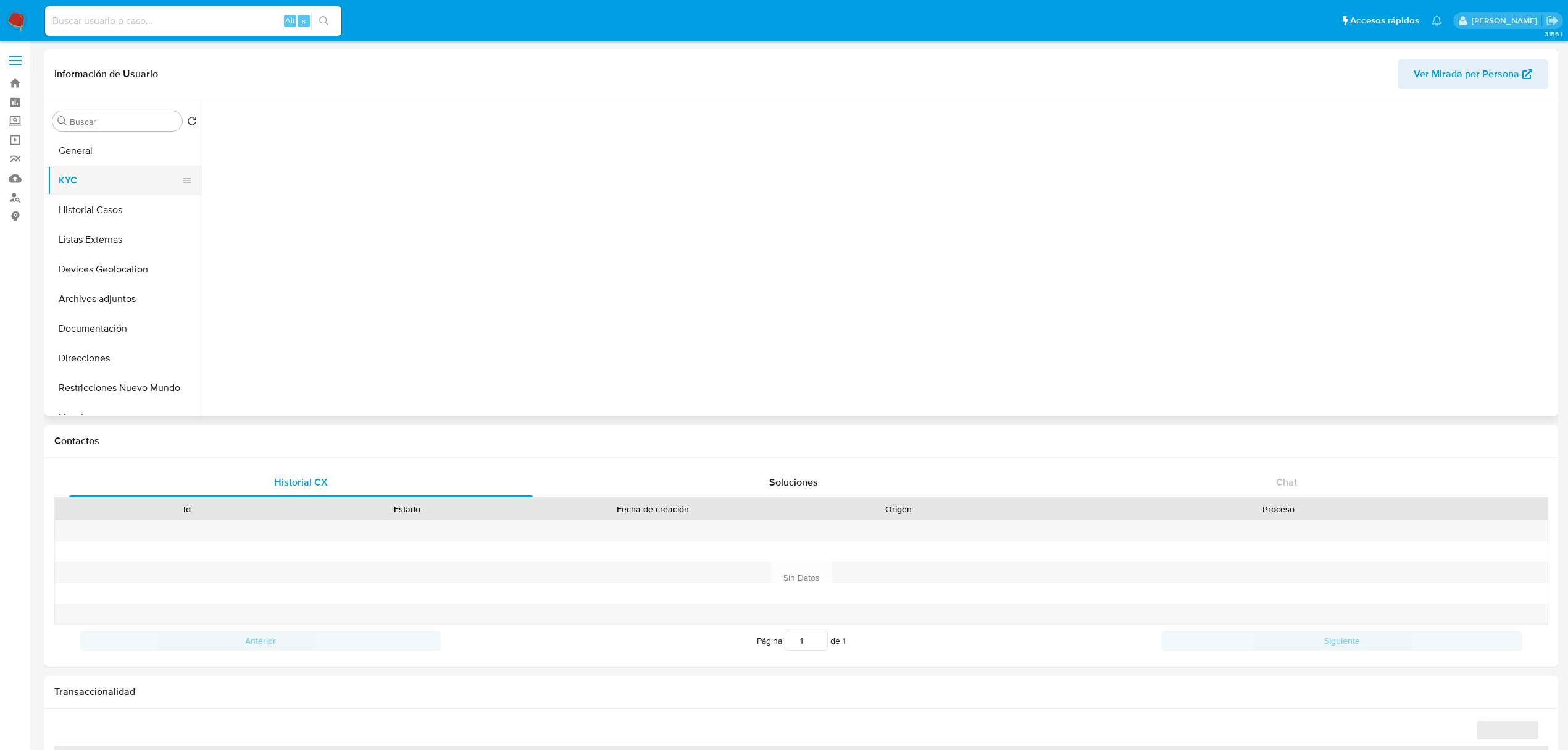
select select "10"
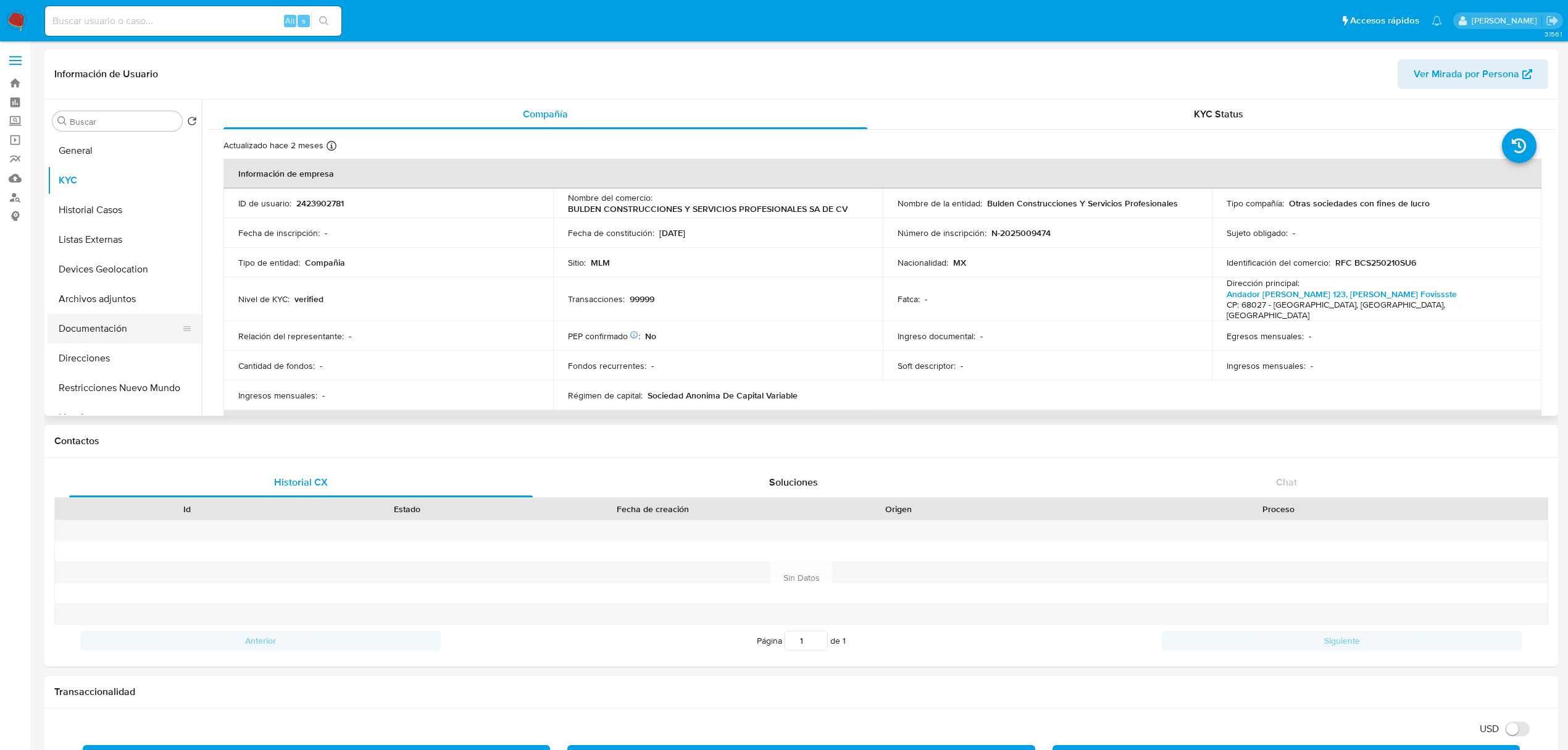
click at [124, 330] on button "Documentación" at bounding box center [119, 328] width 144 height 29
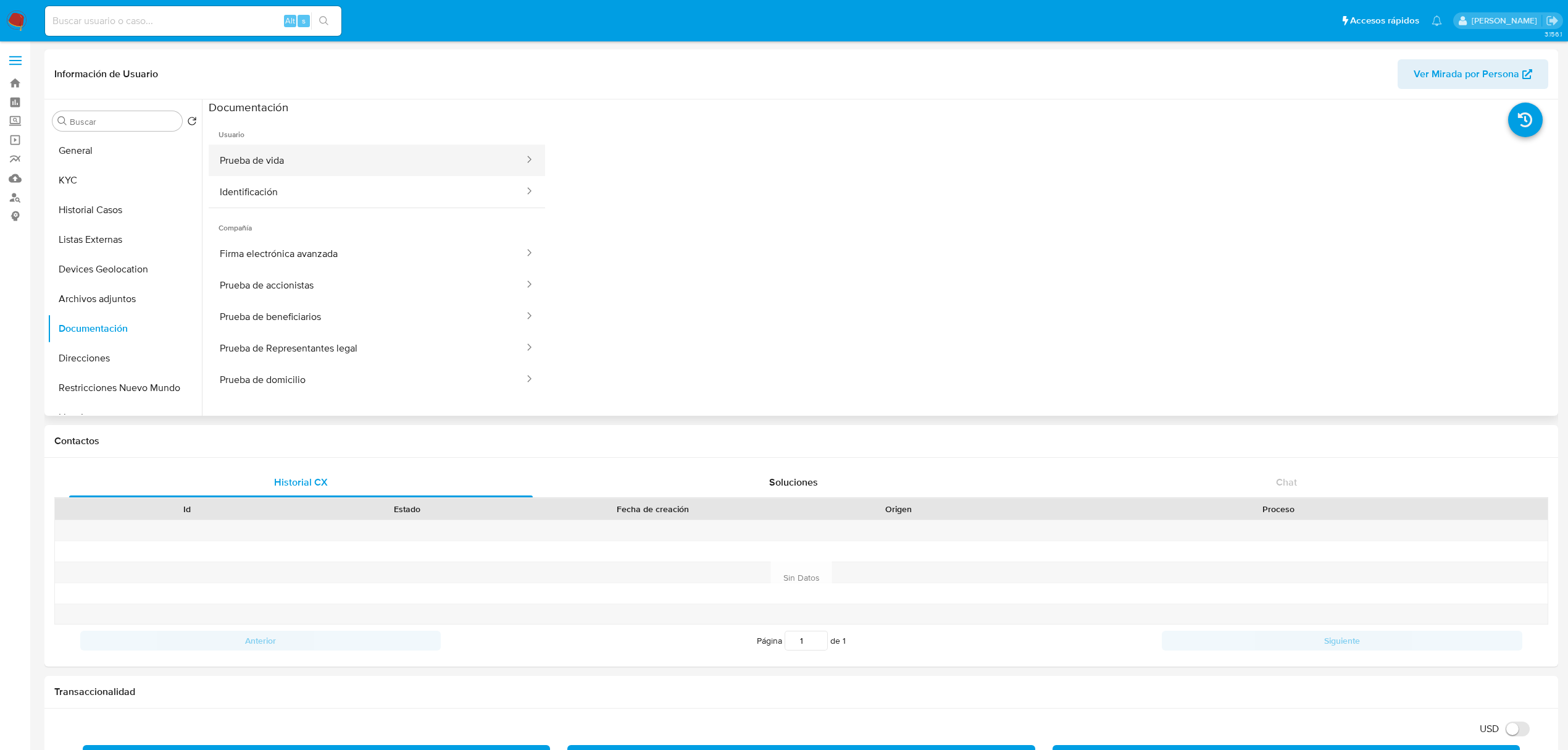
click at [381, 155] on button "Prueba de vida" at bounding box center [367, 160] width 317 height 32
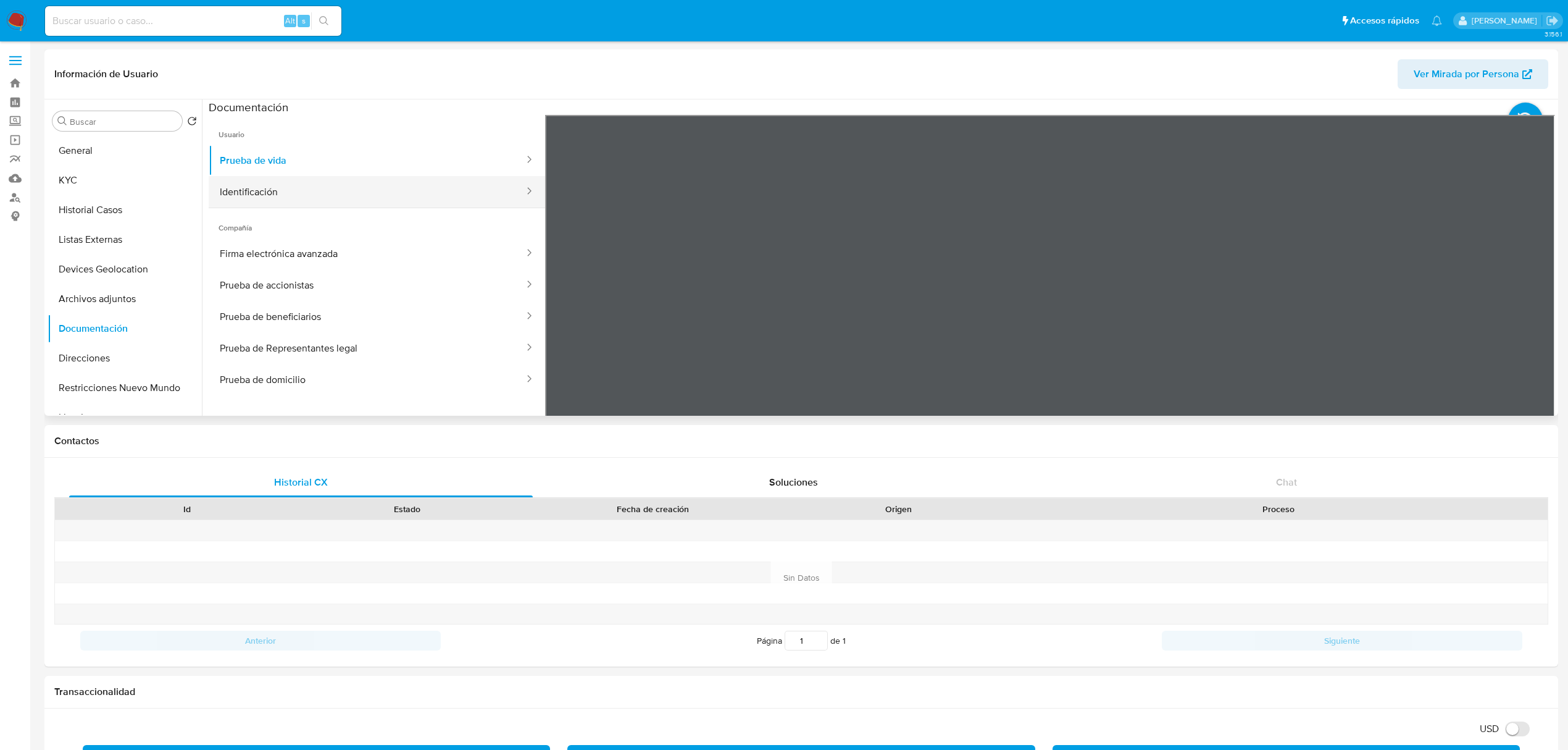
click at [357, 179] on button "Identificación" at bounding box center [367, 191] width 317 height 32
click at [363, 275] on button "Prueba de accionistas" at bounding box center [367, 285] width 317 height 32
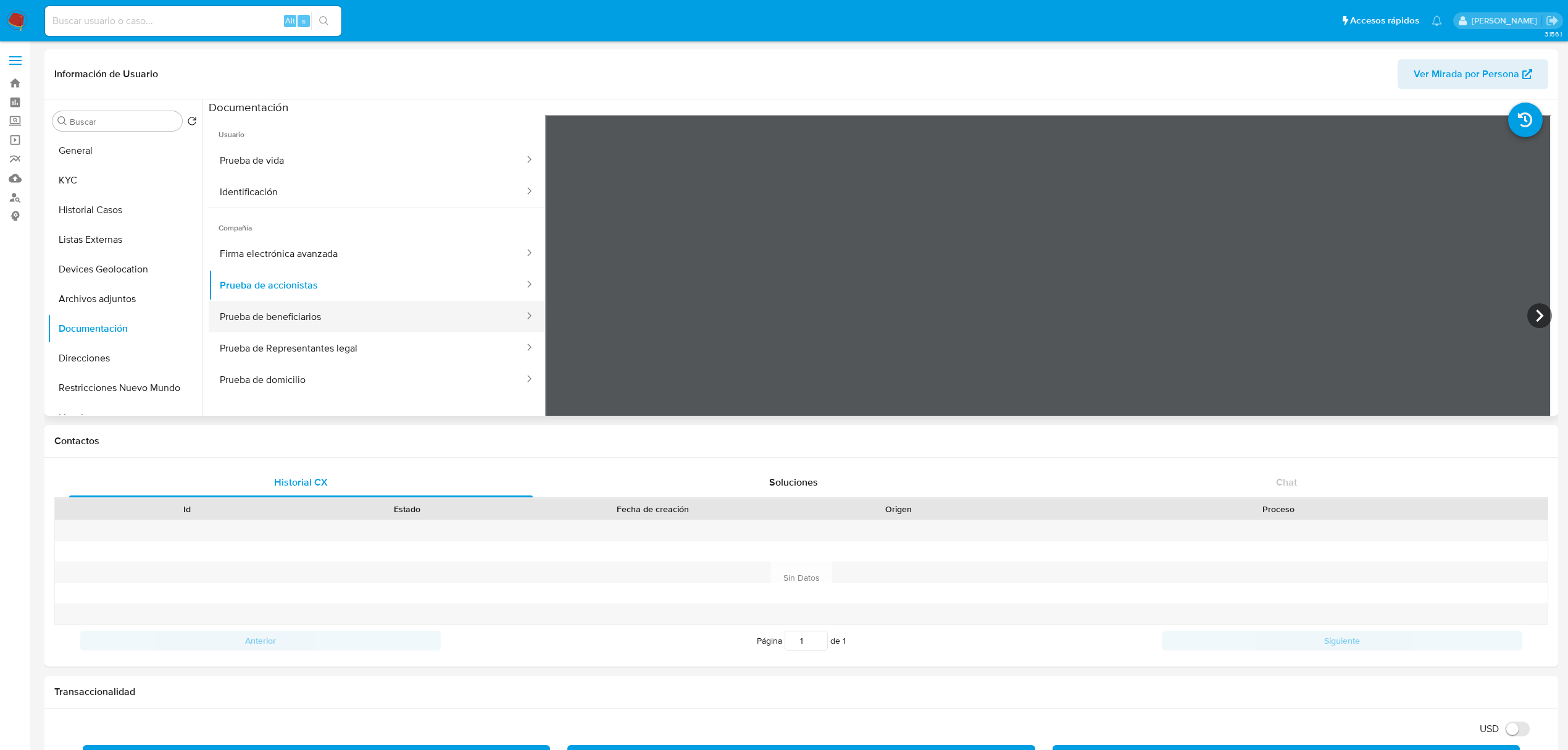
click at [309, 324] on button "Prueba de beneficiarios" at bounding box center [367, 317] width 317 height 32
click at [319, 354] on button "Prueba de Representantes legal" at bounding box center [367, 348] width 317 height 32
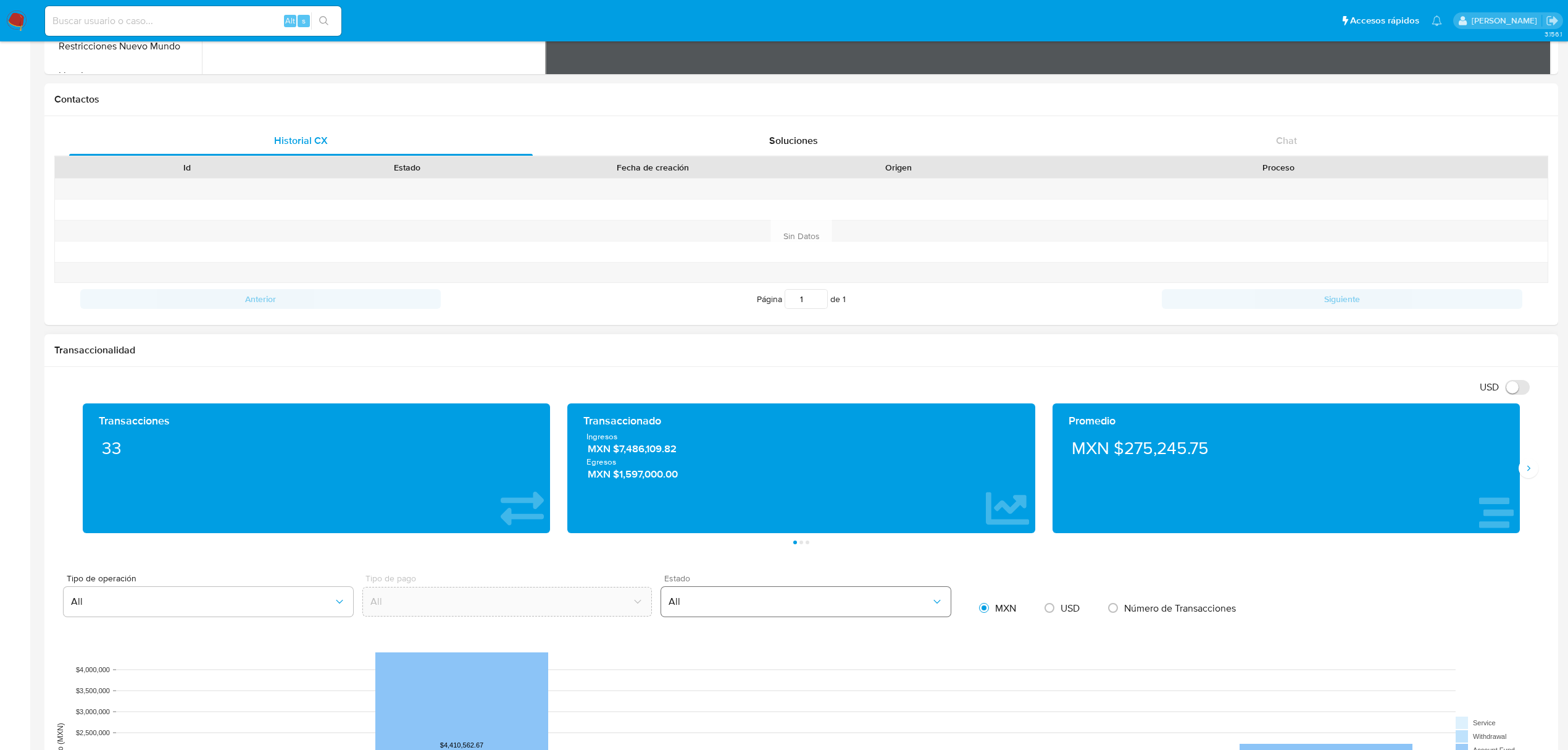
scroll to position [411, 0]
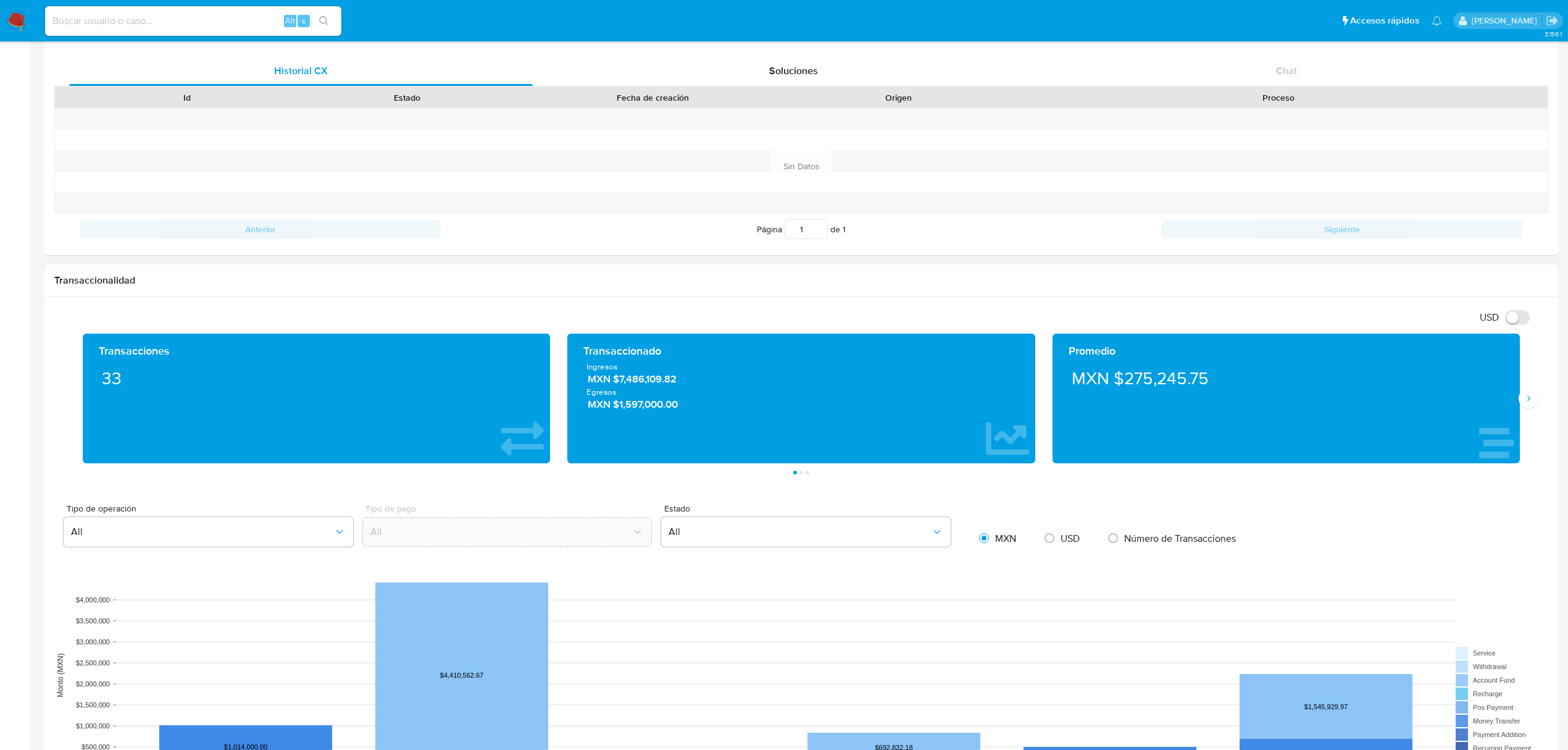
click at [1530, 416] on div "Transacciones 33 Transaccionado Ingresos MXN $7,486,109.82 Egresos MXN $1,597,0…" at bounding box center [801, 404] width 1494 height 141
click at [1522, 405] on button "Siguiente" at bounding box center [1529, 398] width 20 height 20
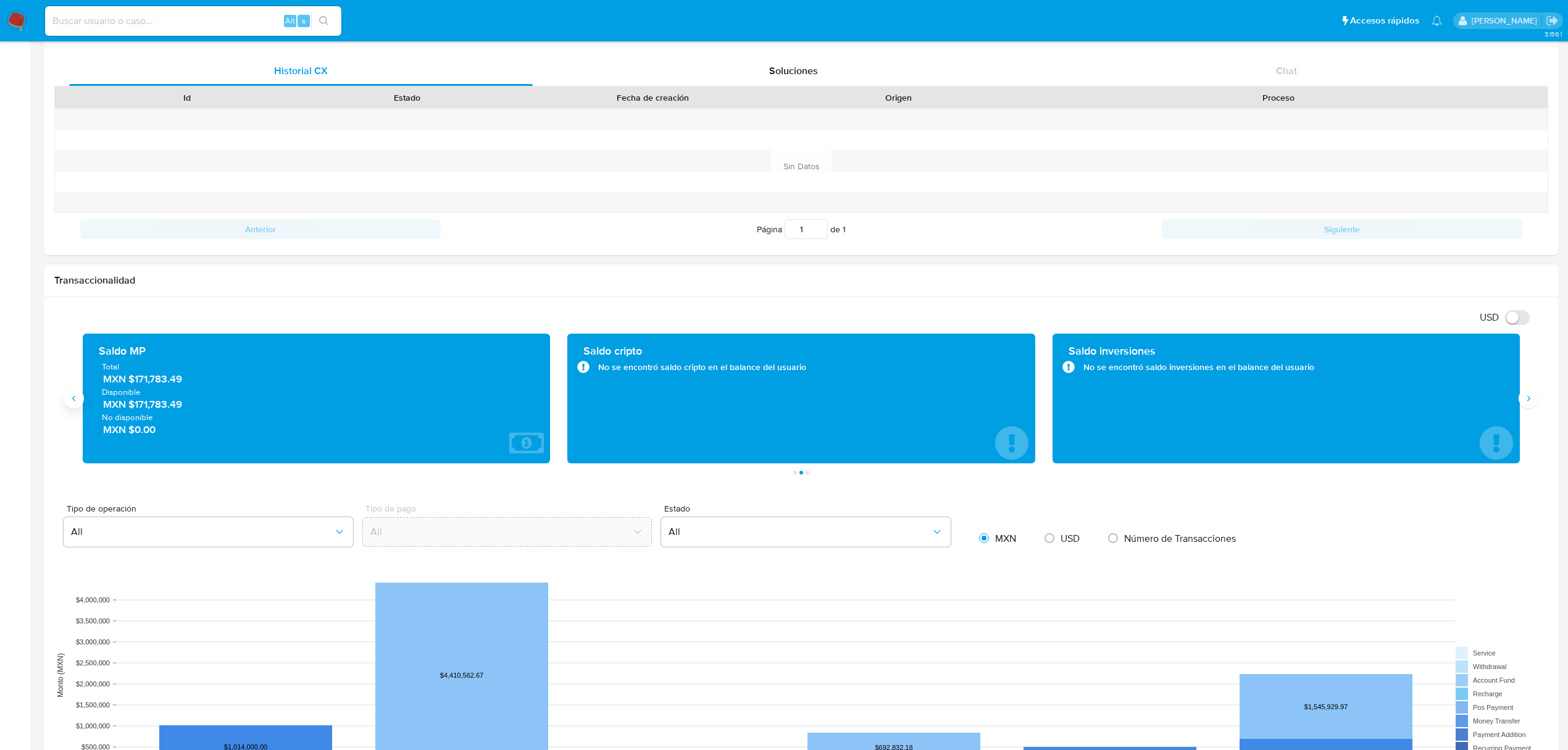
click at [71, 401] on icon "Anterior" at bounding box center [74, 398] width 10 height 10
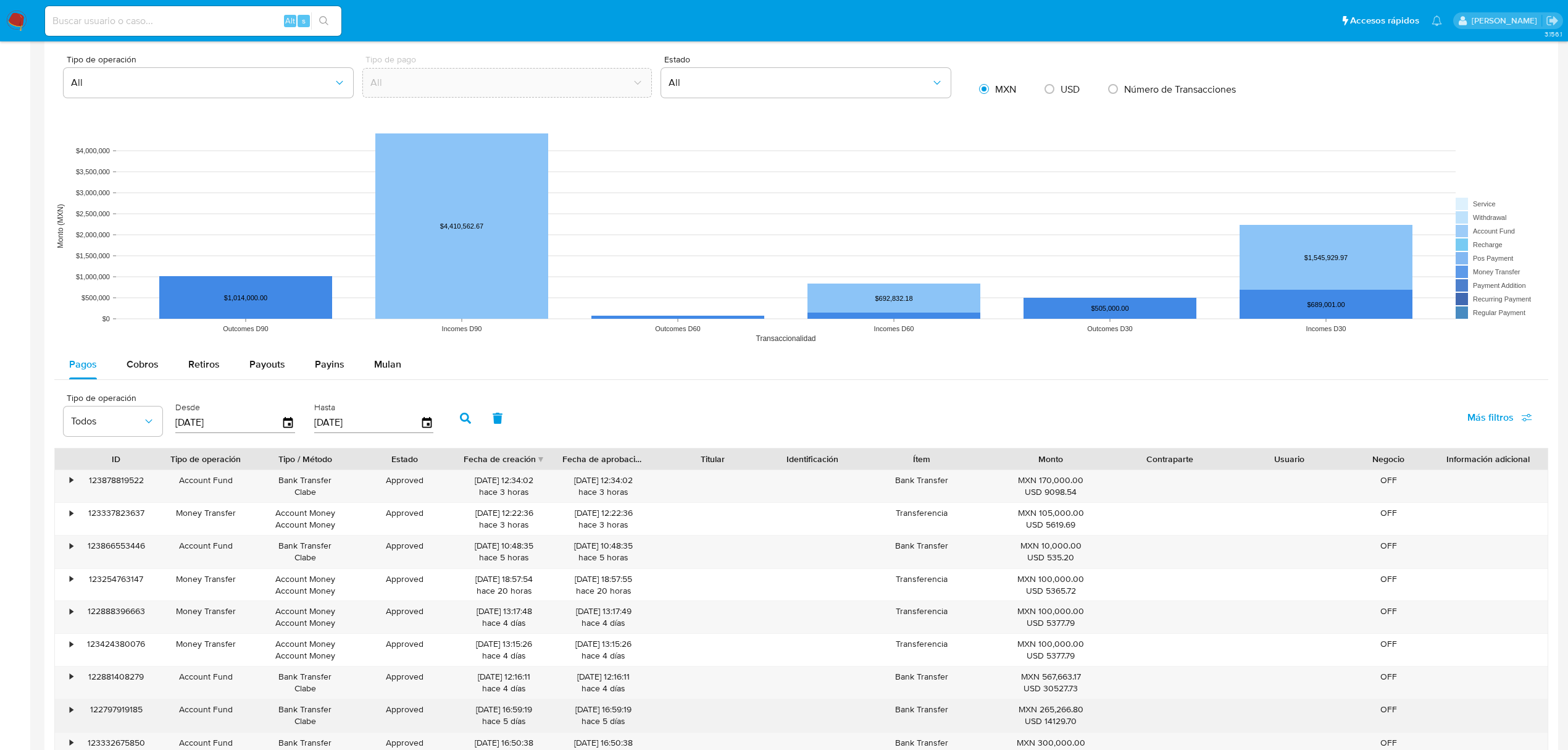
scroll to position [988, 0]
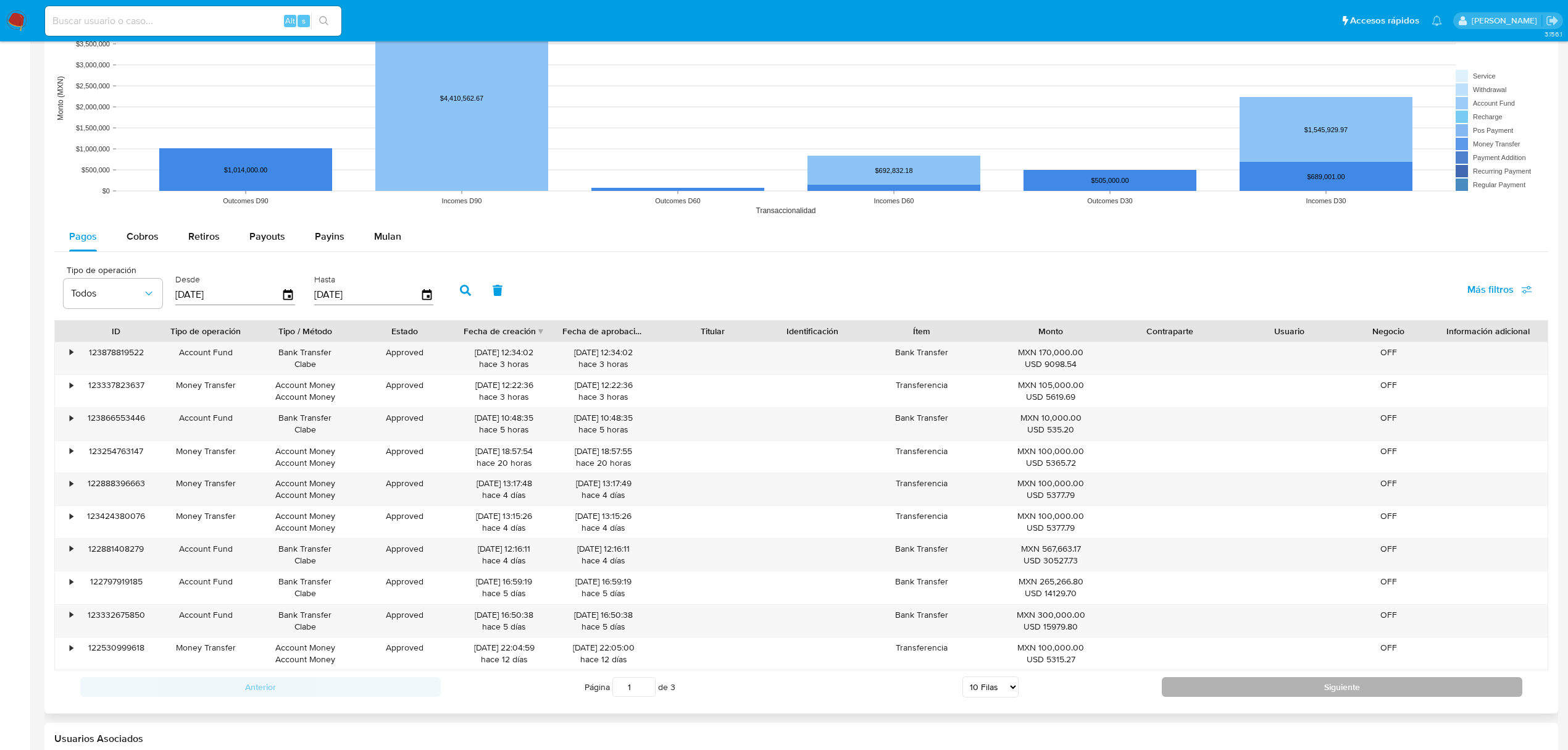
click at [1347, 693] on button "Siguiente" at bounding box center [1342, 687] width 360 height 20
type input "3"
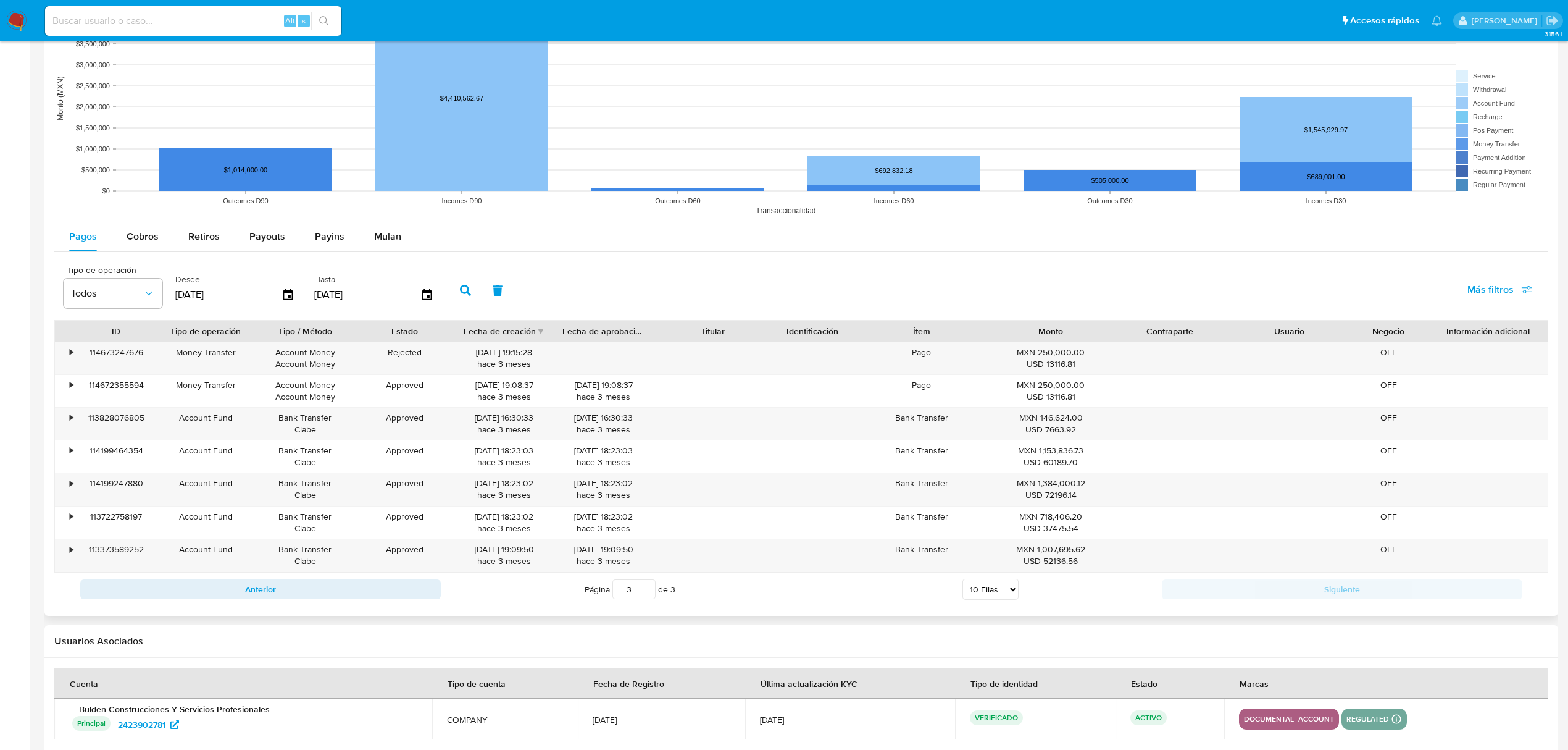
click at [1347, 693] on th "Marcas" at bounding box center [1386, 682] width 324 height 31
click at [1346, 693] on th "Marcas" at bounding box center [1386, 682] width 324 height 31
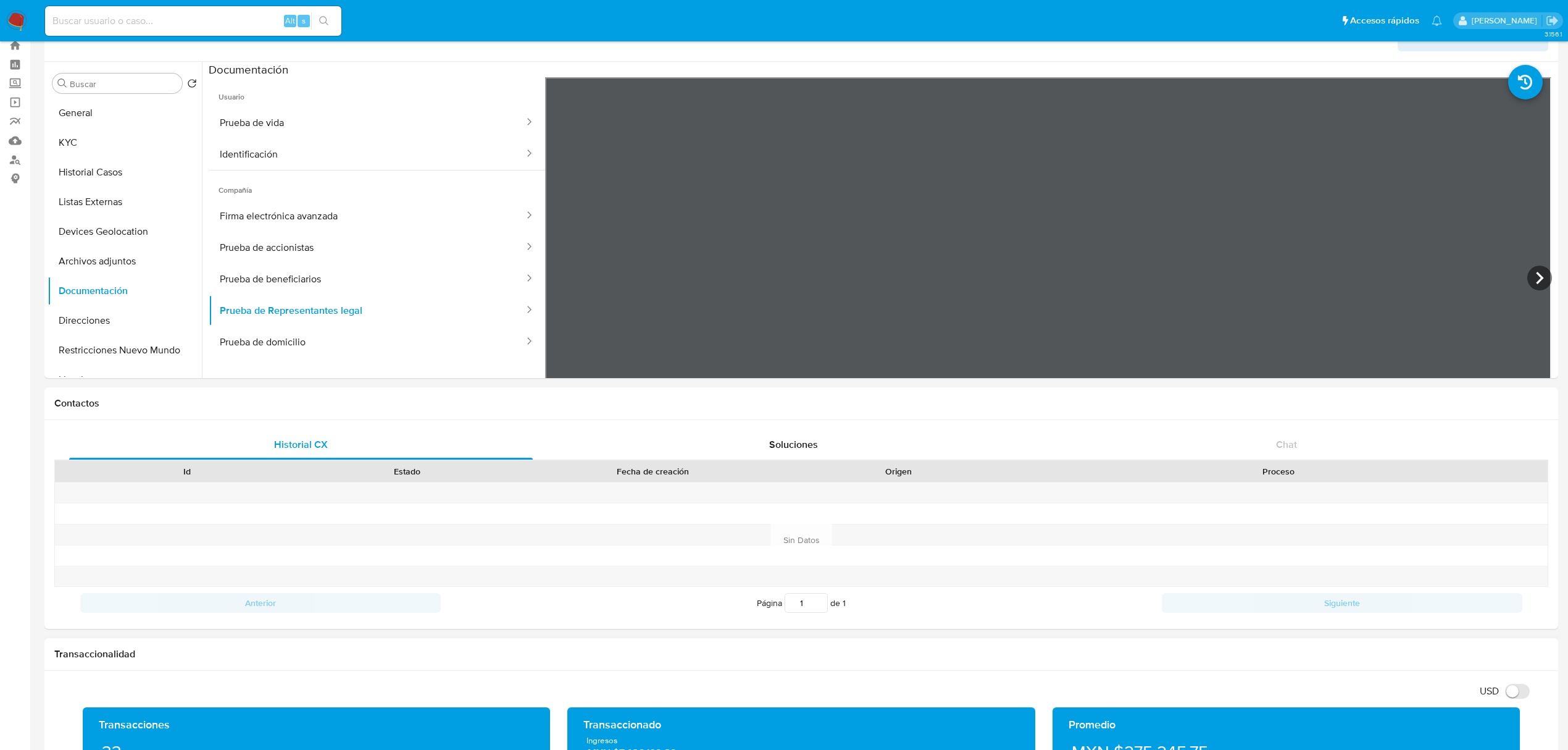
scroll to position [0, 0]
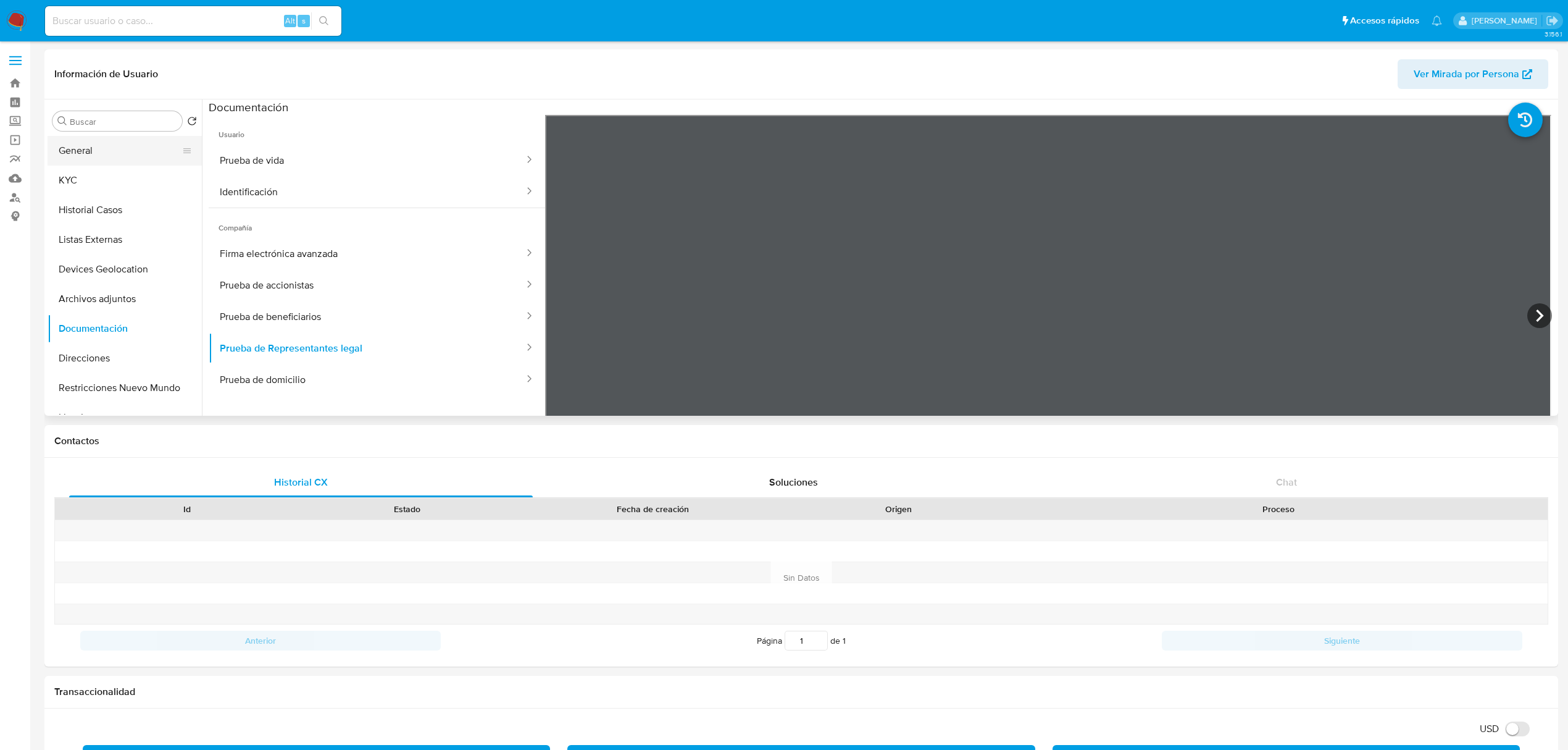
click at [95, 146] on button "General" at bounding box center [119, 150] width 144 height 29
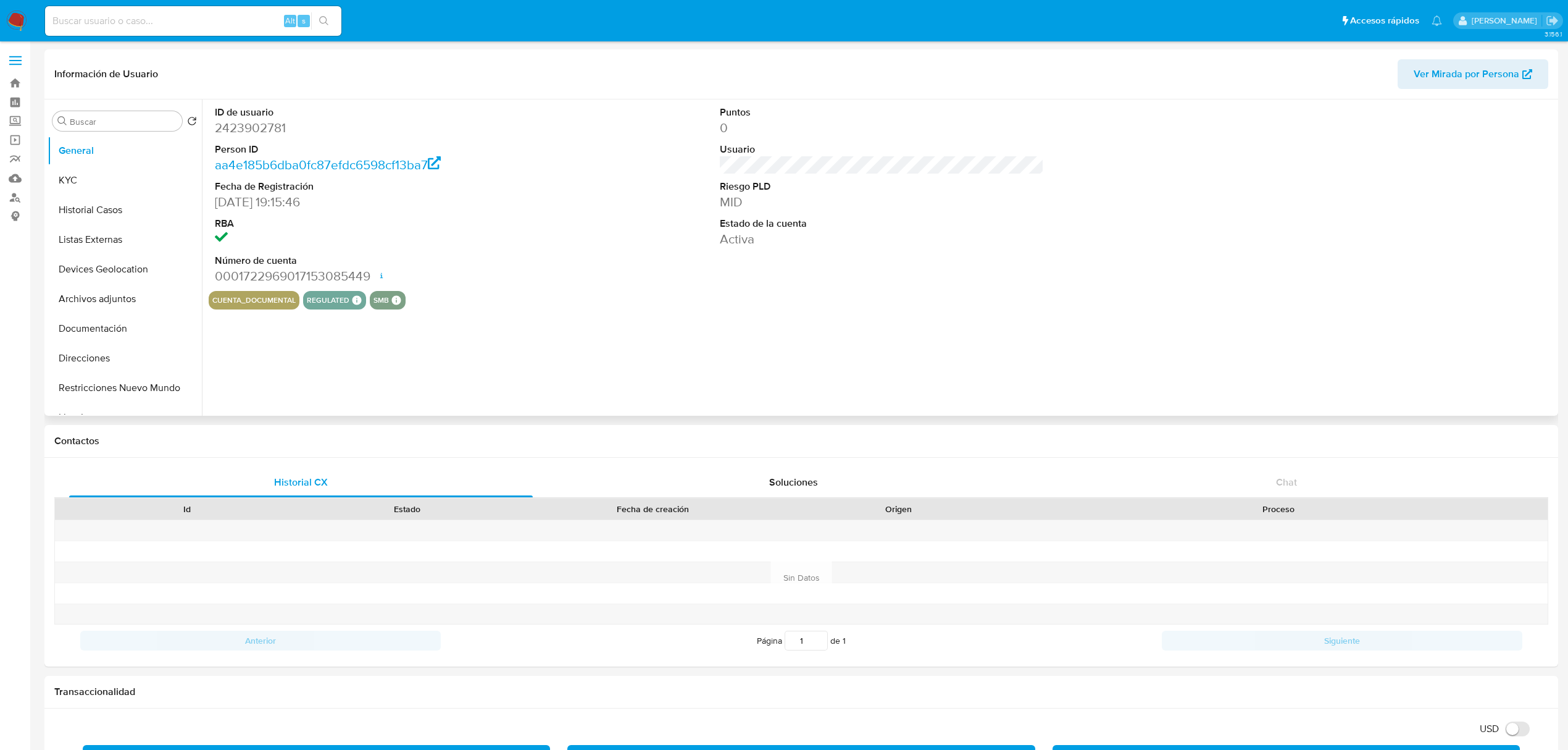
click at [269, 126] on dd "2423902781" at bounding box center [377, 128] width 324 height 17
copy dd "2423902781"
click at [104, 188] on button "KYC" at bounding box center [119, 179] width 144 height 29
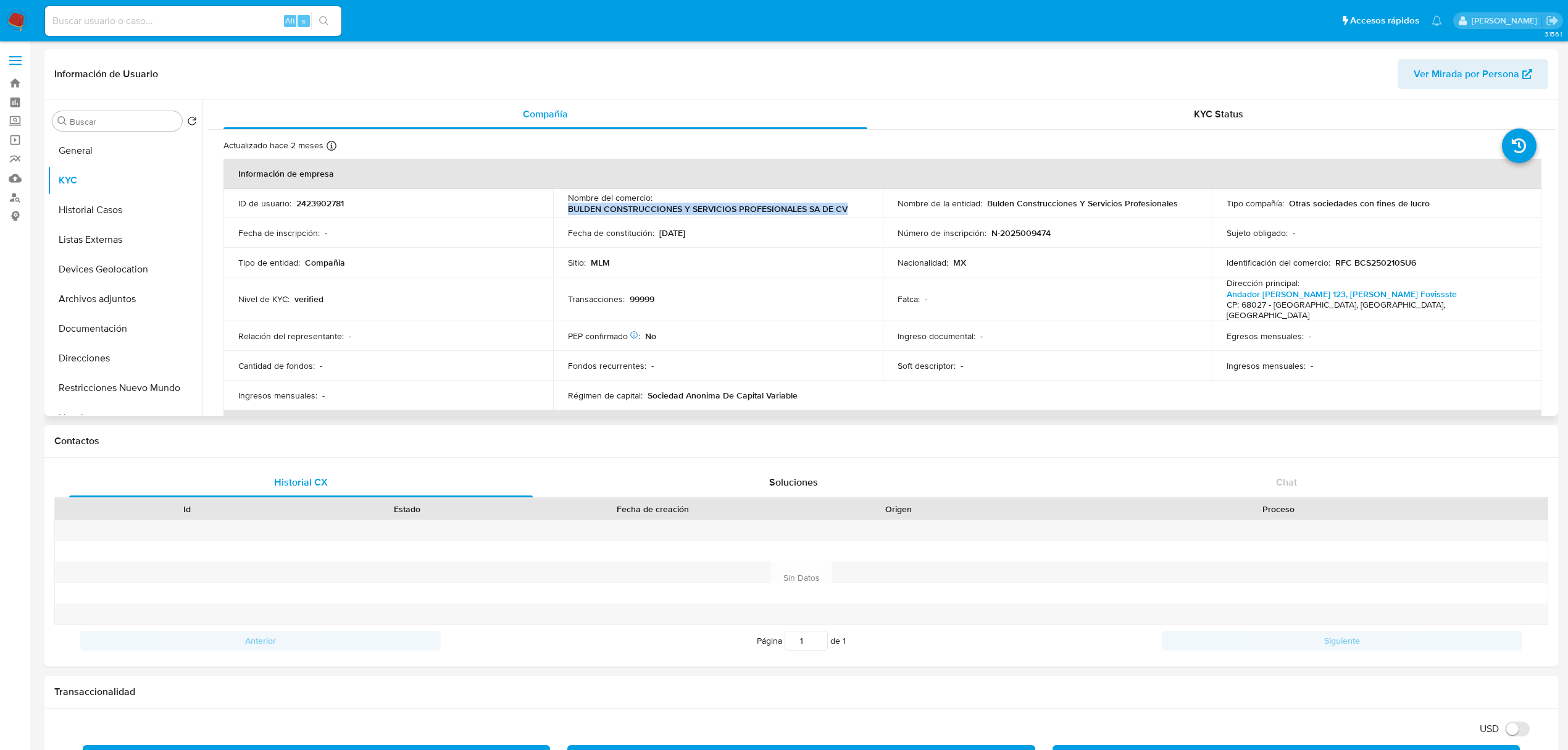
drag, startPoint x: 567, startPoint y: 206, endPoint x: 850, endPoint y: 210, distance: 283.0
click at [844, 210] on td "Nombre del comercio : BULDEN CONSTRUCCIONES Y SERVICIOS PROFESIONALES SA DE CV" at bounding box center [718, 203] width 330 height 29
copy p "BULDEN CONSTRUCCIONES Y SERVICIOS PROFESIONALES SA DE CV"
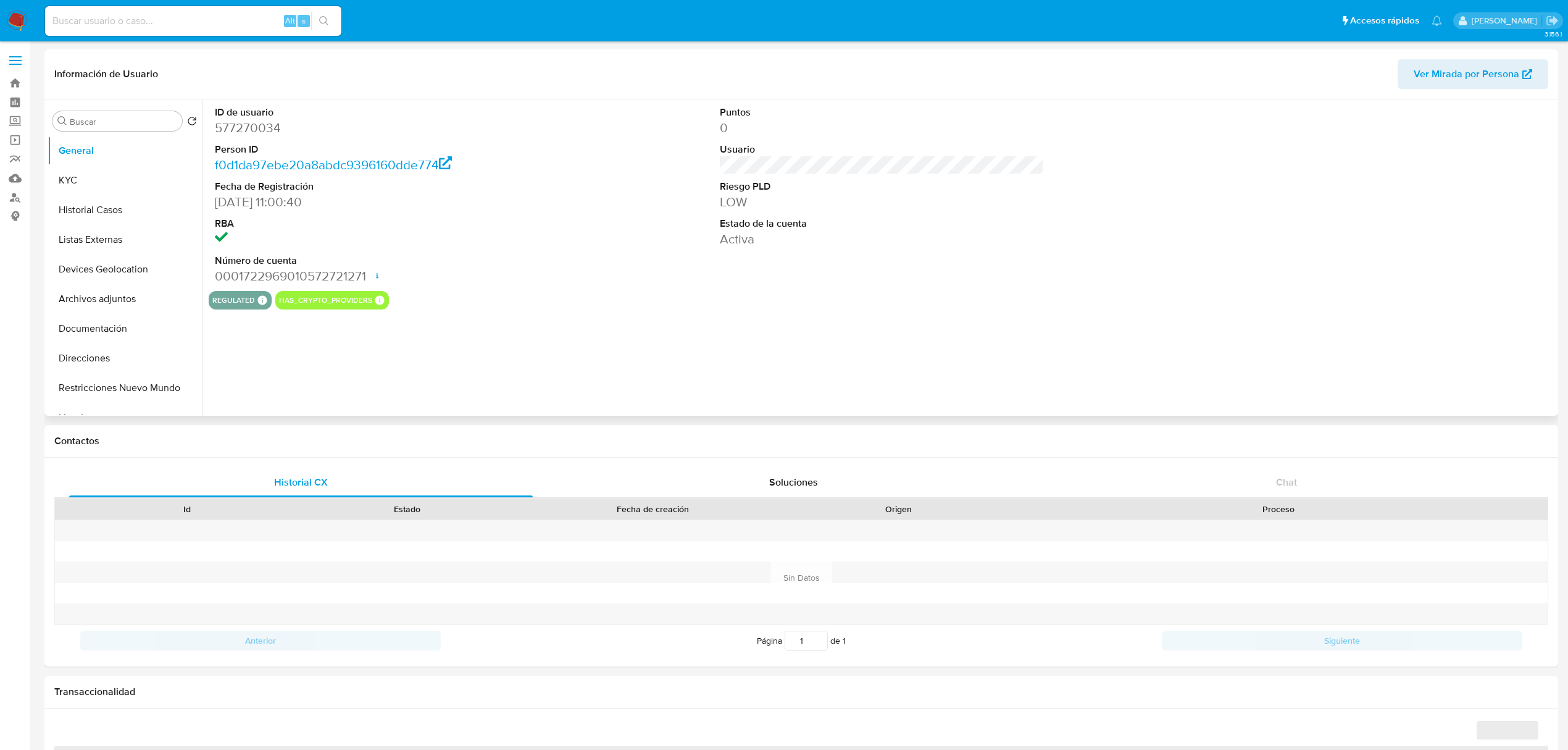
select select "10"
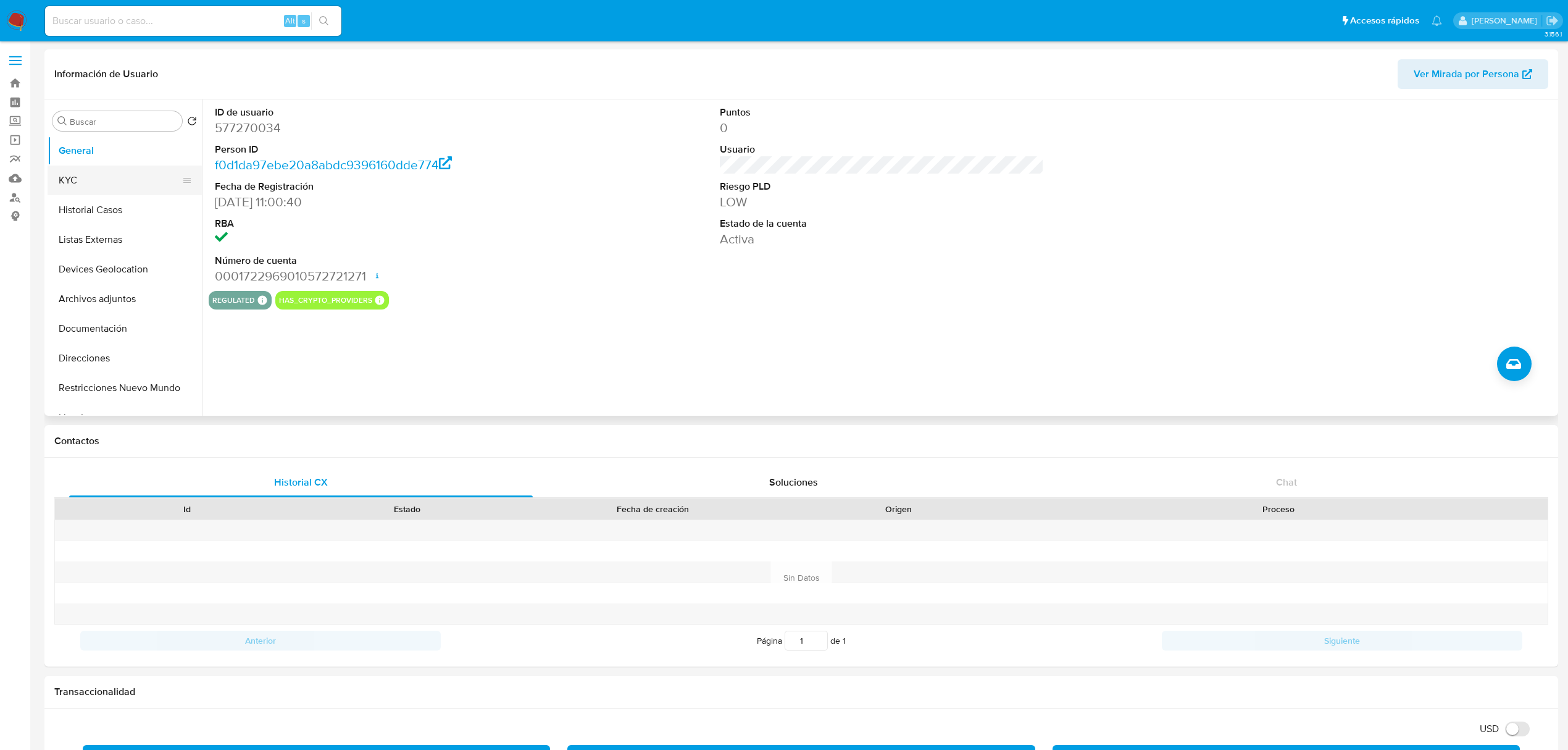
click at [80, 182] on button "KYC" at bounding box center [119, 179] width 144 height 29
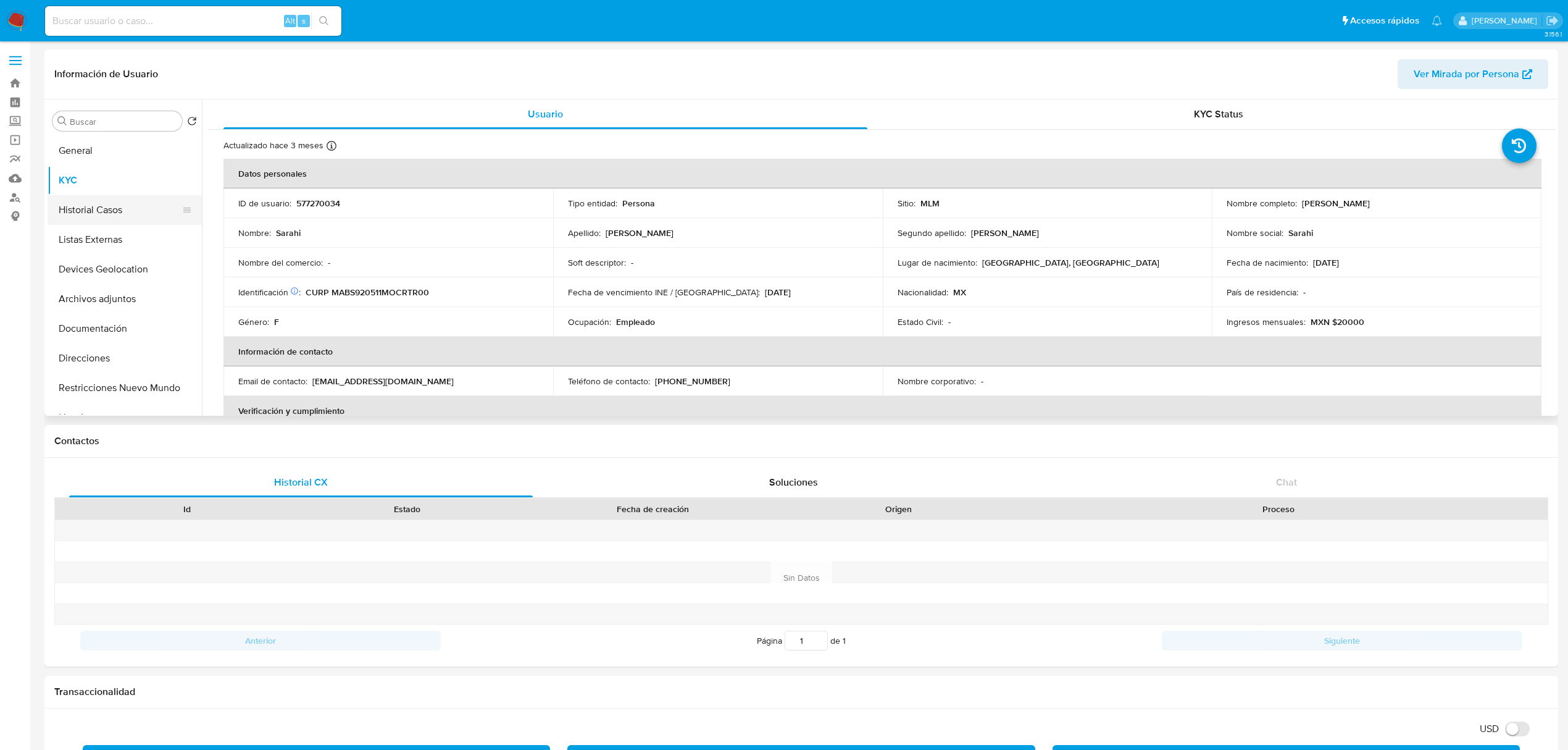
click at [92, 207] on button "Historial Casos" at bounding box center [119, 209] width 144 height 29
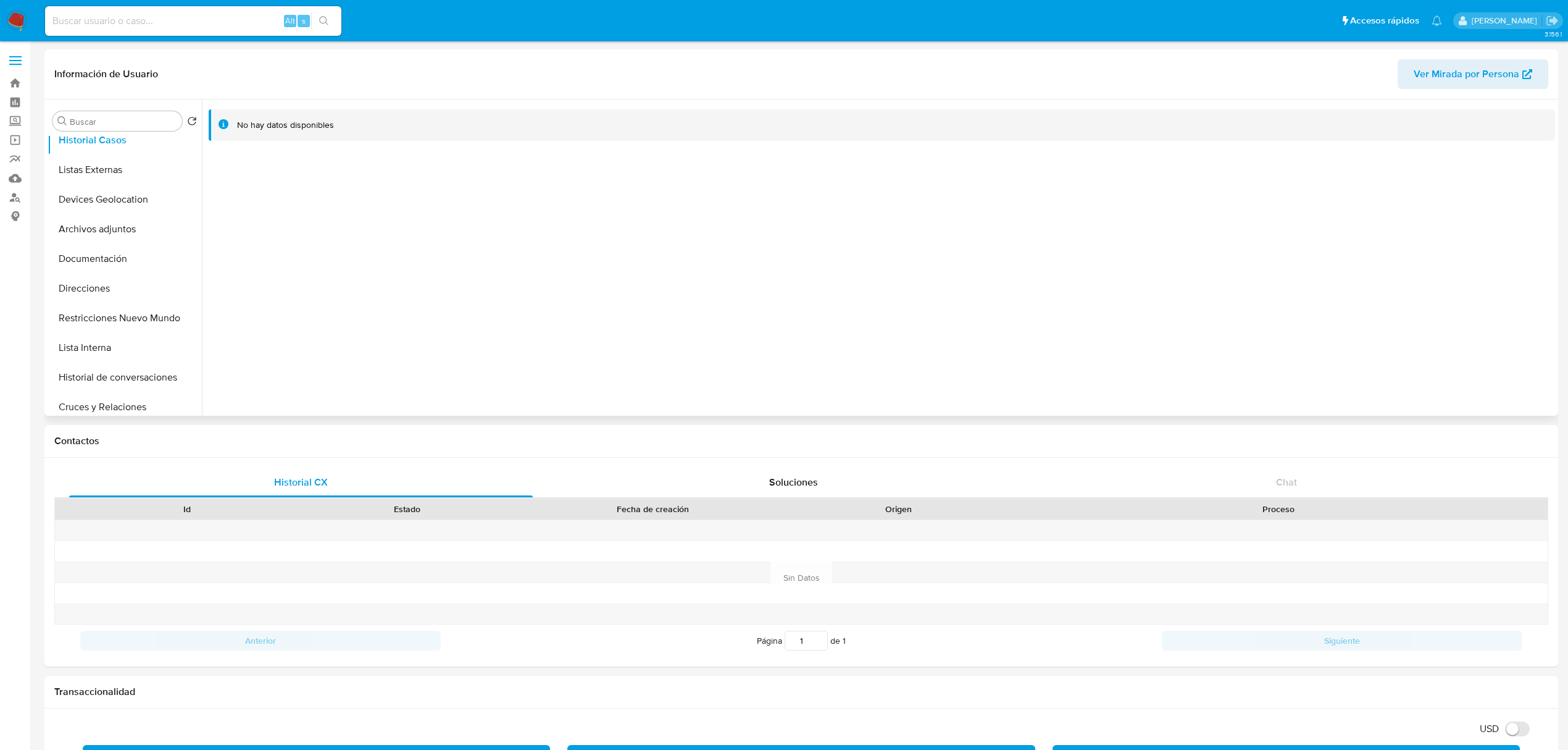
scroll to position [164, 0]
click at [104, 169] on button "Documentación" at bounding box center [119, 164] width 144 height 29
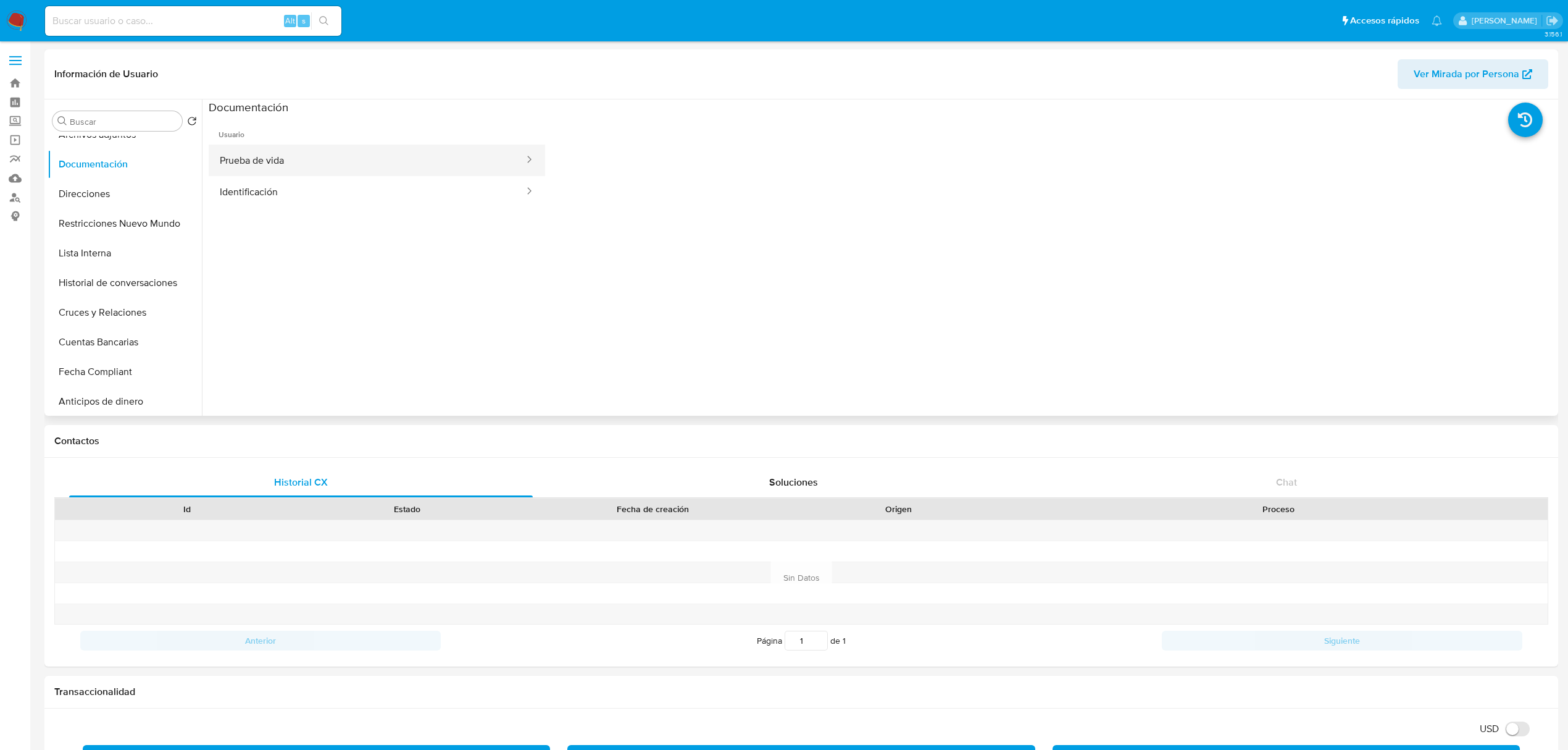
click at [363, 167] on button "Prueba de vida" at bounding box center [367, 160] width 317 height 32
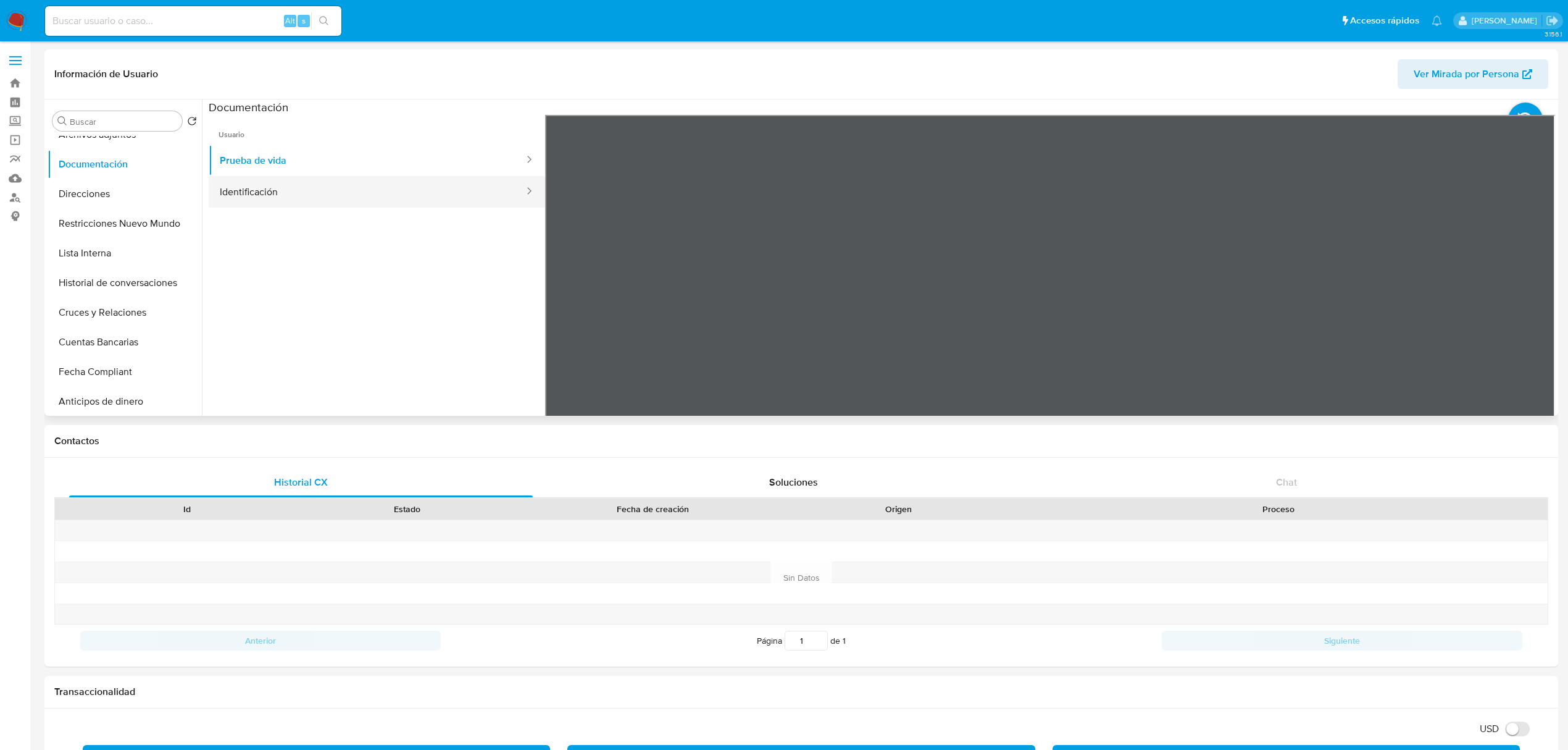
click at [245, 199] on button "Identificación" at bounding box center [367, 191] width 317 height 32
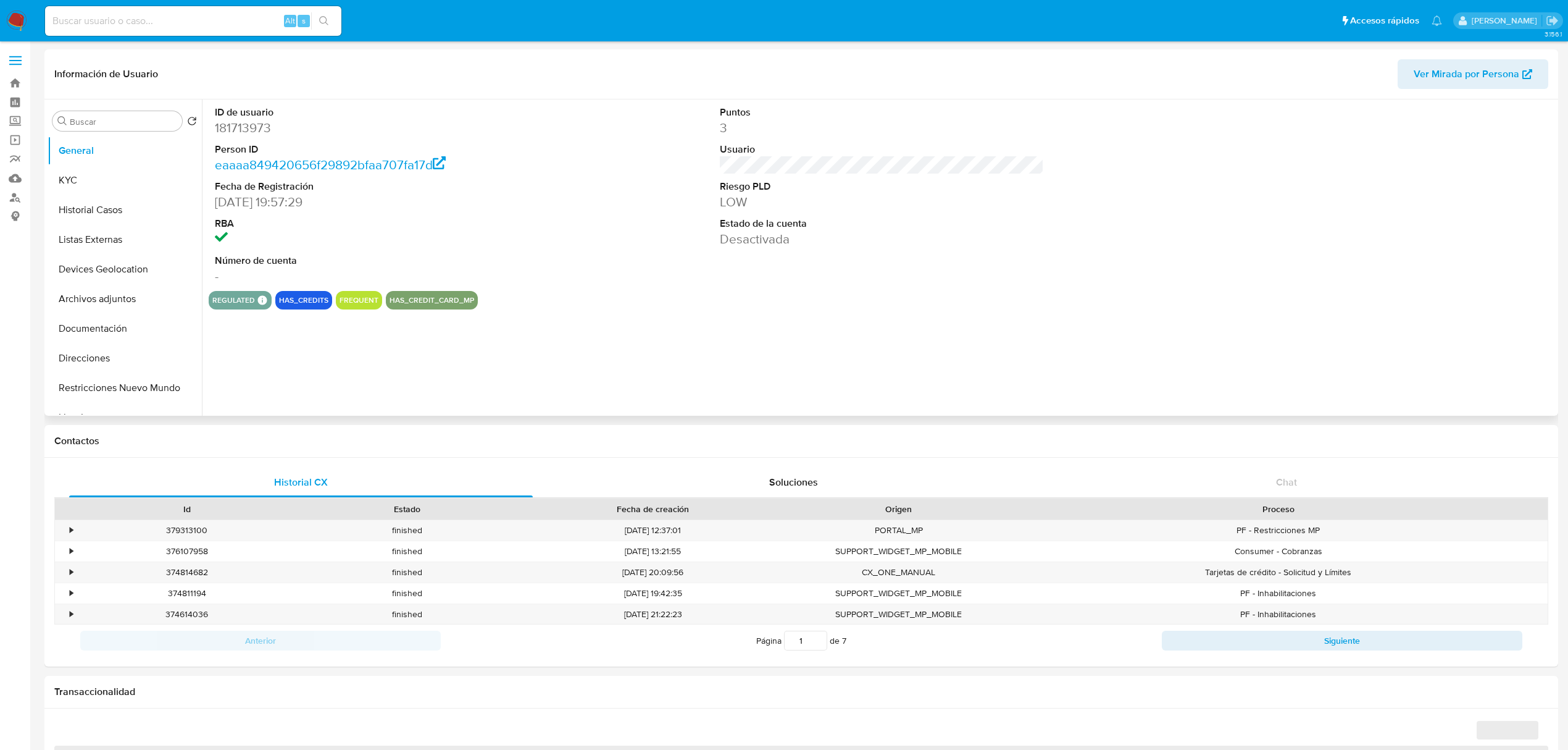
select select "10"
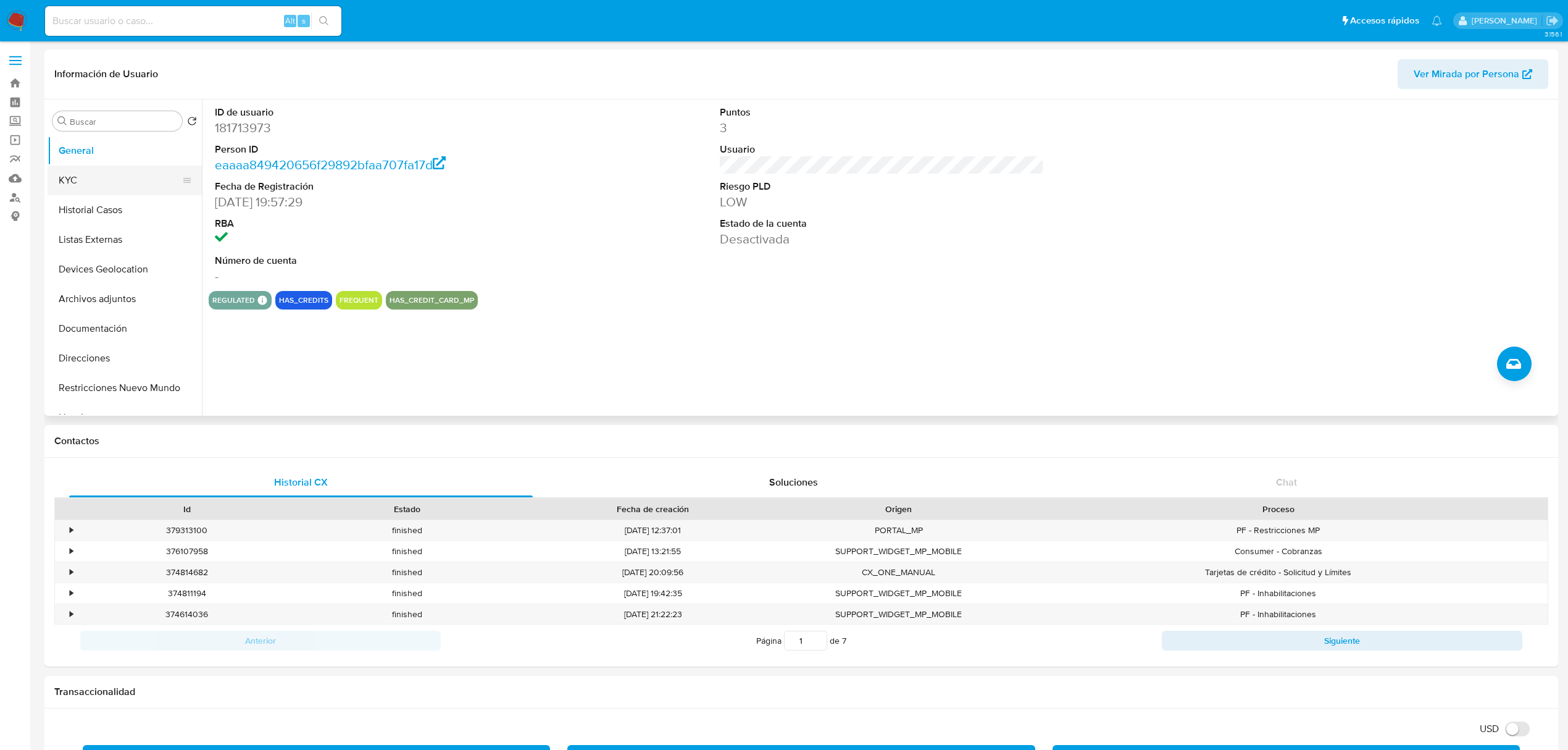
click at [102, 179] on button "KYC" at bounding box center [119, 179] width 144 height 29
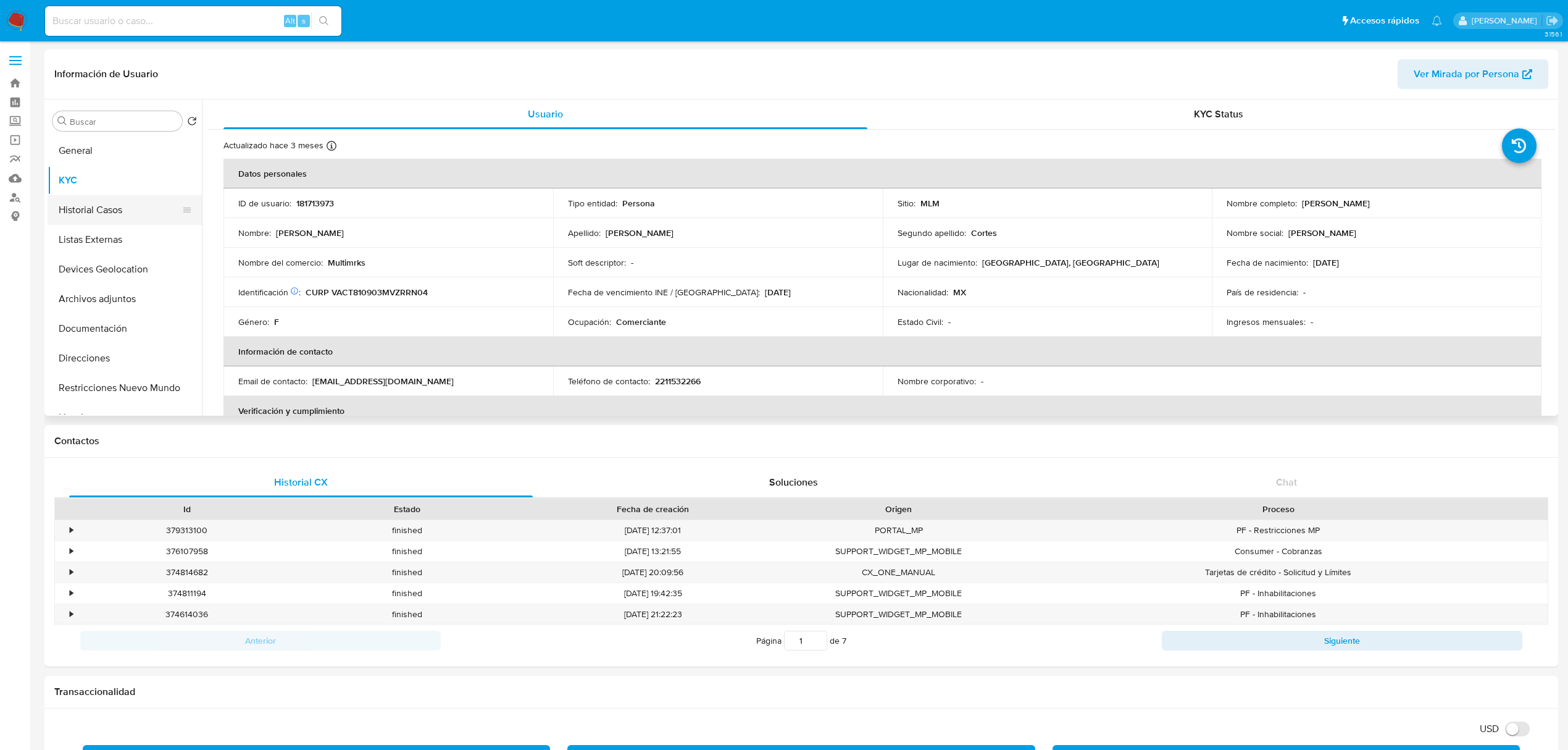
click at [95, 218] on button "Historial Casos" at bounding box center [119, 209] width 144 height 29
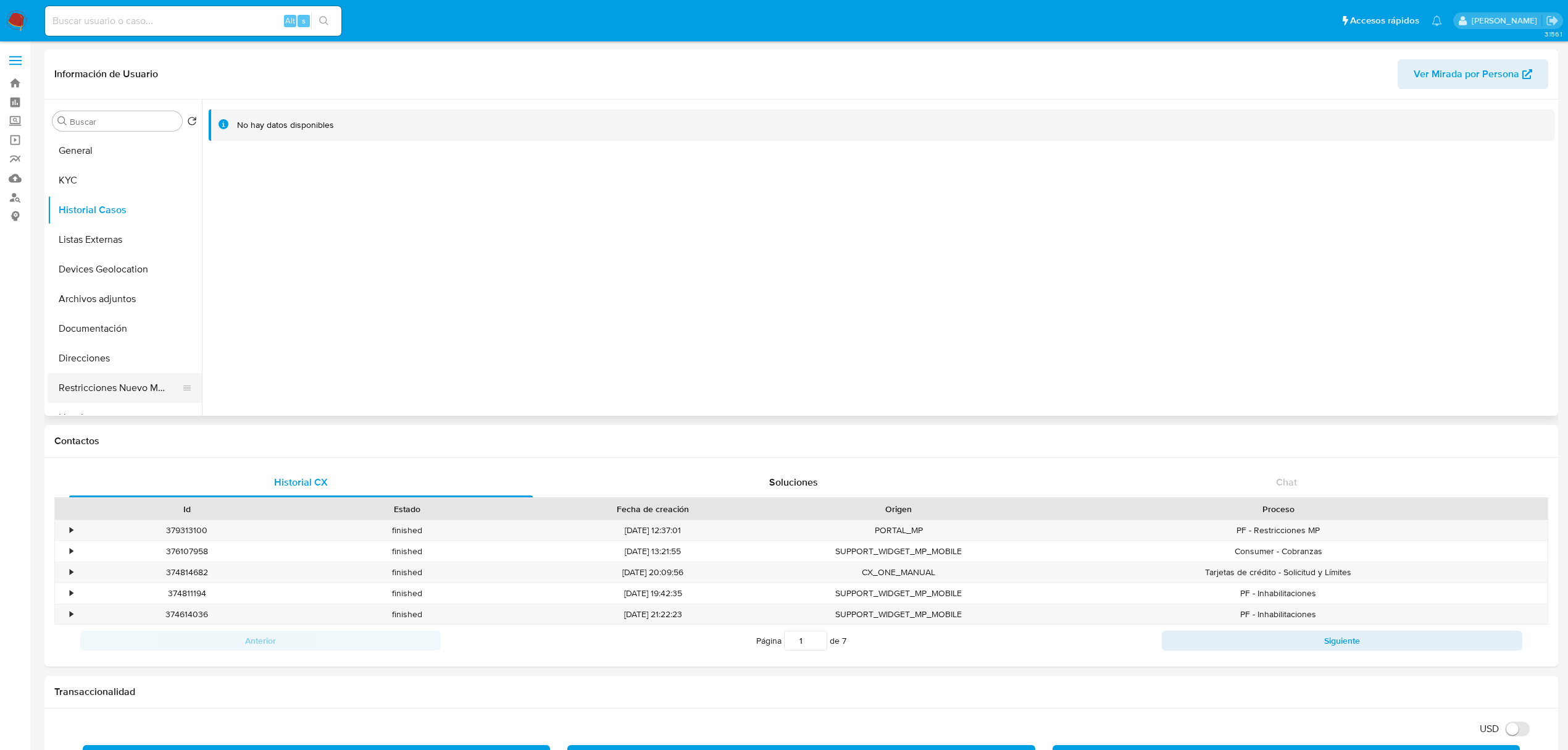
click at [132, 387] on button "Restricciones Nuevo Mundo" at bounding box center [119, 387] width 144 height 29
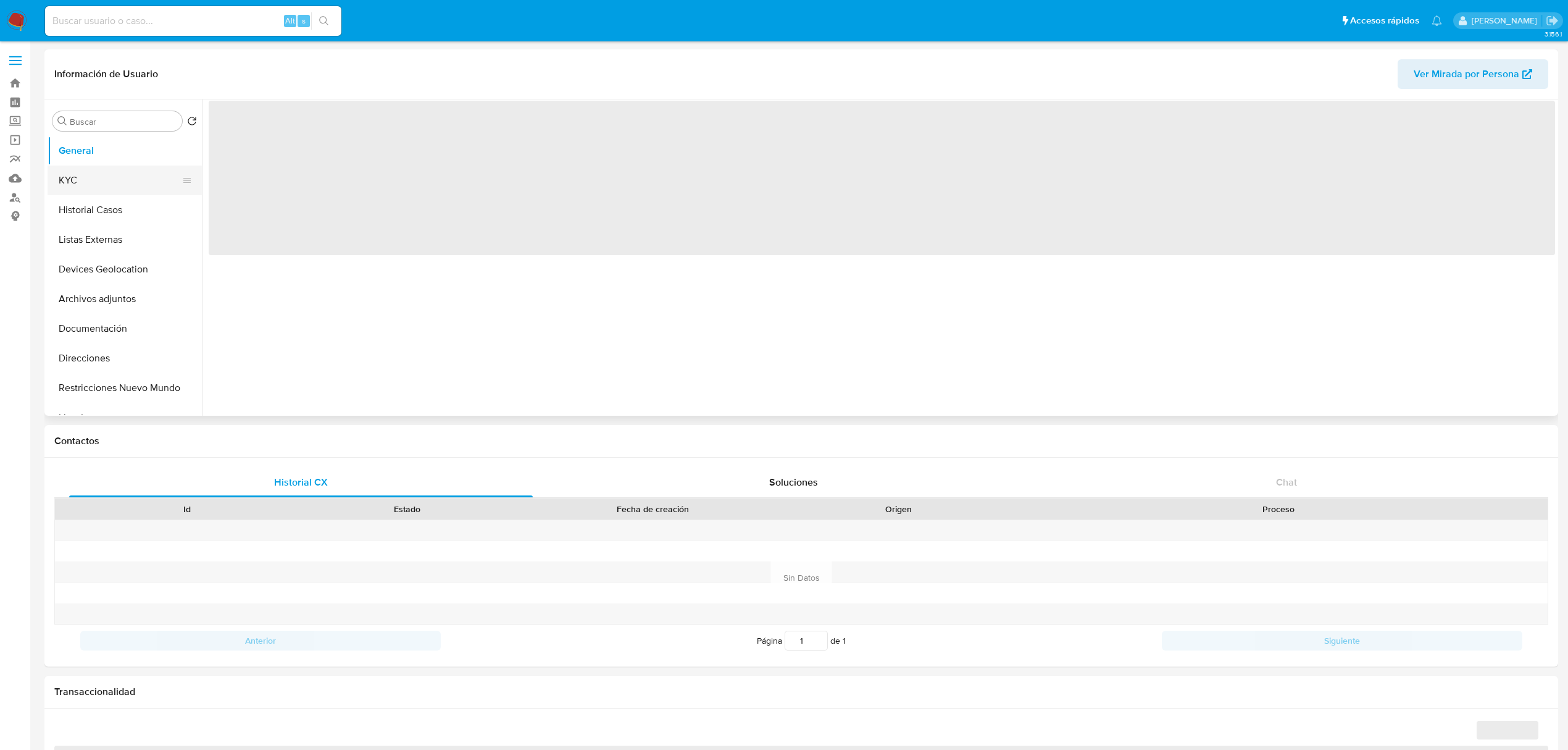
click at [92, 179] on button "KYC" at bounding box center [119, 179] width 144 height 29
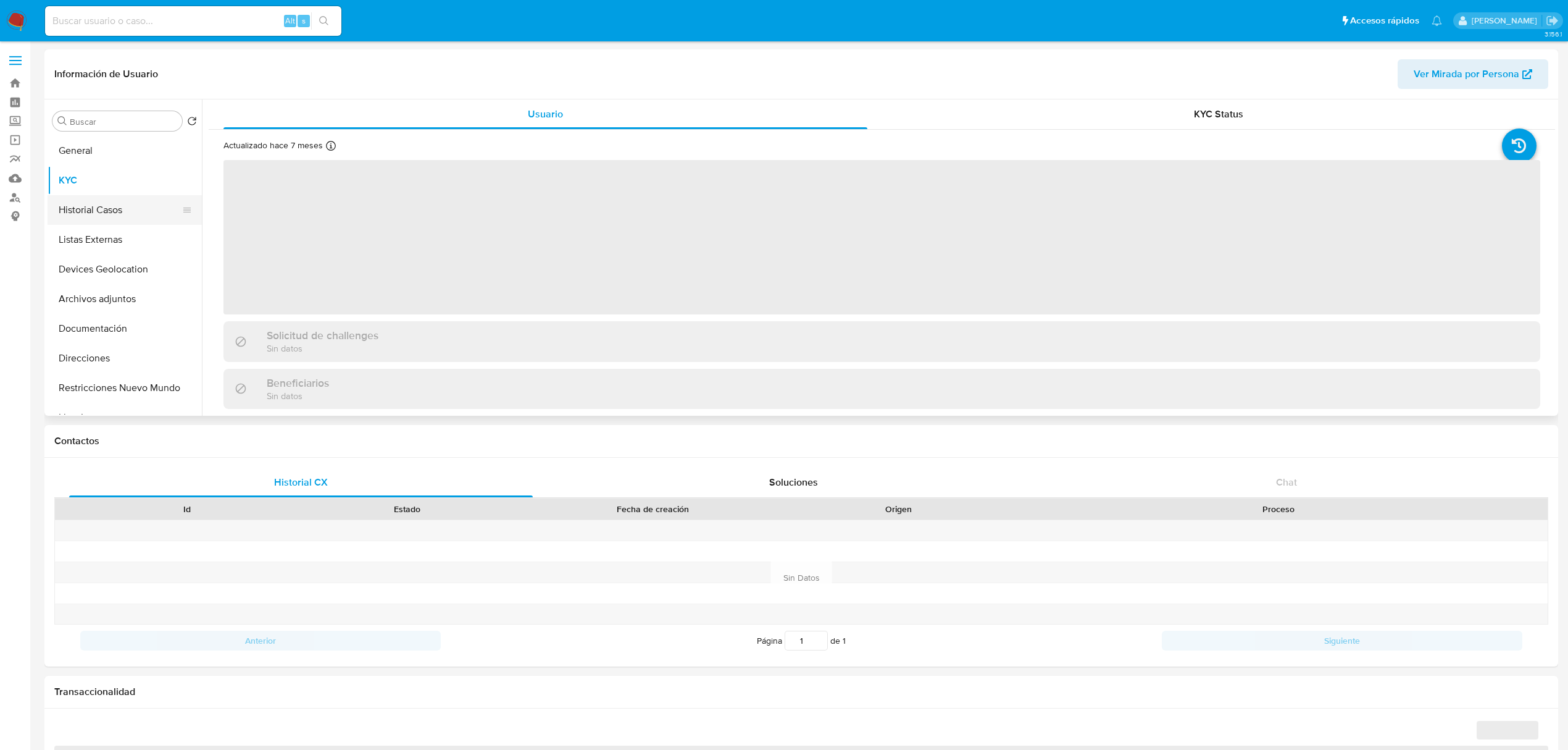
select select "10"
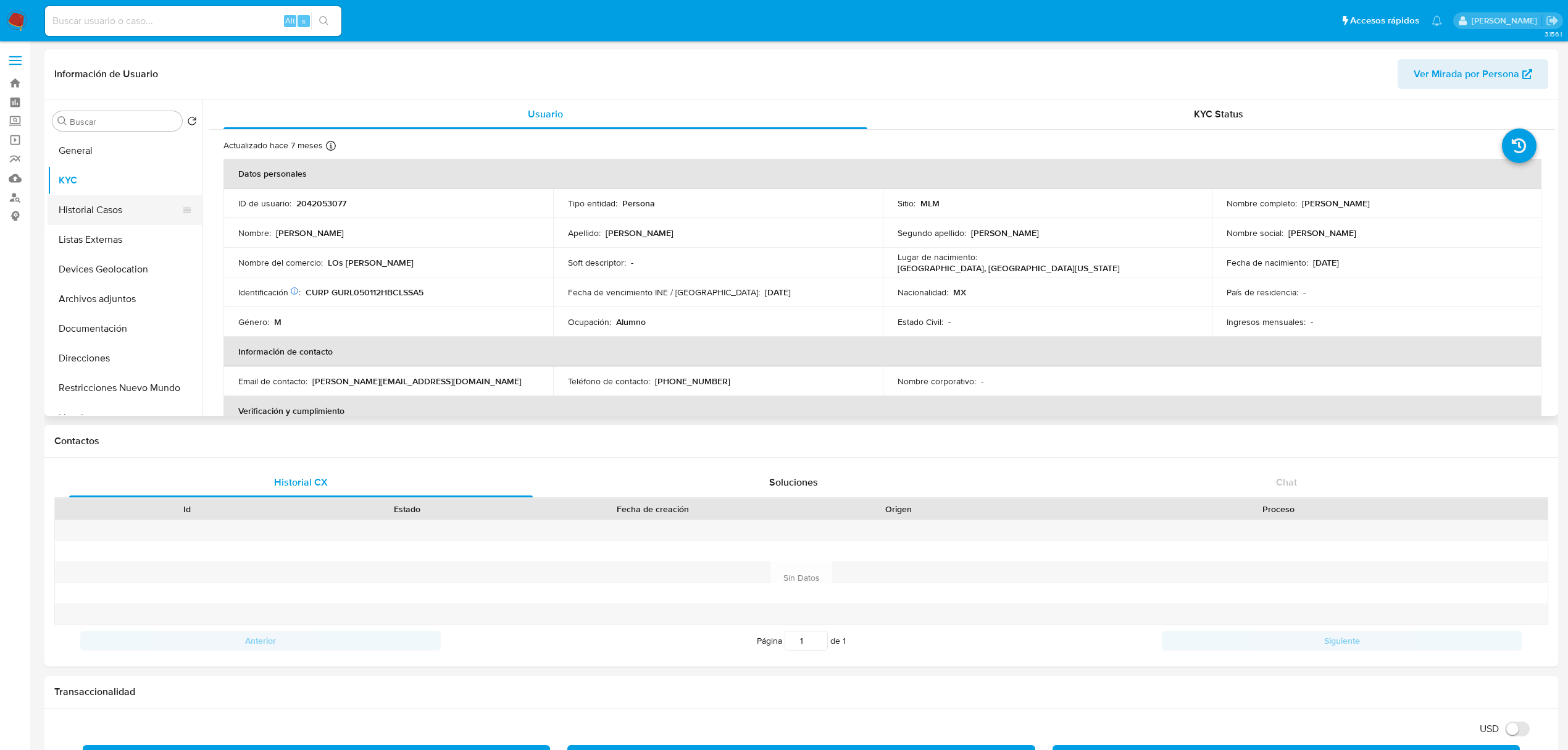
click at [102, 211] on button "Historial Casos" at bounding box center [119, 209] width 144 height 29
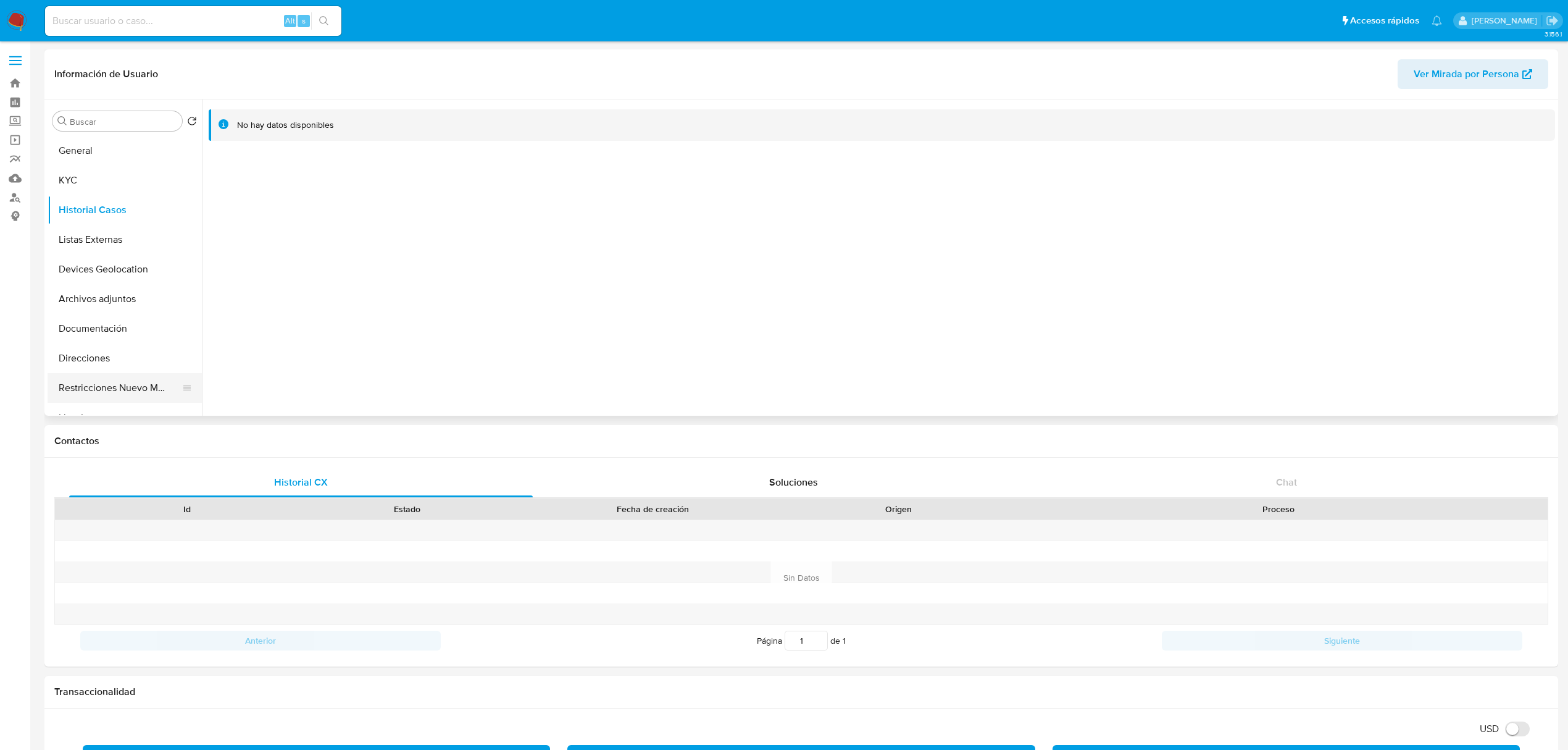
click at [128, 387] on button "Restricciones Nuevo Mundo" at bounding box center [119, 387] width 144 height 29
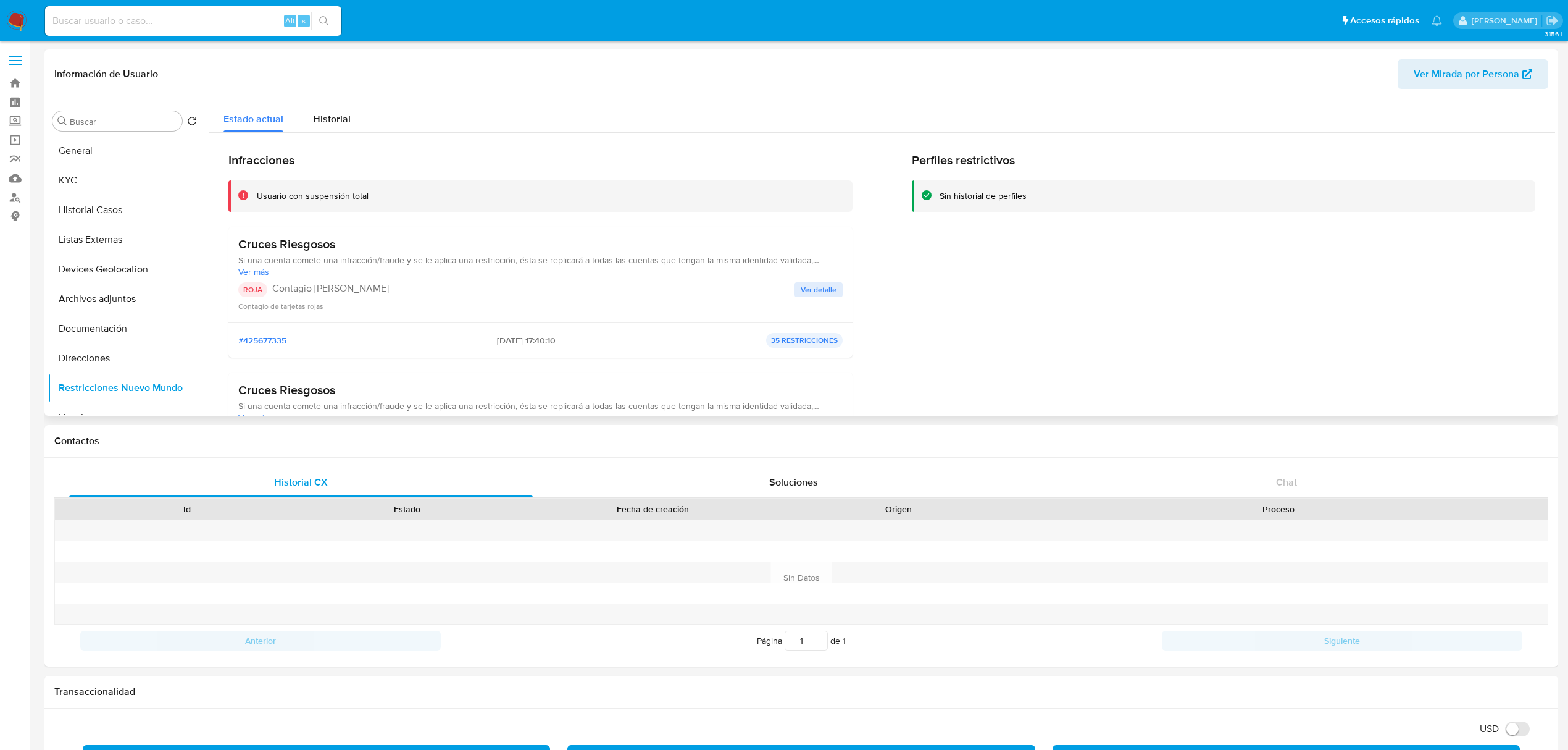
click at [805, 288] on span "Ver detalle" at bounding box center [819, 290] width 36 height 12
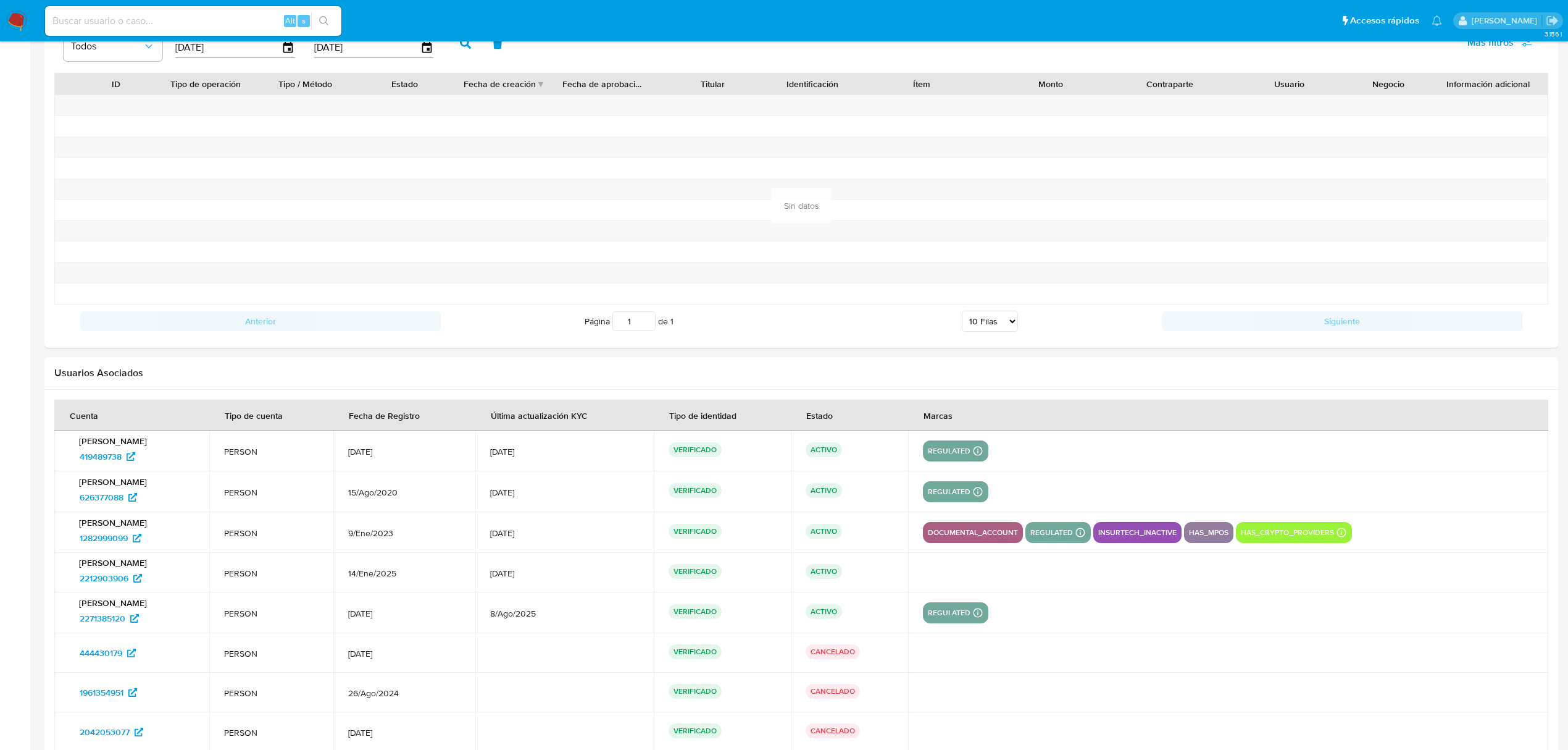
scroll to position [1308, 0]
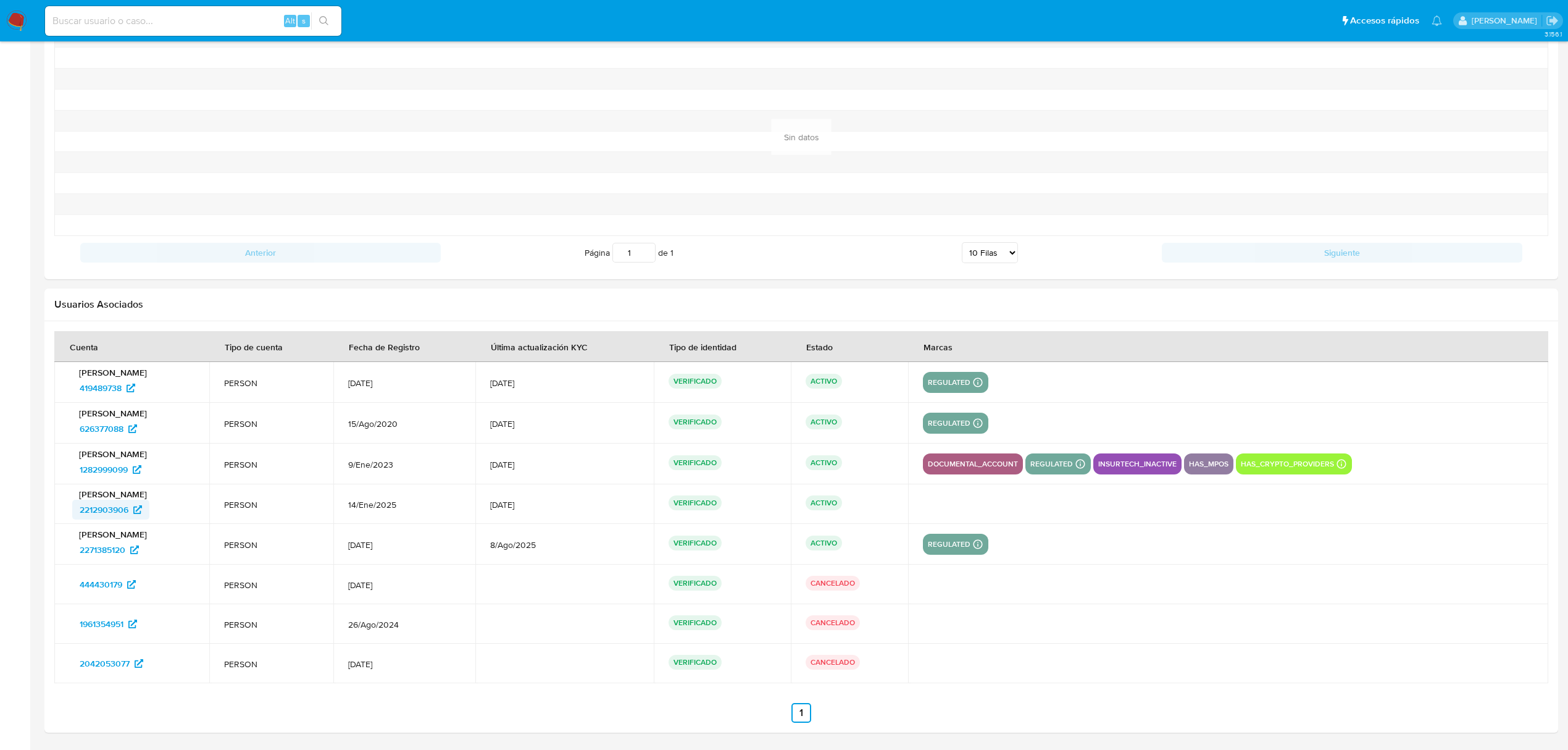
click at [120, 509] on span "2212903906" at bounding box center [104, 509] width 49 height 20
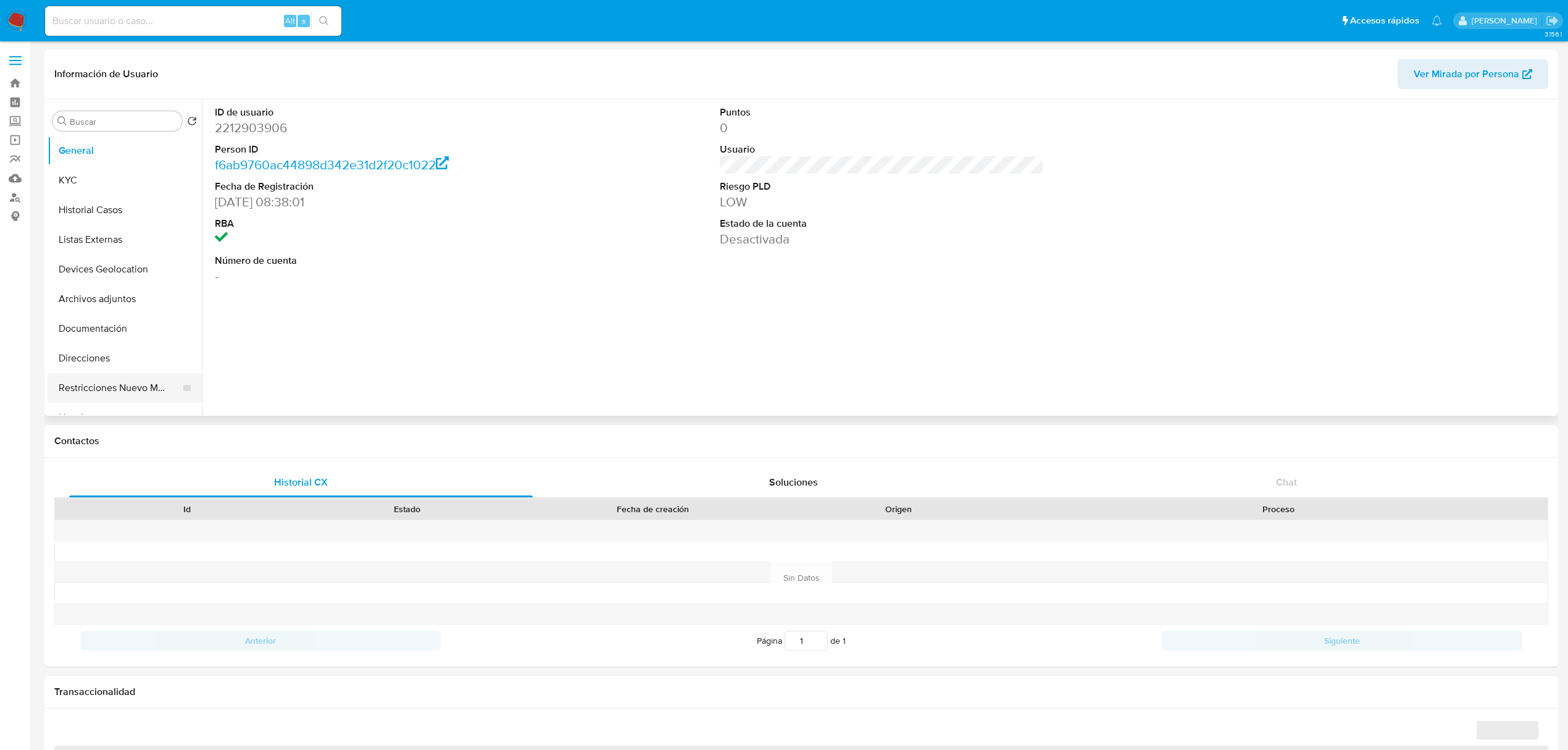
select select "10"
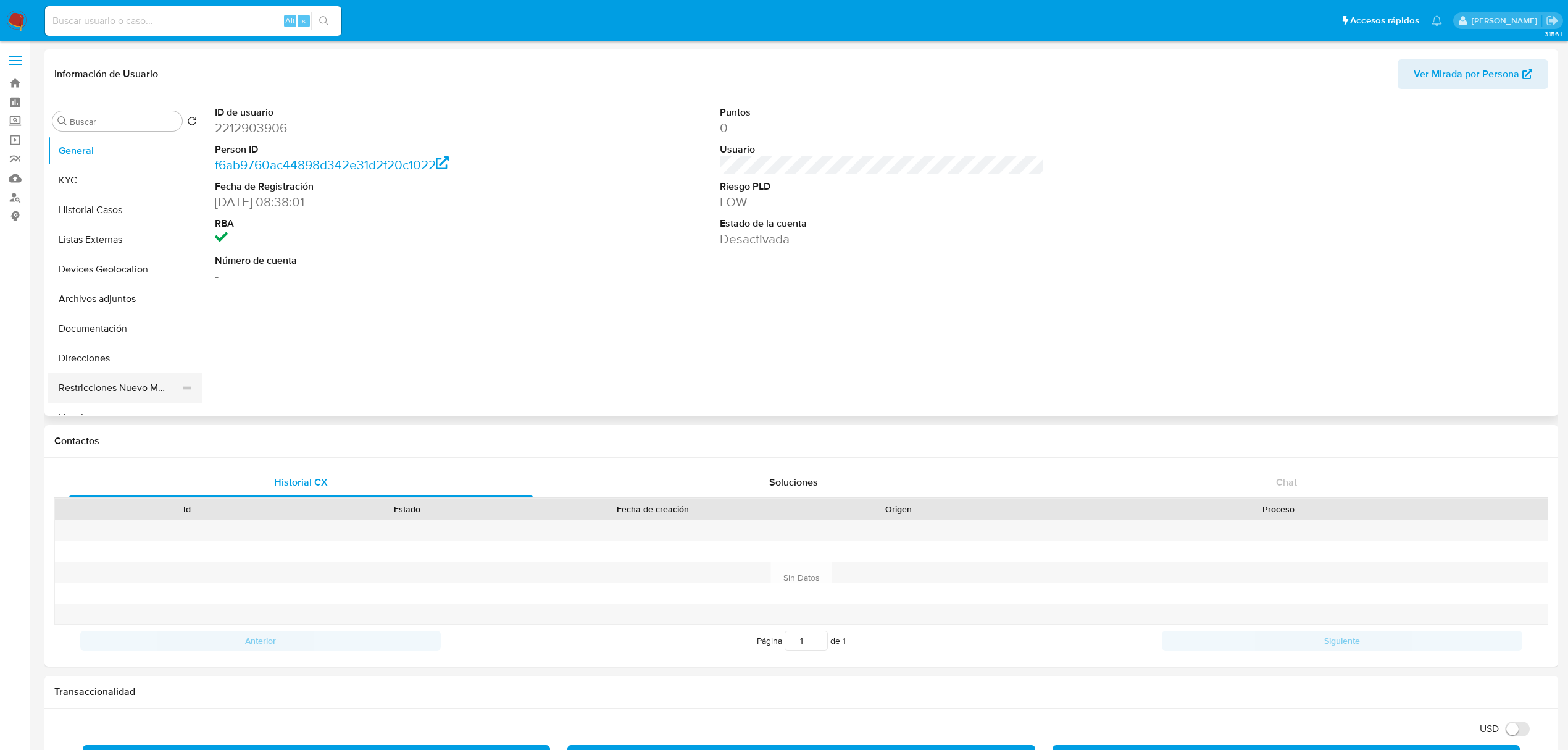
click at [149, 387] on button "Restricciones Nuevo Mundo" at bounding box center [119, 387] width 144 height 29
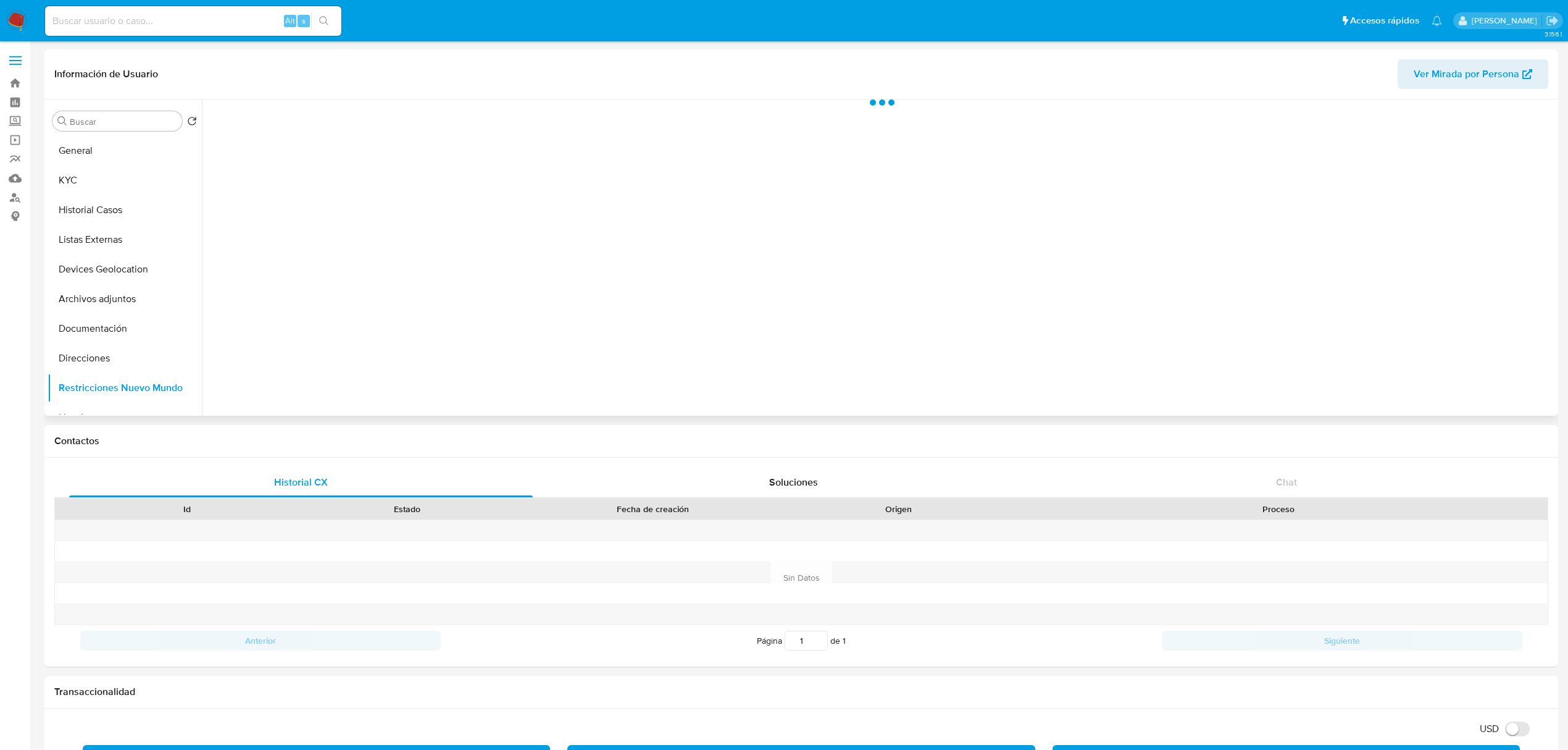
click at [377, 333] on div at bounding box center [878, 257] width 1353 height 316
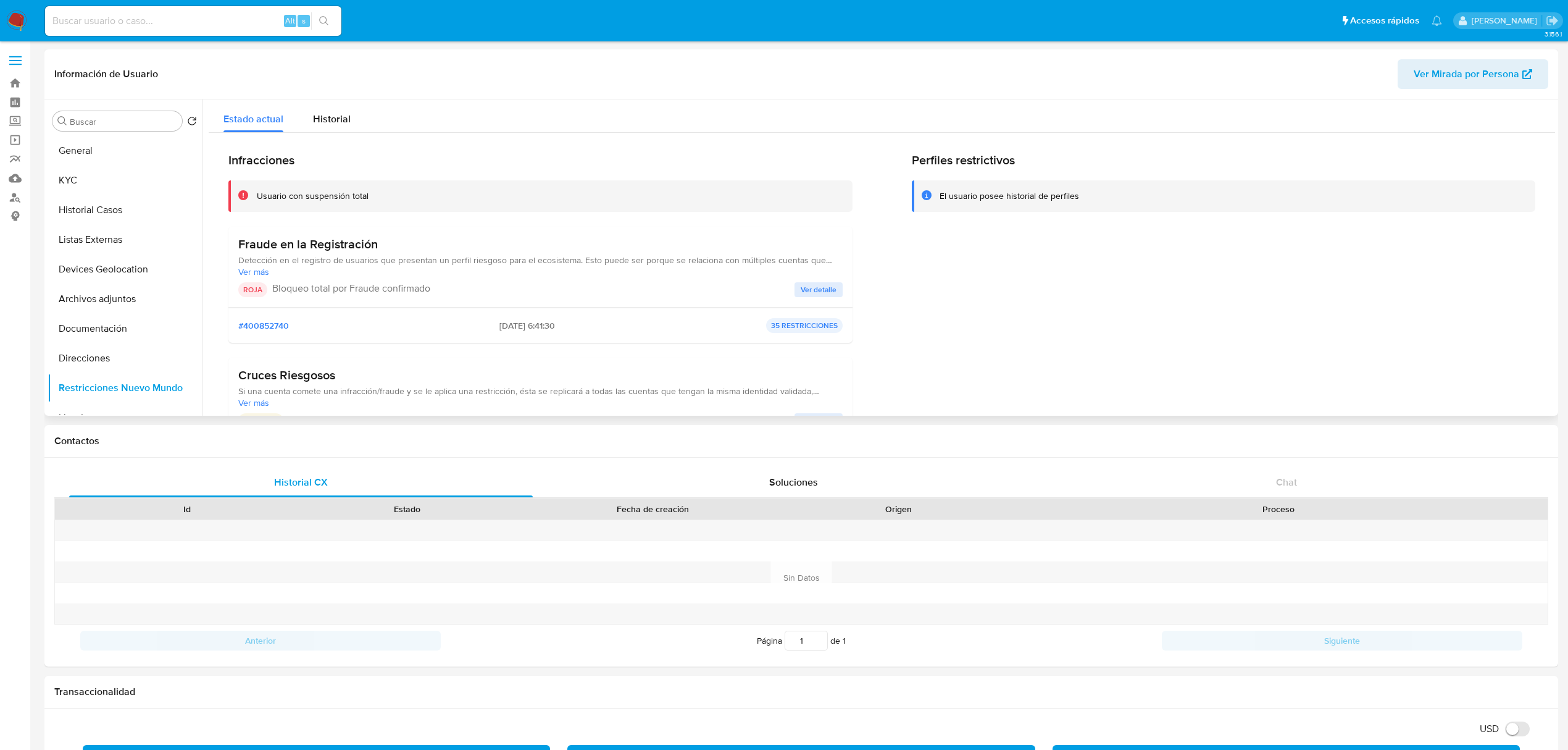
click at [825, 287] on span "Ver detalle" at bounding box center [819, 290] width 36 height 12
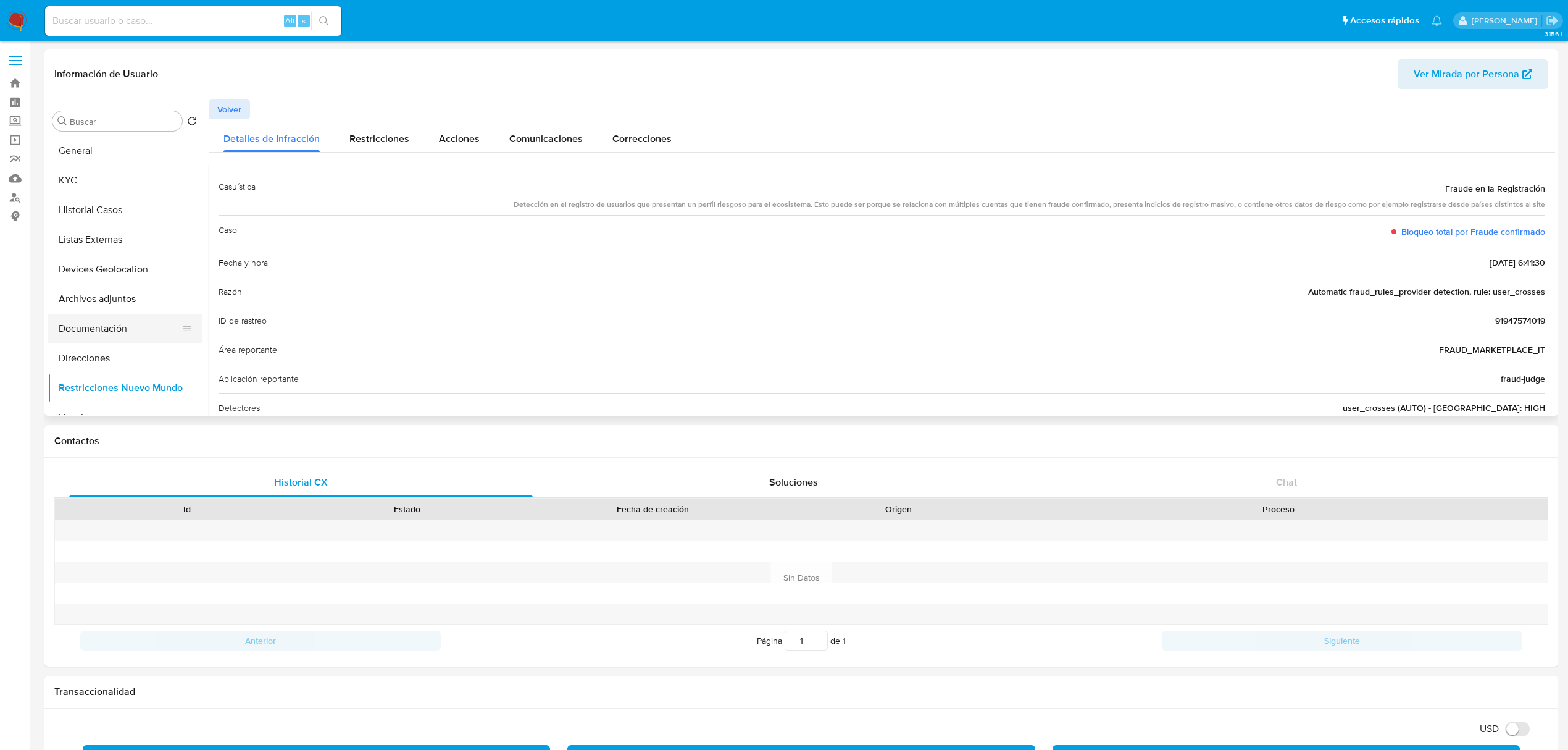
click at [121, 339] on button "Documentación" at bounding box center [119, 328] width 144 height 29
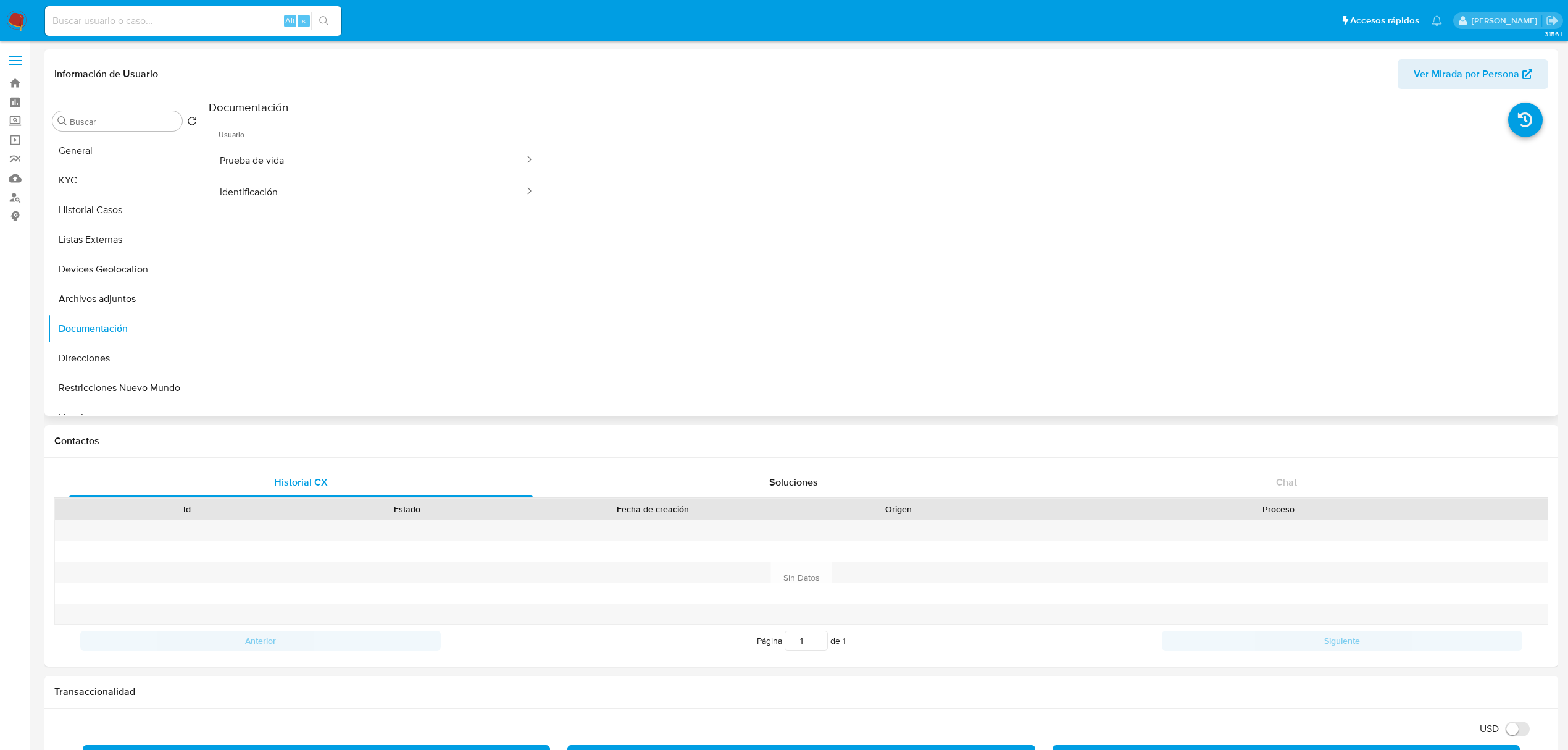
click at [257, 141] on span "Usuario" at bounding box center [377, 129] width 336 height 29
click at [257, 170] on button "Prueba de vida" at bounding box center [367, 160] width 317 height 32
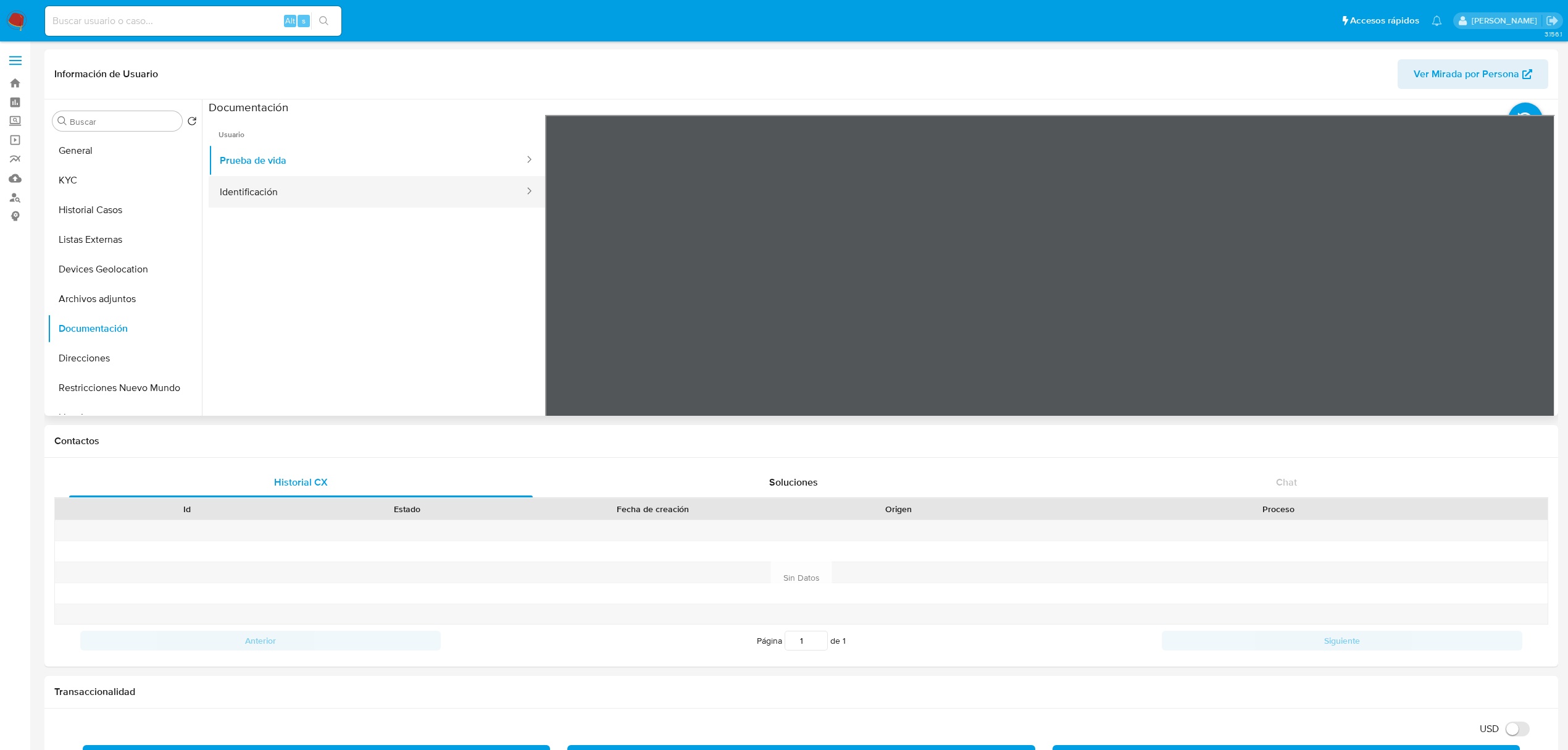
click at [364, 195] on button "Identificación" at bounding box center [367, 191] width 317 height 32
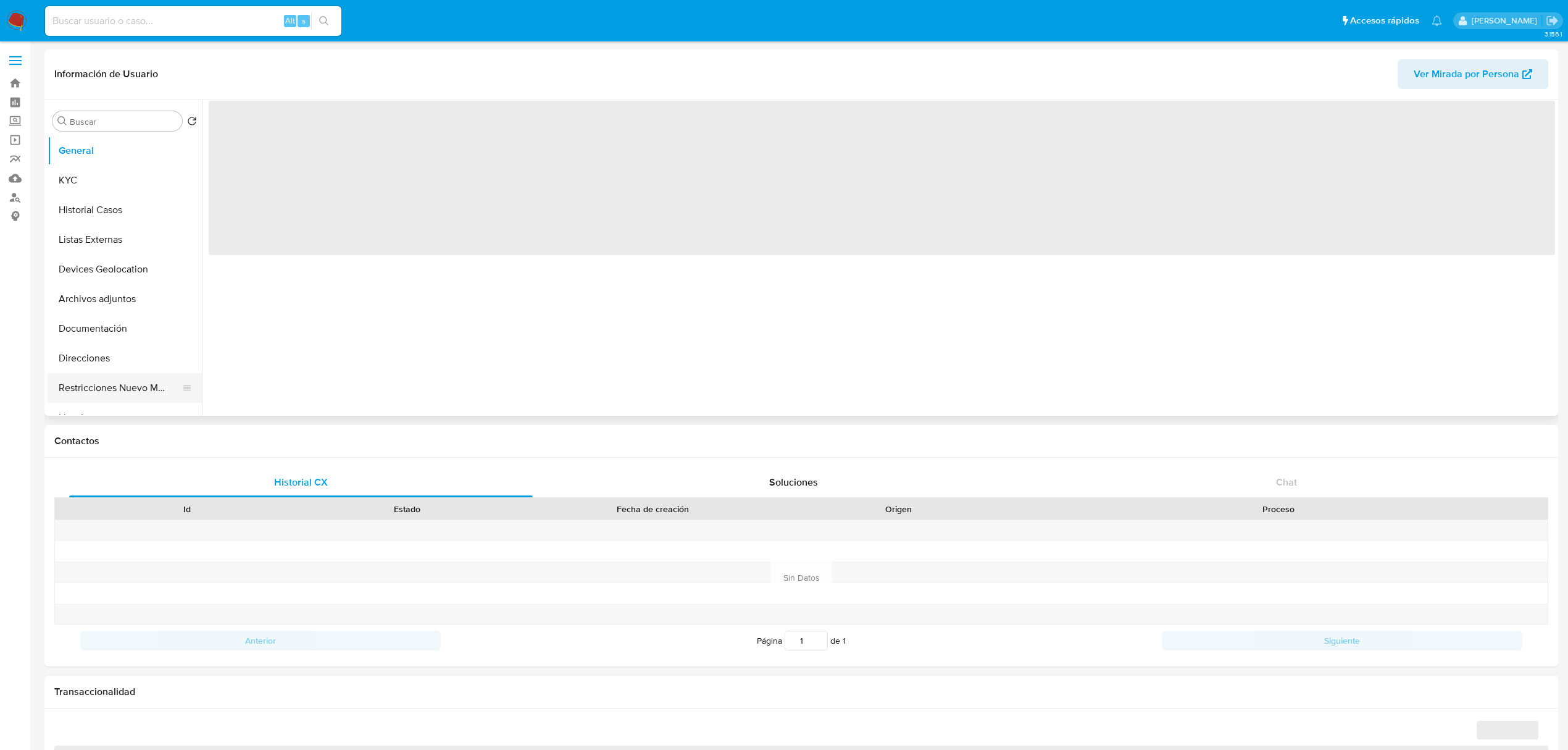
click at [101, 381] on button "Restricciones Nuevo Mundo" at bounding box center [119, 387] width 144 height 29
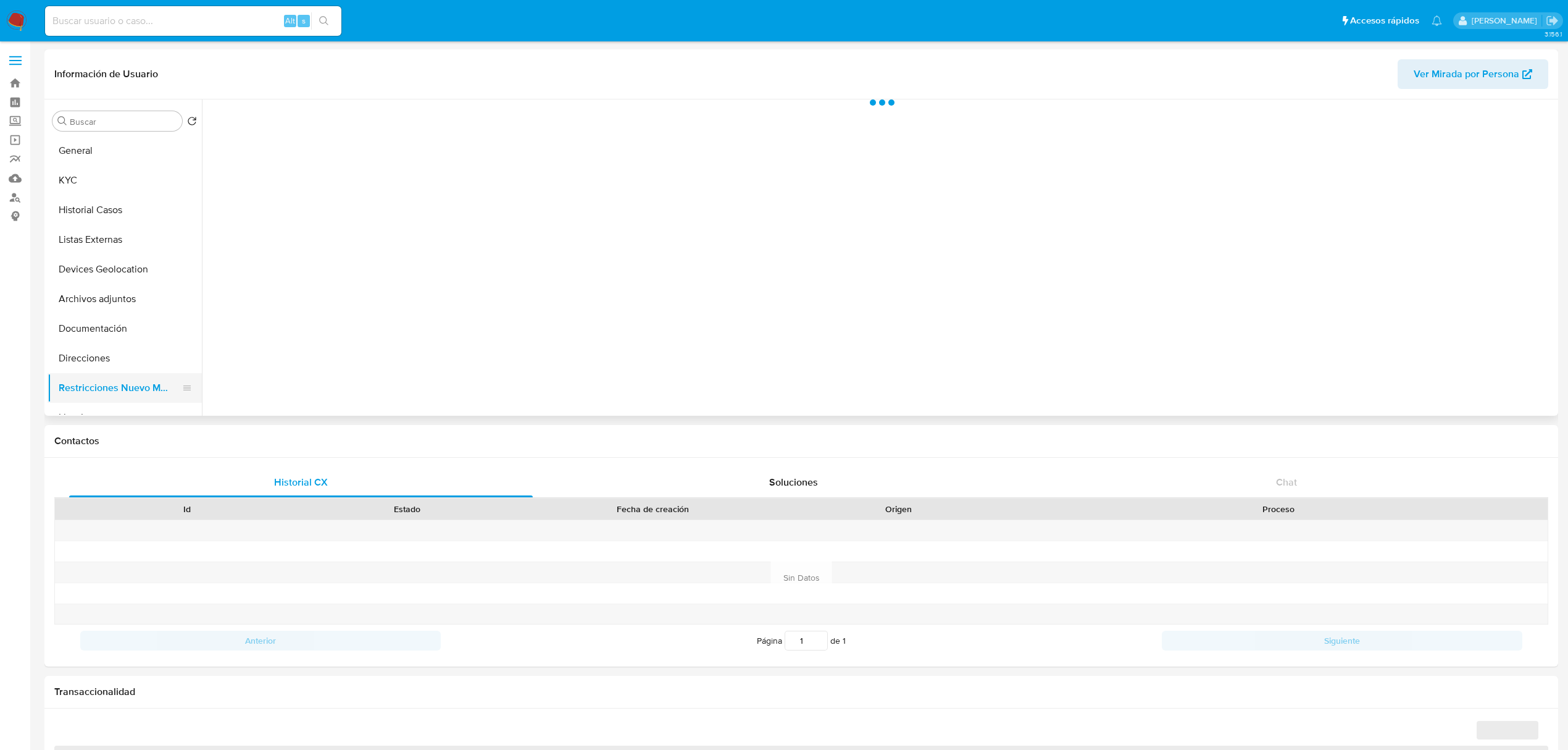
select select "10"
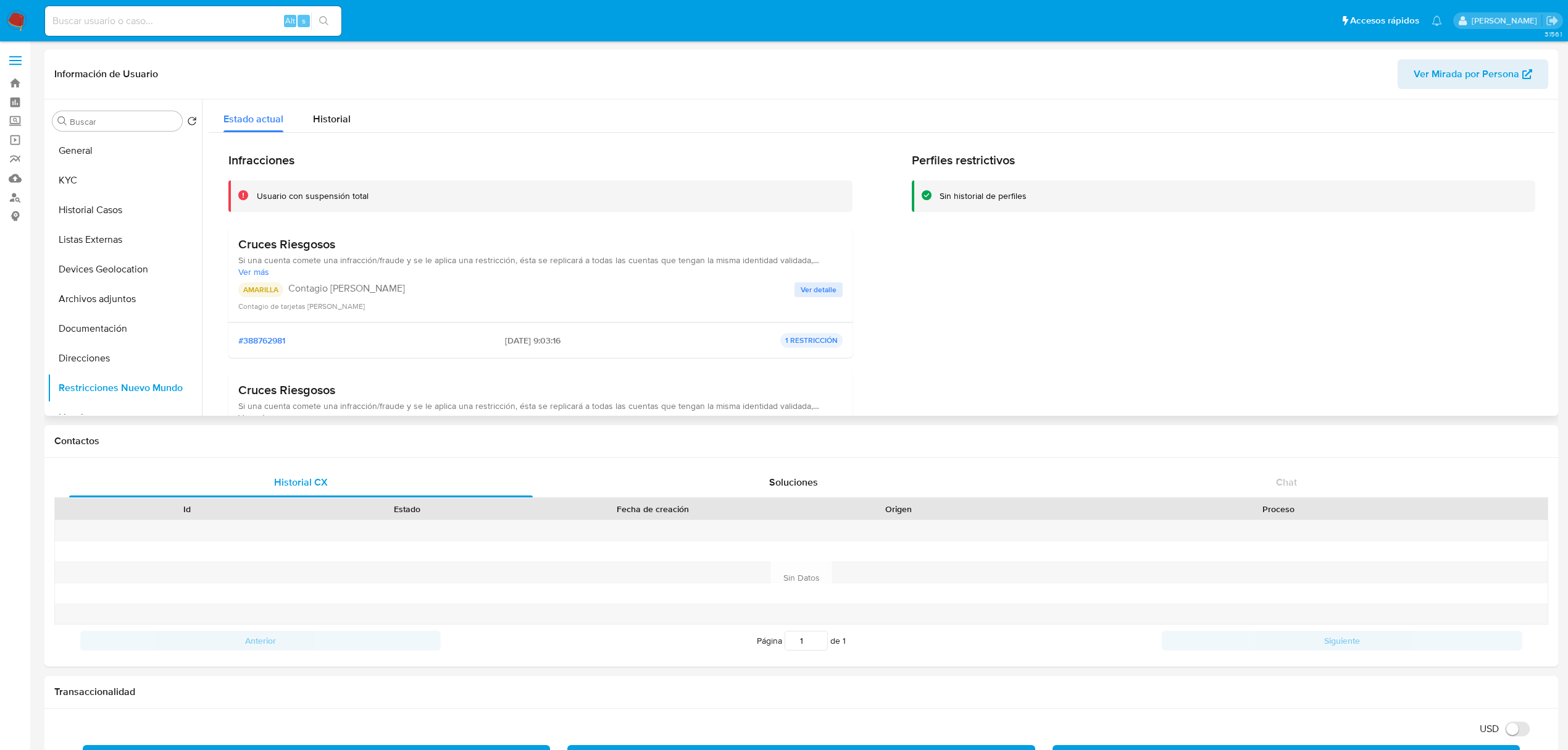
click at [817, 277] on span "Ver más" at bounding box center [540, 272] width 604 height 11
drag, startPoint x: 826, startPoint y: 300, endPoint x: 845, endPoint y: 300, distance: 19.0
click at [827, 300] on span "Ver detalle" at bounding box center [819, 300] width 36 height 12
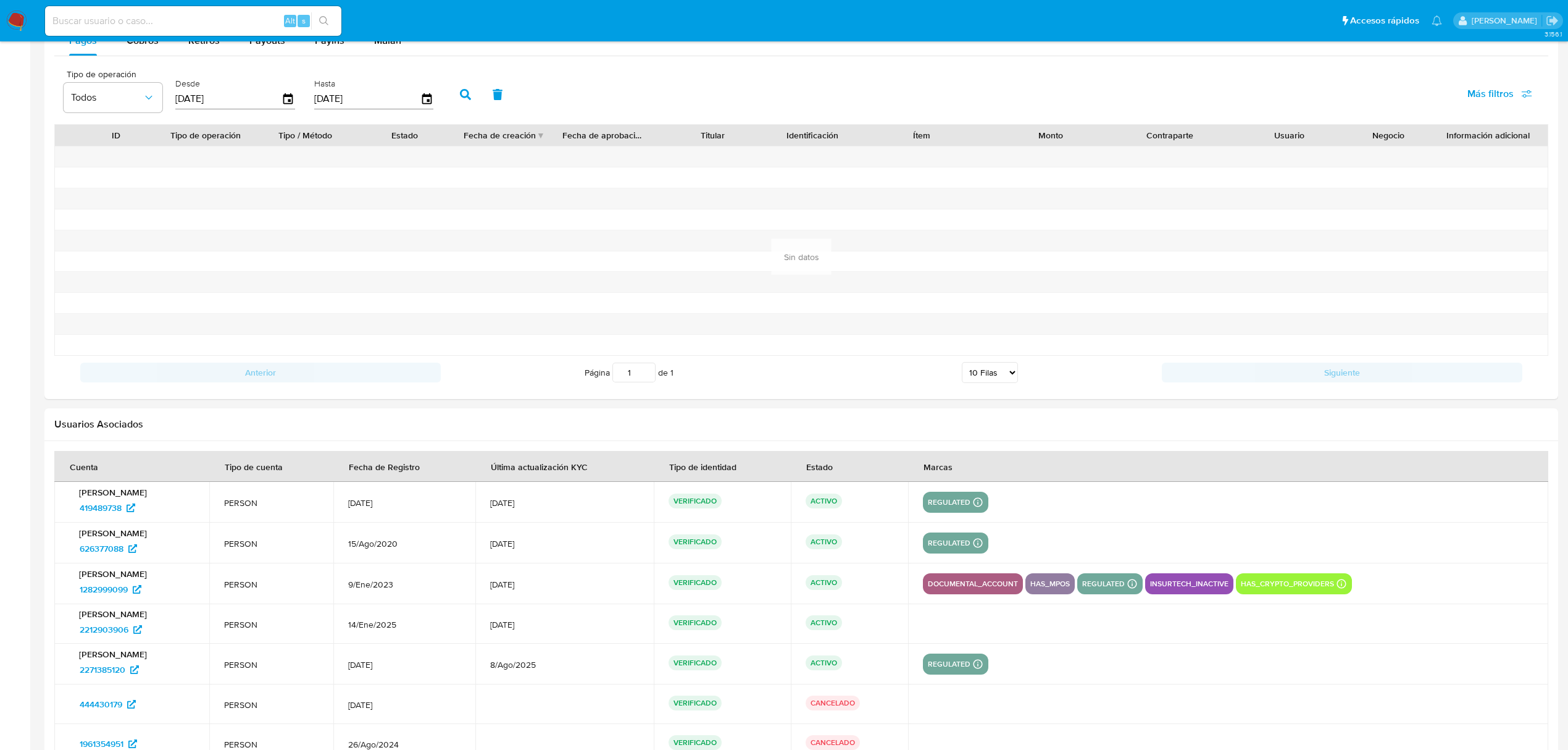
scroll to position [1308, 0]
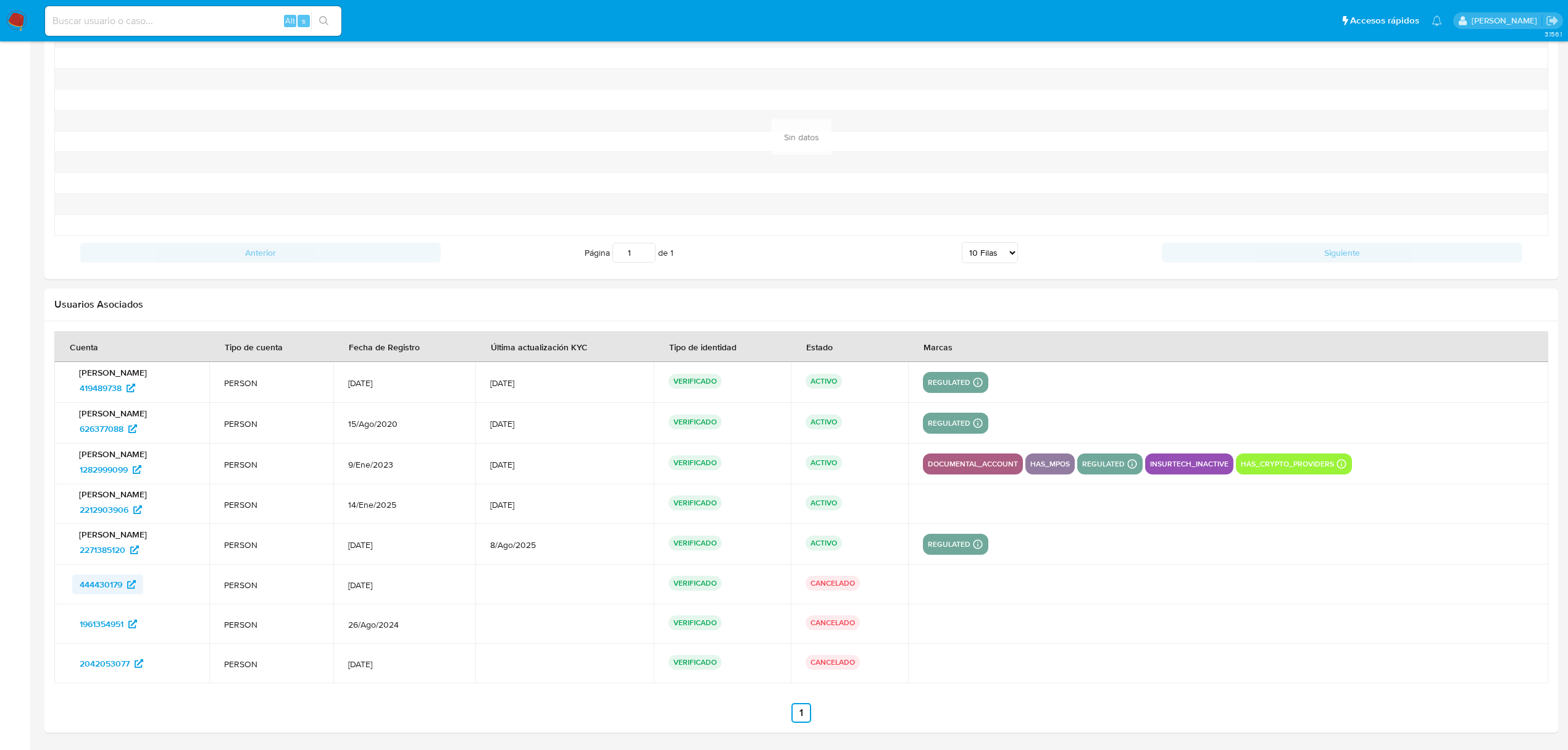
click at [98, 589] on span "444430179" at bounding box center [101, 584] width 43 height 20
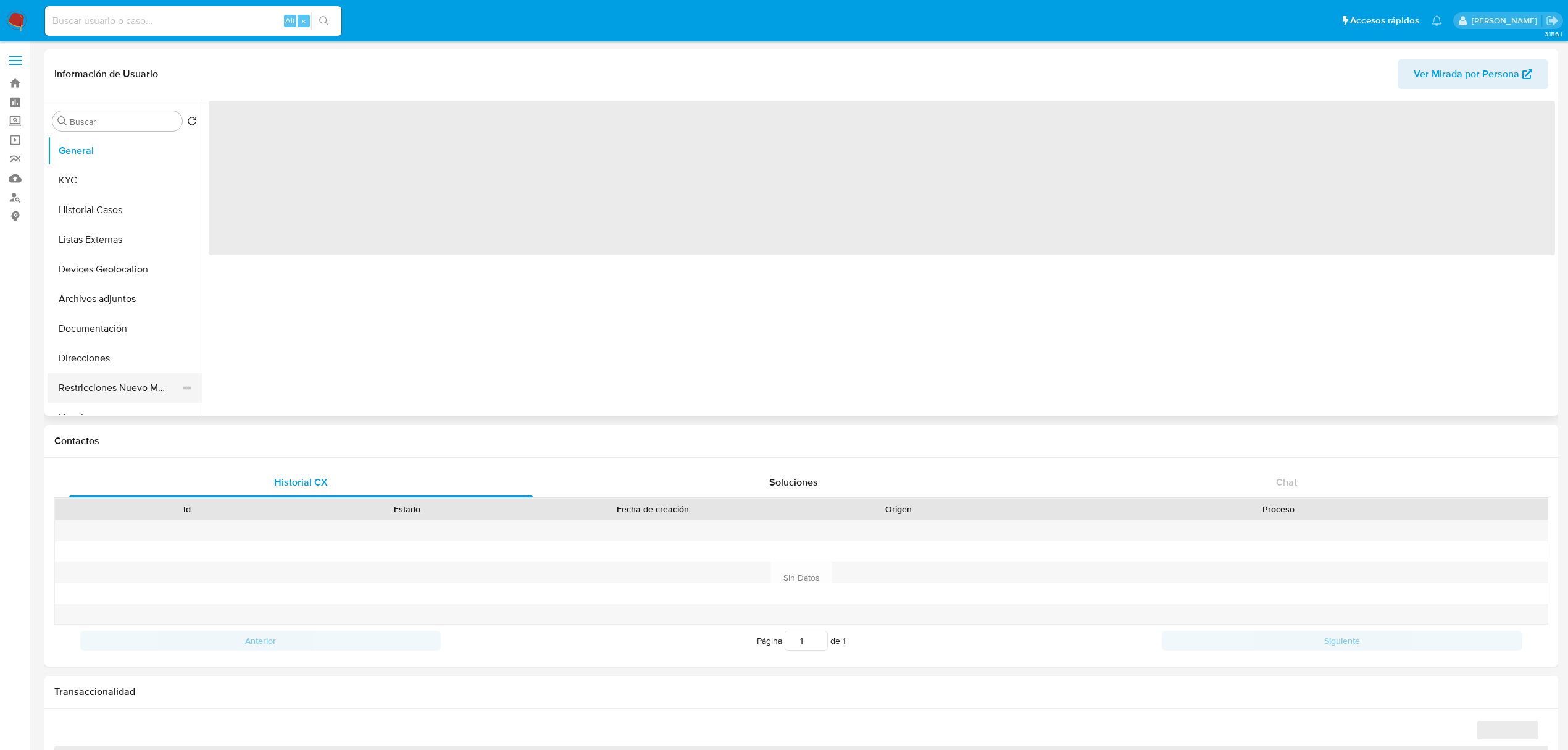
click at [126, 393] on button "Restricciones Nuevo Mundo" at bounding box center [119, 387] width 144 height 29
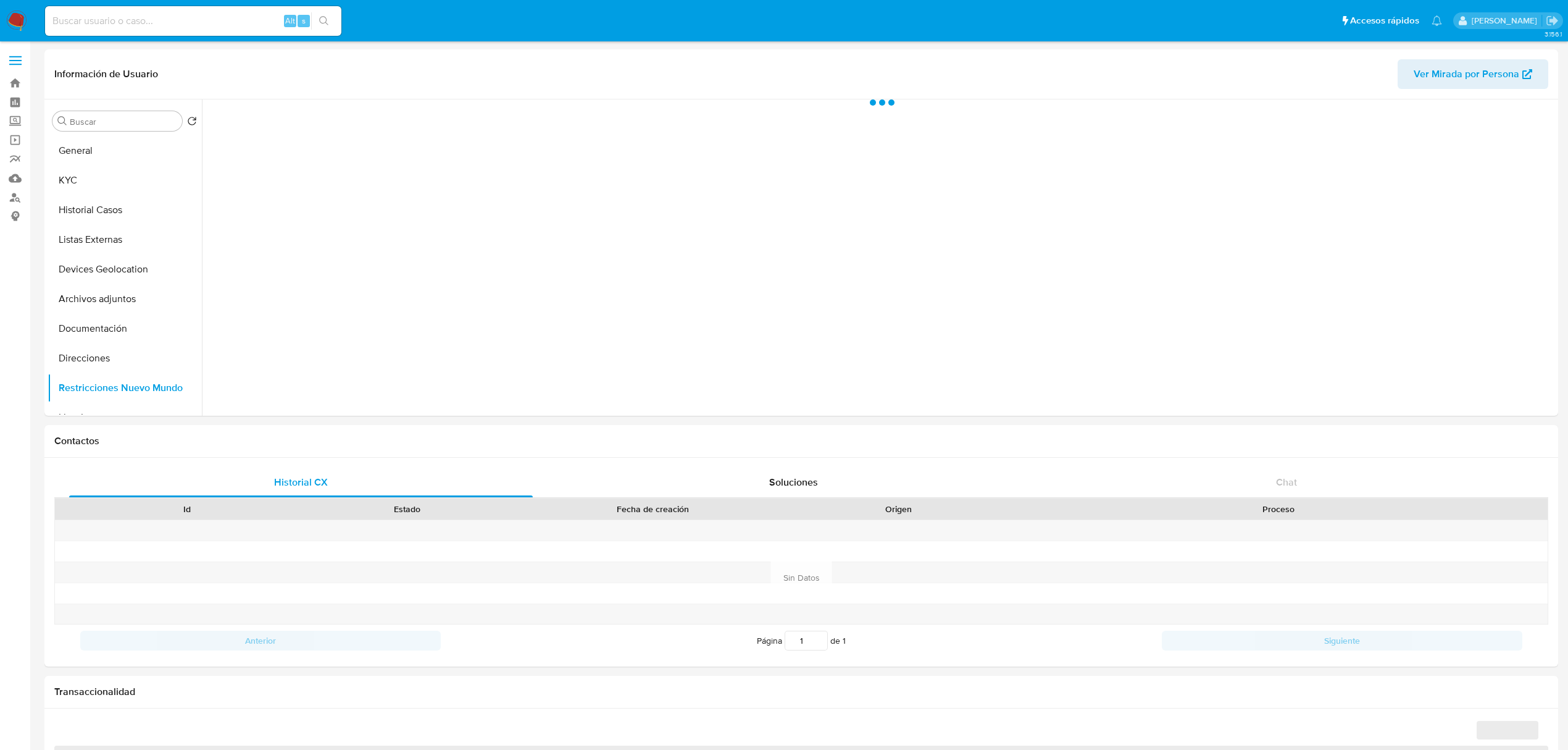
select select "10"
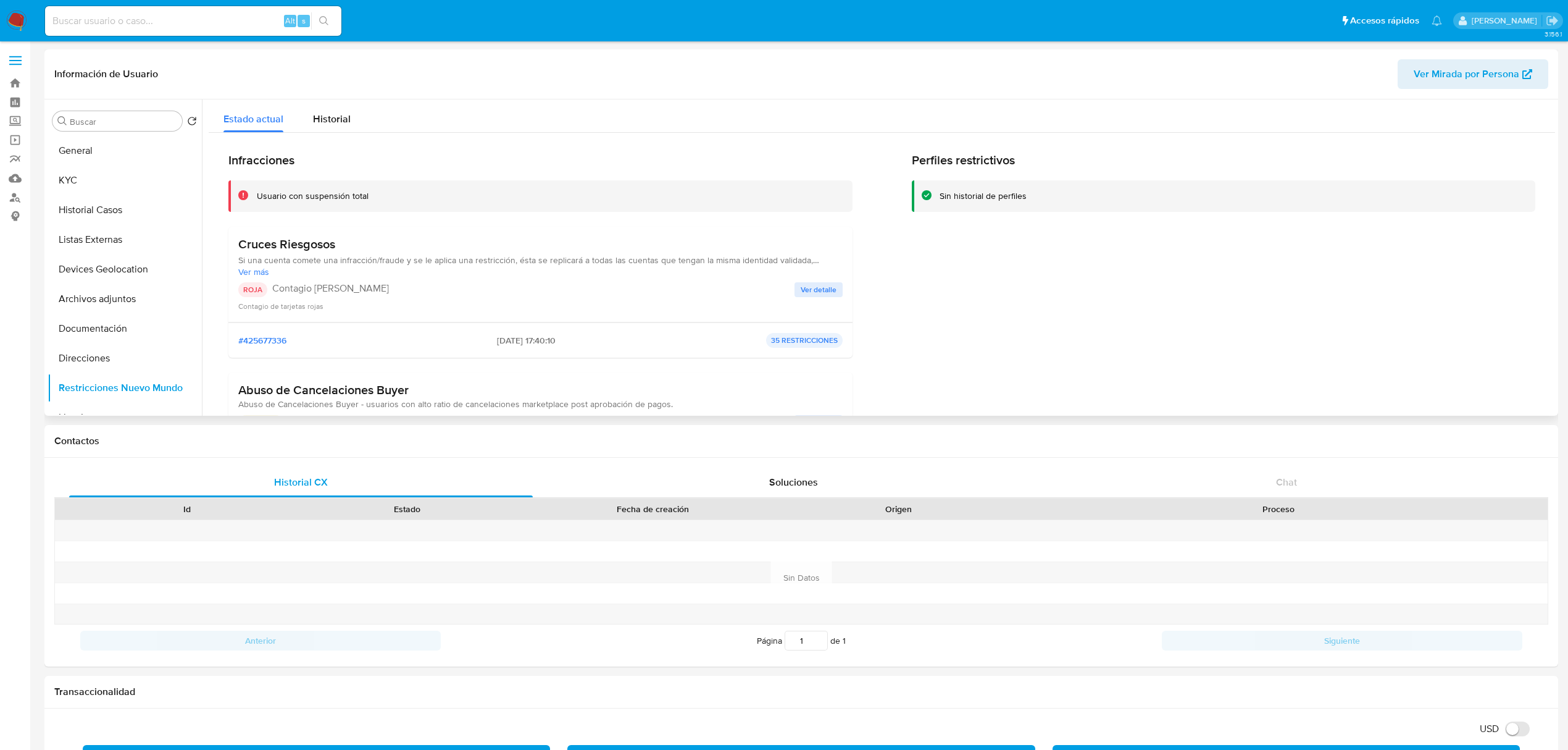
click at [808, 272] on span "Ver más" at bounding box center [540, 272] width 604 height 11
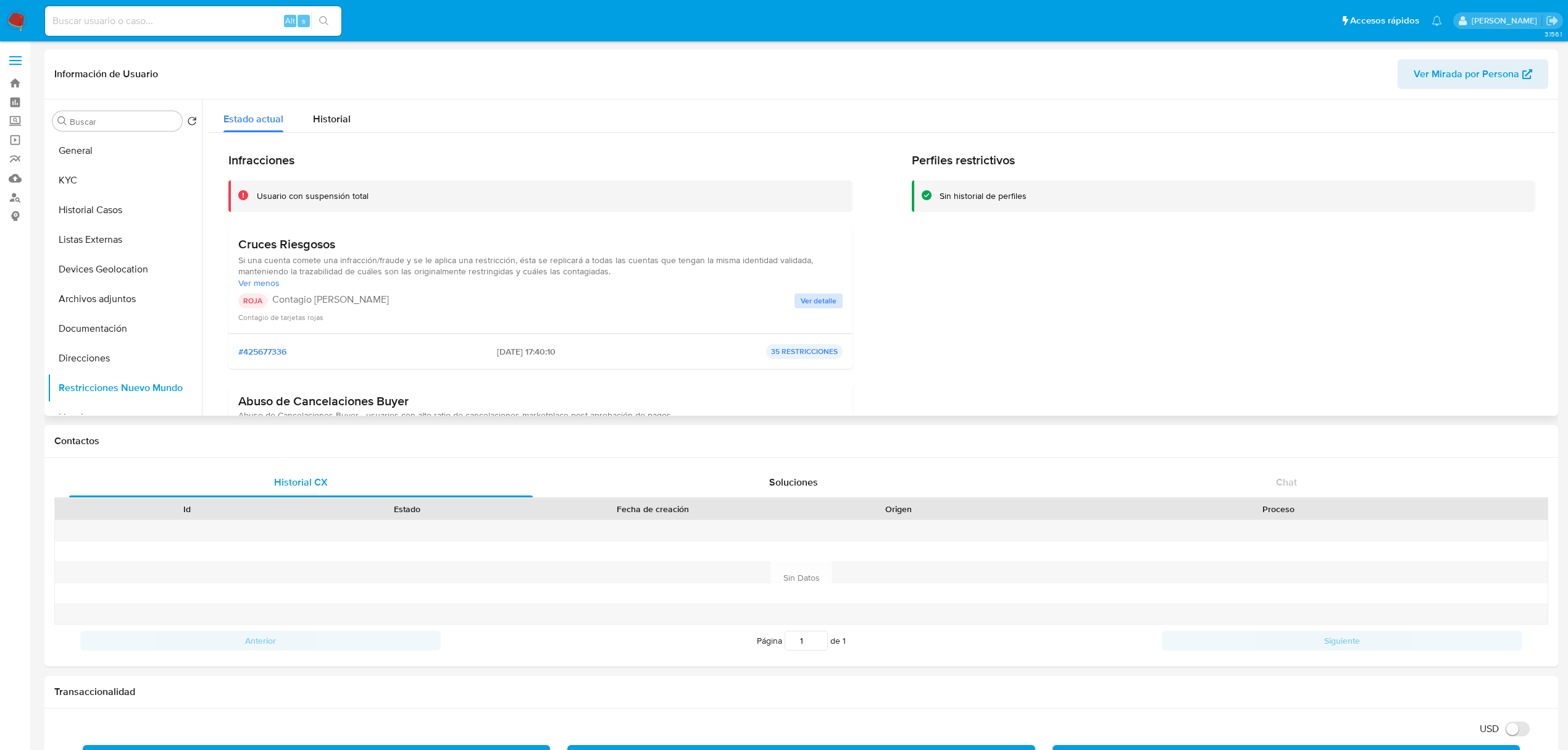
click at [816, 287] on span "Ver menos" at bounding box center [540, 282] width 604 height 11
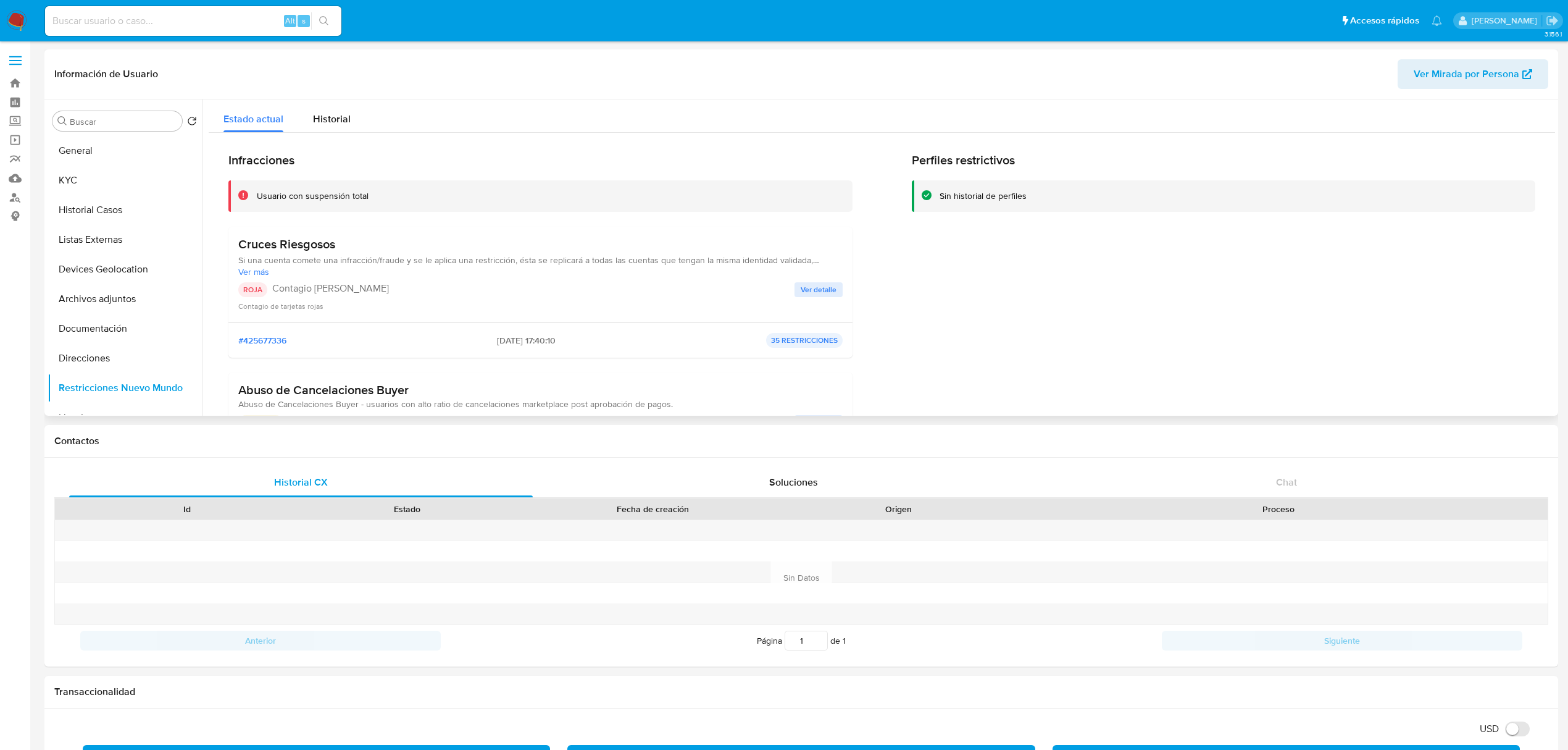
click at [808, 288] on span "Ver detalle" at bounding box center [819, 290] width 36 height 12
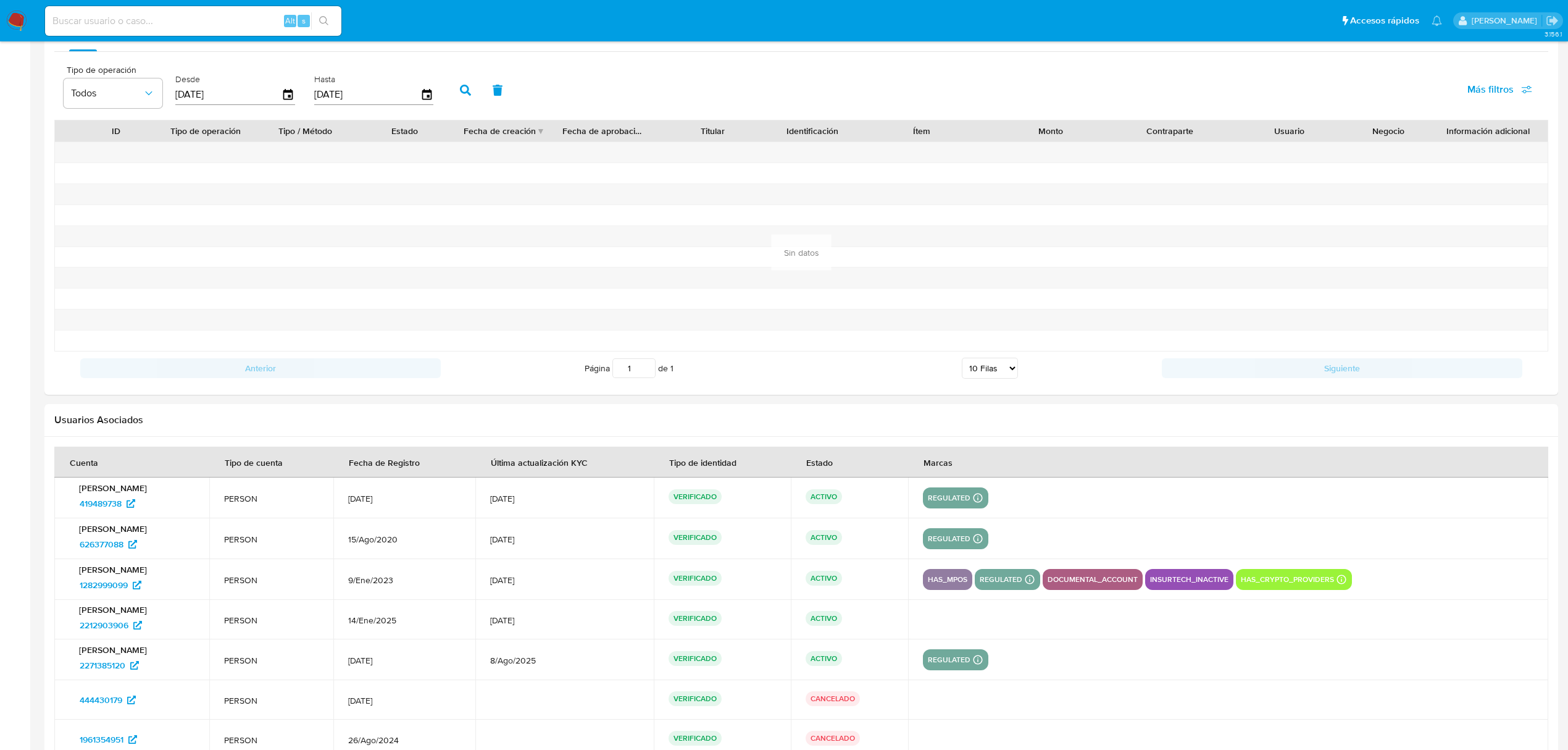
scroll to position [1308, 0]
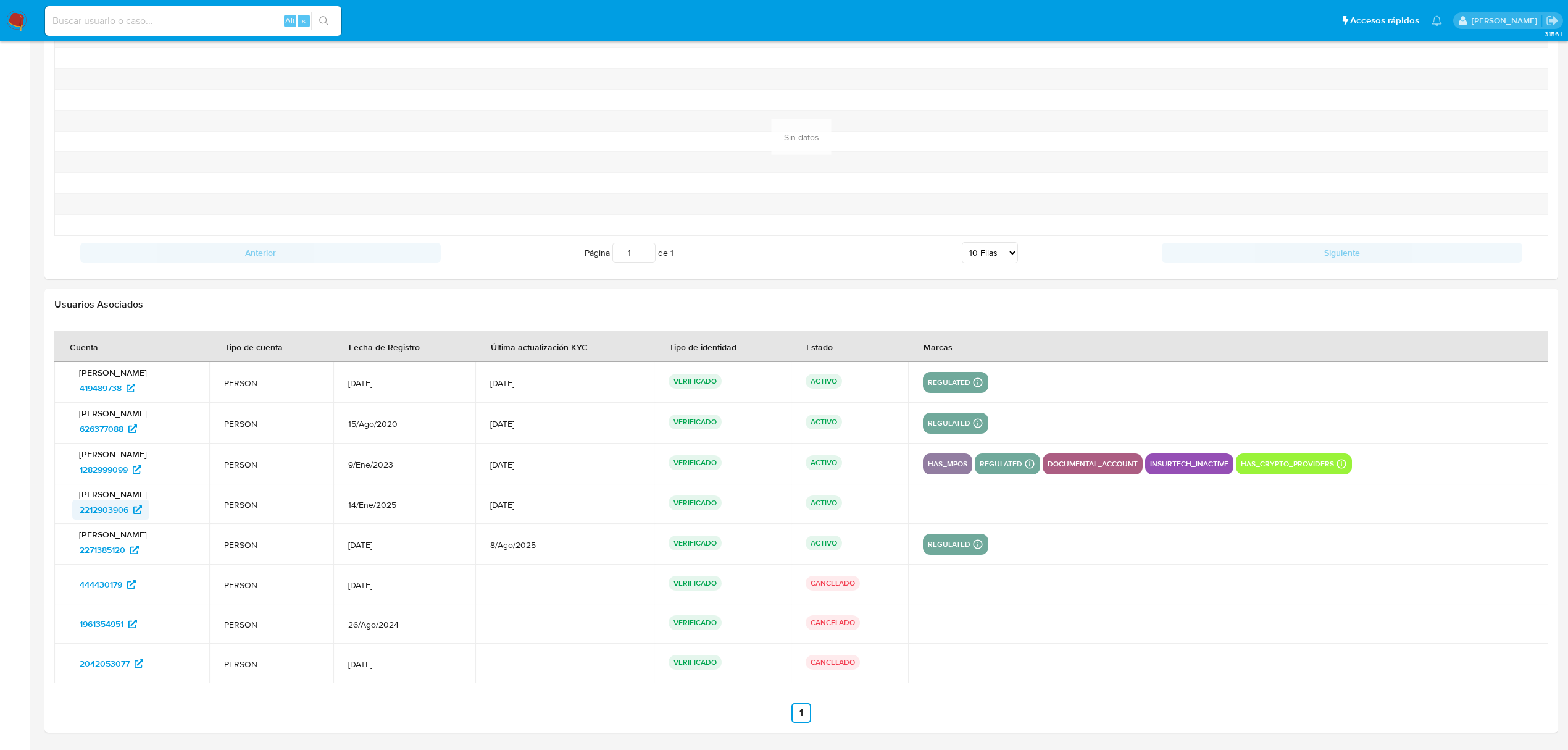
click at [115, 517] on span "2212903906" at bounding box center [104, 509] width 49 height 20
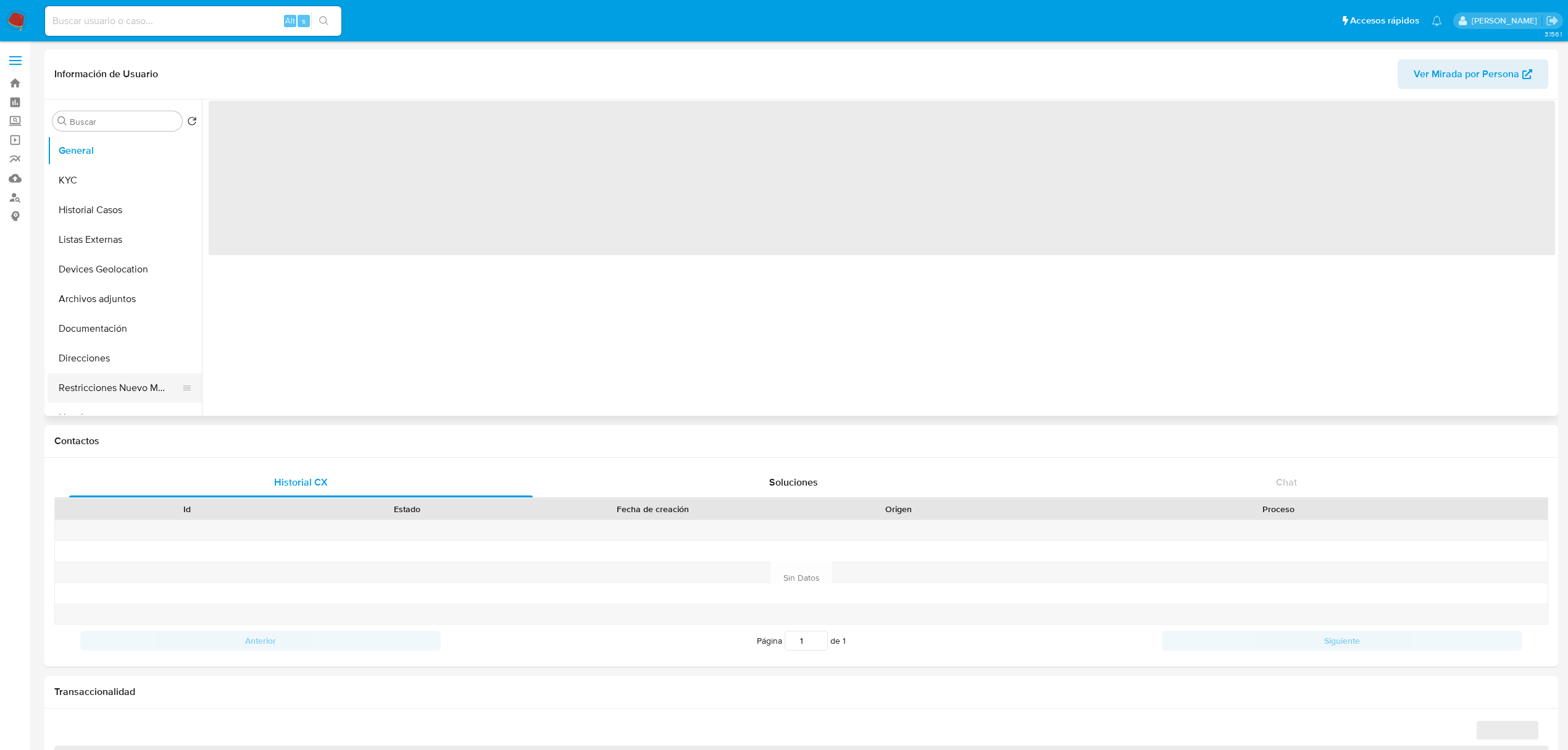
click at [119, 392] on button "Restricciones Nuevo Mundo" at bounding box center [119, 387] width 144 height 29
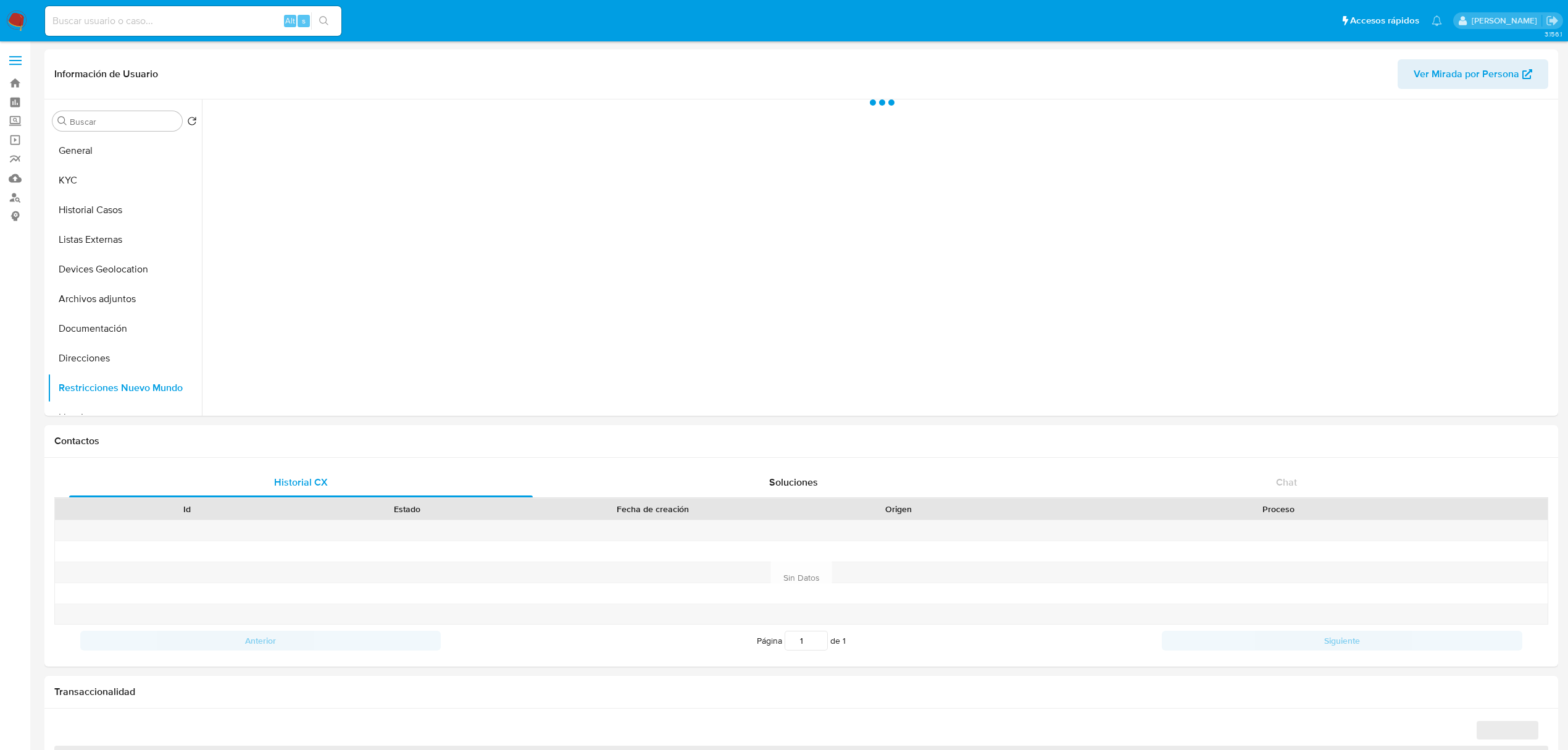
select select "10"
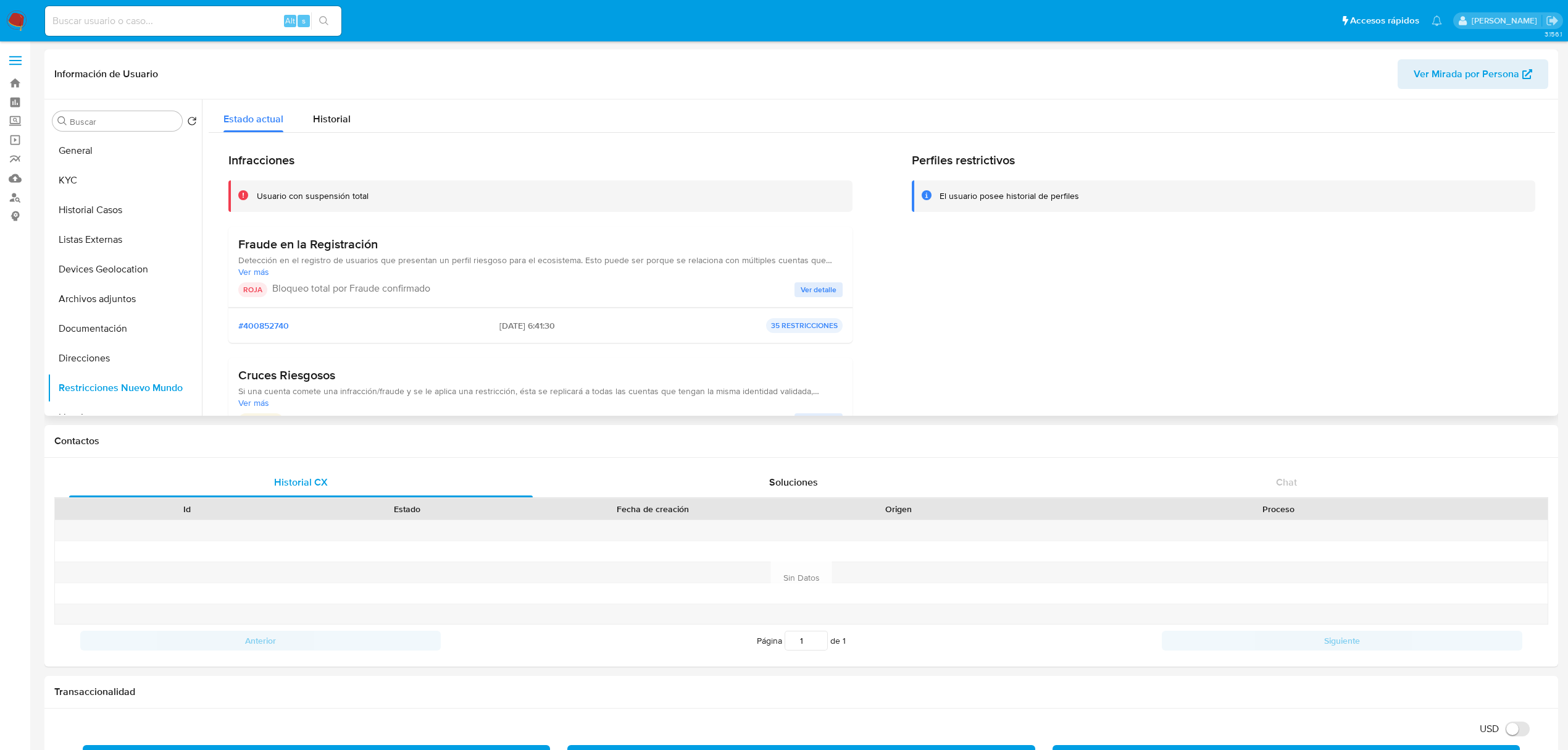
click at [838, 292] on button "Ver detalle" at bounding box center [819, 290] width 48 height 15
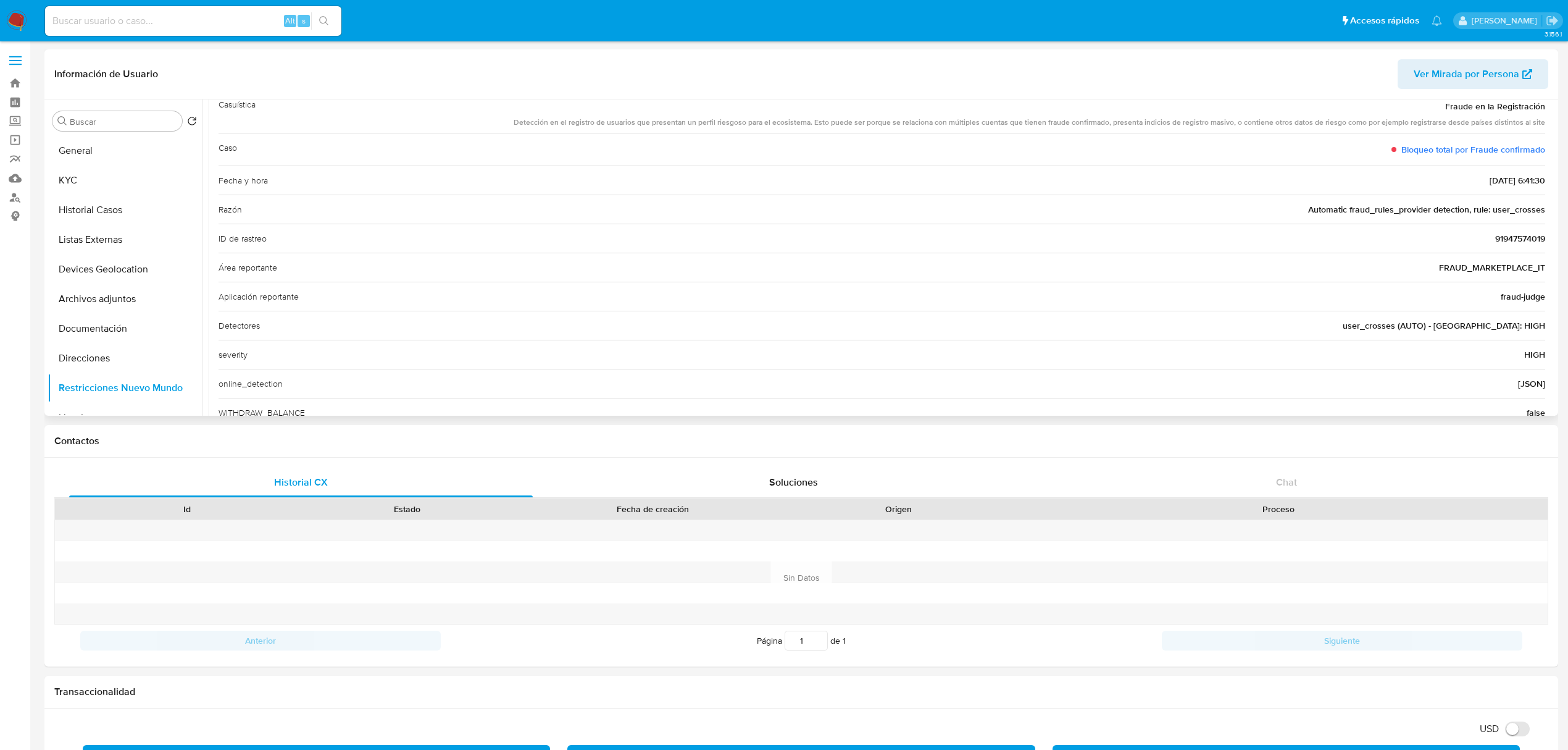
scroll to position [121, 0]
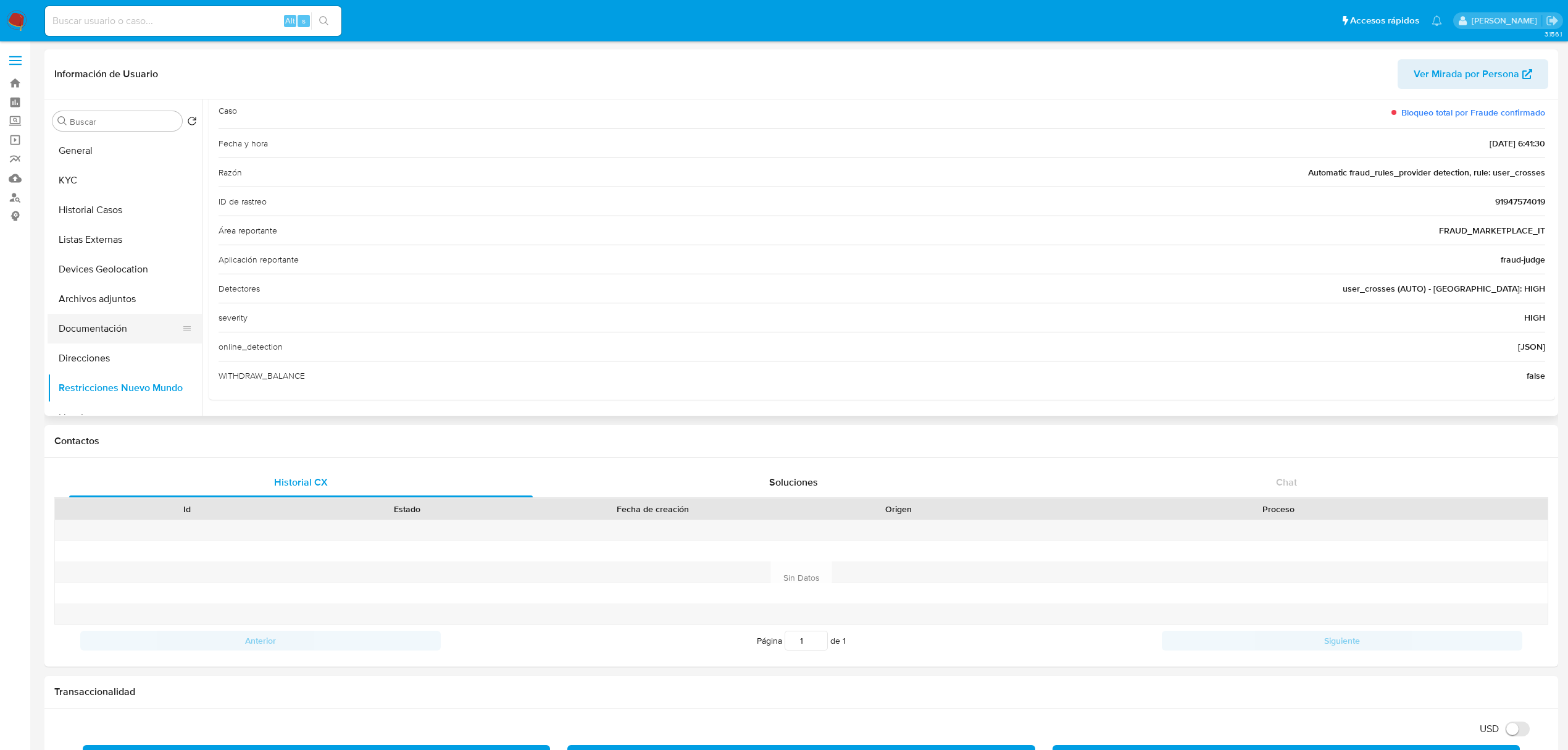
click at [104, 330] on button "Documentación" at bounding box center [119, 328] width 144 height 29
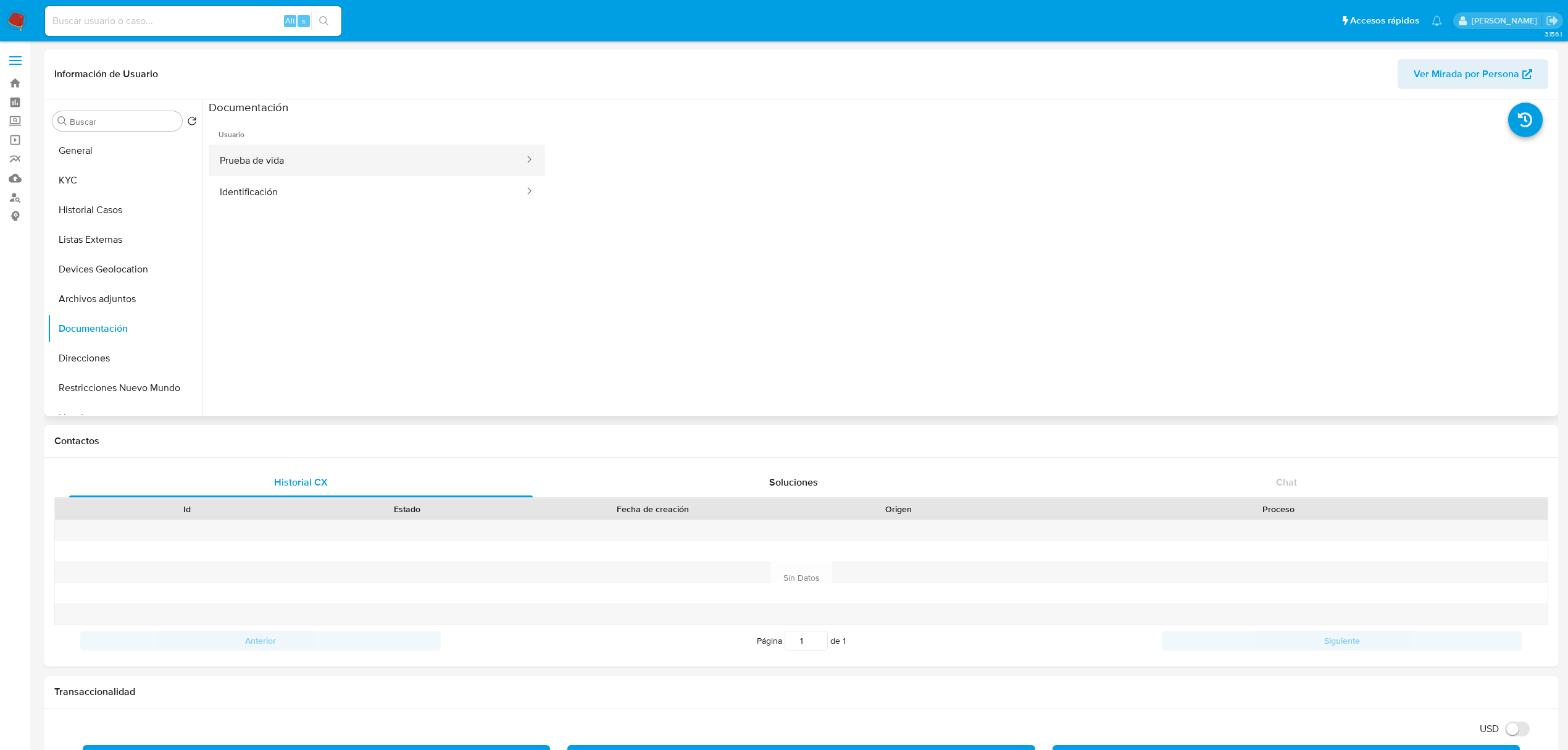
click at [315, 159] on button "Prueba de vida" at bounding box center [367, 160] width 317 height 32
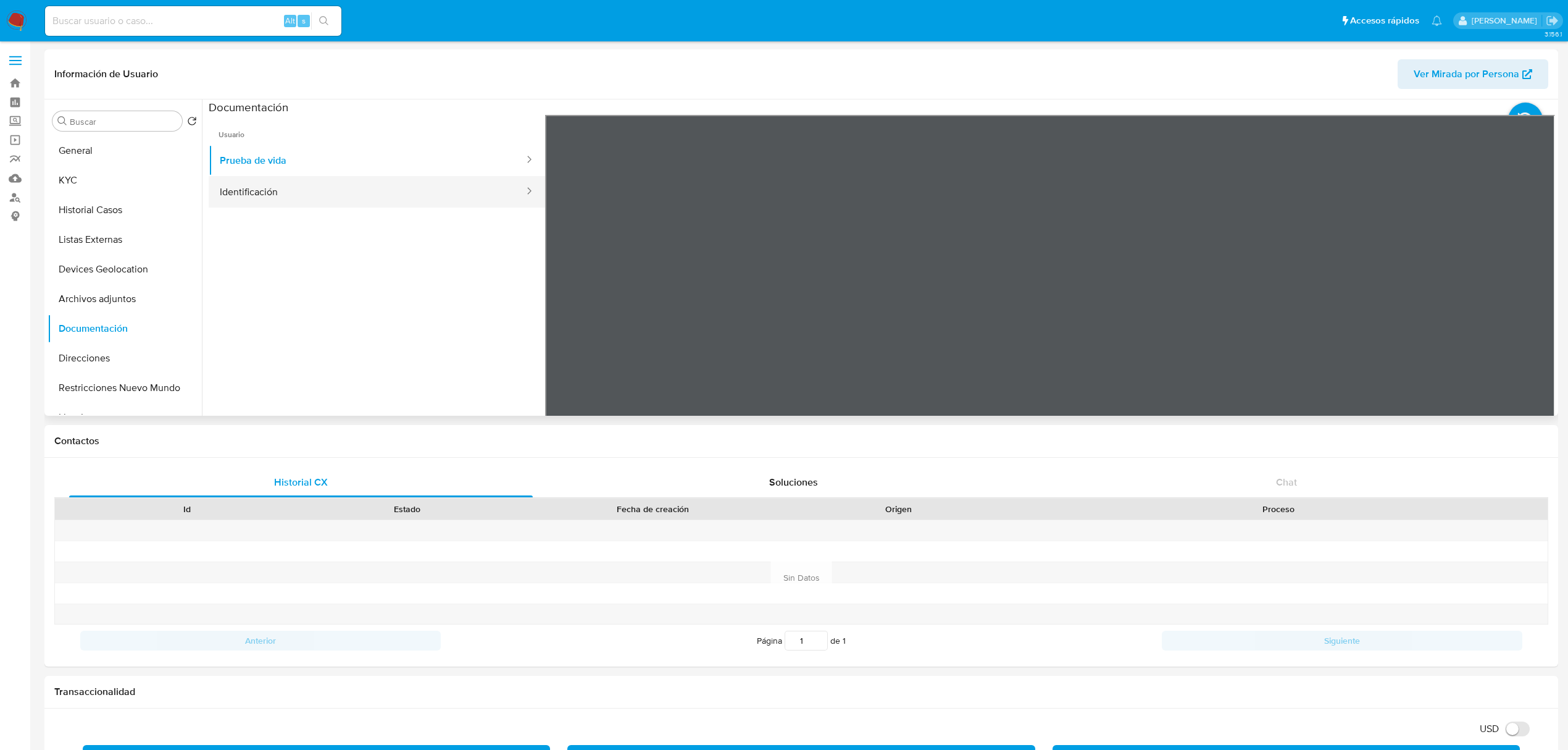
click at [292, 203] on button "Identificación" at bounding box center [367, 191] width 317 height 32
click at [296, 191] on button "Identificación" at bounding box center [367, 191] width 317 height 32
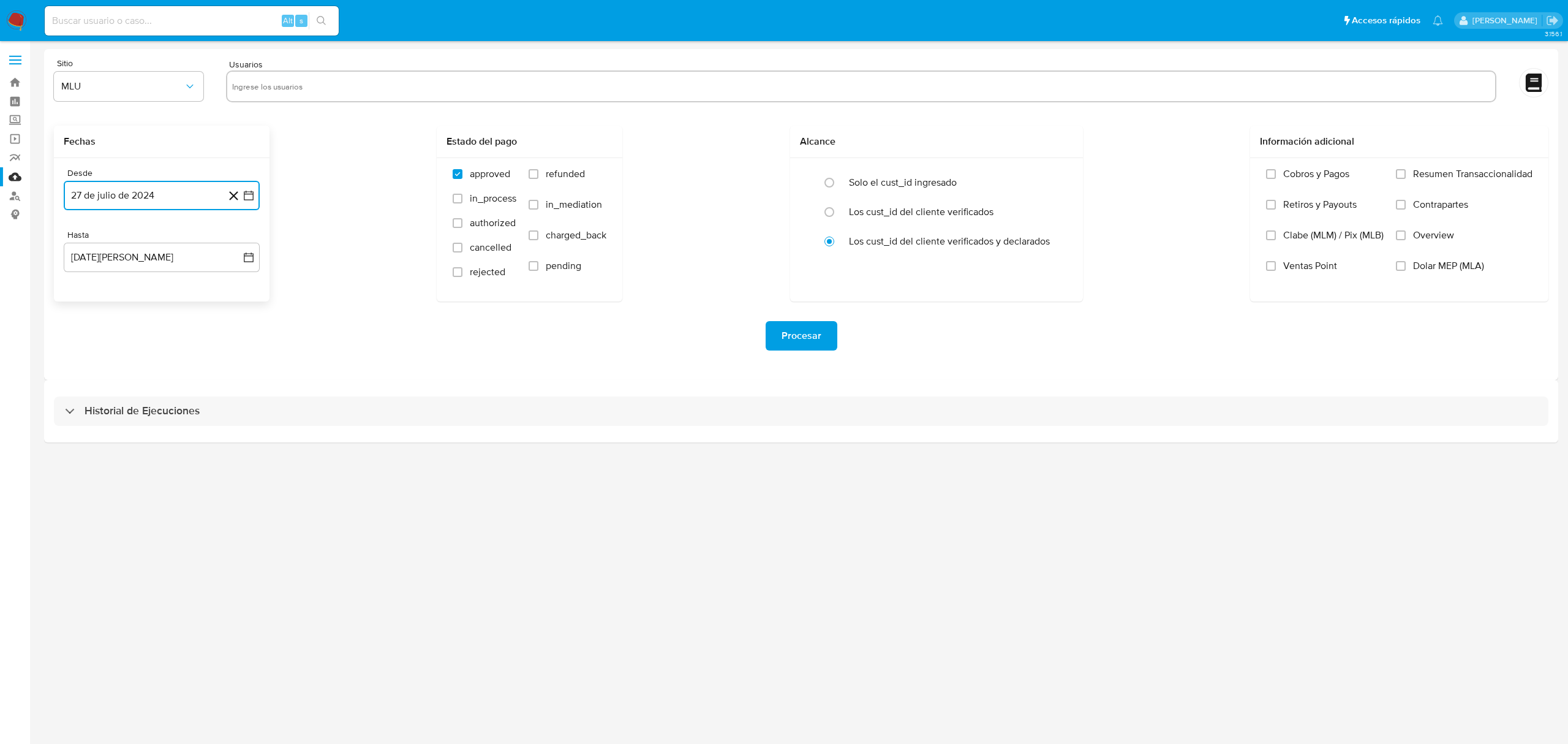
click at [247, 202] on button "27 de julio de 2024" at bounding box center [162, 195] width 196 height 29
click at [181, 235] on icon "Seleccionar mes y año" at bounding box center [185, 240] width 10 height 10
click at [150, 244] on span "2024" at bounding box center [154, 240] width 22 height 12
click at [174, 241] on span "julio 2024" at bounding box center [156, 240] width 46 height 12
click at [233, 238] on icon "Año siguiente" at bounding box center [235, 241] width 15 height 15
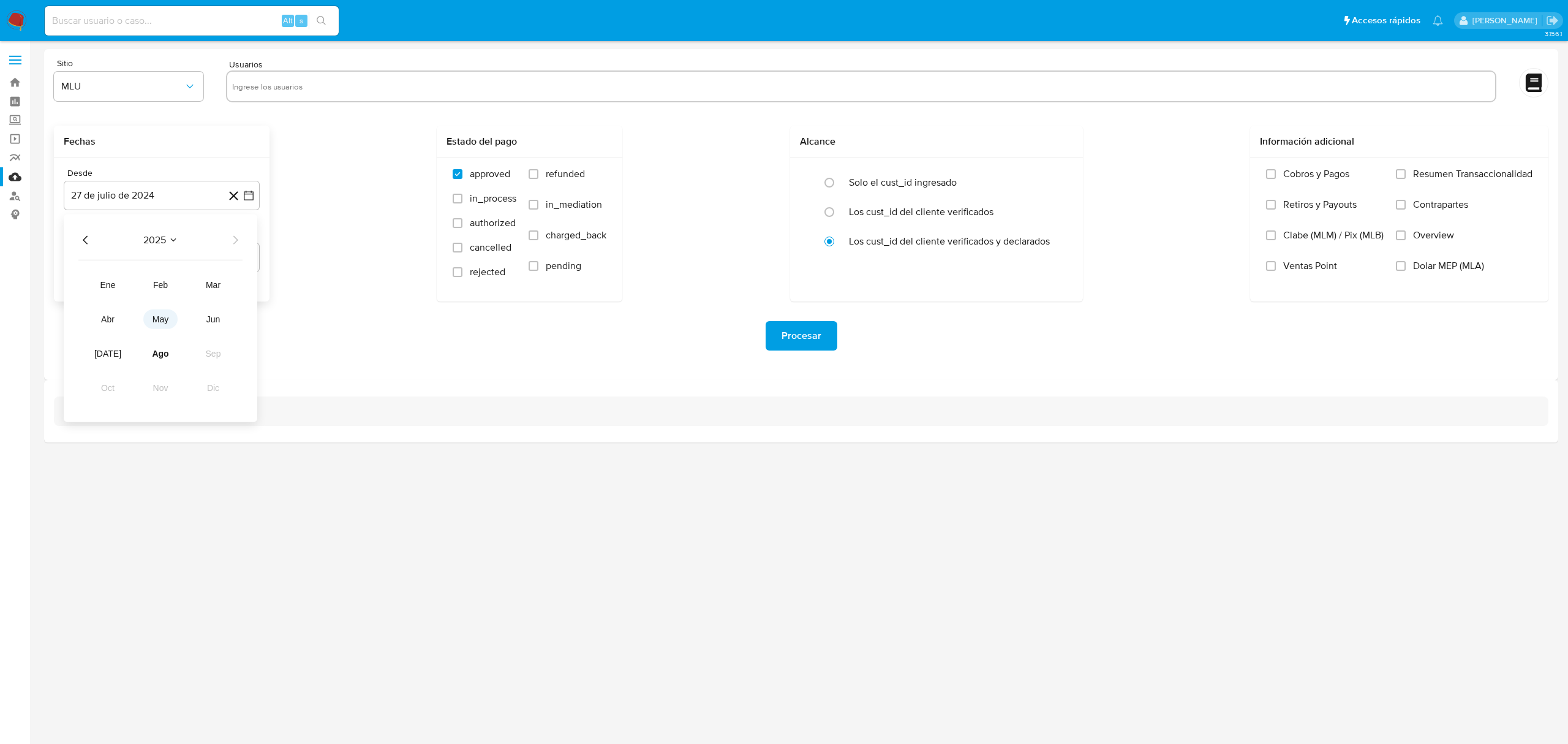
click at [162, 319] on span "may" at bounding box center [160, 319] width 16 height 10
click at [164, 288] on button "1" at bounding box center [162, 285] width 19 height 19
click at [241, 264] on button "[DATE][PERSON_NAME]" at bounding box center [162, 257] width 196 height 29
click at [115, 444] on button "26" at bounding box center [112, 445] width 19 height 19
click at [358, 265] on div "Fechas Desde 1 de mayo de 2025 1-05-2025 Hasta 26 de agosto de 2025 26-08-2025 …" at bounding box center [800, 214] width 1494 height 176
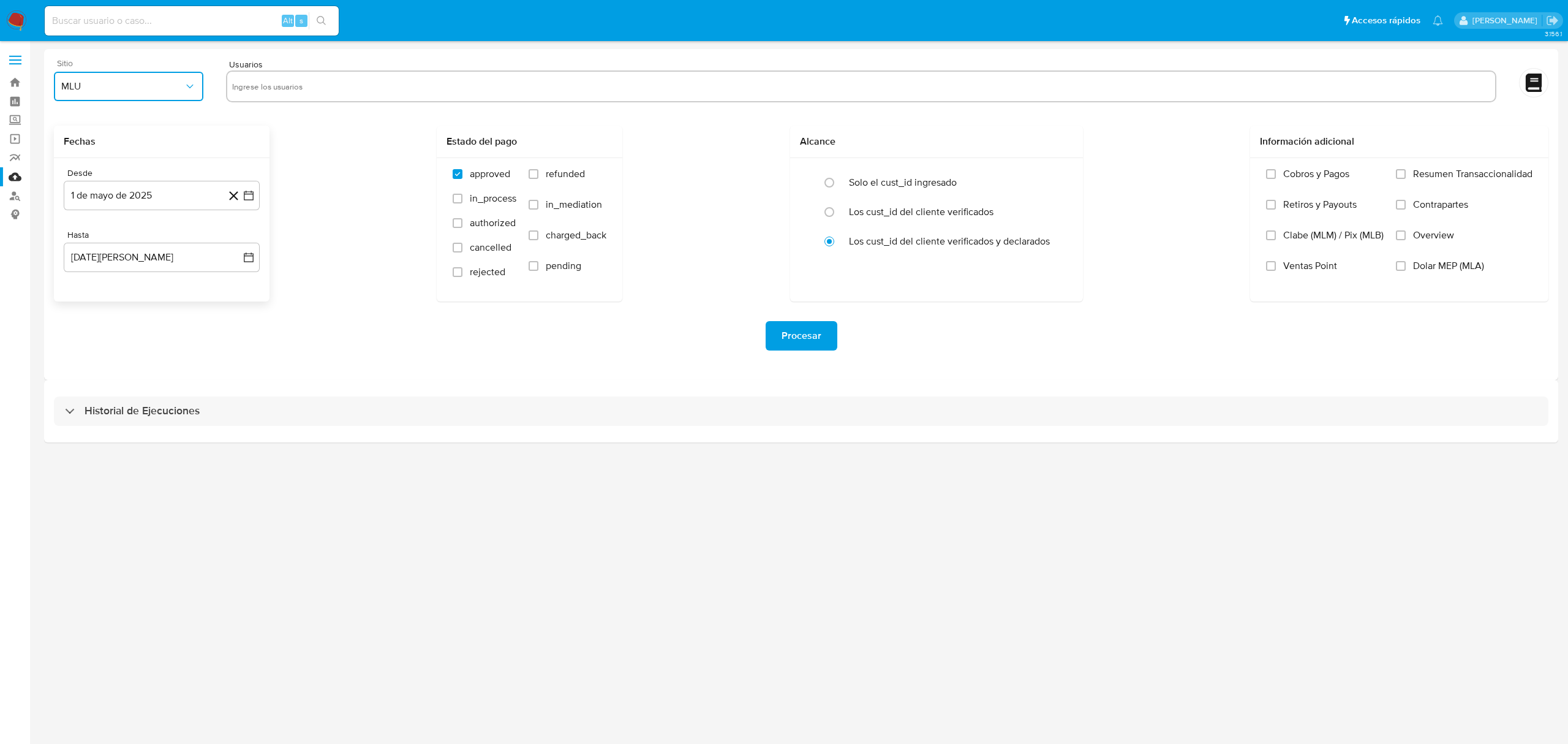
click at [173, 95] on button "MLU" at bounding box center [128, 86] width 150 height 29
click at [103, 272] on div "MLM" at bounding box center [124, 266] width 127 height 29
click at [371, 143] on div "Fechas Desde 1 de mayo de 2025 1-05-2025 Hasta 26 de agosto de 2025 26-08-2025 …" at bounding box center [800, 214] width 1494 height 176
click at [363, 86] on input "text" at bounding box center [861, 86] width 1258 height 19
paste input "2020566468"
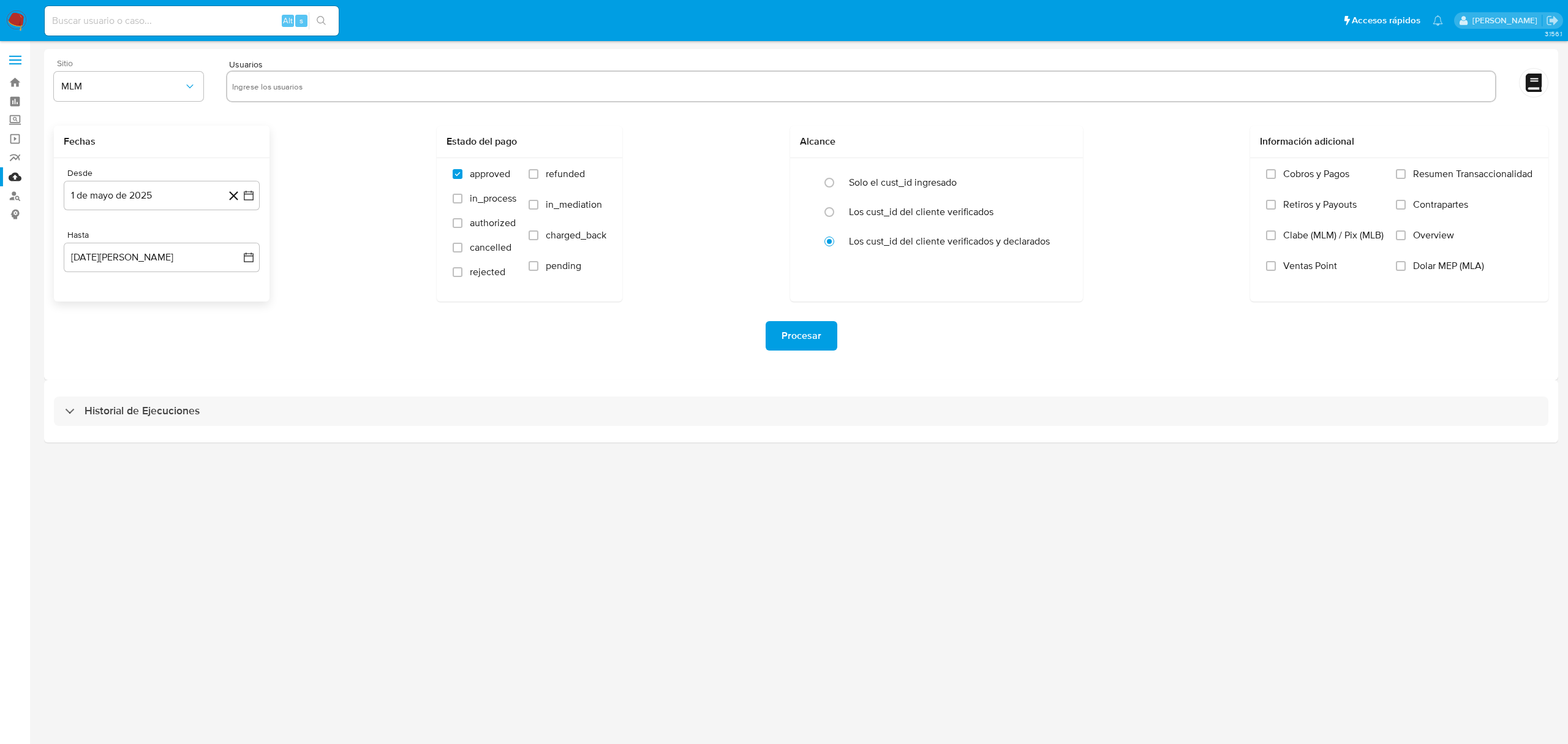
type input "2020566468"
paste input "637602268"
type input "637602268"
paste input "544836387"
type input "544836387"
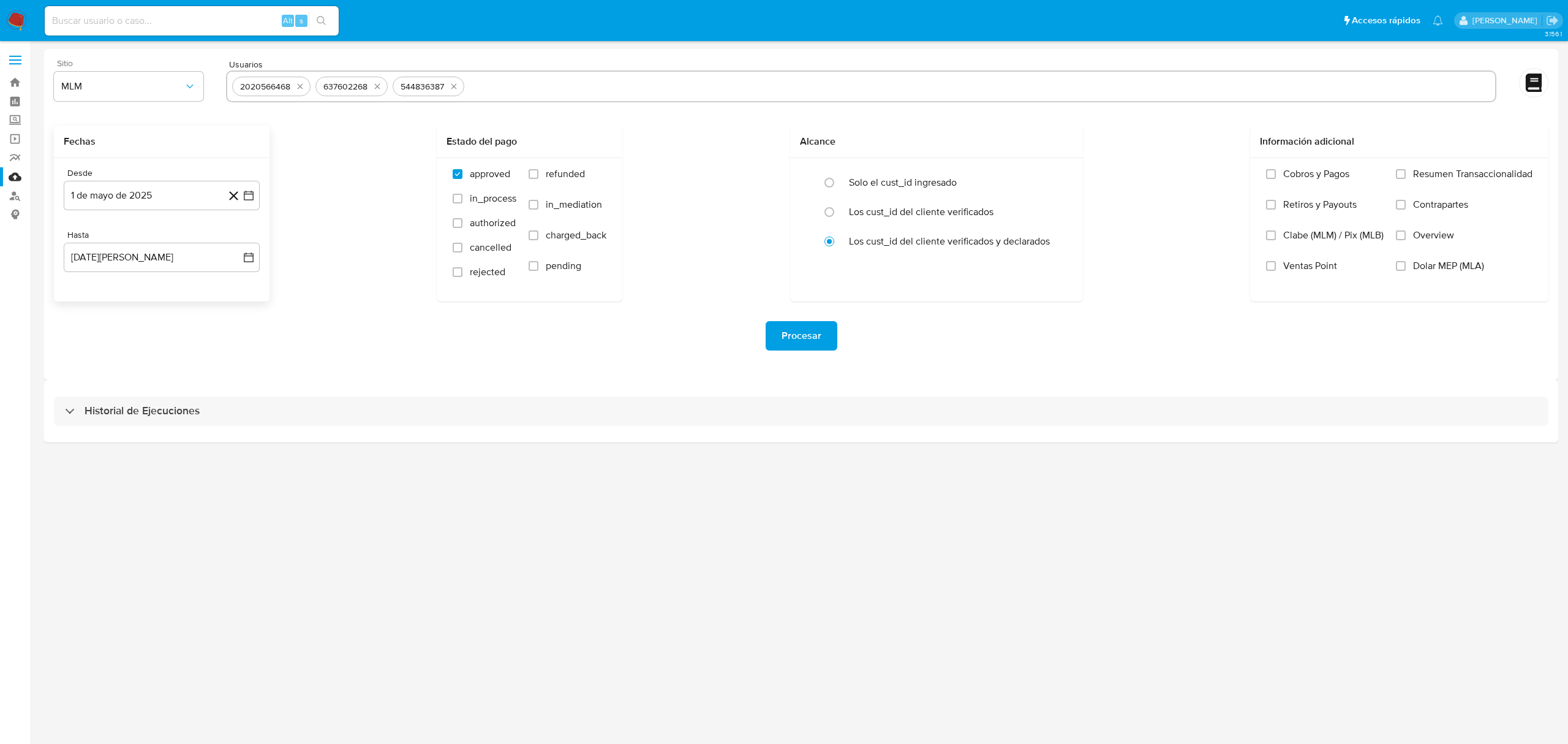
paste input "705747506"
type input "705747506"
click at [248, 192] on icon "button" at bounding box center [249, 195] width 12 height 12
click at [79, 241] on icon "Mes anterior" at bounding box center [86, 241] width 15 height 15
click at [109, 277] on button "1" at bounding box center [112, 285] width 19 height 19
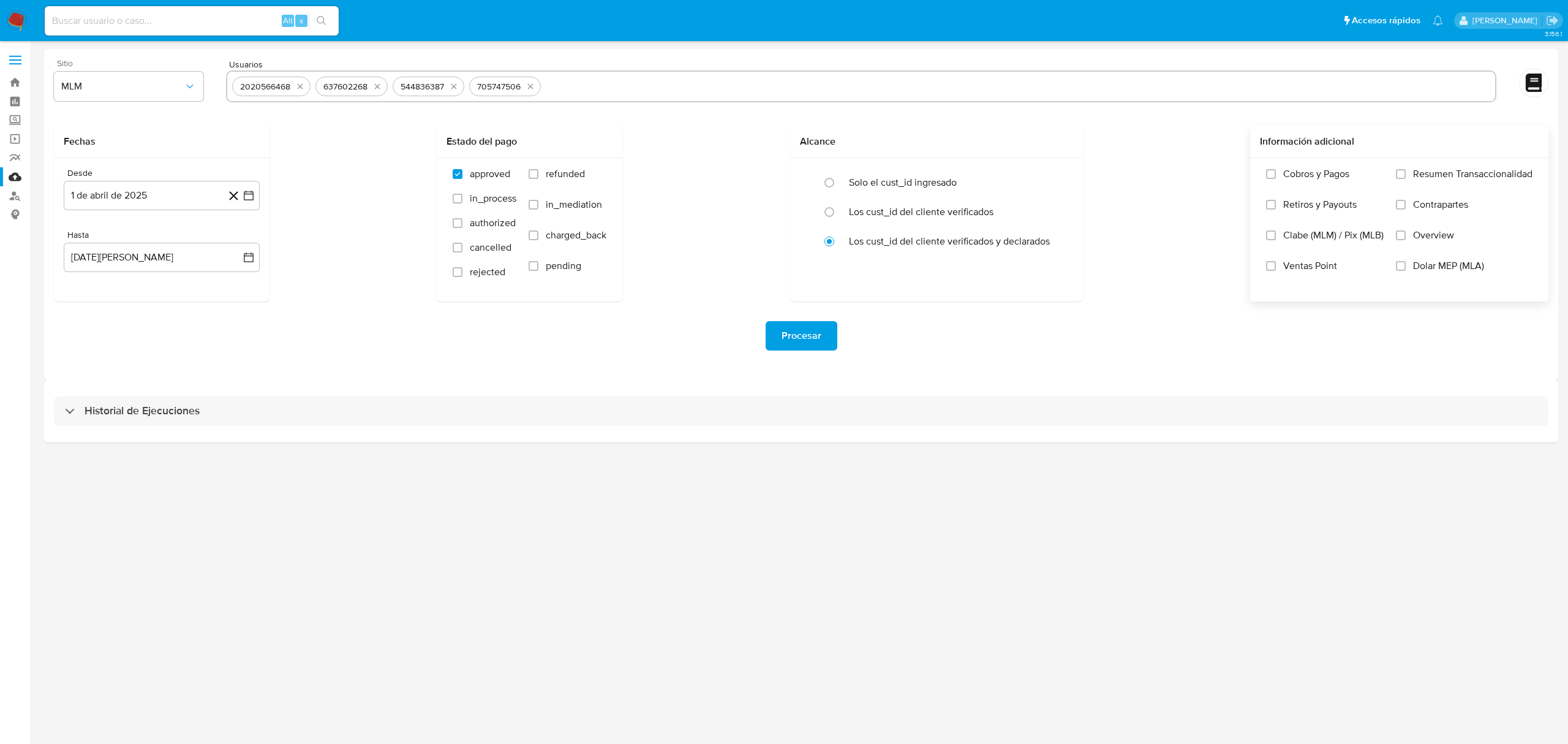
click at [1403, 229] on label "Overview" at bounding box center [1464, 244] width 136 height 31
click at [1403, 230] on input "Overview" at bounding box center [1400, 235] width 10 height 10
